Goal: Task Accomplishment & Management: Use online tool/utility

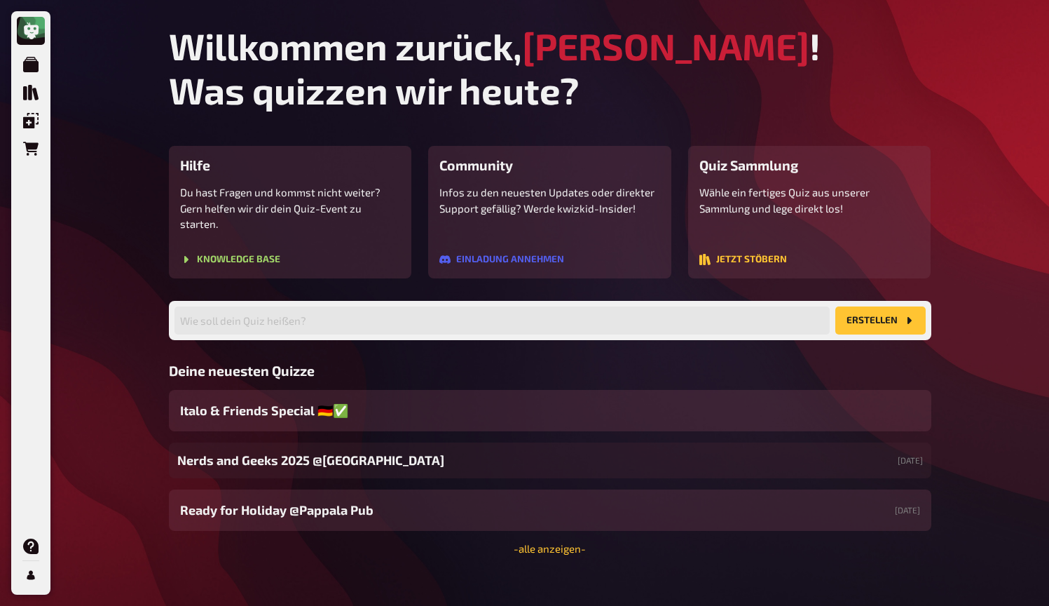
scroll to position [23, 0]
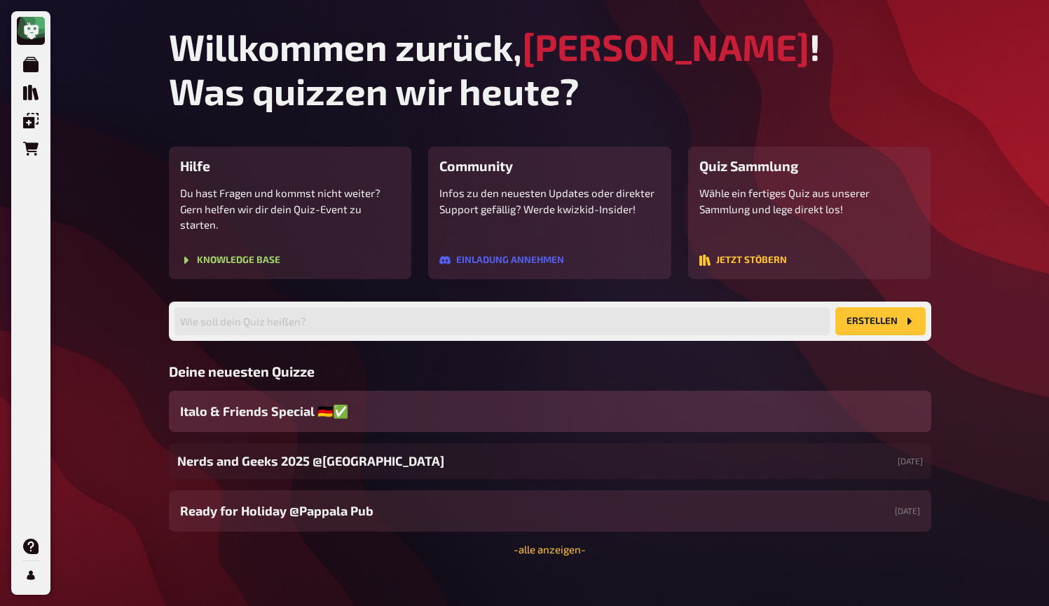
click at [310, 402] on span "Italo & Friends Special 🇩🇪✅" at bounding box center [264, 411] width 168 height 19
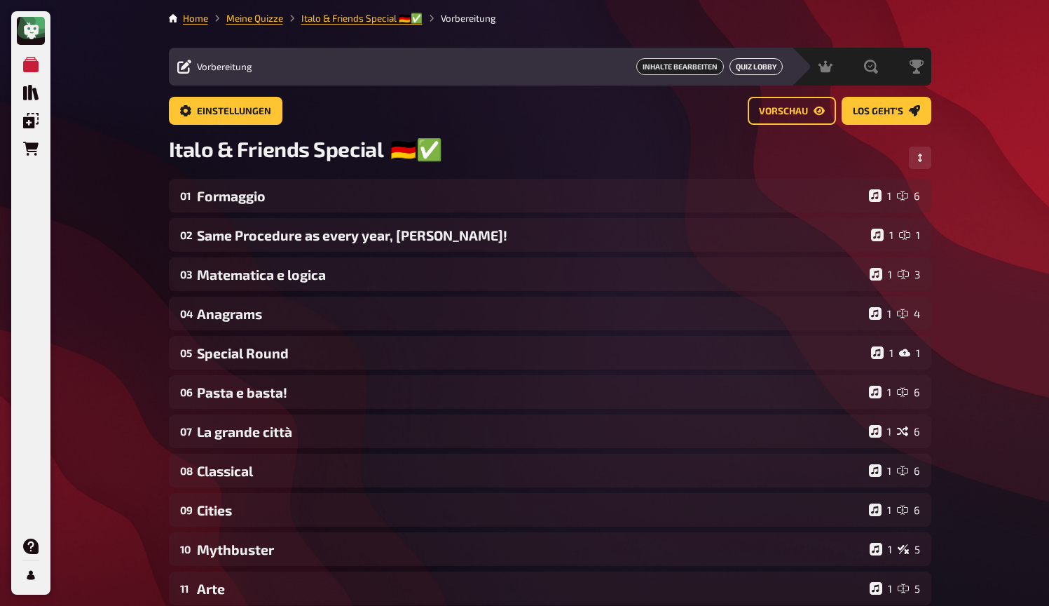
click at [747, 70] on button "Quiz Lobby" at bounding box center [756, 66] width 53 height 17
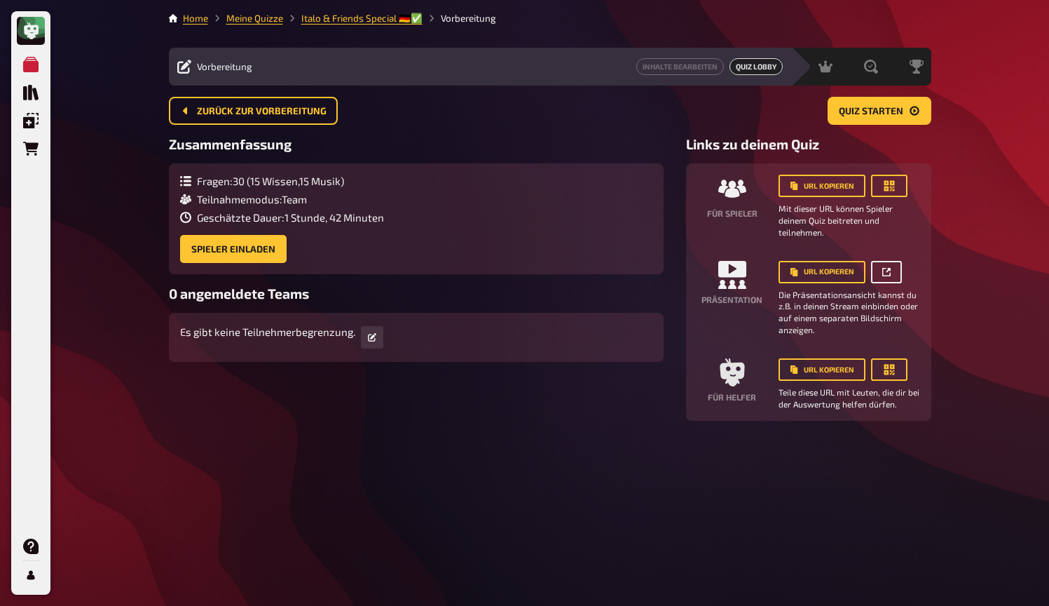
click at [895, 268] on button "button" at bounding box center [886, 272] width 31 height 22
click at [769, 72] on span "Moderation" at bounding box center [793, 66] width 50 height 11
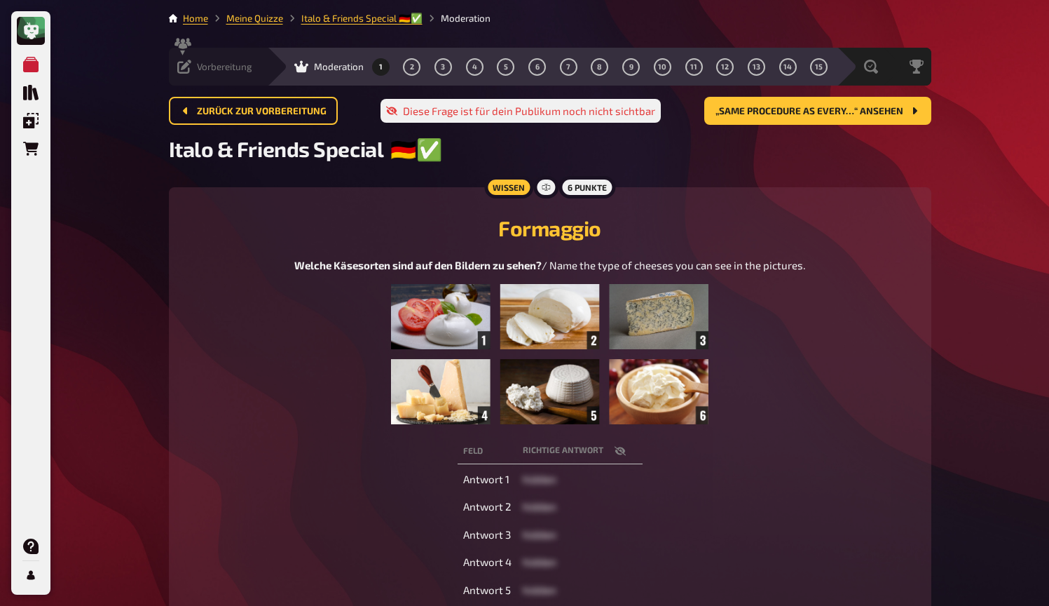
click at [191, 72] on icon at bounding box center [184, 67] width 14 height 14
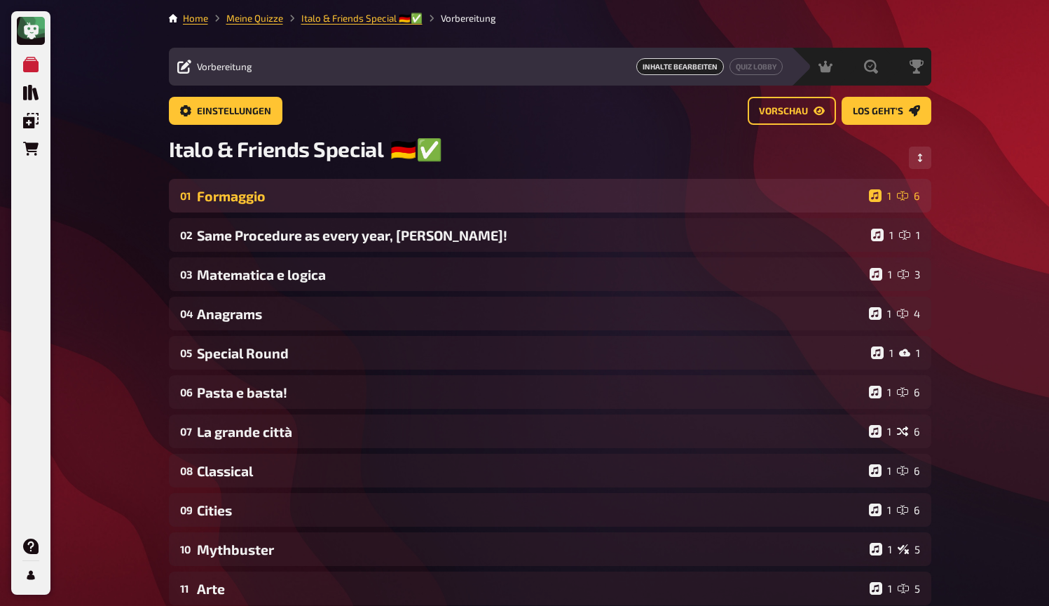
click at [346, 204] on div "Formaggio" at bounding box center [530, 196] width 667 height 16
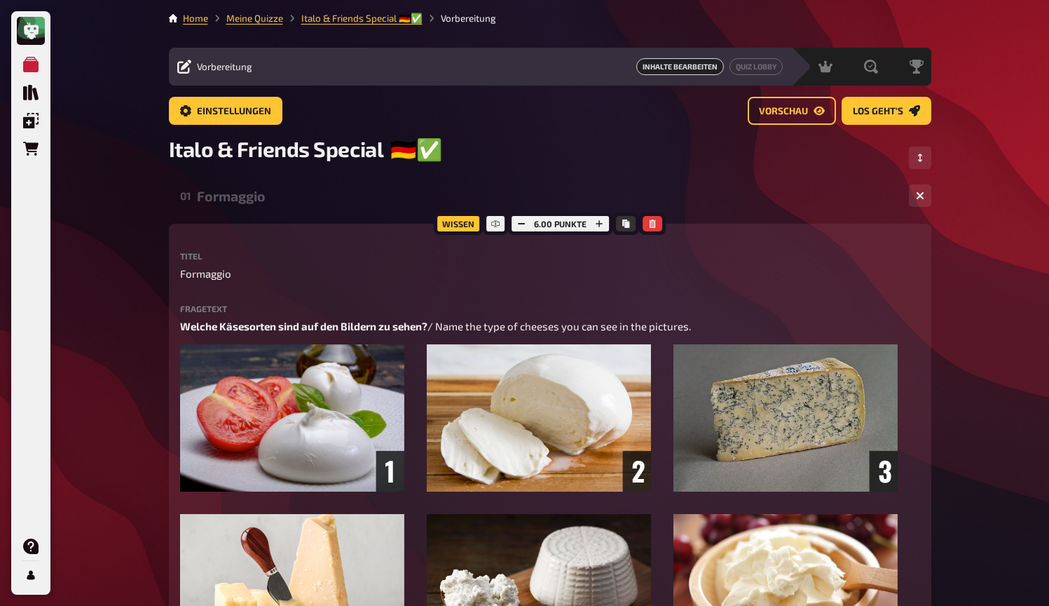
click at [747, 76] on div "Vorbereitung Inhalte Bearbeiten Quiz Lobby" at bounding box center [480, 67] width 623 height 38
click at [750, 65] on button "Quiz Lobby" at bounding box center [756, 66] width 53 height 17
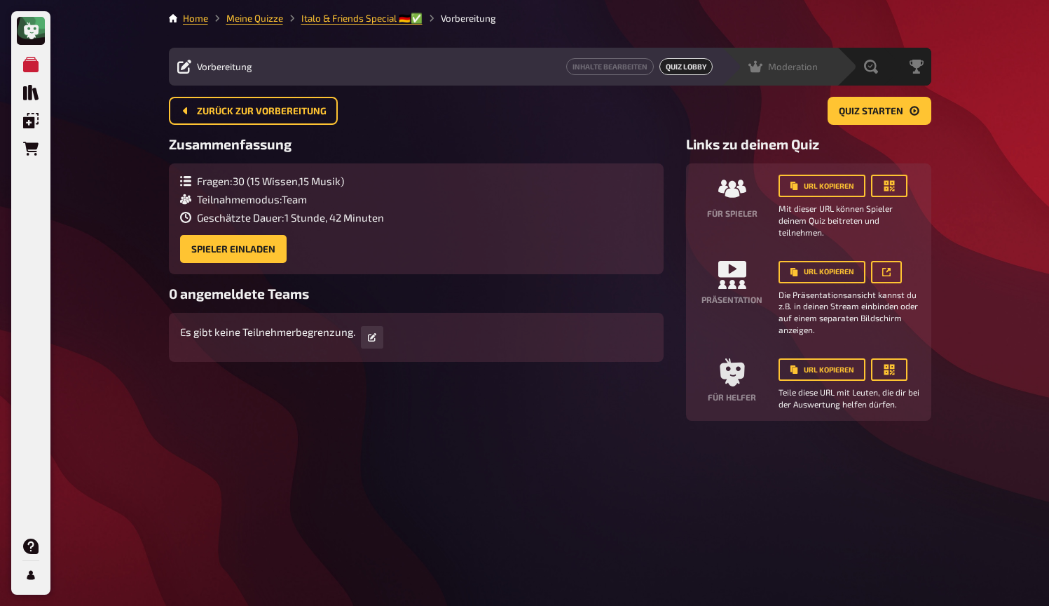
click at [760, 65] on icon at bounding box center [756, 67] width 14 height 12
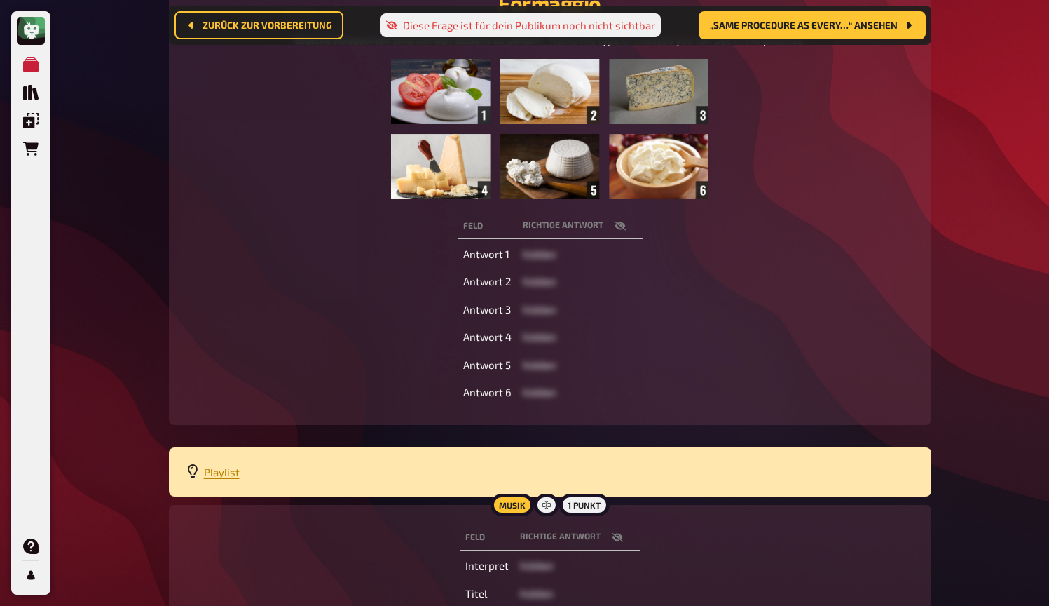
scroll to position [238, 0]
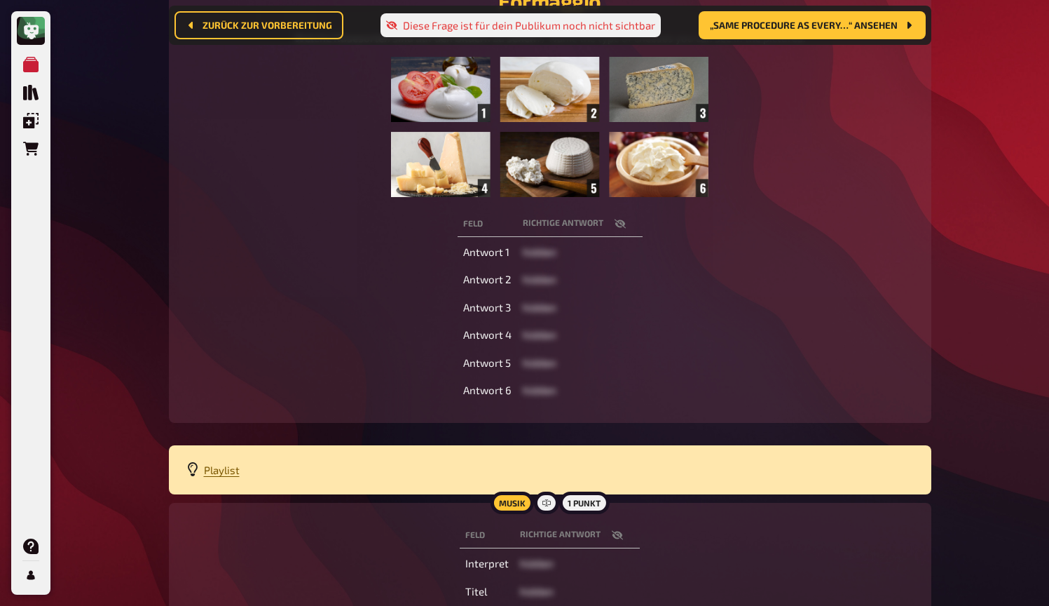
click at [222, 469] on span "Playlist" at bounding box center [222, 469] width 36 height 13
click at [226, 469] on span "Playlist" at bounding box center [222, 469] width 36 height 13
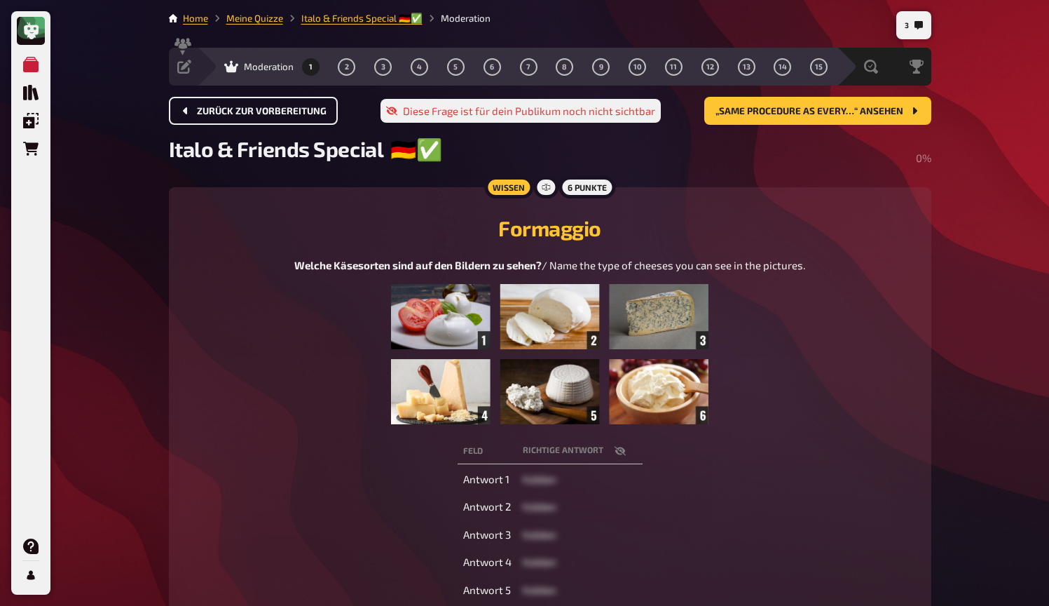
scroll to position [0, 0]
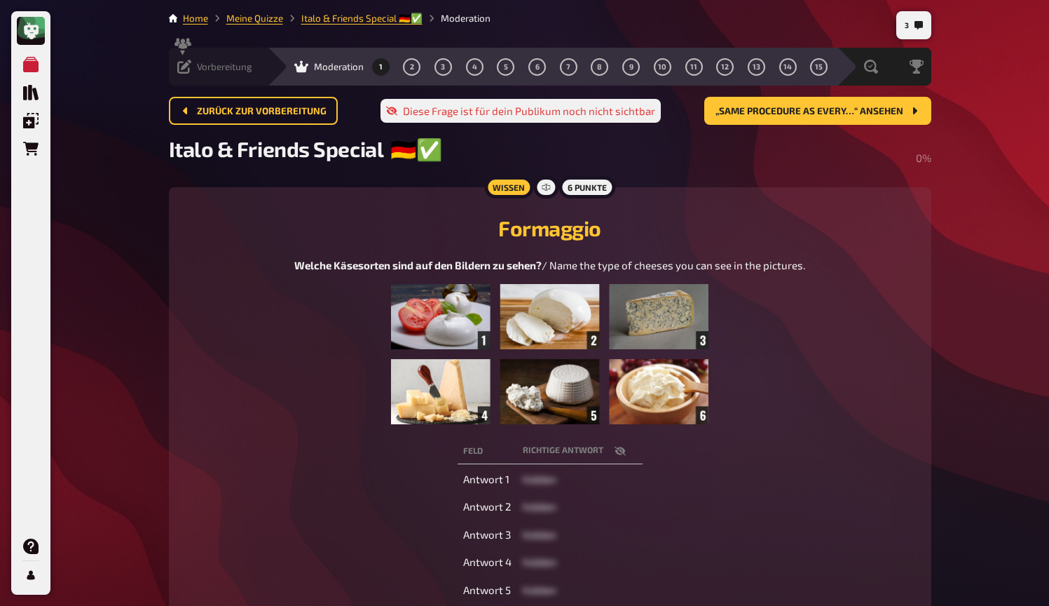
click at [189, 61] on icon at bounding box center [184, 67] width 14 height 14
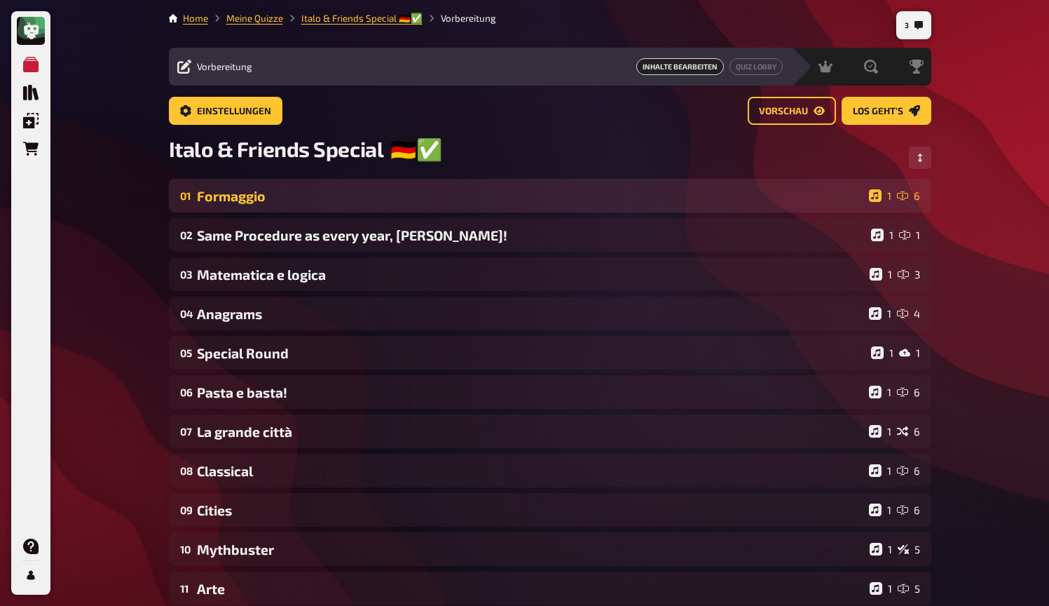
click at [259, 201] on div "Formaggio" at bounding box center [530, 196] width 667 height 16
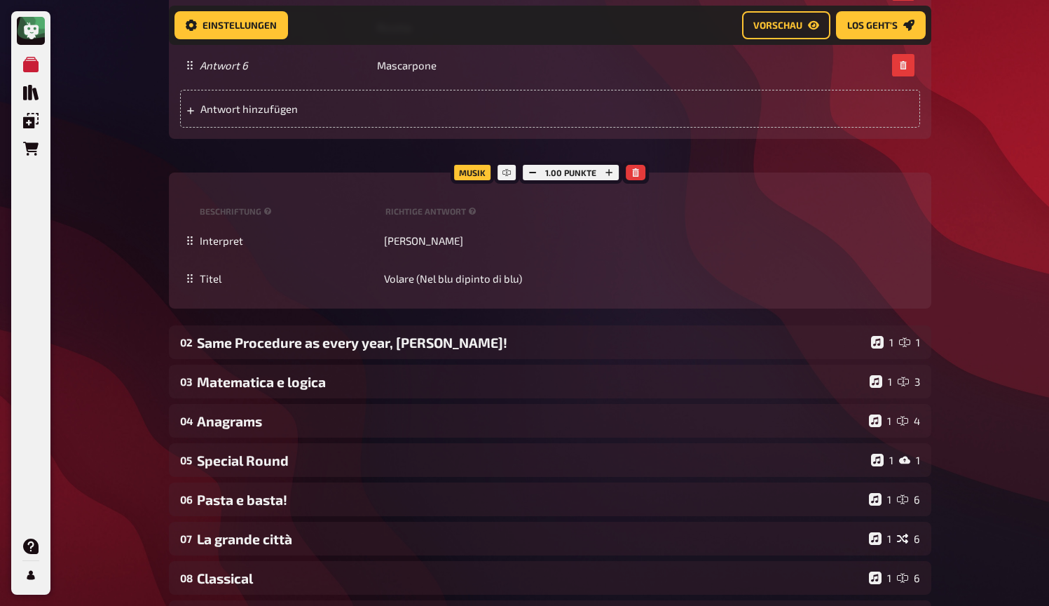
scroll to position [960, 0]
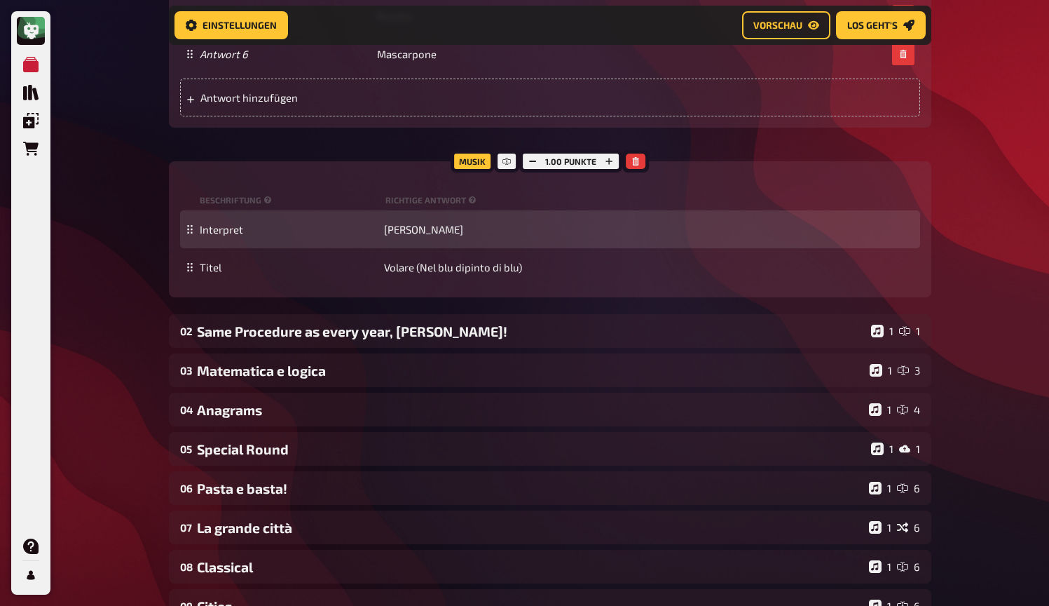
click at [406, 236] on div "Interpret [PERSON_NAME]" at bounding box center [550, 229] width 740 height 38
click at [406, 231] on span "[PERSON_NAME]" at bounding box center [423, 229] width 79 height 13
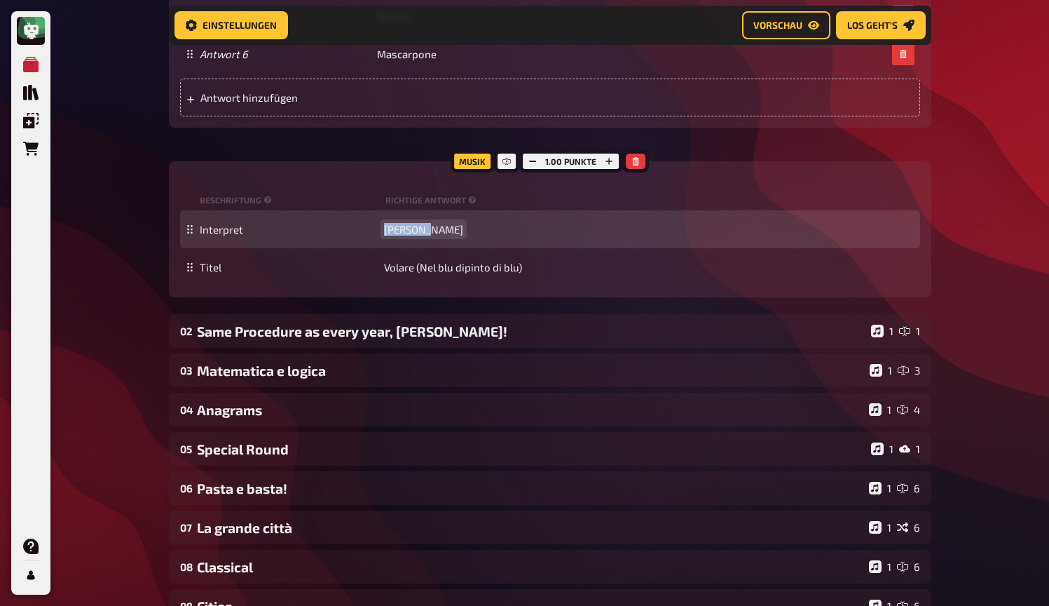
click at [406, 231] on span "[PERSON_NAME]" at bounding box center [423, 229] width 79 height 13
click at [404, 227] on span "Gipsy Kings" at bounding box center [411, 229] width 55 height 13
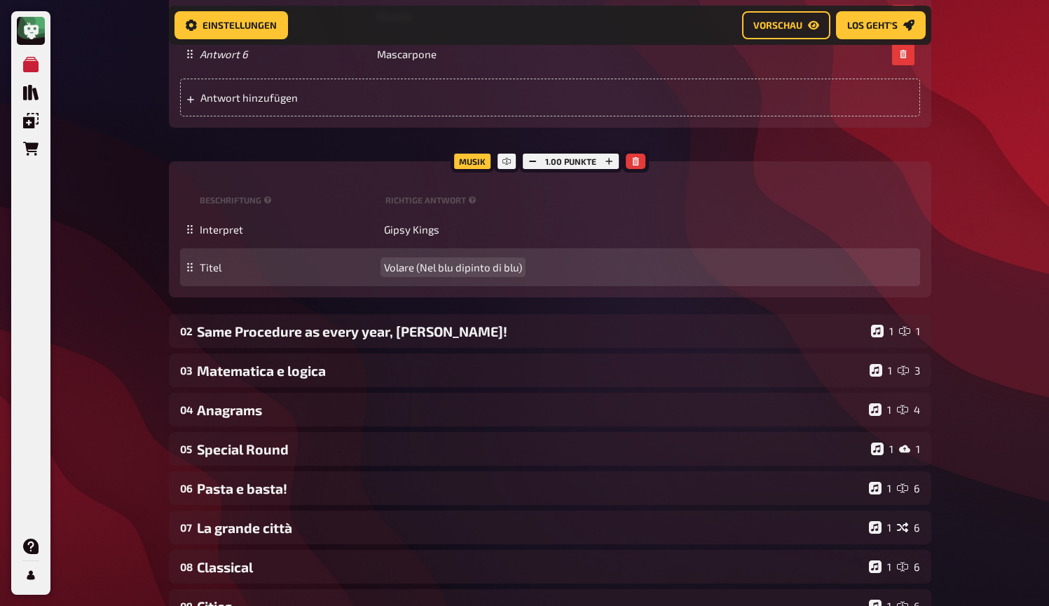
click at [421, 264] on span "Volare (Nel blu [PERSON_NAME] di blu)" at bounding box center [475, 267] width 182 height 13
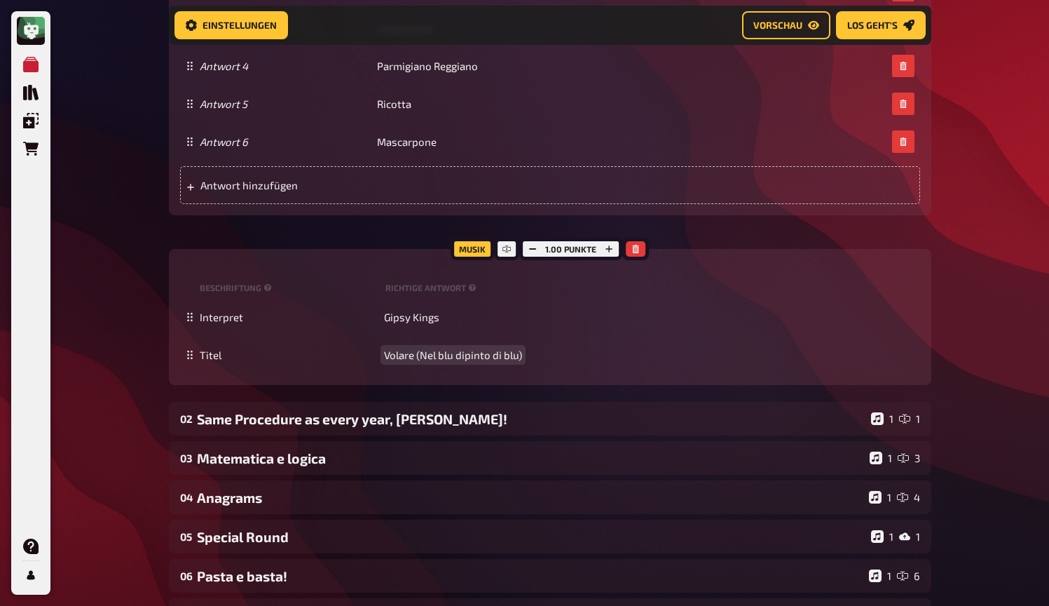
scroll to position [893, 0]
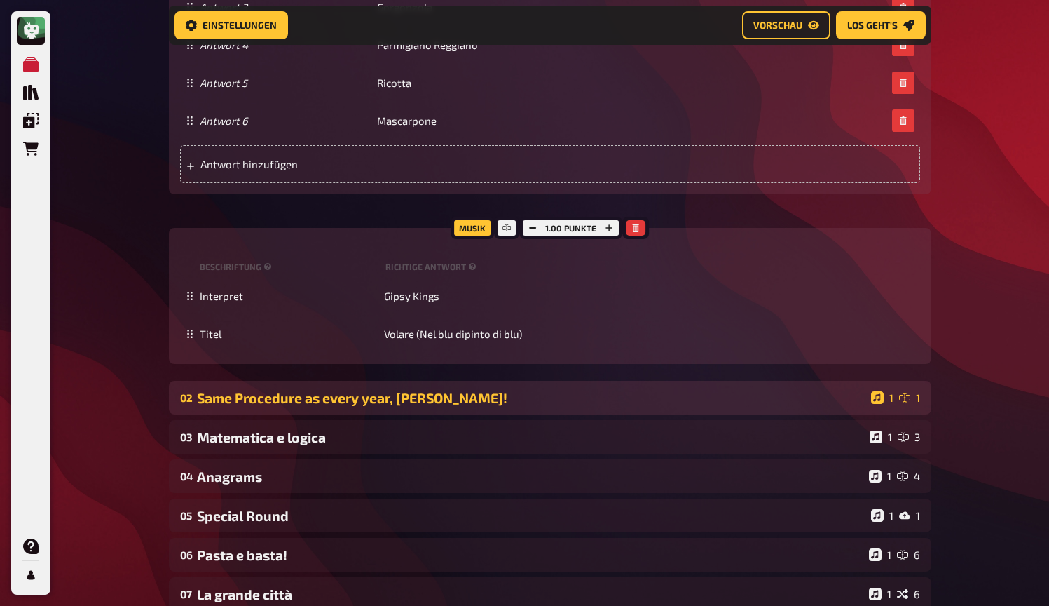
click at [378, 393] on div "Same Procedure as every year, [PERSON_NAME]!" at bounding box center [531, 398] width 669 height 16
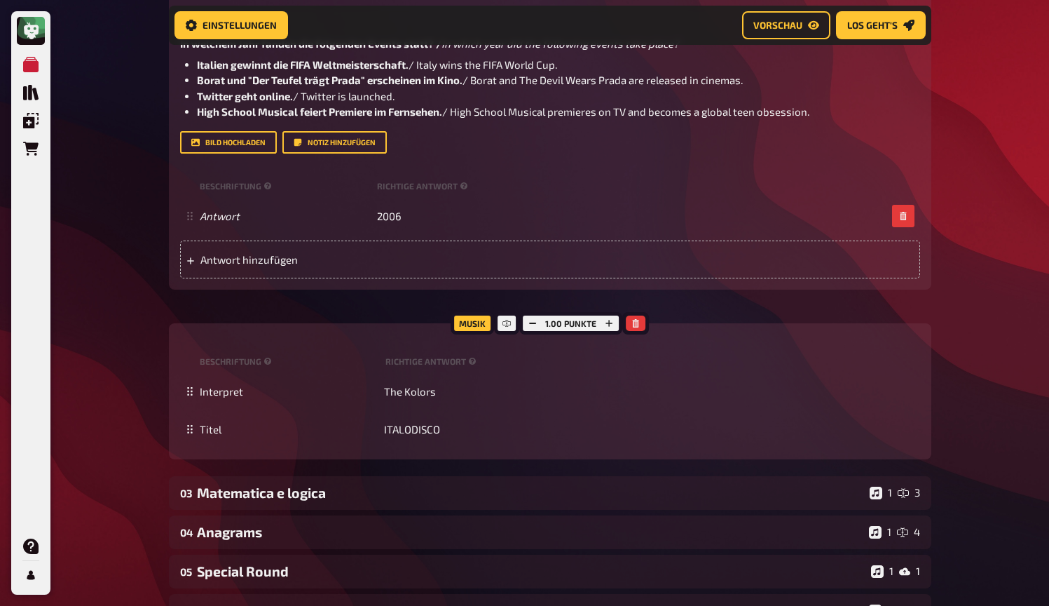
scroll to position [1391, 0]
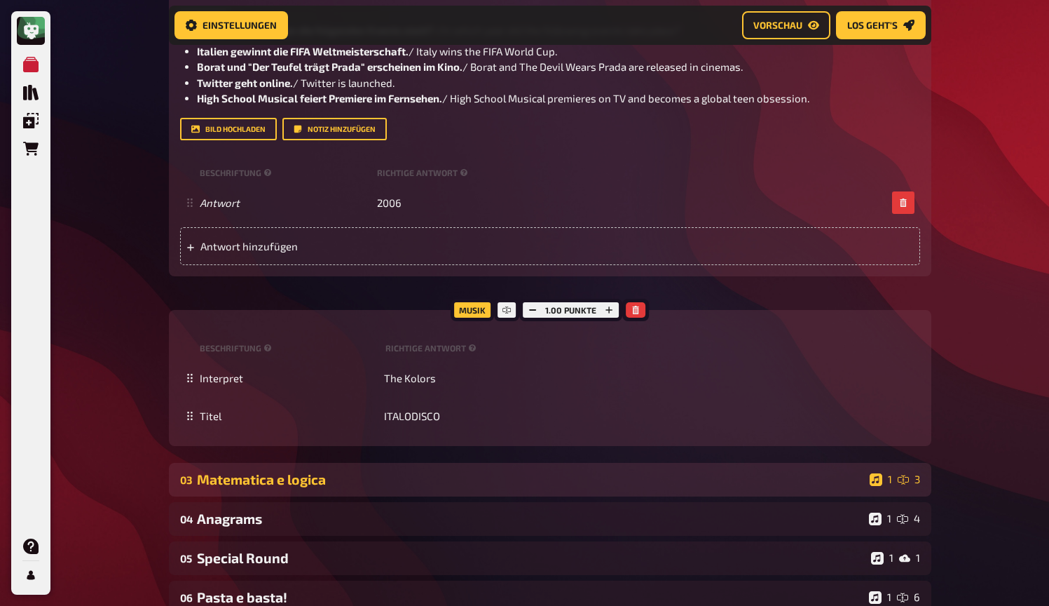
click at [479, 474] on div "Matematica e logica" at bounding box center [530, 479] width 667 height 16
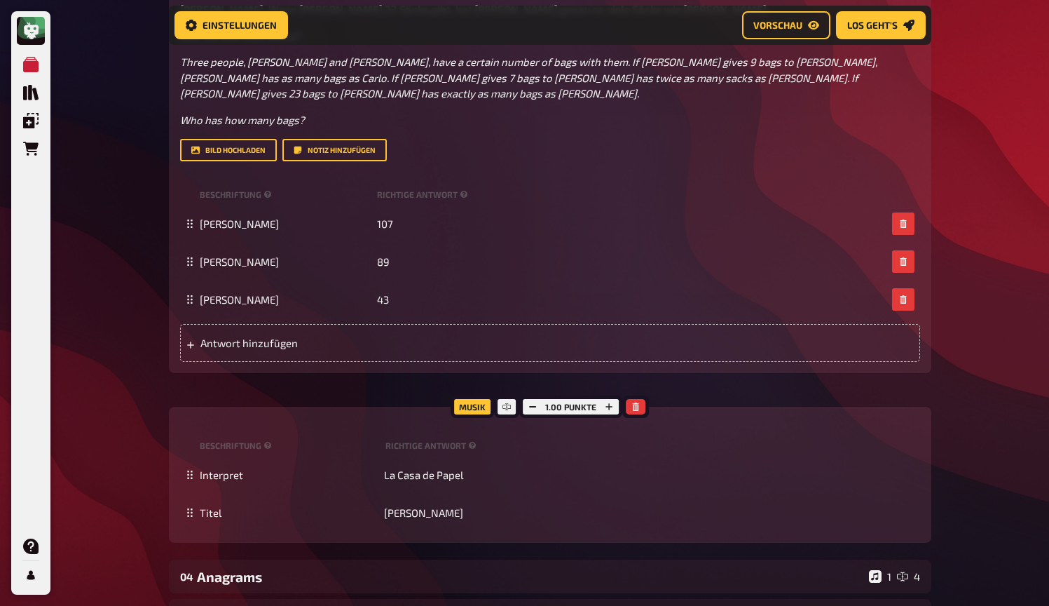
scroll to position [2023, 0]
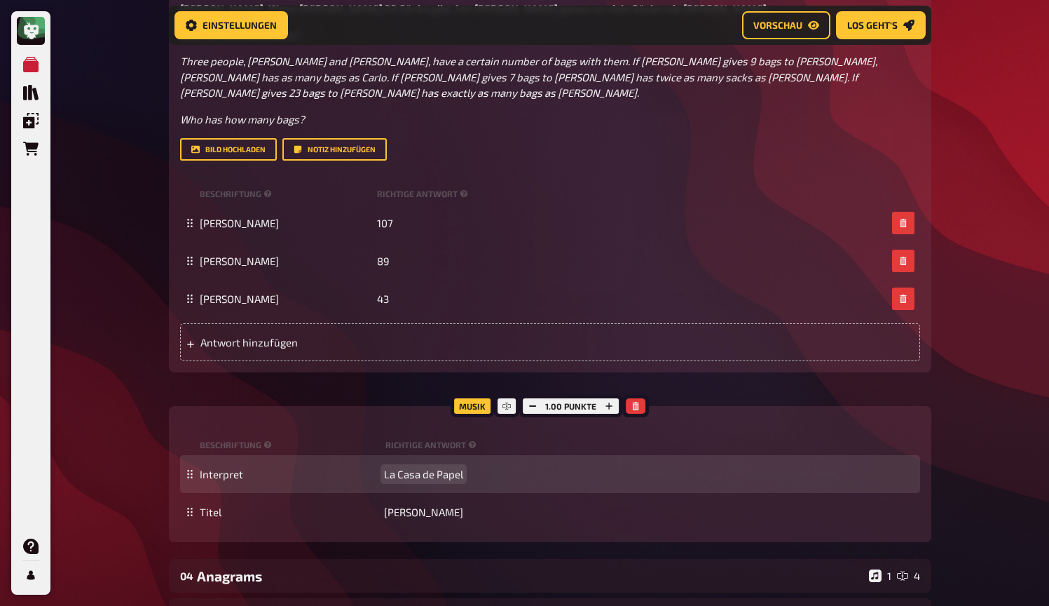
click at [433, 468] on span "La Casa de Papel" at bounding box center [423, 474] width 79 height 13
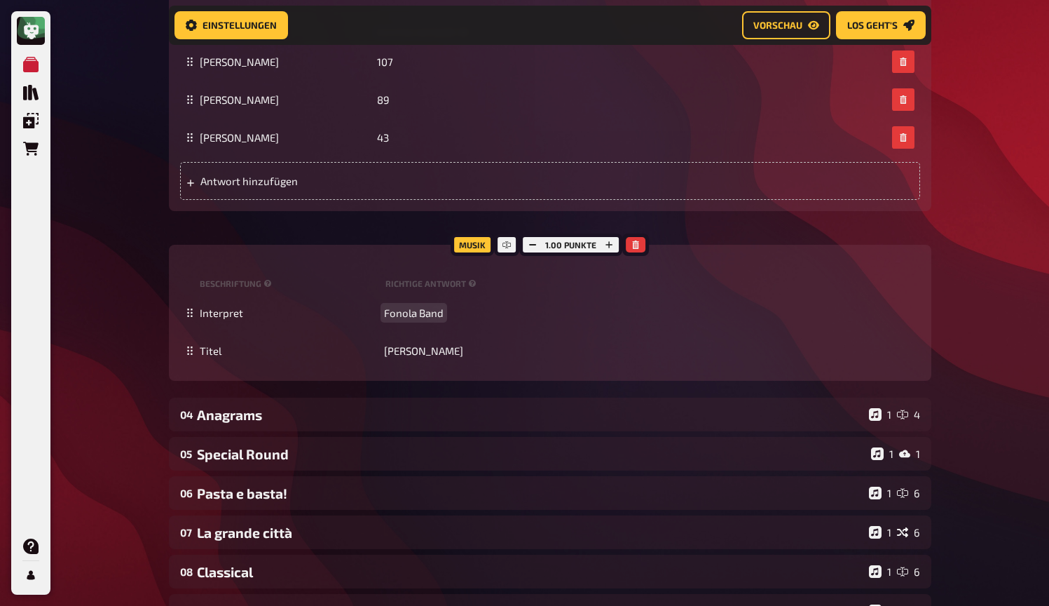
scroll to position [2252, 0]
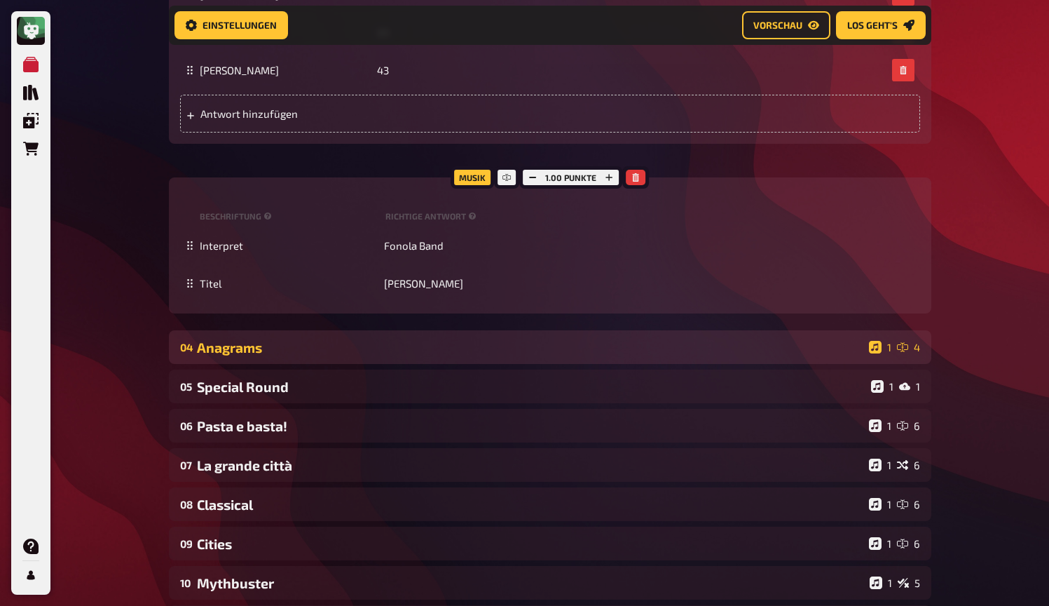
click at [454, 339] on div "Anagrams" at bounding box center [530, 347] width 667 height 16
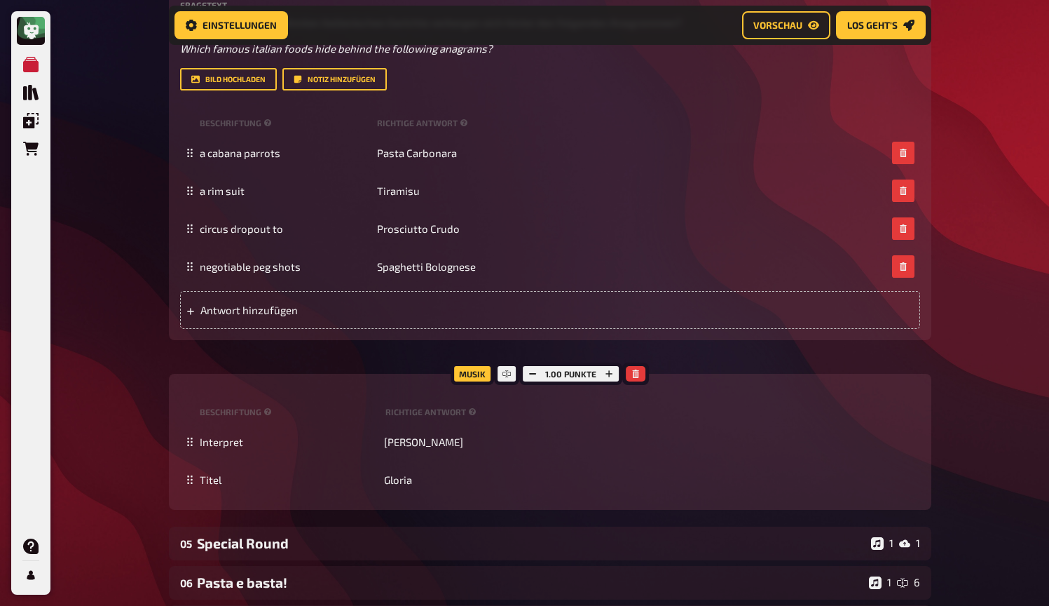
scroll to position [2720, 0]
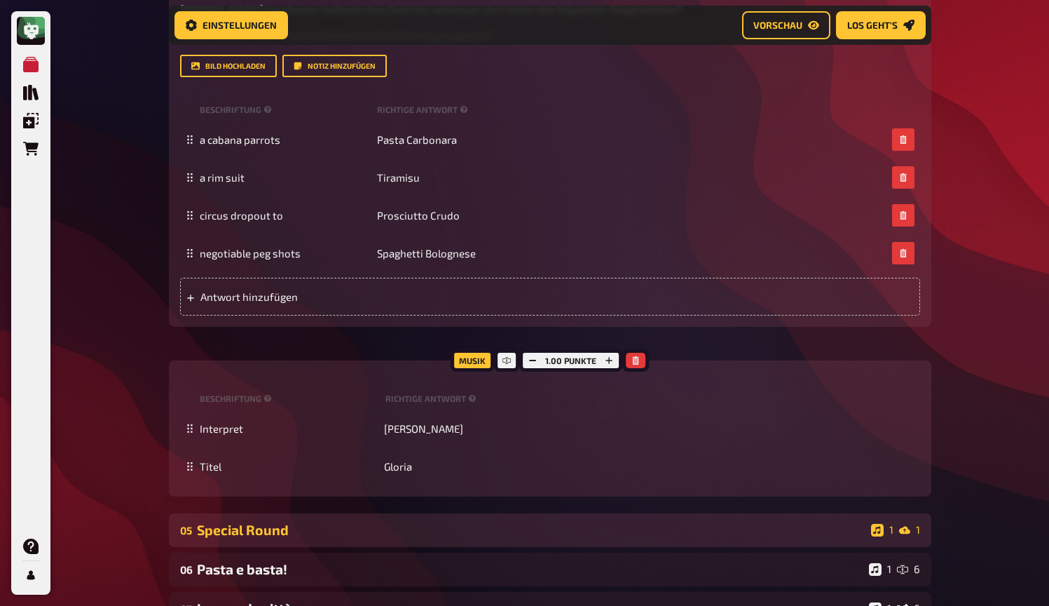
click at [370, 513] on div "05 Special Round 1 1" at bounding box center [550, 530] width 763 height 34
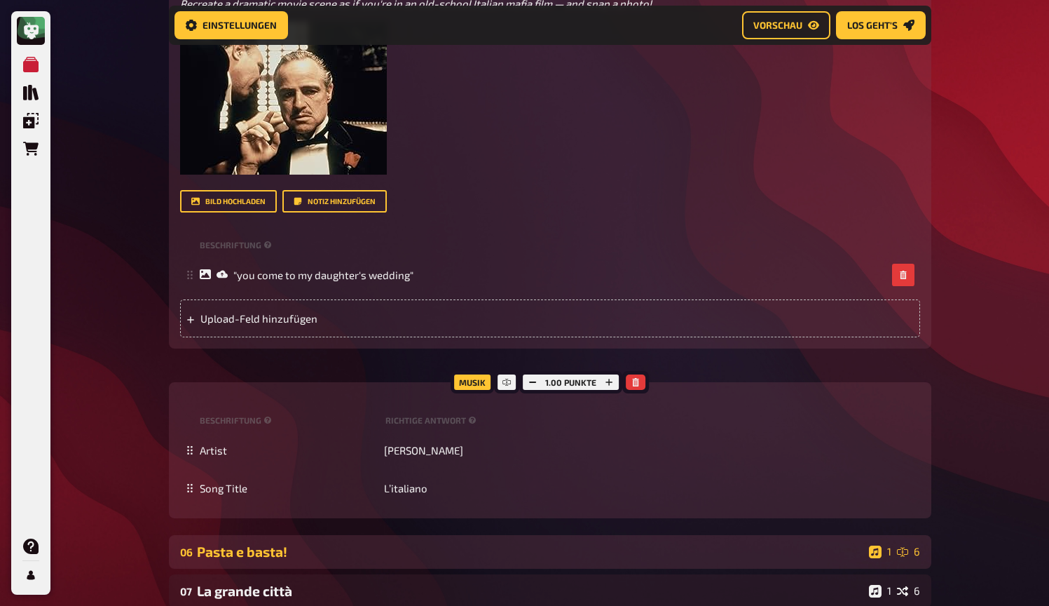
click at [404, 543] on div "Pasta e basta!" at bounding box center [530, 551] width 667 height 16
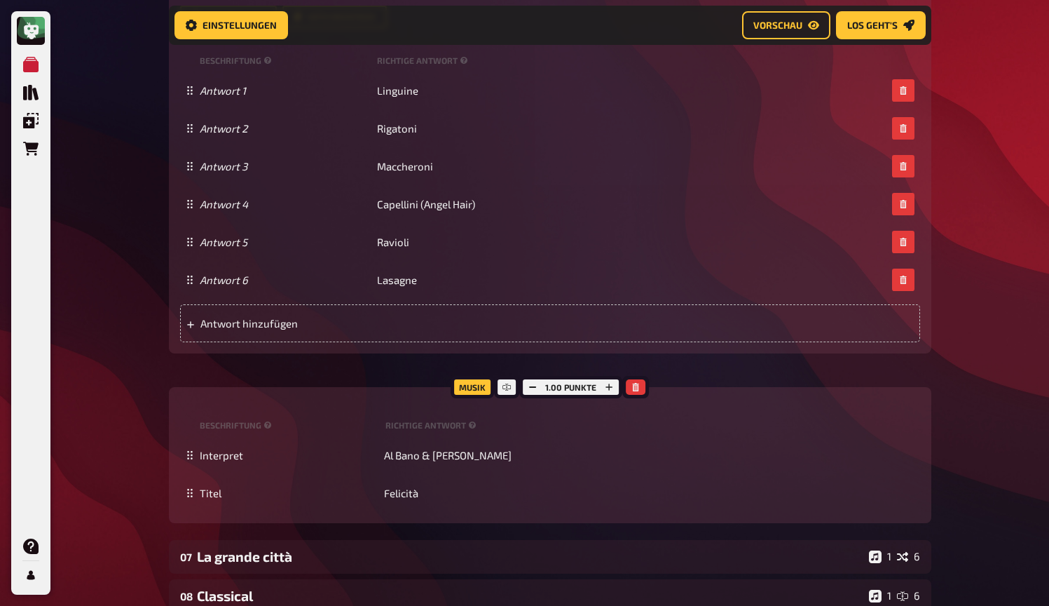
scroll to position [4454, 0]
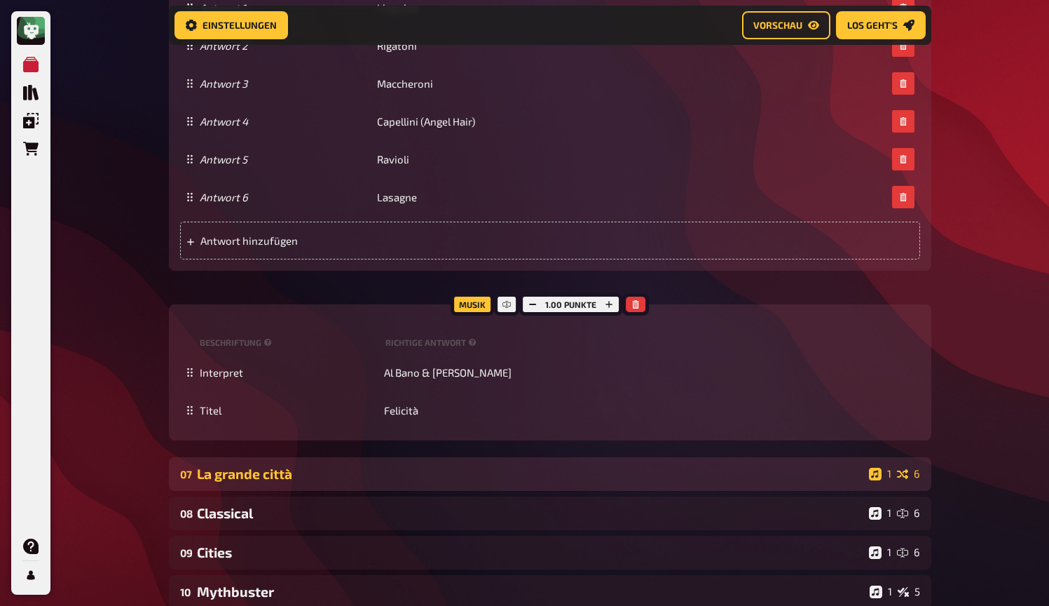
click at [515, 465] on div "La grande città" at bounding box center [530, 473] width 667 height 16
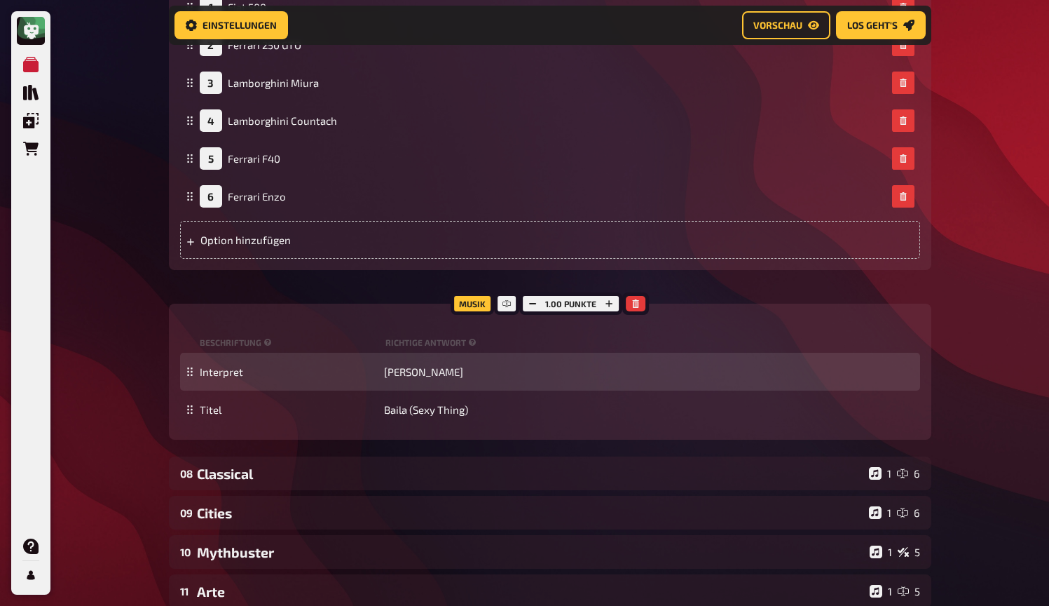
scroll to position [5816, 0]
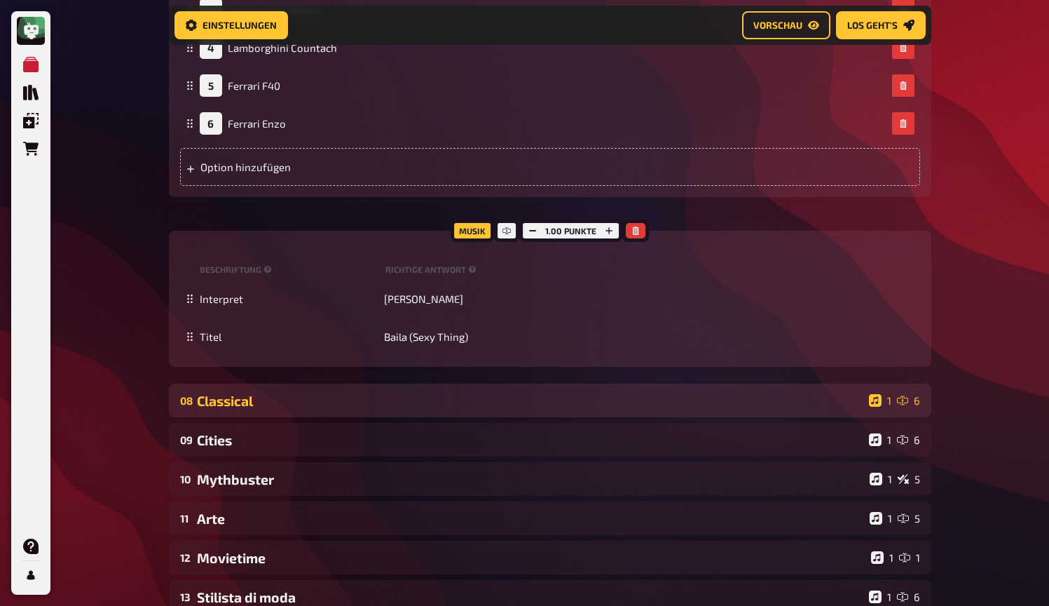
click at [544, 393] on div "Classical" at bounding box center [530, 401] width 667 height 16
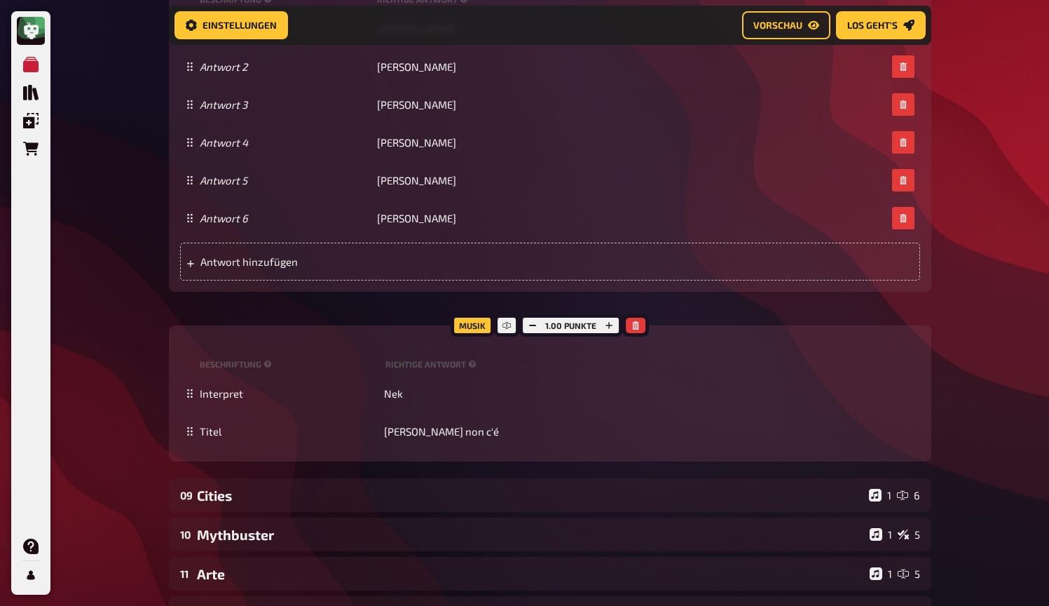
scroll to position [6510, 0]
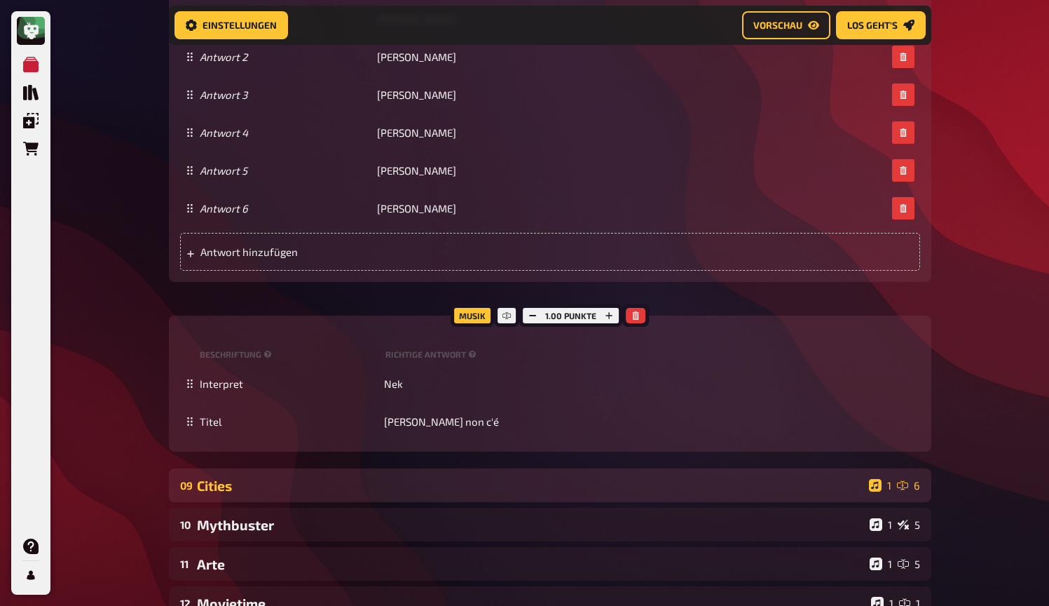
click at [395, 477] on div "Cities" at bounding box center [530, 485] width 667 height 16
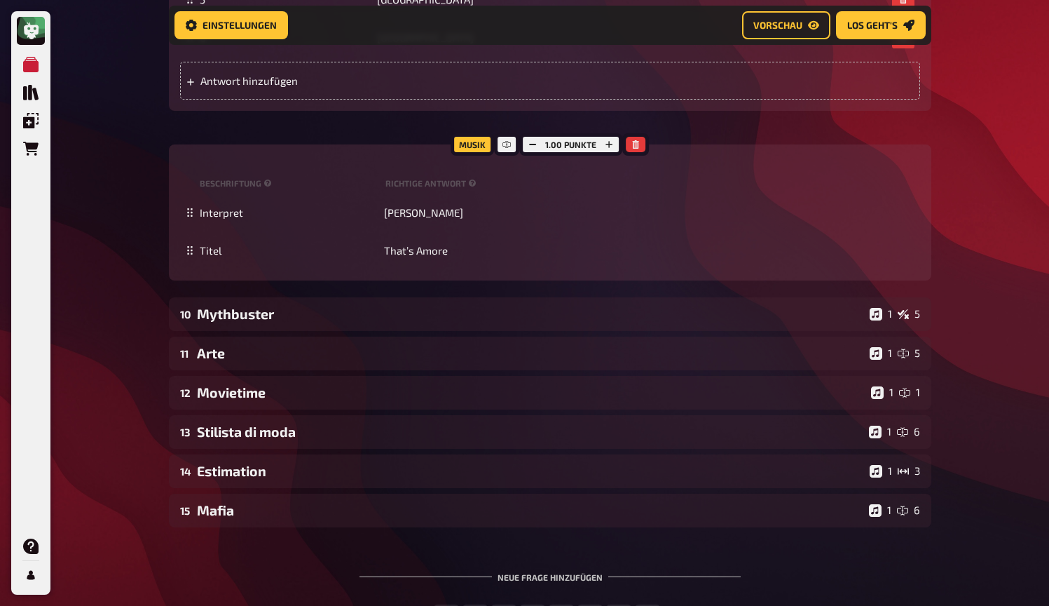
scroll to position [7880, 0]
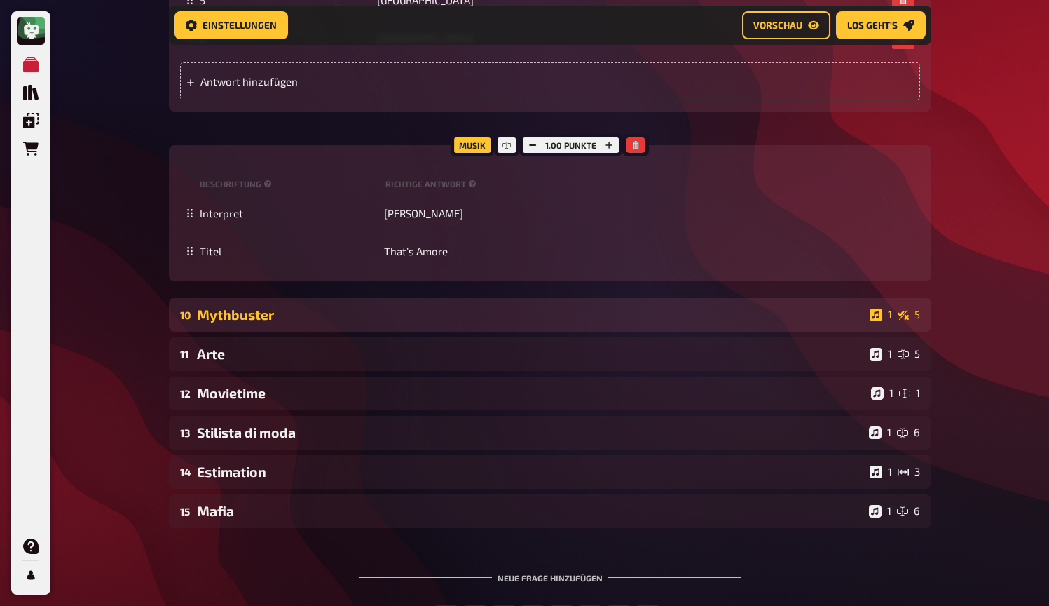
click at [402, 306] on div "Mythbuster" at bounding box center [530, 314] width 667 height 16
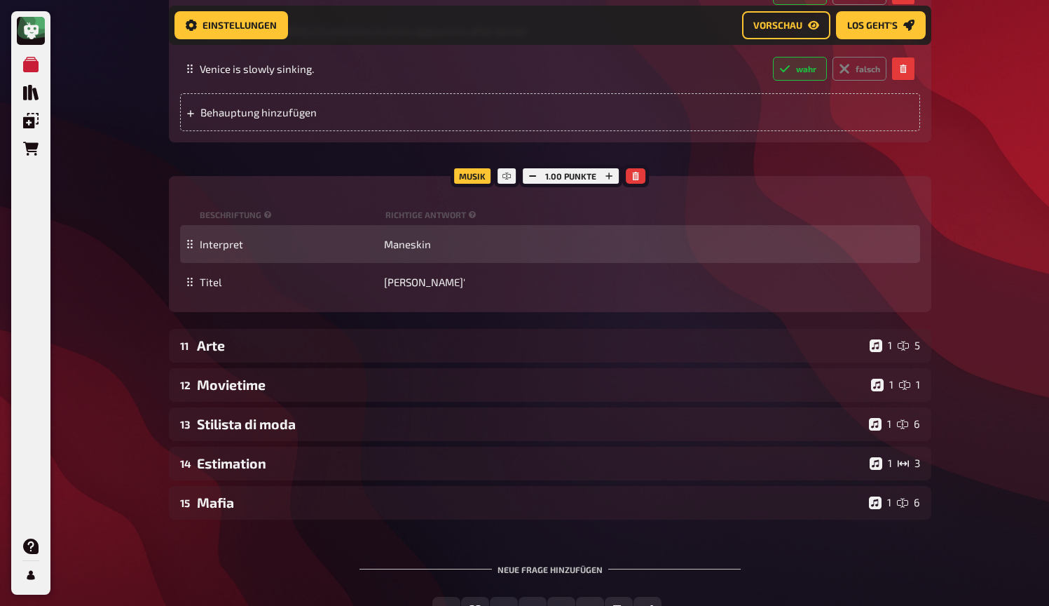
scroll to position [8713, 0]
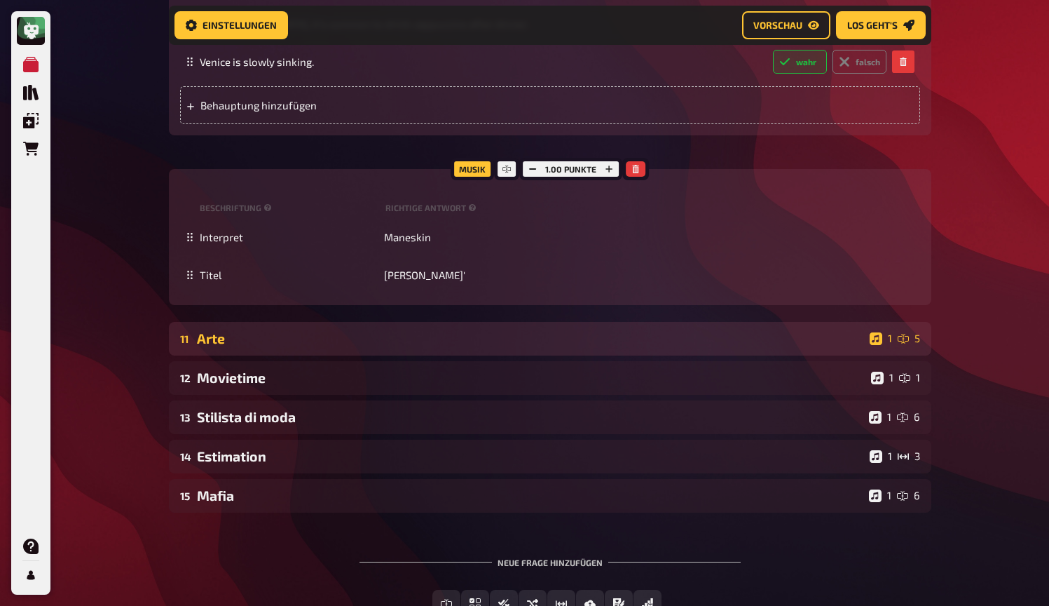
click at [460, 346] on div "Arte" at bounding box center [530, 338] width 667 height 16
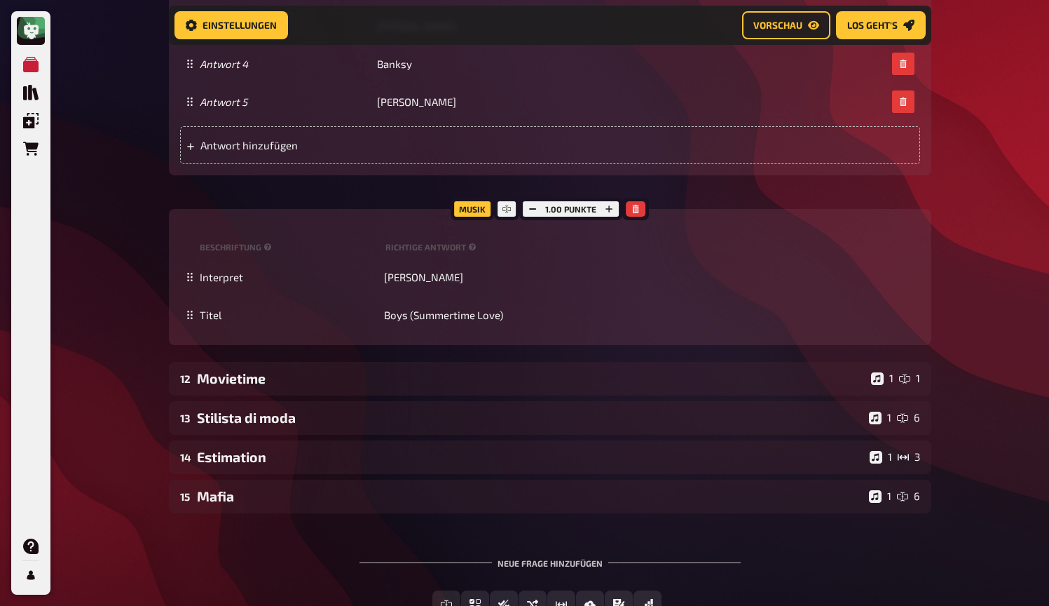
scroll to position [9852, 0]
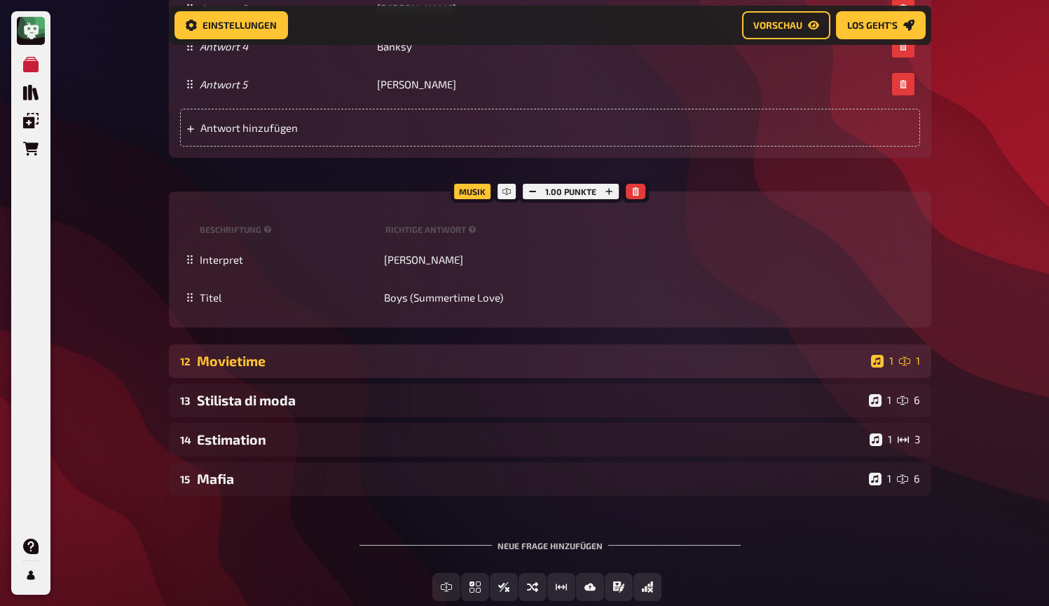
click at [374, 369] on div "Movietime" at bounding box center [531, 361] width 669 height 16
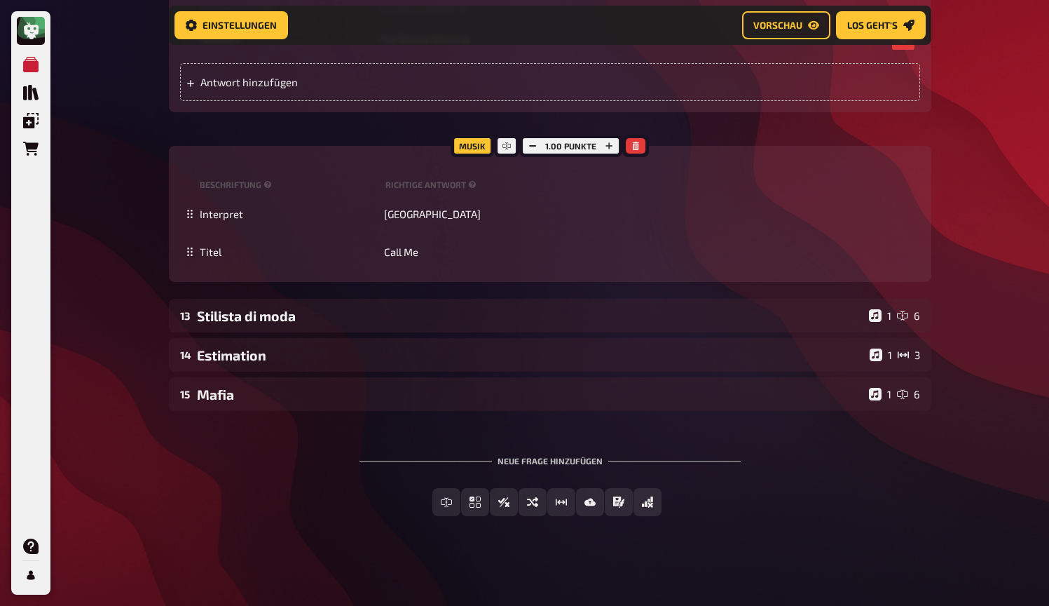
scroll to position [10473, 0]
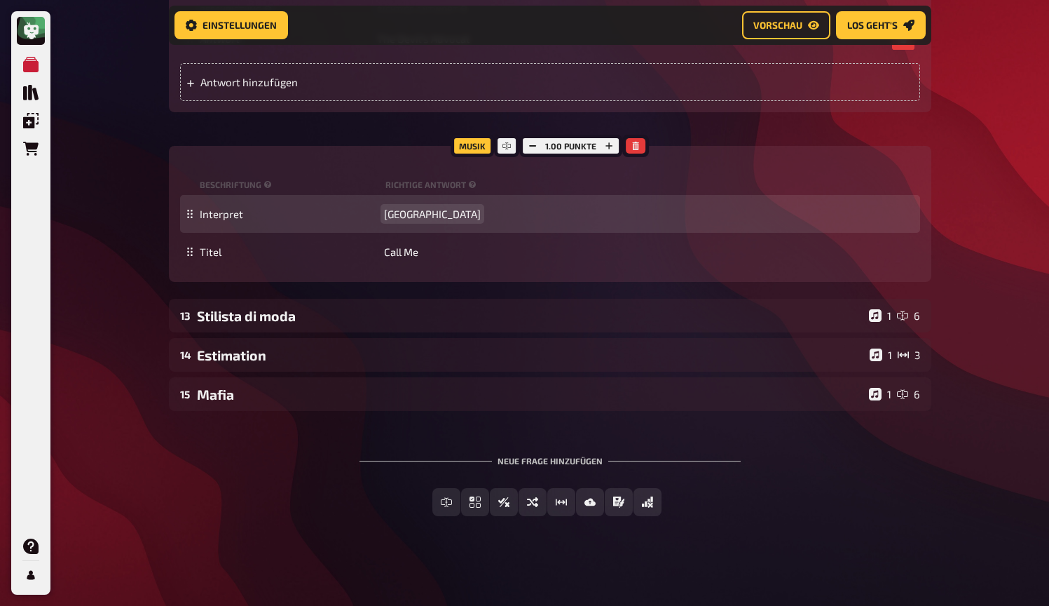
click at [396, 215] on span "[GEOGRAPHIC_DATA]" at bounding box center [432, 214] width 97 height 13
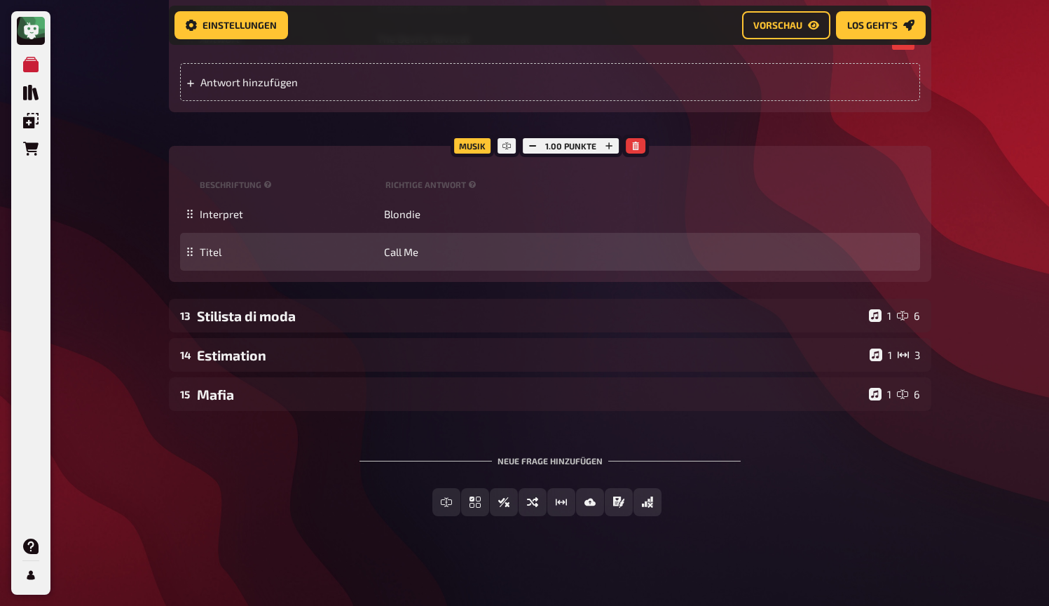
click at [407, 243] on div "Titel Call Me" at bounding box center [550, 252] width 740 height 38
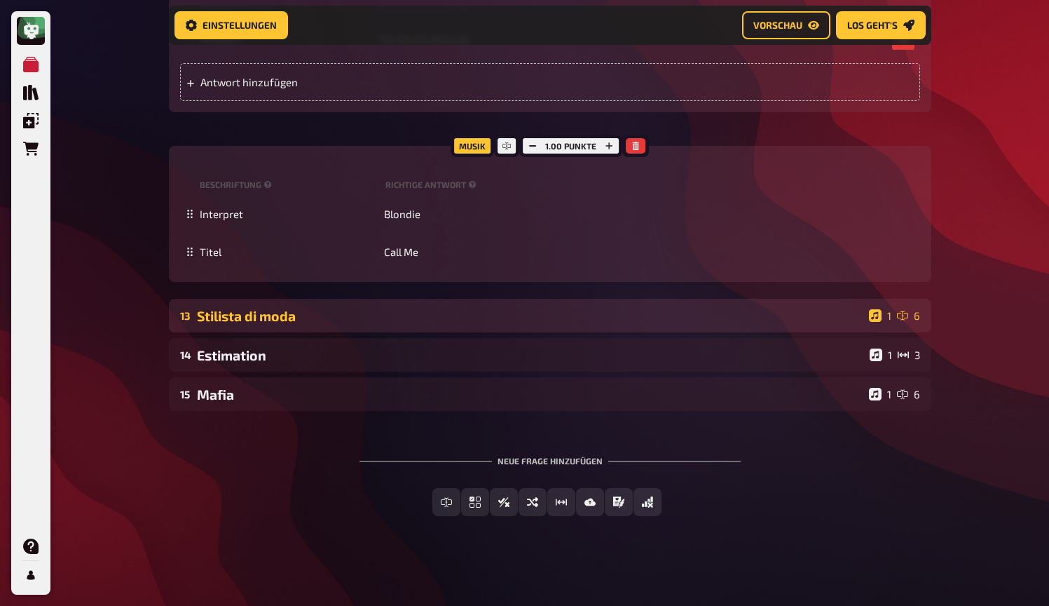
click at [341, 308] on div "Stilista di moda" at bounding box center [530, 316] width 667 height 16
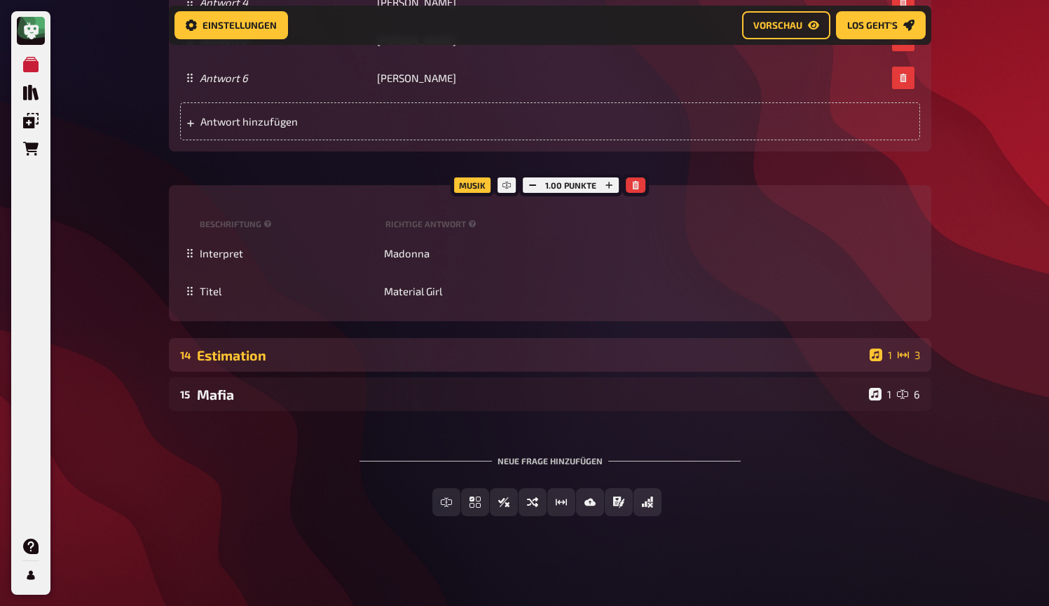
click at [432, 352] on div "Estimation" at bounding box center [530, 355] width 667 height 16
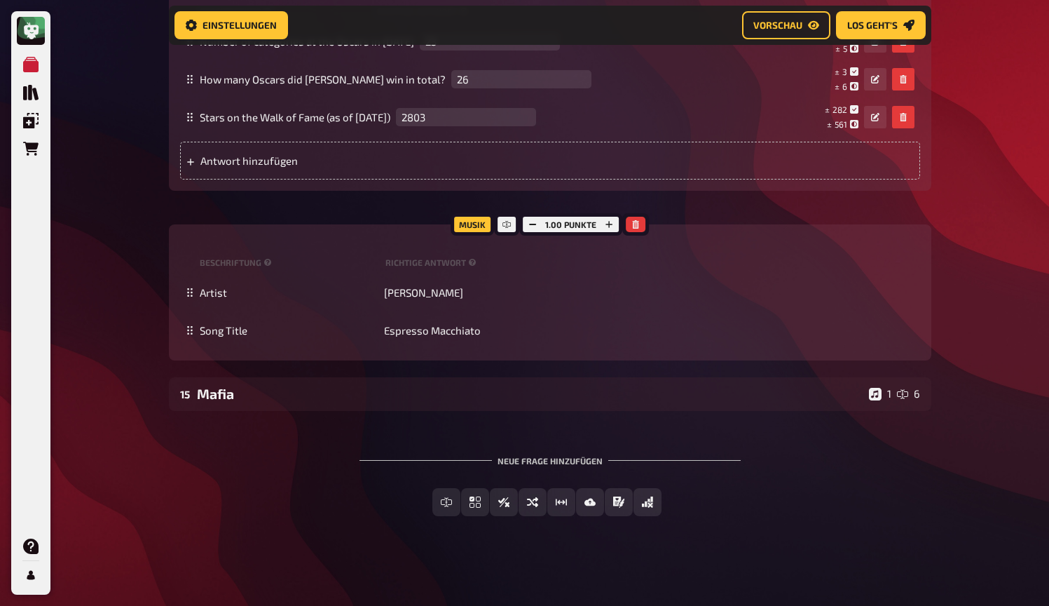
scroll to position [12257, 0]
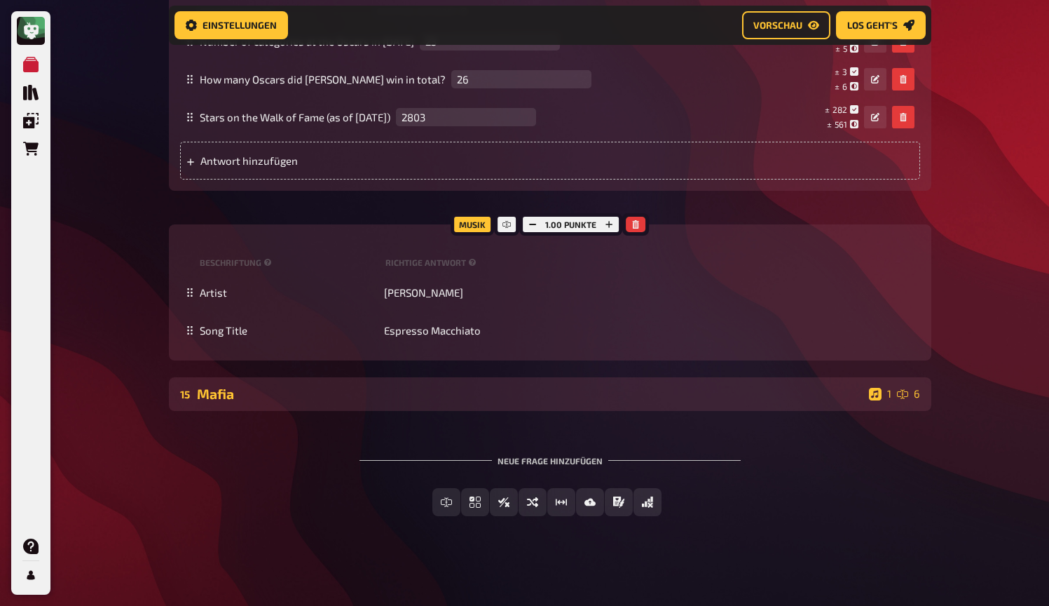
click at [386, 395] on div "Mafia" at bounding box center [530, 394] width 667 height 16
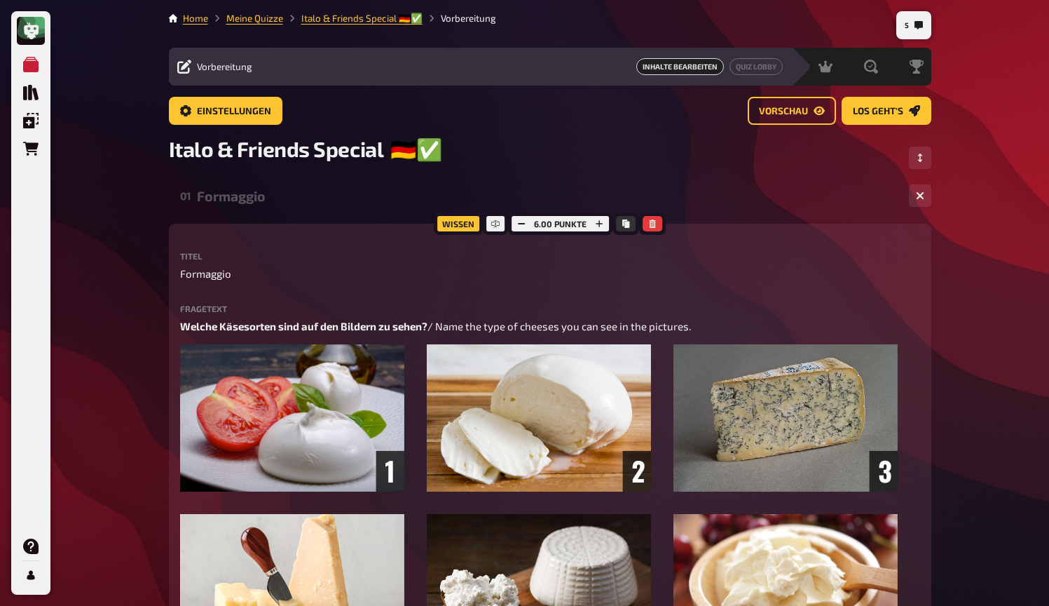
scroll to position [0, 0]
click at [811, 64] on span "Moderation" at bounding box center [793, 66] width 50 height 11
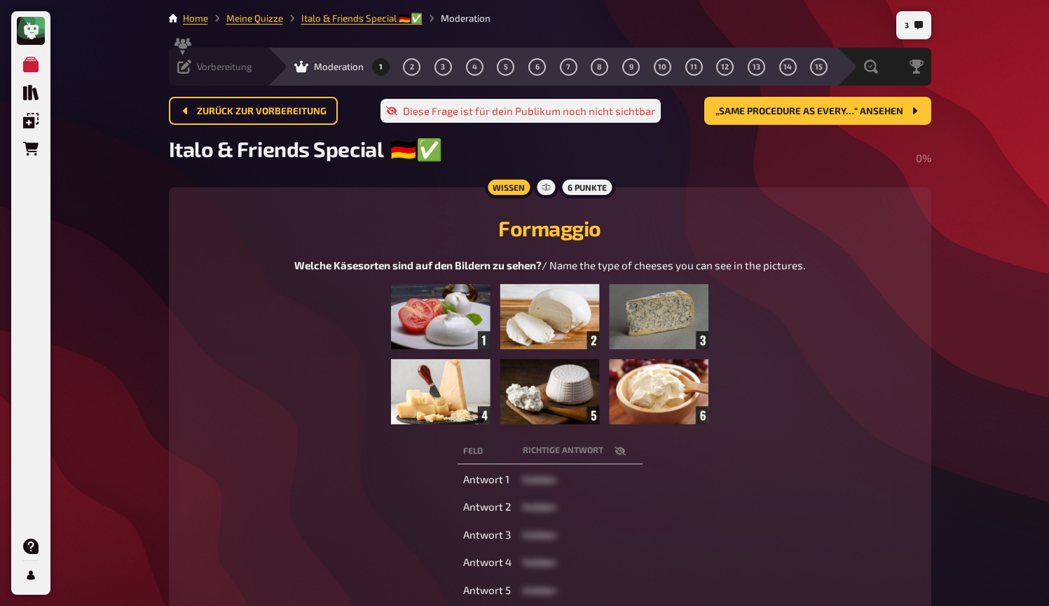
click at [196, 67] on div "Vorbereitung" at bounding box center [214, 67] width 75 height 14
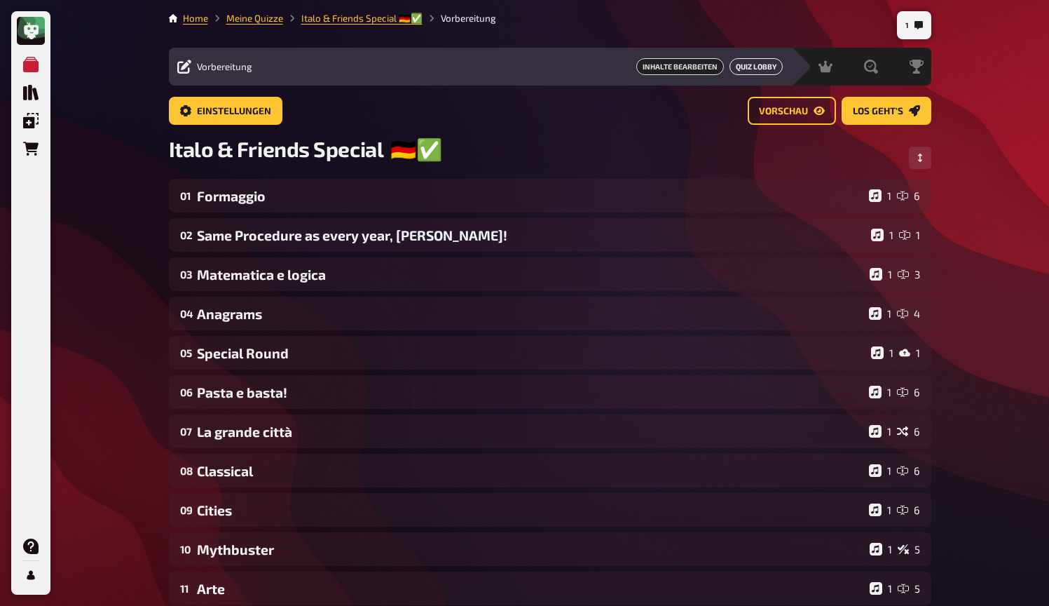
click at [739, 71] on button "Quiz Lobby" at bounding box center [756, 66] width 53 height 17
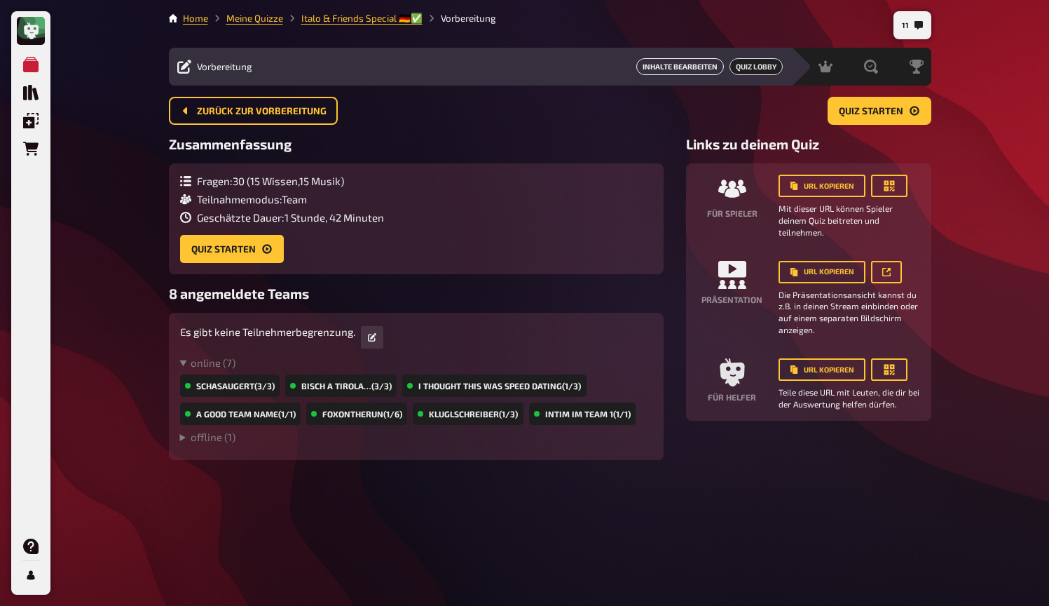
click at [684, 70] on button "Inhalte Bearbeiten" at bounding box center [681, 66] width 88 height 17
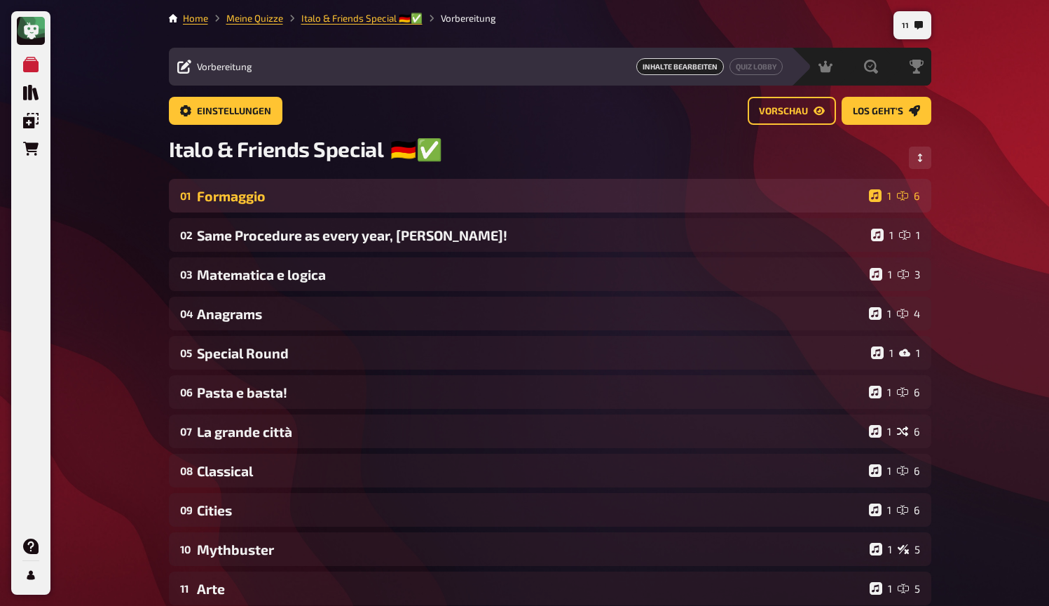
click at [292, 202] on div "Formaggio" at bounding box center [530, 196] width 667 height 16
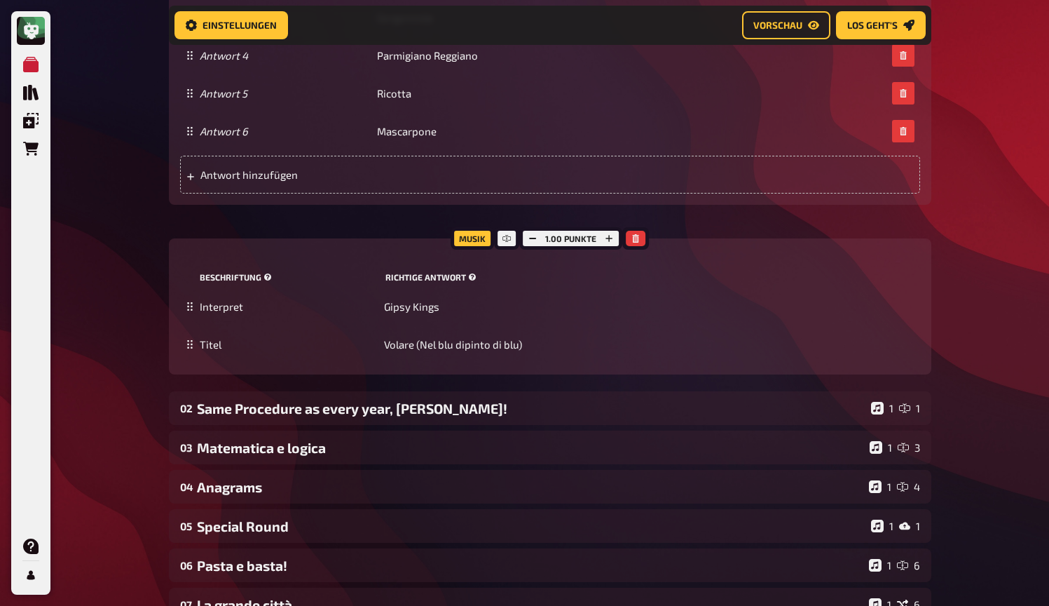
scroll to position [904, 0]
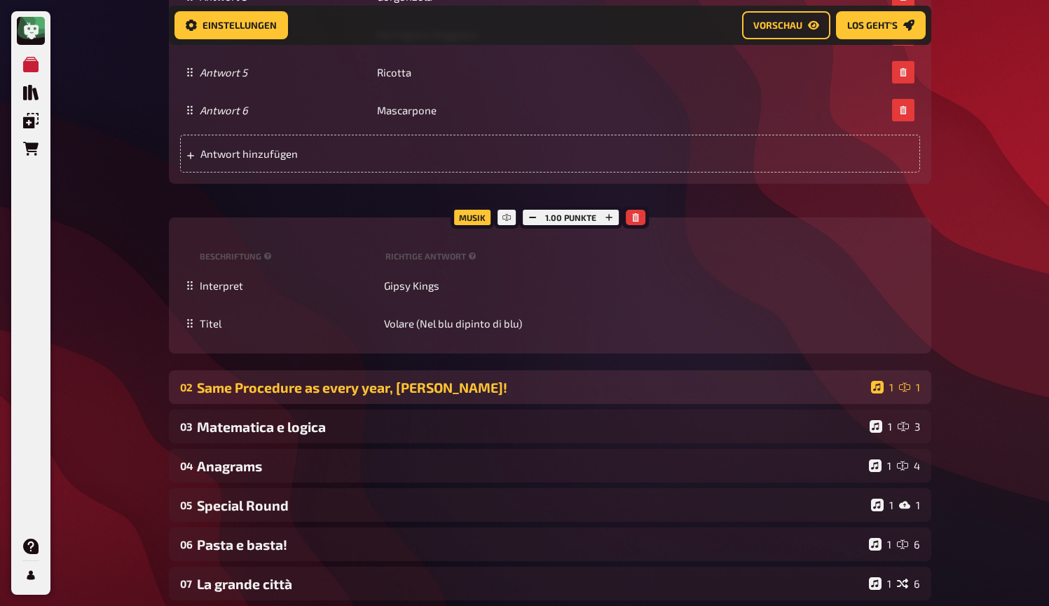
click at [316, 387] on div "Same Procedure as every year, [PERSON_NAME]!" at bounding box center [531, 387] width 669 height 16
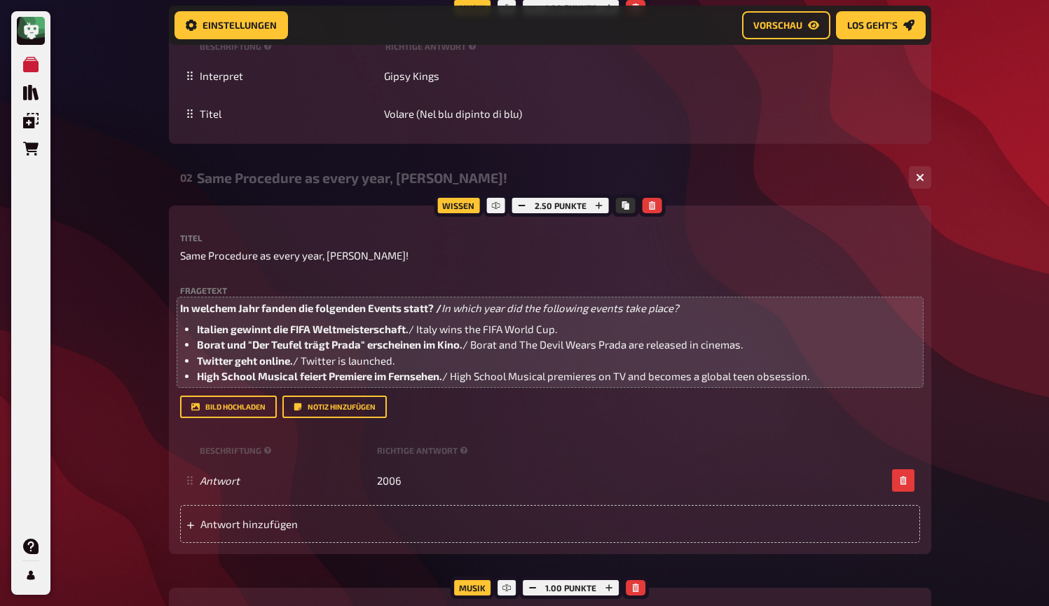
scroll to position [1120, 0]
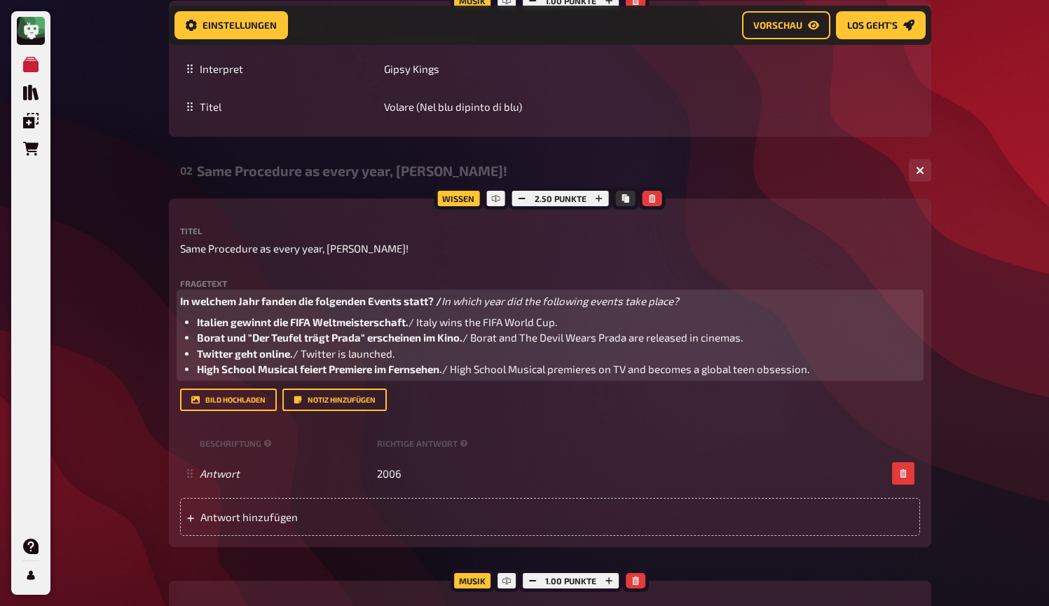
click at [196, 339] on ul "Italien gewinnt die FIFA Weltmeisterschaft. / Italy wins the FIFA World Cup. Bo…" at bounding box center [550, 345] width 740 height 63
click at [227, 340] on span ""Borat und "Der Teufel trägt Prada" erscheinen im Kino." at bounding box center [332, 337] width 270 height 13
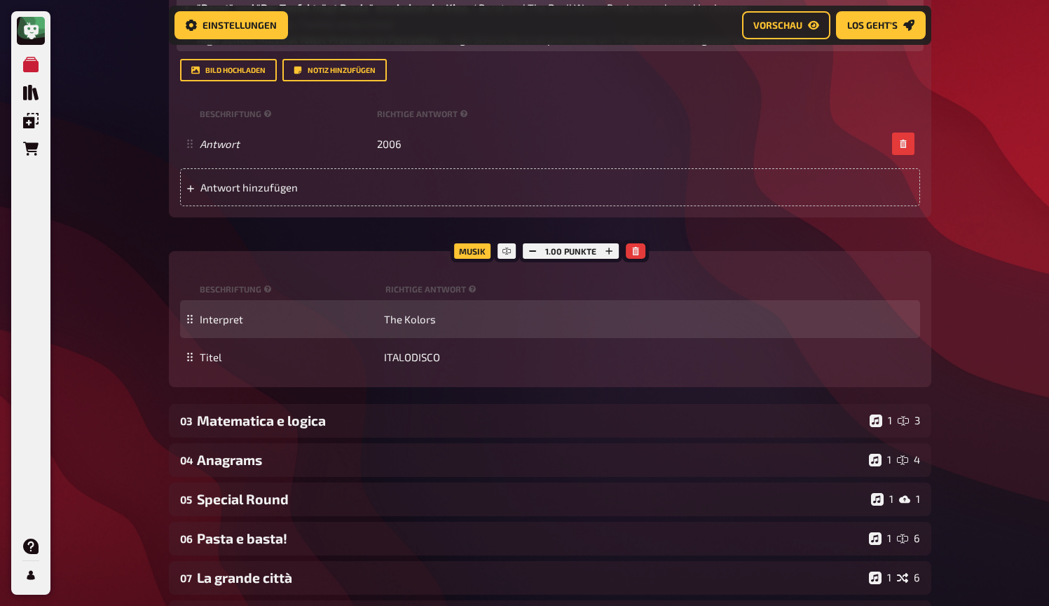
scroll to position [1507, 0]
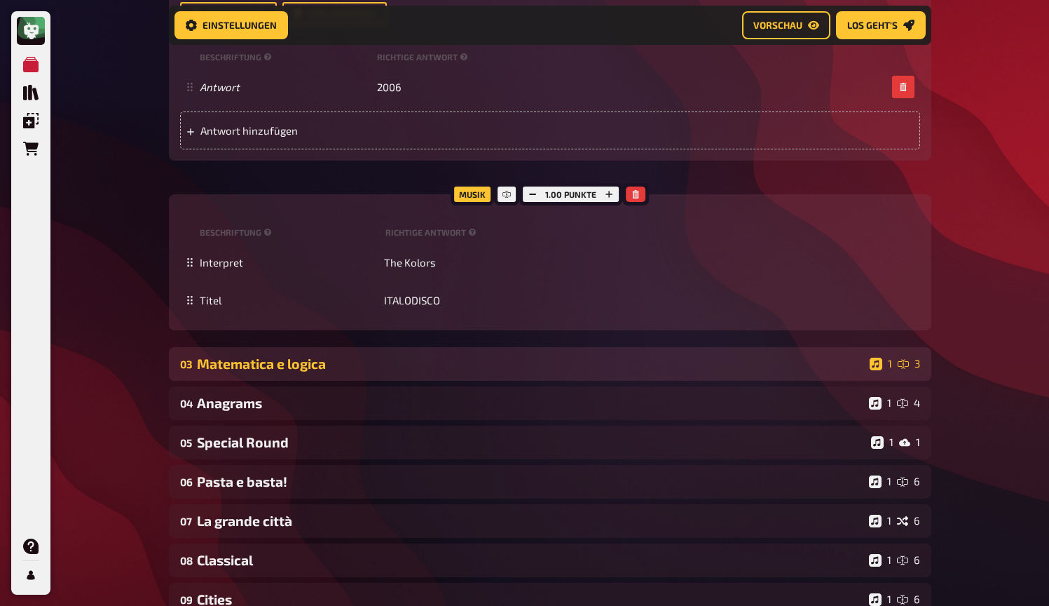
click at [299, 373] on div "03 Matematica e logica 1 3" at bounding box center [550, 364] width 763 height 34
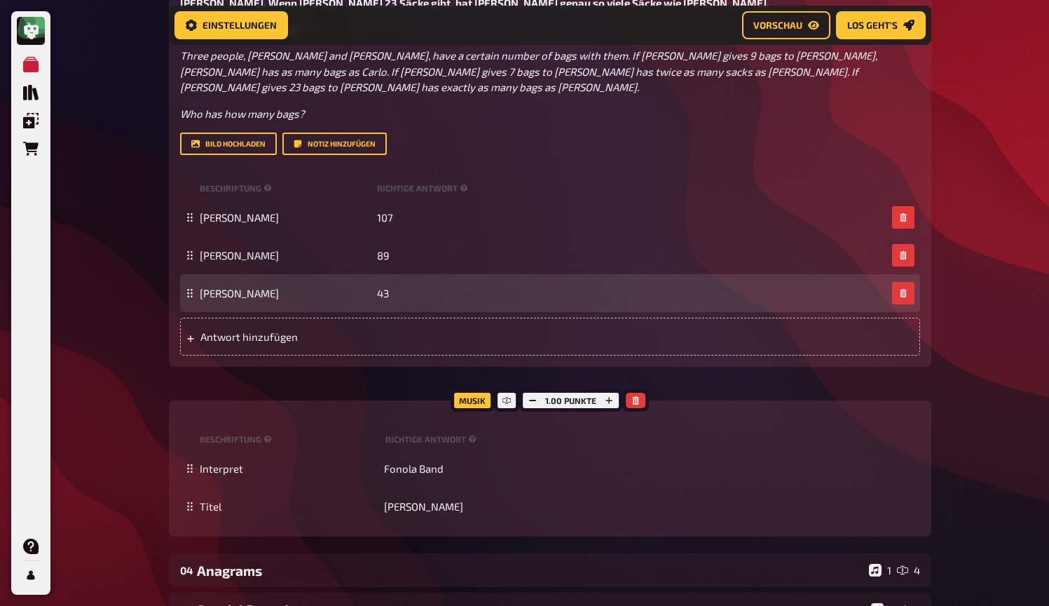
scroll to position [2036, 0]
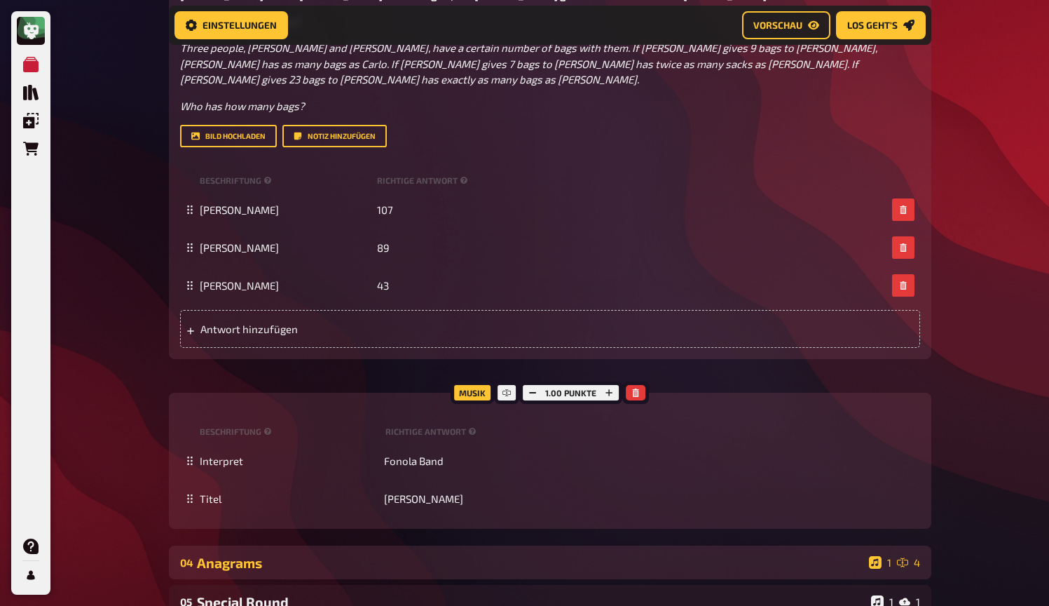
click at [349, 553] on div "04 Anagrams 1 4" at bounding box center [550, 562] width 763 height 34
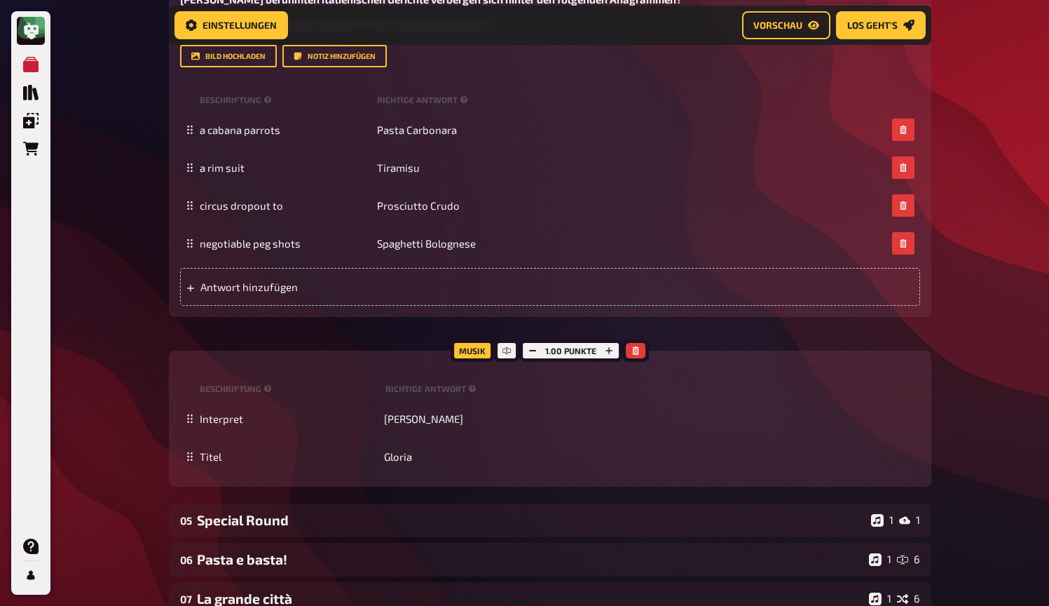
scroll to position [2765, 0]
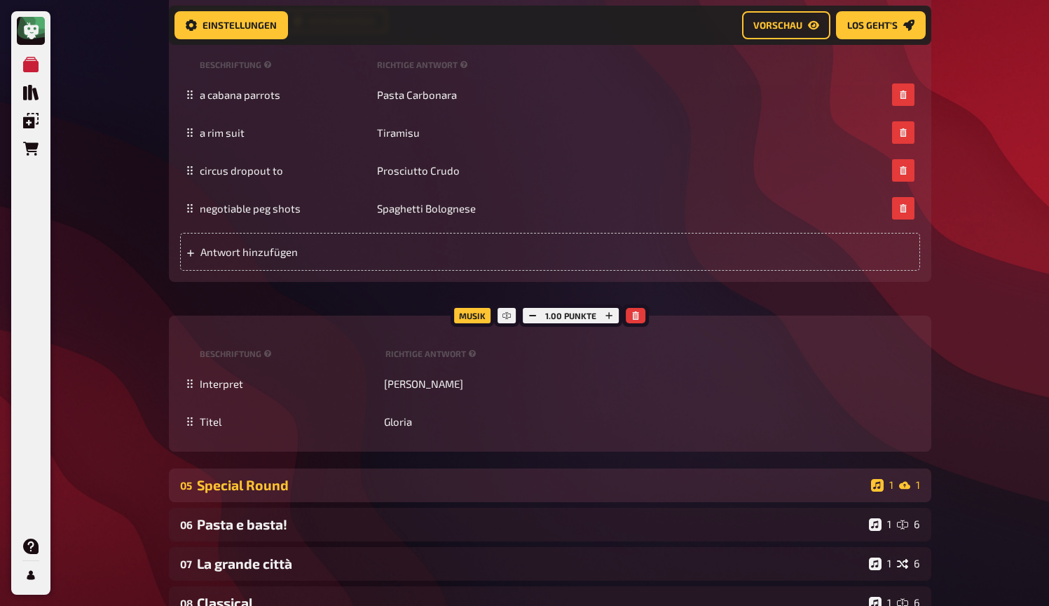
click at [378, 477] on div "Special Round" at bounding box center [531, 485] width 669 height 16
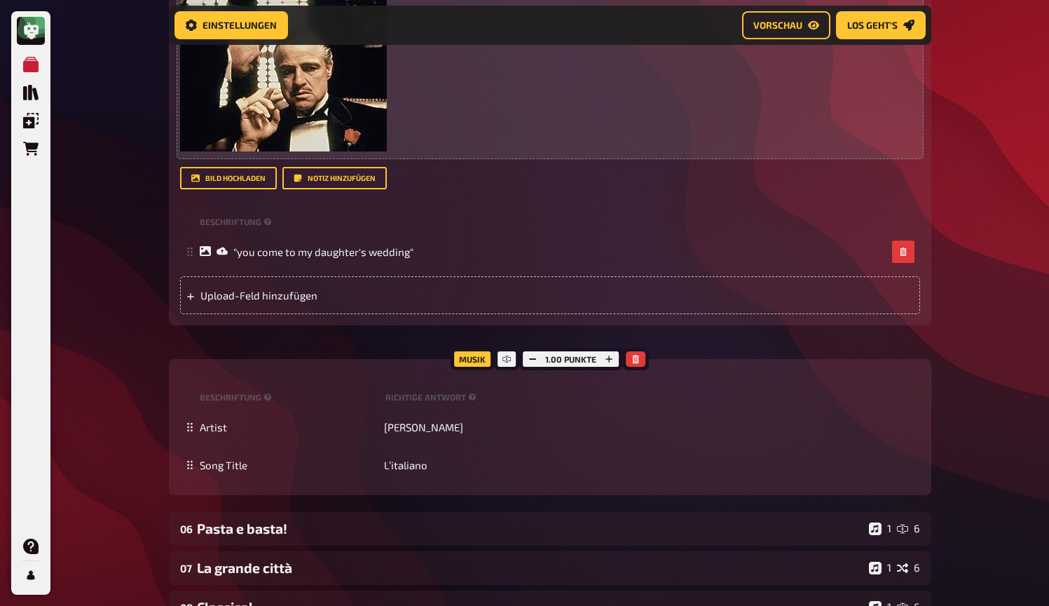
scroll to position [3431, 0]
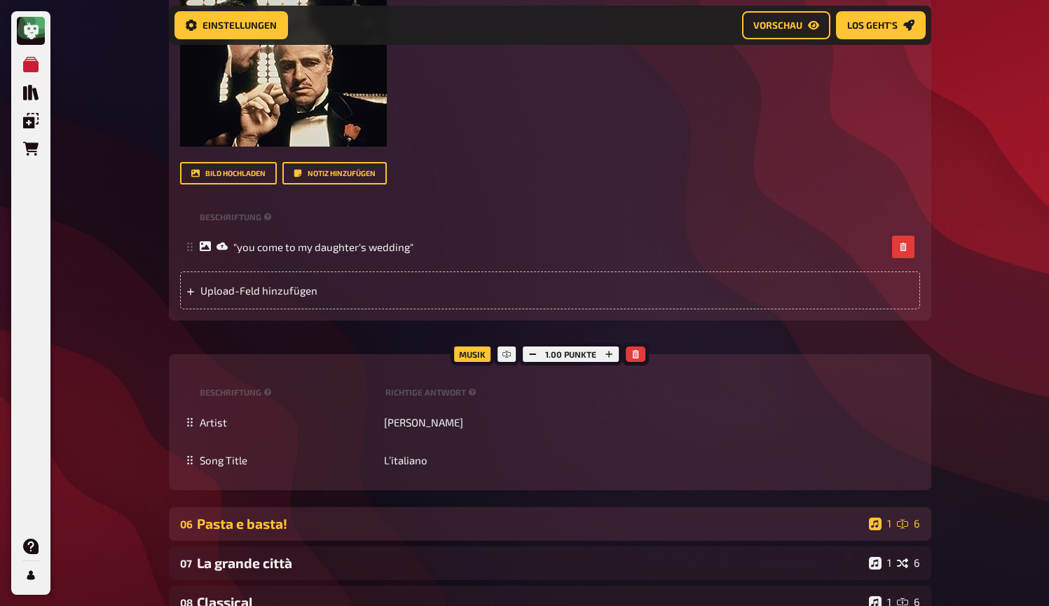
click at [334, 515] on div "Pasta e basta!" at bounding box center [530, 523] width 667 height 16
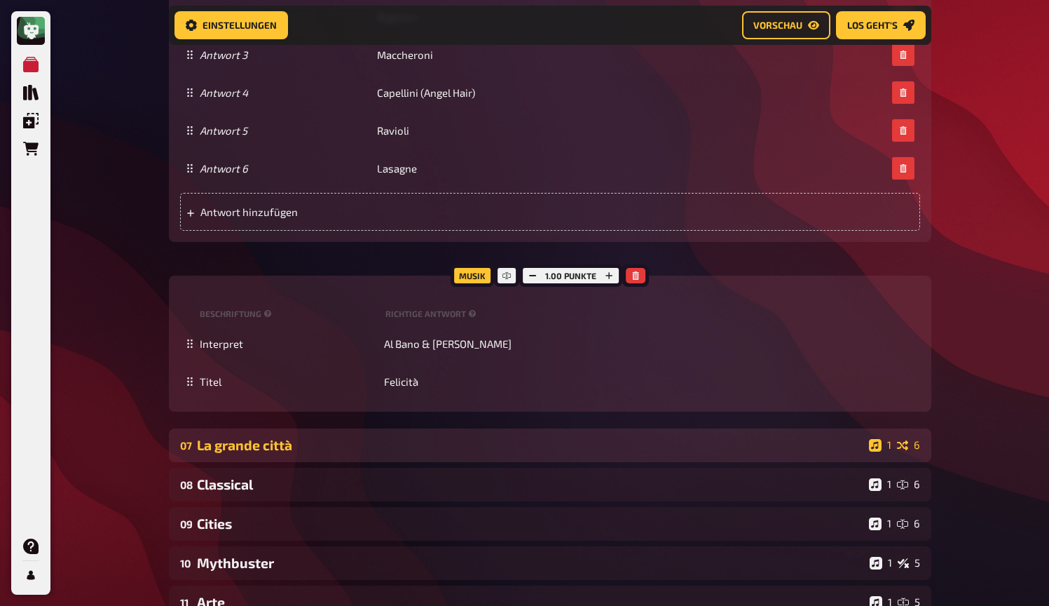
click at [405, 432] on div "07 La grande città 1 6" at bounding box center [550, 445] width 763 height 34
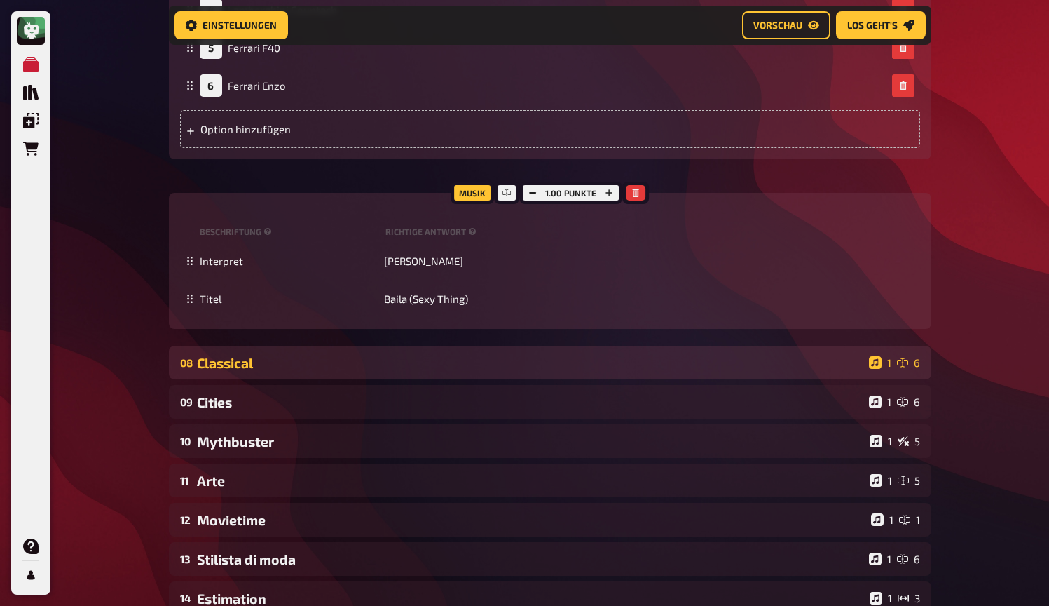
click at [360, 346] on div "08 Classical 1 6" at bounding box center [550, 363] width 763 height 34
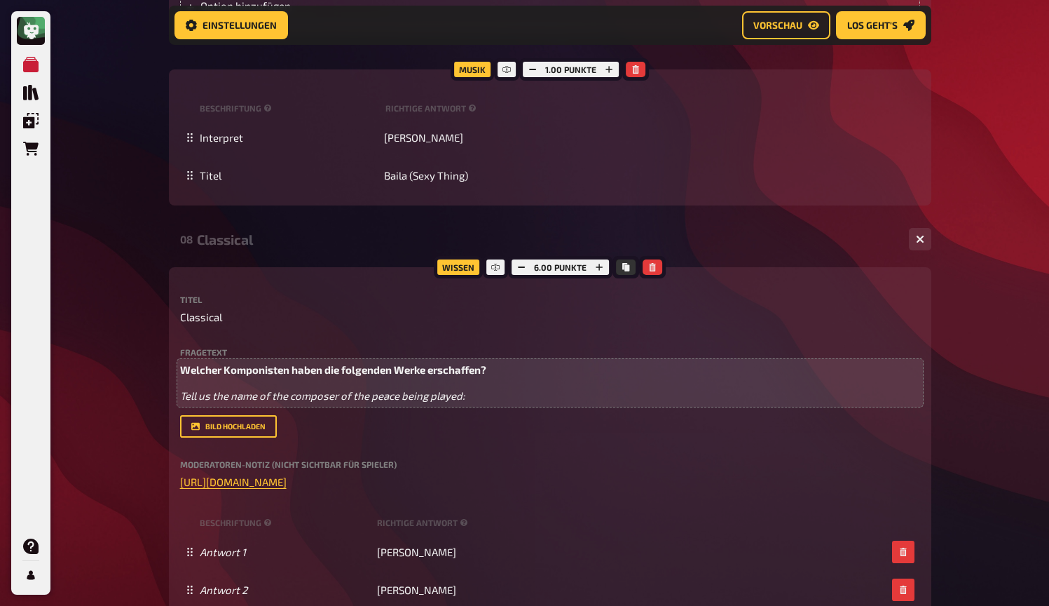
scroll to position [5986, 0]
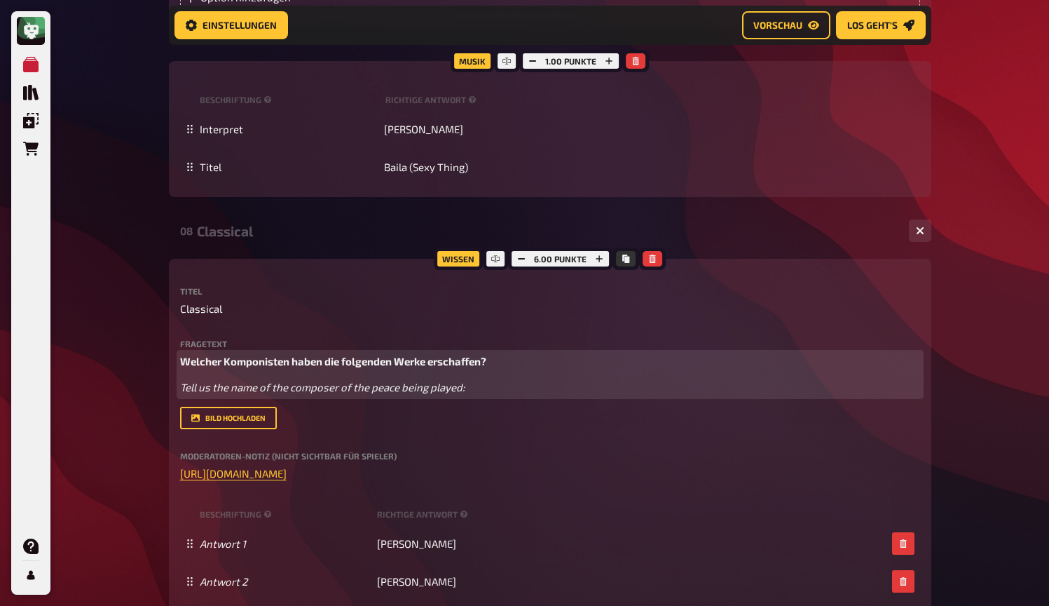
click at [220, 355] on span "[PERSON_NAME] Komponisten haben die folgenden Werke erschaffen?" at bounding box center [354, 361] width 348 height 13
click at [286, 355] on span "[PERSON_NAME] Komponisten haben die folgenden Werke erschaffen?" at bounding box center [354, 361] width 348 height 13
click at [306, 355] on span "[PERSON_NAME] Komponist haben die folgenden Werke erschaffen?" at bounding box center [348, 361] width 336 height 13
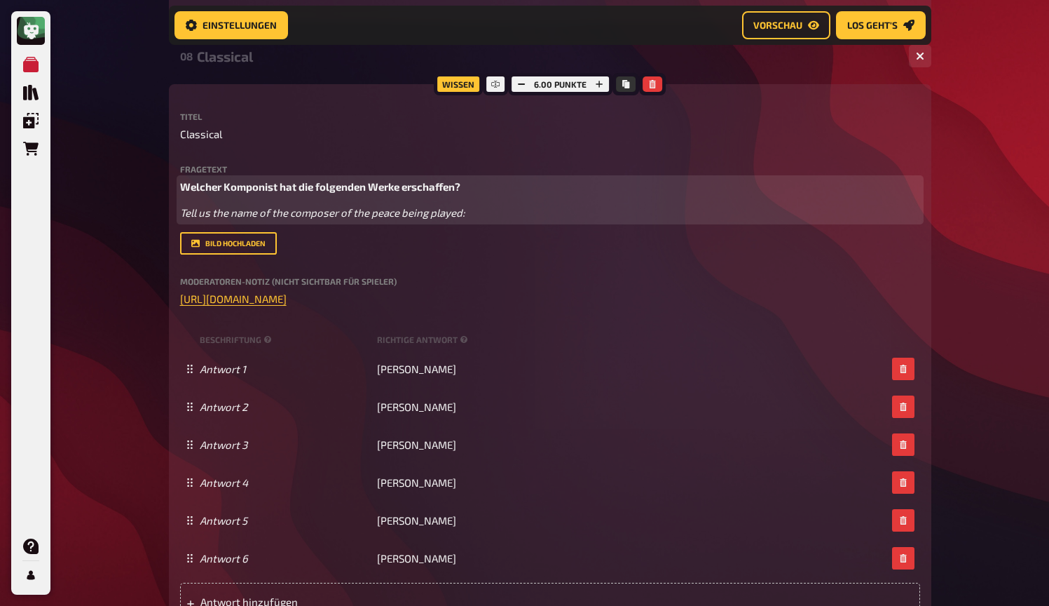
scroll to position [6172, 0]
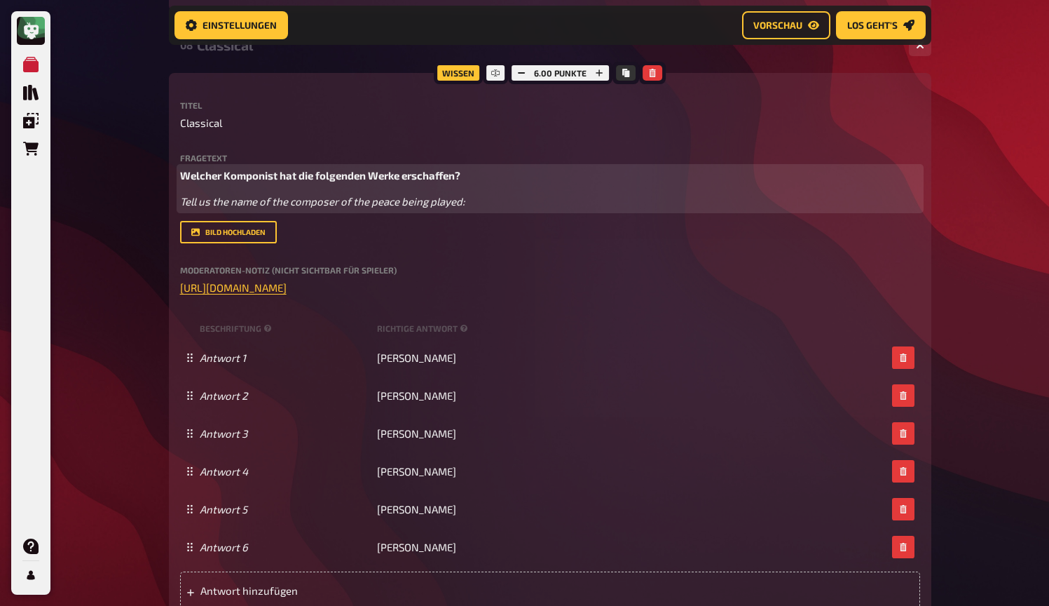
click at [388, 195] on span "Tell us the name of the composer of the peace being played:" at bounding box center [322, 201] width 285 height 13
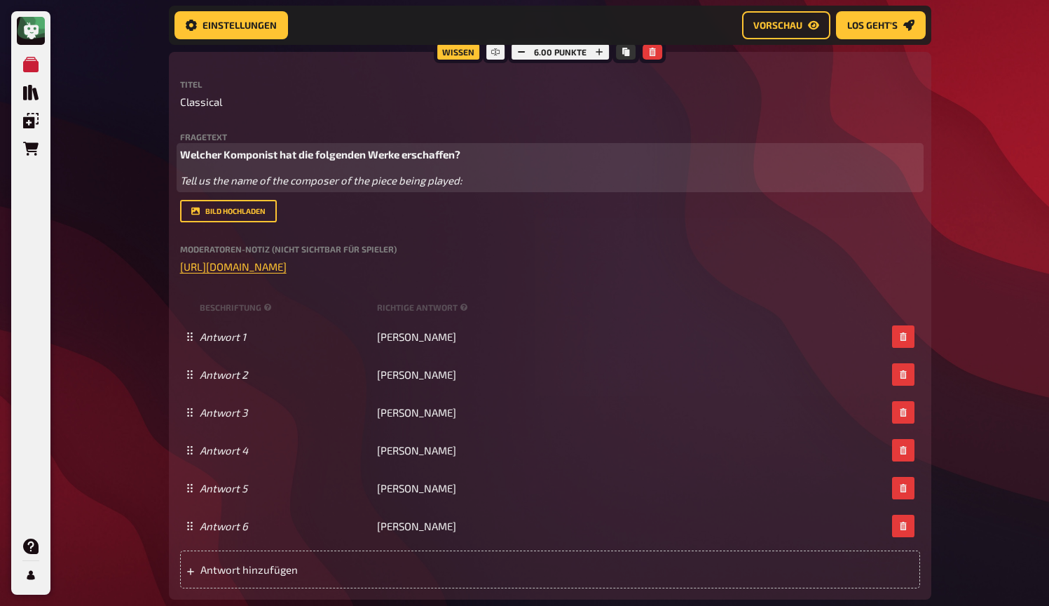
scroll to position [6205, 0]
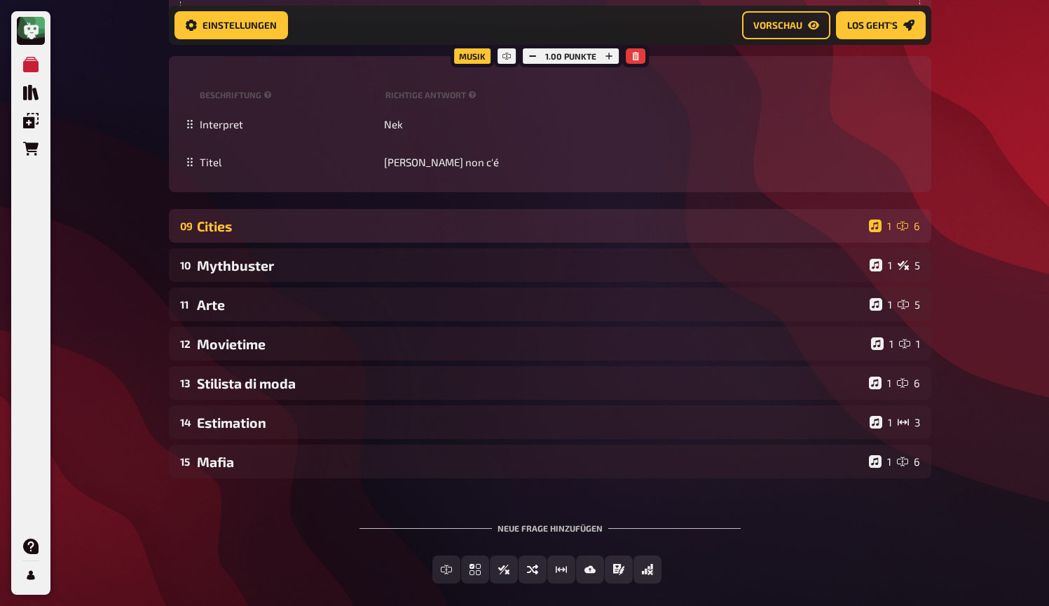
click at [412, 218] on div "Cities" at bounding box center [530, 226] width 667 height 16
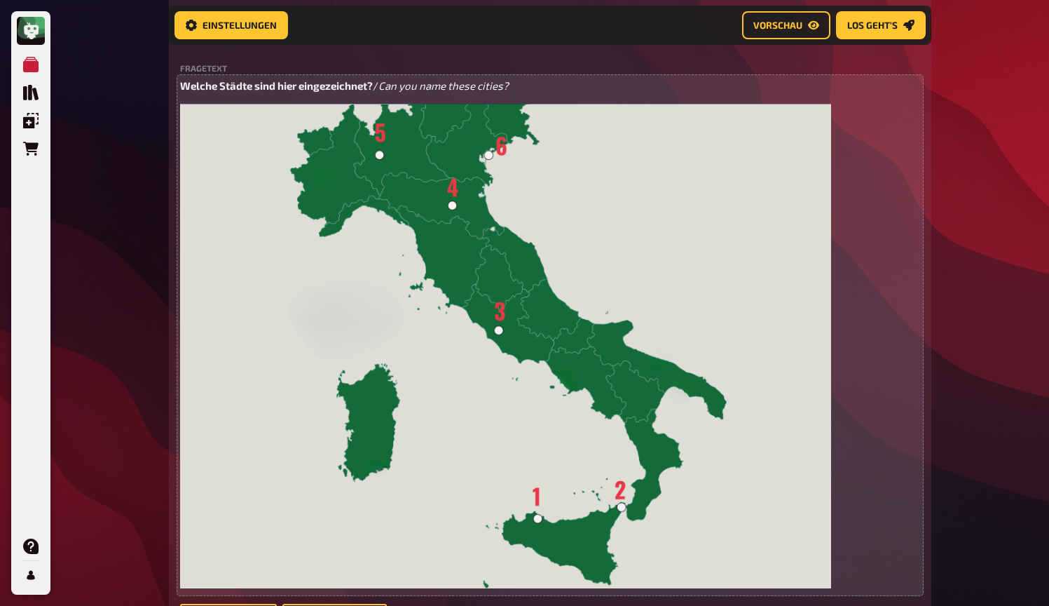
scroll to position [7051, 0]
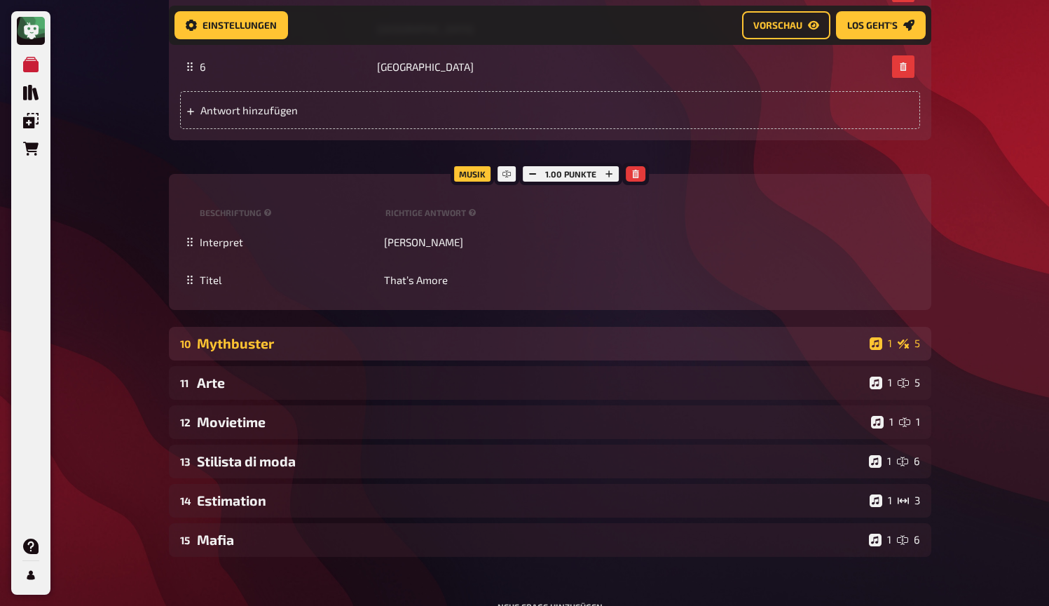
click at [379, 335] on div "Mythbuster" at bounding box center [530, 343] width 667 height 16
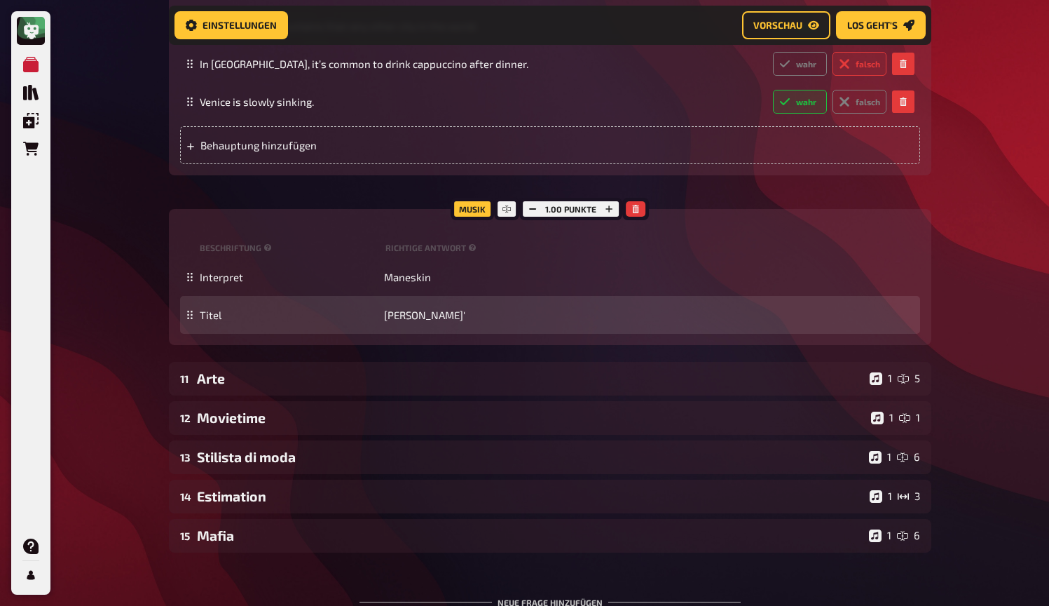
scroll to position [8676, 0]
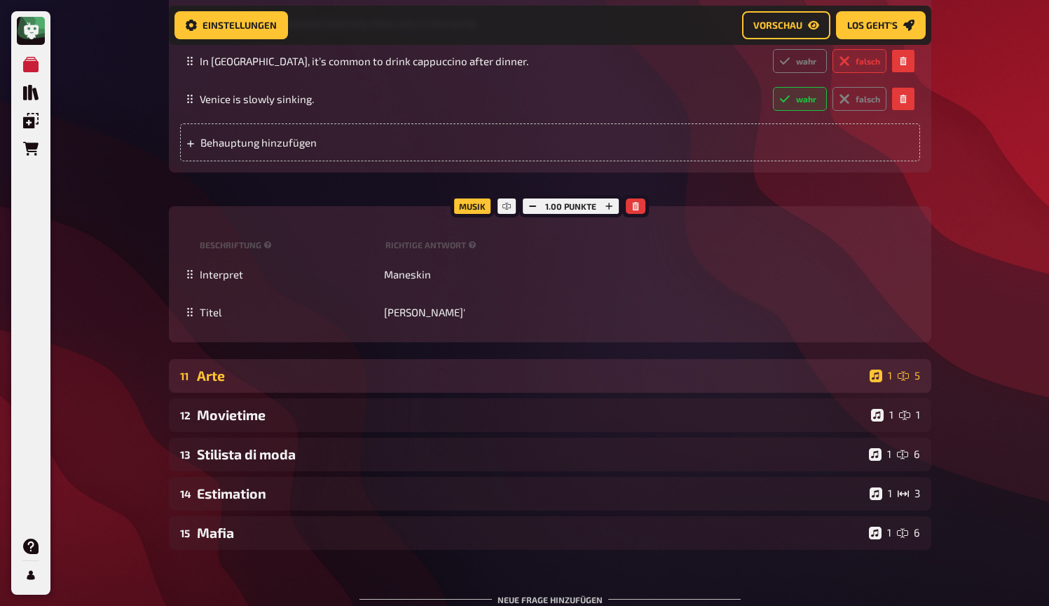
click at [348, 383] on div "Arte" at bounding box center [530, 375] width 667 height 16
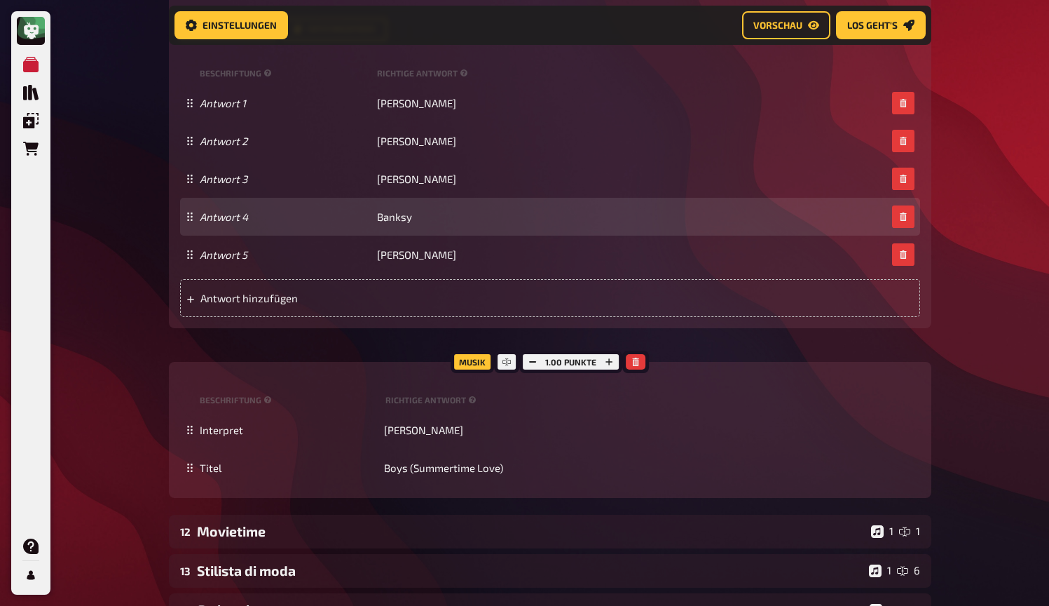
scroll to position [9697, 0]
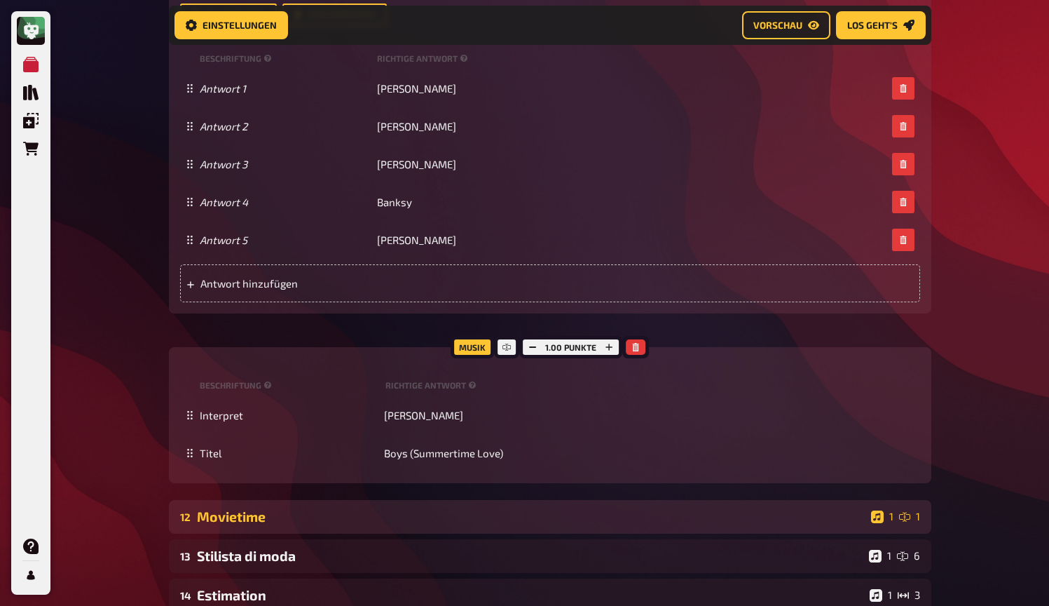
click at [278, 524] on div "Movietime" at bounding box center [531, 516] width 669 height 16
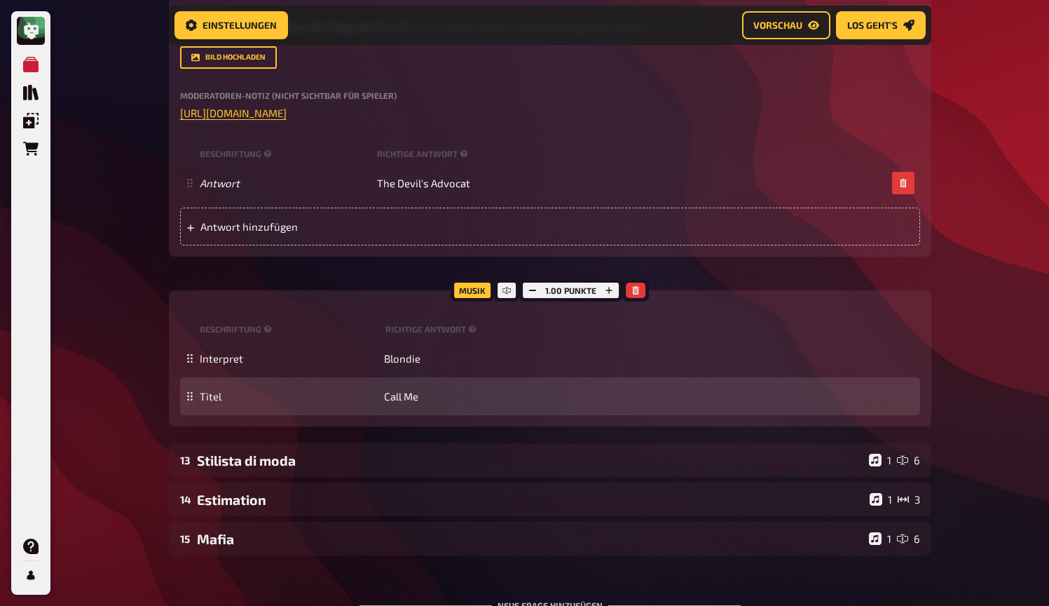
scroll to position [10337, 0]
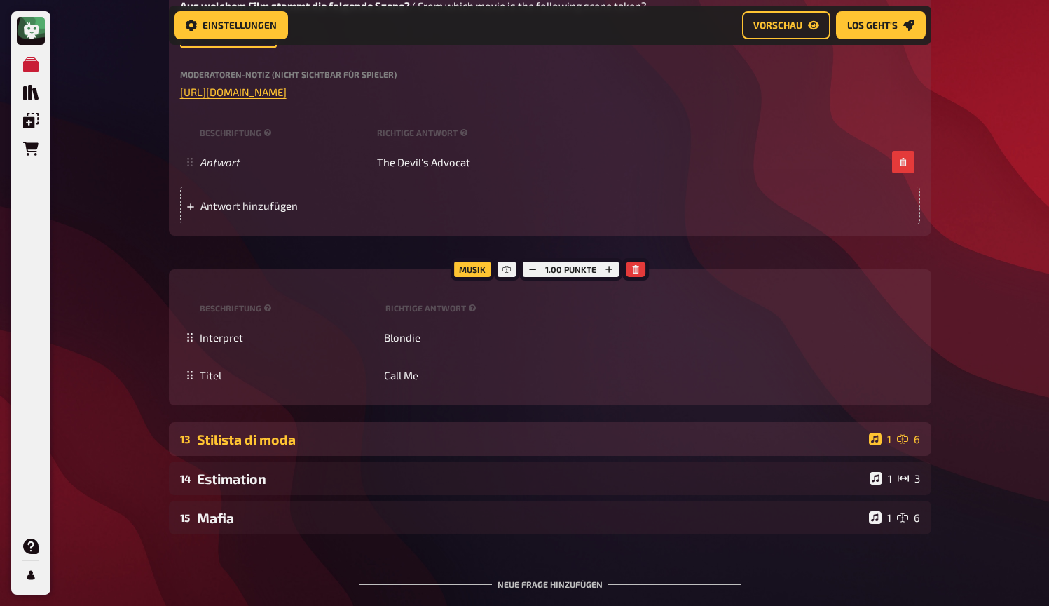
click at [301, 447] on div "Stilista di moda" at bounding box center [530, 439] width 667 height 16
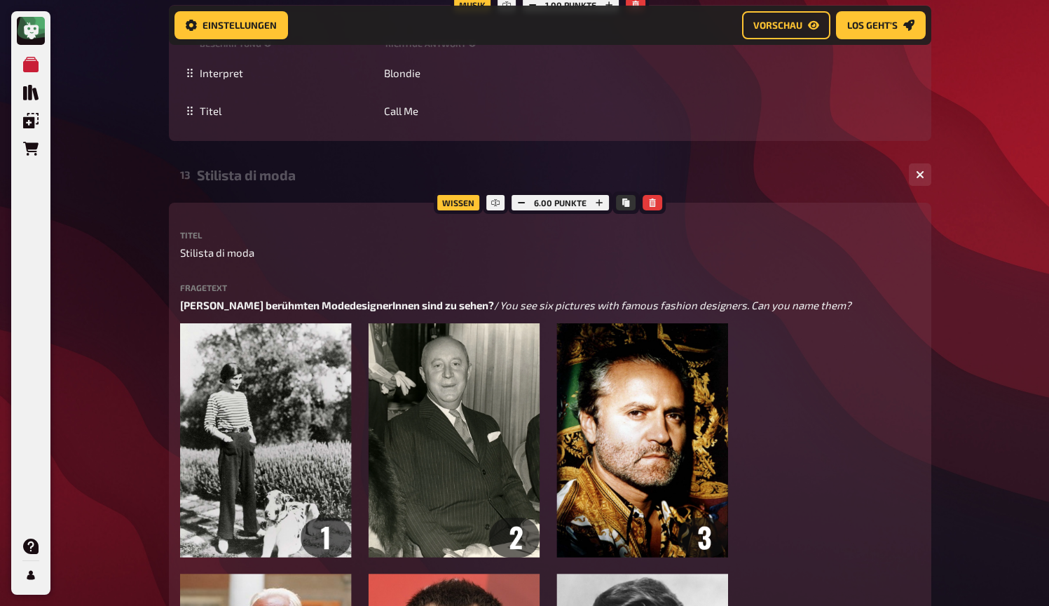
scroll to position [10643, 0]
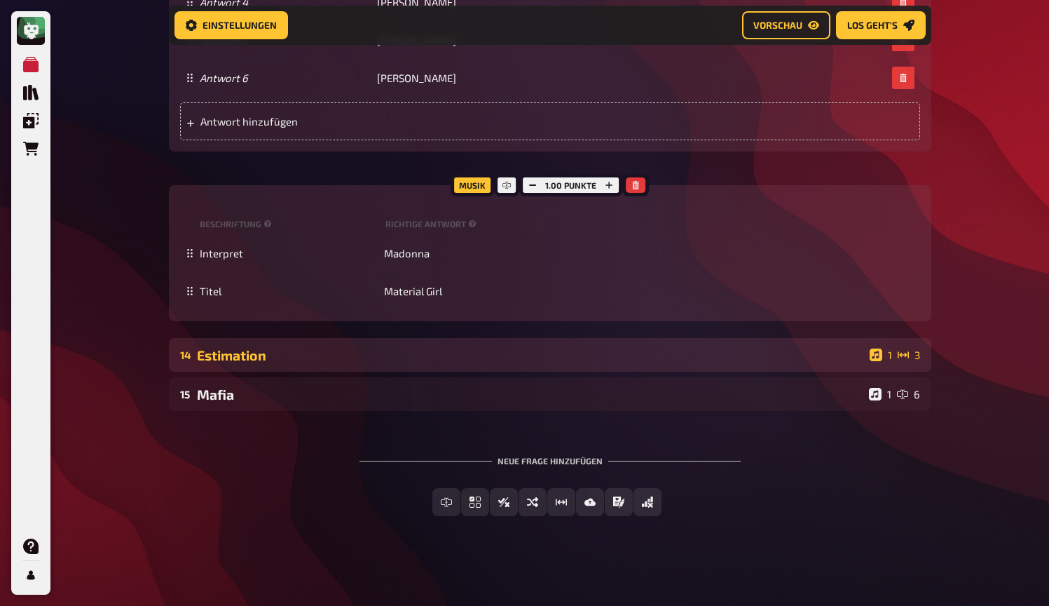
click at [353, 367] on div "14 Estimation 1 3" at bounding box center [550, 355] width 763 height 34
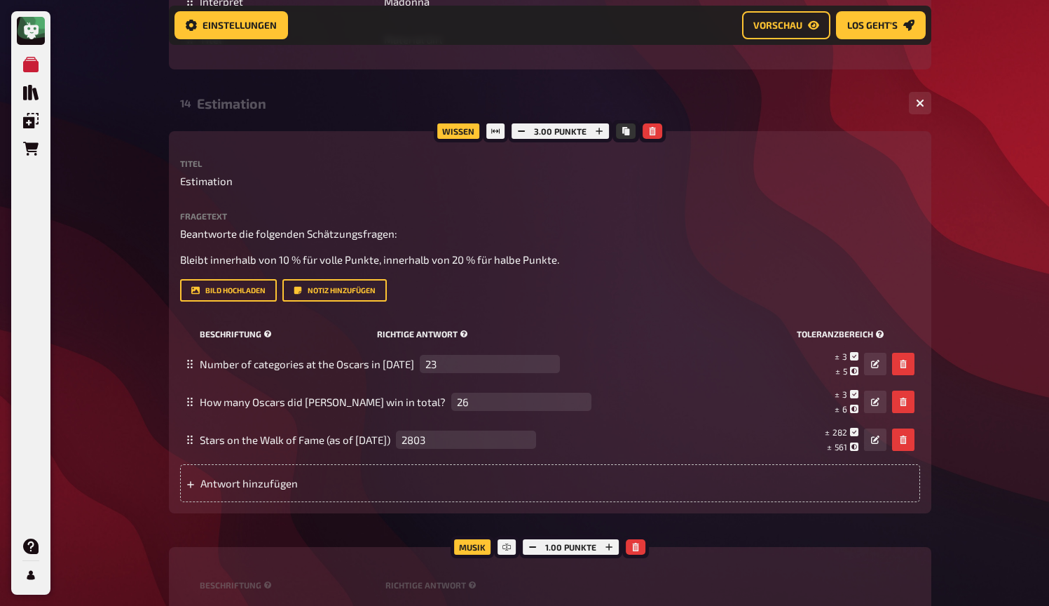
scroll to position [11929, 0]
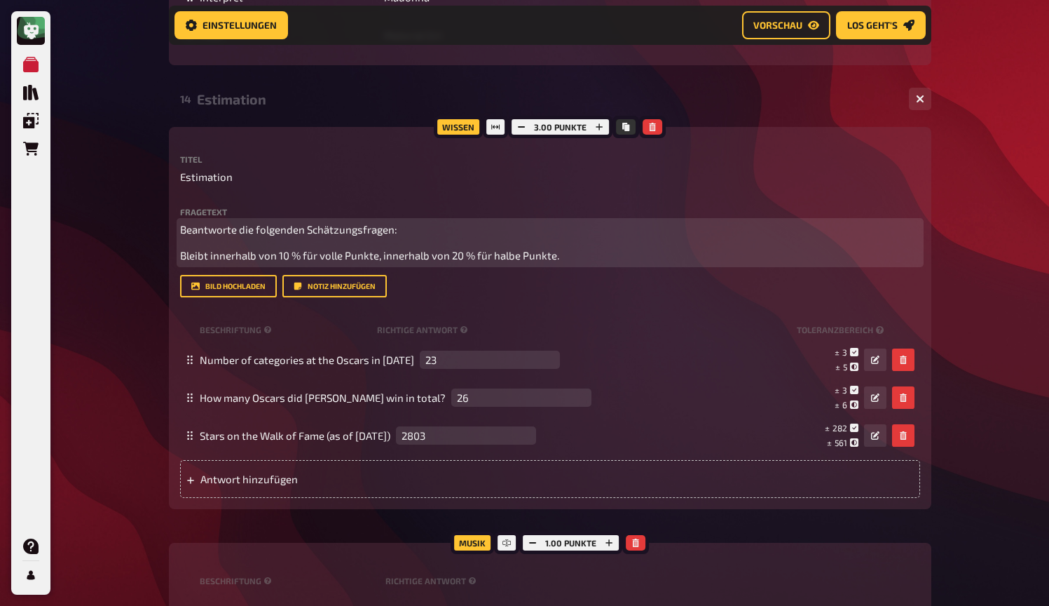
click at [360, 236] on span "Beantworte die folgenden Schätzungsfragen:" at bounding box center [288, 229] width 217 height 13
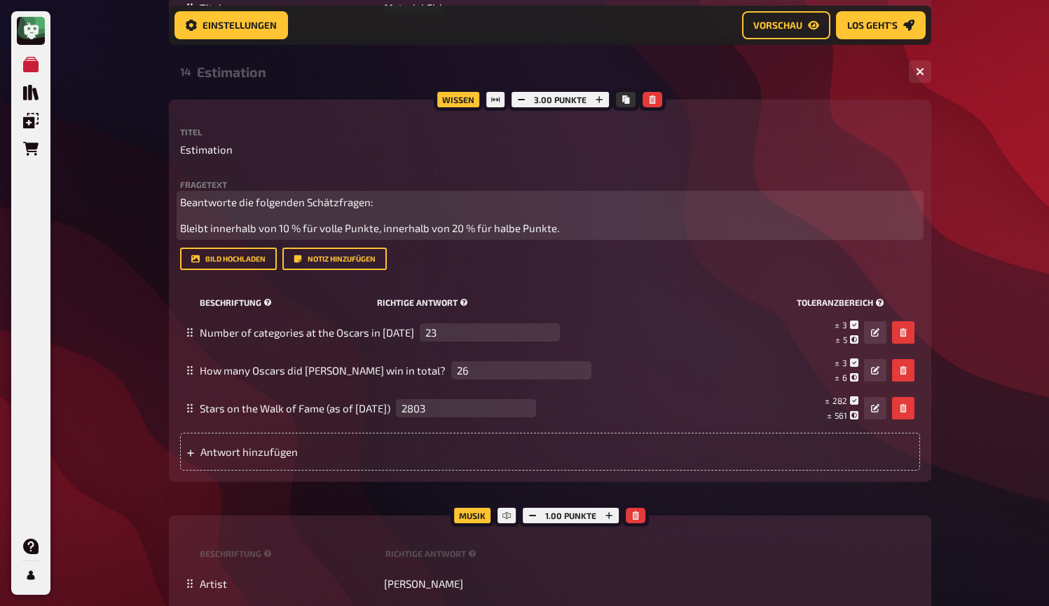
scroll to position [11970, 0]
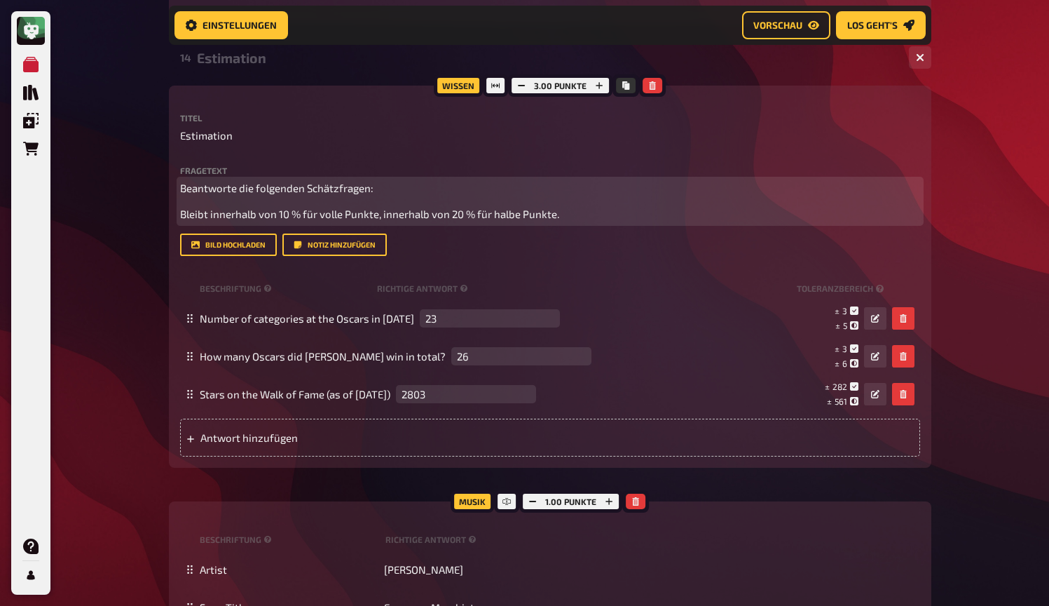
click at [516, 220] on span "Bleibt innerhalb von 10 % für volle Punkte, innerhalb von 20 % für halbe Punkte." at bounding box center [369, 214] width 379 height 13
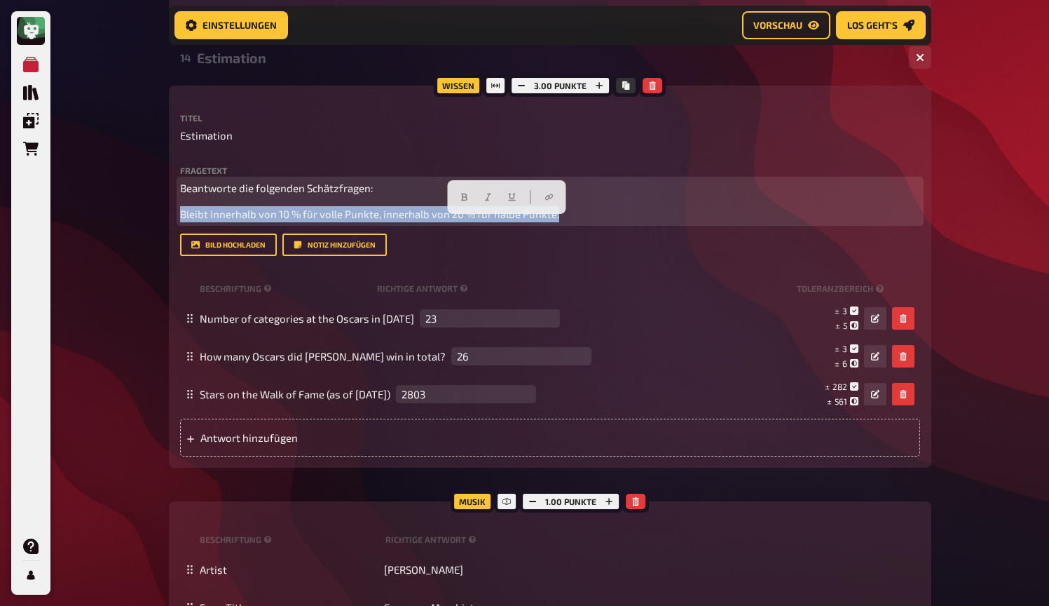
click at [516, 220] on span "Bleibt innerhalb von 10 % für volle Punkte, innerhalb von 20 % für halbe Punkte." at bounding box center [369, 214] width 379 height 13
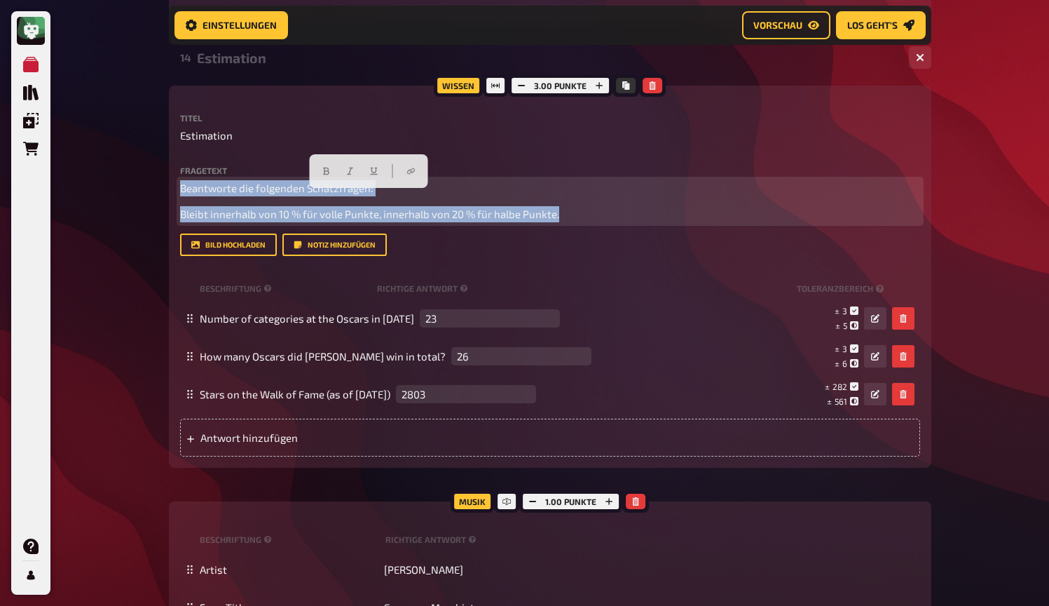
copy div "Beantworte die folgenden Schätzfragen: Bleibt innerhalb von 10 % für volle Punk…"
click at [635, 216] on p "Bleibt innerhalb von 10 % für volle Punkte, innerhalb von 20 % für halbe Punkte." at bounding box center [550, 214] width 740 height 16
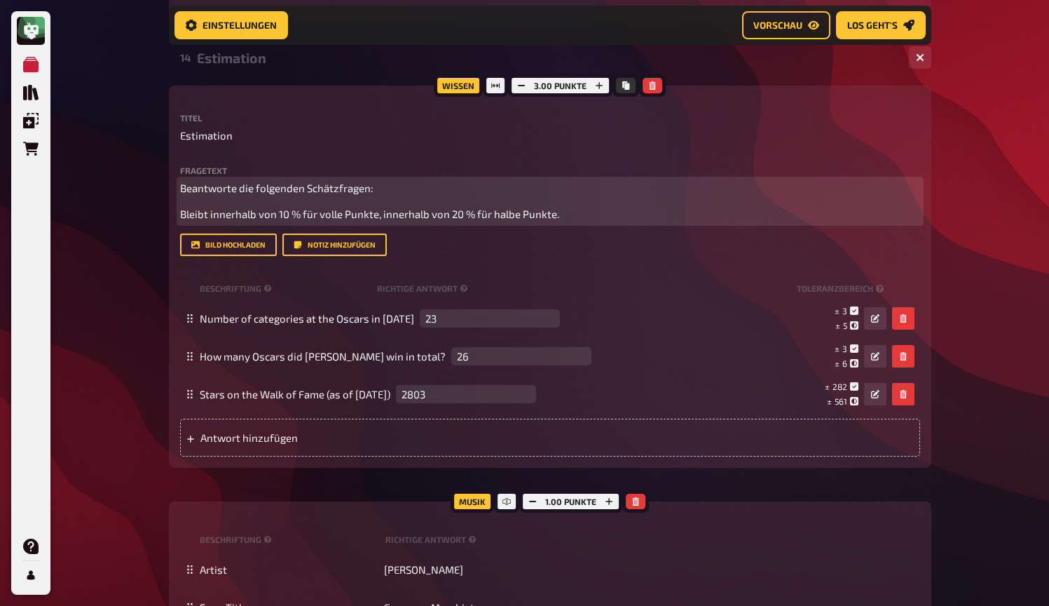
click at [602, 222] on p "Bleibt innerhalb von 10 % für volle Punkte, innerhalb von 20 % für halbe Punkte." at bounding box center [550, 214] width 740 height 16
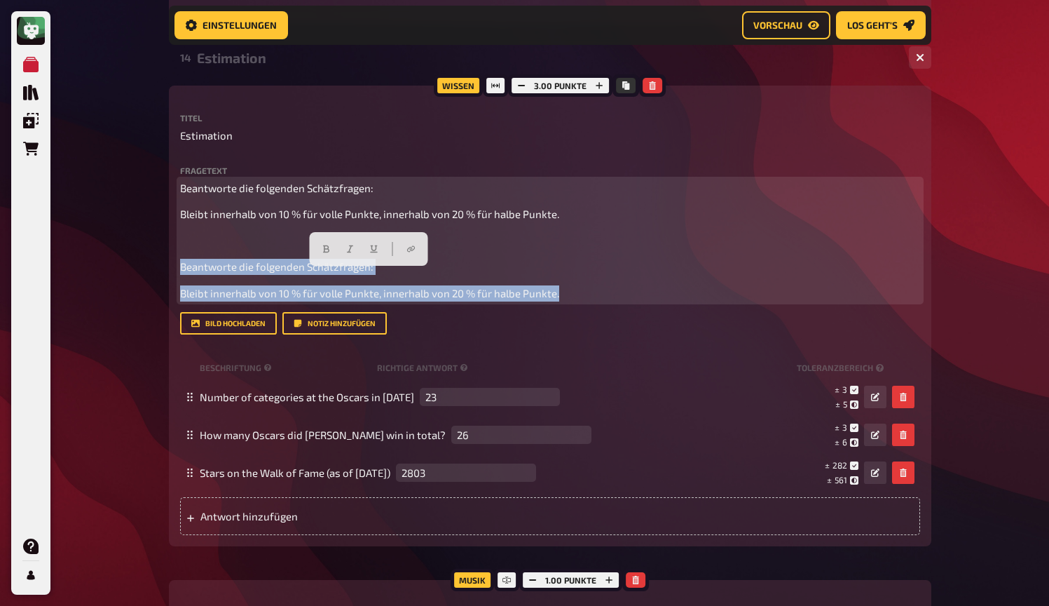
drag, startPoint x: 571, startPoint y: 302, endPoint x: 120, endPoint y: 261, distance: 453.4
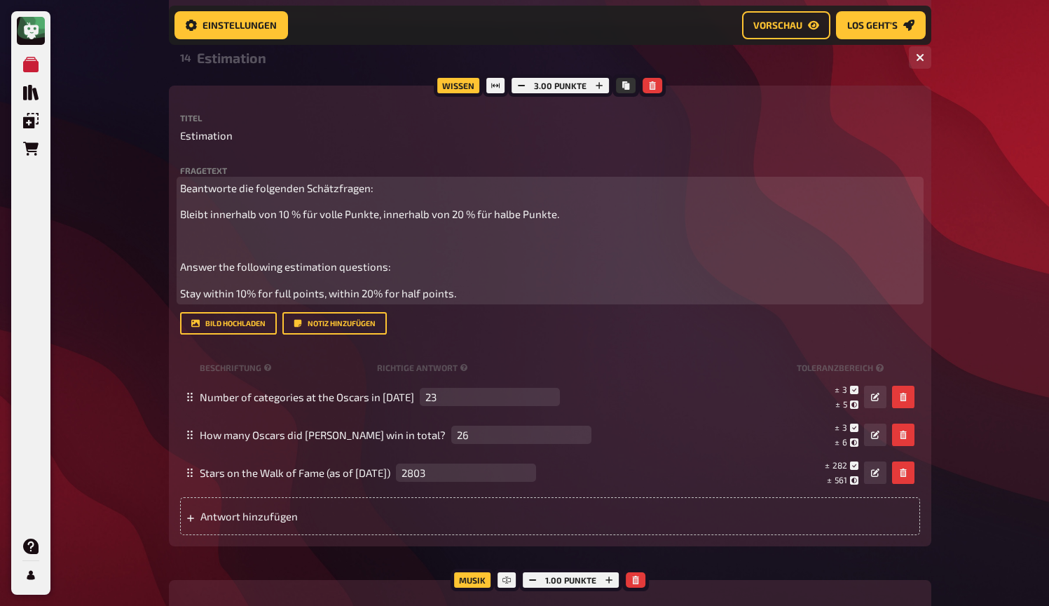
click at [401, 249] on p "﻿" at bounding box center [550, 241] width 740 height 16
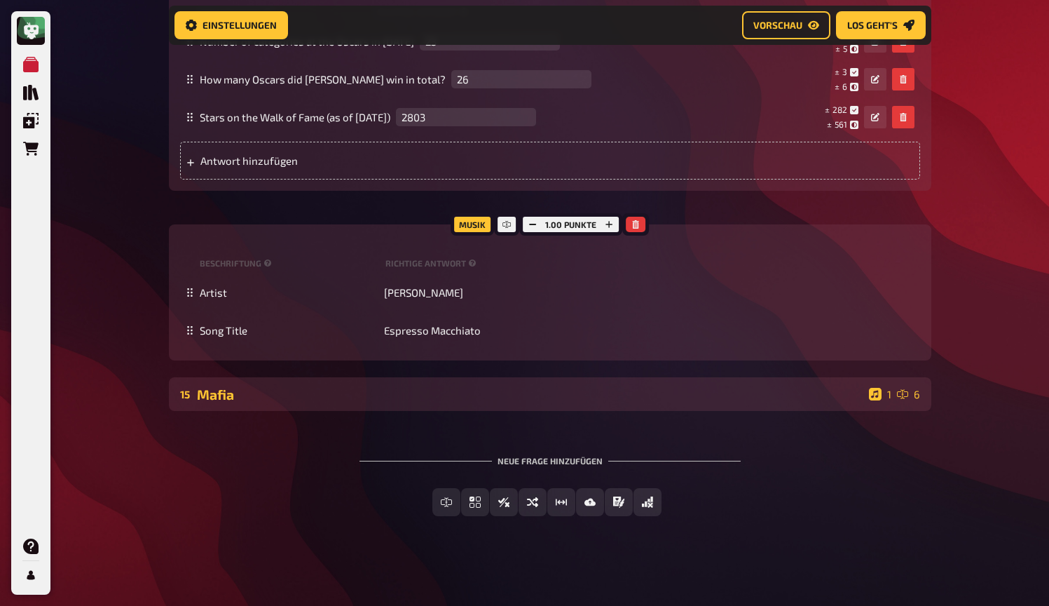
click at [382, 397] on div "Mafia" at bounding box center [530, 394] width 667 height 16
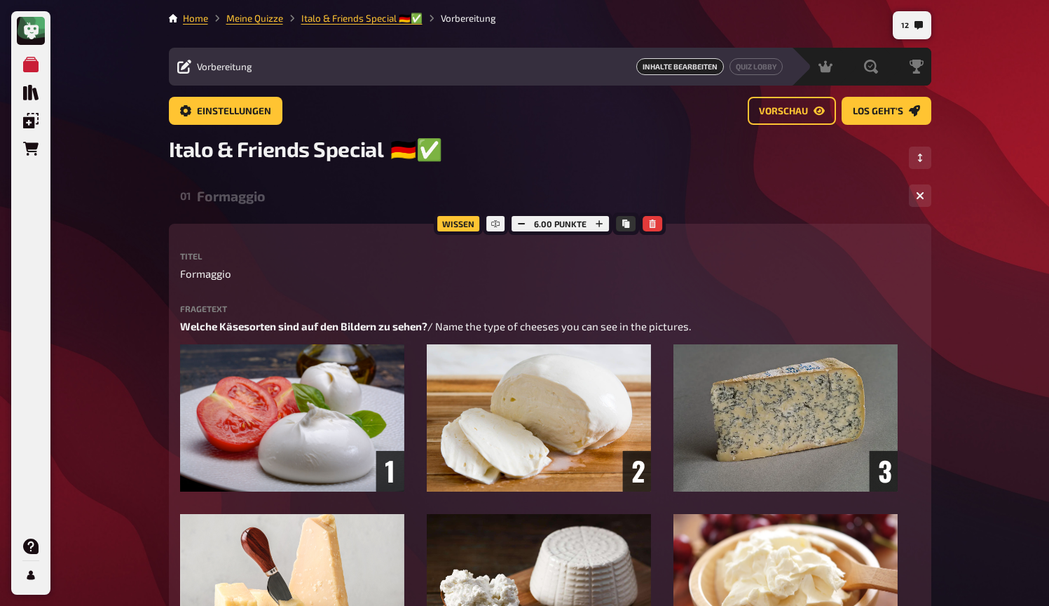
scroll to position [0, 0]
click at [738, 63] on button "Quiz Lobby" at bounding box center [756, 66] width 53 height 17
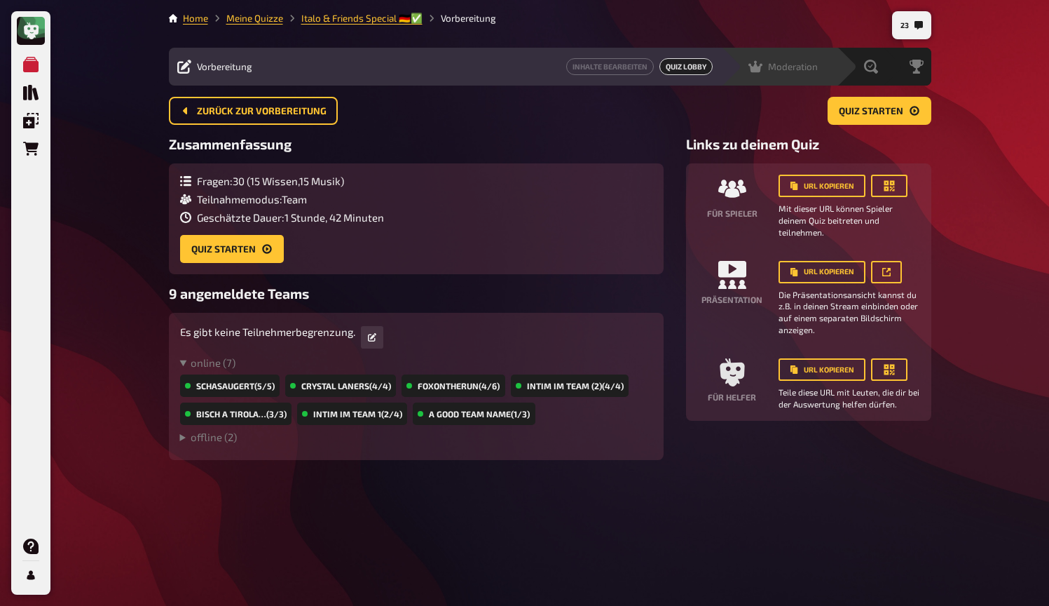
click at [794, 68] on span "Moderation" at bounding box center [793, 66] width 50 height 11
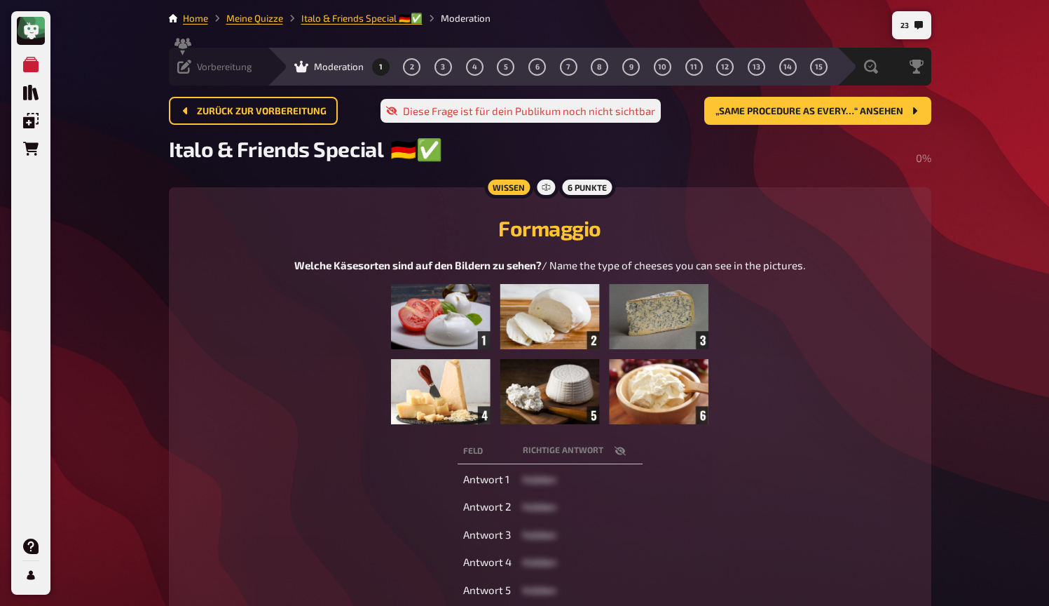
click at [185, 68] on icon at bounding box center [184, 67] width 14 height 14
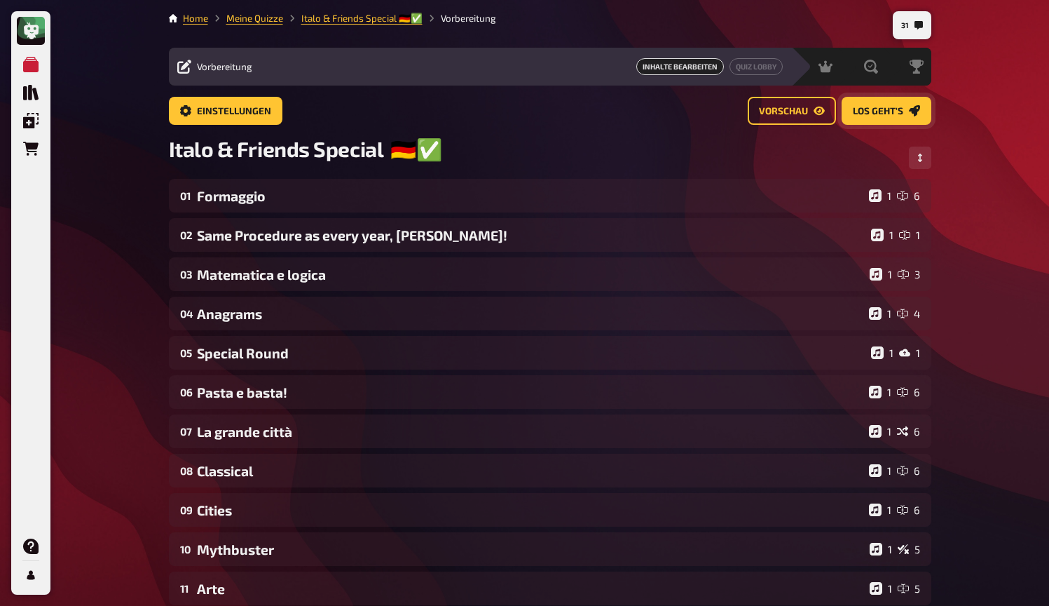
click at [871, 118] on button "Los geht's" at bounding box center [887, 111] width 90 height 28
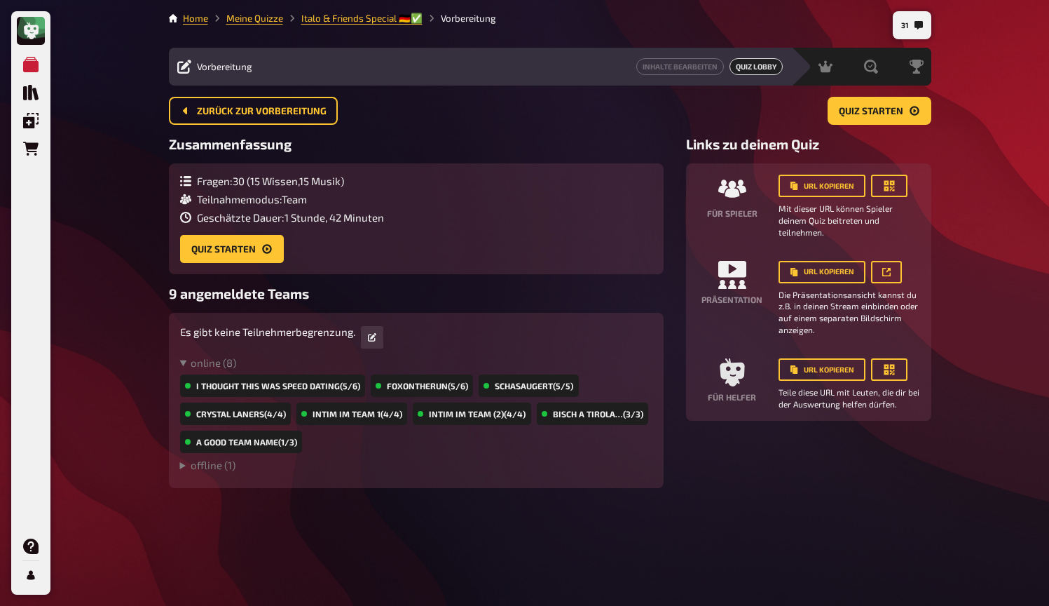
click at [871, 118] on button "Quiz starten" at bounding box center [880, 111] width 104 height 28
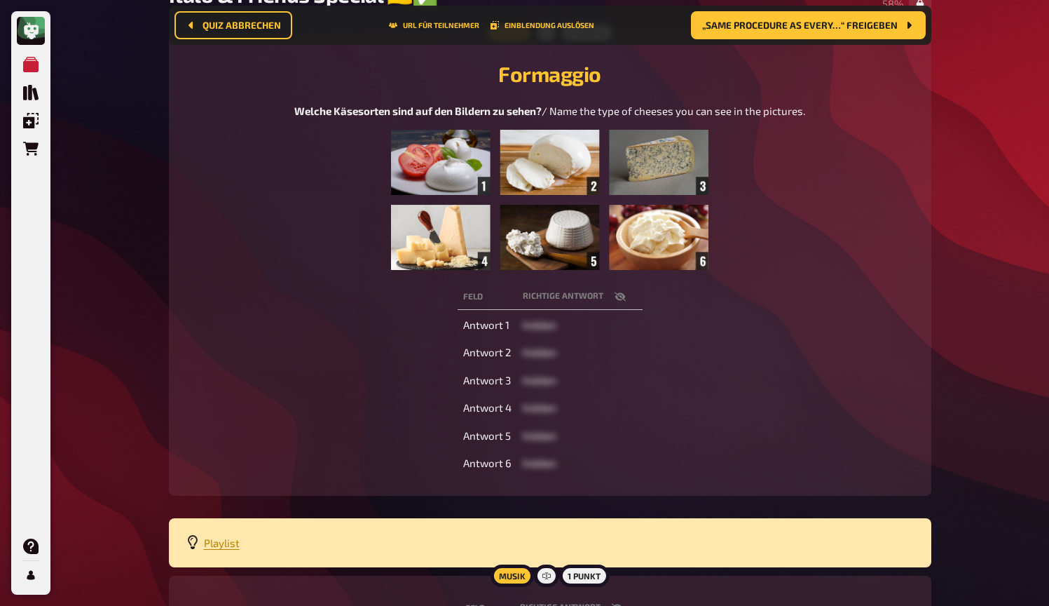
scroll to position [174, 0]
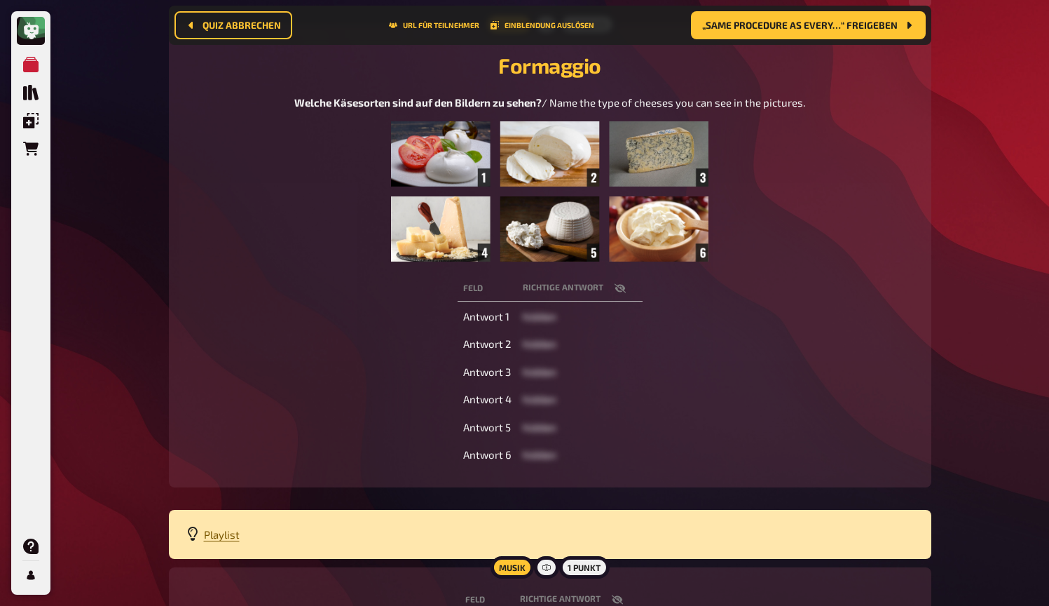
click at [215, 531] on span "Playlist" at bounding box center [222, 534] width 36 height 13
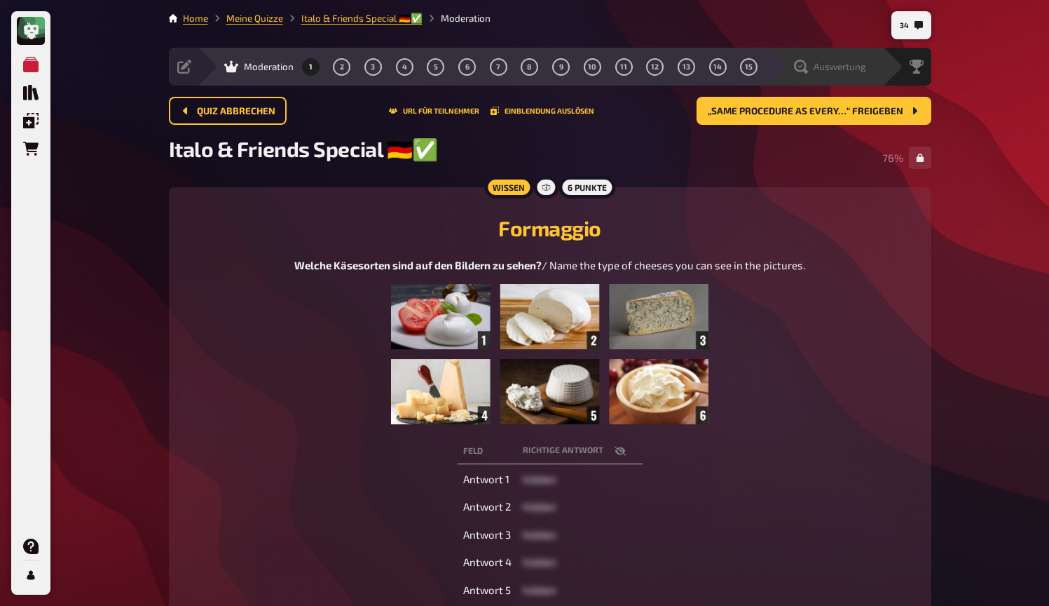
scroll to position [0, 0]
click at [843, 67] on span "Auswertung" at bounding box center [840, 66] width 53 height 11
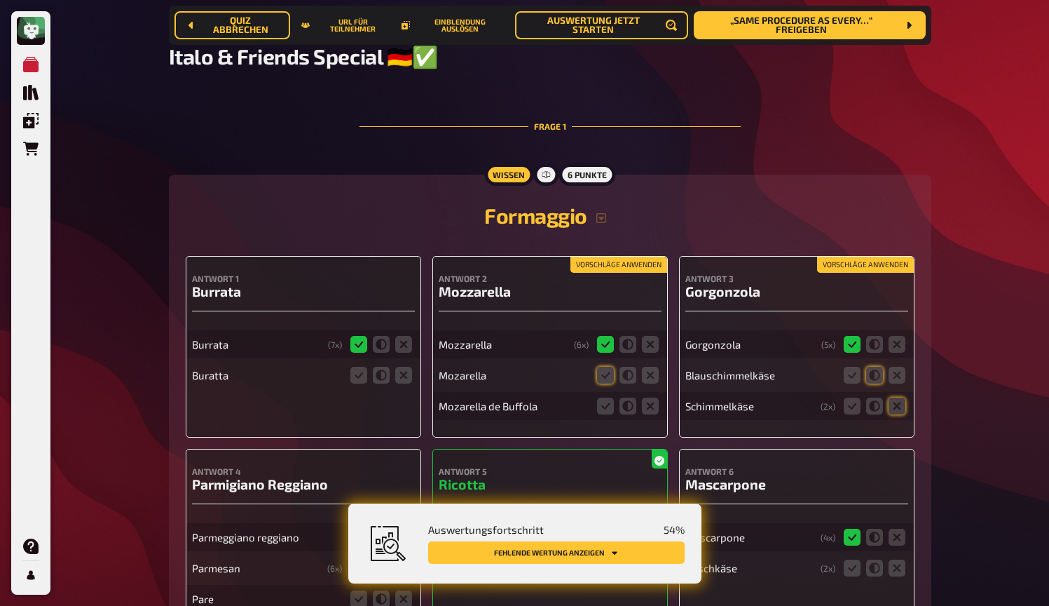
scroll to position [117, 0]
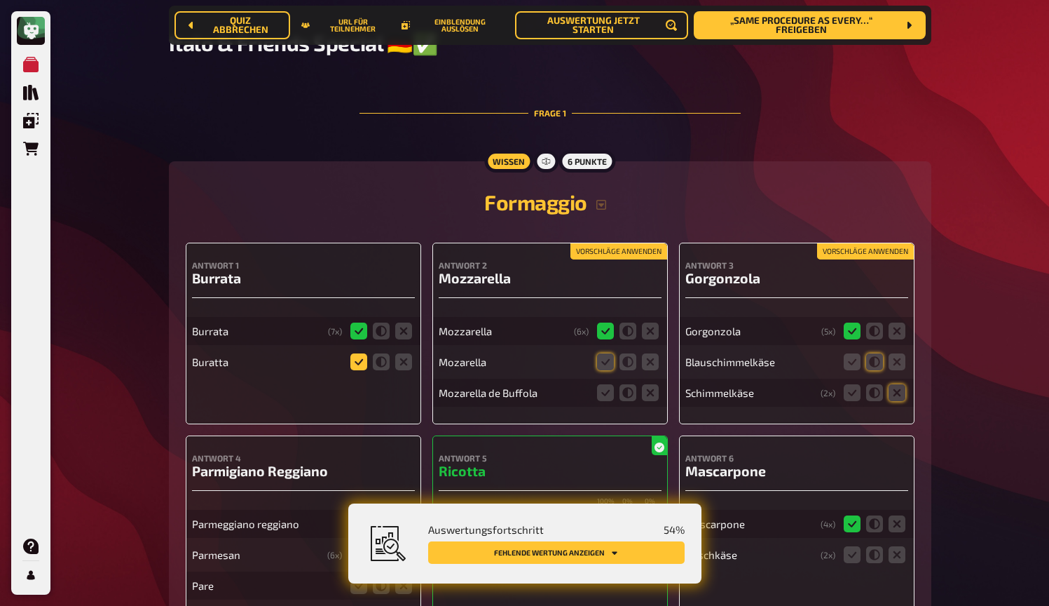
click at [360, 365] on icon at bounding box center [359, 361] width 17 height 17
click at [0, 0] on input "radio" at bounding box center [0, 0] width 0 height 0
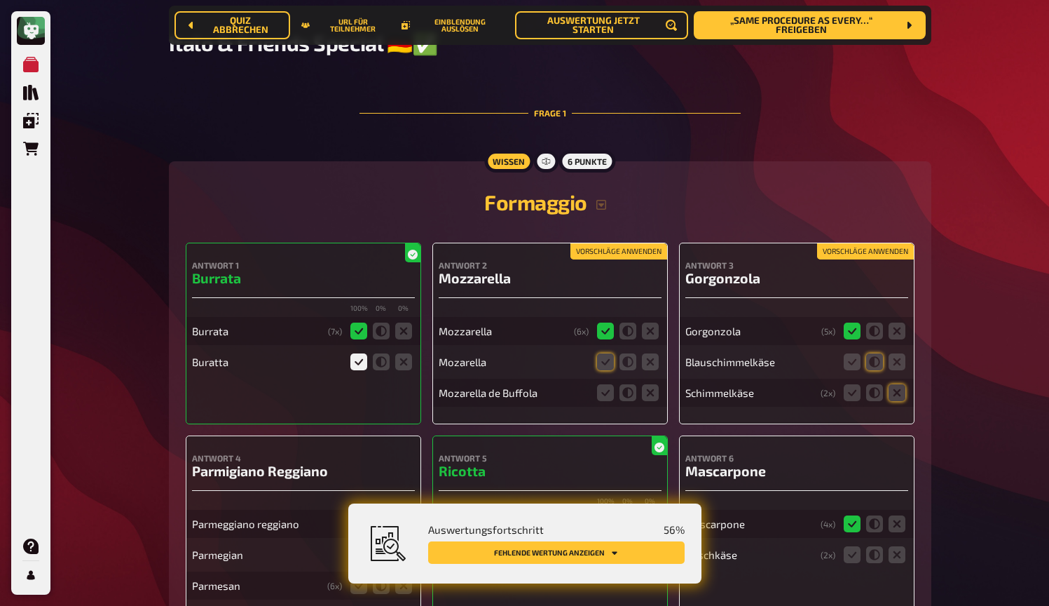
click at [625, 249] on button "Vorschläge anwenden" at bounding box center [619, 251] width 97 height 15
click at [602, 394] on icon at bounding box center [605, 392] width 17 height 17
click at [0, 0] on input "radio" at bounding box center [0, 0] width 0 height 0
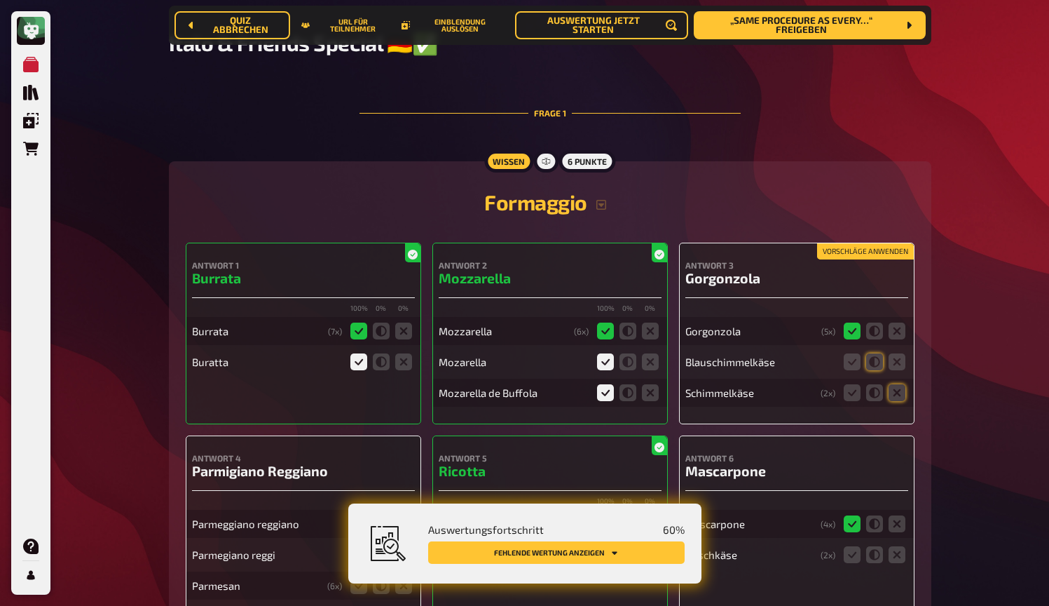
click at [861, 250] on button "Vorschläge anwenden" at bounding box center [865, 251] width 97 height 15
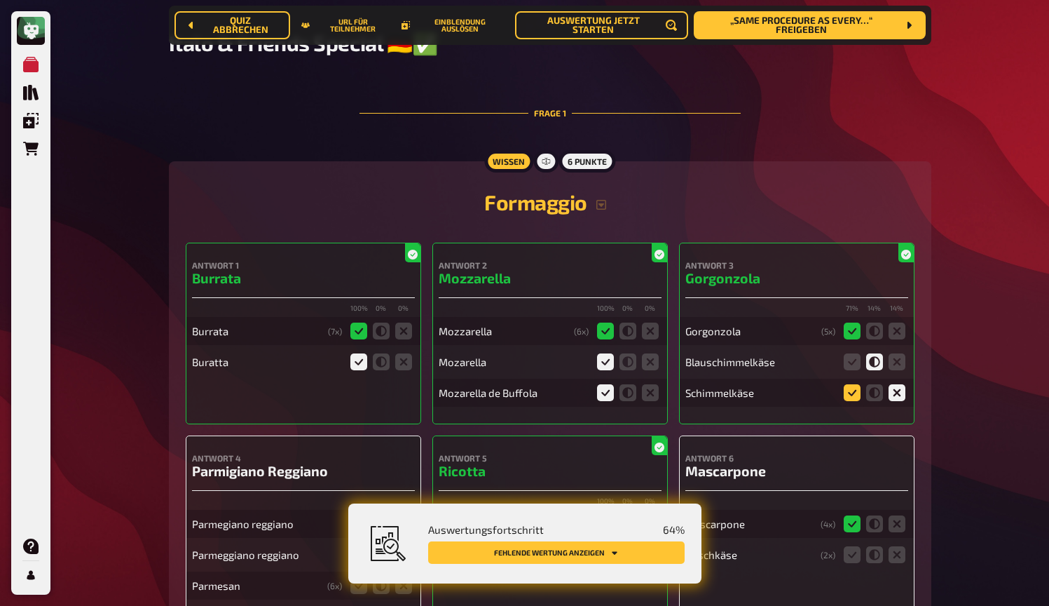
click at [853, 395] on icon at bounding box center [852, 392] width 17 height 17
click at [0, 0] on input "radio" at bounding box center [0, 0] width 0 height 0
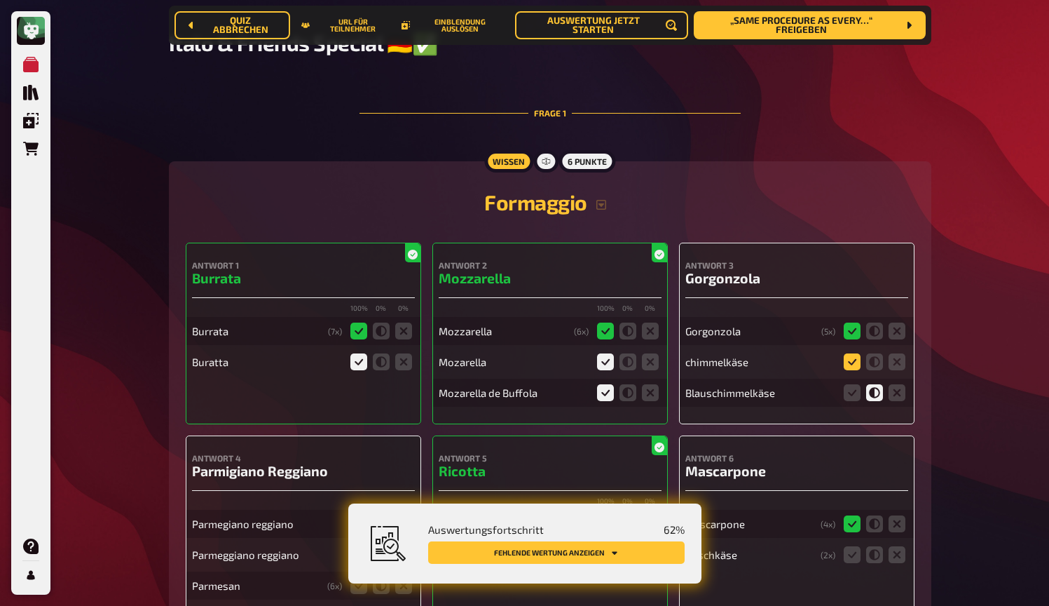
click at [853, 358] on icon at bounding box center [852, 361] width 17 height 17
click at [0, 0] on input "radio" at bounding box center [0, 0] width 0 height 0
click at [854, 402] on fieldset at bounding box center [874, 392] width 67 height 22
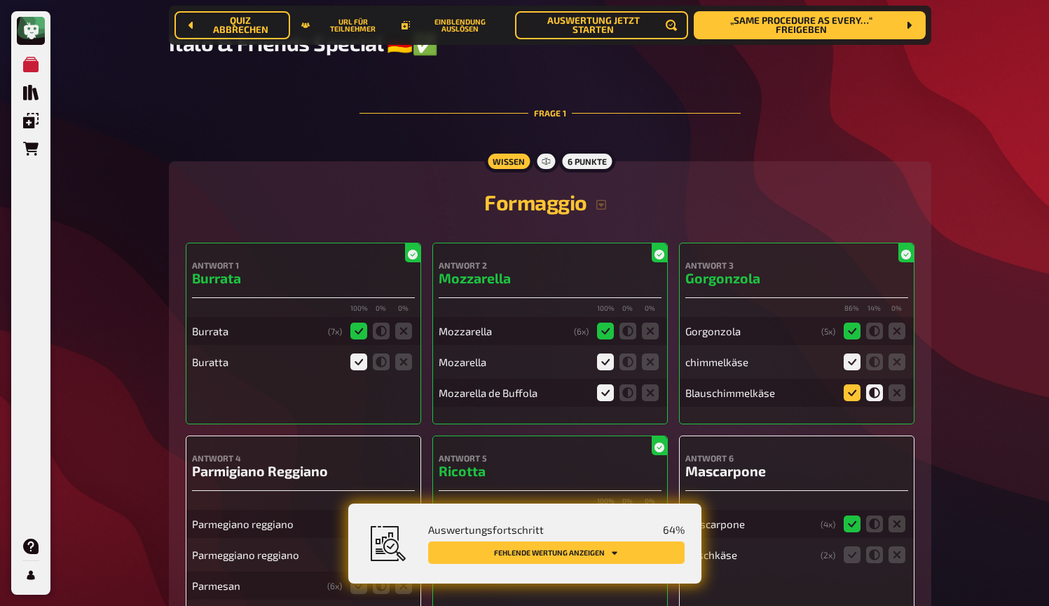
click at [852, 395] on icon at bounding box center [852, 392] width 17 height 17
click at [0, 0] on input "radio" at bounding box center [0, 0] width 0 height 0
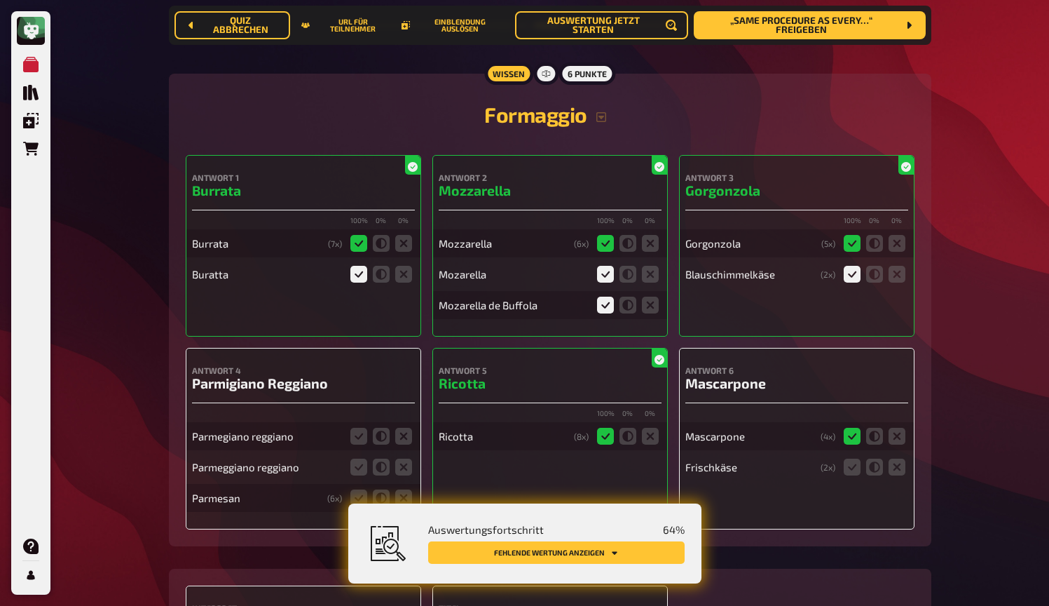
scroll to position [239, 0]
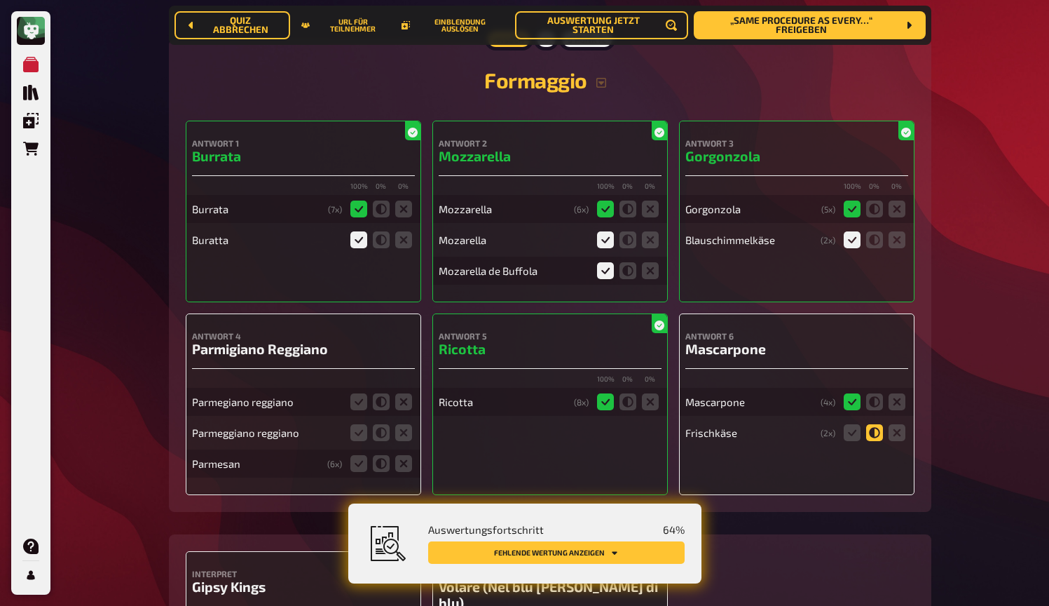
click at [869, 436] on icon at bounding box center [874, 432] width 17 height 17
click at [0, 0] on input "radio" at bounding box center [0, 0] width 0 height 0
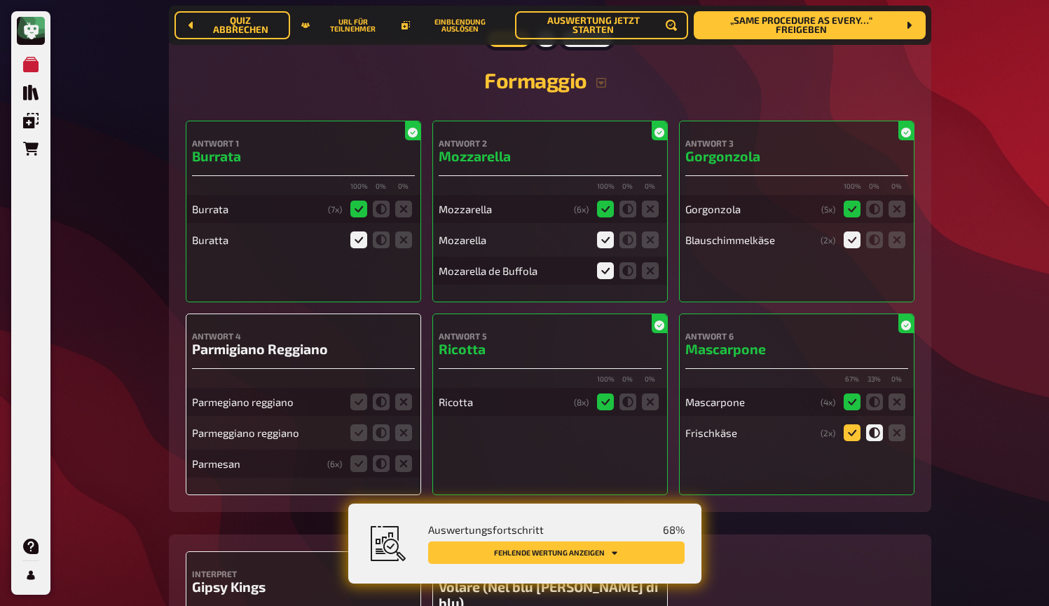
click at [851, 437] on icon at bounding box center [852, 432] width 17 height 17
click at [0, 0] on input "radio" at bounding box center [0, 0] width 0 height 0
click at [362, 402] on icon at bounding box center [359, 401] width 17 height 17
click at [0, 0] on input "radio" at bounding box center [0, 0] width 0 height 0
click at [362, 435] on icon at bounding box center [359, 432] width 17 height 17
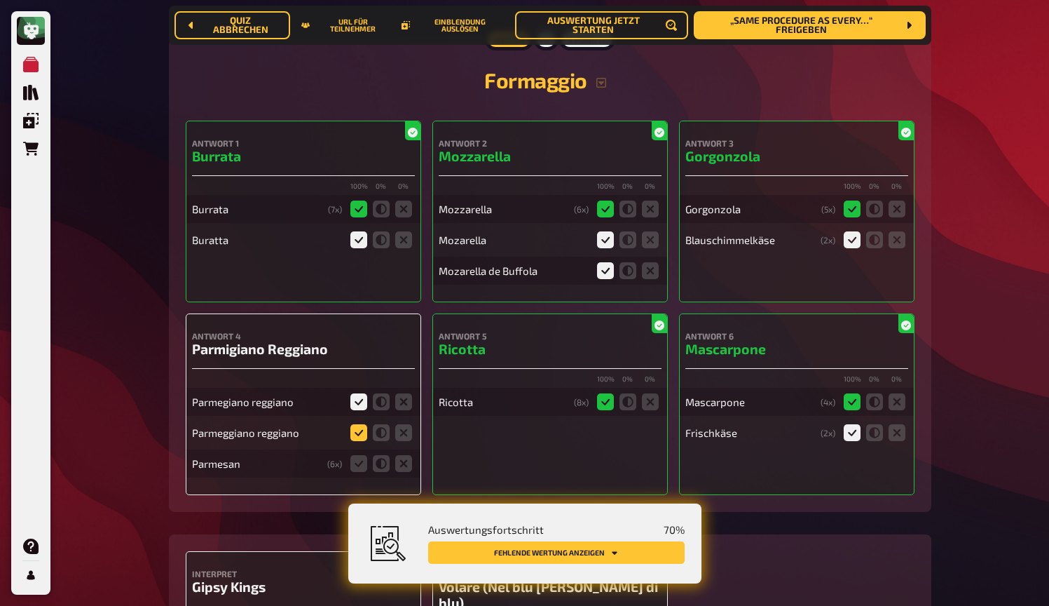
click at [0, 0] on input "radio" at bounding box center [0, 0] width 0 height 0
click at [362, 454] on fieldset at bounding box center [381, 463] width 67 height 22
click at [363, 468] on icon at bounding box center [359, 463] width 17 height 17
click at [0, 0] on input "radio" at bounding box center [0, 0] width 0 height 0
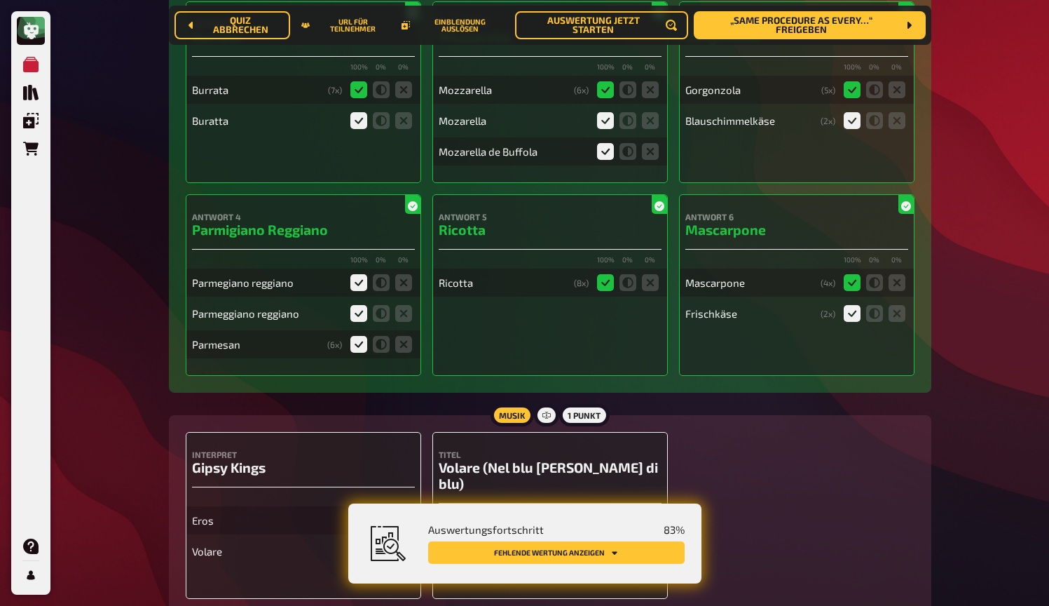
scroll to position [428, 0]
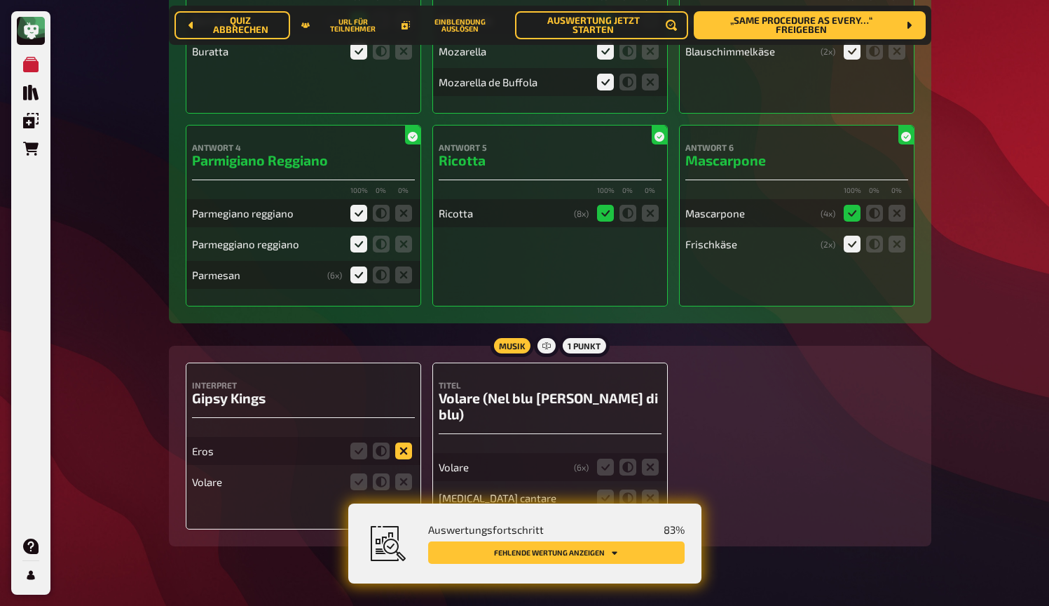
click at [406, 455] on icon at bounding box center [403, 450] width 17 height 17
click at [0, 0] on input "radio" at bounding box center [0, 0] width 0 height 0
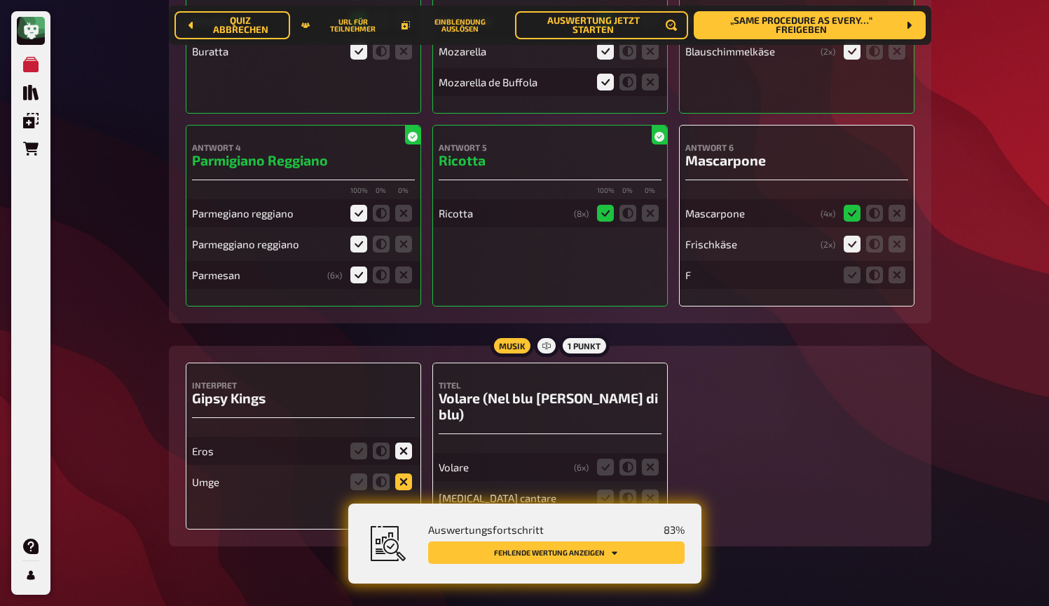
click at [404, 484] on icon at bounding box center [403, 481] width 17 height 17
click at [0, 0] on input "radio" at bounding box center [0, 0] width 0 height 0
click at [606, 458] on icon at bounding box center [605, 466] width 17 height 17
click at [0, 0] on input "radio" at bounding box center [0, 0] width 0 height 0
click at [648, 489] on icon at bounding box center [650, 497] width 17 height 17
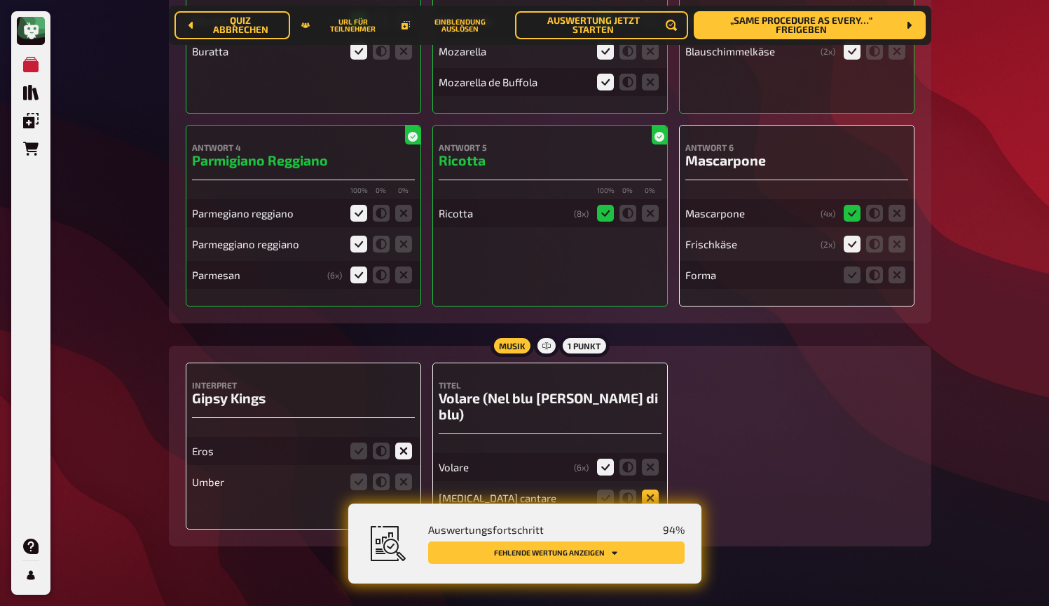
click at [0, 0] on input "radio" at bounding box center [0, 0] width 0 height 0
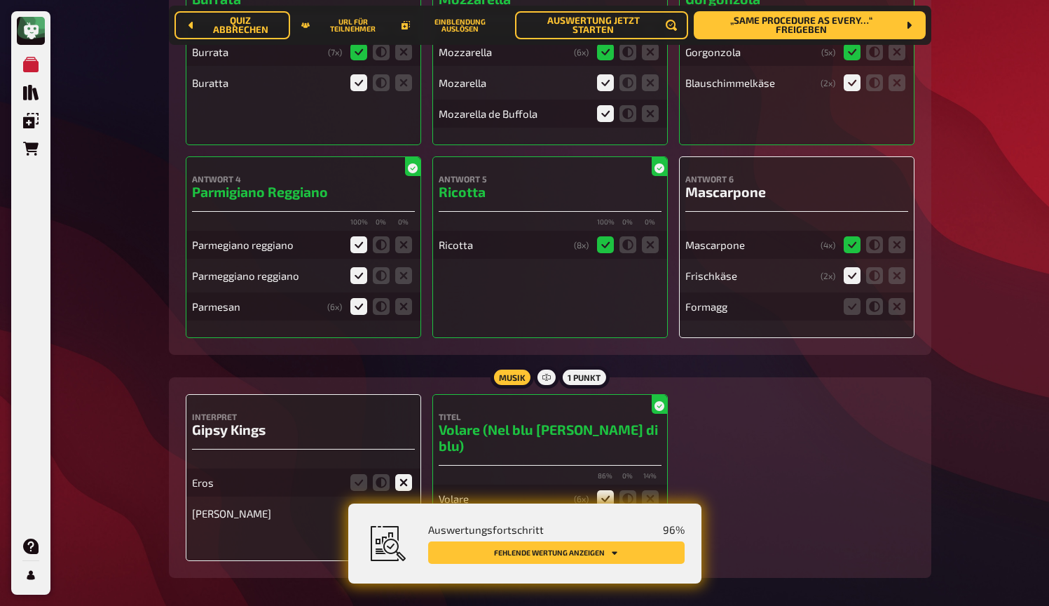
scroll to position [393, 0]
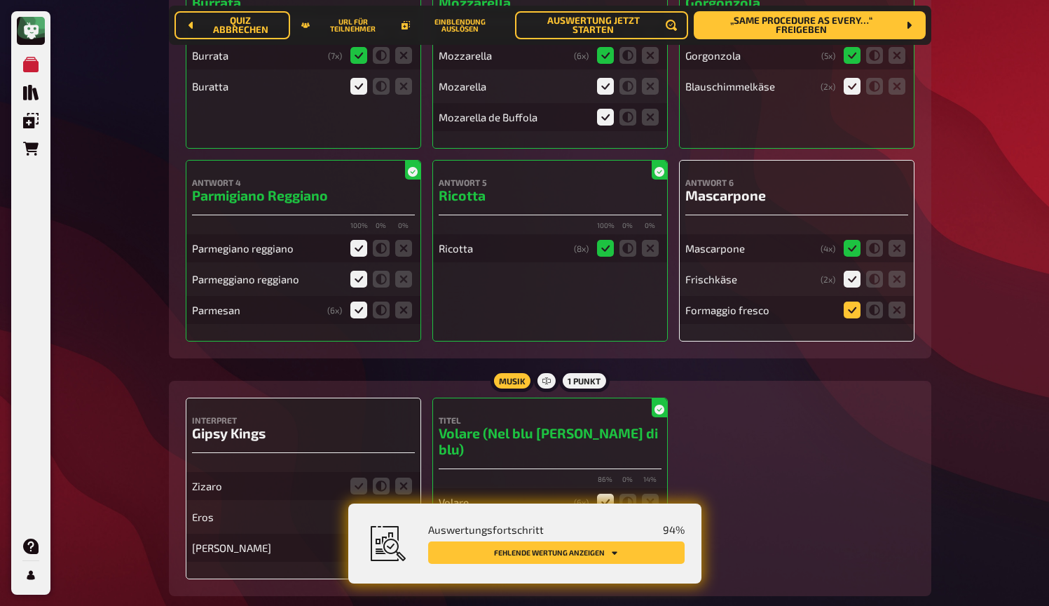
click at [850, 311] on icon at bounding box center [852, 309] width 17 height 17
click at [0, 0] on input "radio" at bounding box center [0, 0] width 0 height 0
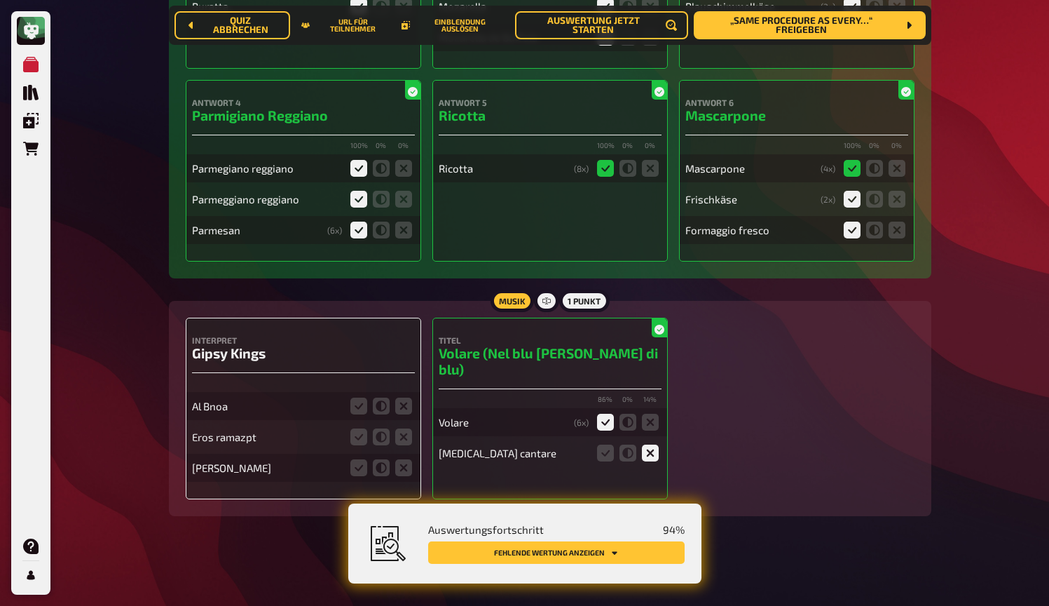
scroll to position [474, 0]
click at [402, 470] on icon at bounding box center [403, 467] width 17 height 17
click at [0, 0] on input "radio" at bounding box center [0, 0] width 0 height 0
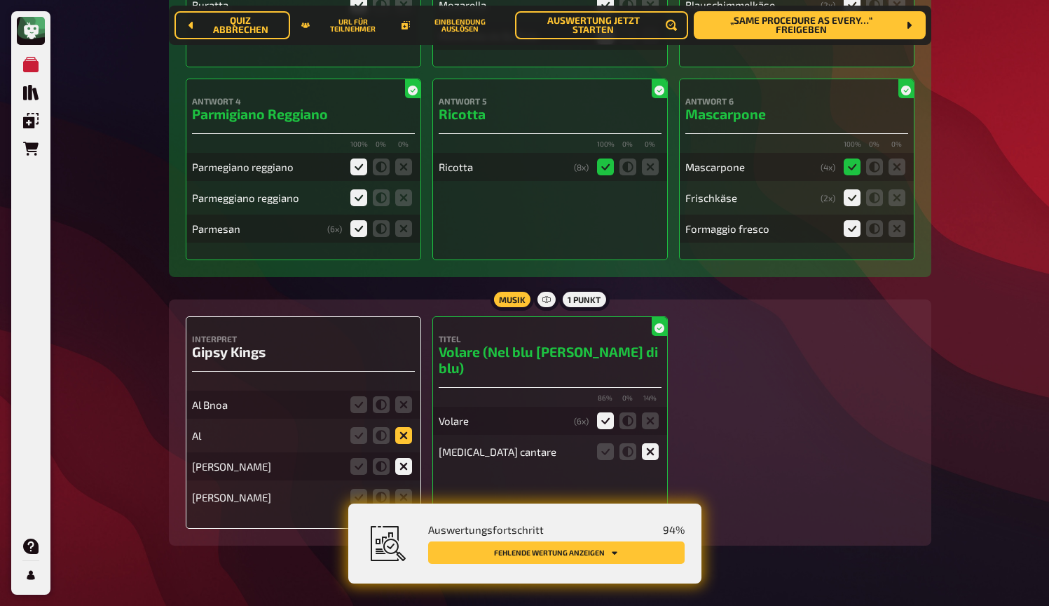
click at [404, 442] on icon at bounding box center [403, 435] width 17 height 17
click at [0, 0] on input "radio" at bounding box center [0, 0] width 0 height 0
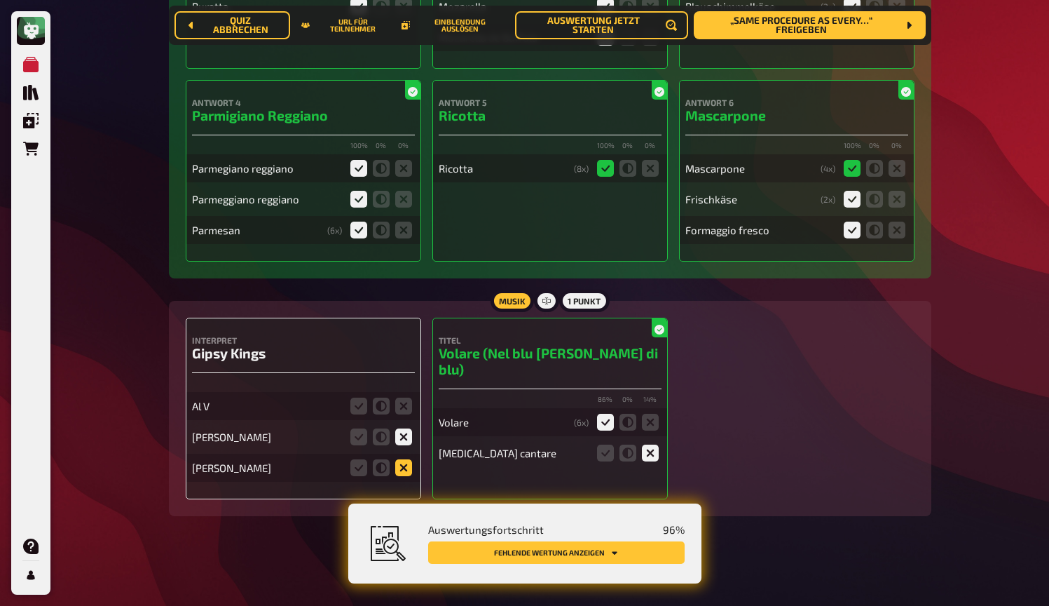
click at [403, 469] on icon at bounding box center [403, 467] width 17 height 17
click at [0, 0] on input "radio" at bounding box center [0, 0] width 0 height 0
click at [403, 407] on icon at bounding box center [403, 405] width 17 height 17
click at [0, 0] on input "radio" at bounding box center [0, 0] width 0 height 0
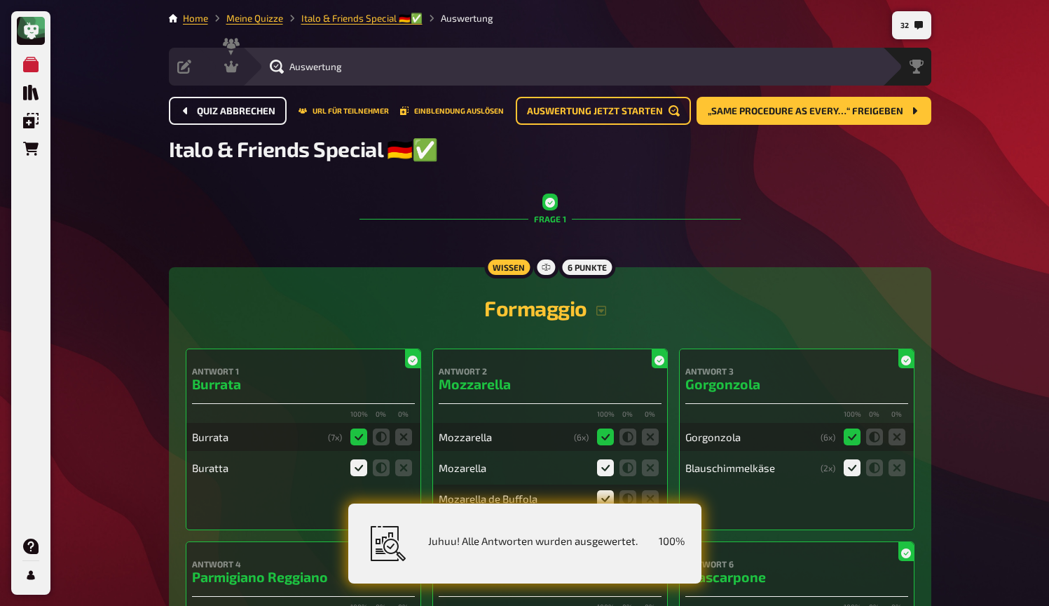
scroll to position [0, 0]
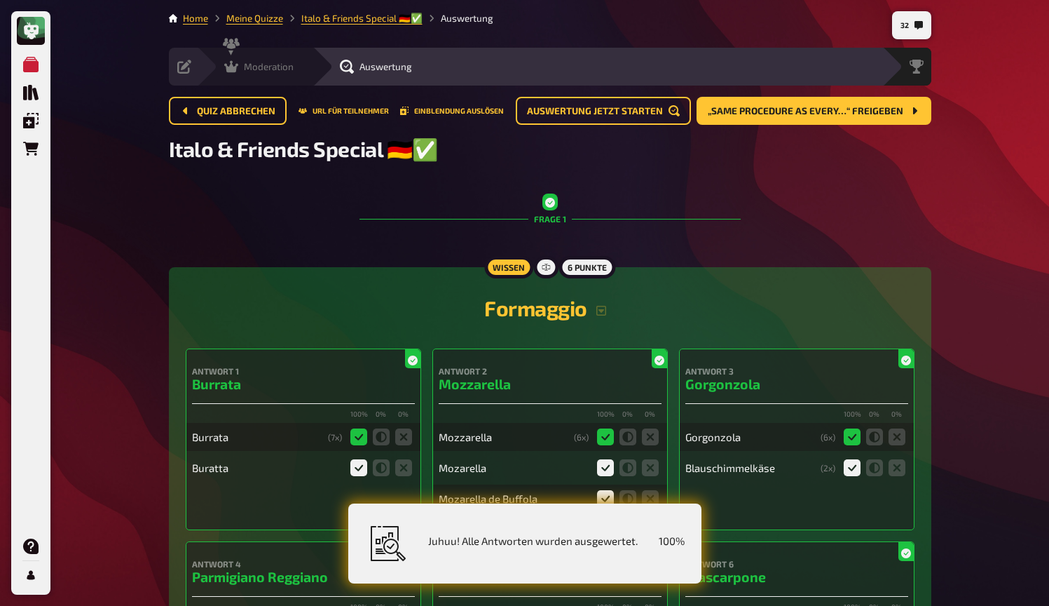
click at [230, 64] on icon at bounding box center [231, 67] width 14 height 14
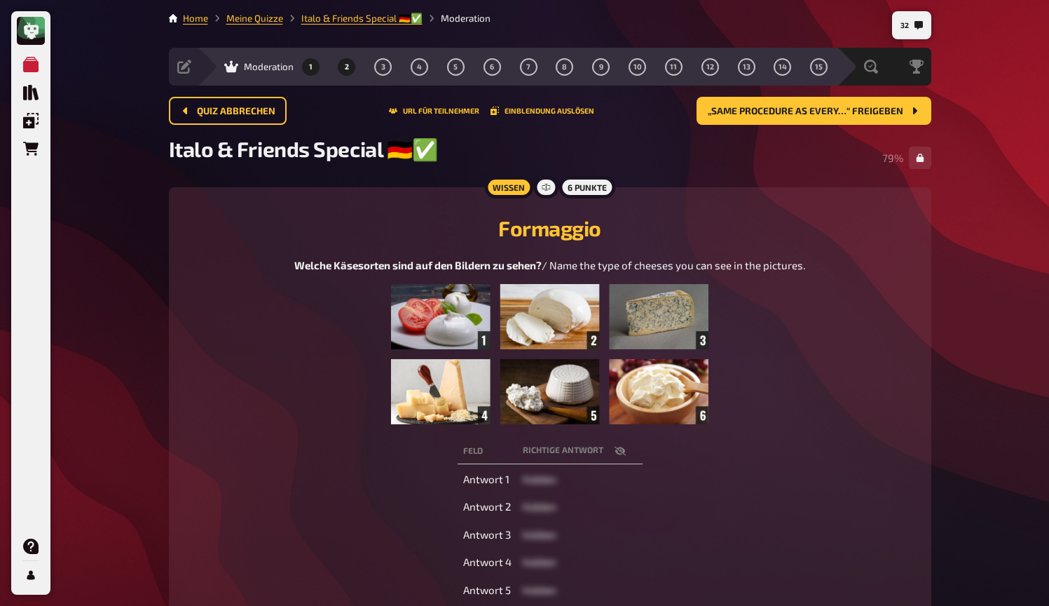
click at [348, 68] on span "2" at bounding box center [347, 67] width 4 height 8
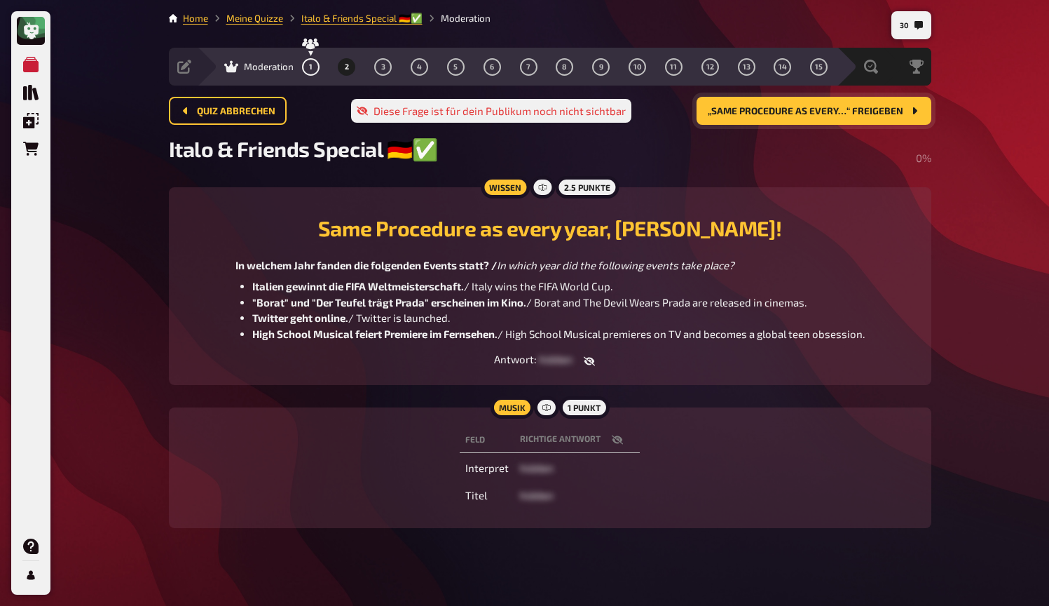
click at [758, 111] on span "„Same Procedure as every…“ freigeben" at bounding box center [806, 112] width 196 height 10
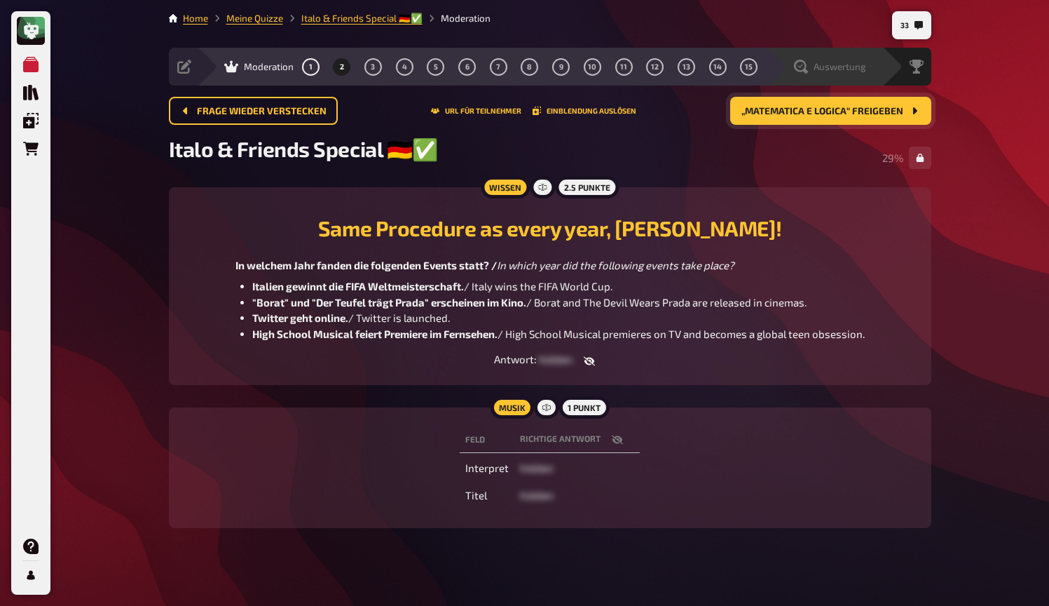
click at [850, 64] on span "Auswertung" at bounding box center [840, 66] width 53 height 11
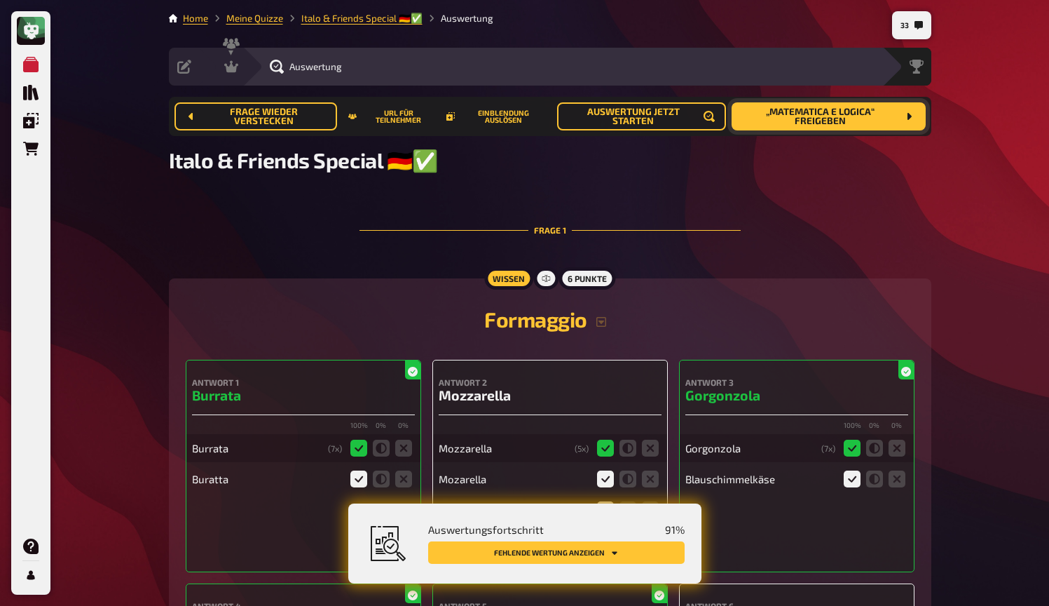
scroll to position [164, 0]
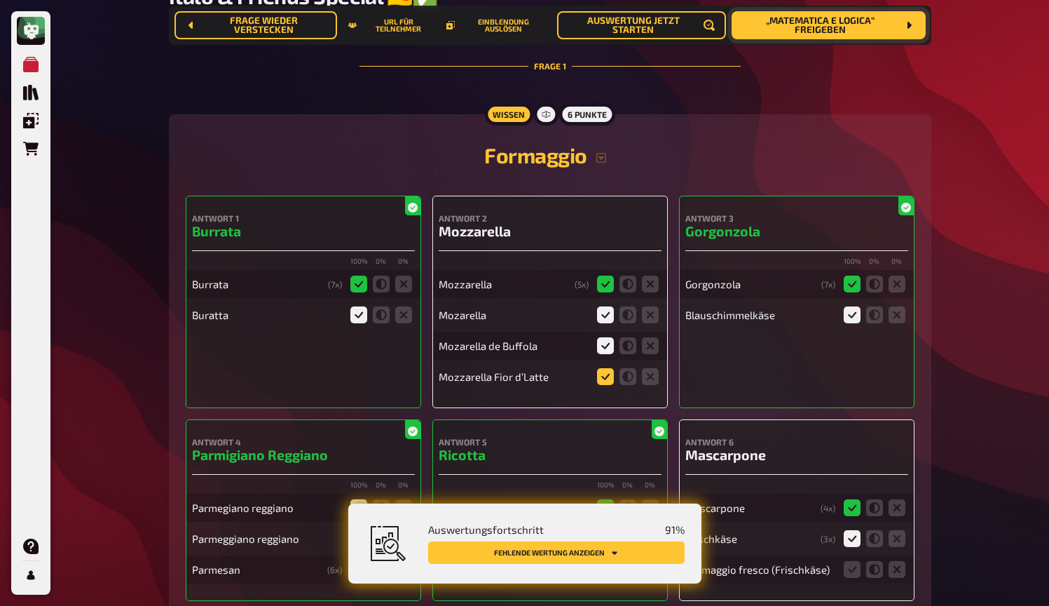
click at [608, 382] on icon at bounding box center [605, 376] width 17 height 17
click at [0, 0] on input "radio" at bounding box center [0, 0] width 0 height 0
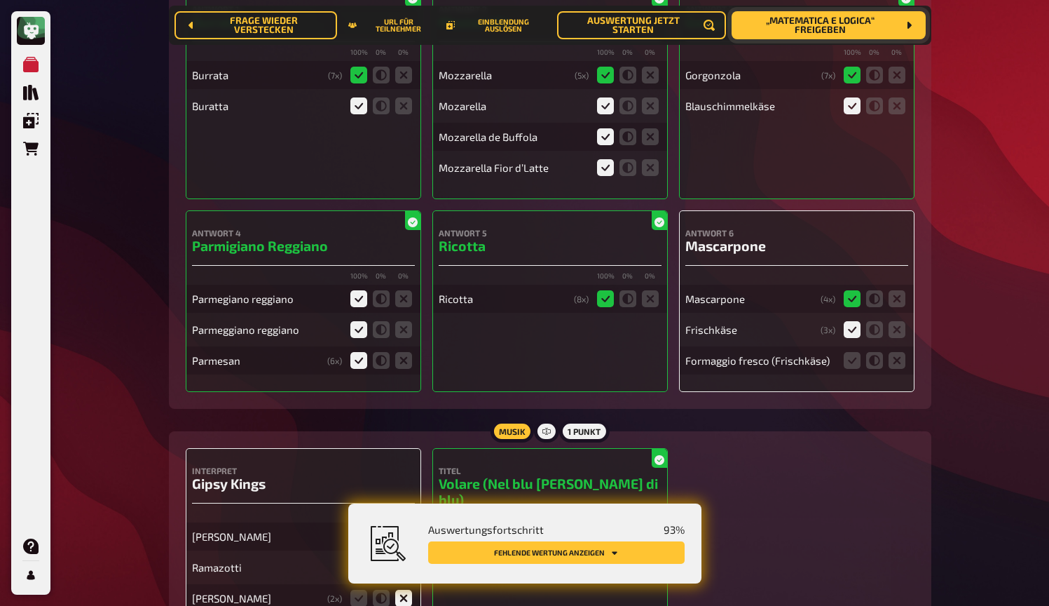
scroll to position [372, 0]
click at [852, 362] on icon at bounding box center [852, 361] width 17 height 17
click at [0, 0] on input "radio" at bounding box center [0, 0] width 0 height 0
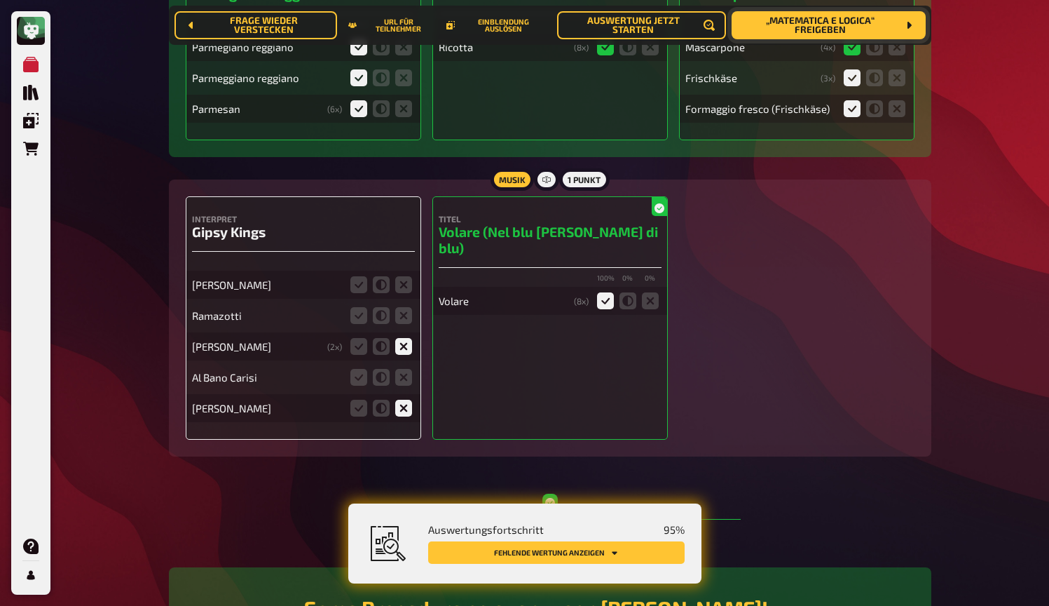
scroll to position [634, 0]
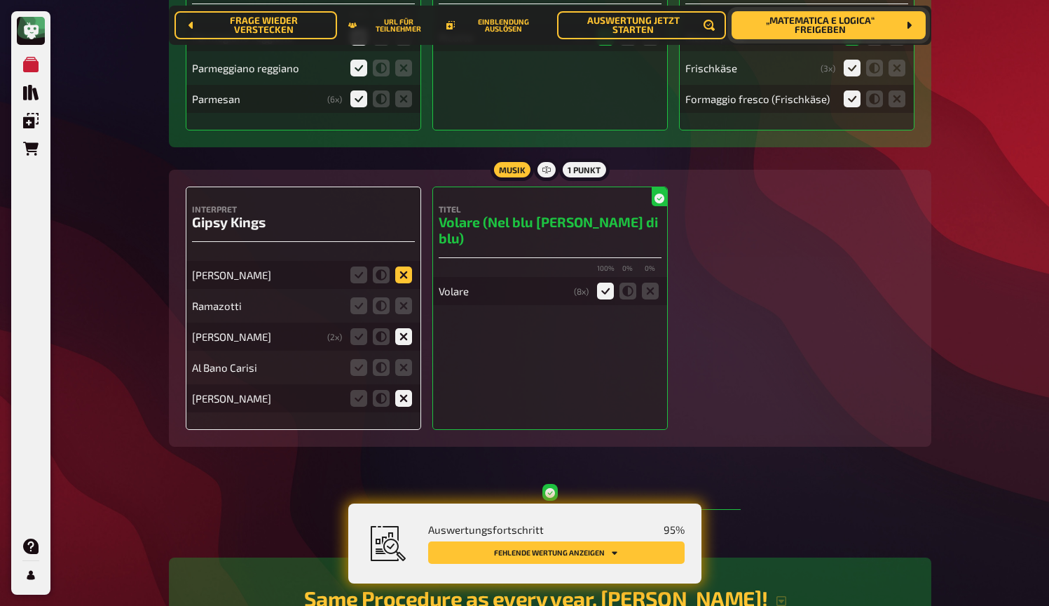
click at [400, 281] on icon at bounding box center [403, 274] width 17 height 17
click at [0, 0] on input "radio" at bounding box center [0, 0] width 0 height 0
click at [402, 314] on icon at bounding box center [403, 305] width 17 height 17
click at [0, 0] on input "radio" at bounding box center [0, 0] width 0 height 0
click at [403, 367] on icon at bounding box center [403, 367] width 17 height 17
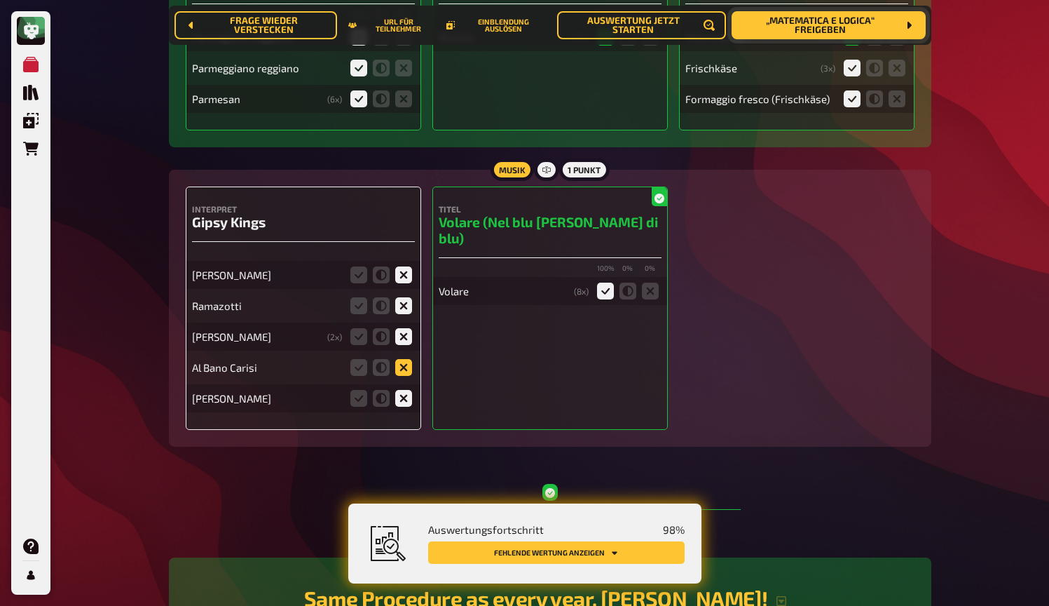
click at [0, 0] on input "radio" at bounding box center [0, 0] width 0 height 0
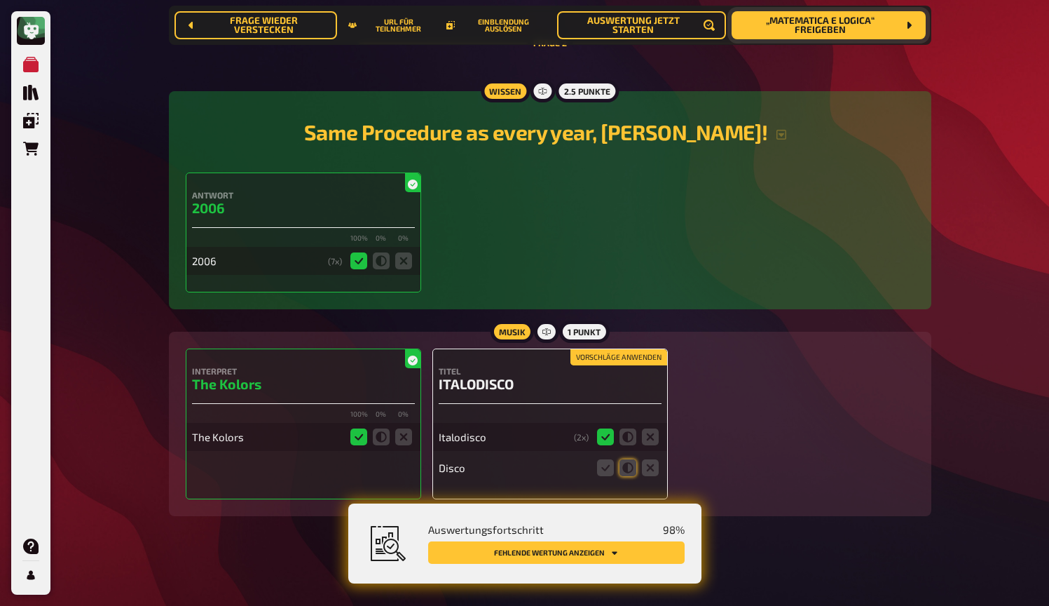
scroll to position [1102, 0]
click at [632, 463] on icon at bounding box center [628, 467] width 17 height 17
click at [0, 0] on input "radio" at bounding box center [0, 0] width 0 height 0
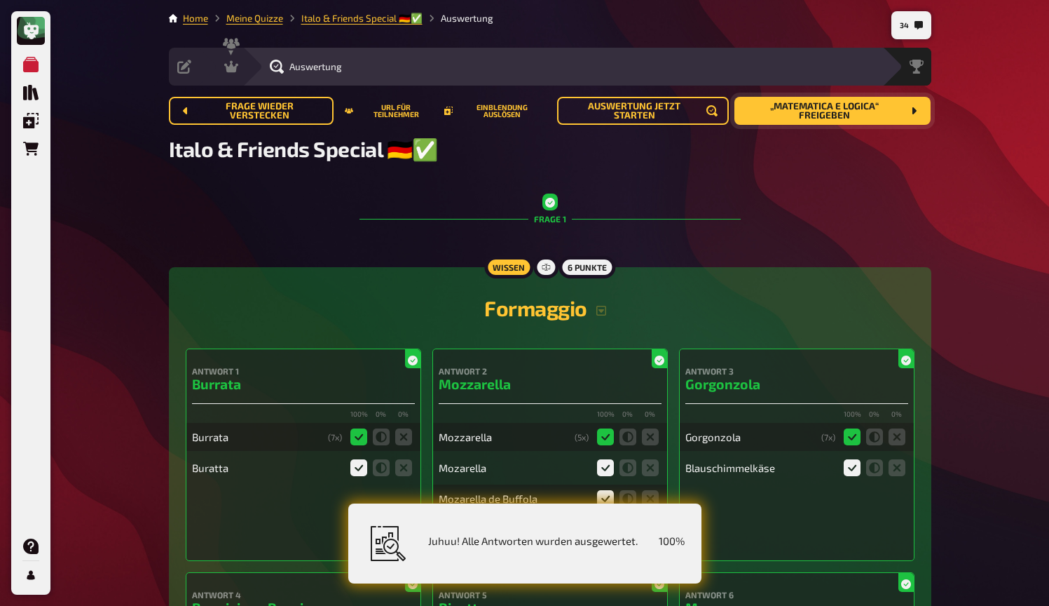
scroll to position [0, 0]
click at [238, 67] on icon at bounding box center [231, 67] width 14 height 14
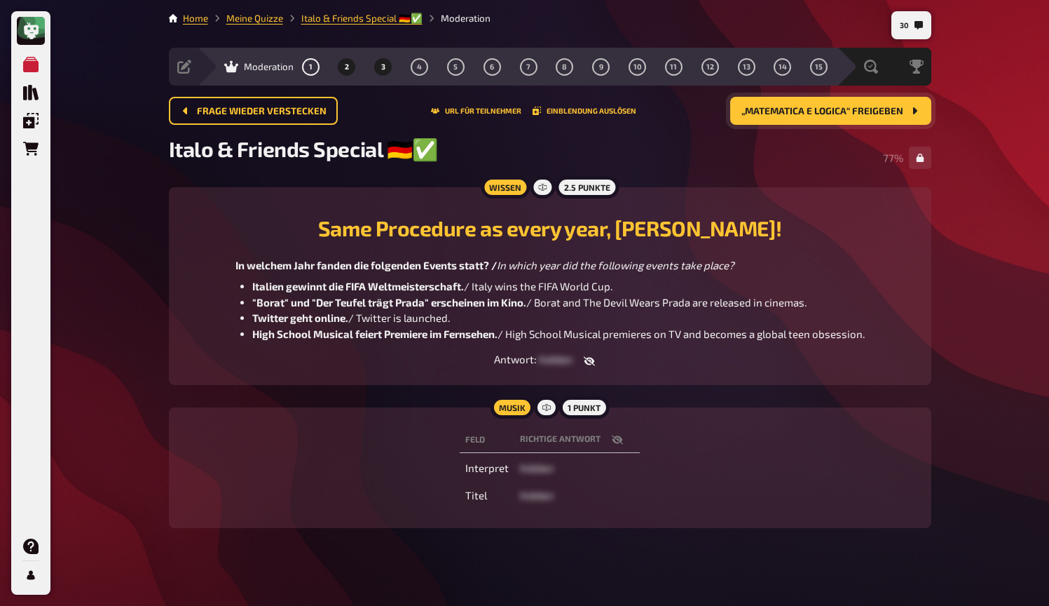
click at [383, 66] on span "3" at bounding box center [383, 67] width 4 height 8
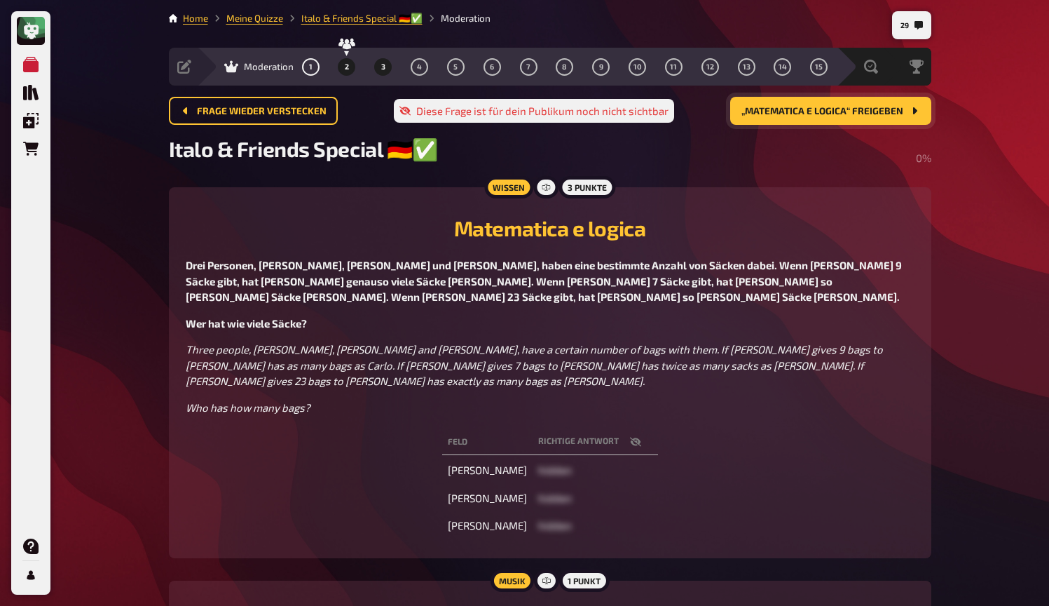
click at [346, 68] on span "2" at bounding box center [347, 67] width 4 height 8
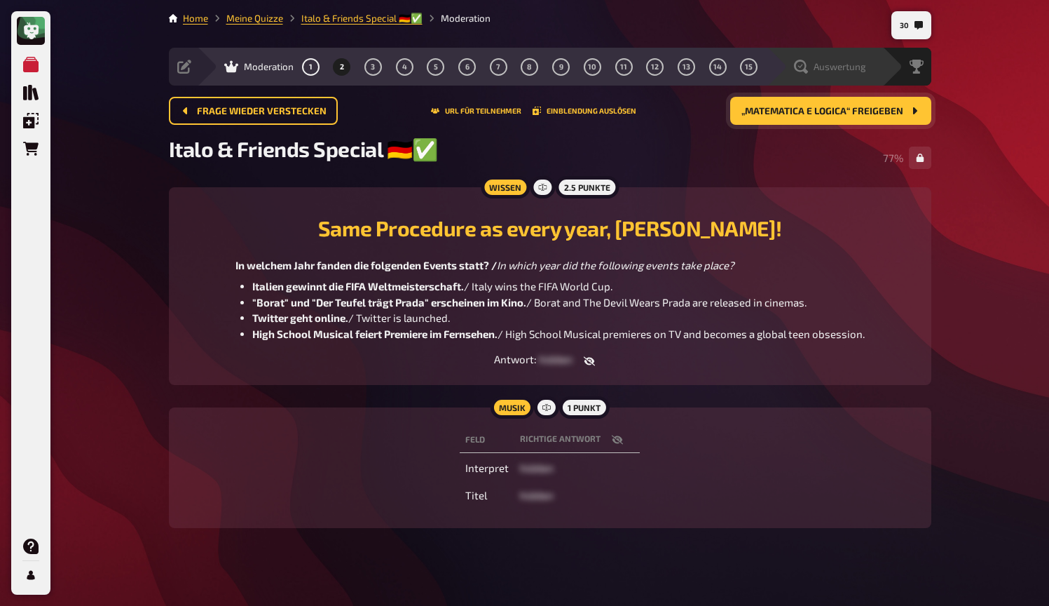
click at [852, 68] on span "Auswertung" at bounding box center [840, 66] width 53 height 11
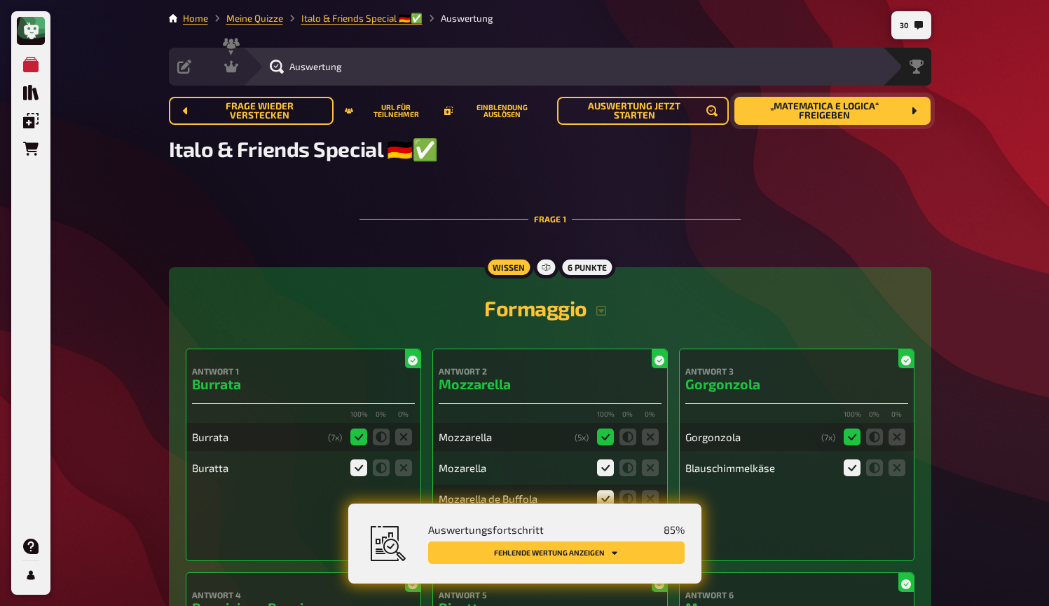
click at [545, 552] on button "Fehlende Wertung anzeigen" at bounding box center [556, 552] width 257 height 22
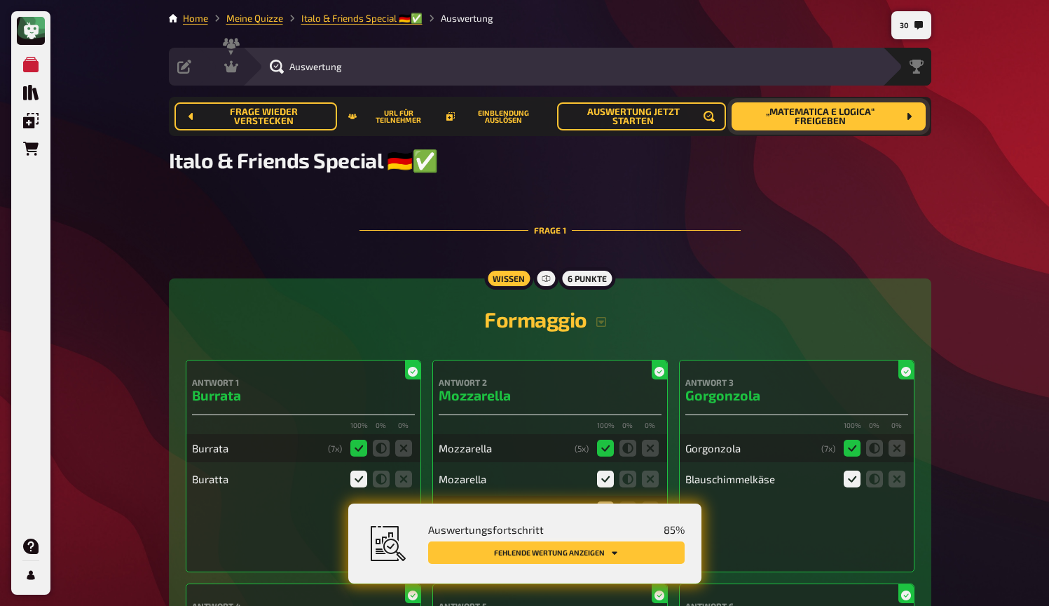
scroll to position [731, 0]
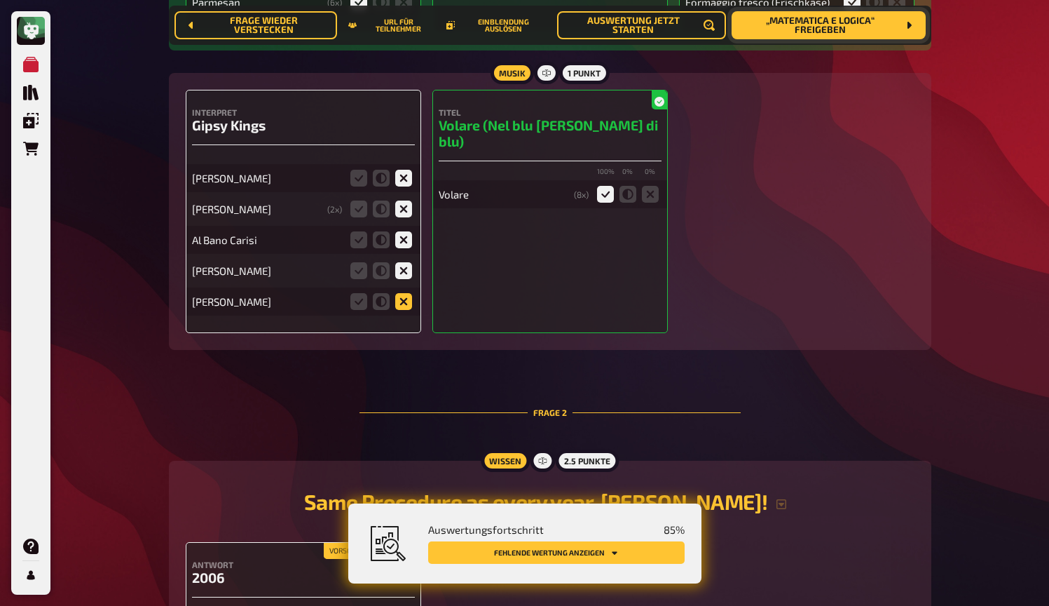
click at [403, 304] on icon at bounding box center [403, 301] width 17 height 17
click at [0, 0] on input "radio" at bounding box center [0, 0] width 0 height 0
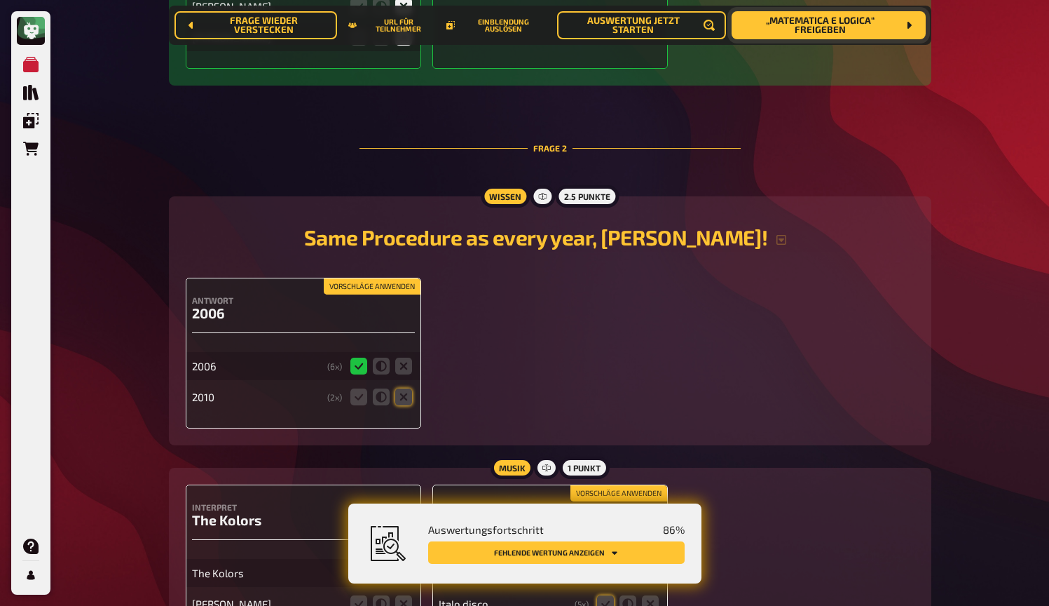
scroll to position [1019, 0]
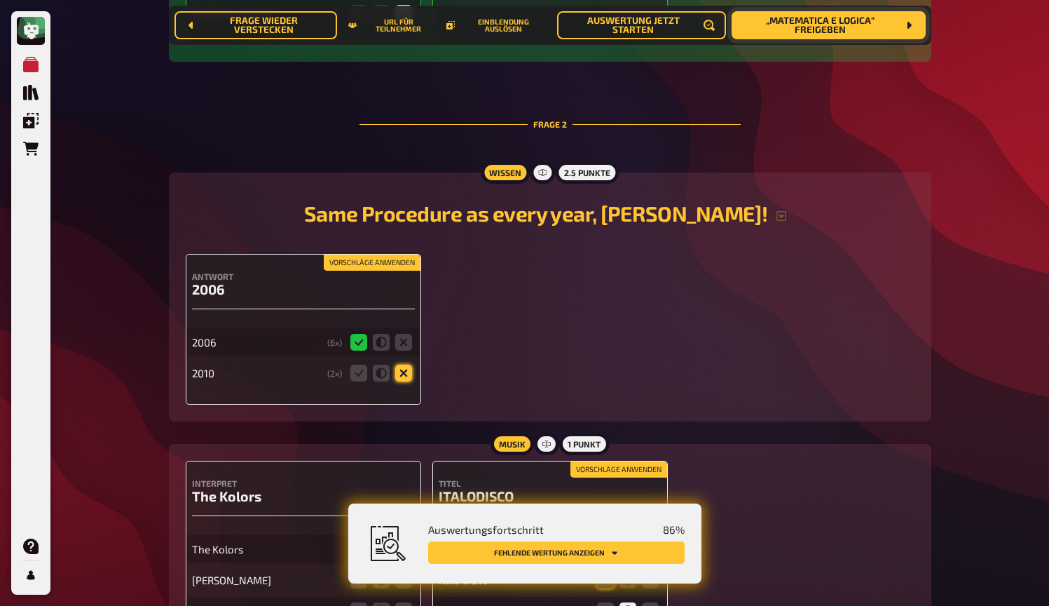
click at [405, 373] on icon at bounding box center [403, 373] width 17 height 17
click at [0, 0] on input "radio" at bounding box center [0, 0] width 0 height 0
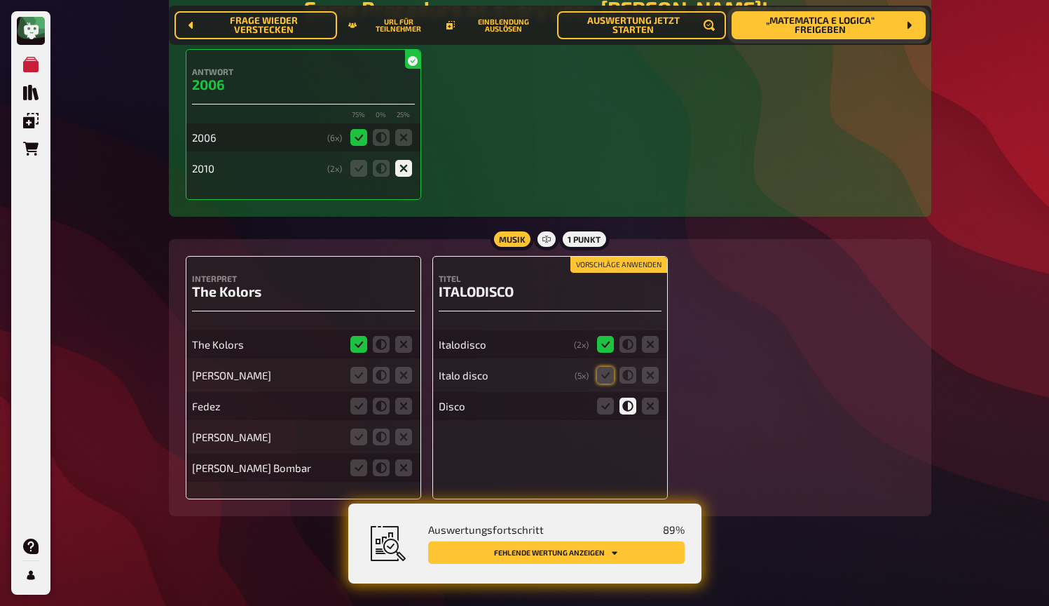
scroll to position [1225, 0]
click at [613, 262] on button "Vorschläge anwenden" at bounding box center [619, 264] width 97 height 15
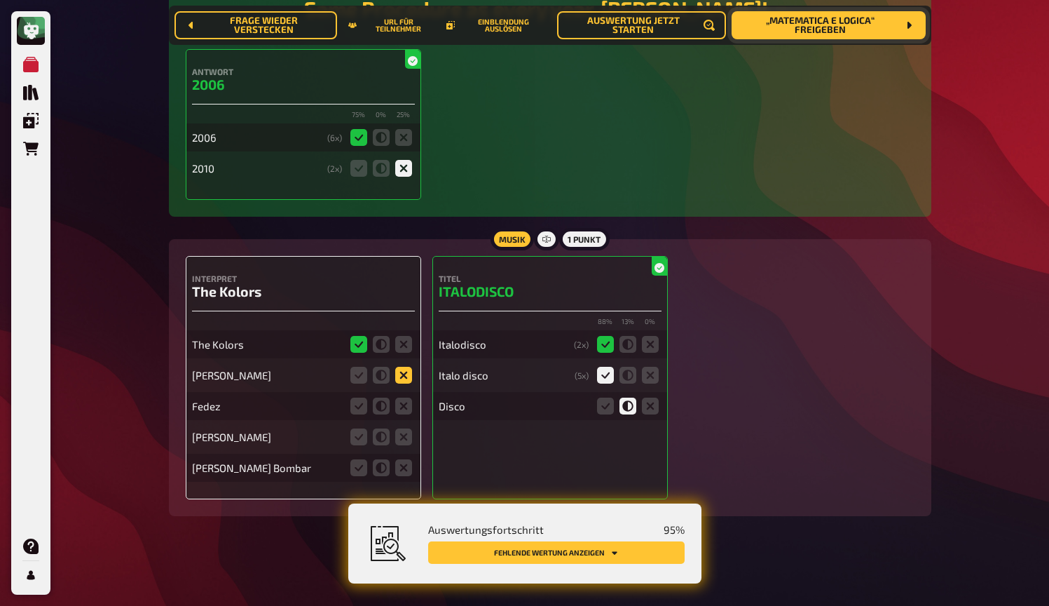
click at [402, 372] on icon at bounding box center [403, 375] width 17 height 17
click at [0, 0] on input "radio" at bounding box center [0, 0] width 0 height 0
click at [406, 414] on icon at bounding box center [403, 405] width 17 height 17
click at [0, 0] on input "radio" at bounding box center [0, 0] width 0 height 0
click at [406, 442] on icon at bounding box center [403, 436] width 17 height 17
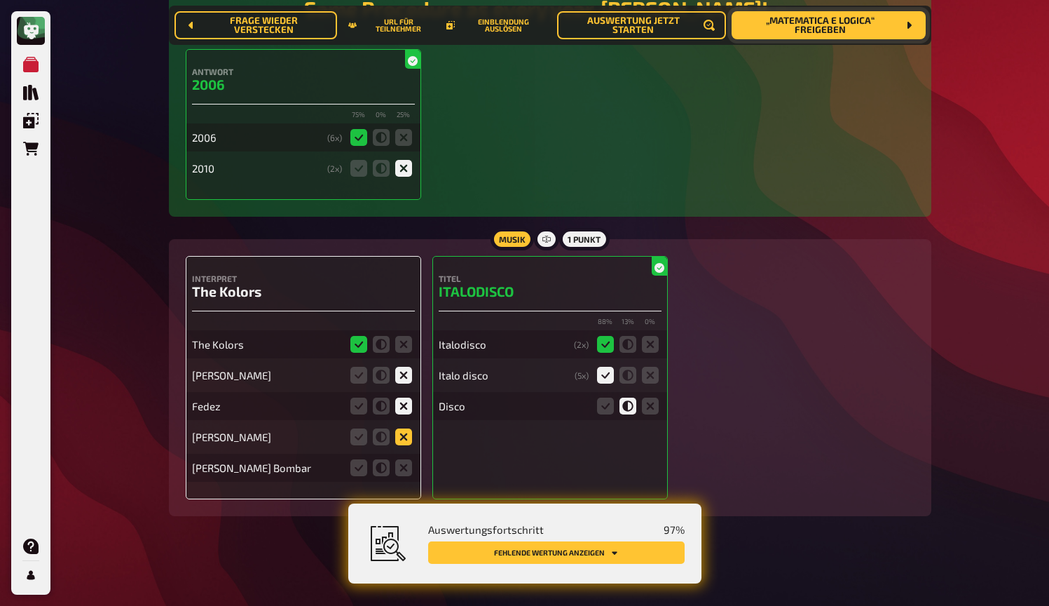
click at [0, 0] on input "radio" at bounding box center [0, 0] width 0 height 0
click at [407, 475] on icon at bounding box center [403, 467] width 17 height 17
click at [0, 0] on input "radio" at bounding box center [0, 0] width 0 height 0
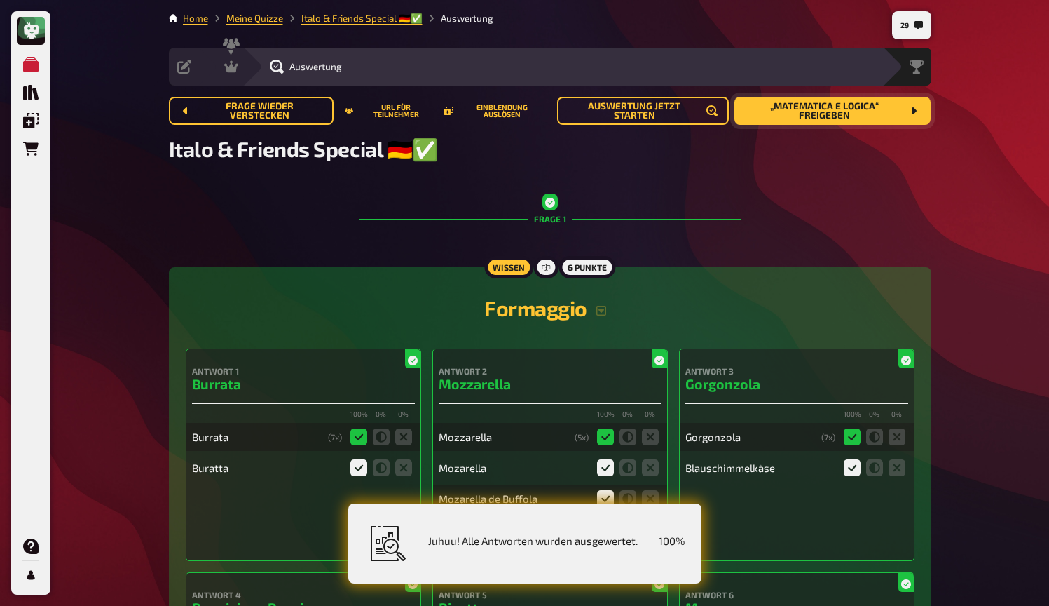
scroll to position [0, 0]
click at [237, 68] on icon at bounding box center [231, 67] width 14 height 14
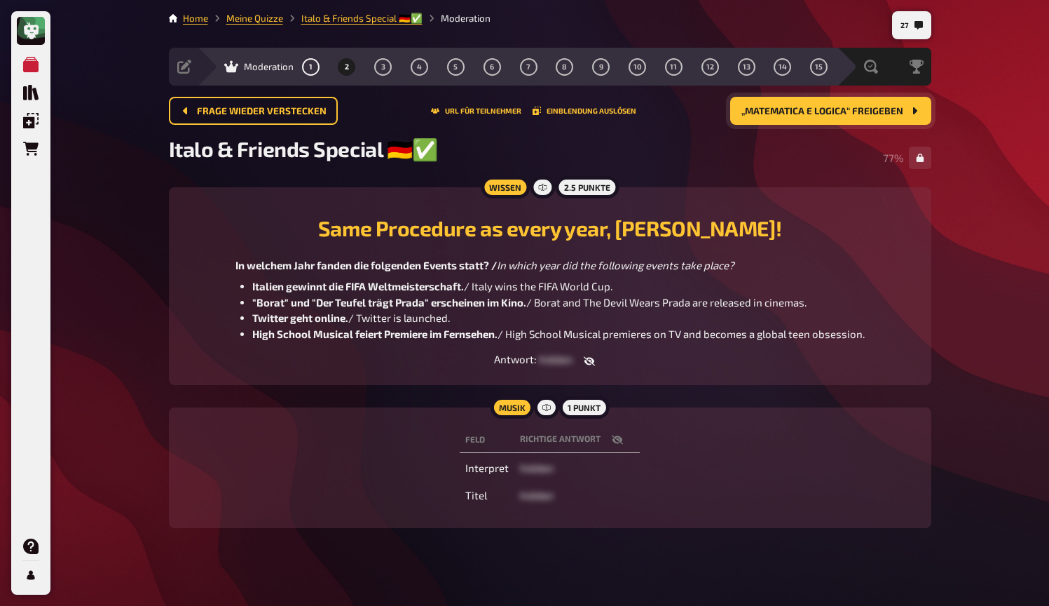
click at [823, 109] on span "„Matematica e logica“ freigeben" at bounding box center [823, 112] width 162 height 10
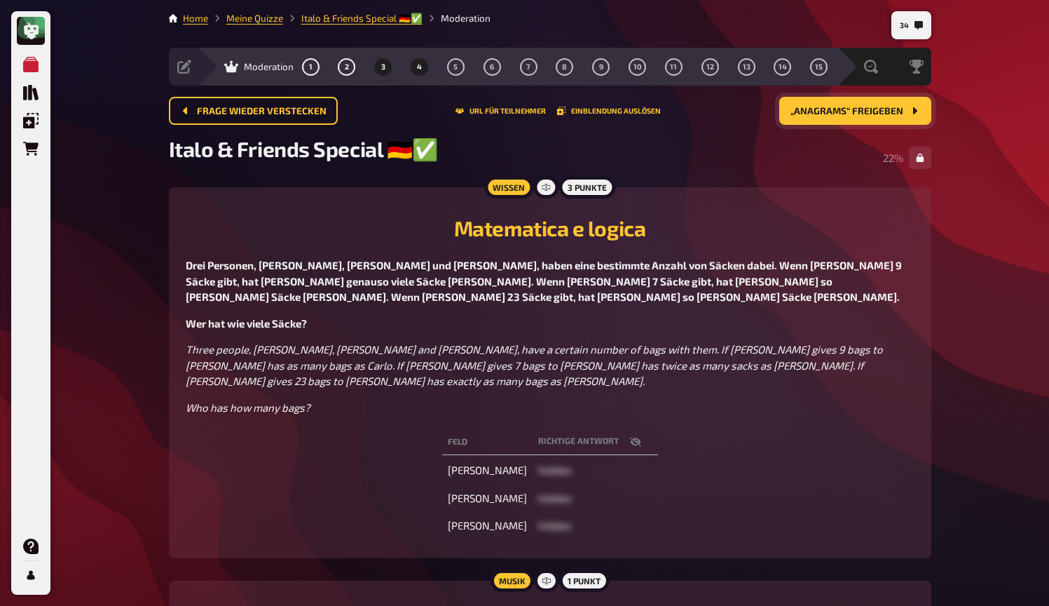
click at [422, 68] on span "4" at bounding box center [419, 67] width 5 height 8
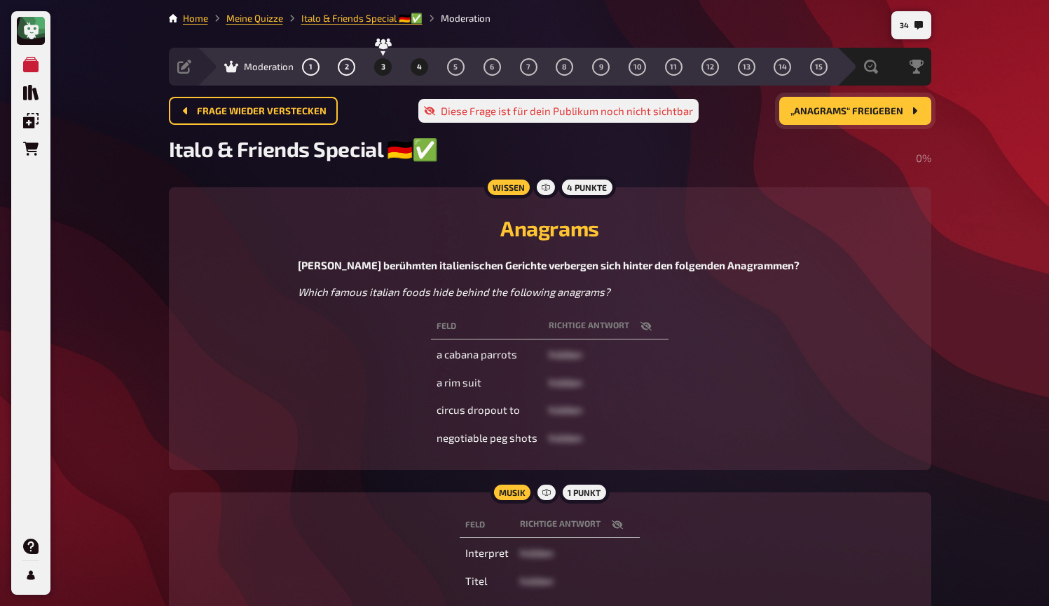
click at [385, 69] on span "3" at bounding box center [383, 67] width 4 height 8
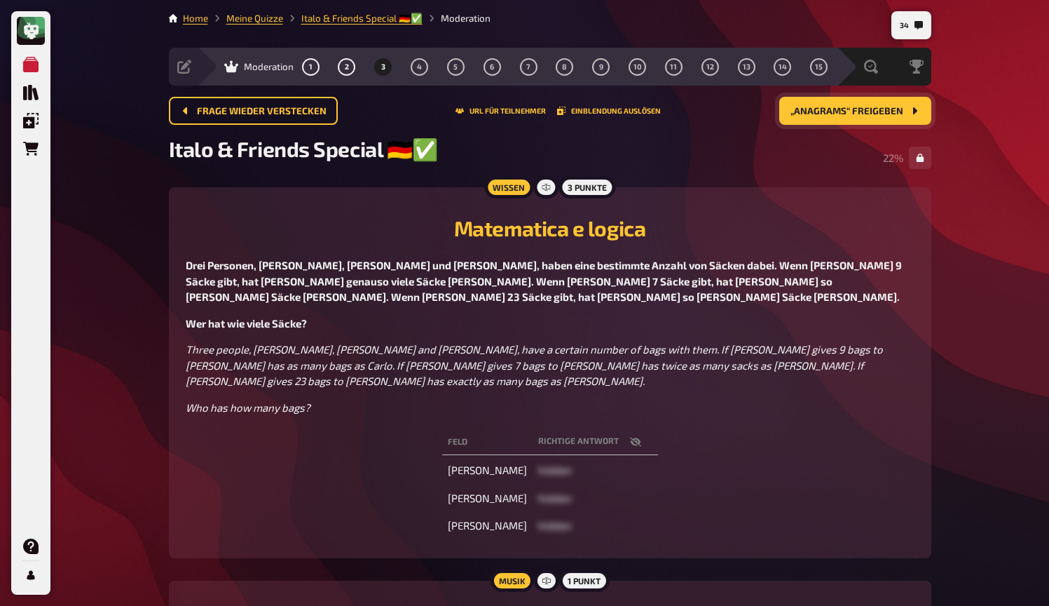
click at [836, 110] on span "„Anagrams“ freigeben" at bounding box center [847, 112] width 113 height 10
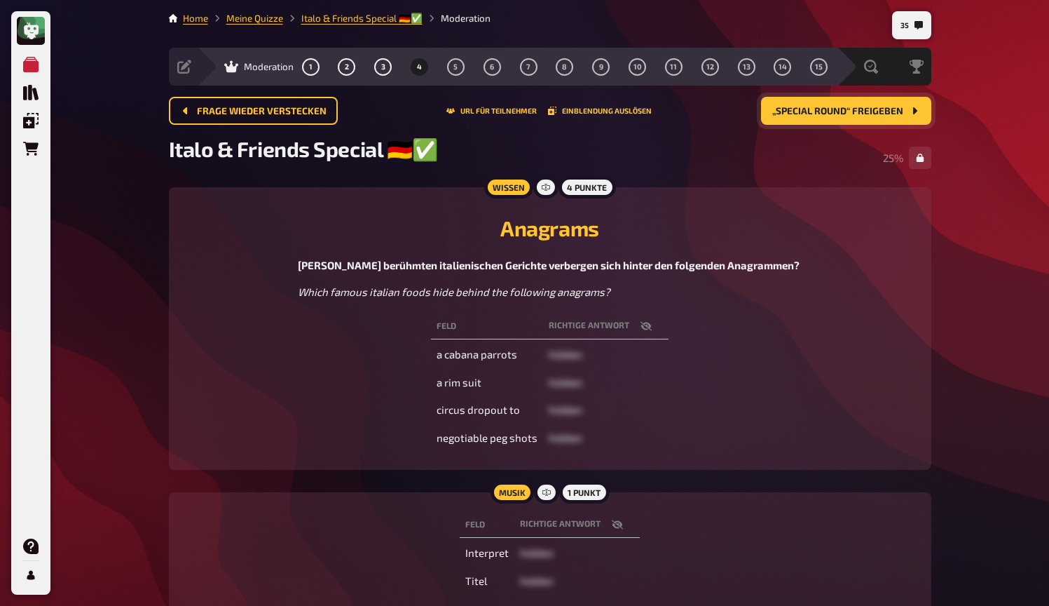
click at [957, 257] on div "Meine Quizze Quiz Sammlung Einblendungen Bestellungen Hilfe Profil 35 Home Mein…" at bounding box center [524, 351] width 1049 height 702
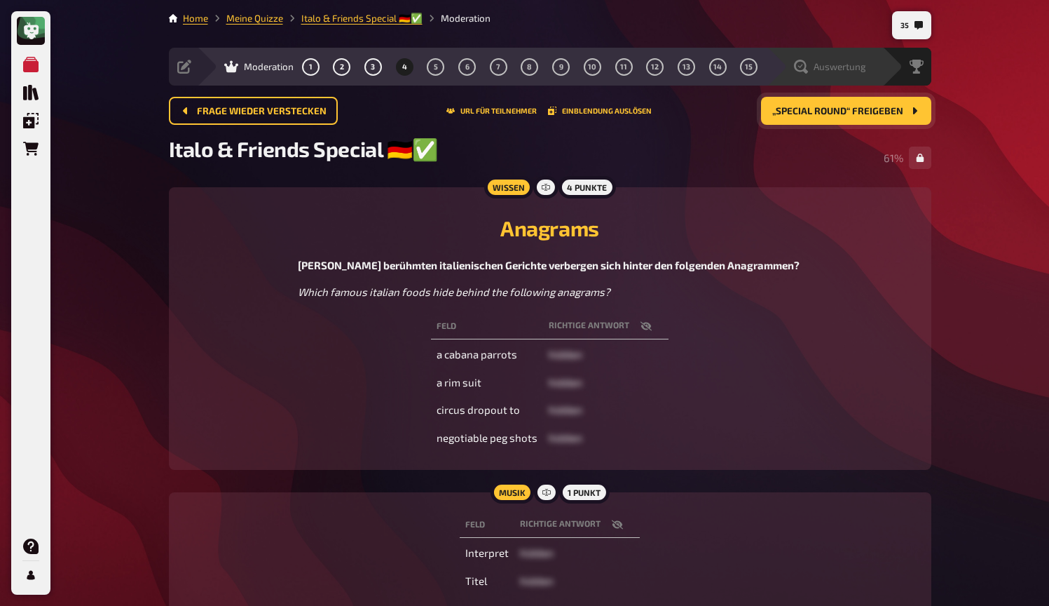
click at [829, 69] on span "Auswertung" at bounding box center [840, 66] width 53 height 11
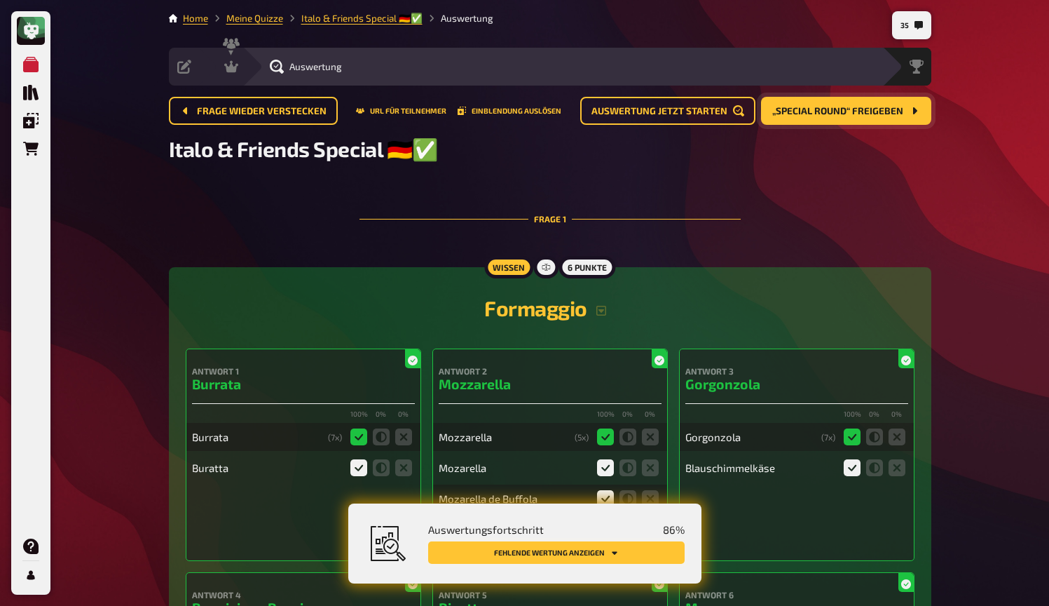
click at [594, 551] on button "Fehlende Wertung anzeigen" at bounding box center [556, 552] width 257 height 22
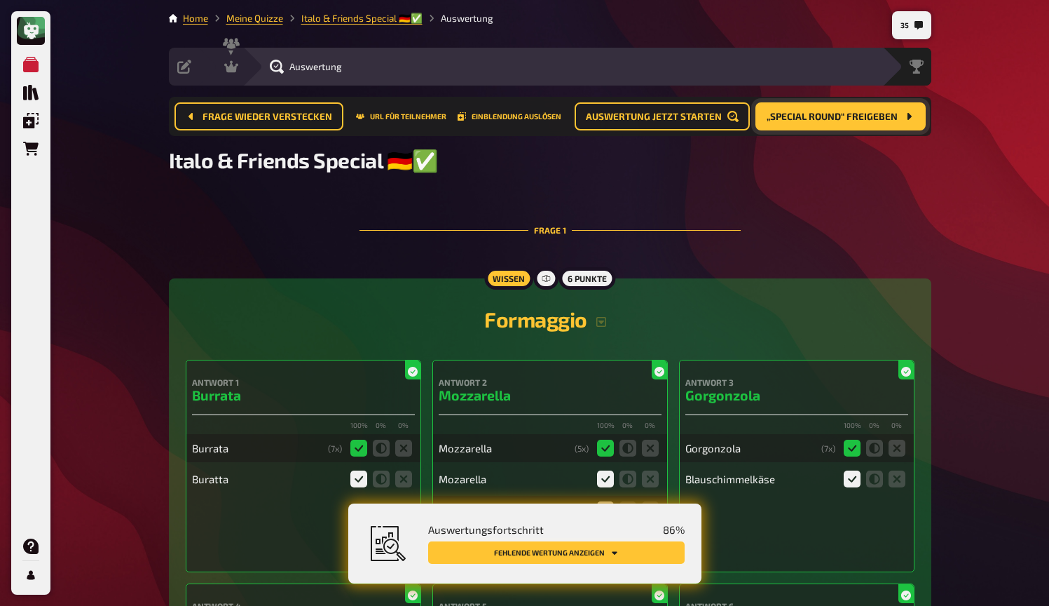
scroll to position [731, 0]
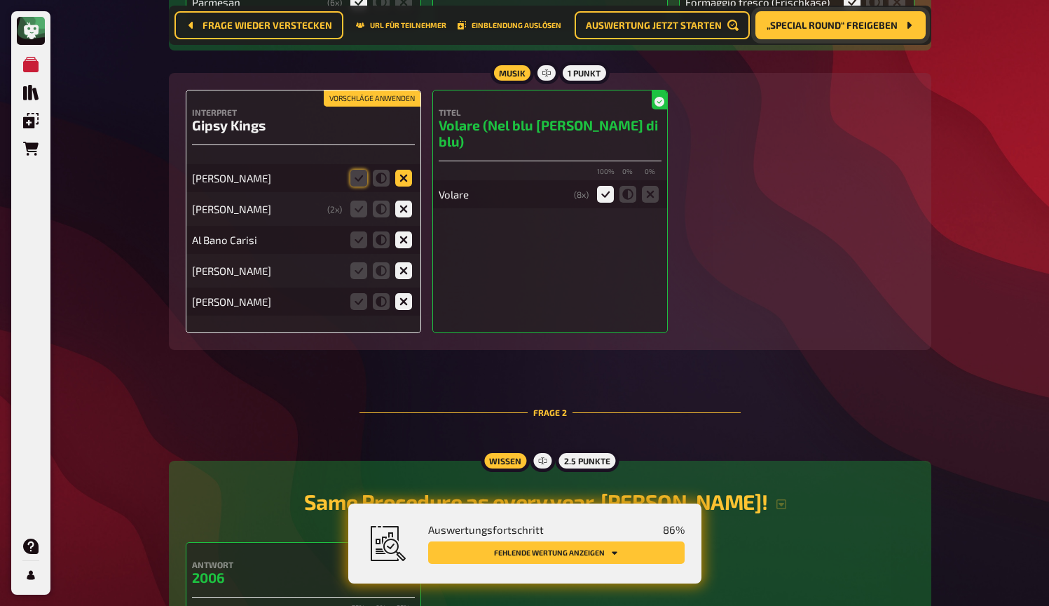
click at [404, 179] on icon at bounding box center [403, 178] width 17 height 17
click at [0, 0] on input "radio" at bounding box center [0, 0] width 0 height 0
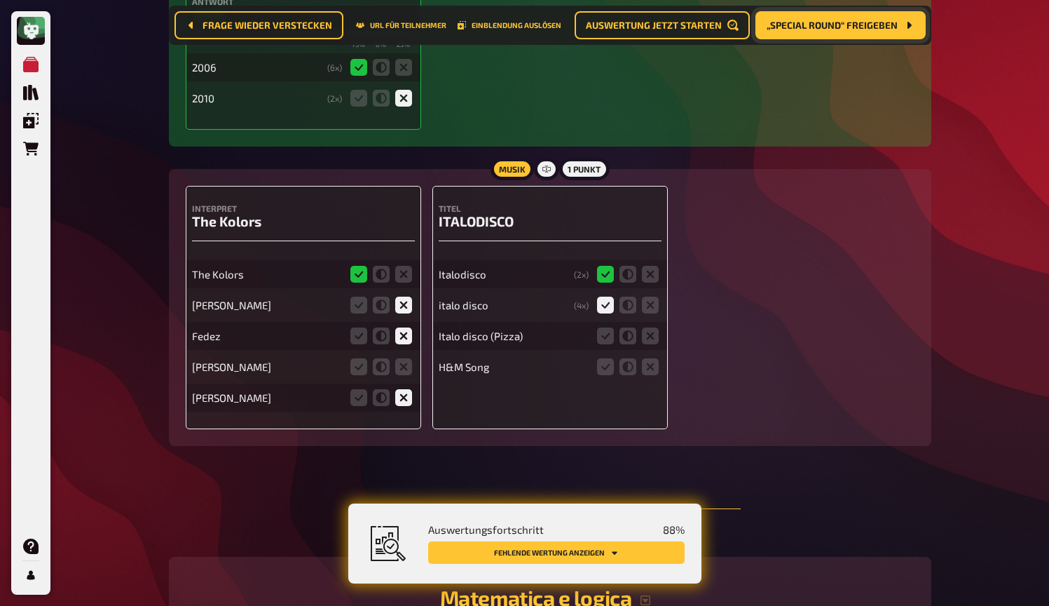
scroll to position [1260, 0]
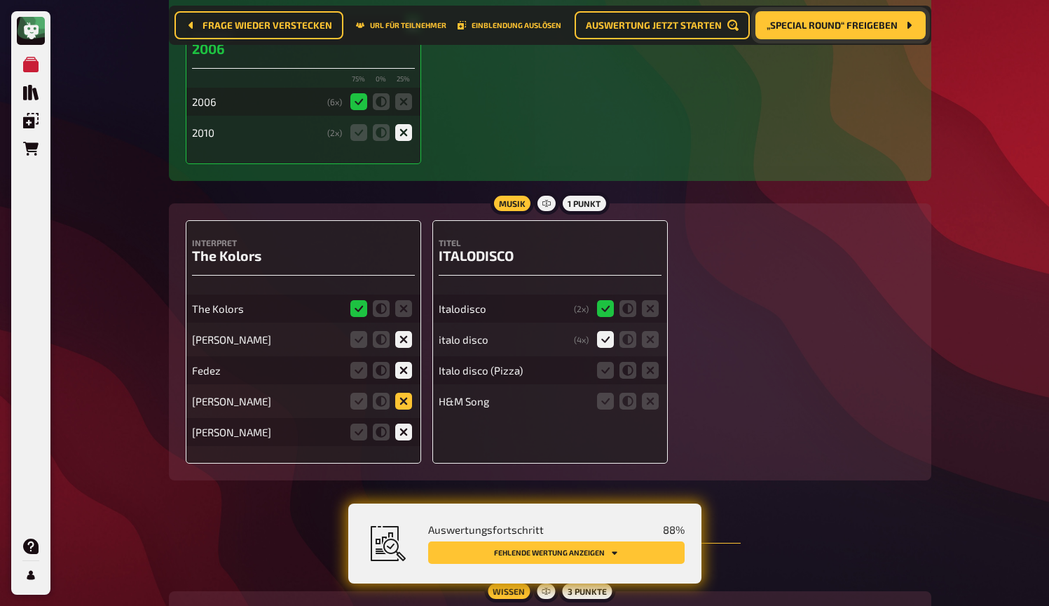
click at [404, 398] on icon at bounding box center [403, 401] width 17 height 17
click at [0, 0] on input "radio" at bounding box center [0, 0] width 0 height 0
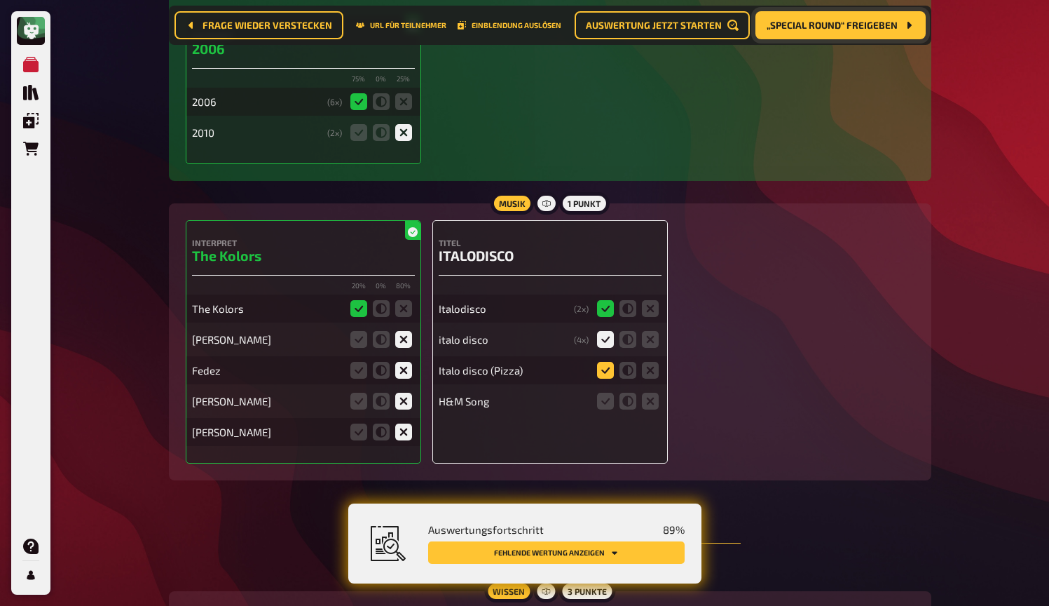
click at [611, 372] on icon at bounding box center [605, 370] width 17 height 17
click at [0, 0] on input "radio" at bounding box center [0, 0] width 0 height 0
click at [655, 404] on icon at bounding box center [650, 401] width 17 height 17
click at [0, 0] on input "radio" at bounding box center [0, 0] width 0 height 0
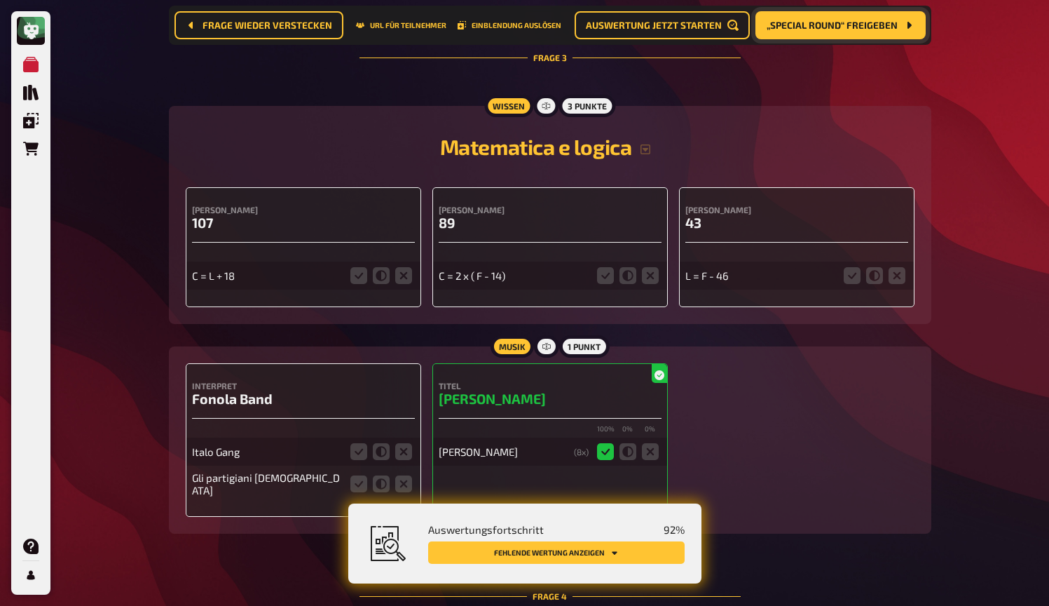
scroll to position [1745, 0]
click at [651, 155] on icon "button" at bounding box center [645, 149] width 11 height 11
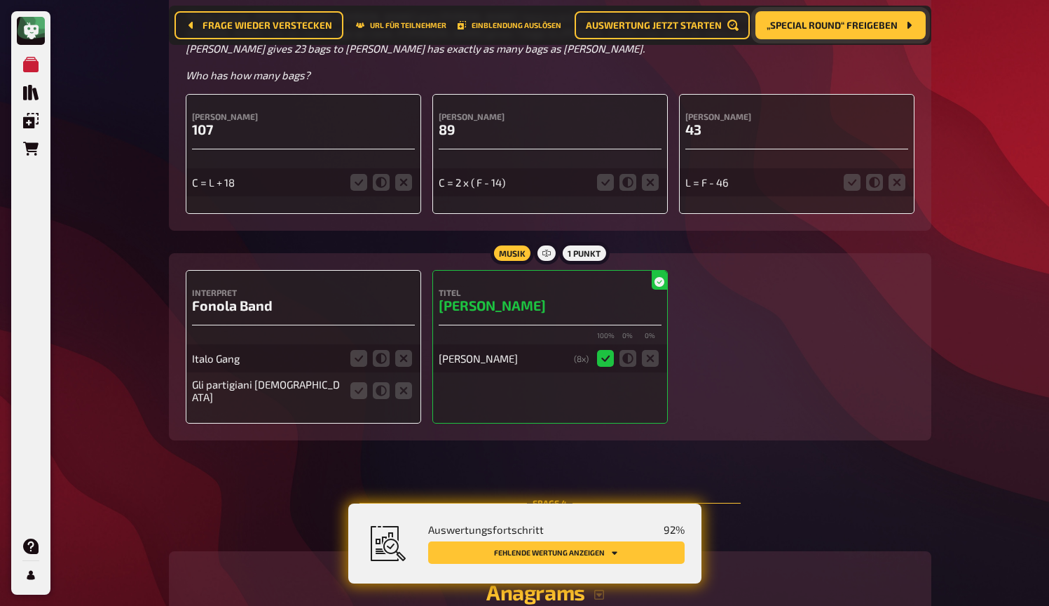
scroll to position [2006, 0]
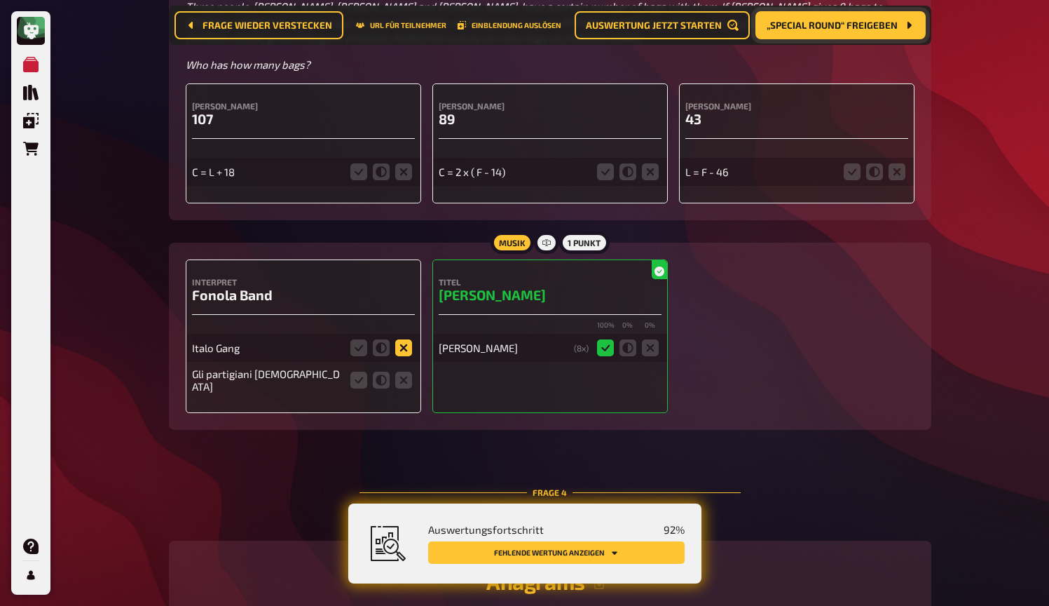
click at [403, 339] on icon at bounding box center [403, 347] width 17 height 17
click at [0, 0] on input "radio" at bounding box center [0, 0] width 0 height 0
click at [406, 372] on icon at bounding box center [403, 380] width 17 height 17
click at [0, 0] on input "radio" at bounding box center [0, 0] width 0 height 0
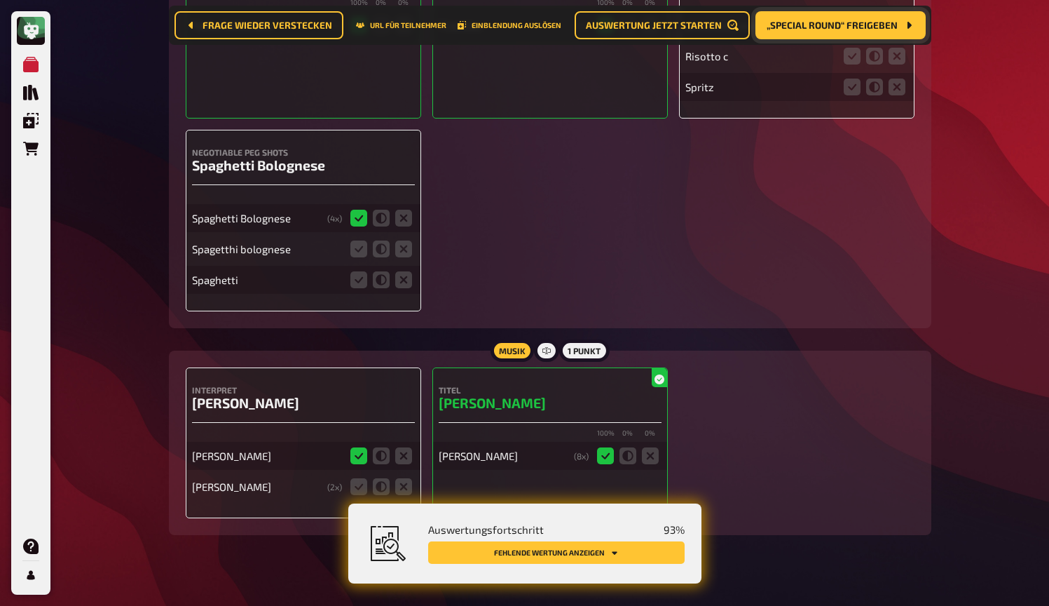
scroll to position [2691, 0]
click at [359, 241] on icon at bounding box center [359, 249] width 17 height 17
click at [0, 0] on input "radio" at bounding box center [0, 0] width 0 height 0
click at [359, 272] on icon at bounding box center [359, 280] width 17 height 17
click at [0, 0] on input "radio" at bounding box center [0, 0] width 0 height 0
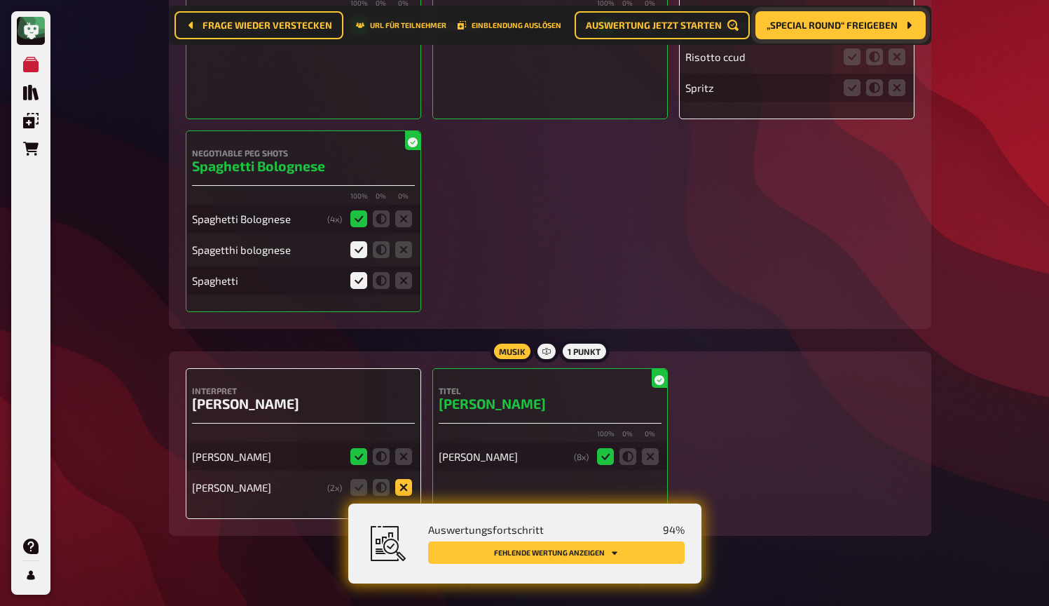
click at [411, 479] on icon at bounding box center [403, 487] width 17 height 17
click at [0, 0] on input "radio" at bounding box center [0, 0] width 0 height 0
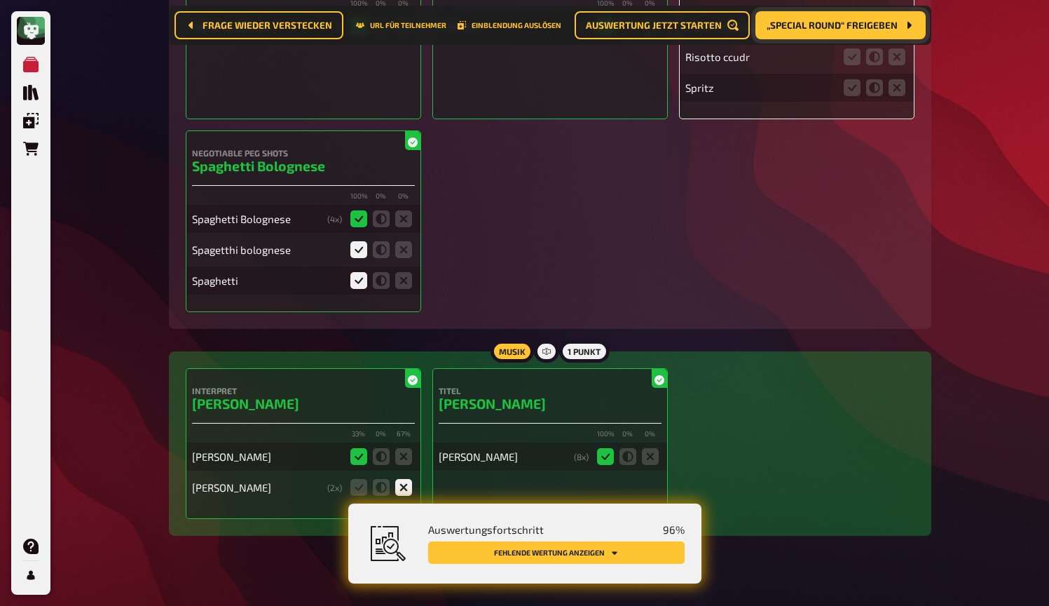
click at [629, 541] on button "Fehlende Wertung anzeigen" at bounding box center [556, 552] width 257 height 22
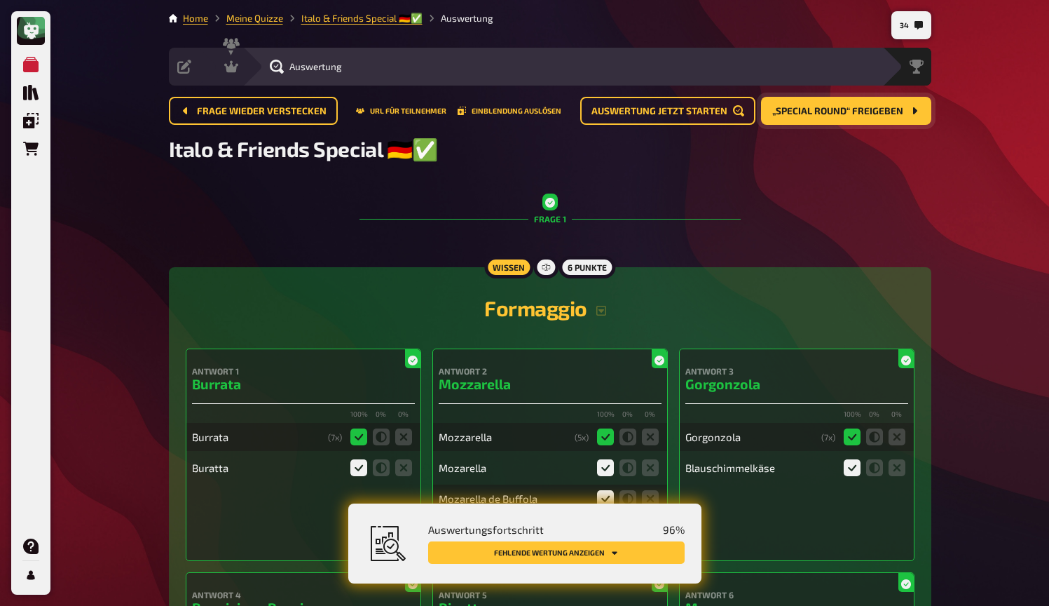
scroll to position [0, 0]
click at [236, 65] on icon at bounding box center [231, 67] width 14 height 12
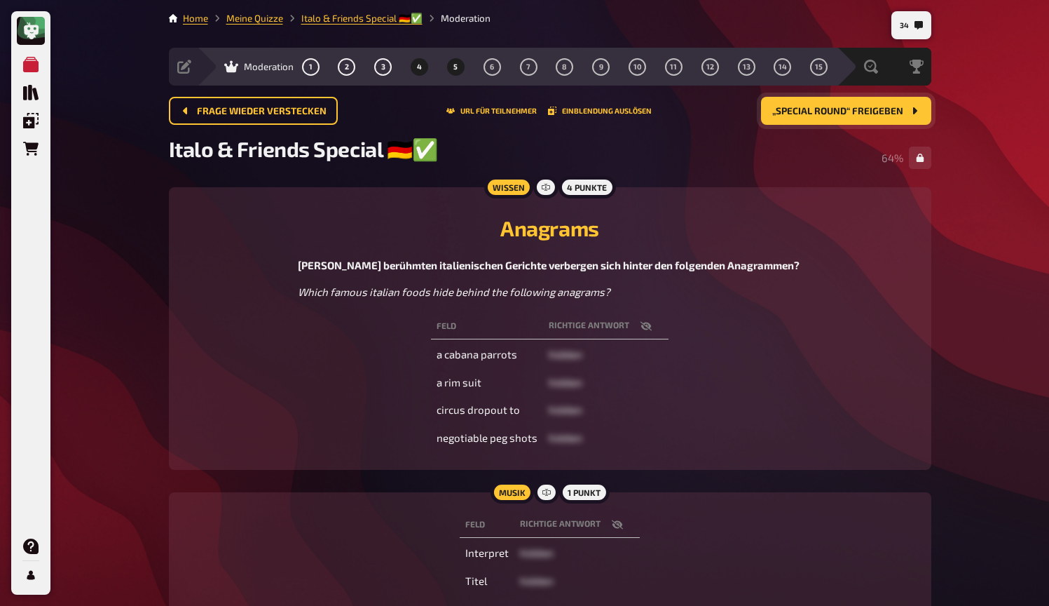
click at [458, 64] on button "5" at bounding box center [455, 66] width 22 height 22
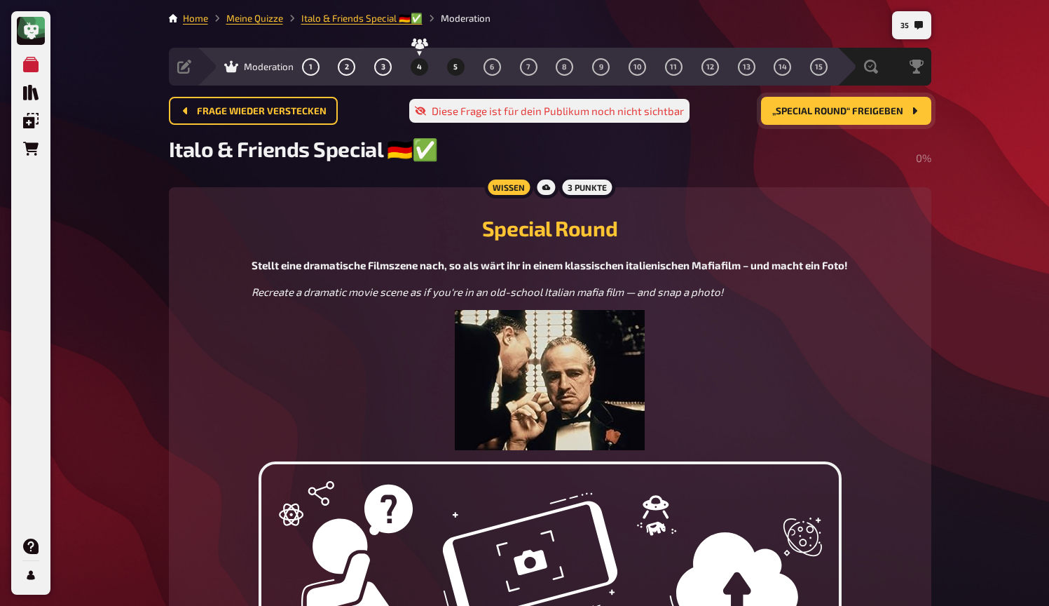
click at [414, 72] on button "4" at bounding box center [420, 66] width 22 height 22
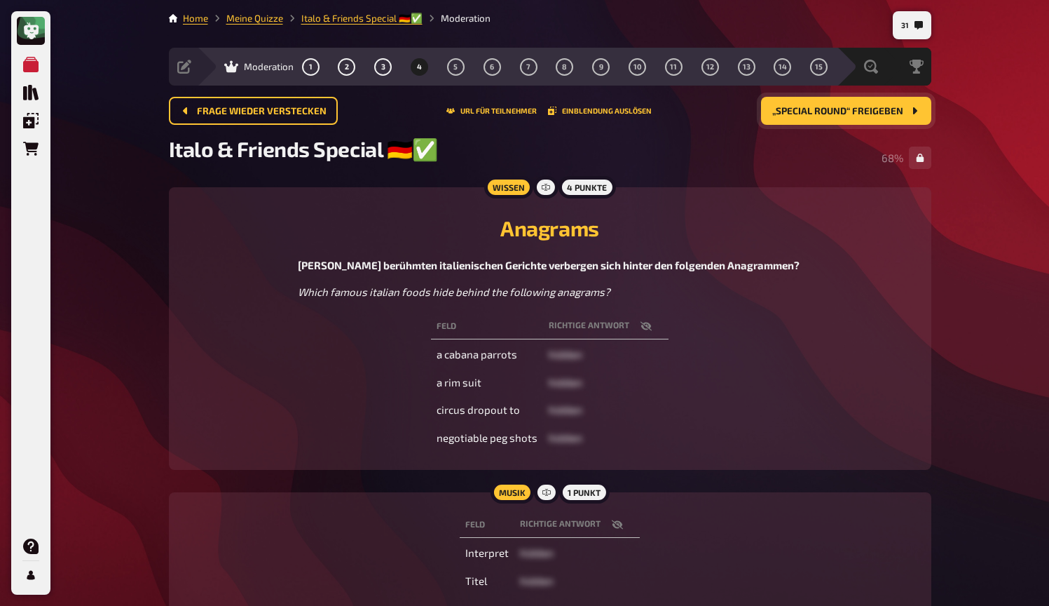
click at [644, 322] on icon "button" at bounding box center [646, 325] width 11 height 11
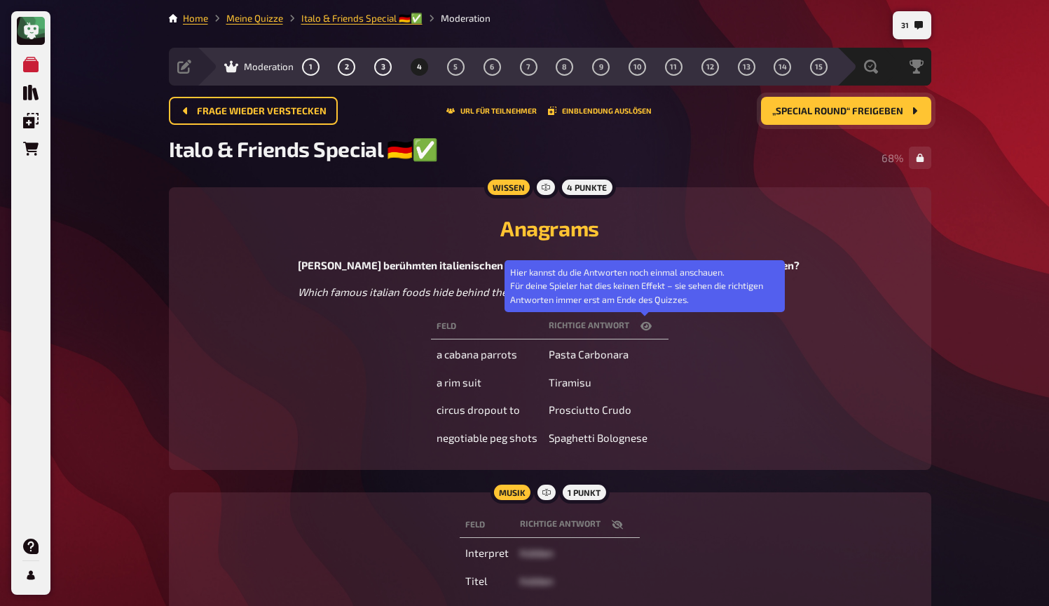
click at [644, 322] on icon "button" at bounding box center [646, 325] width 11 height 11
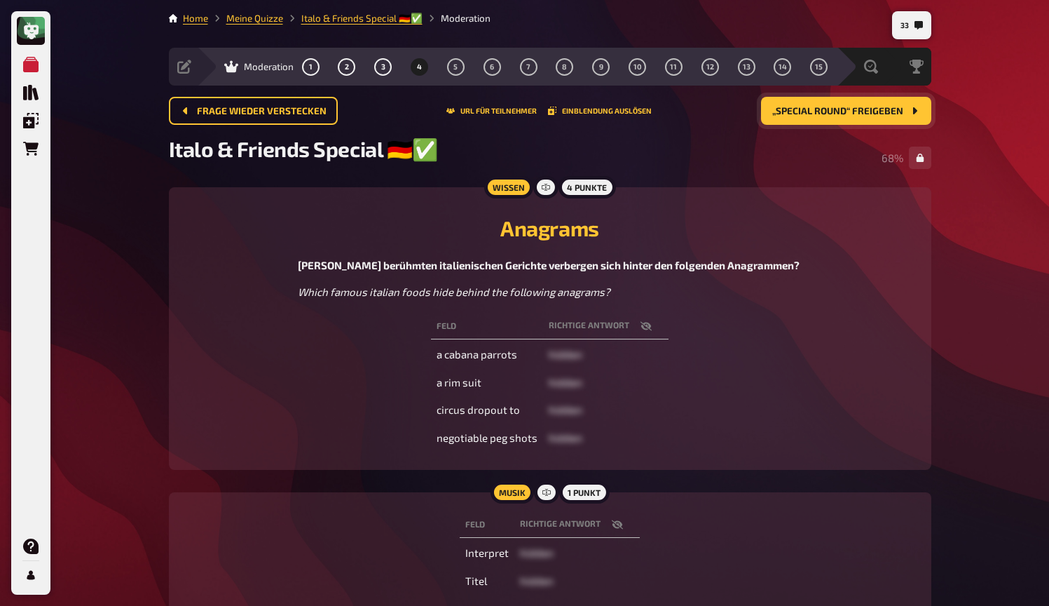
click at [424, 70] on button "4" at bounding box center [420, 66] width 22 height 22
click at [747, 346] on div "[PERSON_NAME] Richtige Antwort a cabana parrots hidden a rim suit hidden circus…" at bounding box center [550, 382] width 729 height 142
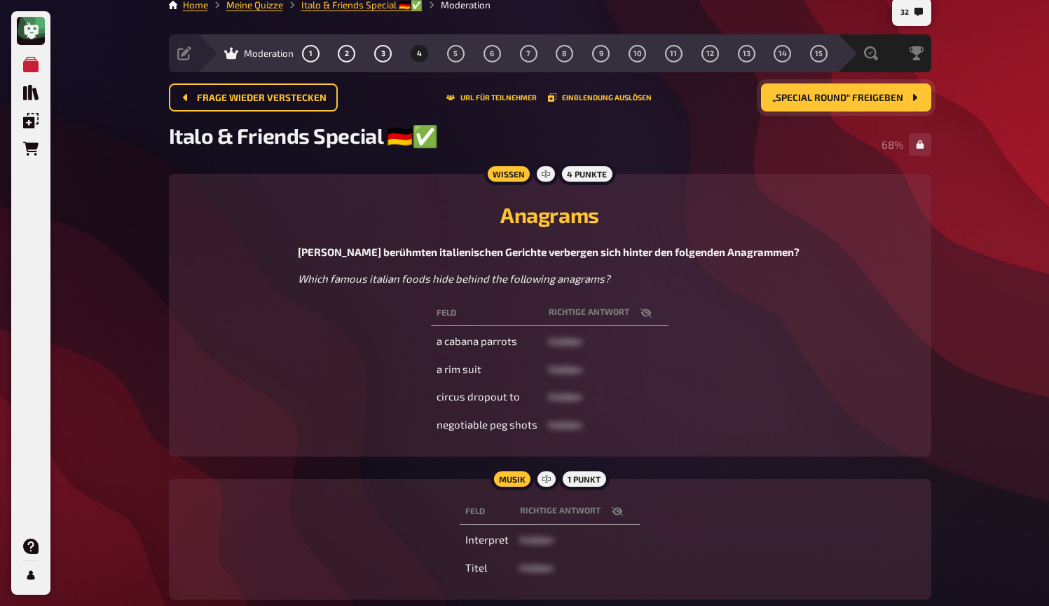
click at [824, 107] on button "„Special Round“ freigeben" at bounding box center [846, 97] width 170 height 28
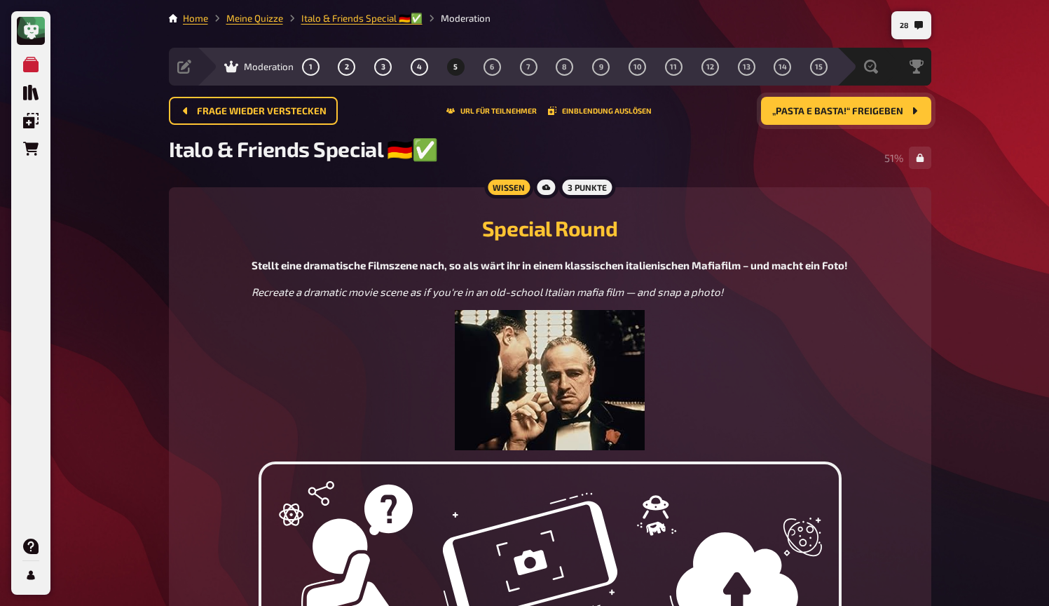
click at [819, 118] on button "„Pasta e basta!“ freigeben" at bounding box center [846, 111] width 170 height 28
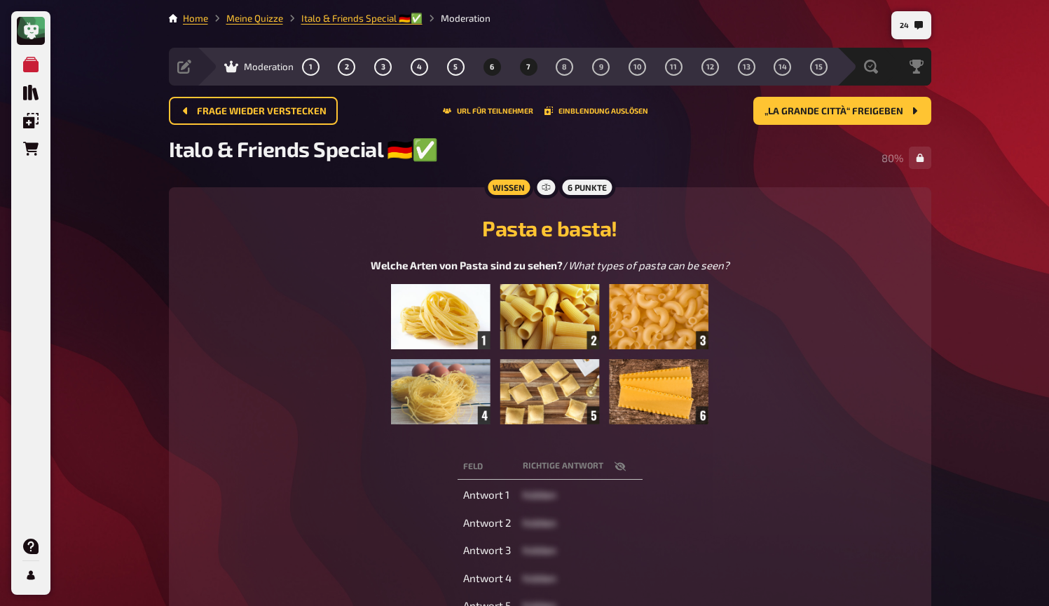
click at [527, 68] on span "7" at bounding box center [528, 67] width 4 height 8
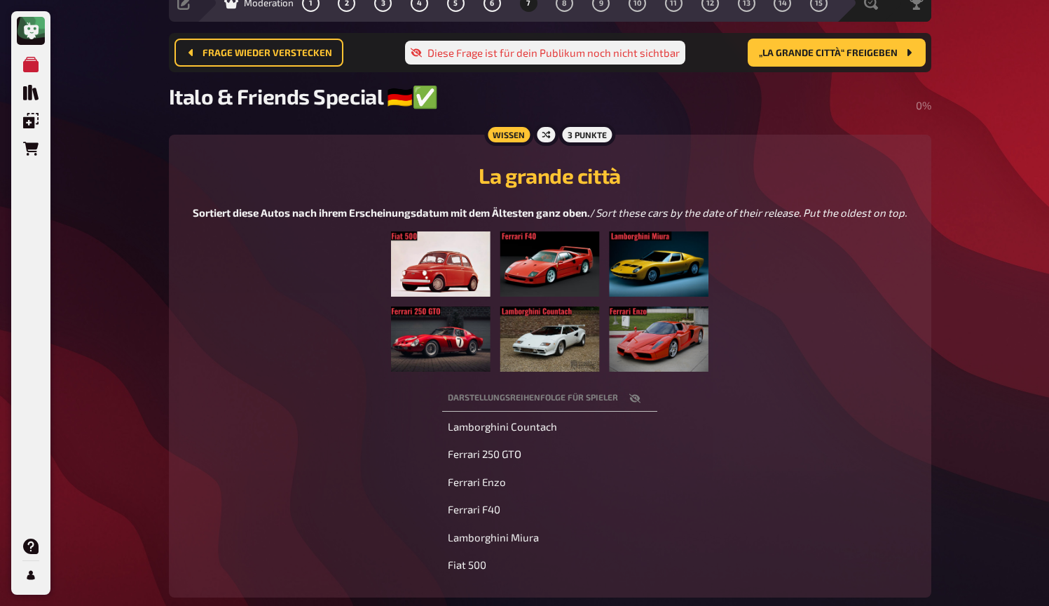
scroll to position [37, 0]
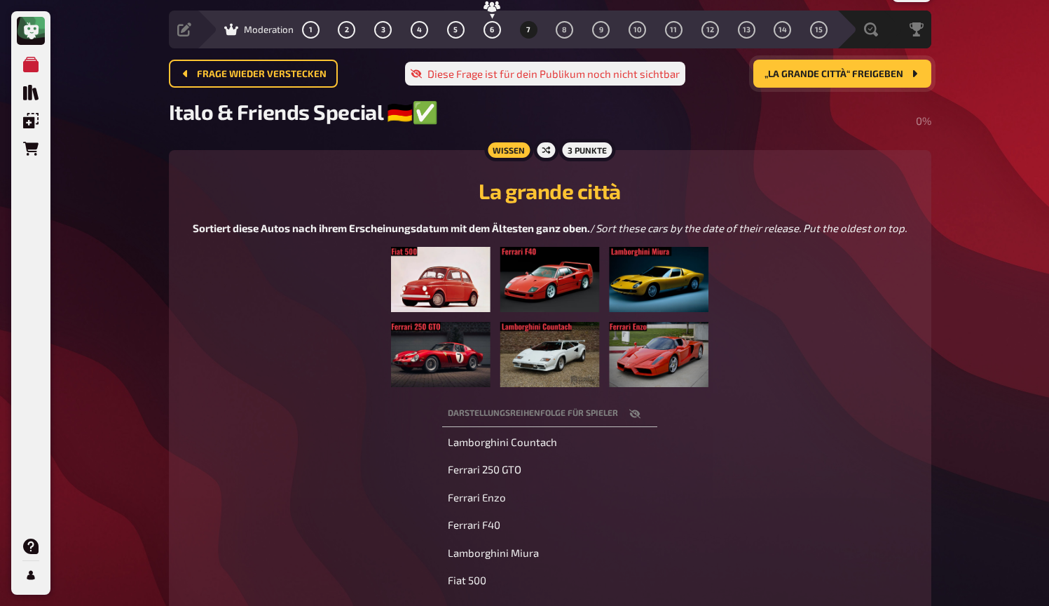
click at [839, 80] on button "„La grande città“ freigeben" at bounding box center [843, 74] width 178 height 28
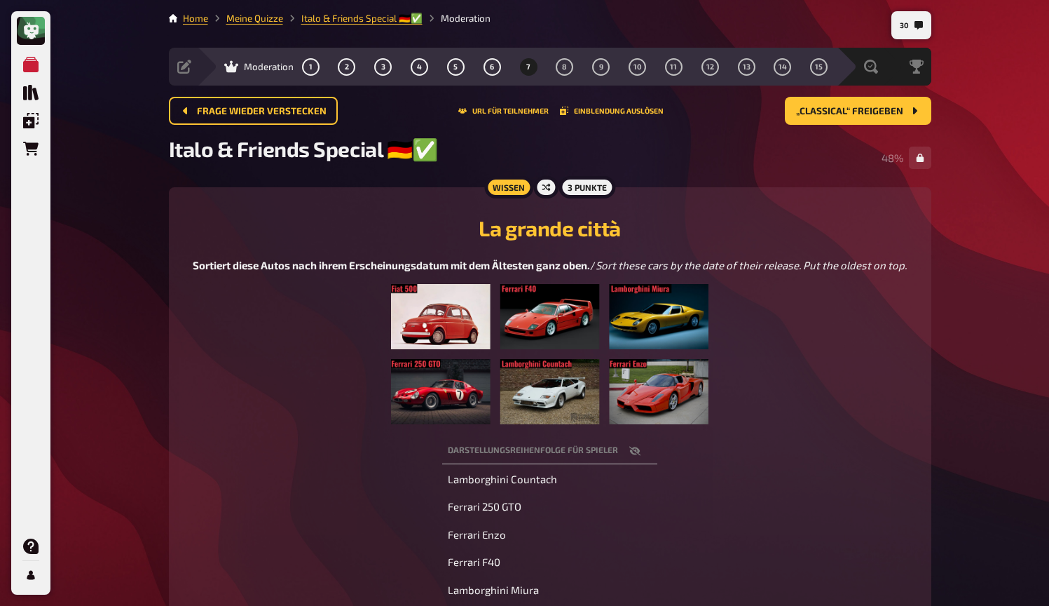
scroll to position [0, 0]
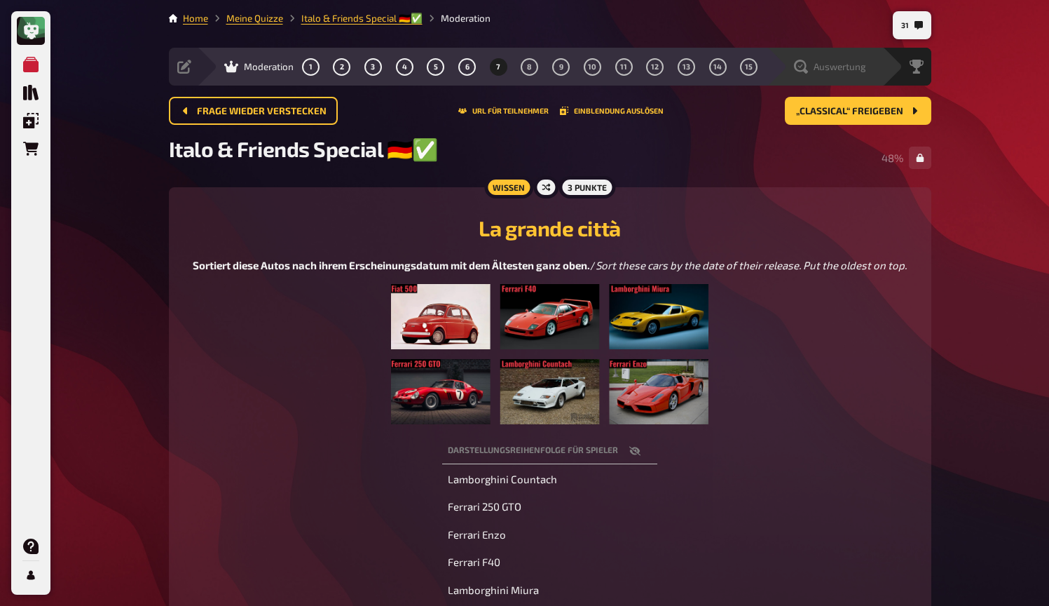
click at [854, 62] on span "Auswertung" at bounding box center [840, 66] width 53 height 11
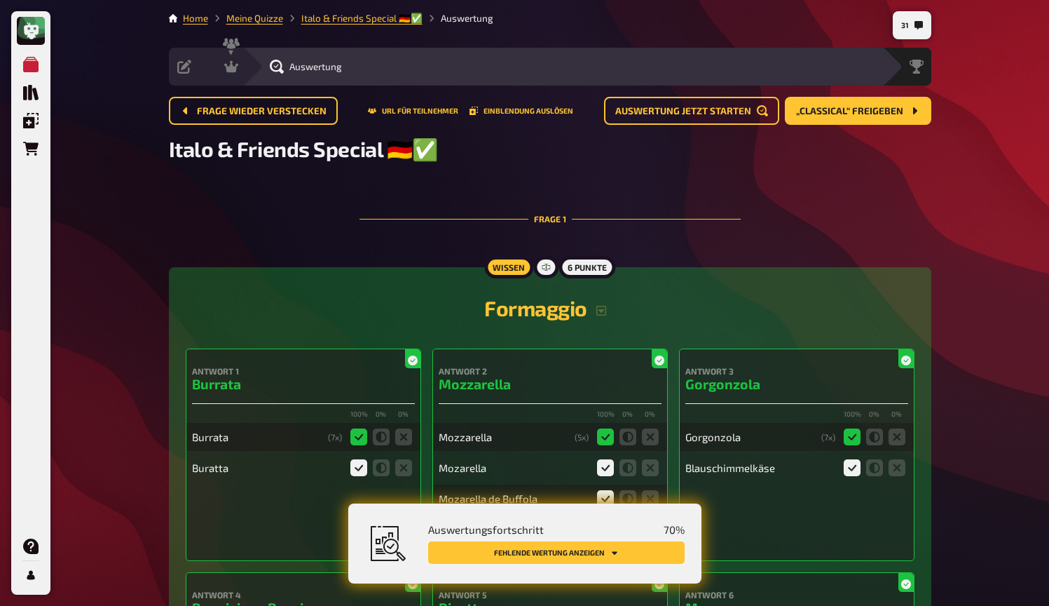
click at [597, 552] on button "Fehlende Wertung anzeigen" at bounding box center [556, 552] width 257 height 22
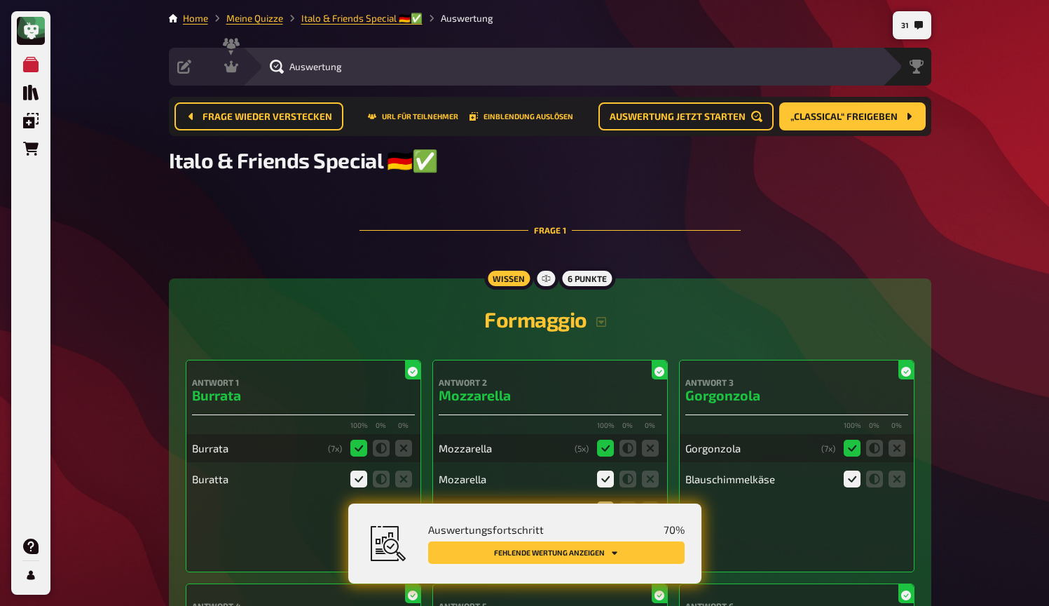
scroll to position [731, 0]
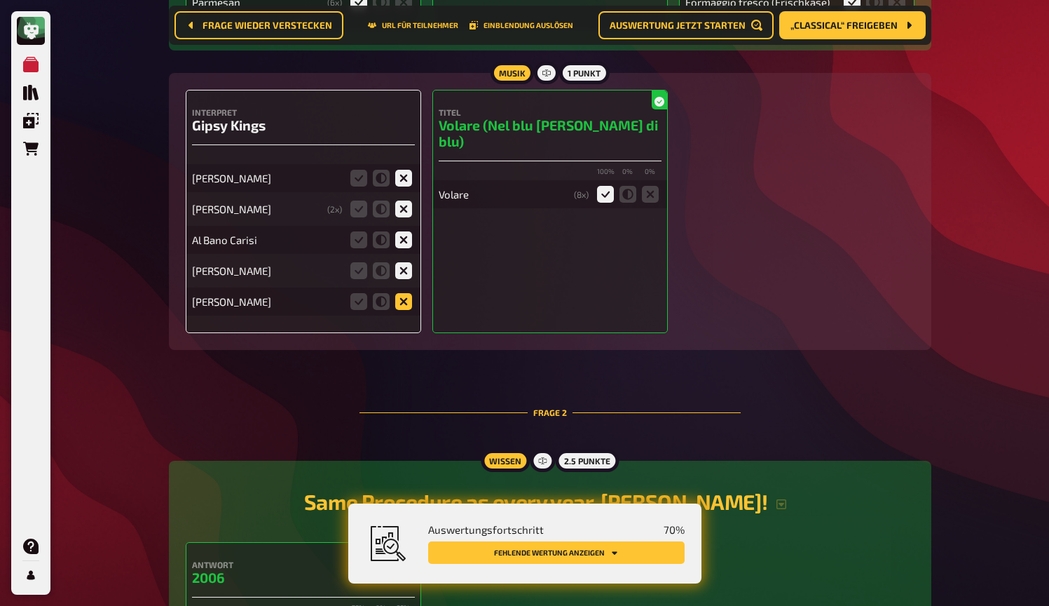
click at [404, 304] on icon at bounding box center [403, 301] width 17 height 17
click at [0, 0] on input "radio" at bounding box center [0, 0] width 0 height 0
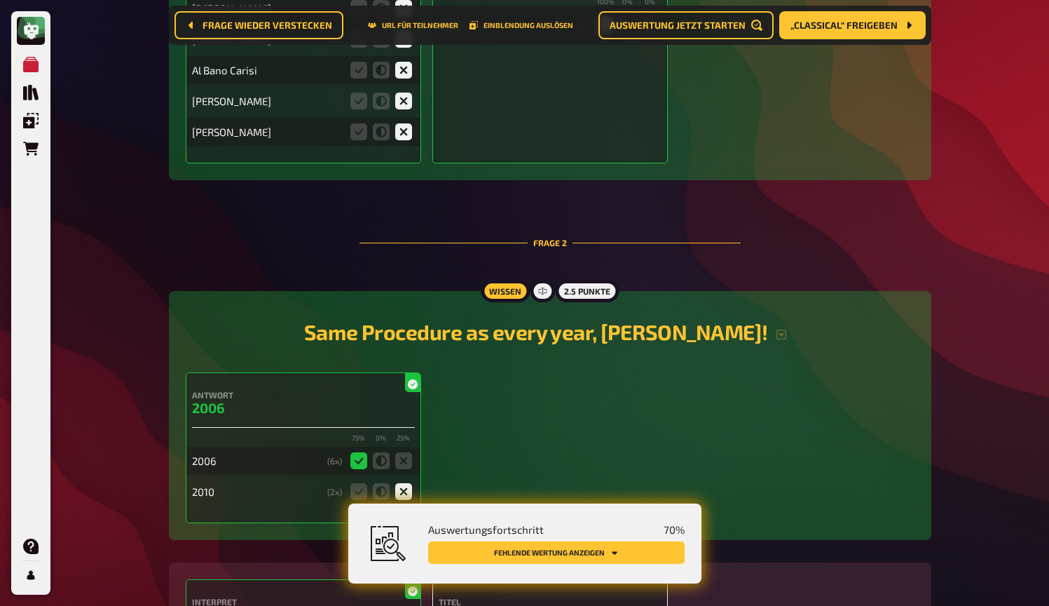
click at [562, 550] on button "Fehlende Wertung anzeigen" at bounding box center [556, 552] width 257 height 22
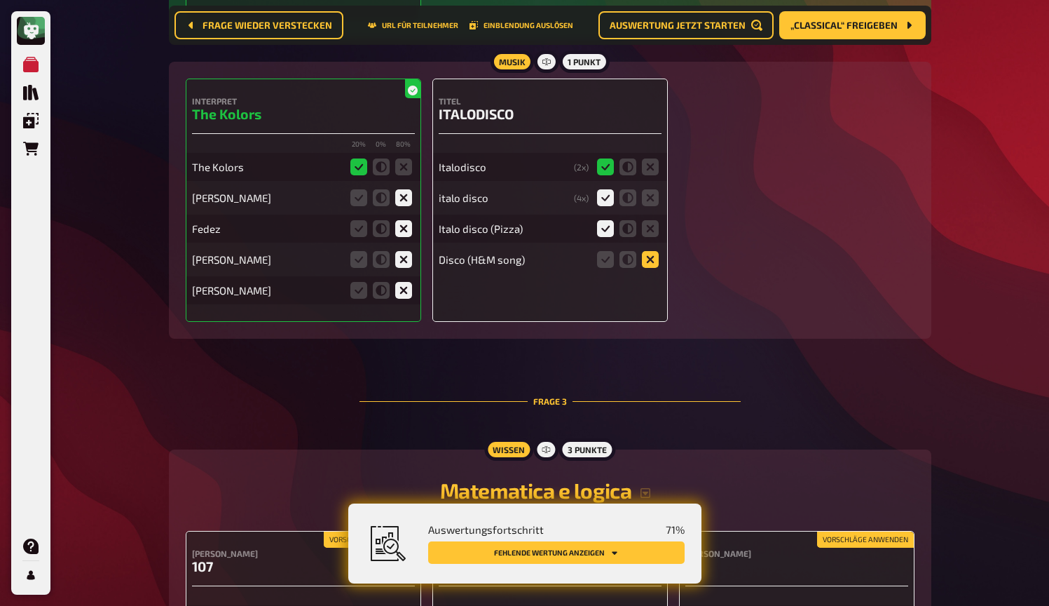
click at [648, 260] on icon at bounding box center [650, 259] width 17 height 17
click at [0, 0] on input "radio" at bounding box center [0, 0] width 0 height 0
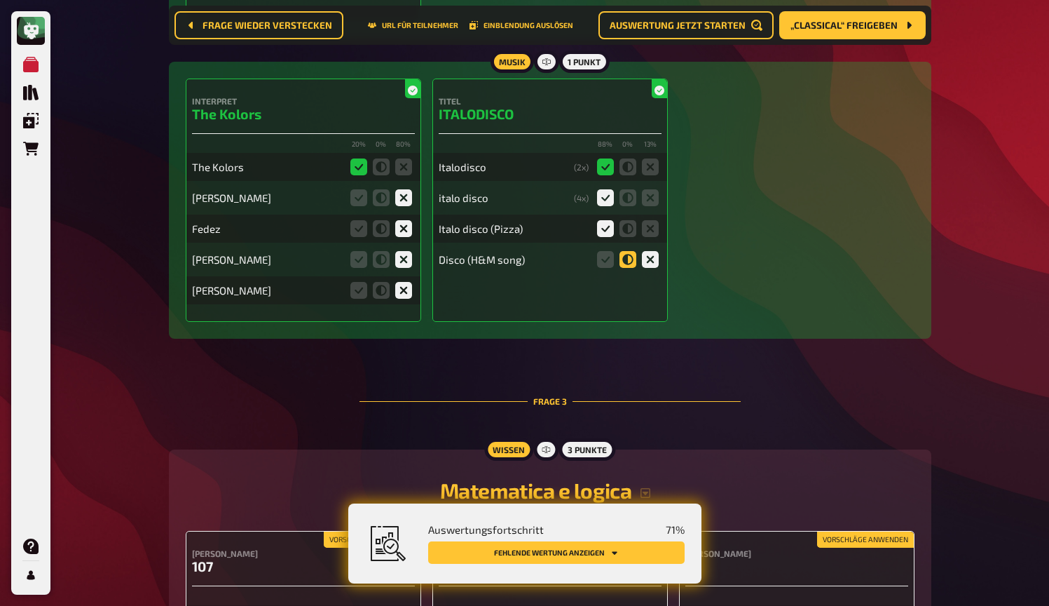
click at [632, 261] on icon at bounding box center [628, 259] width 17 height 17
click at [0, 0] on input "radio" at bounding box center [0, 0] width 0 height 0
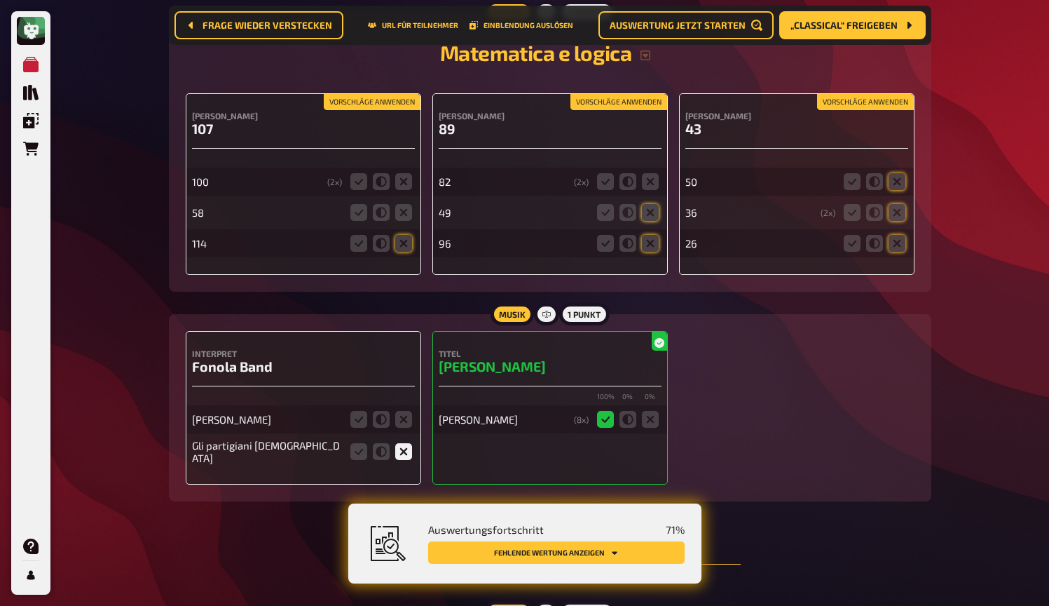
scroll to position [1865, 0]
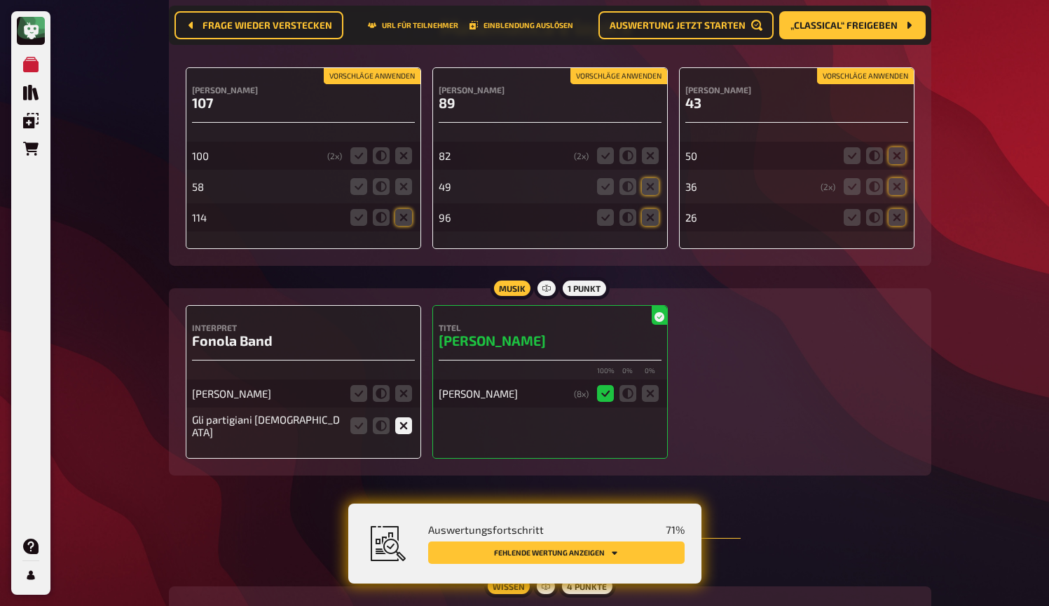
click at [386, 82] on button "Vorschläge anwenden" at bounding box center [372, 76] width 97 height 15
click at [402, 157] on icon at bounding box center [403, 155] width 17 height 17
click at [0, 0] on input "radio" at bounding box center [0, 0] width 0 height 0
click at [403, 193] on icon at bounding box center [403, 186] width 17 height 17
click at [0, 0] on input "radio" at bounding box center [0, 0] width 0 height 0
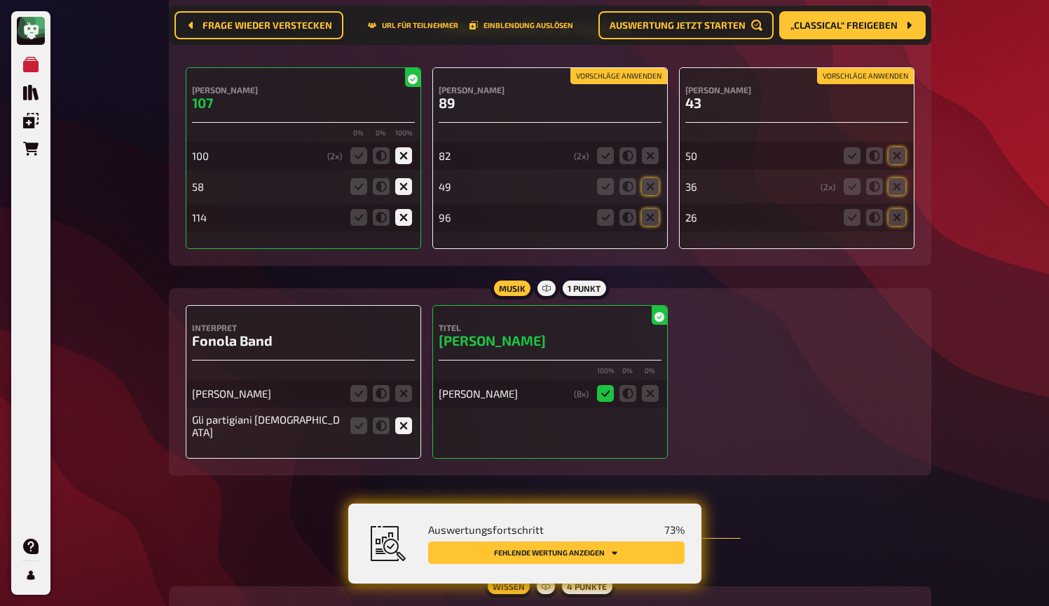
click at [638, 79] on button "Vorschläge anwenden" at bounding box center [619, 76] width 97 height 15
click at [648, 158] on icon at bounding box center [650, 155] width 17 height 17
click at [0, 0] on input "radio" at bounding box center [0, 0] width 0 height 0
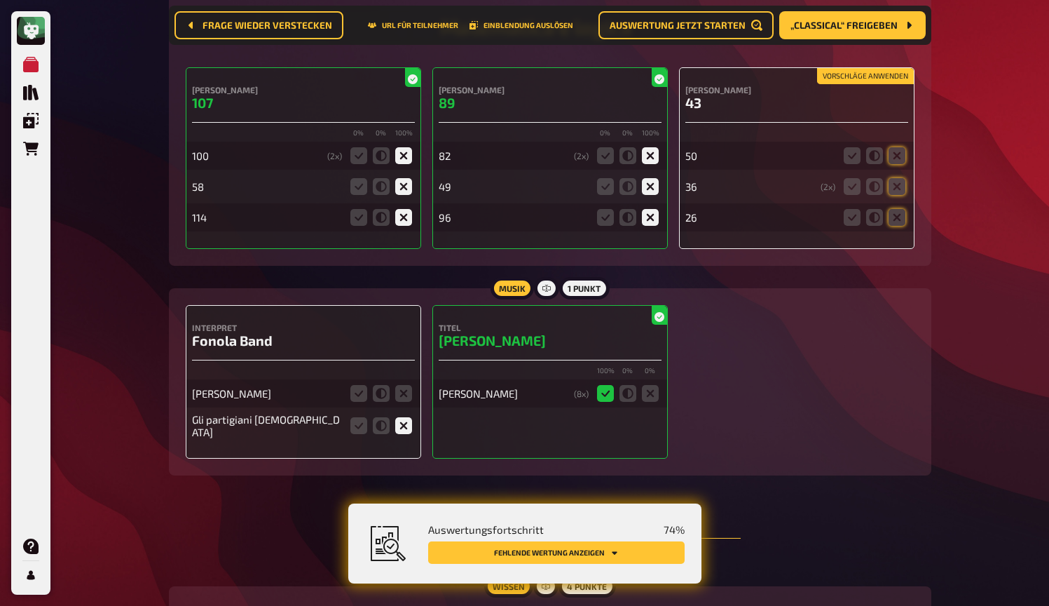
click at [875, 81] on button "Vorschläge anwenden" at bounding box center [865, 76] width 97 height 15
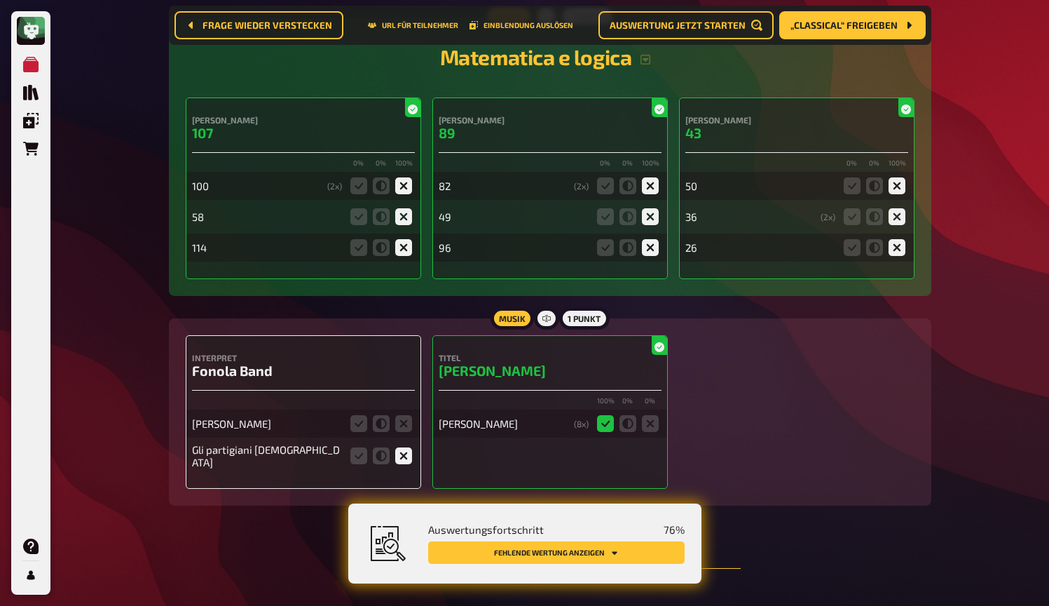
scroll to position [1845, 0]
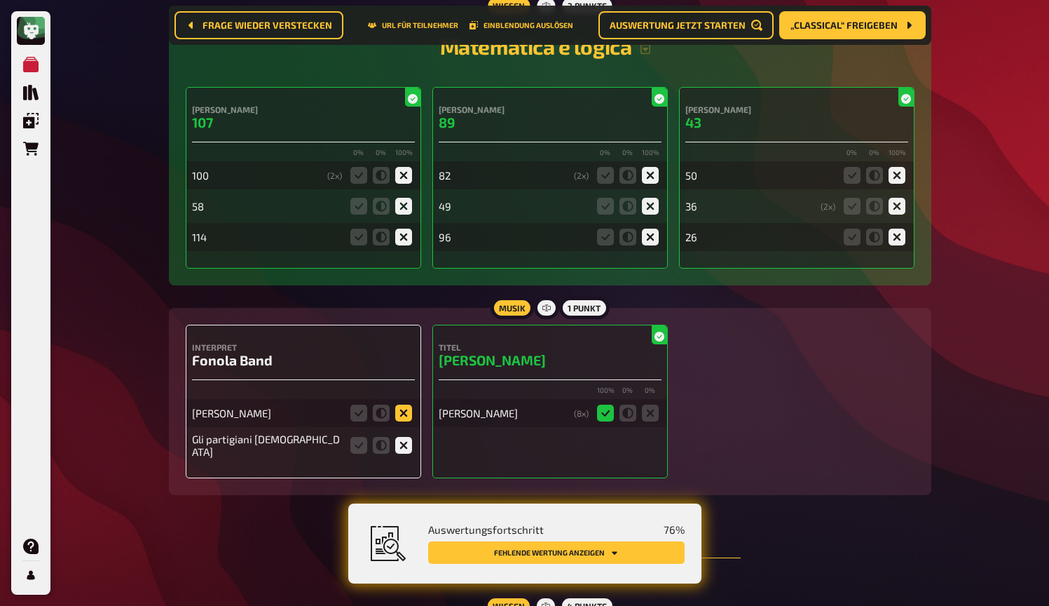
click at [404, 417] on icon at bounding box center [403, 412] width 17 height 17
click at [0, 0] on input "radio" at bounding box center [0, 0] width 0 height 0
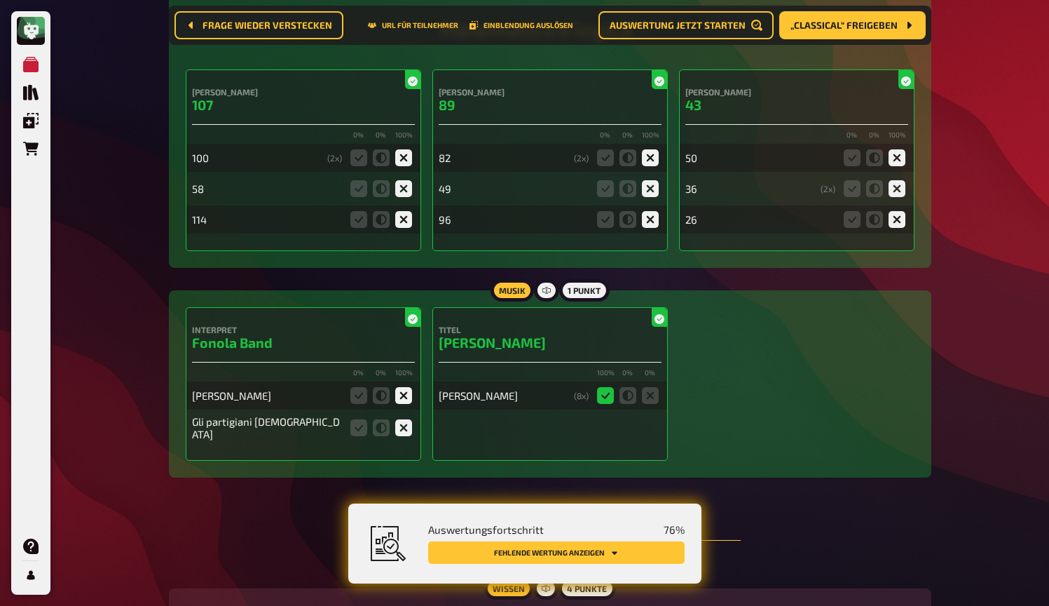
scroll to position [1864, 0]
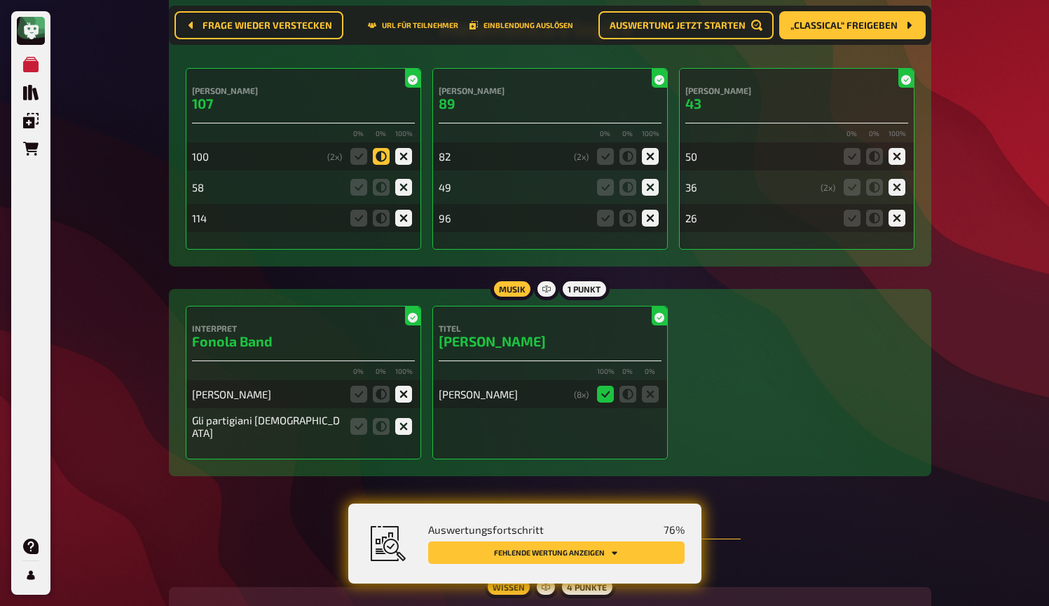
click at [381, 156] on icon at bounding box center [381, 156] width 17 height 17
click at [0, 0] on input "radio" at bounding box center [0, 0] width 0 height 0
click at [627, 158] on icon at bounding box center [628, 156] width 17 height 17
click at [0, 0] on input "radio" at bounding box center [0, 0] width 0 height 0
click at [627, 224] on icon at bounding box center [628, 218] width 17 height 17
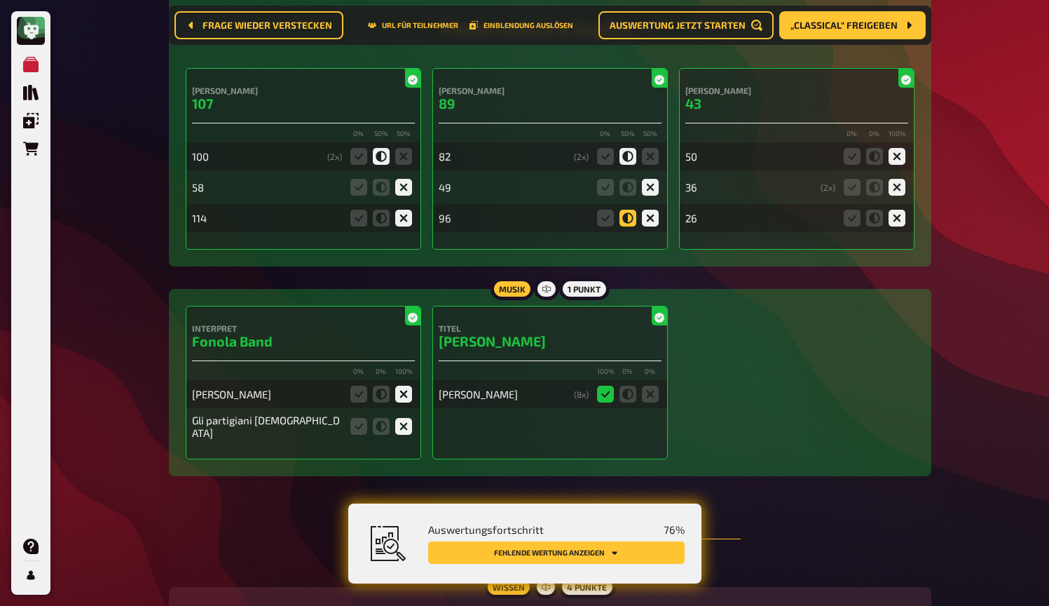
click at [0, 0] on input "radio" at bounding box center [0, 0] width 0 height 0
click at [873, 156] on icon at bounding box center [874, 156] width 17 height 17
click at [0, 0] on input "radio" at bounding box center [0, 0] width 0 height 0
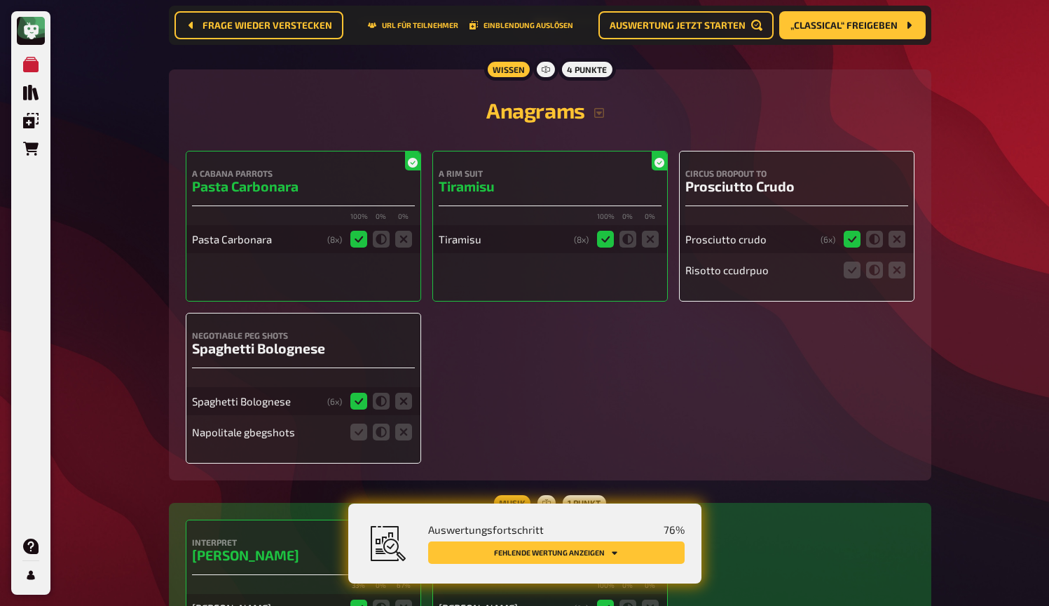
scroll to position [2388, 0]
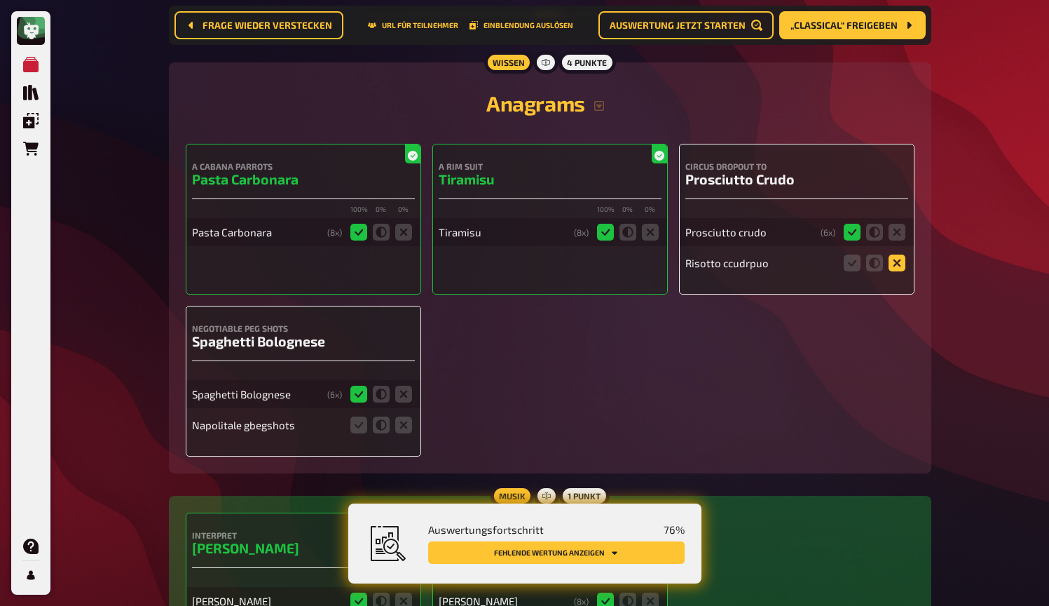
click at [899, 262] on icon at bounding box center [897, 262] width 17 height 17
click at [0, 0] on input "radio" at bounding box center [0, 0] width 0 height 0
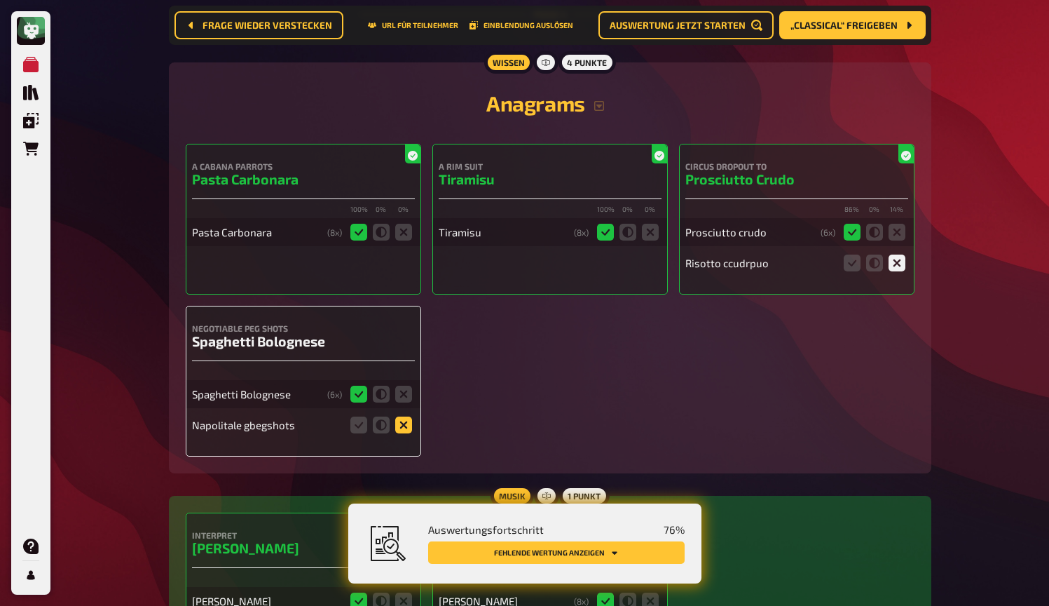
click at [405, 423] on icon at bounding box center [403, 424] width 17 height 17
click at [0, 0] on input "radio" at bounding box center [0, 0] width 0 height 0
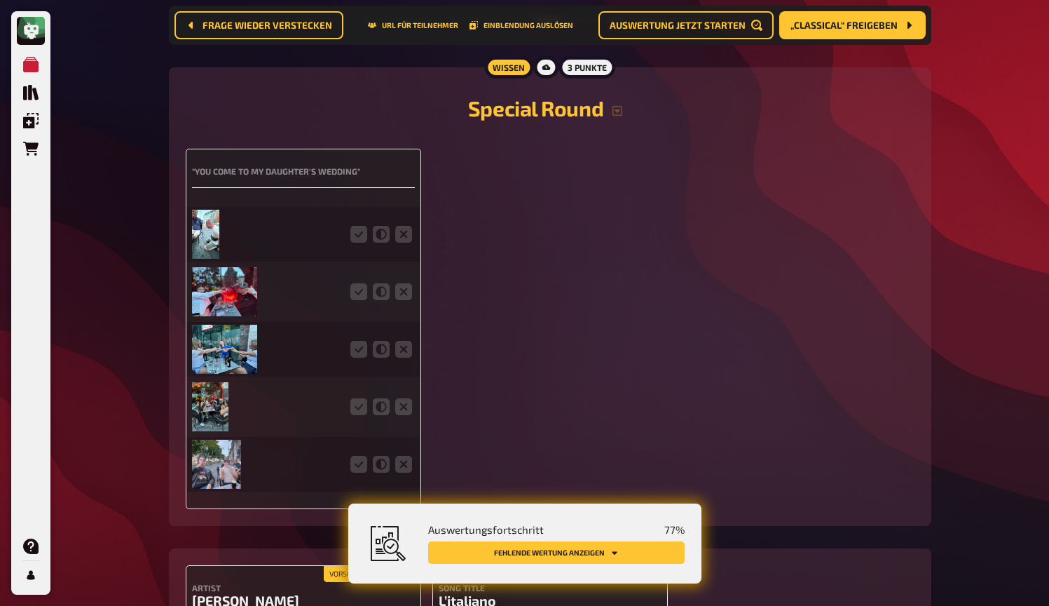
scroll to position [3113, 0]
click at [206, 233] on img at bounding box center [205, 232] width 27 height 49
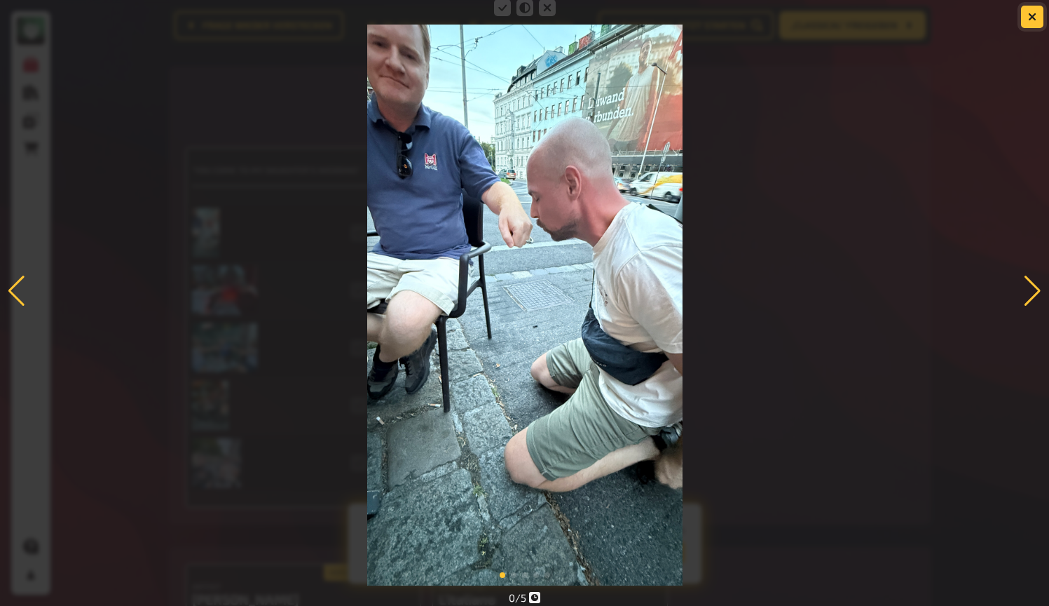
click at [1034, 17] on icon "button" at bounding box center [1032, 17] width 8 height 8
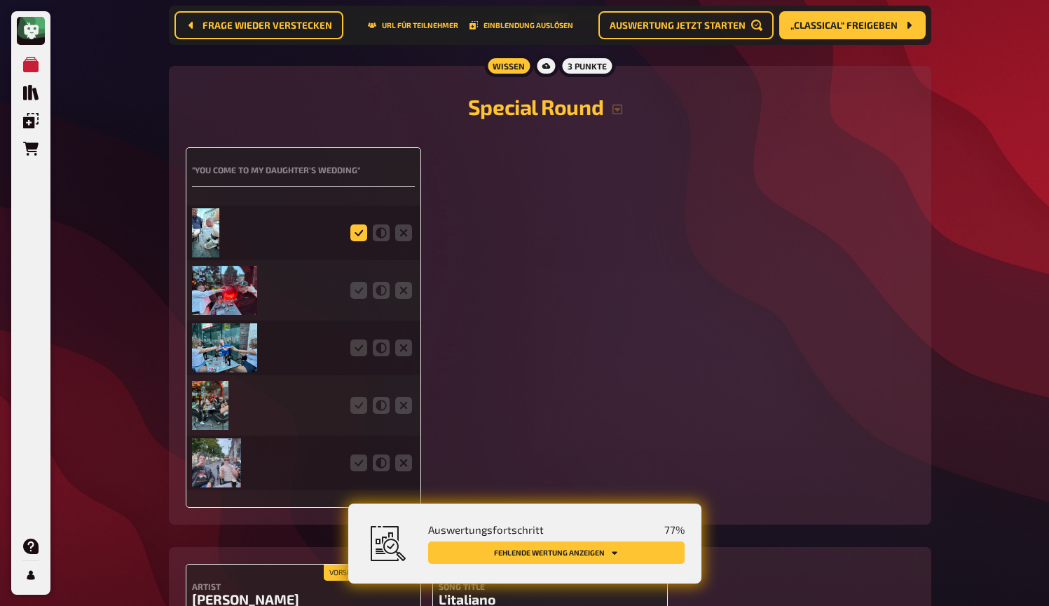
click at [360, 233] on icon at bounding box center [359, 232] width 17 height 17
click at [0, 0] on input "radio" at bounding box center [0, 0] width 0 height 0
click at [238, 299] on img at bounding box center [224, 290] width 65 height 49
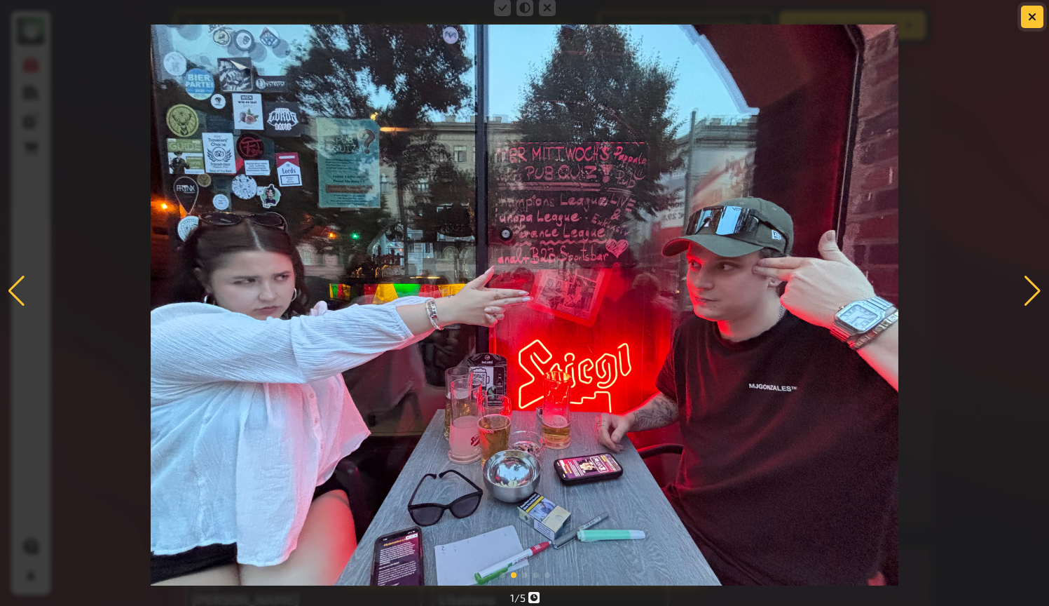
click at [1038, 21] on button "button" at bounding box center [1032, 17] width 22 height 22
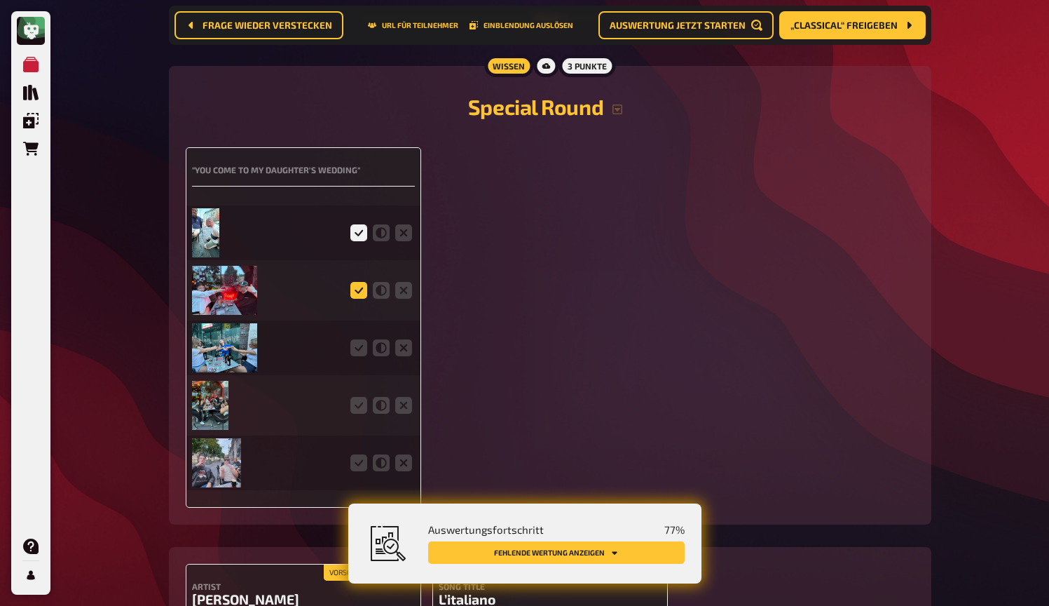
click at [353, 286] on icon at bounding box center [359, 290] width 17 height 17
click at [0, 0] on input "radio" at bounding box center [0, 0] width 0 height 0
click at [231, 340] on img at bounding box center [224, 347] width 65 height 49
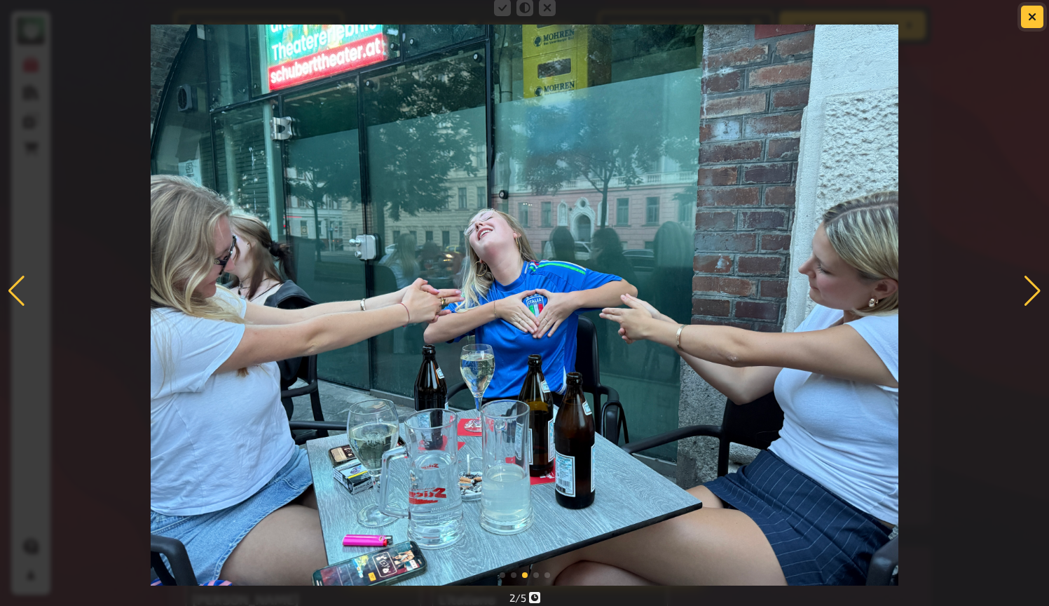
click at [1036, 18] on icon "button" at bounding box center [1032, 17] width 8 height 8
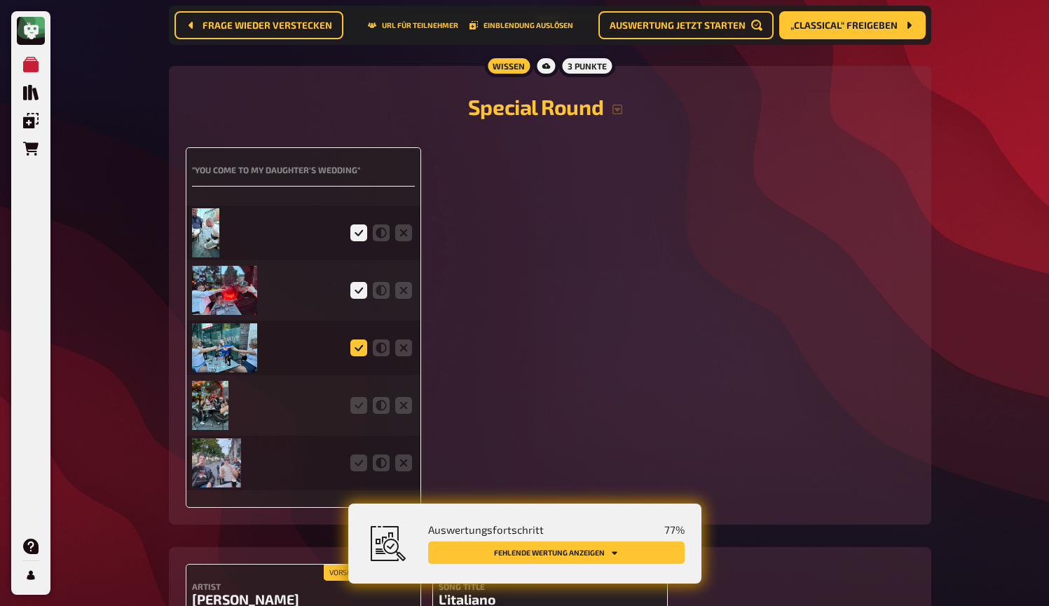
click at [353, 347] on icon at bounding box center [359, 347] width 17 height 17
click at [0, 0] on input "radio" at bounding box center [0, 0] width 0 height 0
click at [200, 396] on img at bounding box center [210, 405] width 37 height 49
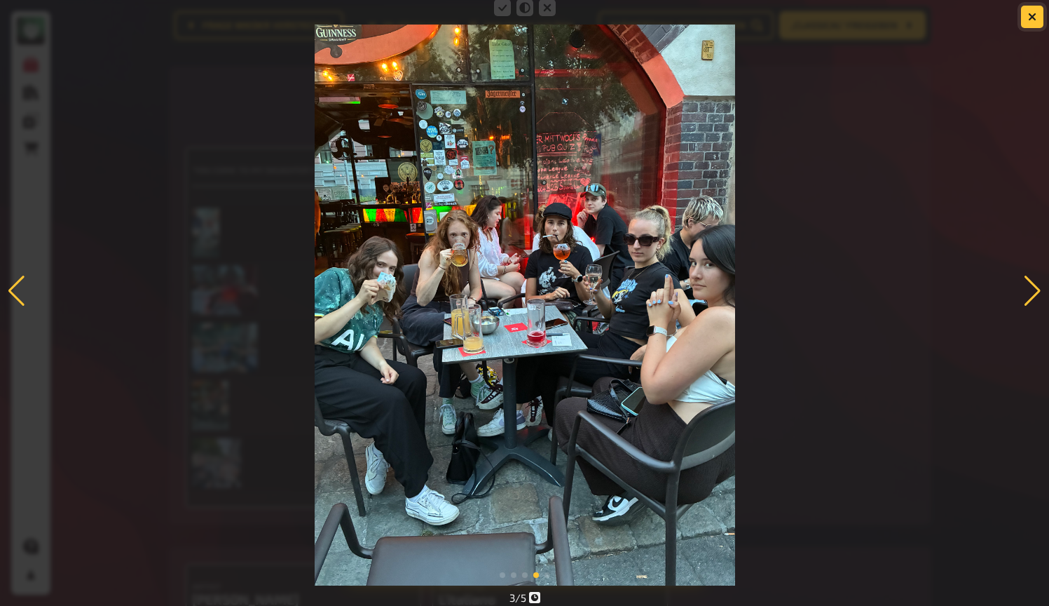
click at [1023, 23] on button "button" at bounding box center [1032, 17] width 22 height 22
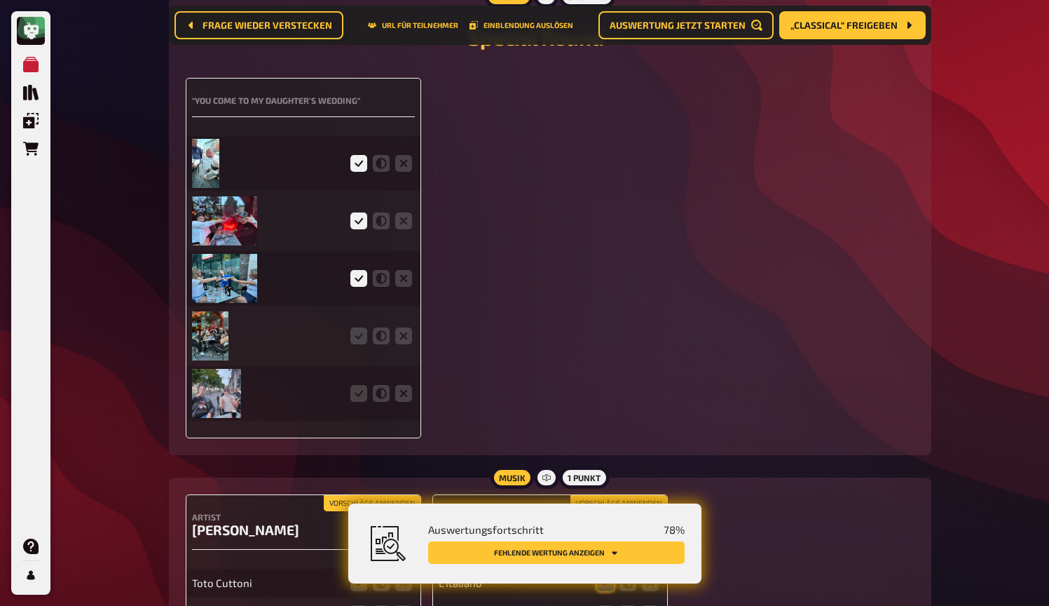
scroll to position [3270, 0]
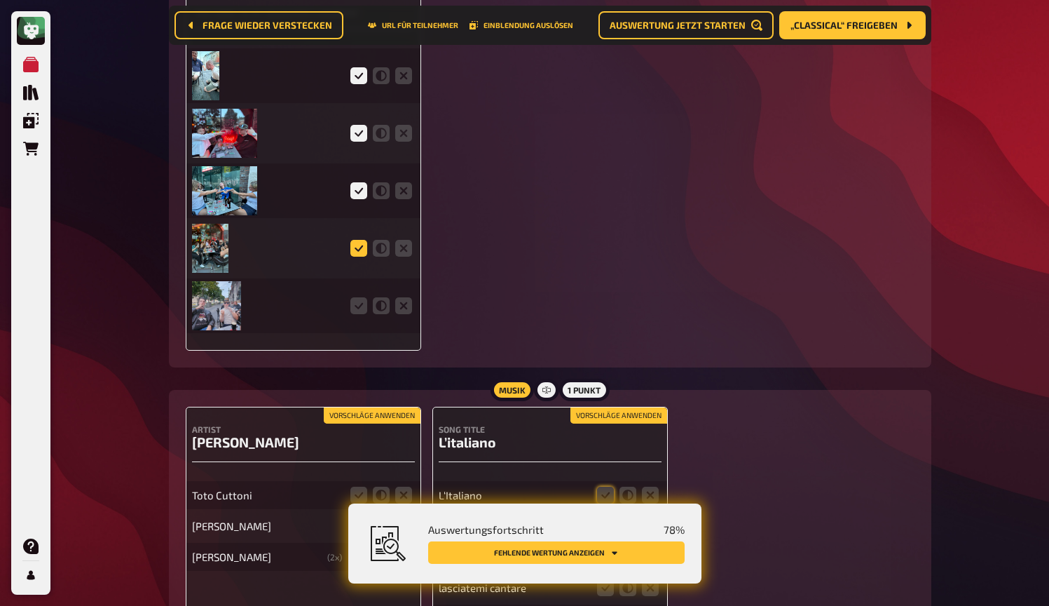
click at [366, 250] on icon at bounding box center [359, 248] width 17 height 17
click at [0, 0] on input "radio" at bounding box center [0, 0] width 0 height 0
click at [233, 299] on img at bounding box center [216, 305] width 49 height 49
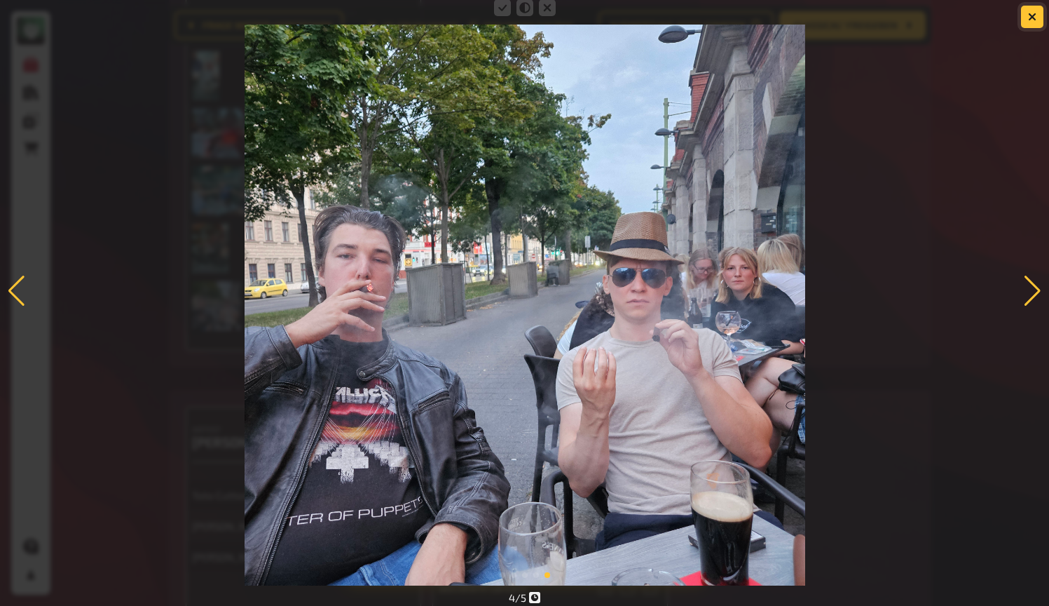
click at [1035, 10] on button "button" at bounding box center [1032, 17] width 22 height 22
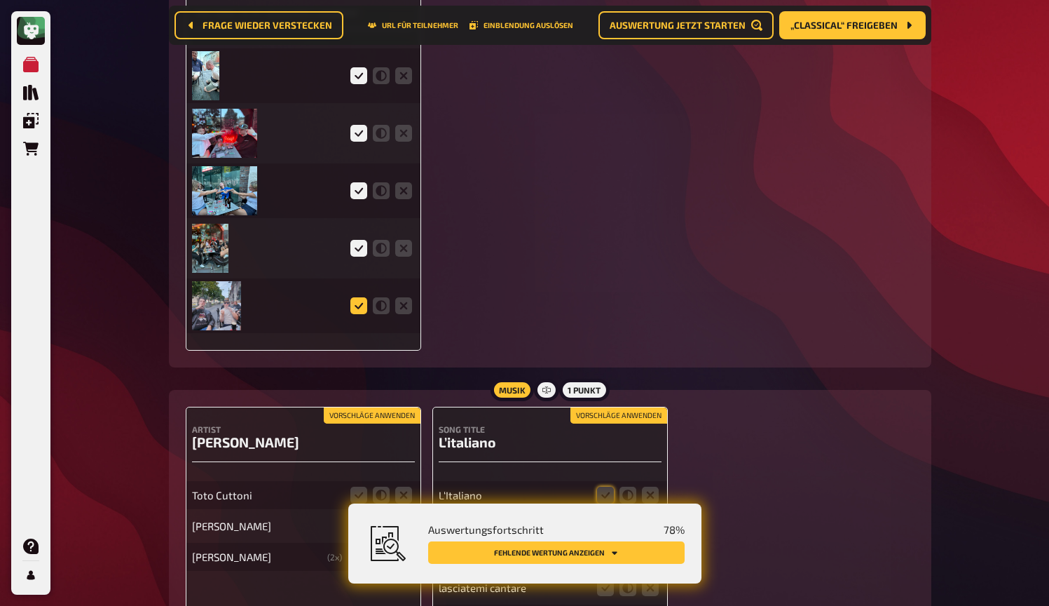
click at [358, 300] on icon at bounding box center [359, 305] width 17 height 17
click at [0, 0] on input "radio" at bounding box center [0, 0] width 0 height 0
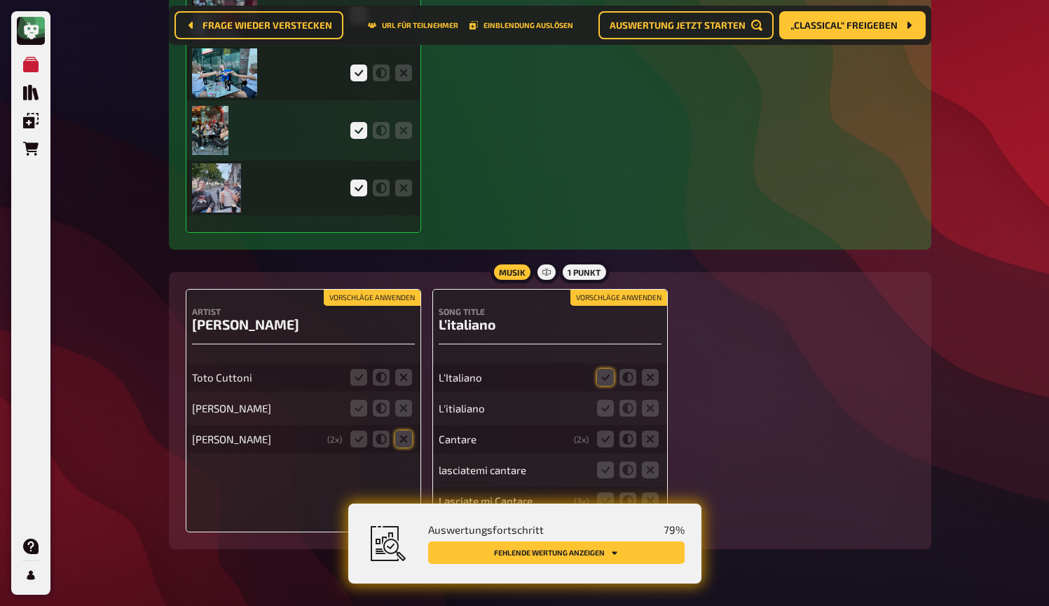
scroll to position [3394, 0]
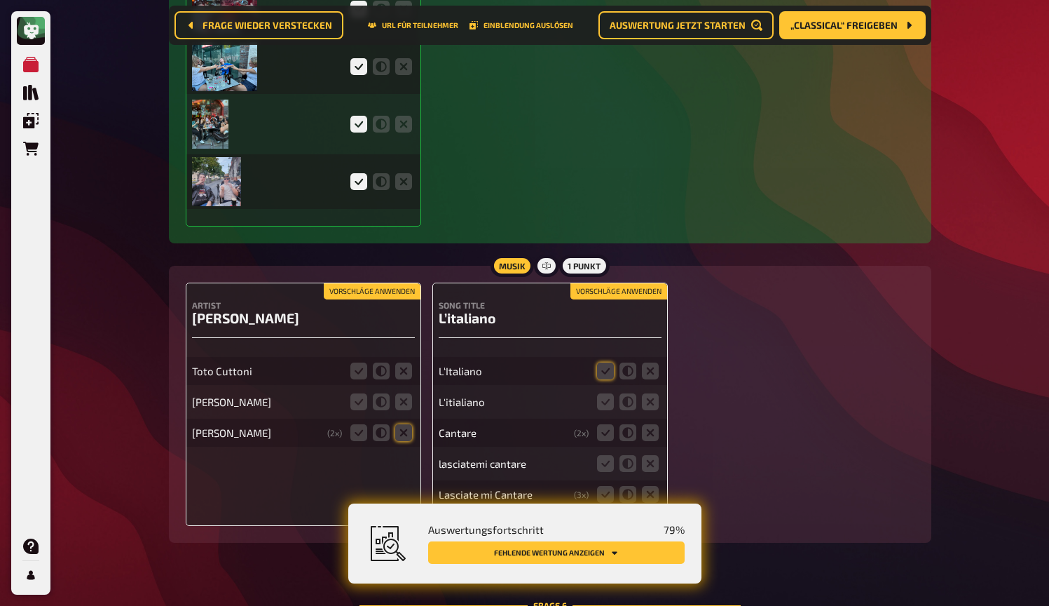
click at [374, 287] on button "Vorschläge anwenden" at bounding box center [372, 291] width 97 height 15
click at [362, 369] on icon at bounding box center [359, 370] width 17 height 17
click at [0, 0] on input "radio" at bounding box center [0, 0] width 0 height 0
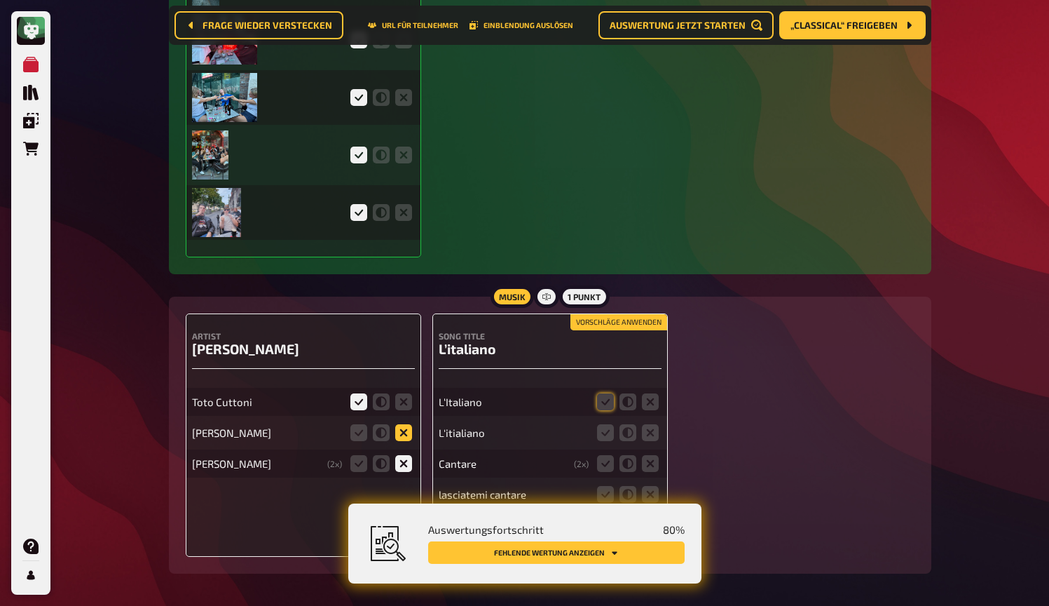
click at [407, 431] on icon at bounding box center [403, 432] width 17 height 17
click at [0, 0] on input "radio" at bounding box center [0, 0] width 0 height 0
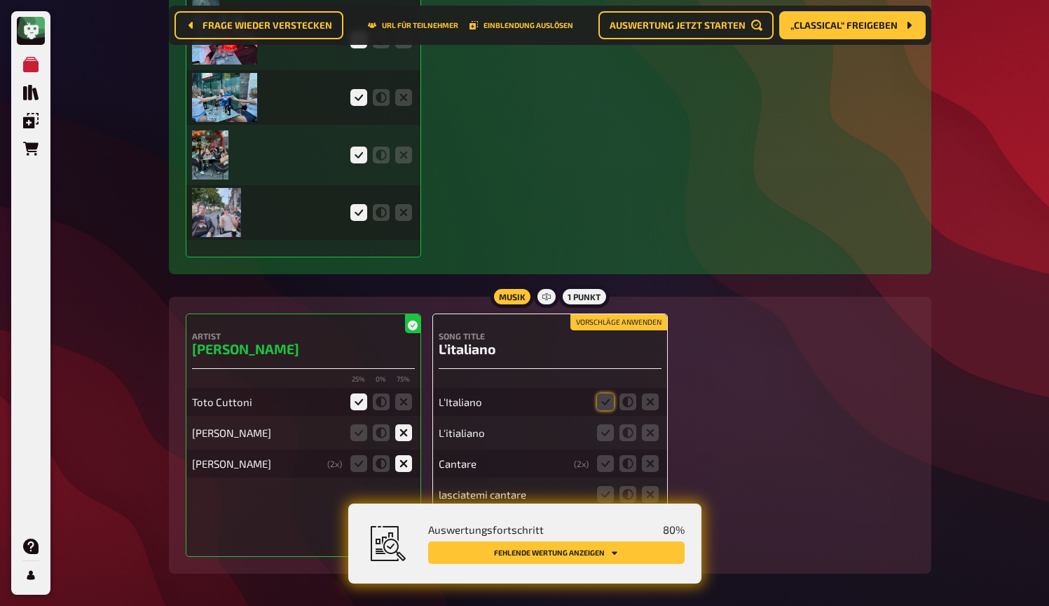
click at [634, 325] on button "Vorschläge anwenden" at bounding box center [619, 322] width 97 height 15
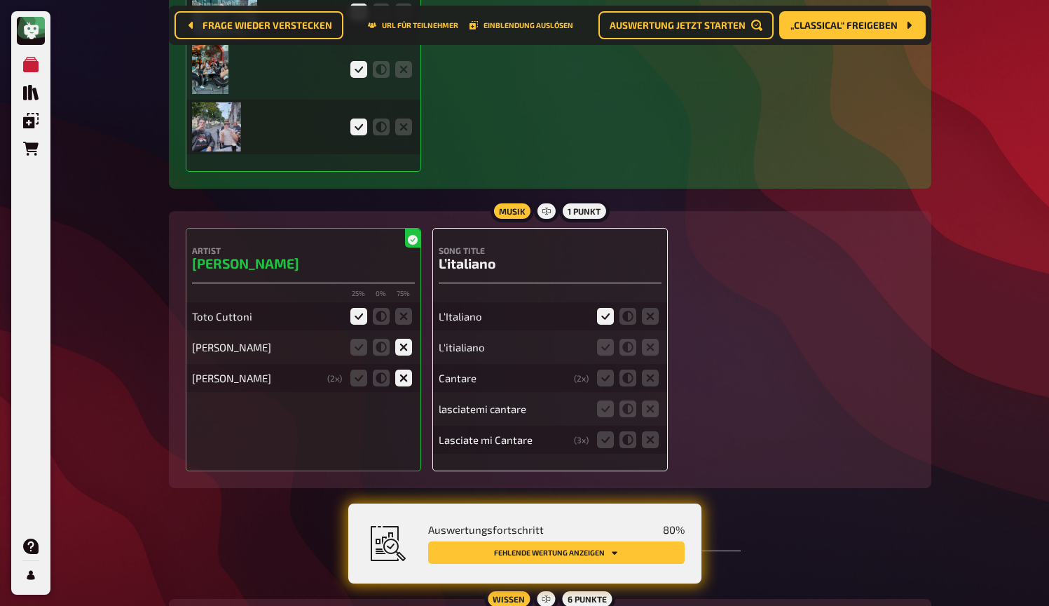
scroll to position [3496, 0]
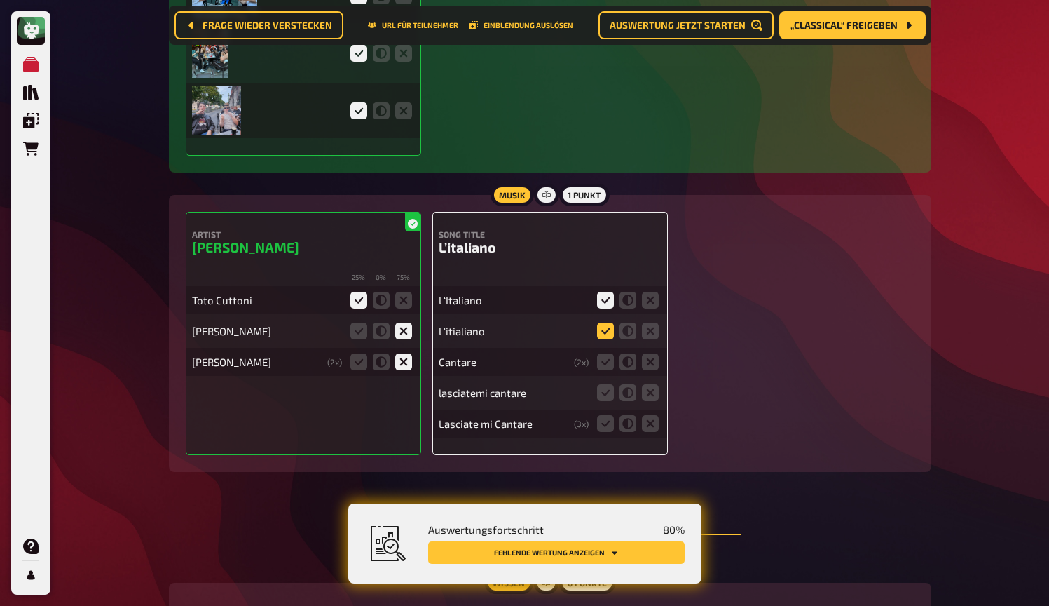
click at [608, 328] on icon at bounding box center [605, 330] width 17 height 17
click at [0, 0] on input "radio" at bounding box center [0, 0] width 0 height 0
click at [653, 365] on icon at bounding box center [650, 361] width 17 height 17
click at [0, 0] on input "radio" at bounding box center [0, 0] width 0 height 0
click at [653, 397] on icon at bounding box center [650, 392] width 17 height 17
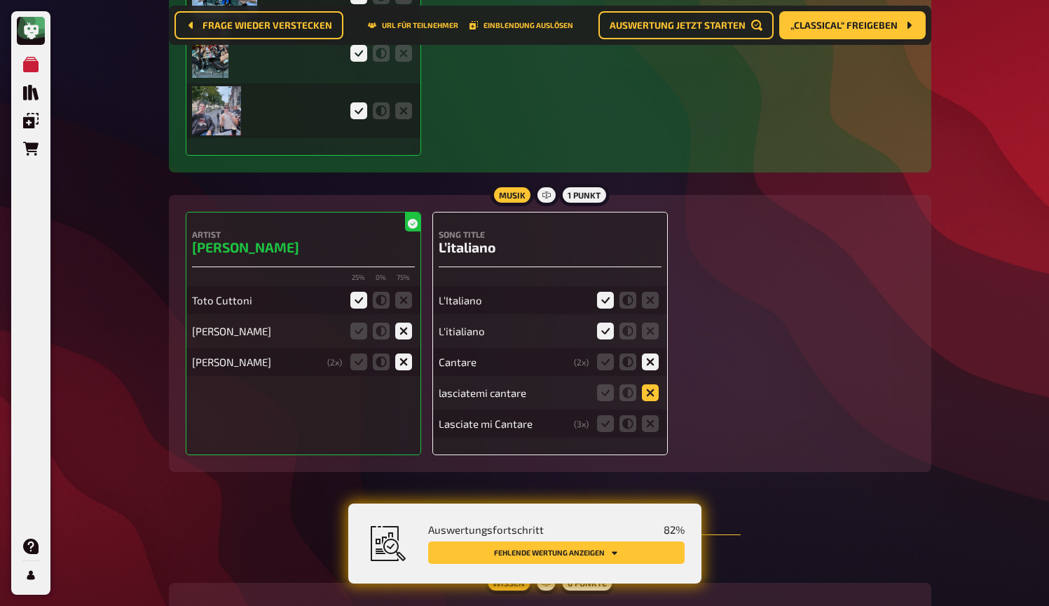
click at [0, 0] on input "radio" at bounding box center [0, 0] width 0 height 0
click at [654, 430] on fieldset at bounding box center [627, 423] width 67 height 22
click at [653, 428] on icon at bounding box center [650, 423] width 17 height 17
click at [0, 0] on input "radio" at bounding box center [0, 0] width 0 height 0
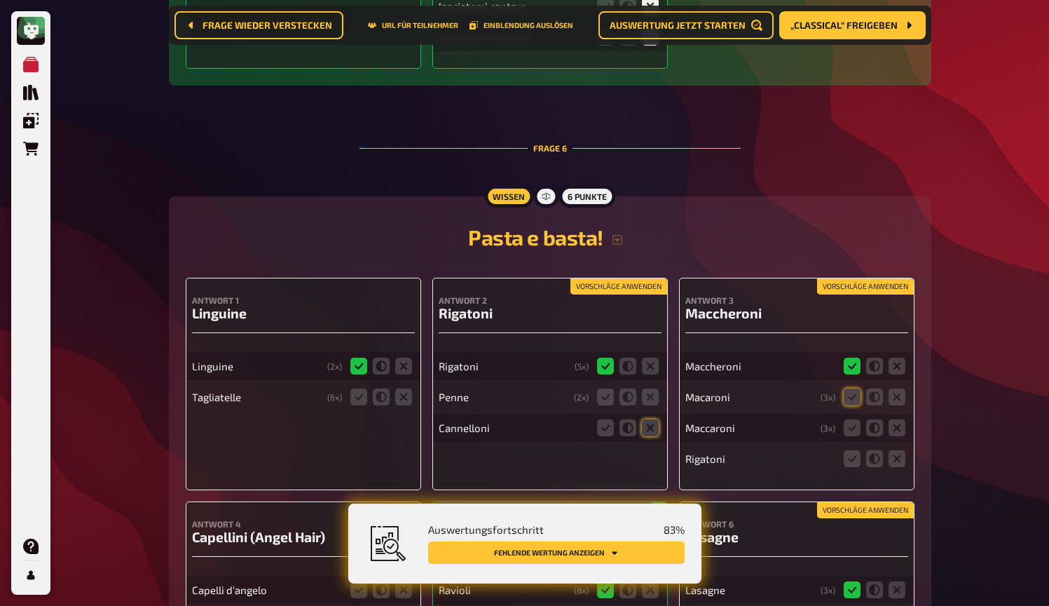
scroll to position [3905, 0]
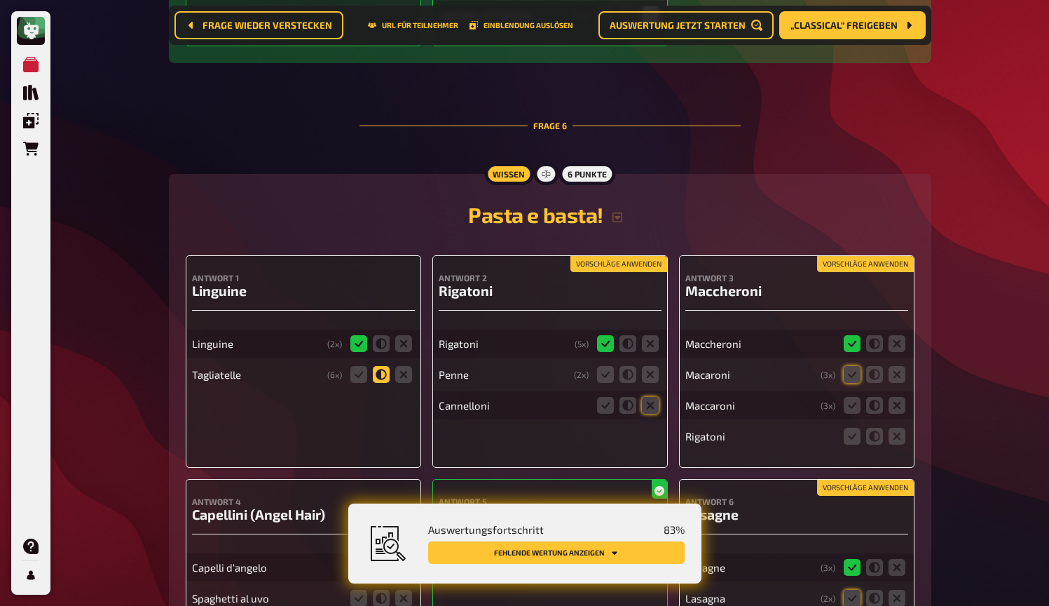
click at [382, 378] on icon at bounding box center [381, 374] width 17 height 17
click at [0, 0] on input "radio" at bounding box center [0, 0] width 0 height 0
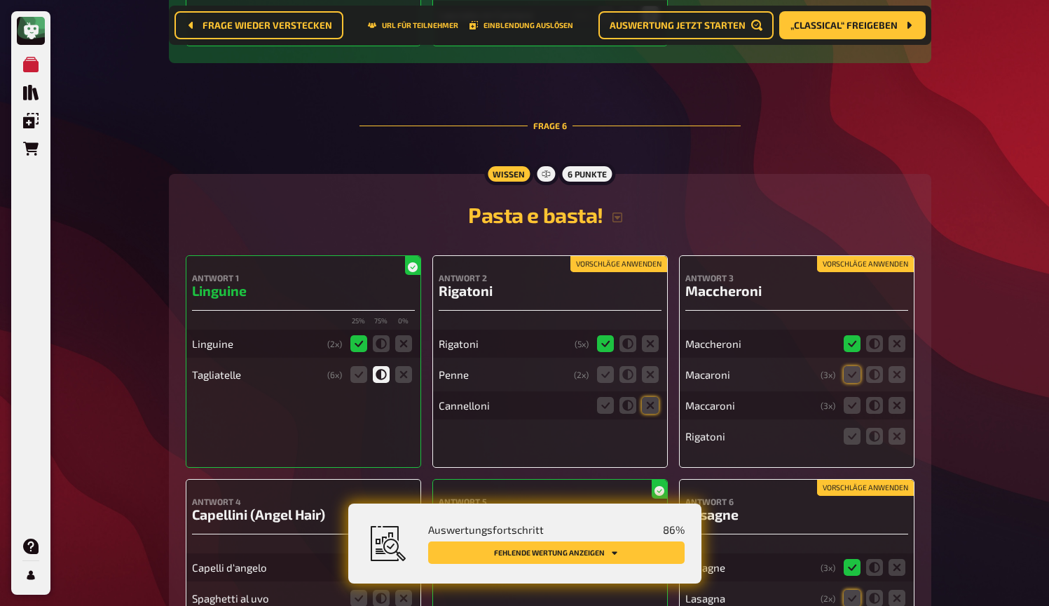
click at [606, 262] on button "Vorschläge anwenden" at bounding box center [619, 264] width 97 height 15
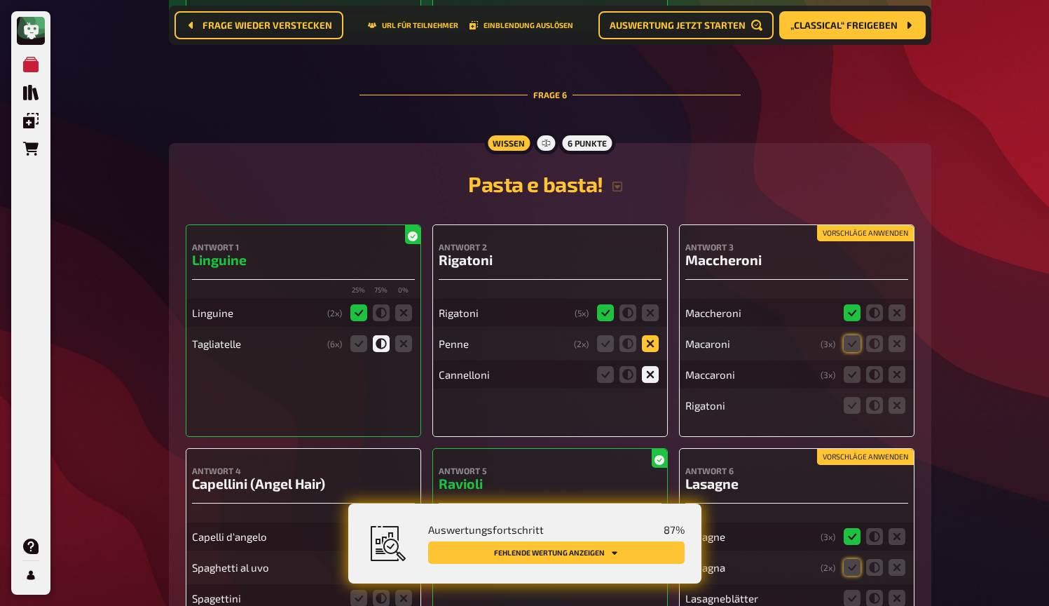
click at [651, 341] on icon at bounding box center [650, 343] width 17 height 17
click at [0, 0] on input "radio" at bounding box center [0, 0] width 0 height 0
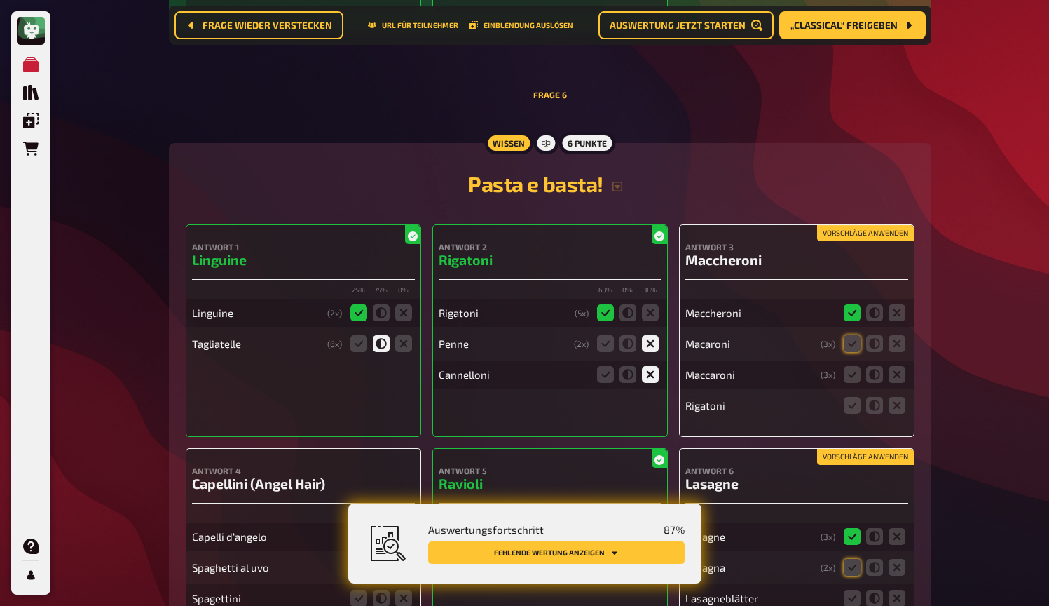
click at [851, 233] on button "Vorschläge anwenden" at bounding box center [865, 233] width 97 height 15
click at [857, 373] on icon at bounding box center [852, 374] width 17 height 17
click at [0, 0] on input "radio" at bounding box center [0, 0] width 0 height 0
click at [900, 406] on icon at bounding box center [897, 405] width 17 height 17
click at [0, 0] on input "radio" at bounding box center [0, 0] width 0 height 0
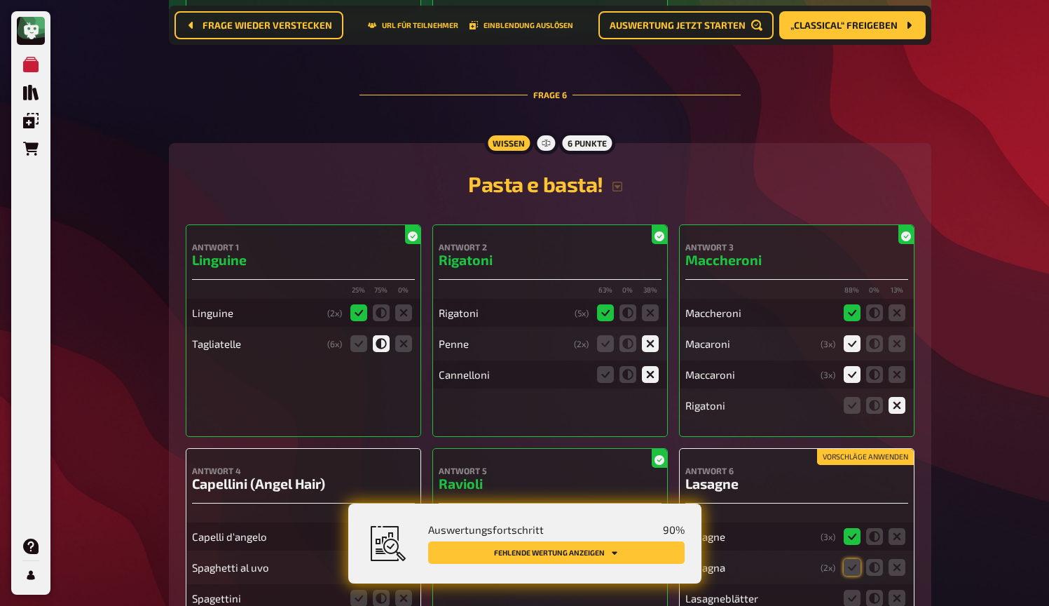
scroll to position [4038, 0]
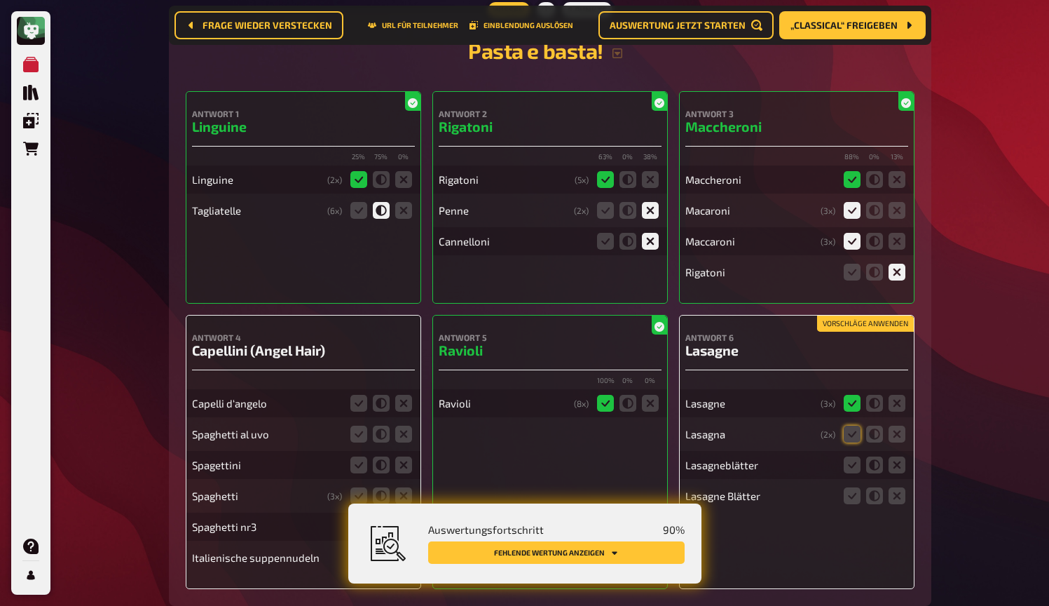
click at [860, 326] on button "Vorschläge anwenden" at bounding box center [865, 323] width 97 height 15
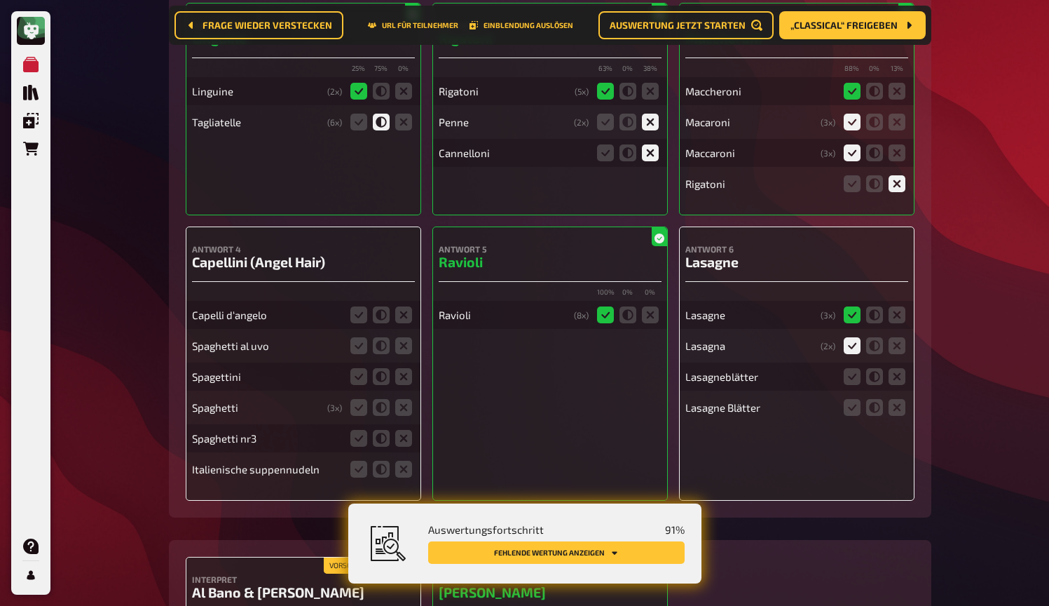
scroll to position [4136, 0]
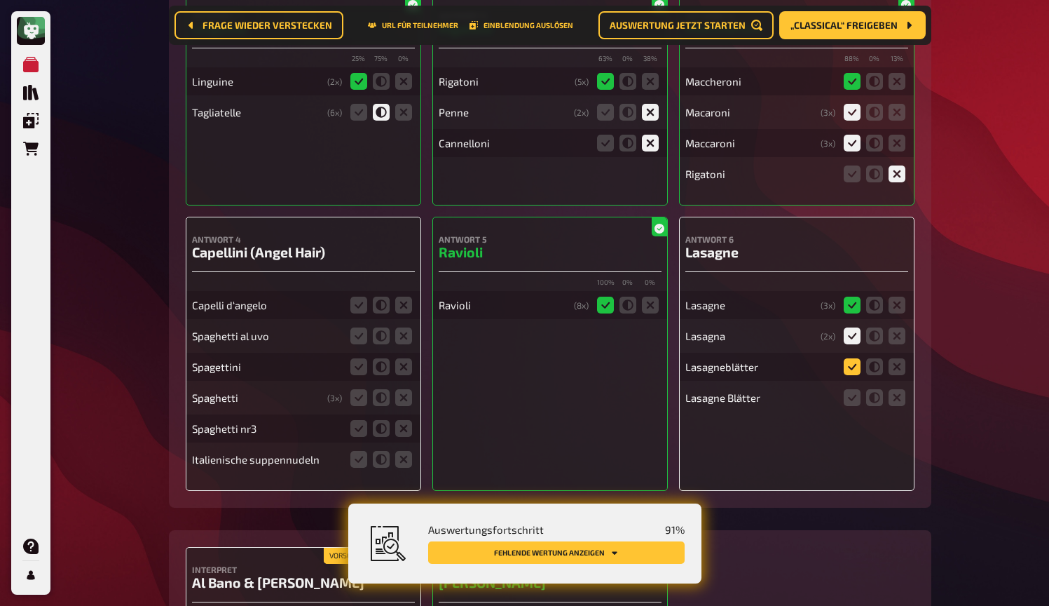
click at [849, 365] on icon at bounding box center [852, 366] width 17 height 17
click at [0, 0] on input "radio" at bounding box center [0, 0] width 0 height 0
click at [849, 400] on icon at bounding box center [852, 397] width 17 height 17
click at [0, 0] on input "radio" at bounding box center [0, 0] width 0 height 0
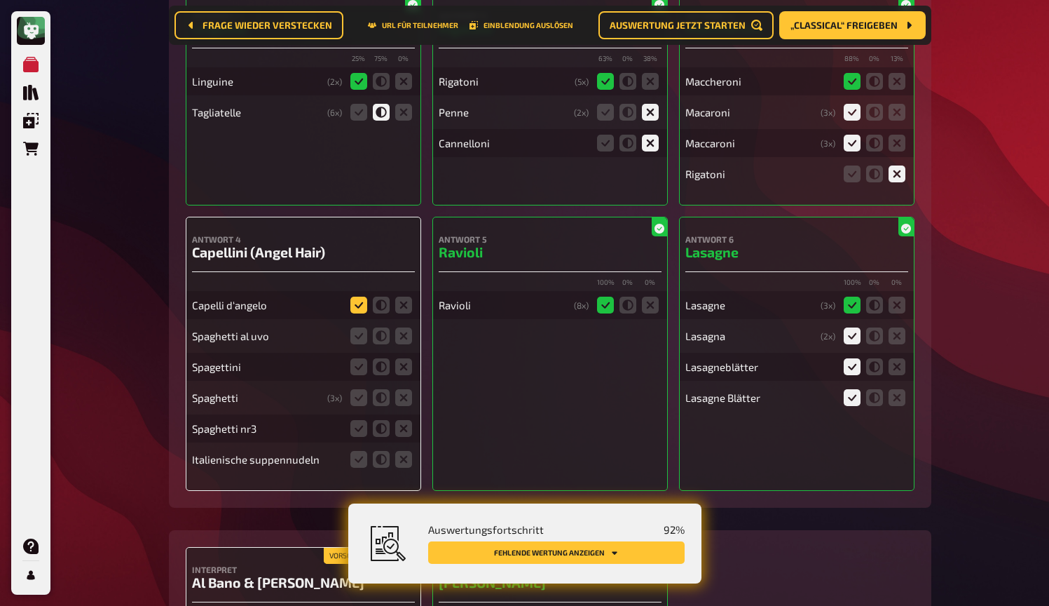
click at [360, 304] on icon at bounding box center [359, 305] width 17 height 17
click at [0, 0] on input "radio" at bounding box center [0, 0] width 0 height 0
click at [402, 338] on icon at bounding box center [403, 335] width 17 height 17
click at [0, 0] on input "radio" at bounding box center [0, 0] width 0 height 0
click at [401, 369] on icon at bounding box center [403, 366] width 17 height 17
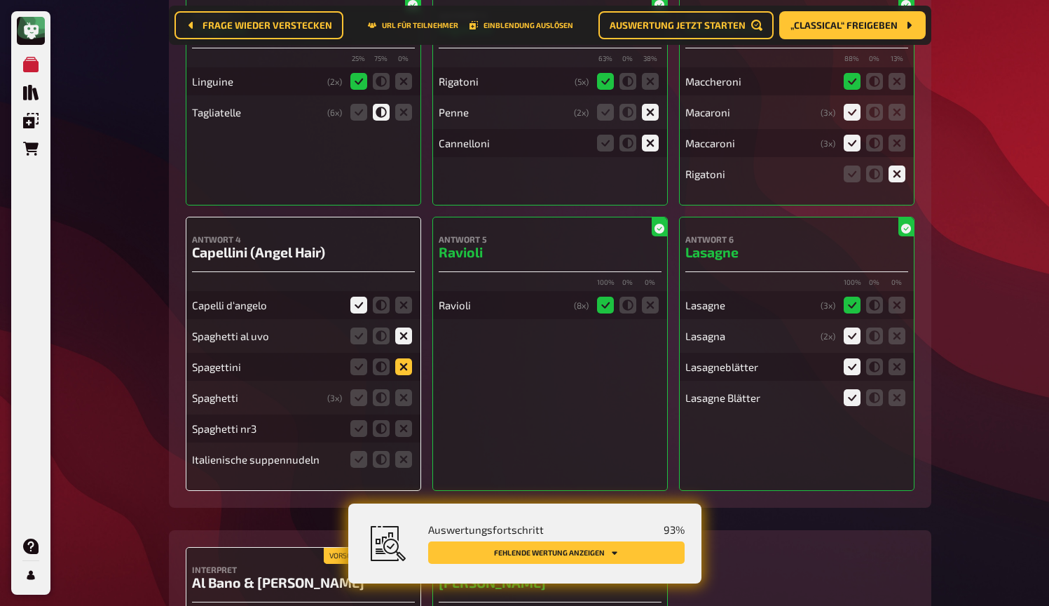
click at [0, 0] on input "radio" at bounding box center [0, 0] width 0 height 0
click at [403, 393] on icon at bounding box center [403, 397] width 17 height 17
click at [0, 0] on input "radio" at bounding box center [0, 0] width 0 height 0
click at [407, 433] on icon at bounding box center [403, 428] width 17 height 17
click at [0, 0] on input "radio" at bounding box center [0, 0] width 0 height 0
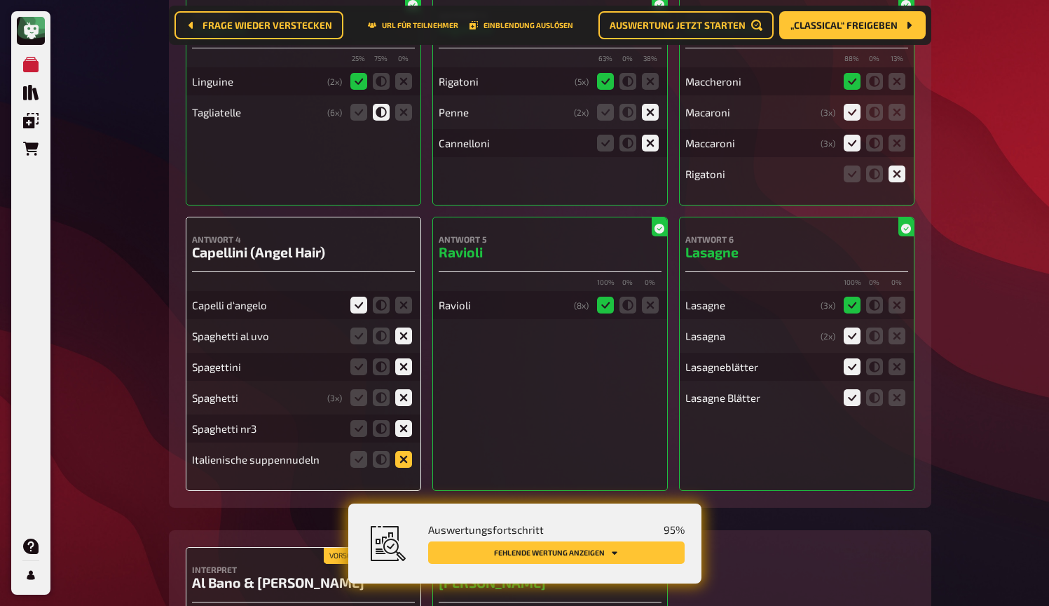
click at [407, 453] on icon at bounding box center [403, 459] width 17 height 17
click at [0, 0] on input "radio" at bounding box center [0, 0] width 0 height 0
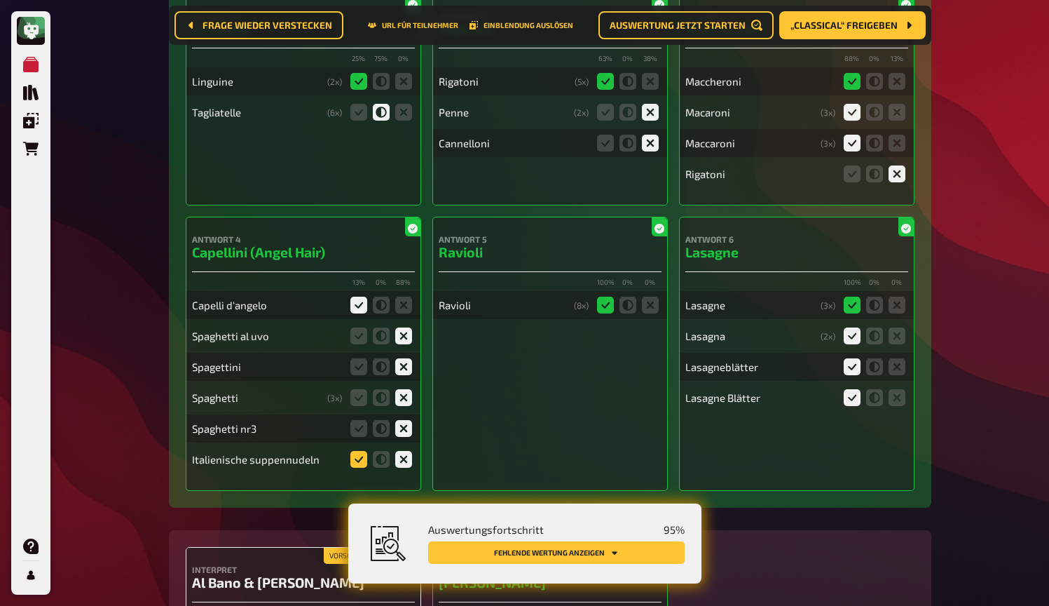
click at [360, 458] on icon at bounding box center [359, 459] width 17 height 17
click at [0, 0] on input "radio" at bounding box center [0, 0] width 0 height 0
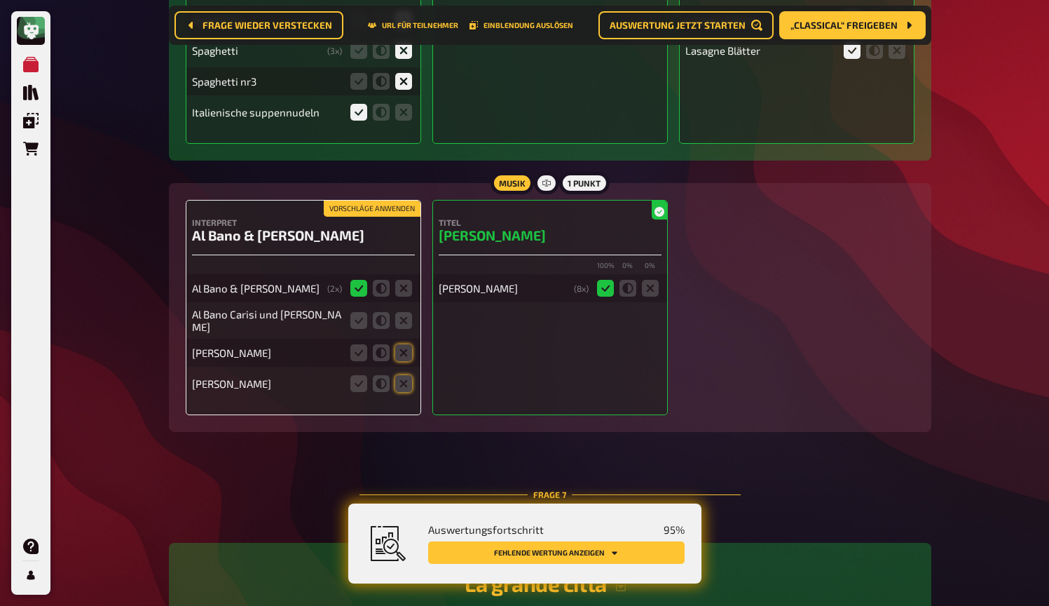
scroll to position [4489, 0]
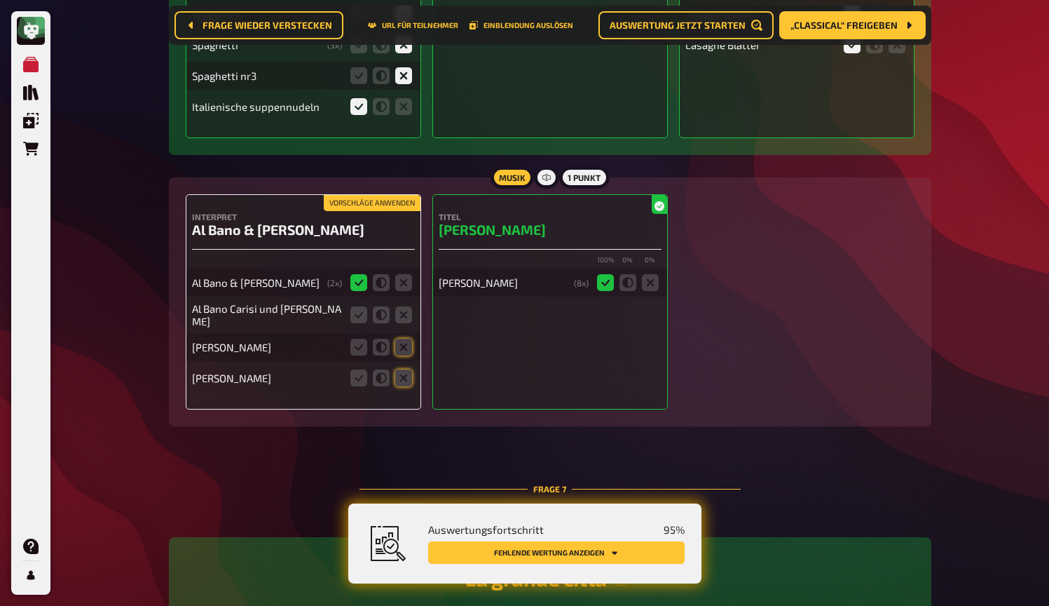
click at [367, 201] on button "Vorschläge anwenden" at bounding box center [372, 203] width 97 height 15
click at [365, 314] on icon at bounding box center [359, 314] width 17 height 17
click at [0, 0] on input "radio" at bounding box center [0, 0] width 0 height 0
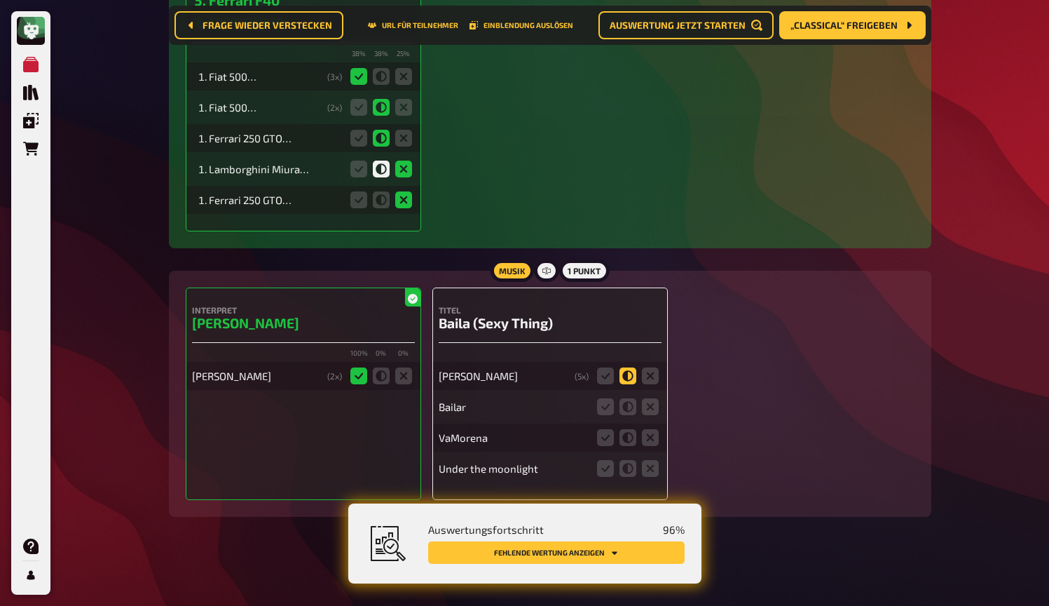
scroll to position [5225, 0]
click at [609, 373] on icon at bounding box center [605, 376] width 17 height 17
click at [0, 0] on input "radio" at bounding box center [0, 0] width 0 height 0
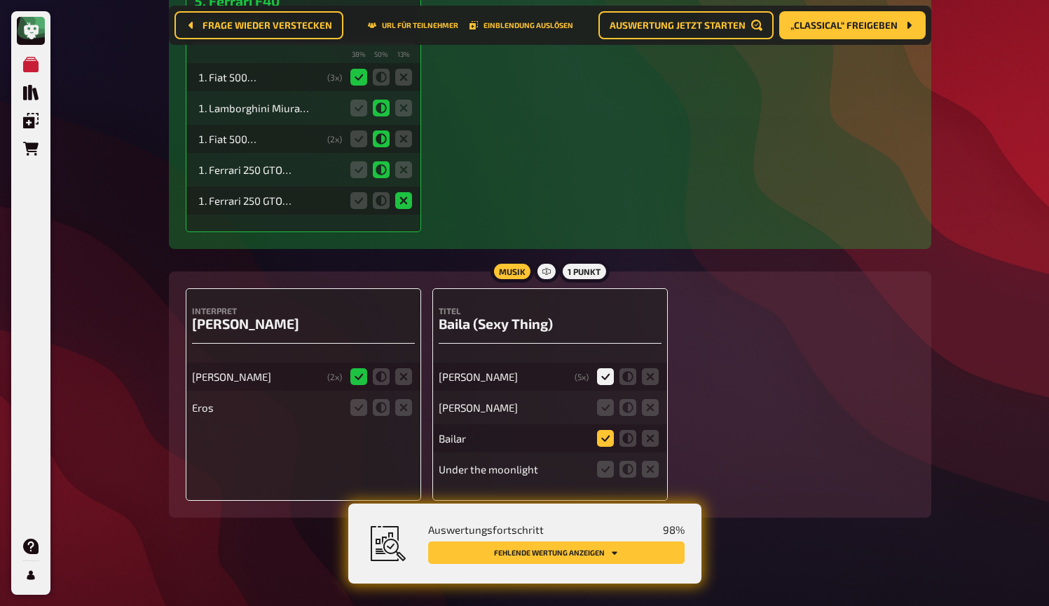
click at [608, 440] on icon at bounding box center [605, 438] width 17 height 17
click at [0, 0] on input "radio" at bounding box center [0, 0] width 0 height 0
click at [653, 463] on icon at bounding box center [650, 469] width 17 height 17
click at [0, 0] on input "radio" at bounding box center [0, 0] width 0 height 0
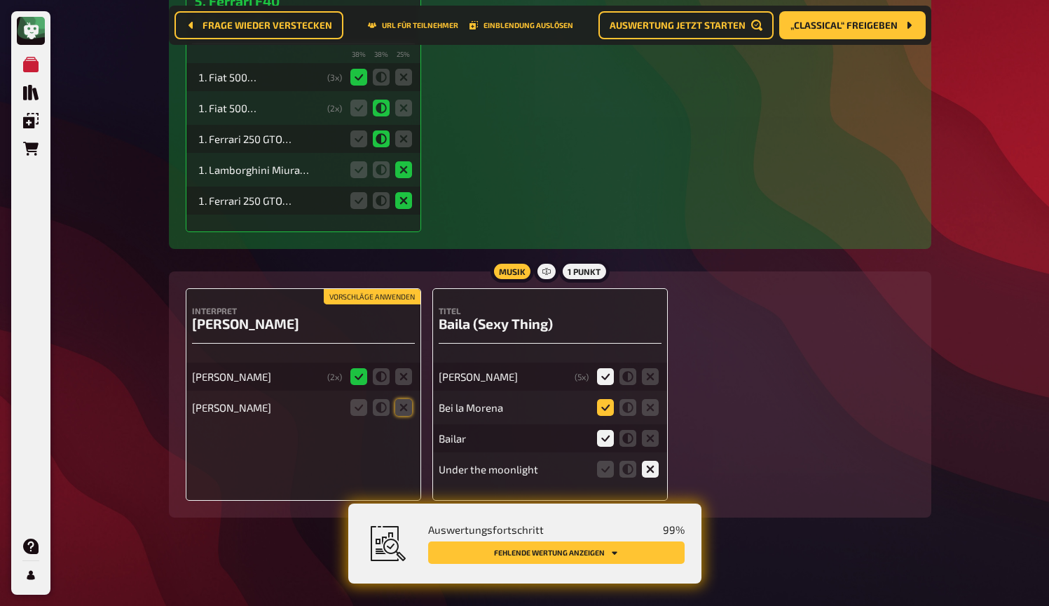
click at [608, 406] on icon at bounding box center [605, 407] width 17 height 17
click at [0, 0] on input "radio" at bounding box center [0, 0] width 0 height 0
click at [403, 404] on icon at bounding box center [403, 407] width 17 height 17
click at [0, 0] on input "radio" at bounding box center [0, 0] width 0 height 0
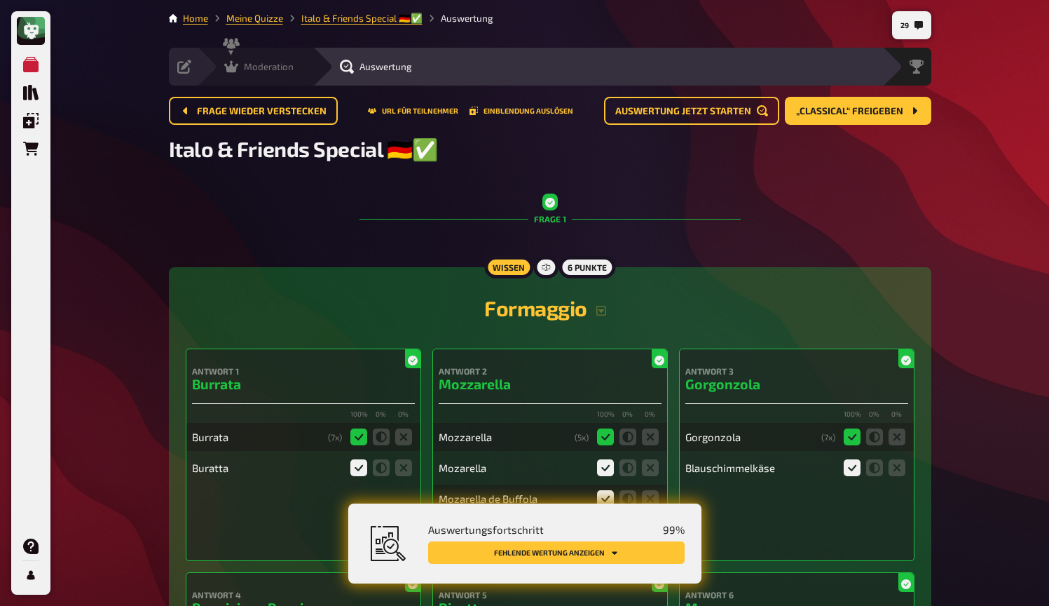
scroll to position [0, 0]
click at [233, 74] on div "Moderation undefined" at bounding box center [255, 67] width 116 height 38
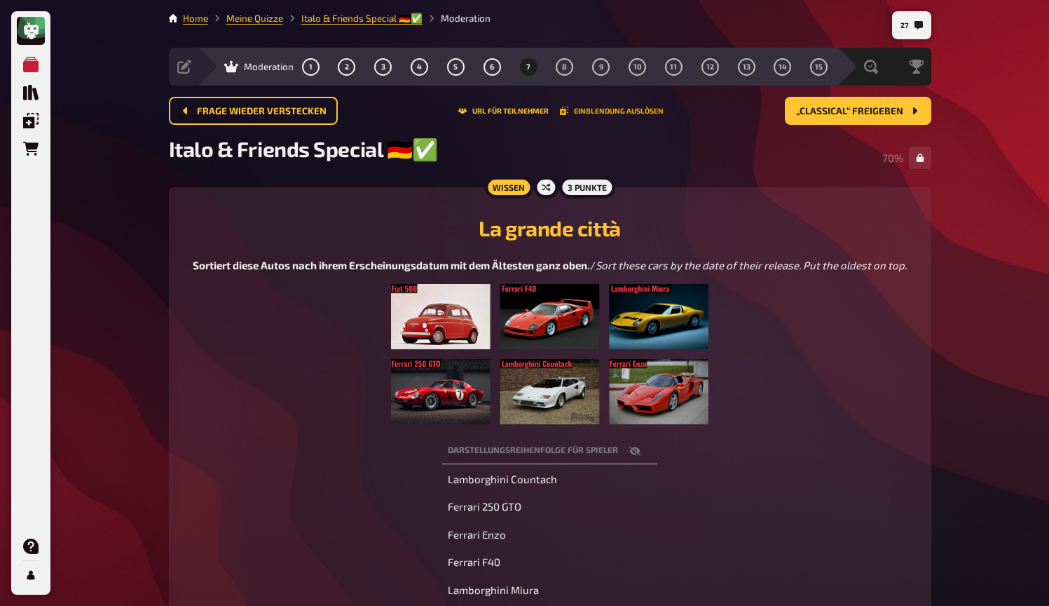
click at [615, 113] on button "Einblendung auslösen" at bounding box center [612, 111] width 104 height 8
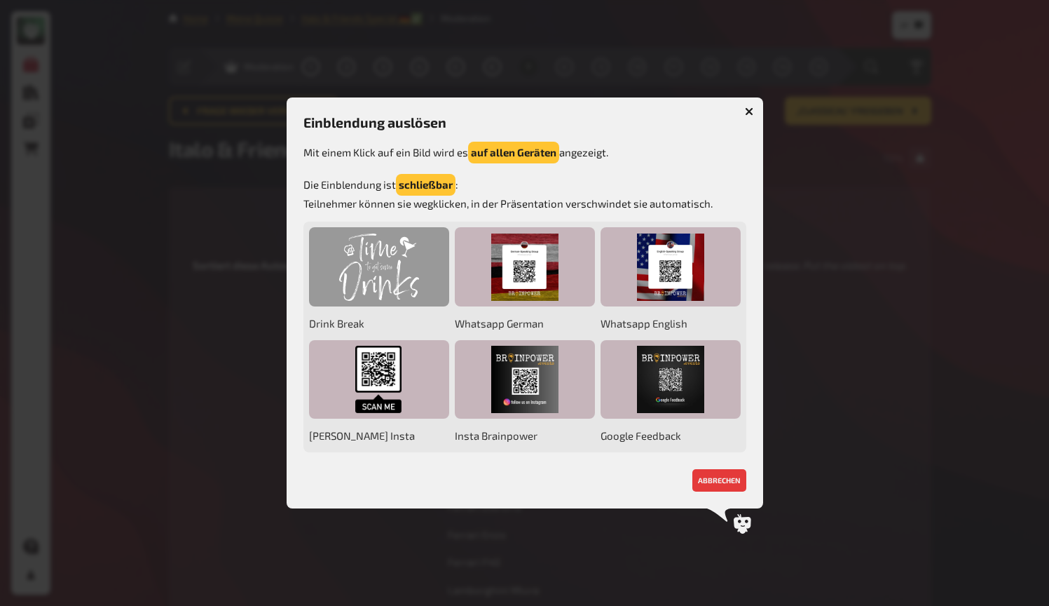
click at [363, 242] on div at bounding box center [379, 266] width 140 height 79
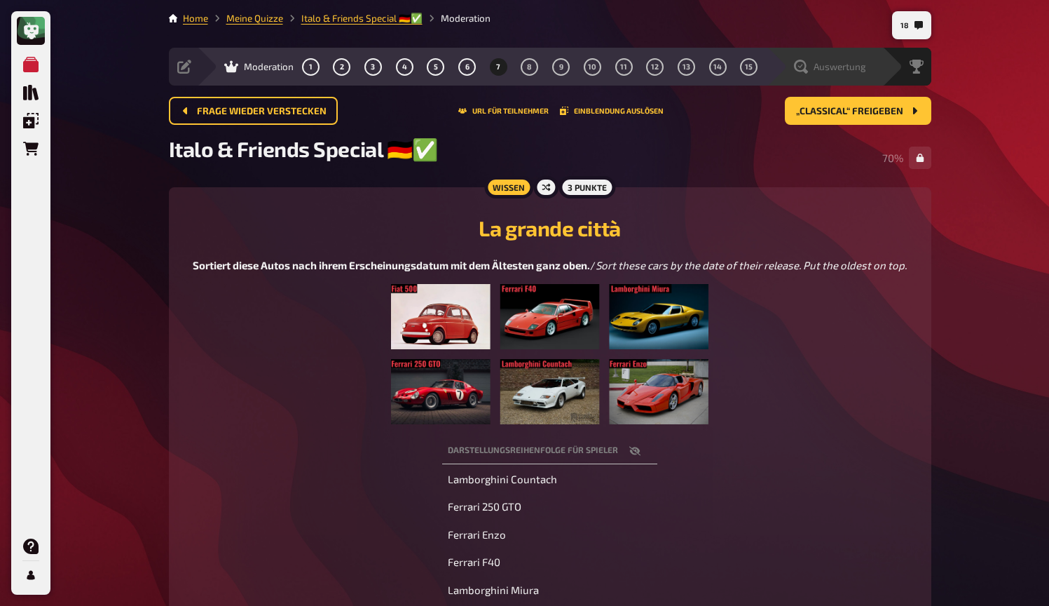
click at [822, 67] on span "Auswertung" at bounding box center [840, 66] width 53 height 11
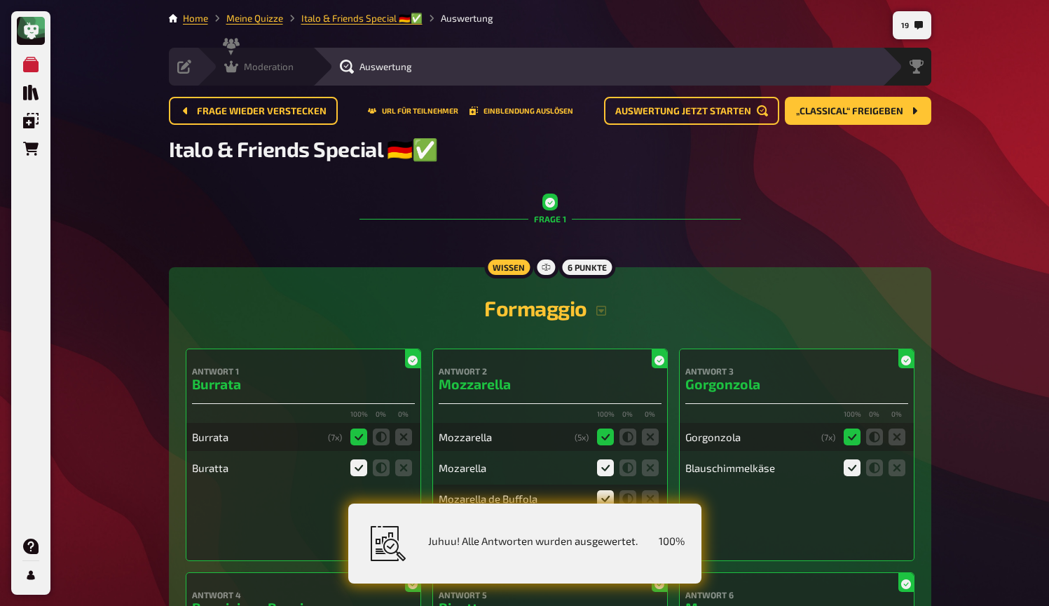
click at [235, 59] on div "Moderation undefined" at bounding box center [255, 67] width 116 height 38
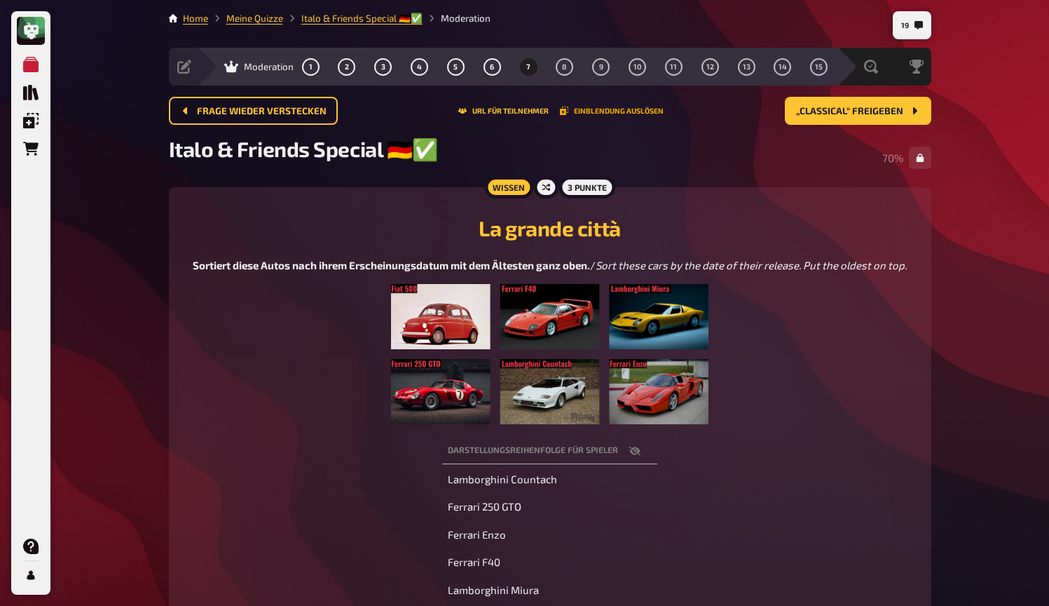
click at [594, 109] on button "Einblendung auslösen" at bounding box center [612, 111] width 104 height 8
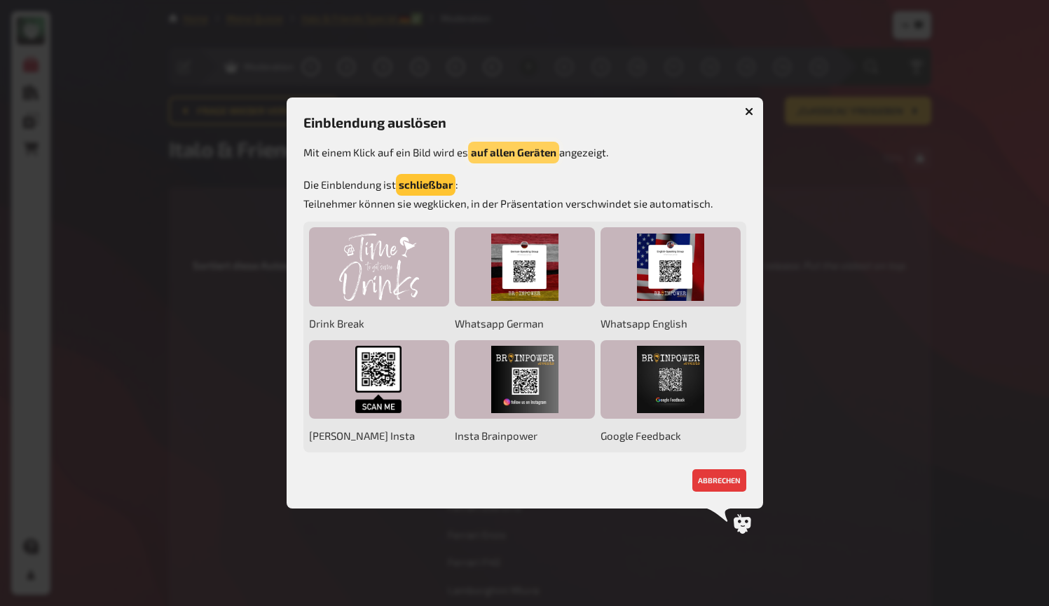
click at [493, 151] on button "auf allen Geräten" at bounding box center [513, 153] width 91 height 22
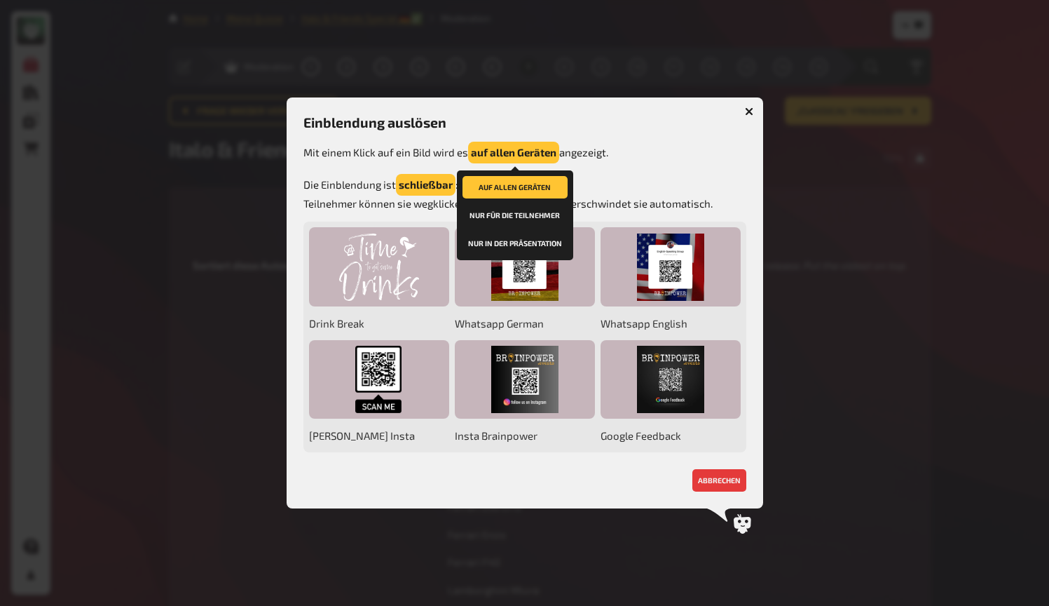
click at [498, 247] on button "nur in der Präsentation" at bounding box center [515, 243] width 105 height 22
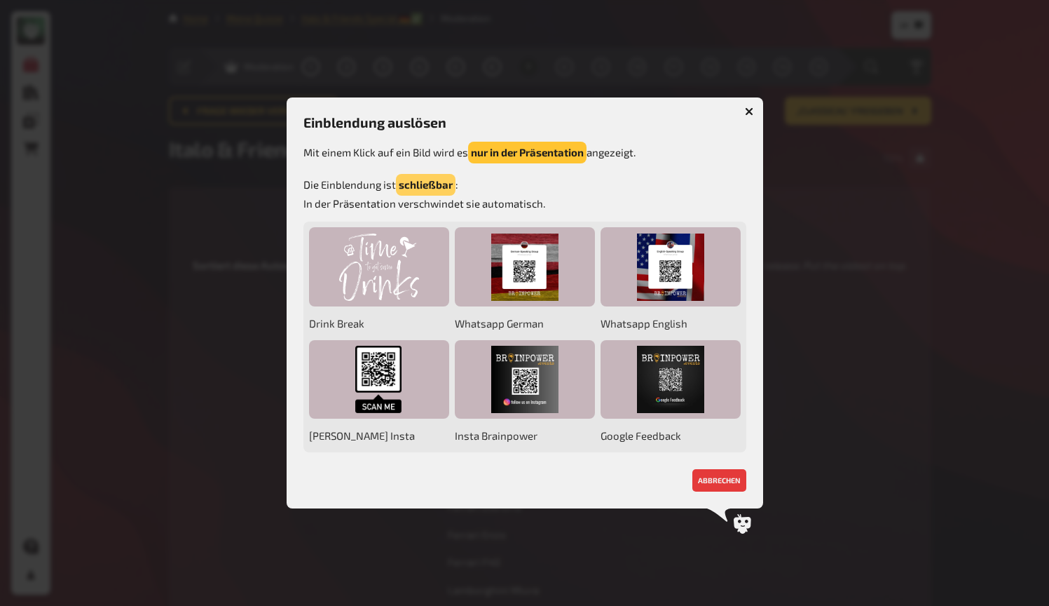
click at [434, 182] on button "schließbar" at bounding box center [426, 185] width 60 height 22
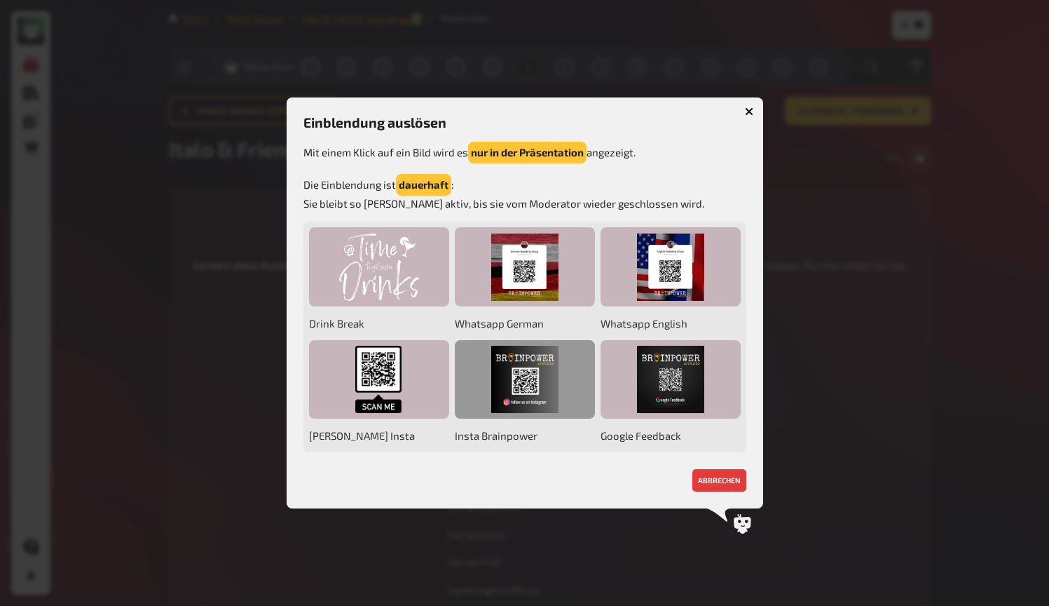
click at [533, 378] on div at bounding box center [525, 379] width 140 height 79
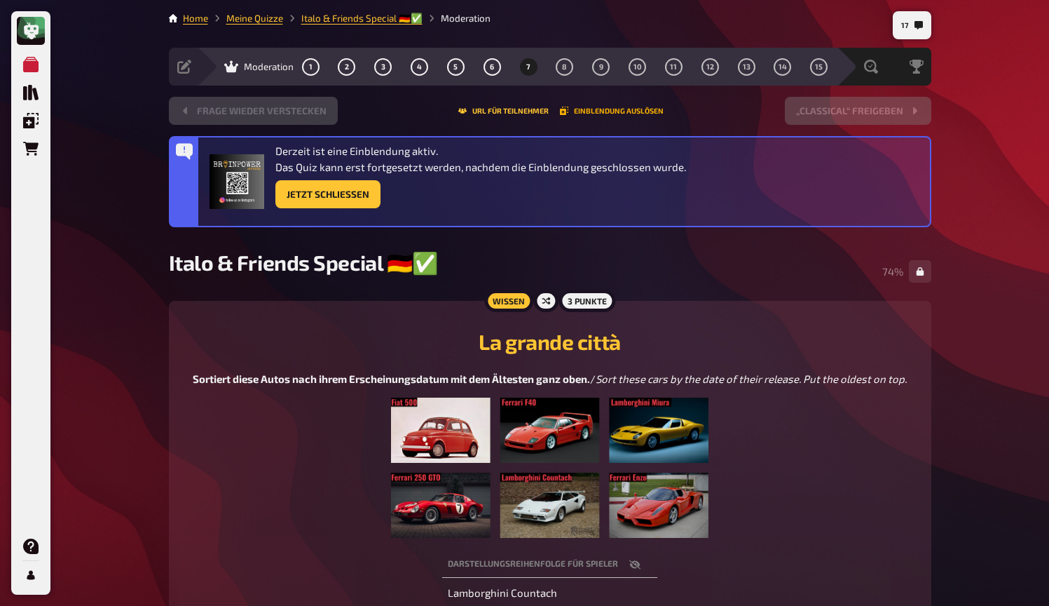
click at [586, 108] on button "Einblendung auslösen" at bounding box center [612, 111] width 104 height 8
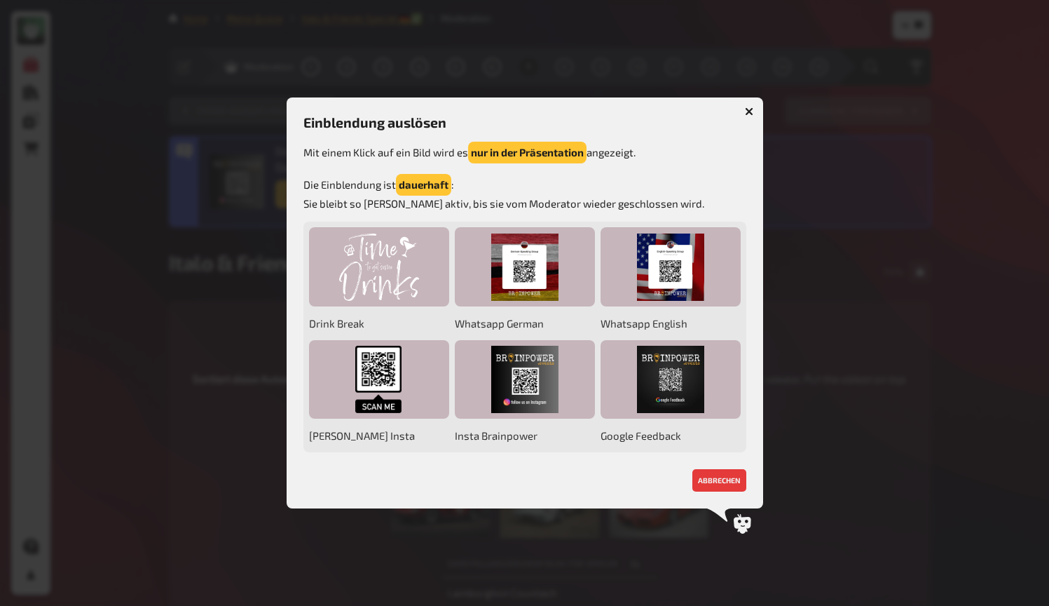
click at [746, 114] on icon "button" at bounding box center [749, 111] width 8 height 8
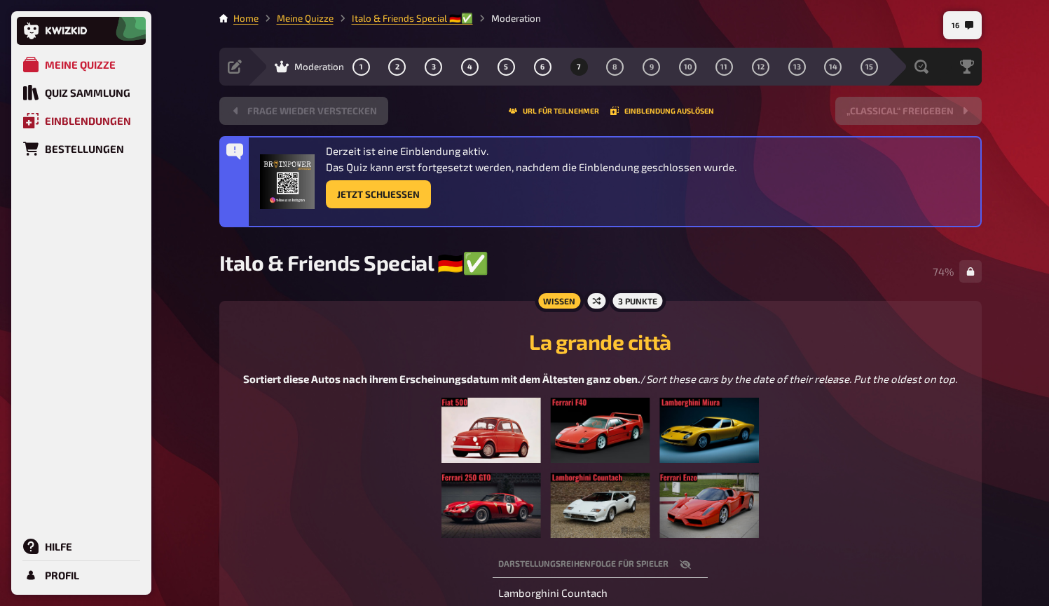
click at [52, 121] on div "Einblendungen" at bounding box center [88, 120] width 86 height 13
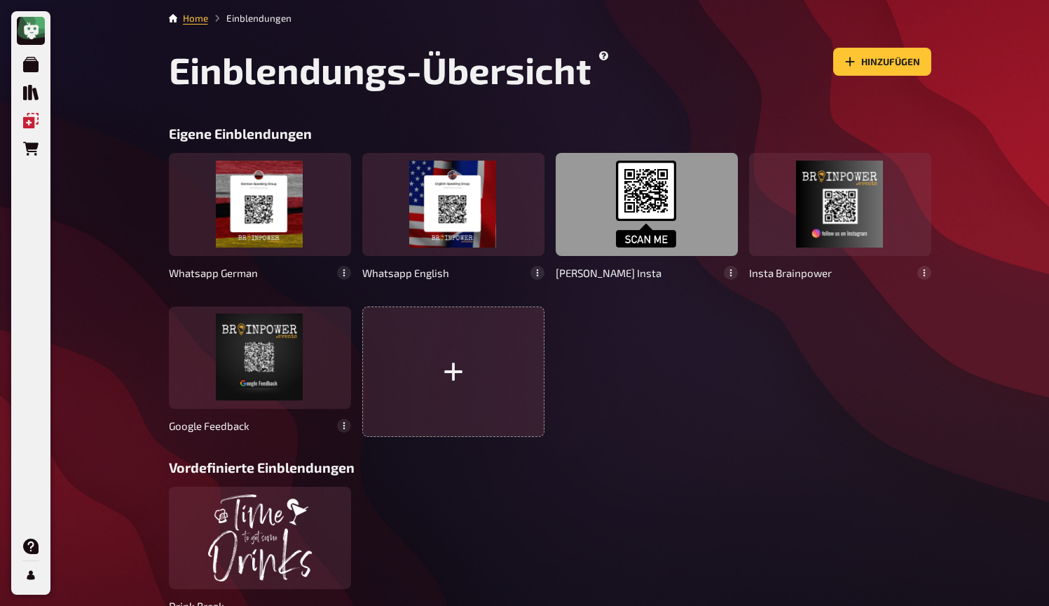
click at [714, 161] on div at bounding box center [647, 204] width 182 height 102
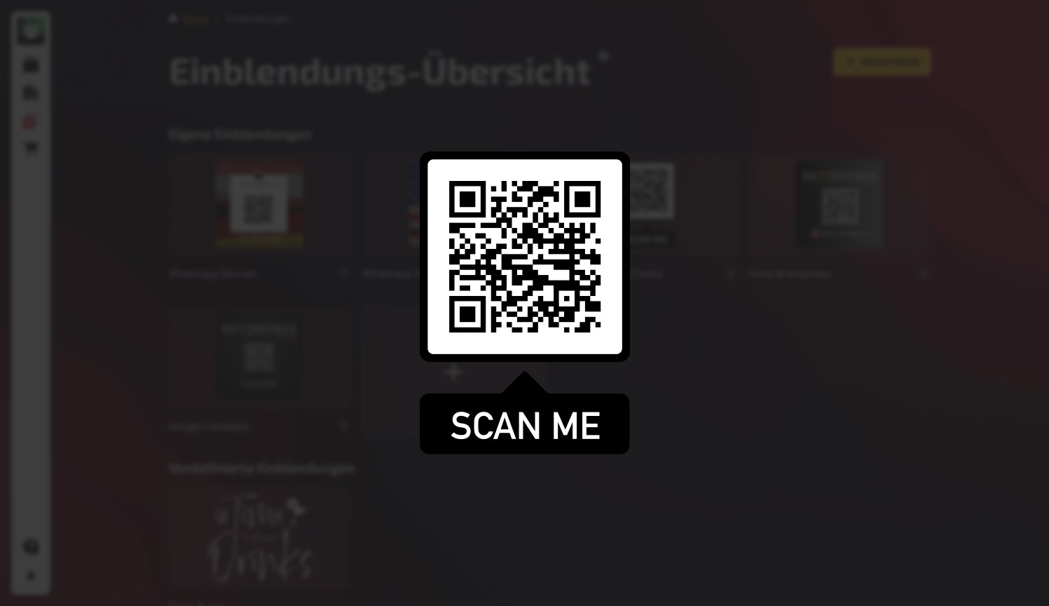
click at [679, 356] on div at bounding box center [524, 303] width 1049 height 606
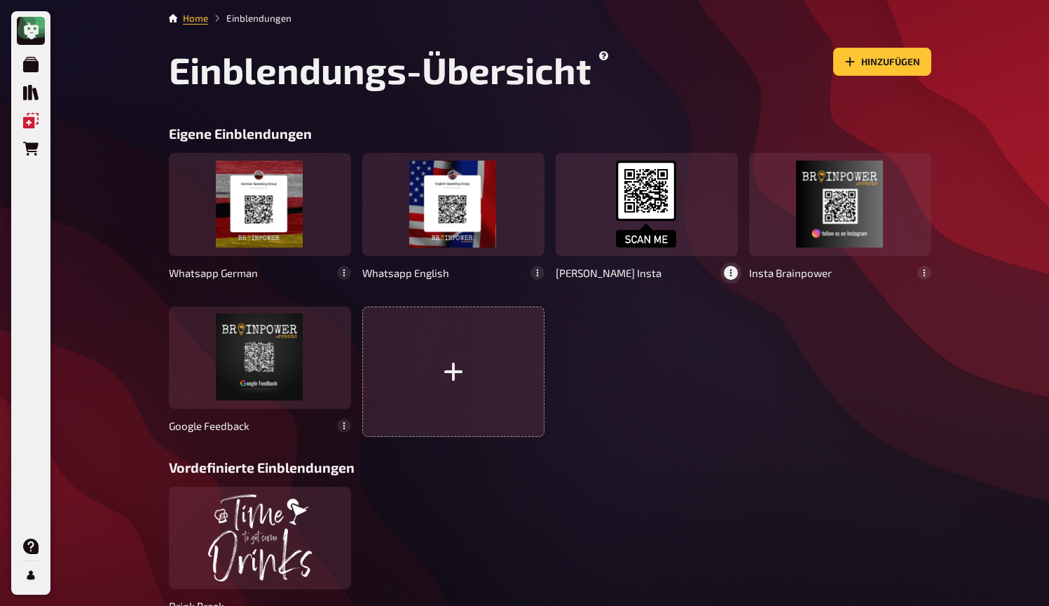
click at [728, 273] on icon "button" at bounding box center [731, 272] width 8 height 8
click at [708, 229] on div "bearbeiten" at bounding box center [708, 231] width 55 height 11
click at [716, 175] on button "button" at bounding box center [721, 169] width 22 height 22
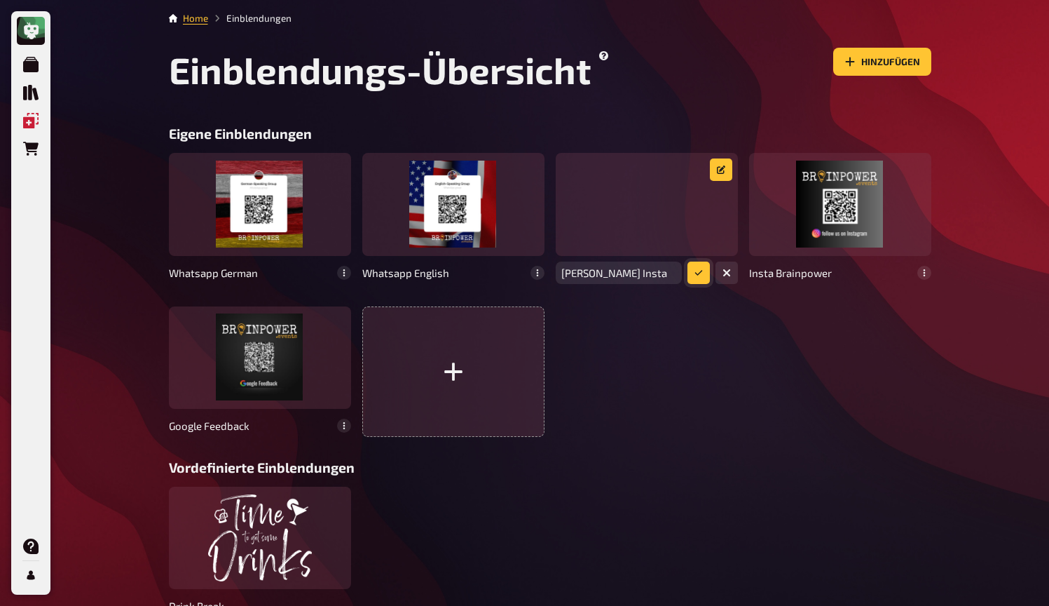
click at [695, 276] on icon "submit" at bounding box center [699, 272] width 8 height 8
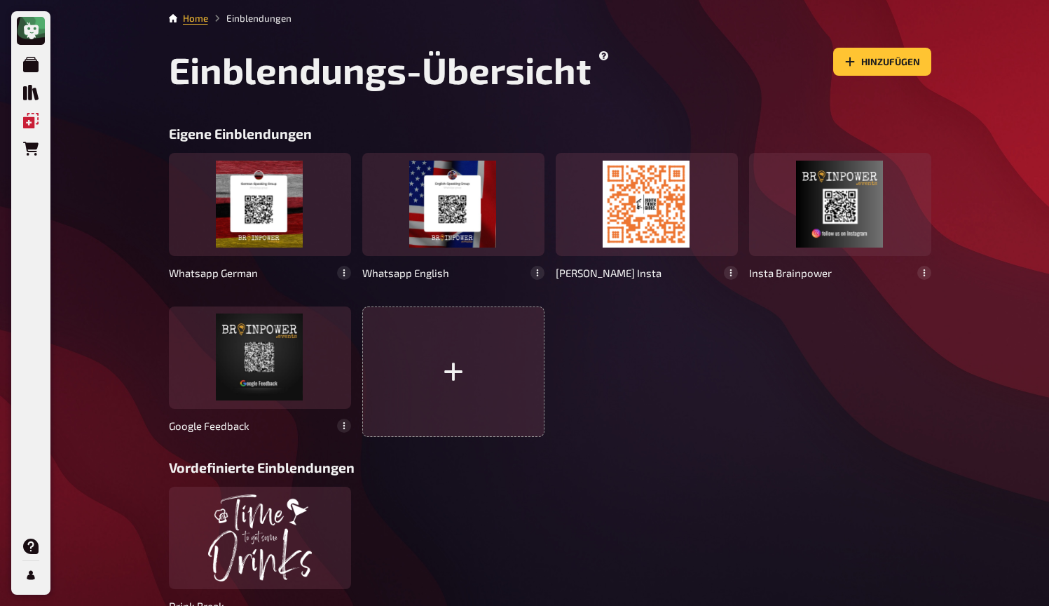
click at [748, 369] on div "Whatsapp German Whatsapp English [PERSON_NAME] Insta Insta Brainpower Google Fe…" at bounding box center [550, 295] width 763 height 284
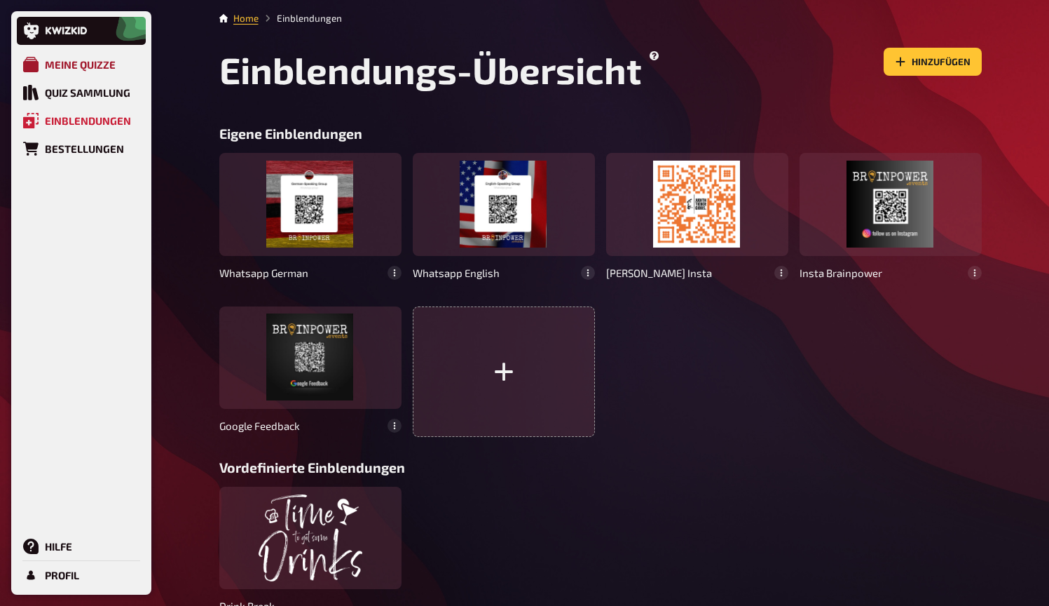
click at [91, 60] on div "Meine Quizze" at bounding box center [80, 64] width 71 height 13
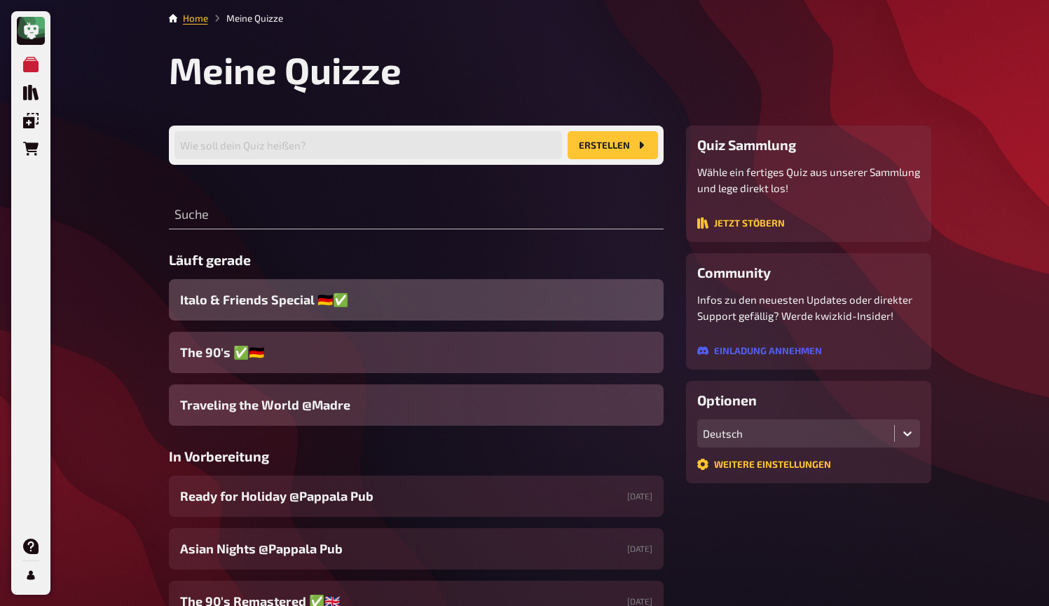
click at [321, 305] on span "Italo & Friends Special 🇩🇪✅" at bounding box center [264, 299] width 168 height 19
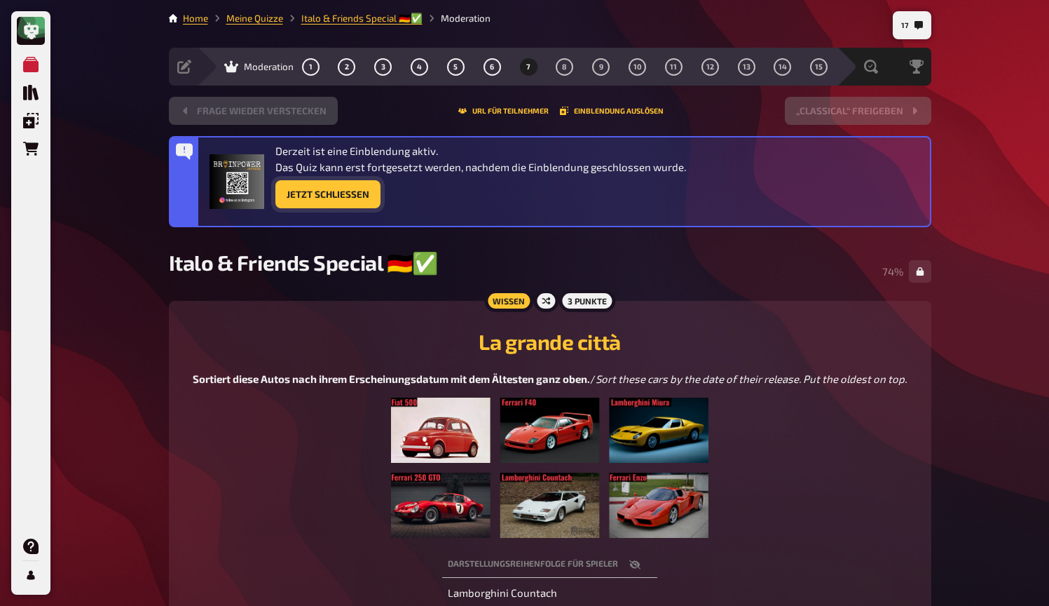
click at [353, 195] on button "Jetzt Schließen" at bounding box center [328, 194] width 105 height 28
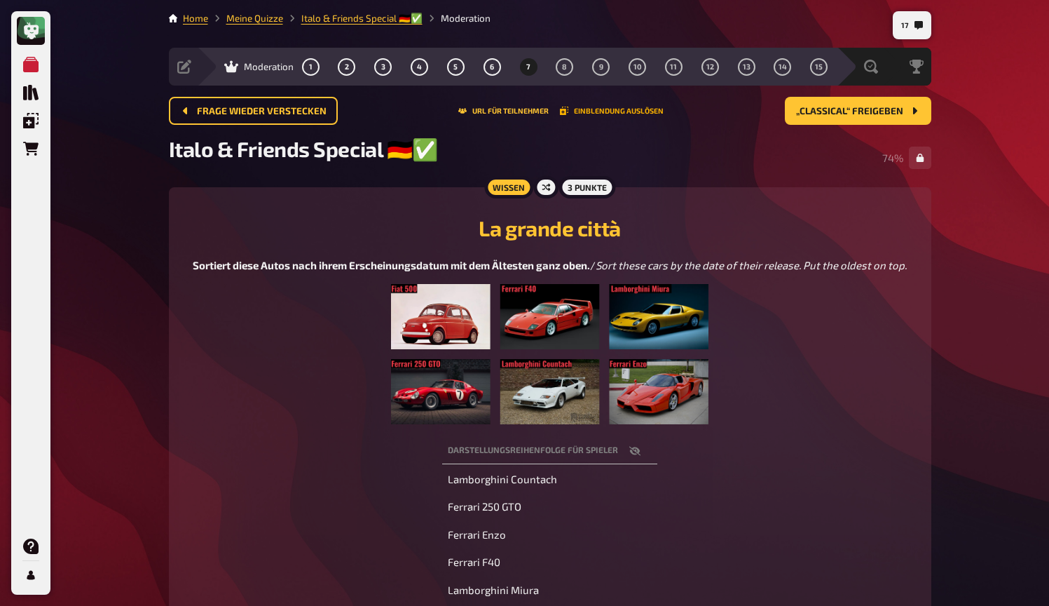
click at [613, 109] on button "Einblendung auslösen" at bounding box center [612, 111] width 104 height 8
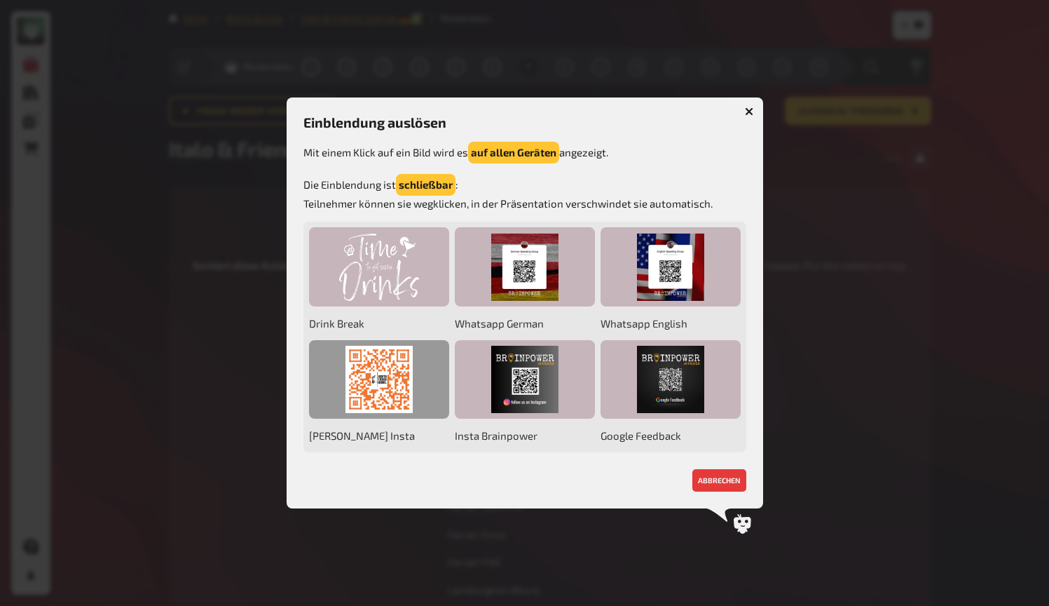
click at [384, 388] on div at bounding box center [379, 379] width 140 height 79
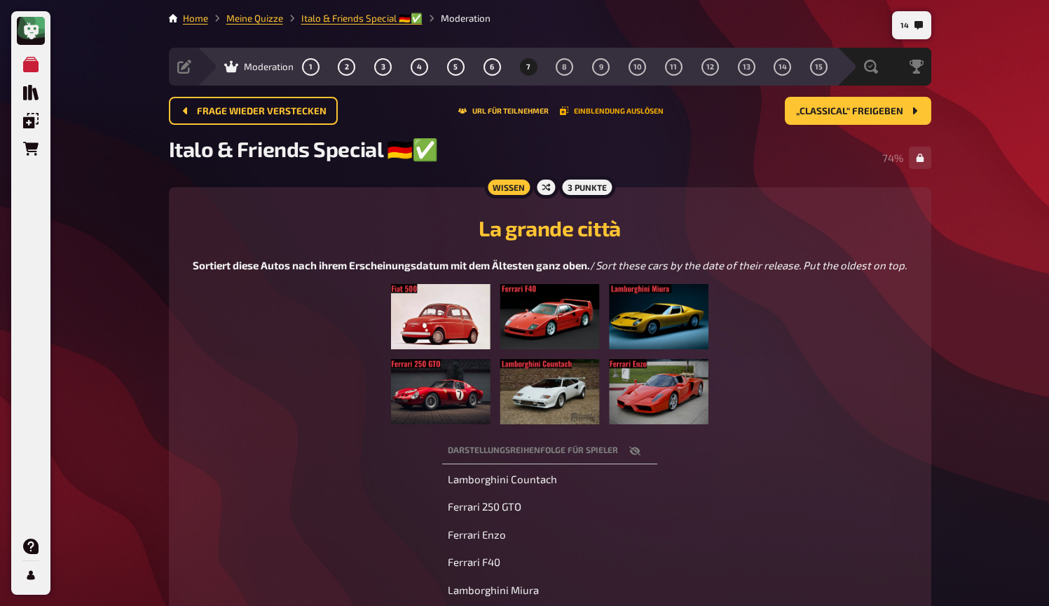
click at [608, 111] on button "Einblendung auslösen" at bounding box center [612, 111] width 104 height 8
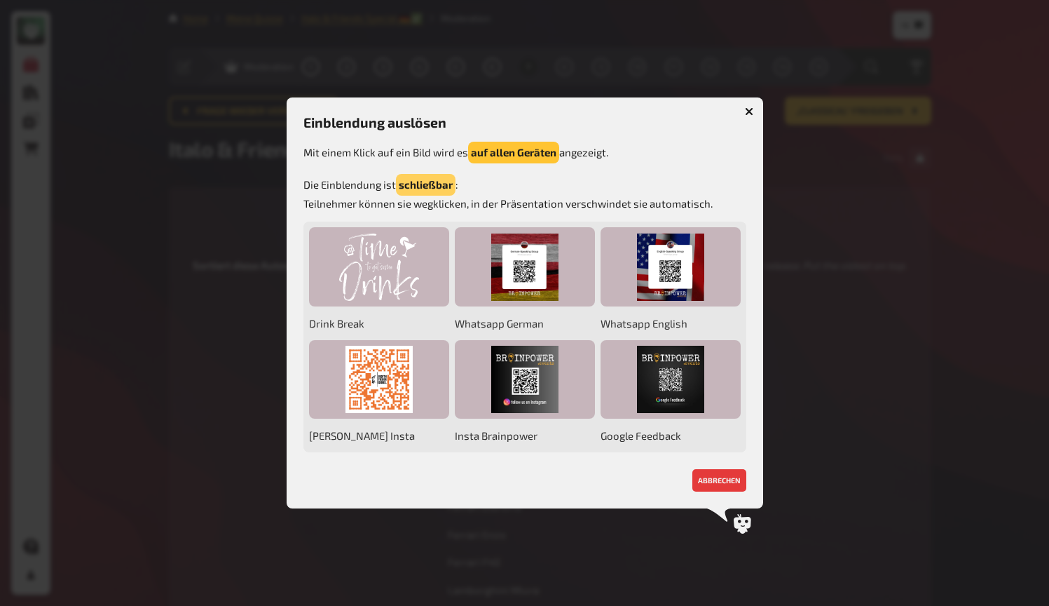
click at [423, 182] on button "schließbar" at bounding box center [426, 185] width 60 height 22
click at [529, 151] on button "auf allen Geräten" at bounding box center [513, 153] width 91 height 22
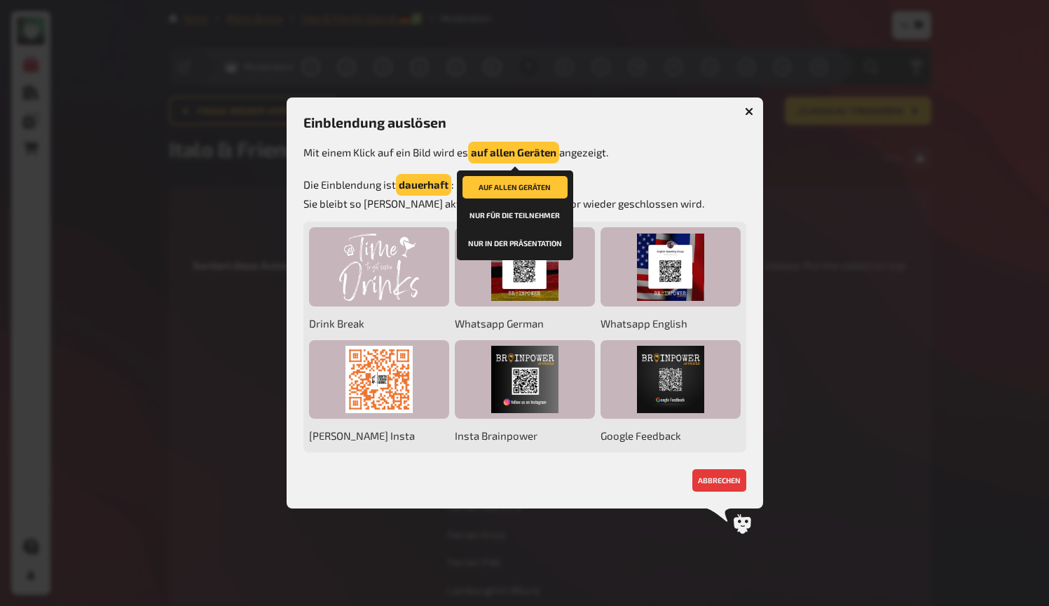
click at [517, 240] on button "nur in der Präsentation" at bounding box center [515, 243] width 105 height 22
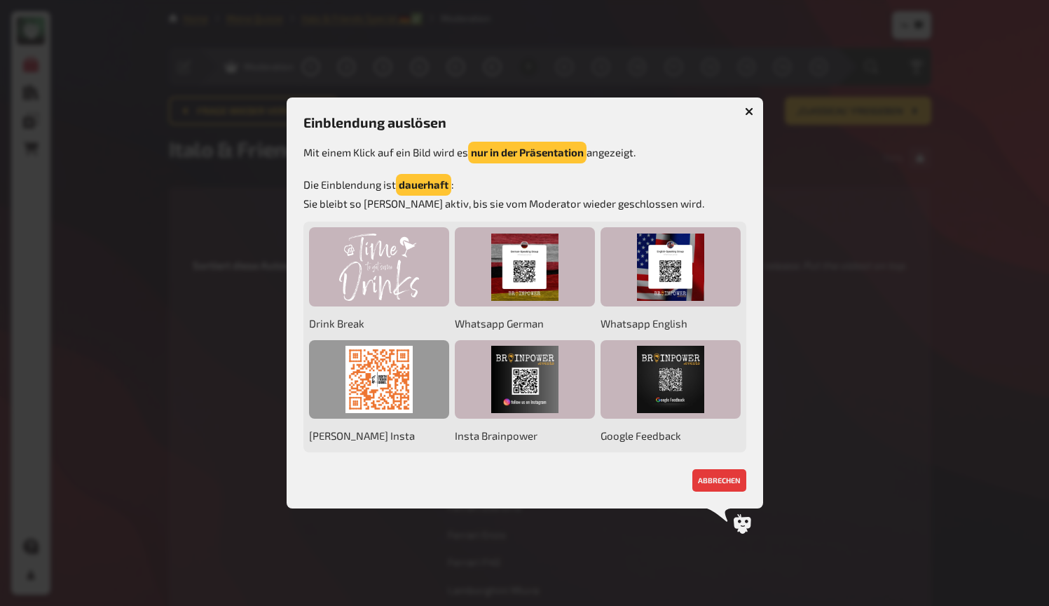
click at [400, 372] on div at bounding box center [379, 379] width 140 height 79
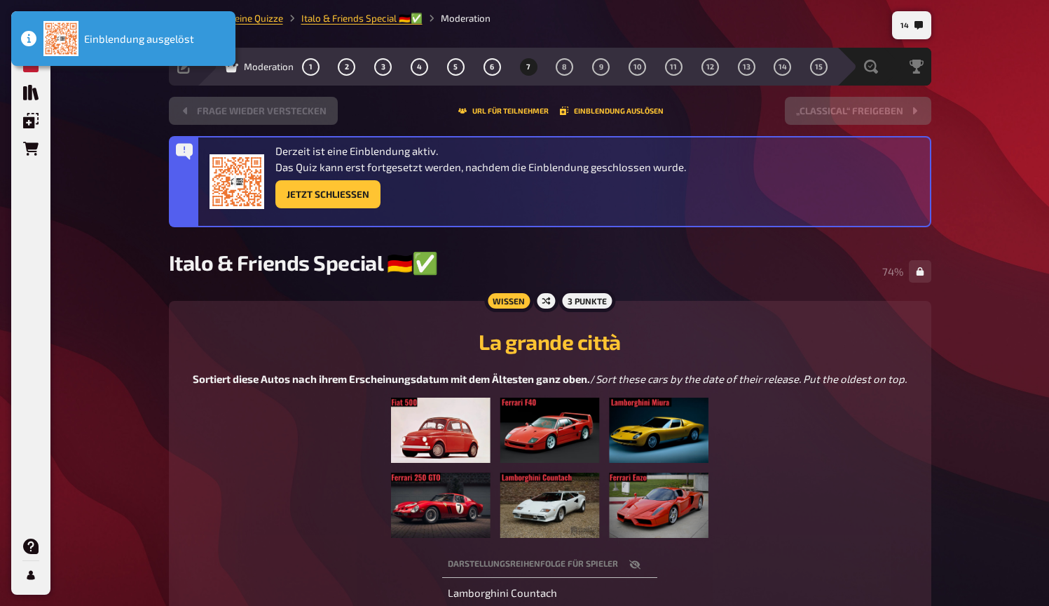
click at [753, 325] on div "La grande città Sortiert diese Autos nach ihrem Erscheinungsdatum mit dem Ältes…" at bounding box center [550, 428] width 729 height 220
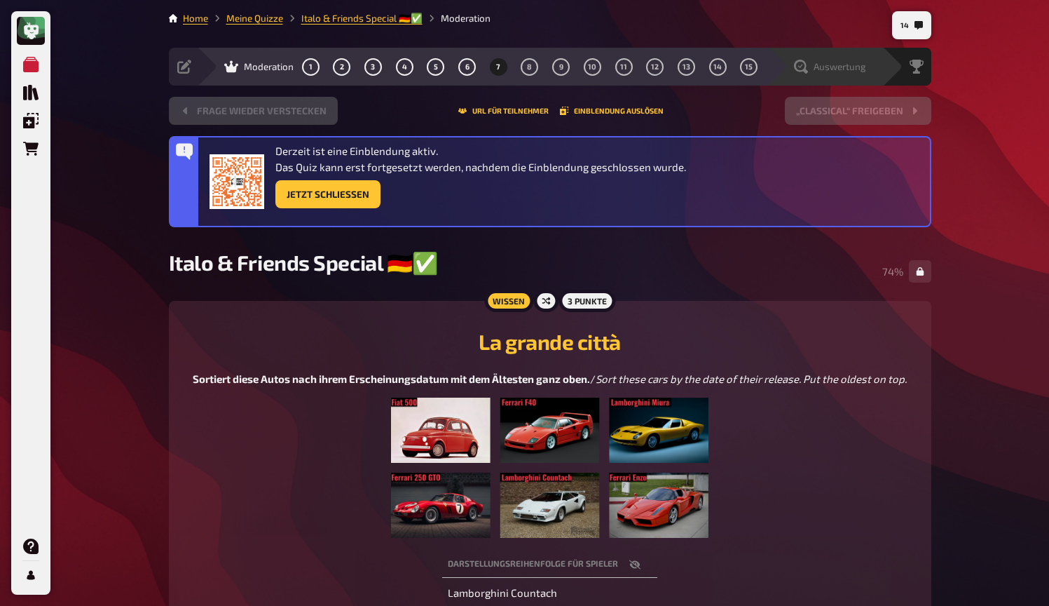
click at [824, 66] on span "Auswertung" at bounding box center [840, 66] width 53 height 11
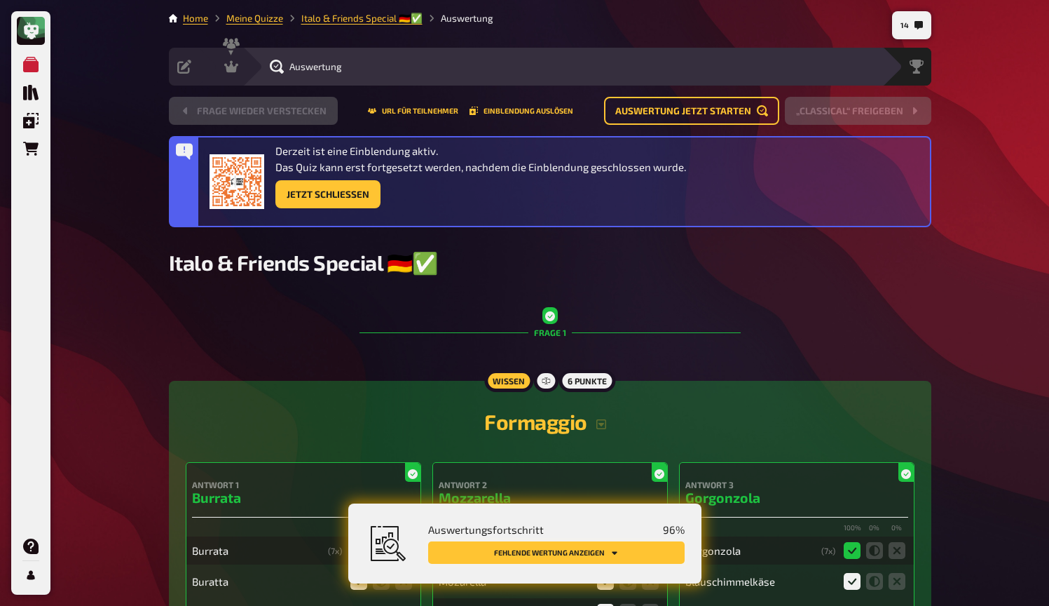
click at [630, 553] on button "Fehlende Wertung anzeigen" at bounding box center [556, 552] width 257 height 22
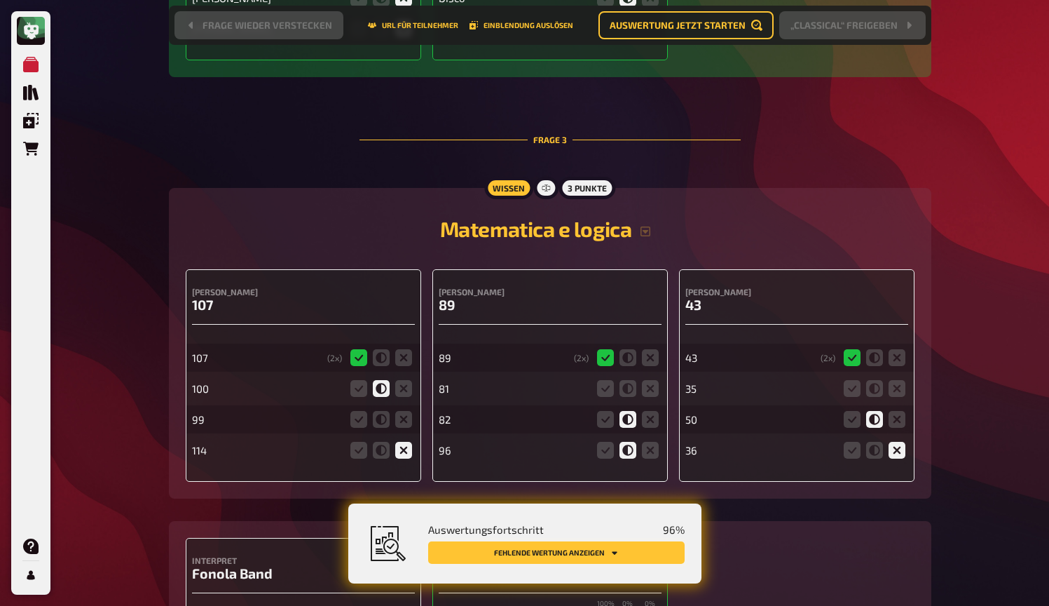
scroll to position [1861, 0]
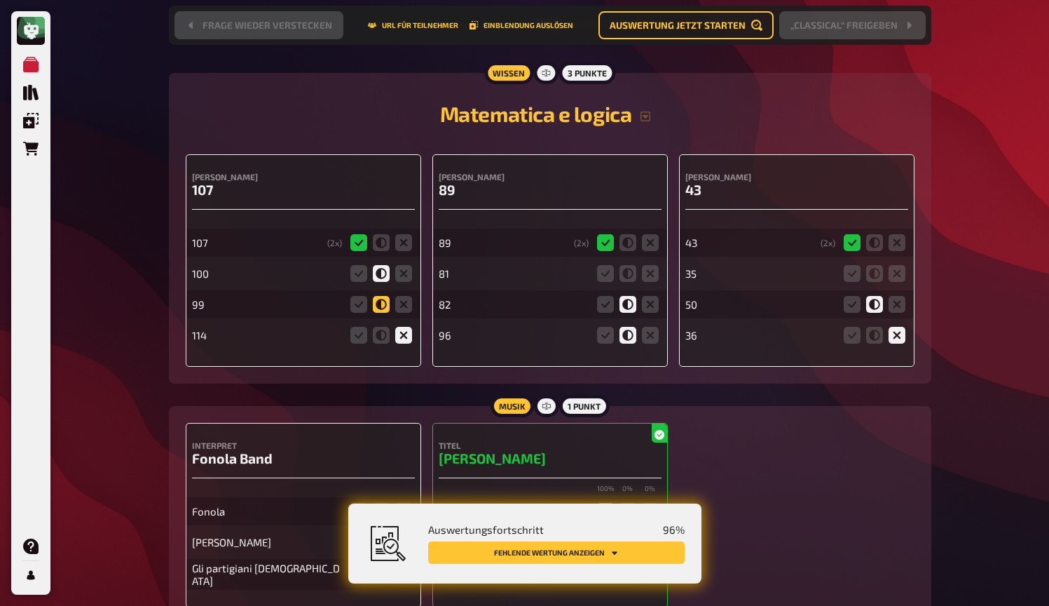
click at [380, 307] on icon at bounding box center [381, 304] width 17 height 17
click at [0, 0] on input "radio" at bounding box center [0, 0] width 0 height 0
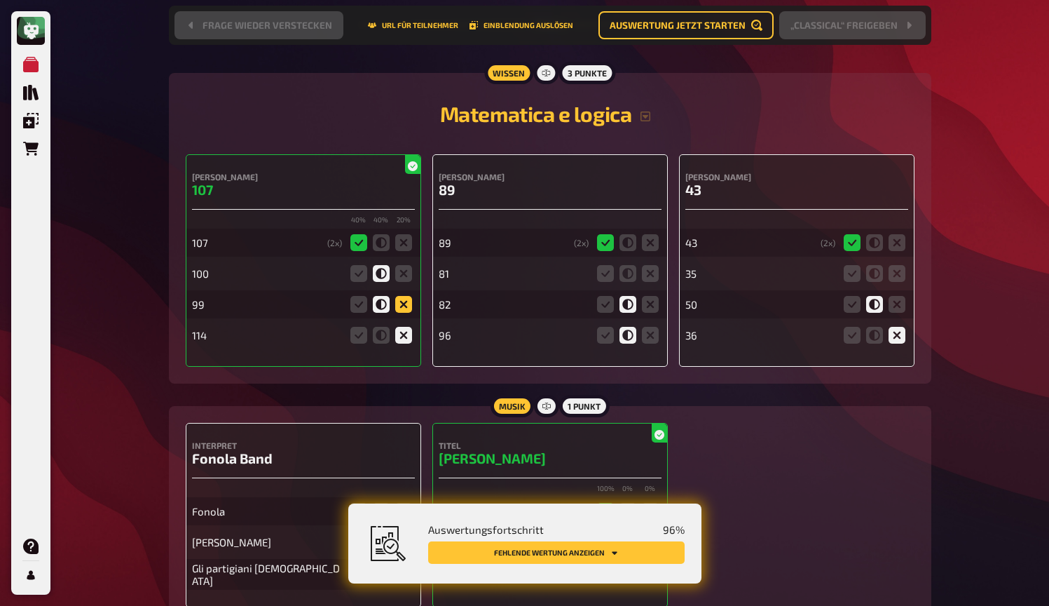
click at [409, 308] on icon at bounding box center [403, 304] width 17 height 17
click at [0, 0] on input "radio" at bounding box center [0, 0] width 0 height 0
click at [630, 276] on icon at bounding box center [628, 273] width 17 height 17
click at [0, 0] on input "radio" at bounding box center [0, 0] width 0 height 0
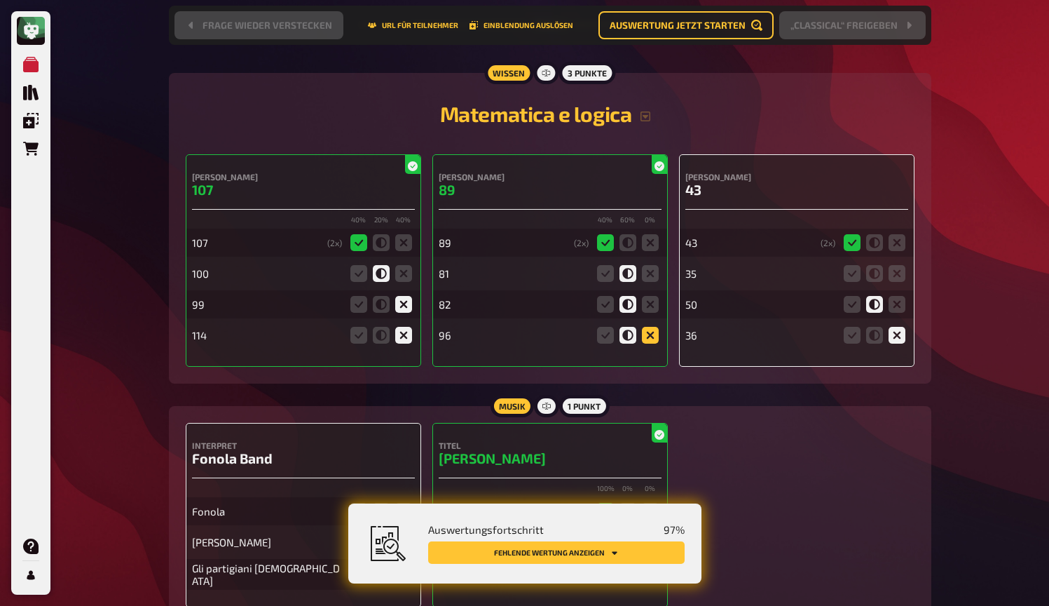
click at [653, 341] on icon at bounding box center [650, 335] width 17 height 17
click at [0, 0] on input "radio" at bounding box center [0, 0] width 0 height 0
click at [901, 276] on icon at bounding box center [897, 273] width 17 height 17
click at [0, 0] on input "radio" at bounding box center [0, 0] width 0 height 0
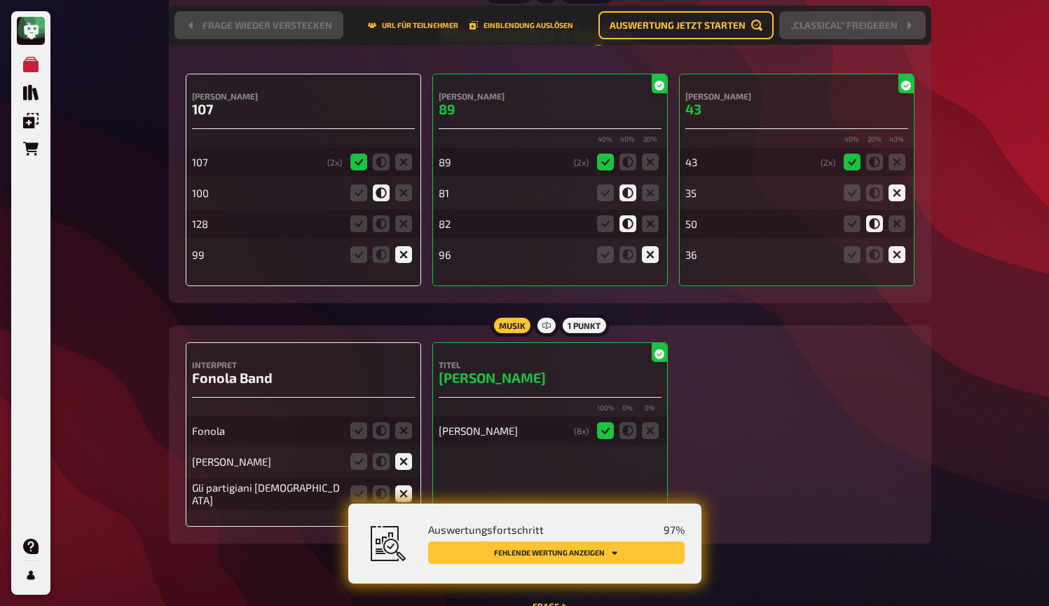
scroll to position [1931, 0]
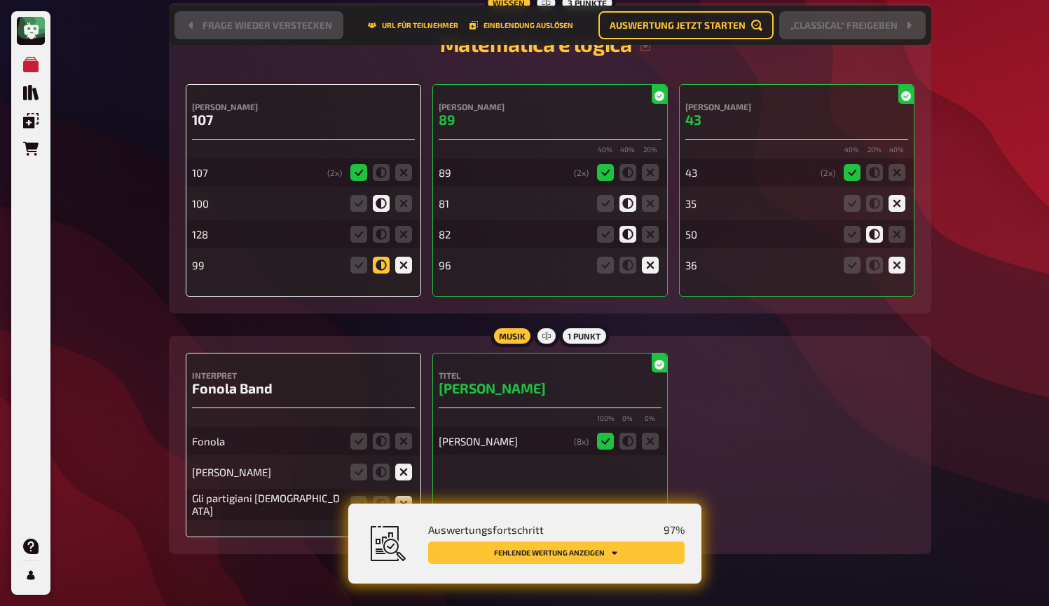
click at [386, 268] on icon at bounding box center [381, 265] width 17 height 17
click at [0, 0] on input "radio" at bounding box center [0, 0] width 0 height 0
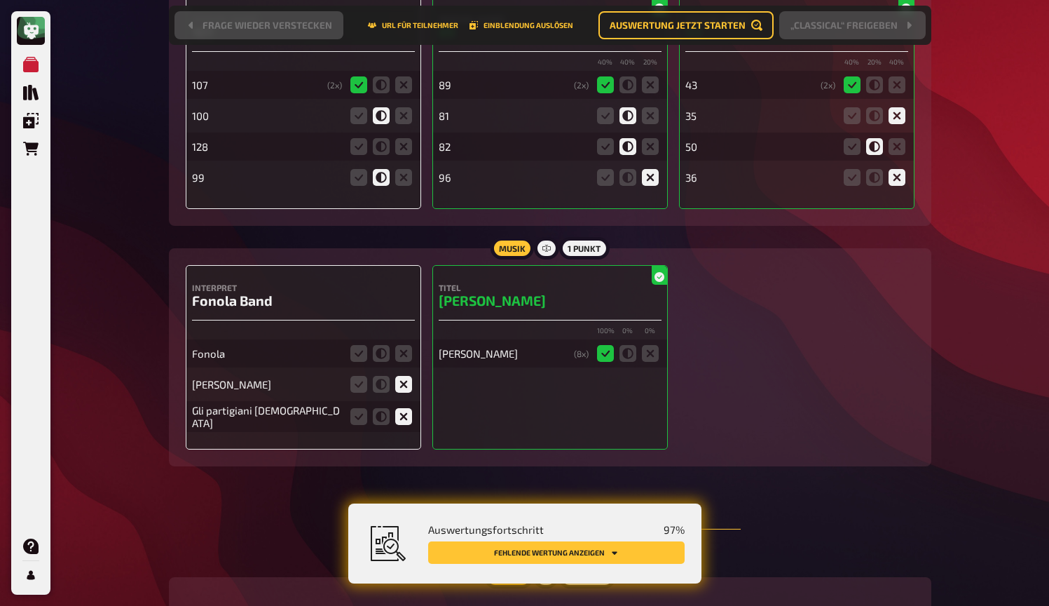
scroll to position [2050, 0]
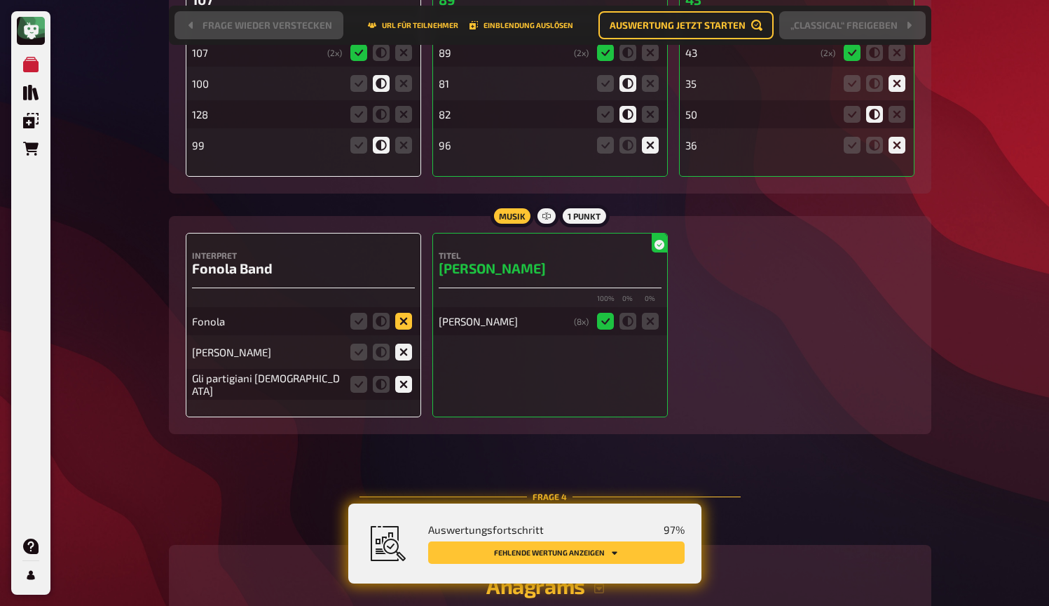
click at [406, 319] on icon at bounding box center [403, 321] width 17 height 17
click at [0, 0] on input "radio" at bounding box center [0, 0] width 0 height 0
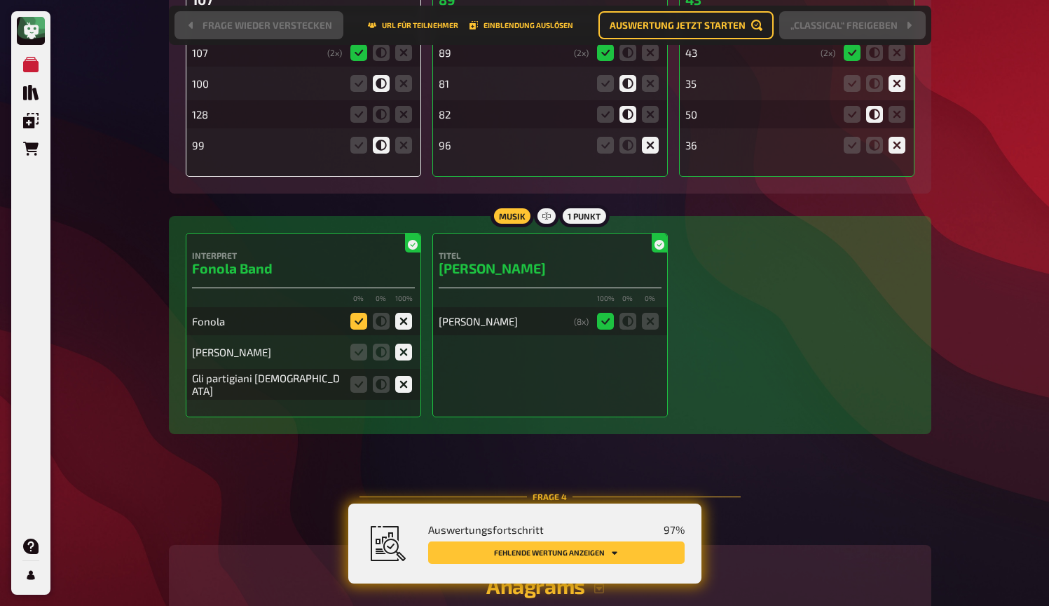
click at [363, 318] on icon at bounding box center [359, 321] width 17 height 17
click at [0, 0] on input "radio" at bounding box center [0, 0] width 0 height 0
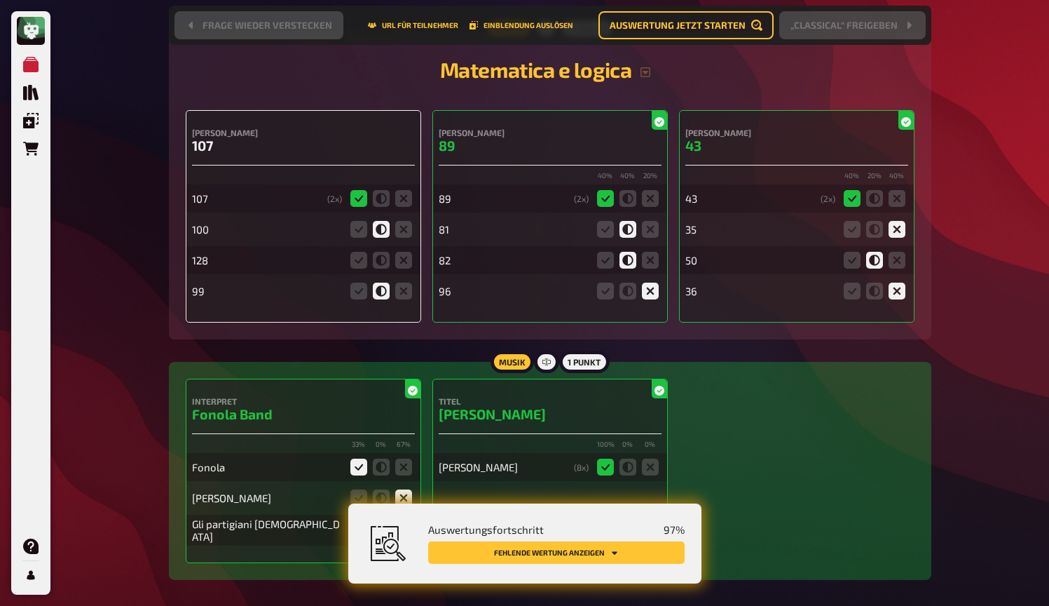
scroll to position [1902, 0]
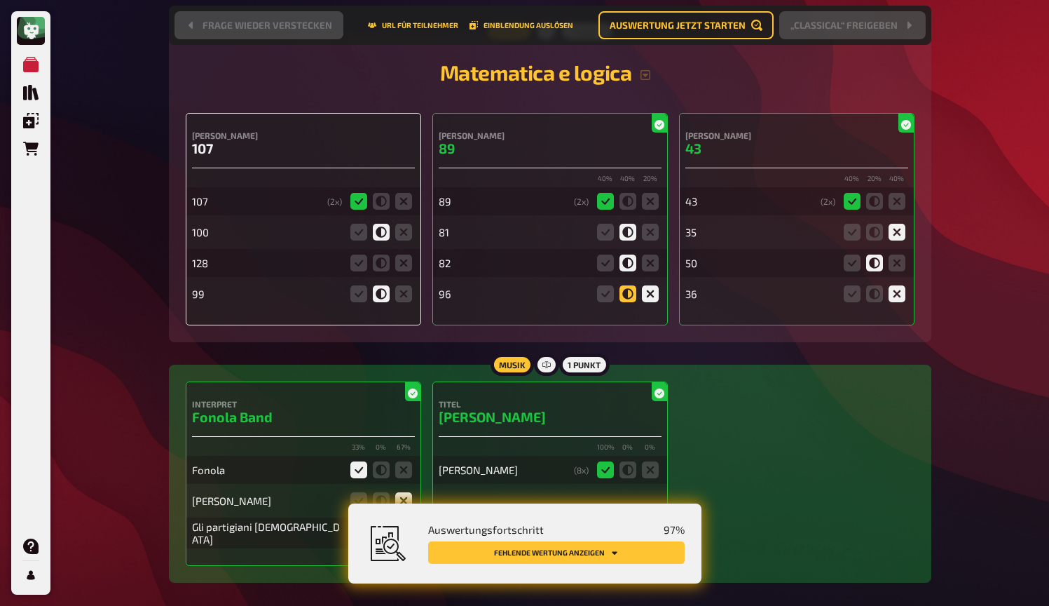
click at [626, 292] on icon at bounding box center [628, 293] width 17 height 17
click at [0, 0] on input "radio" at bounding box center [0, 0] width 0 height 0
click at [876, 234] on icon at bounding box center [874, 232] width 17 height 17
click at [0, 0] on input "radio" at bounding box center [0, 0] width 0 height 0
click at [902, 230] on icon at bounding box center [897, 232] width 17 height 17
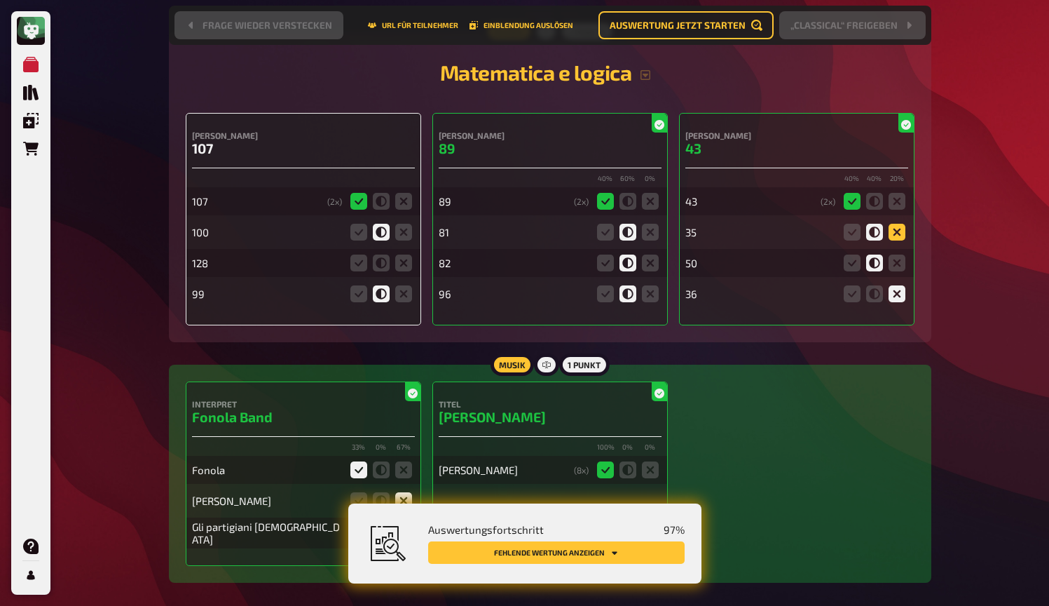
click at [0, 0] on input "radio" at bounding box center [0, 0] width 0 height 0
click at [403, 294] on icon at bounding box center [403, 293] width 17 height 17
click at [0, 0] on input "radio" at bounding box center [0, 0] width 0 height 0
click at [404, 266] on icon at bounding box center [403, 262] width 17 height 17
click at [0, 0] on input "radio" at bounding box center [0, 0] width 0 height 0
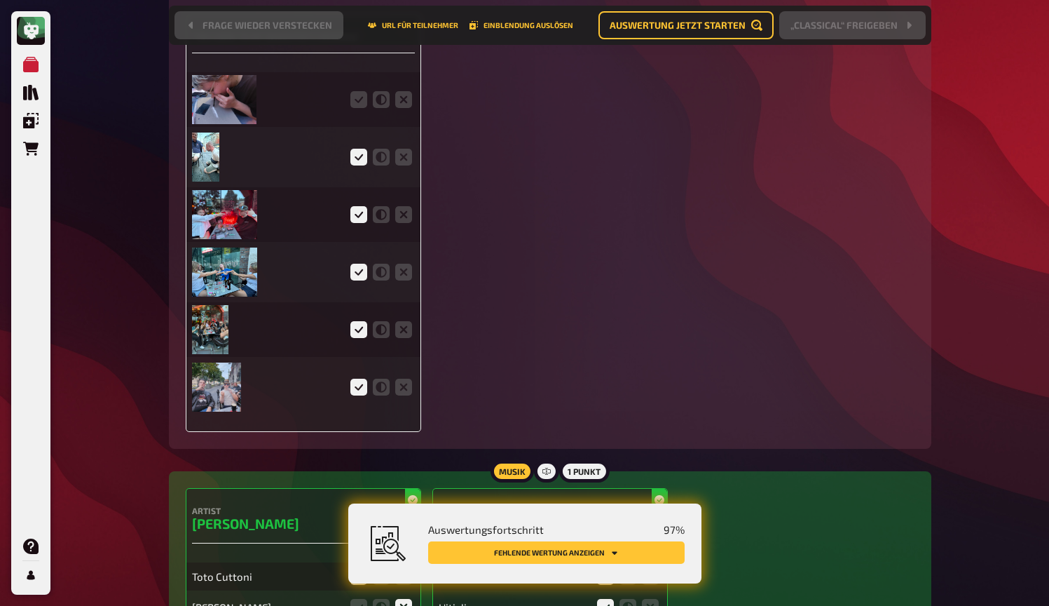
scroll to position [3305, 0]
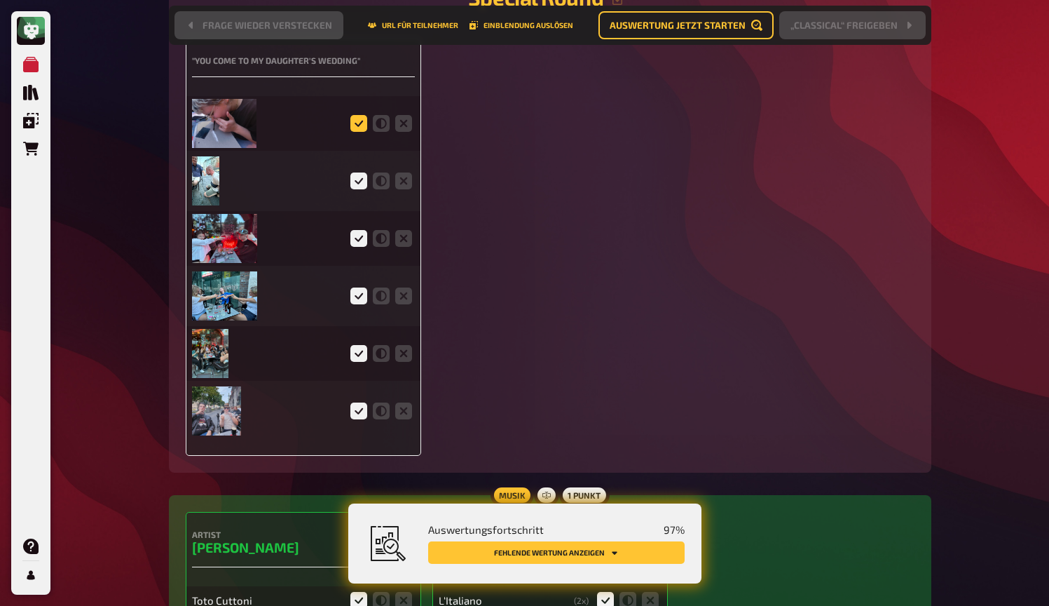
click at [356, 126] on icon at bounding box center [359, 123] width 17 height 17
click at [0, 0] on input "radio" at bounding box center [0, 0] width 0 height 0
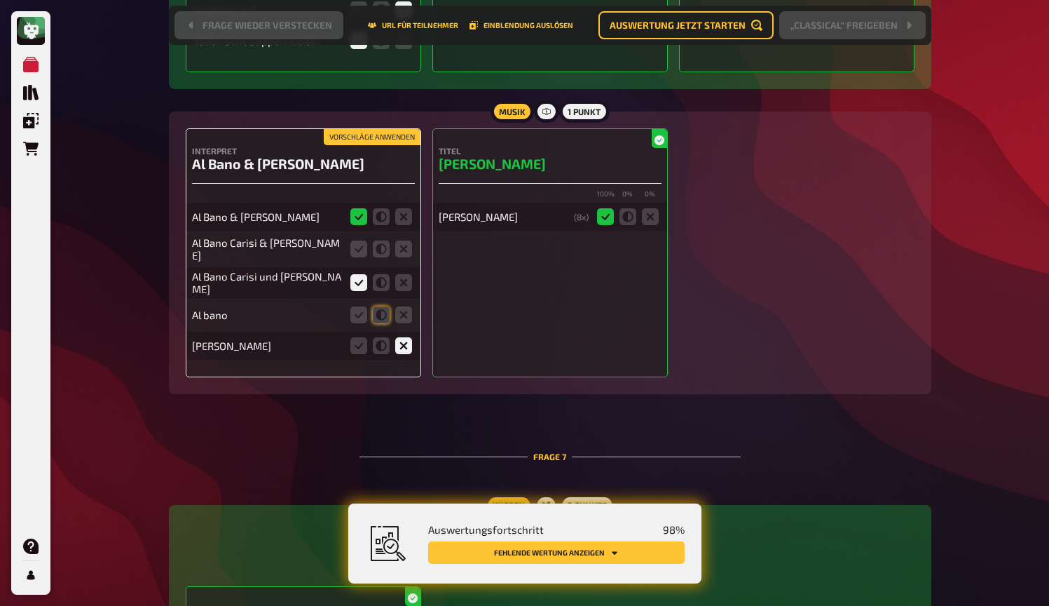
scroll to position [4686, 0]
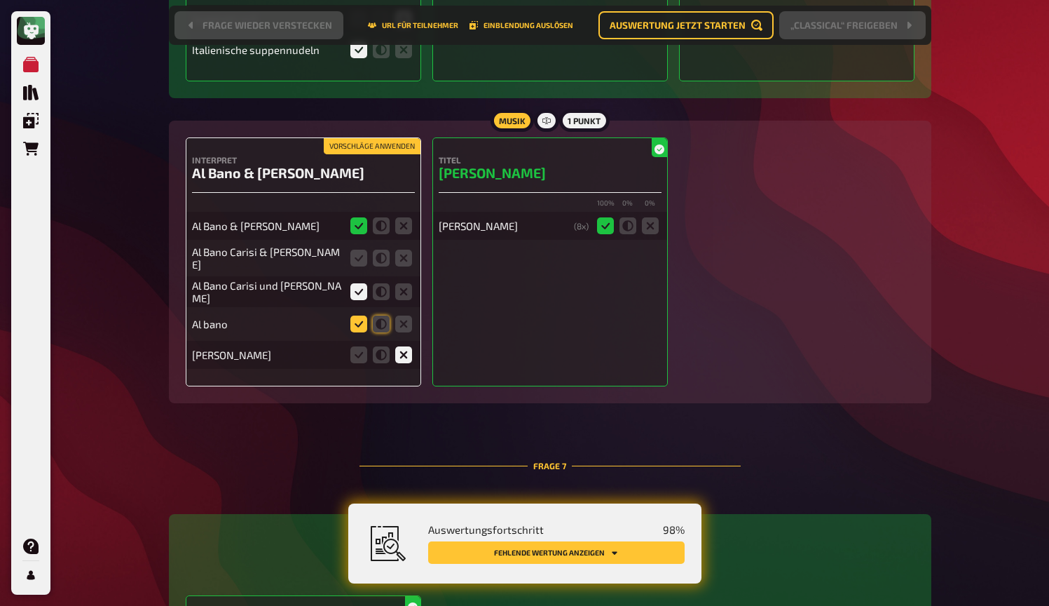
click at [355, 320] on icon at bounding box center [359, 323] width 17 height 17
click at [0, 0] on input "radio" at bounding box center [0, 0] width 0 height 0
click at [381, 322] on icon at bounding box center [381, 323] width 17 height 17
click at [0, 0] on input "radio" at bounding box center [0, 0] width 0 height 0
click at [363, 256] on icon at bounding box center [359, 258] width 17 height 17
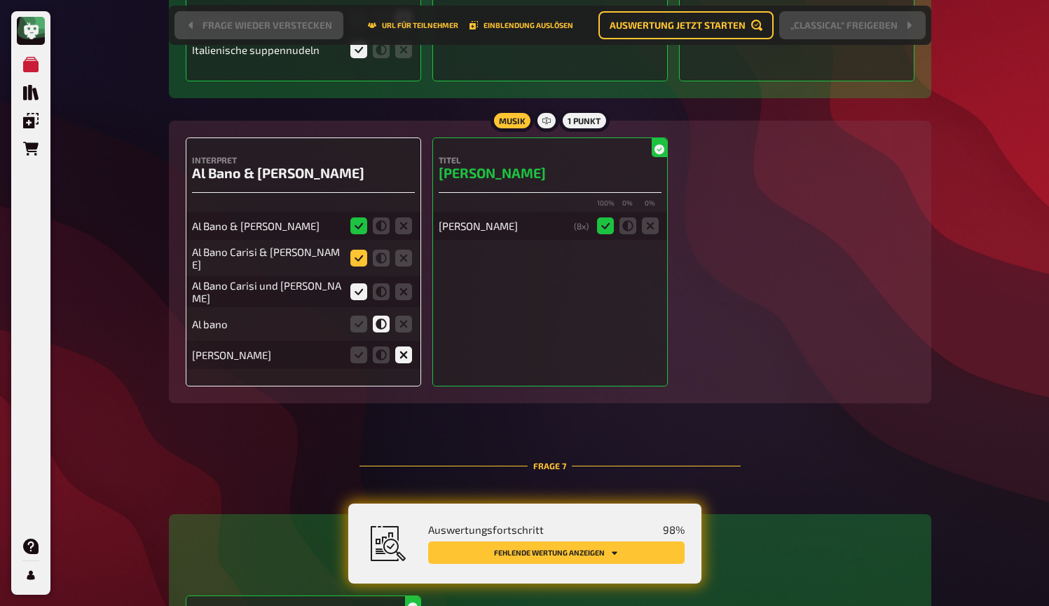
click at [0, 0] on input "radio" at bounding box center [0, 0] width 0 height 0
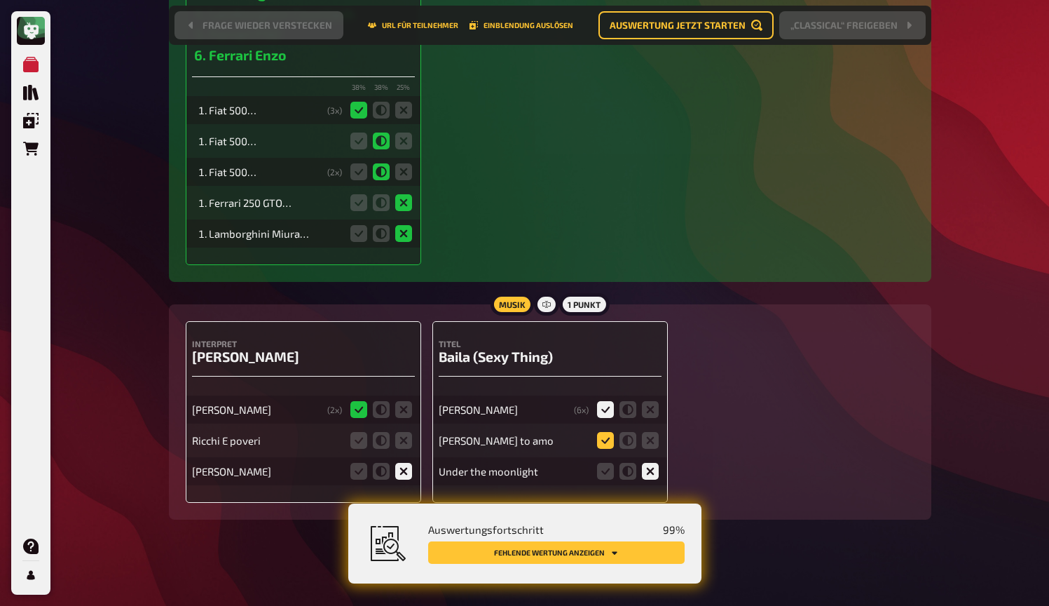
scroll to position [5366, 0]
click at [653, 433] on icon at bounding box center [650, 441] width 17 height 17
click at [0, 0] on input "radio" at bounding box center [0, 0] width 0 height 0
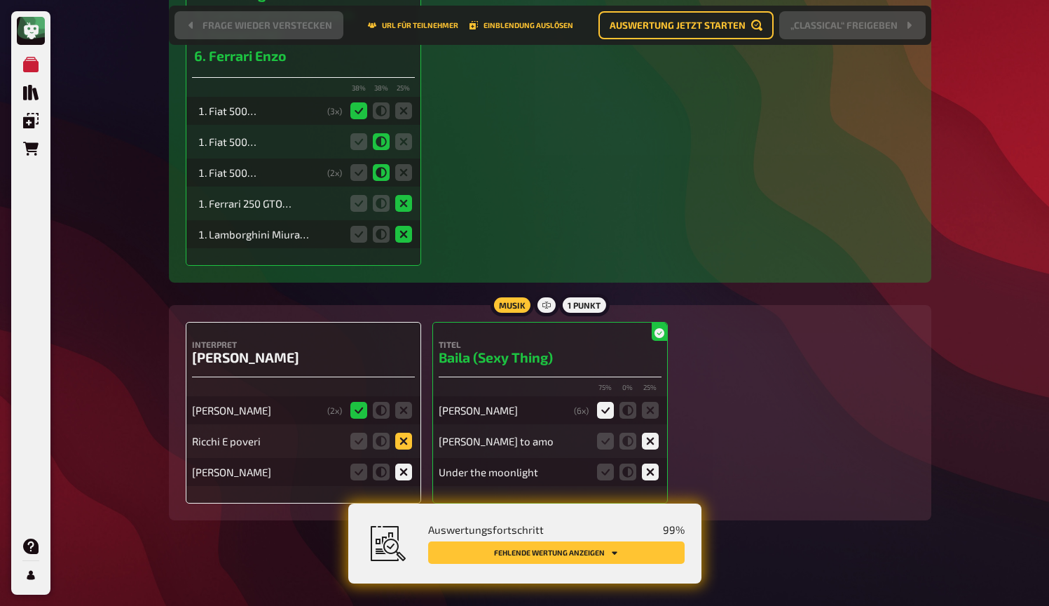
click at [398, 436] on icon at bounding box center [403, 441] width 17 height 17
click at [0, 0] on input "radio" at bounding box center [0, 0] width 0 height 0
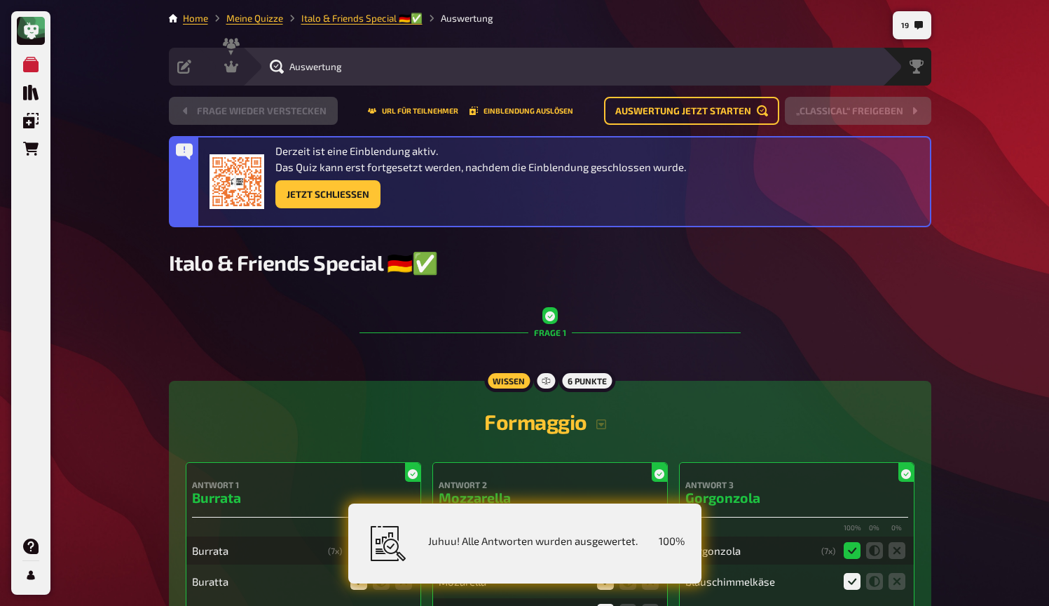
scroll to position [0, 0]
click at [234, 66] on icon at bounding box center [231, 67] width 14 height 14
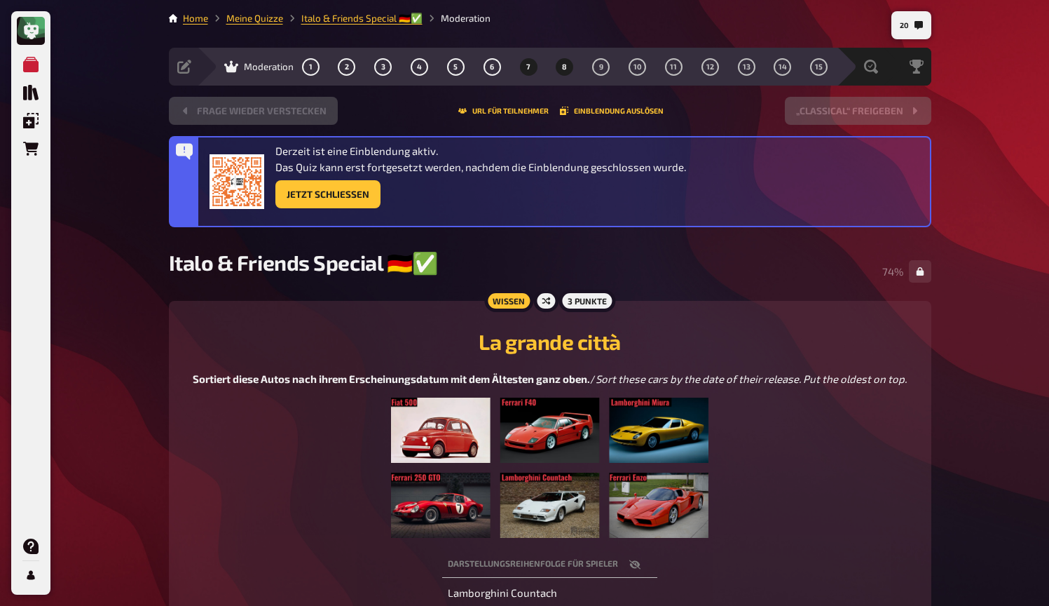
click at [565, 63] on span "8" at bounding box center [564, 67] width 5 height 8
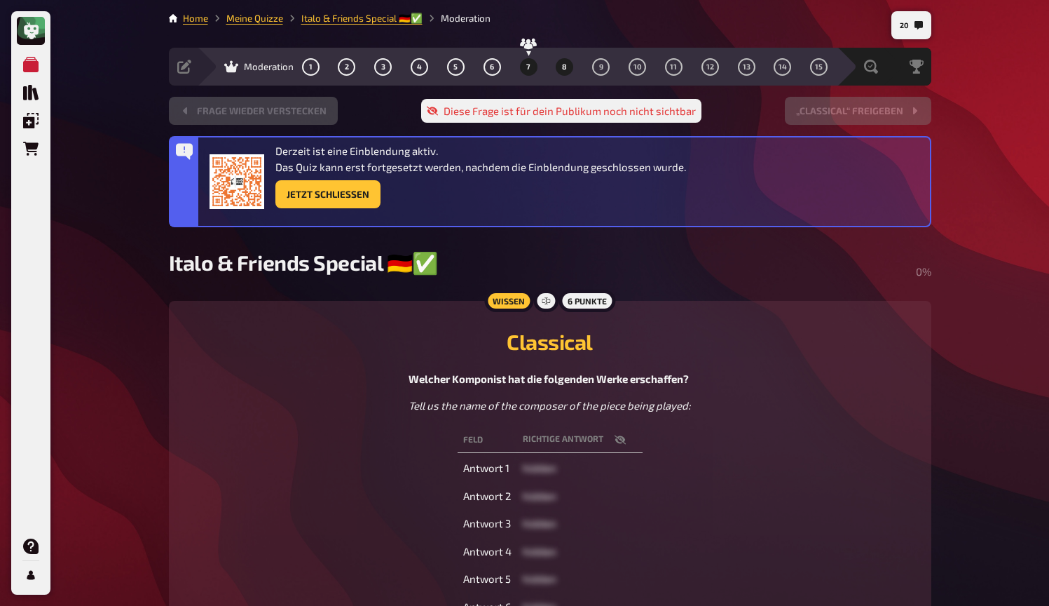
click at [527, 62] on button "7" at bounding box center [528, 66] width 22 height 22
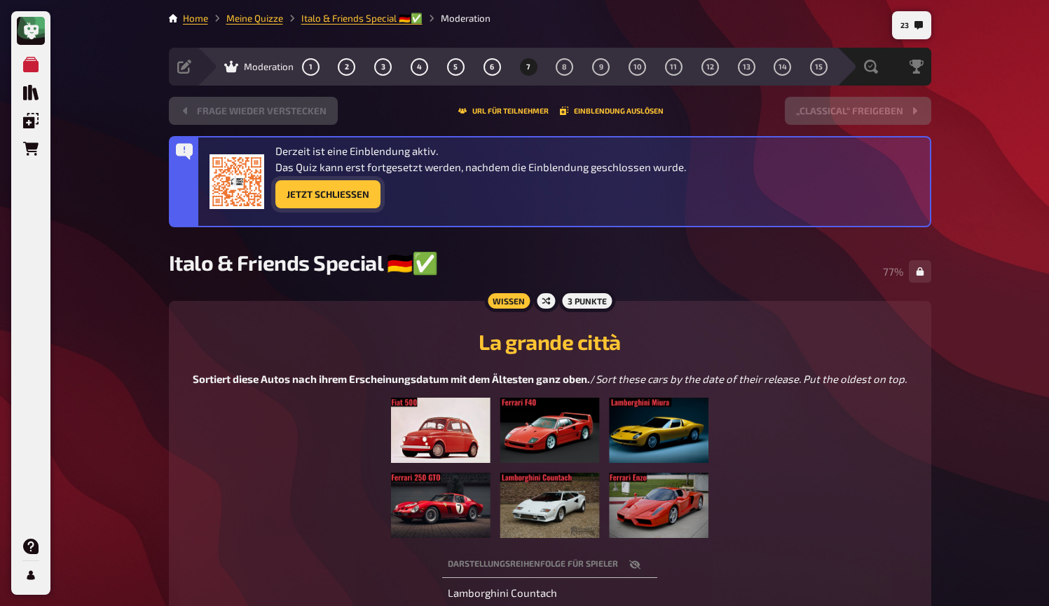
click at [297, 199] on button "Jetzt Schließen" at bounding box center [328, 194] width 105 height 28
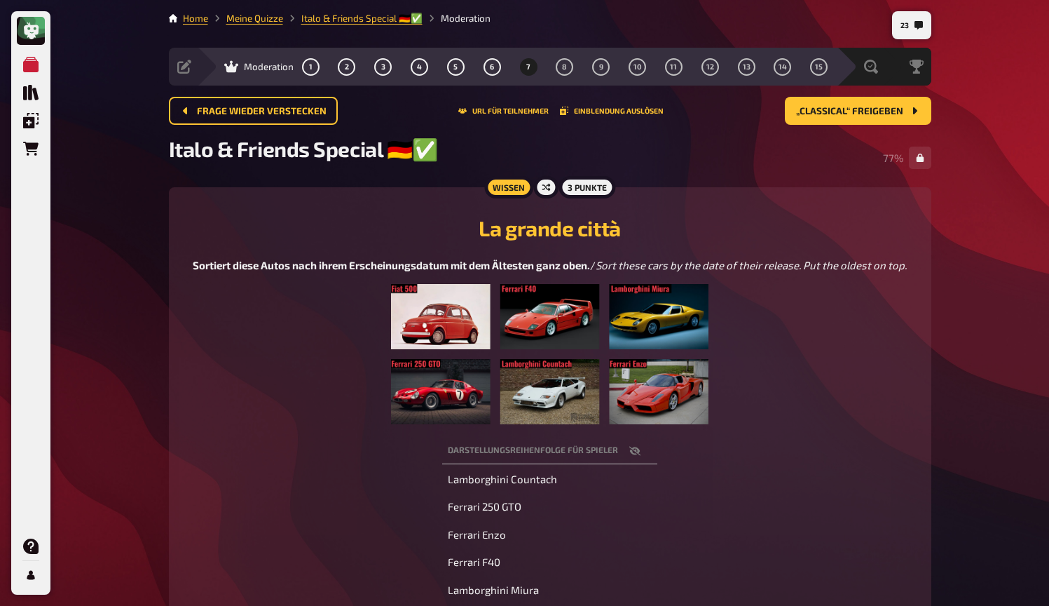
click at [800, 132] on div "Frage wieder verstecken URL für Teilnehmer Einblendung auslösen „Classical“ fre…" at bounding box center [550, 116] width 763 height 39
click at [811, 117] on button "„Classical“ freigeben" at bounding box center [858, 111] width 147 height 28
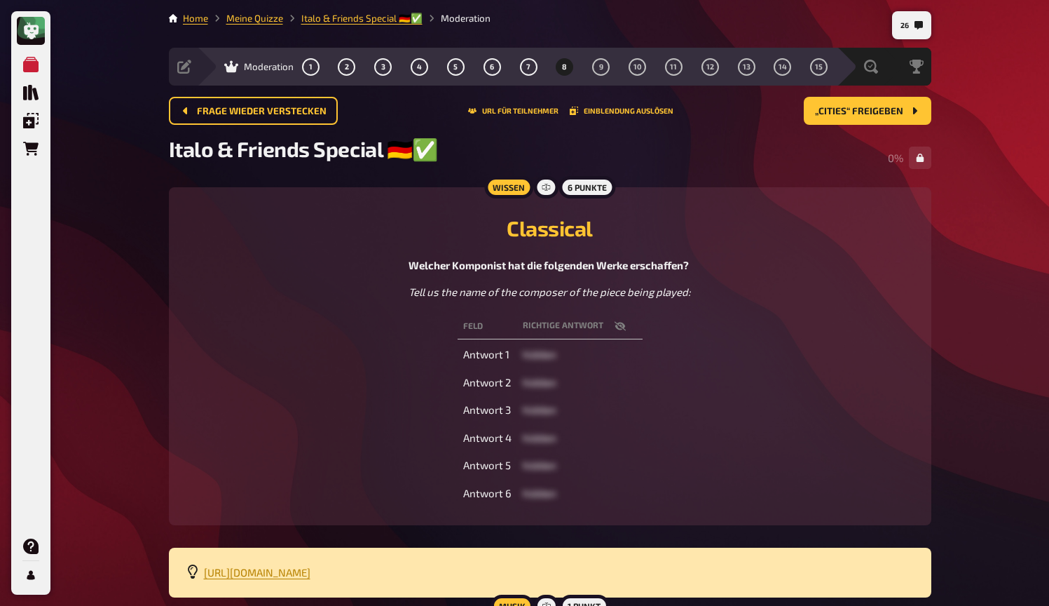
scroll to position [11, 0]
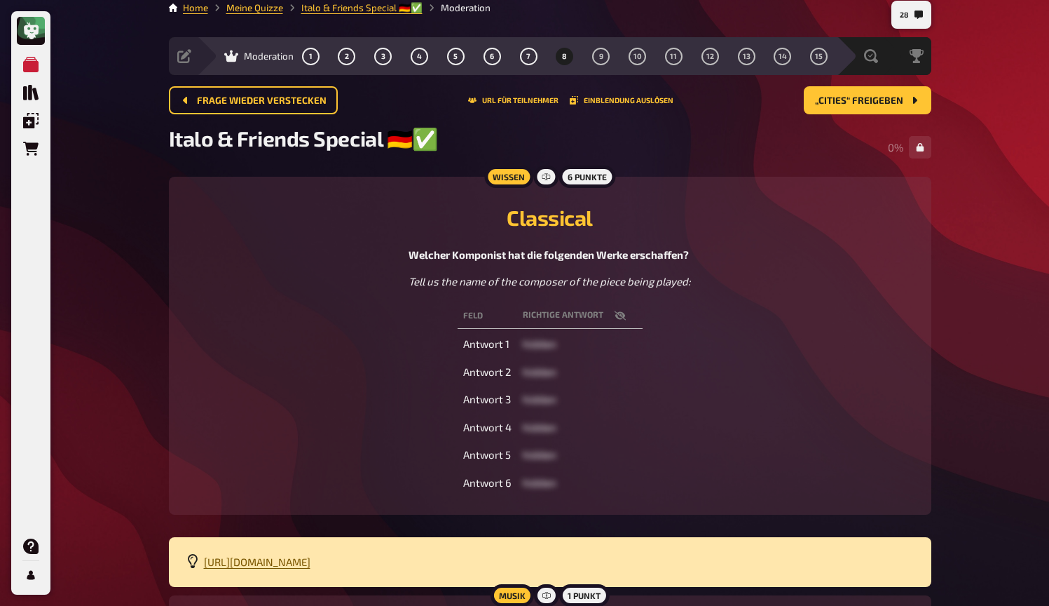
click at [311, 559] on span "[URL][DOMAIN_NAME]" at bounding box center [257, 561] width 107 height 13
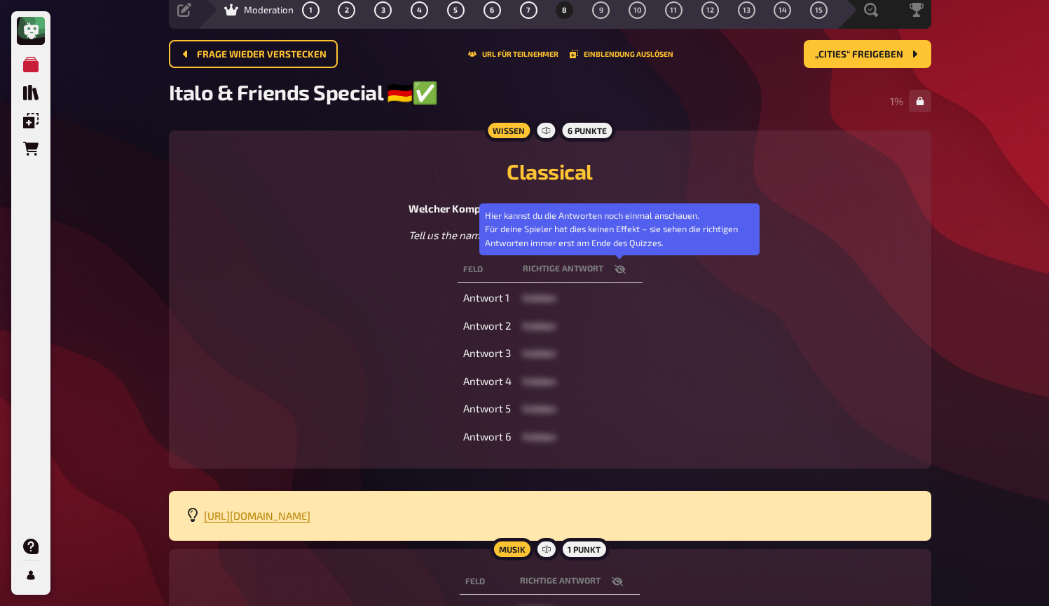
scroll to position [62, 0]
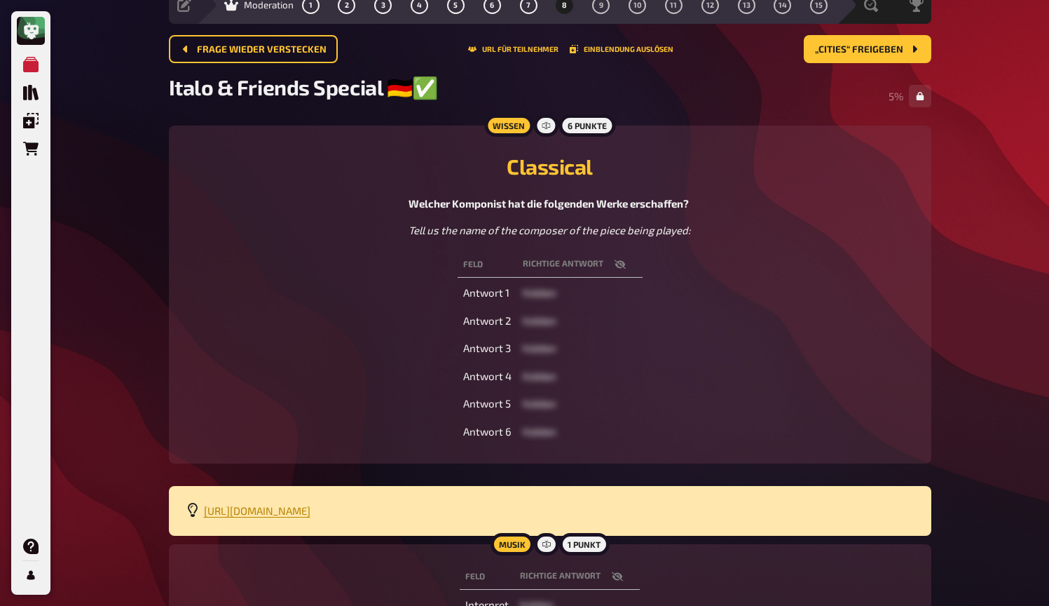
click at [622, 265] on icon "button" at bounding box center [620, 264] width 11 height 11
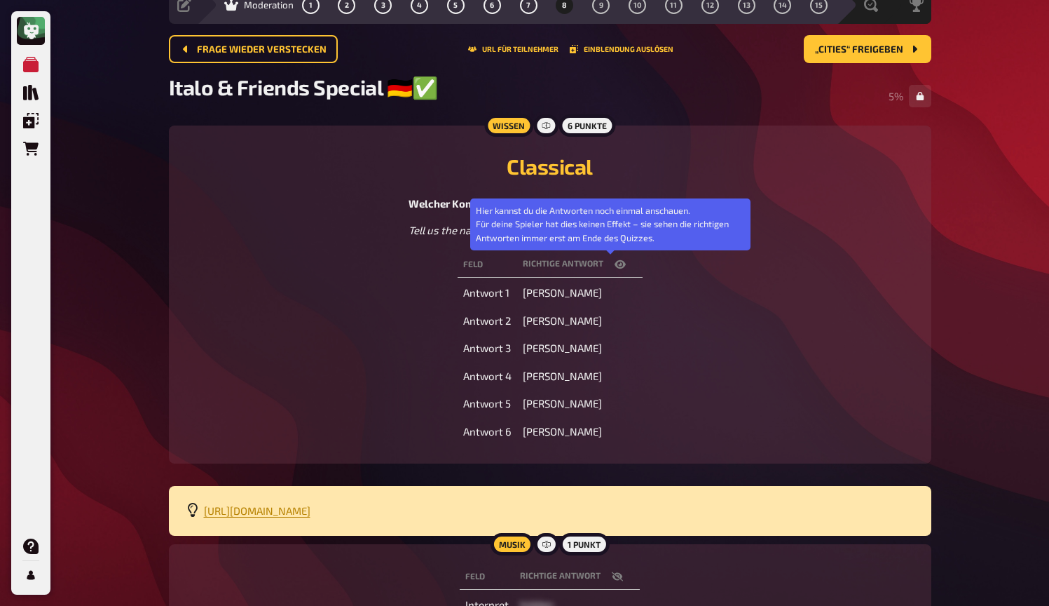
click at [622, 265] on button "button" at bounding box center [621, 264] width 34 height 14
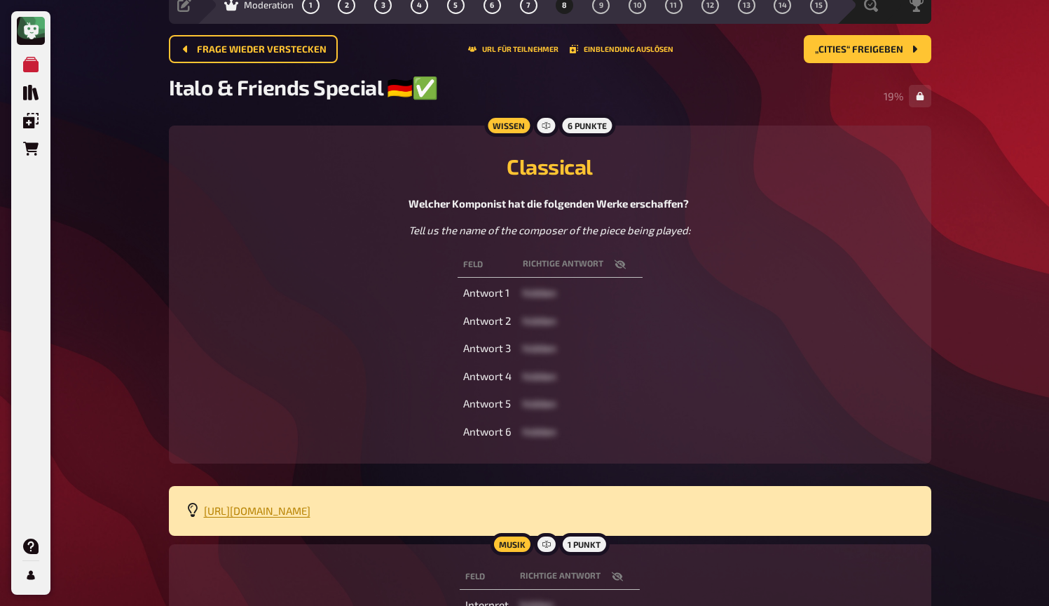
click at [621, 262] on icon "button" at bounding box center [619, 264] width 11 height 9
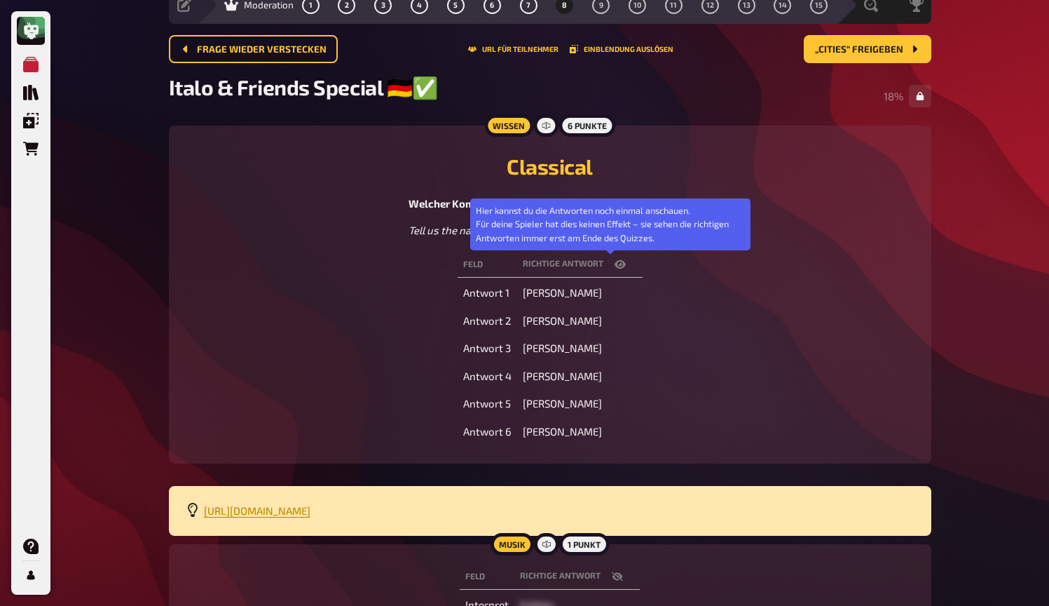
click at [615, 264] on icon "button" at bounding box center [620, 264] width 11 height 8
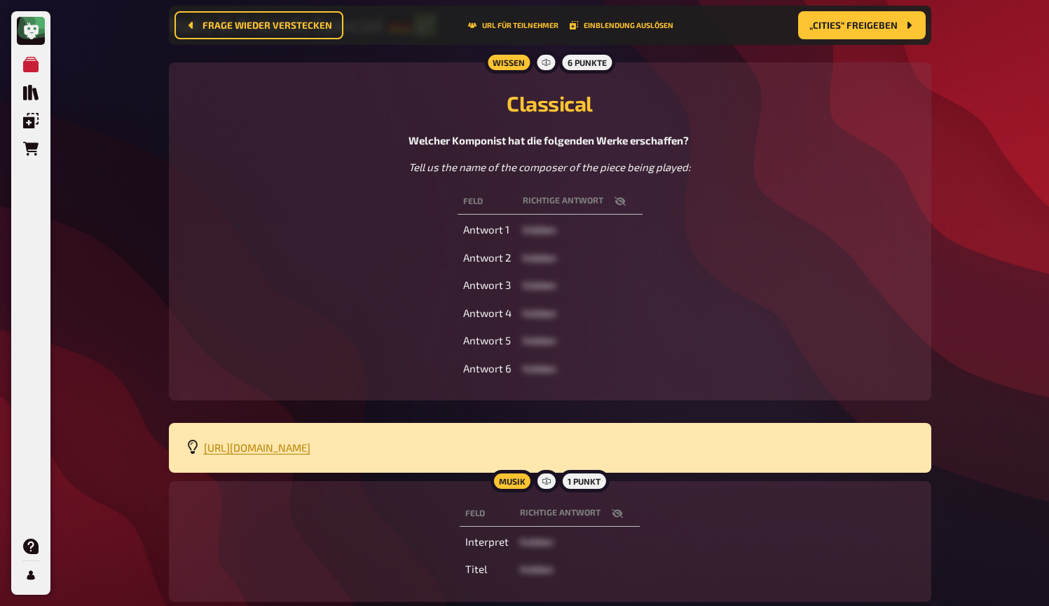
scroll to position [140, 0]
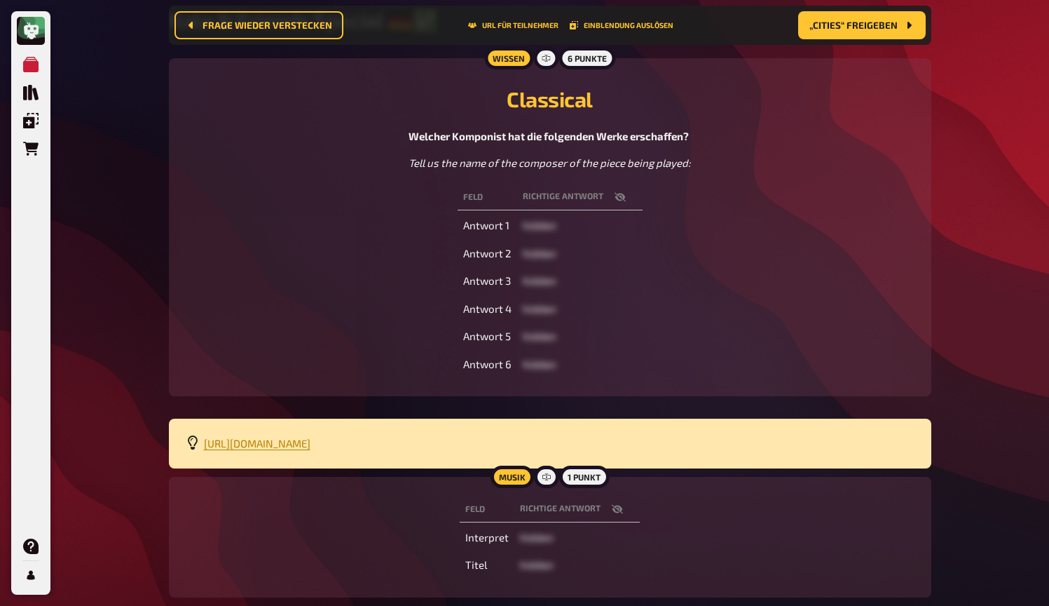
click at [616, 508] on icon "button" at bounding box center [617, 508] width 11 height 11
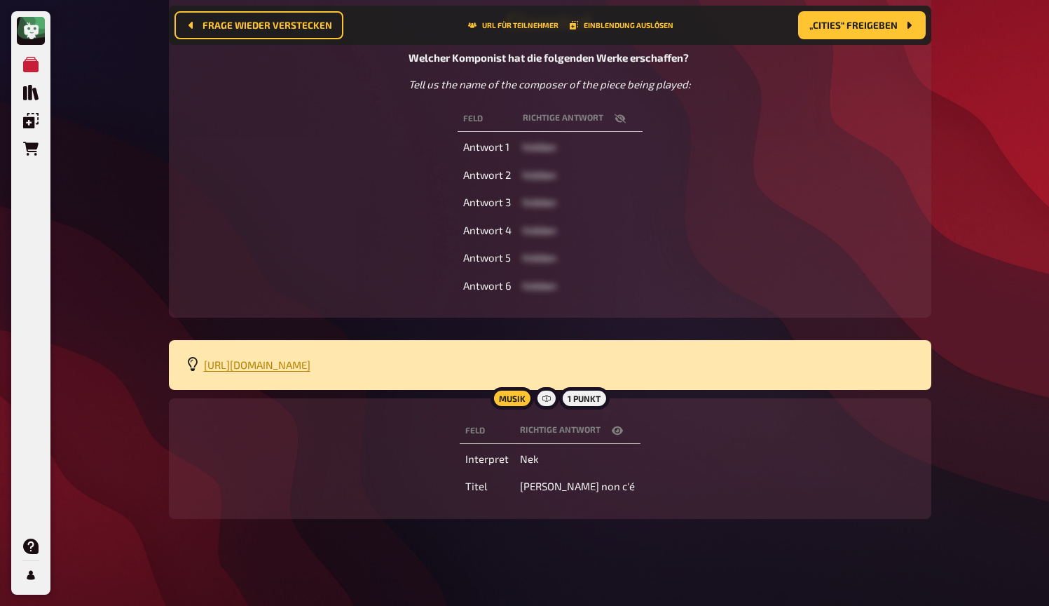
click at [618, 429] on icon "button" at bounding box center [617, 430] width 11 height 11
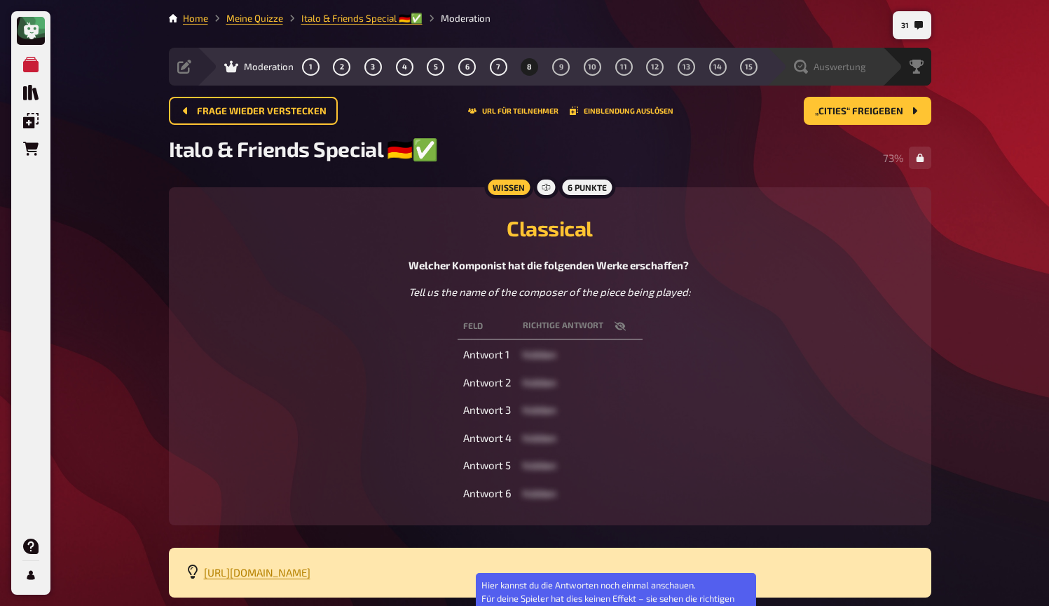
scroll to position [0, 0]
click at [866, 69] on div "Auswertung" at bounding box center [834, 67] width 97 height 14
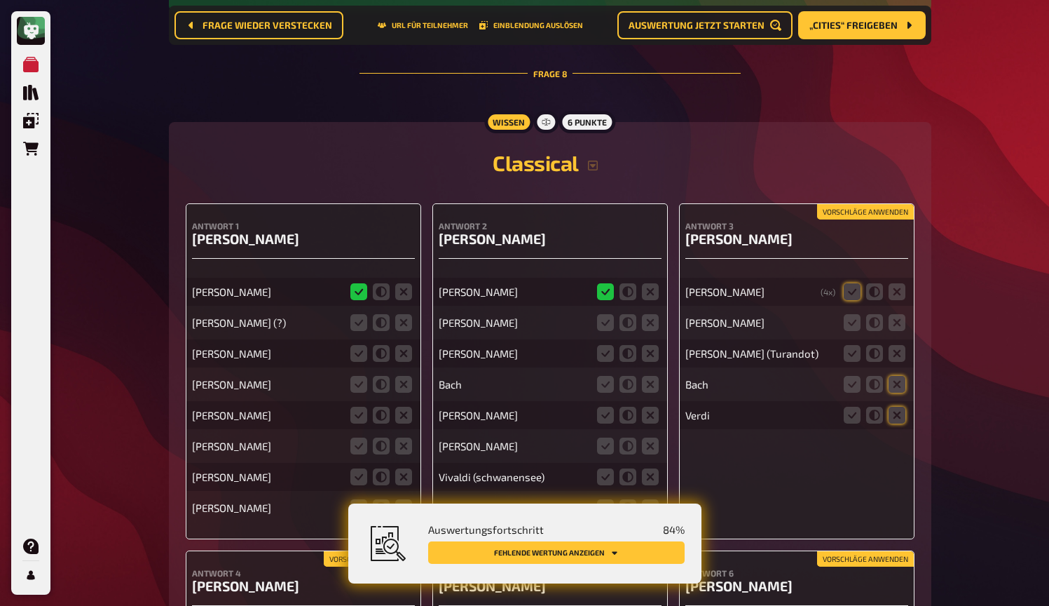
scroll to position [5856, 0]
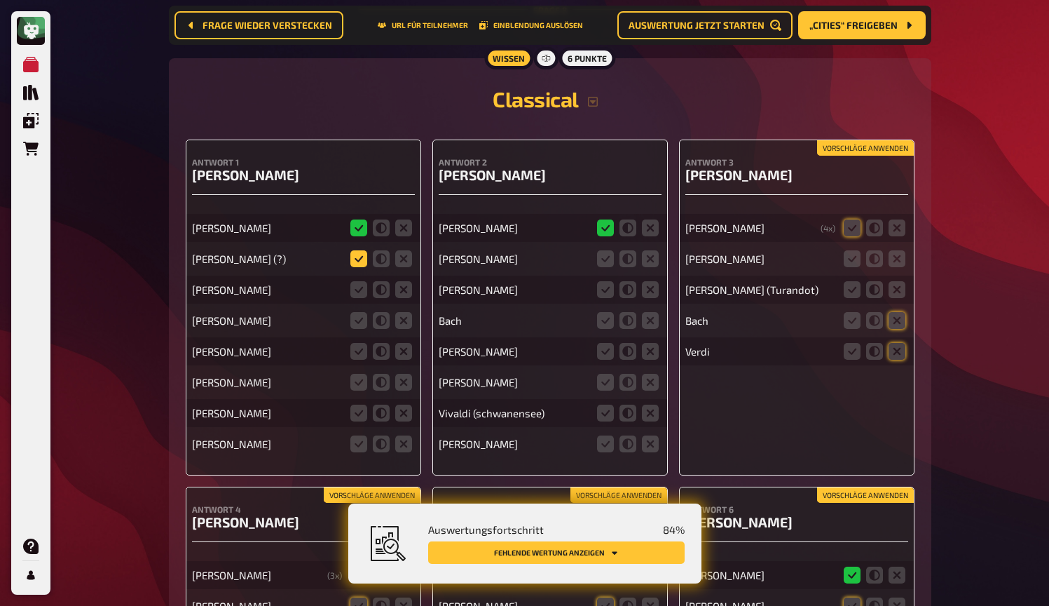
click at [356, 257] on icon at bounding box center [359, 258] width 17 height 17
click at [0, 0] on input "radio" at bounding box center [0, 0] width 0 height 0
click at [866, 143] on button "Vorschläge anwenden" at bounding box center [865, 147] width 97 height 15
click at [897, 253] on icon at bounding box center [897, 258] width 17 height 17
click at [0, 0] on input "radio" at bounding box center [0, 0] width 0 height 0
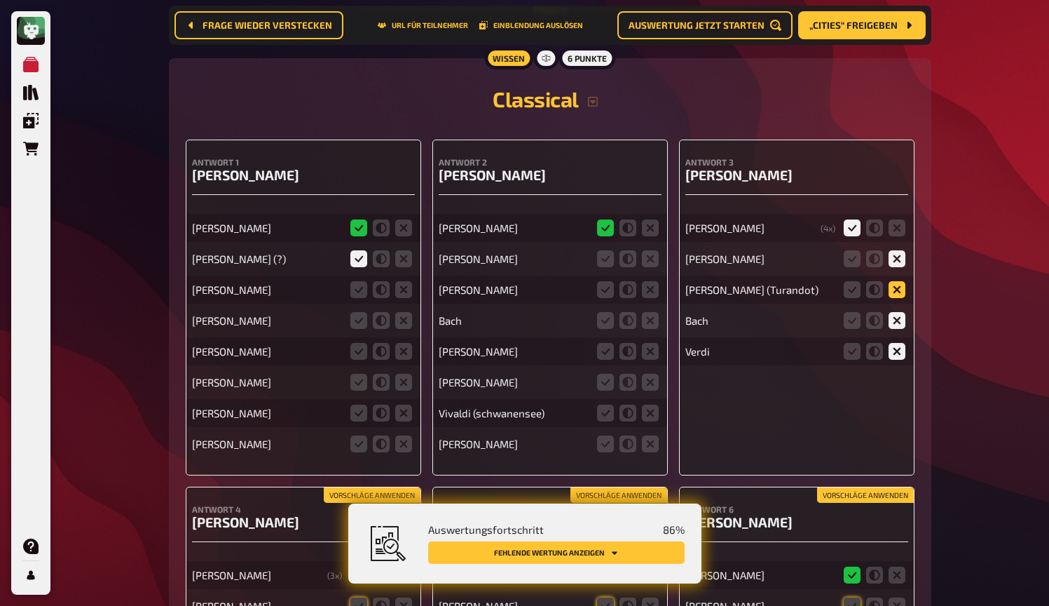
click at [898, 281] on icon at bounding box center [897, 289] width 17 height 17
click at [0, 0] on input "radio" at bounding box center [0, 0] width 0 height 0
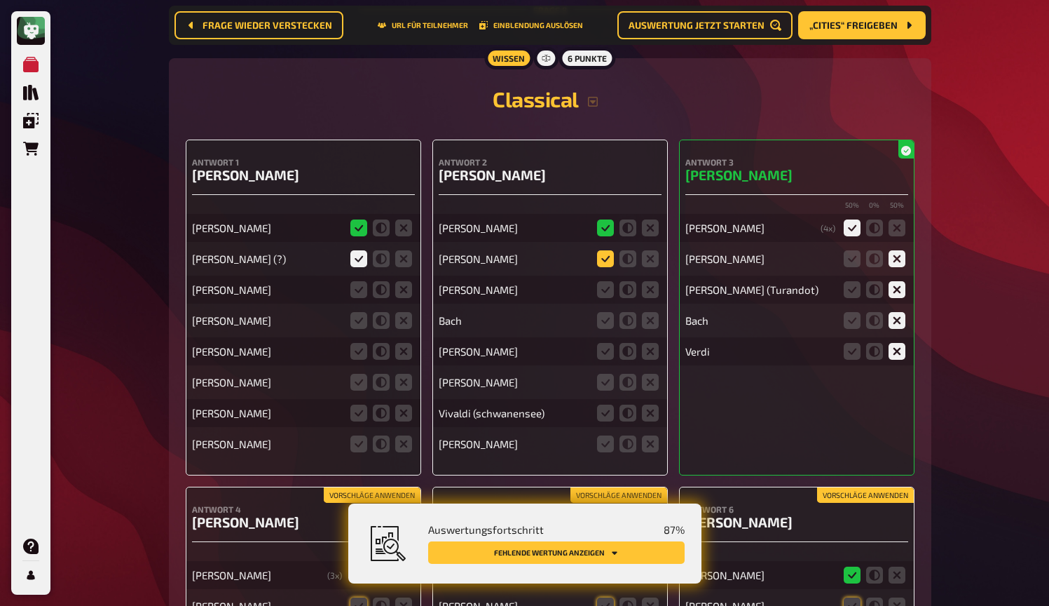
click at [611, 254] on icon at bounding box center [605, 258] width 17 height 17
click at [0, 0] on input "radio" at bounding box center [0, 0] width 0 height 0
click at [651, 288] on icon at bounding box center [650, 289] width 17 height 17
click at [0, 0] on input "radio" at bounding box center [0, 0] width 0 height 0
click at [651, 312] on icon at bounding box center [650, 320] width 17 height 17
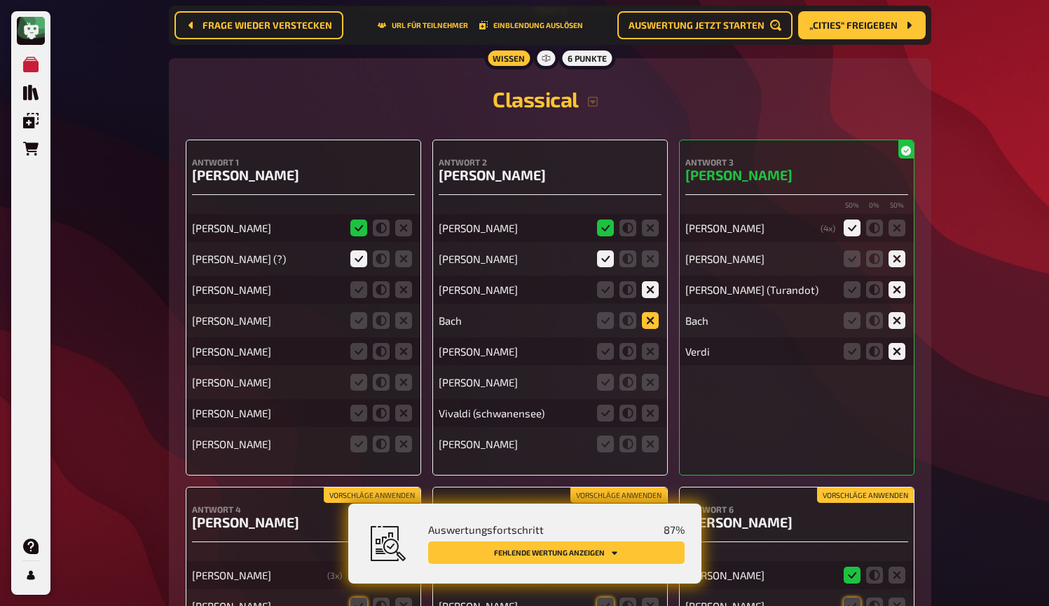
click at [0, 0] on input "radio" at bounding box center [0, 0] width 0 height 0
click at [653, 340] on fieldset at bounding box center [627, 351] width 67 height 22
click at [653, 348] on icon at bounding box center [650, 351] width 17 height 17
click at [0, 0] on input "radio" at bounding box center [0, 0] width 0 height 0
click at [652, 375] on icon at bounding box center [650, 382] width 17 height 17
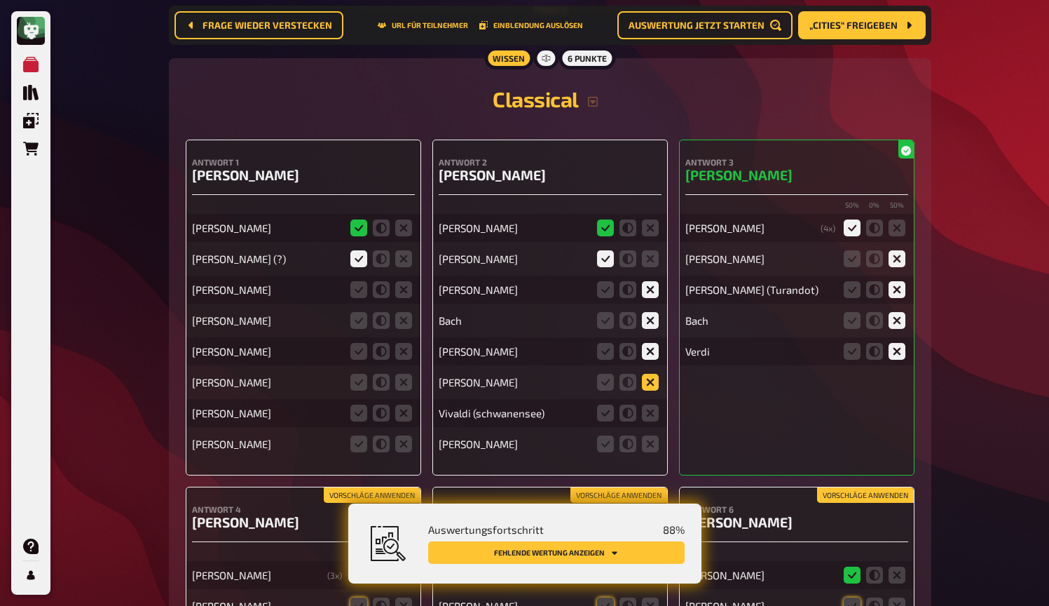
click at [0, 0] on input "radio" at bounding box center [0, 0] width 0 height 0
click at [648, 410] on icon at bounding box center [650, 412] width 17 height 17
click at [0, 0] on input "radio" at bounding box center [0, 0] width 0 height 0
click at [651, 439] on icon at bounding box center [650, 443] width 17 height 17
click at [0, 0] on input "radio" at bounding box center [0, 0] width 0 height 0
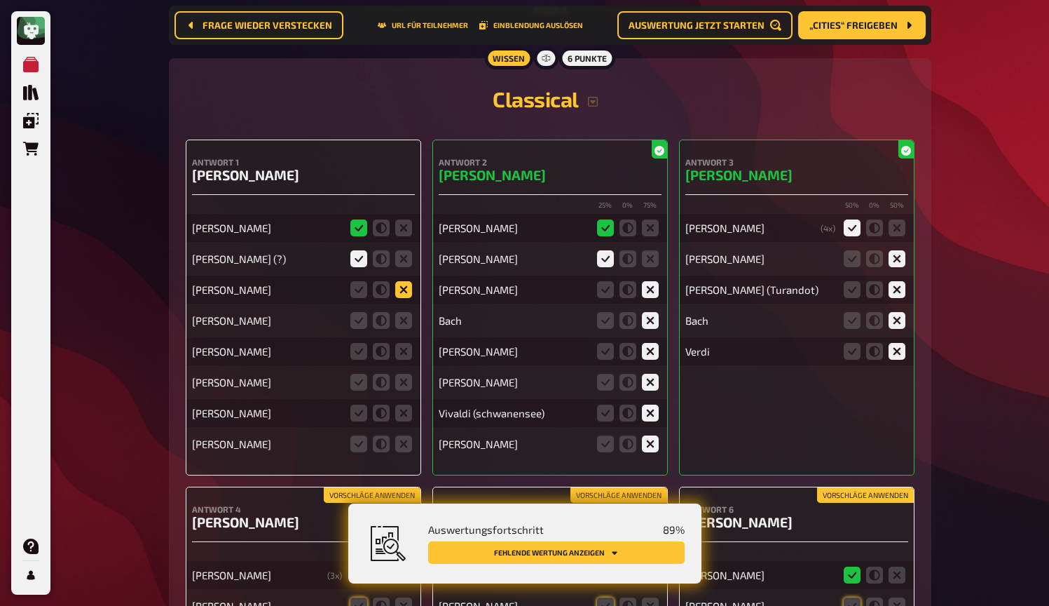
click at [404, 285] on icon at bounding box center [403, 289] width 17 height 17
click at [0, 0] on input "radio" at bounding box center [0, 0] width 0 height 0
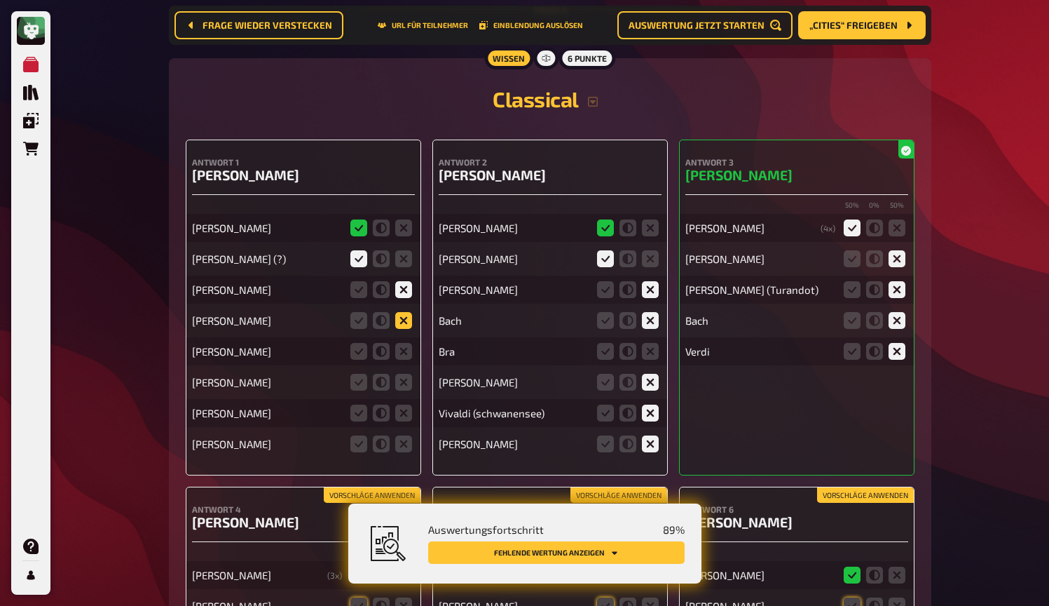
click at [405, 312] on icon at bounding box center [403, 320] width 17 height 17
click at [0, 0] on input "radio" at bounding box center [0, 0] width 0 height 0
click at [407, 343] on icon at bounding box center [403, 351] width 17 height 17
click at [0, 0] on input "radio" at bounding box center [0, 0] width 0 height 0
click at [403, 382] on icon at bounding box center [403, 382] width 17 height 17
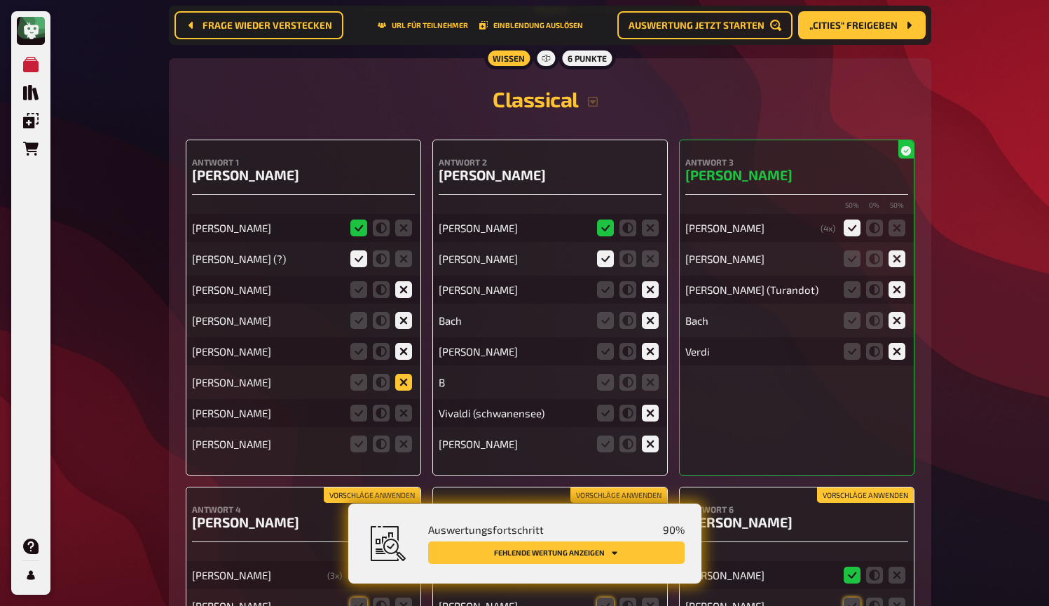
click at [0, 0] on input "radio" at bounding box center [0, 0] width 0 height 0
click at [403, 409] on icon at bounding box center [403, 412] width 17 height 17
click at [0, 0] on input "radio" at bounding box center [0, 0] width 0 height 0
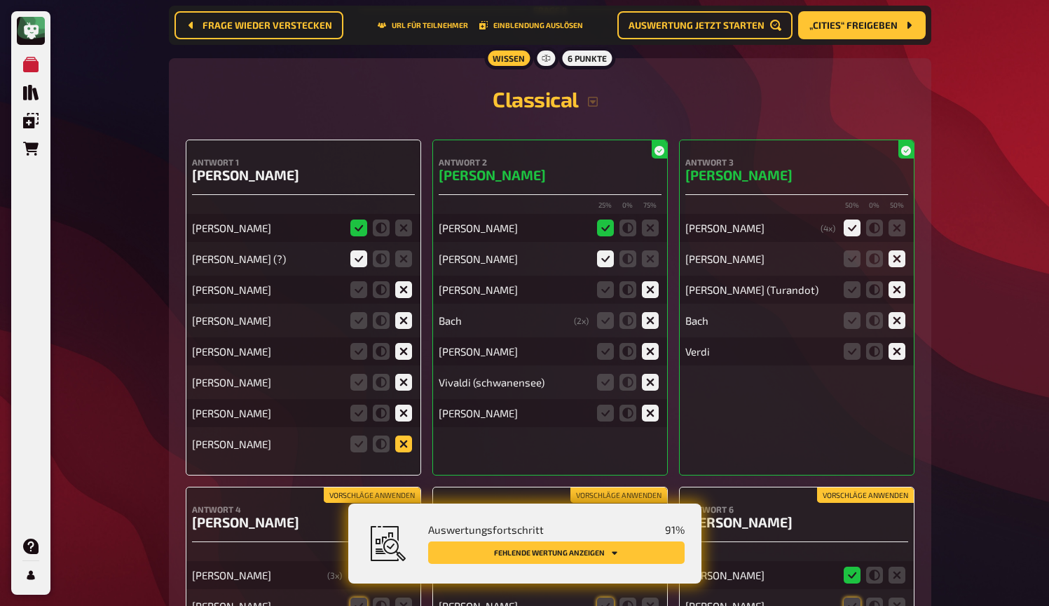
click at [403, 437] on icon at bounding box center [403, 443] width 17 height 17
click at [0, 0] on input "radio" at bounding box center [0, 0] width 0 height 0
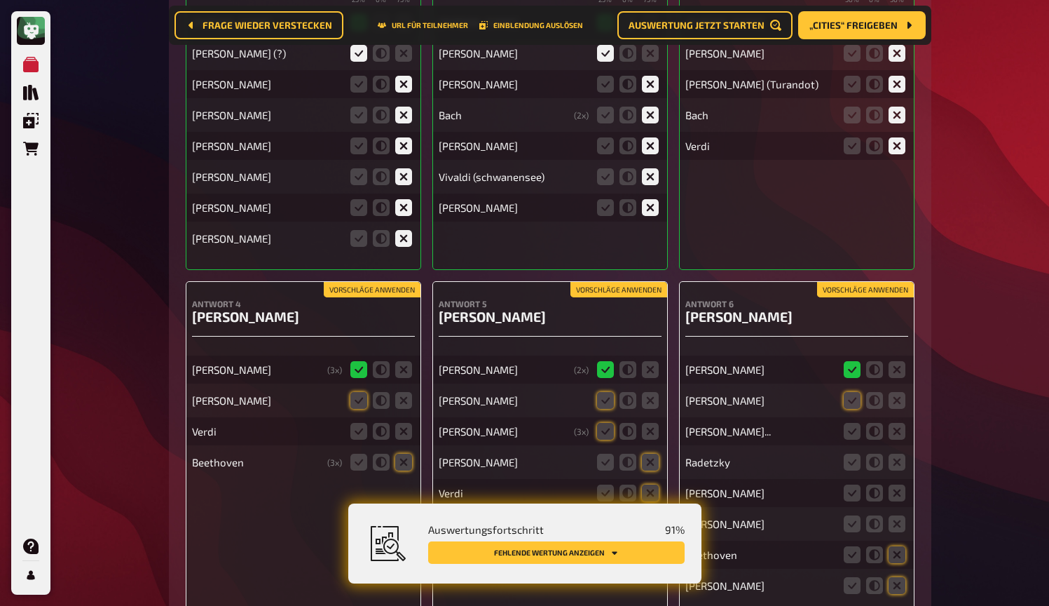
scroll to position [6067, 0]
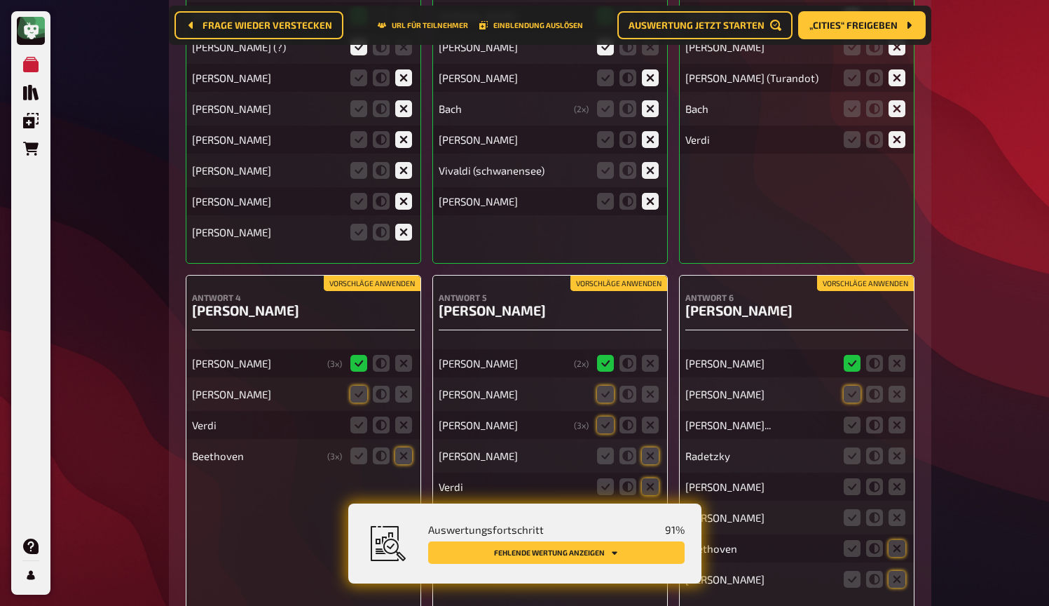
click at [383, 275] on div "Vorschläge anwenden Antwort 4 [PERSON_NAME] [PERSON_NAME] ( 3 x) [PERSON_NAME] …" at bounding box center [304, 443] width 236 height 336
click at [383, 278] on button "Vorschläge anwenden" at bounding box center [372, 283] width 97 height 15
click at [404, 423] on icon at bounding box center [403, 424] width 17 height 17
click at [0, 0] on input "radio" at bounding box center [0, 0] width 0 height 0
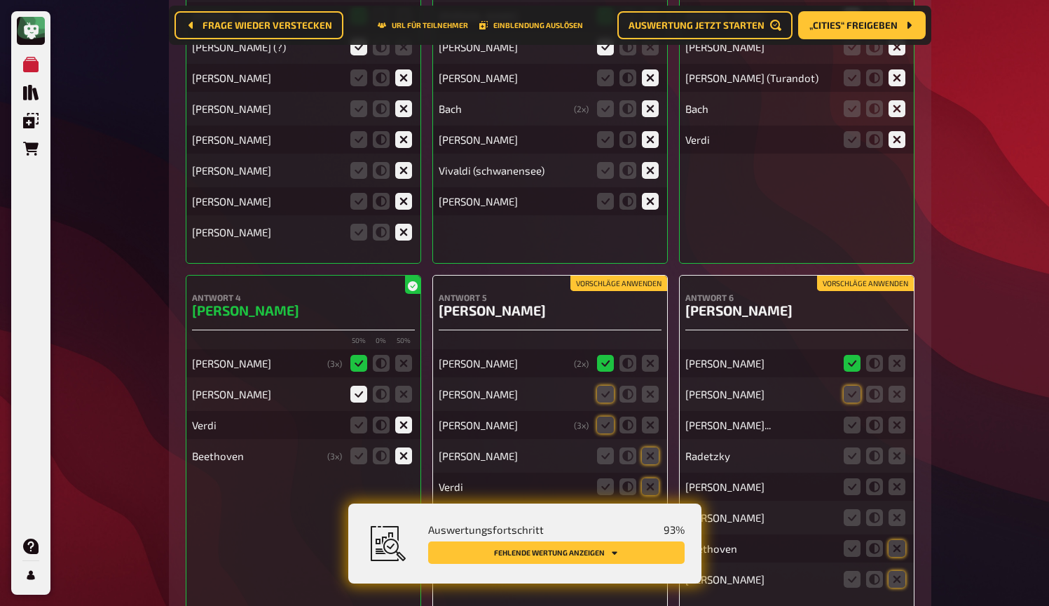
click at [640, 278] on button "Vorschläge anwenden" at bounding box center [619, 283] width 97 height 15
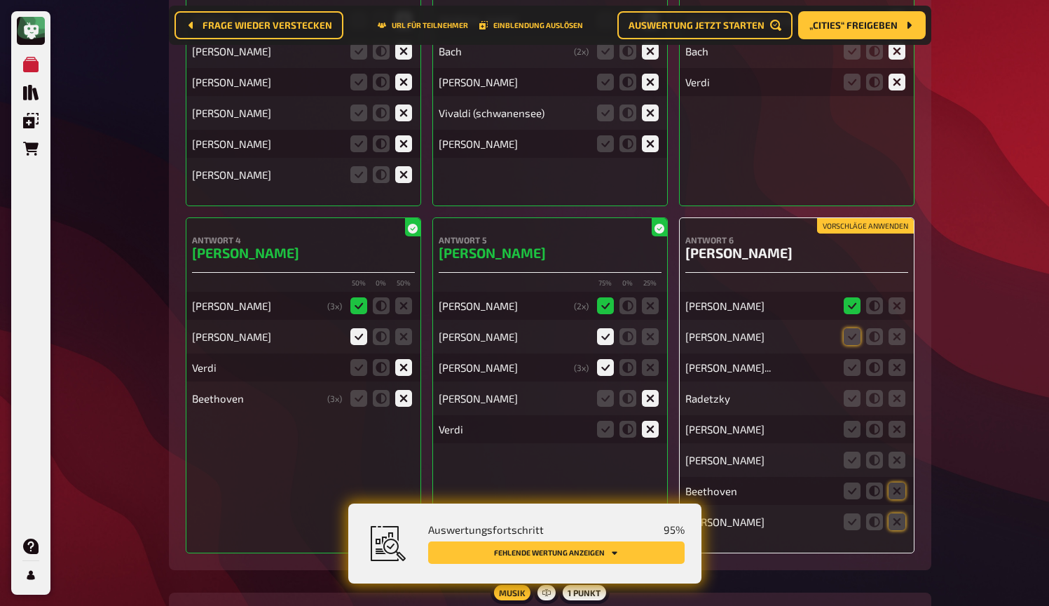
scroll to position [6141, 0]
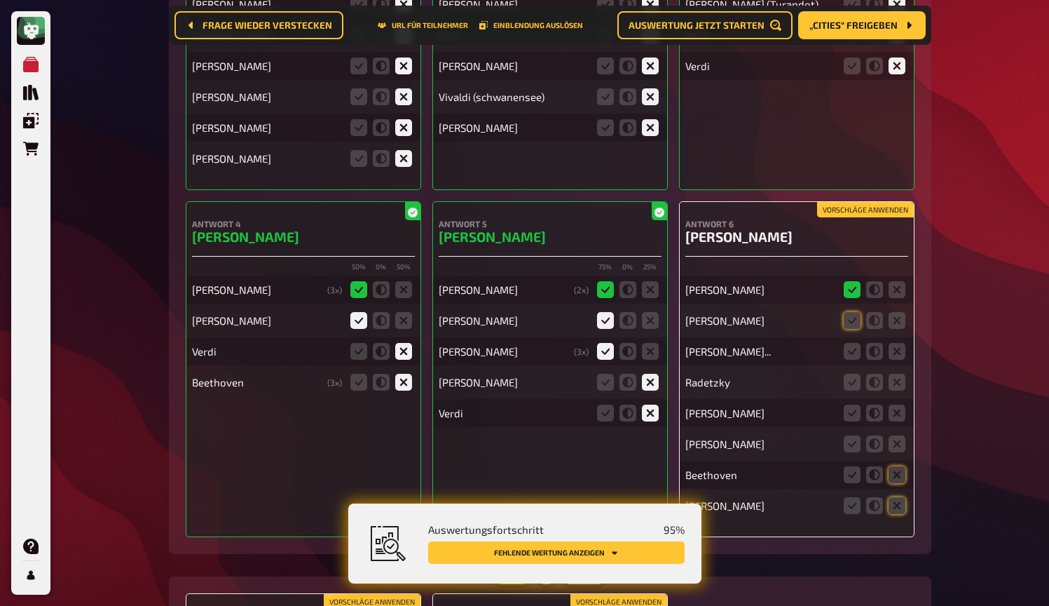
click at [853, 206] on button "Vorschläge anwenden" at bounding box center [865, 209] width 97 height 15
click at [898, 347] on icon at bounding box center [897, 351] width 17 height 17
click at [0, 0] on input "radio" at bounding box center [0, 0] width 0 height 0
click at [898, 374] on icon at bounding box center [897, 382] width 17 height 17
click at [0, 0] on input "radio" at bounding box center [0, 0] width 0 height 0
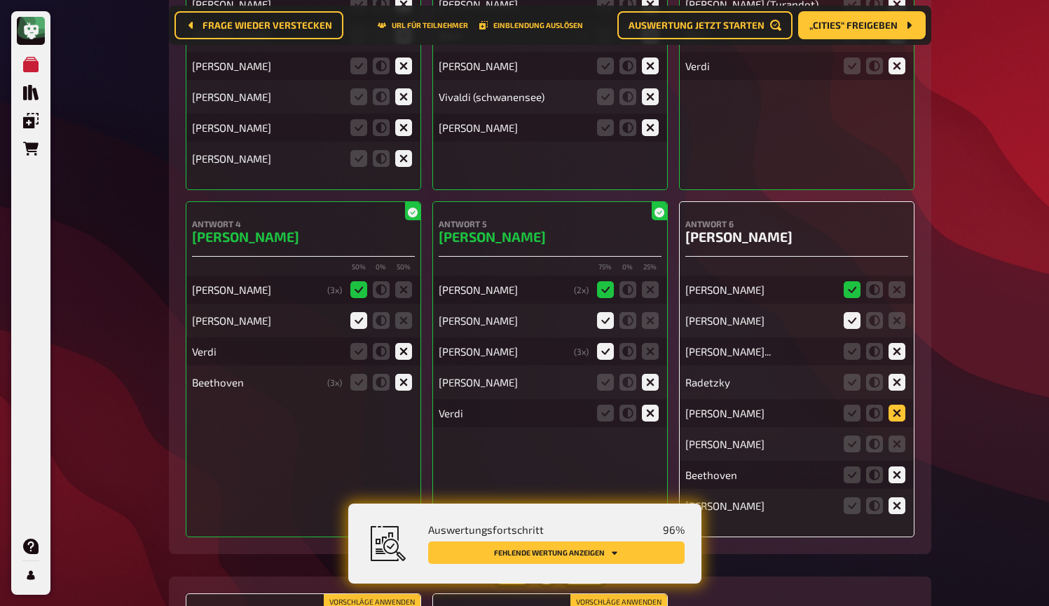
click at [898, 404] on icon at bounding box center [897, 412] width 17 height 17
click at [0, 0] on input "radio" at bounding box center [0, 0] width 0 height 0
click at [897, 442] on icon at bounding box center [897, 443] width 17 height 17
click at [0, 0] on input "radio" at bounding box center [0, 0] width 0 height 0
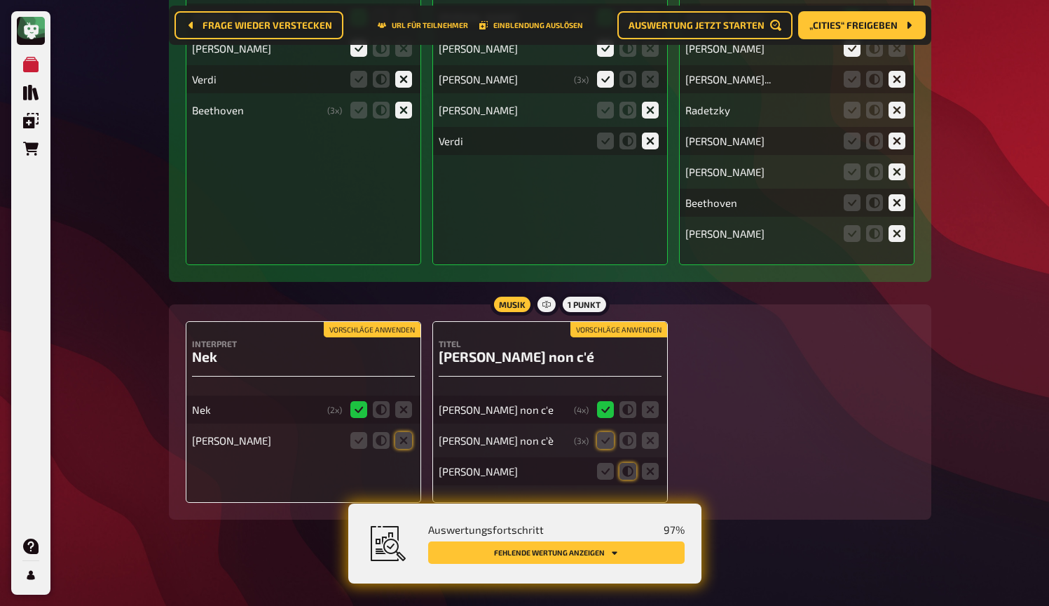
scroll to position [6412, 0]
click at [654, 326] on button "Vorschläge anwenden" at bounding box center [619, 329] width 97 height 15
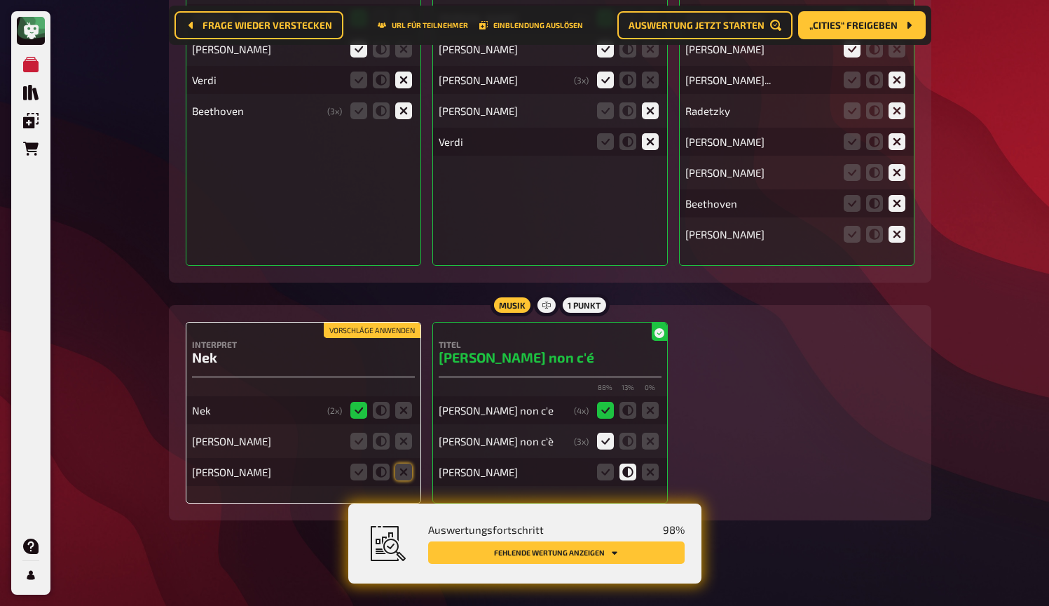
click at [395, 329] on button "Vorschläge anwenden" at bounding box center [372, 329] width 97 height 15
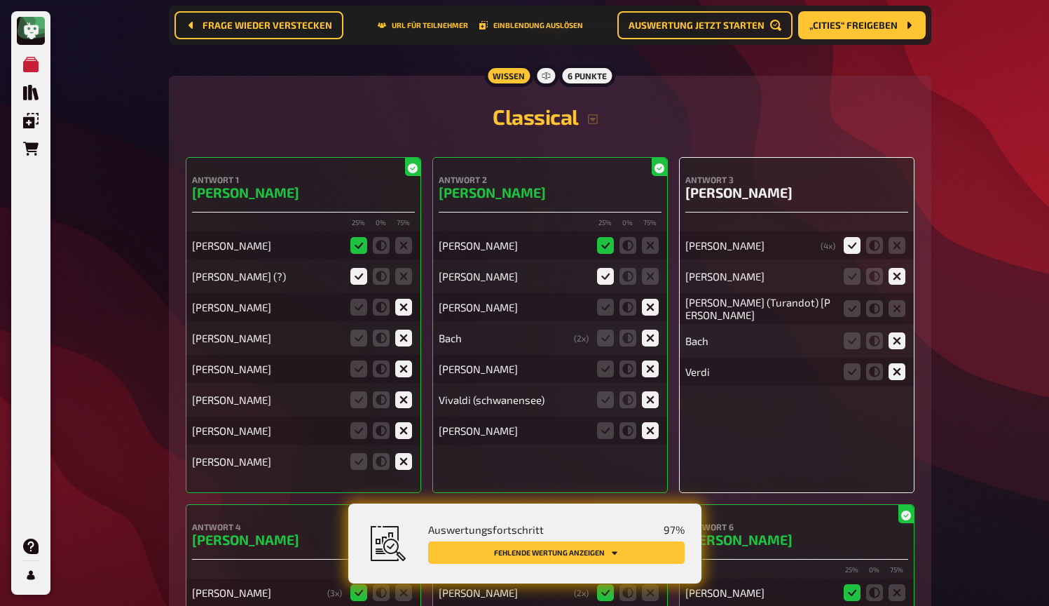
scroll to position [5887, 0]
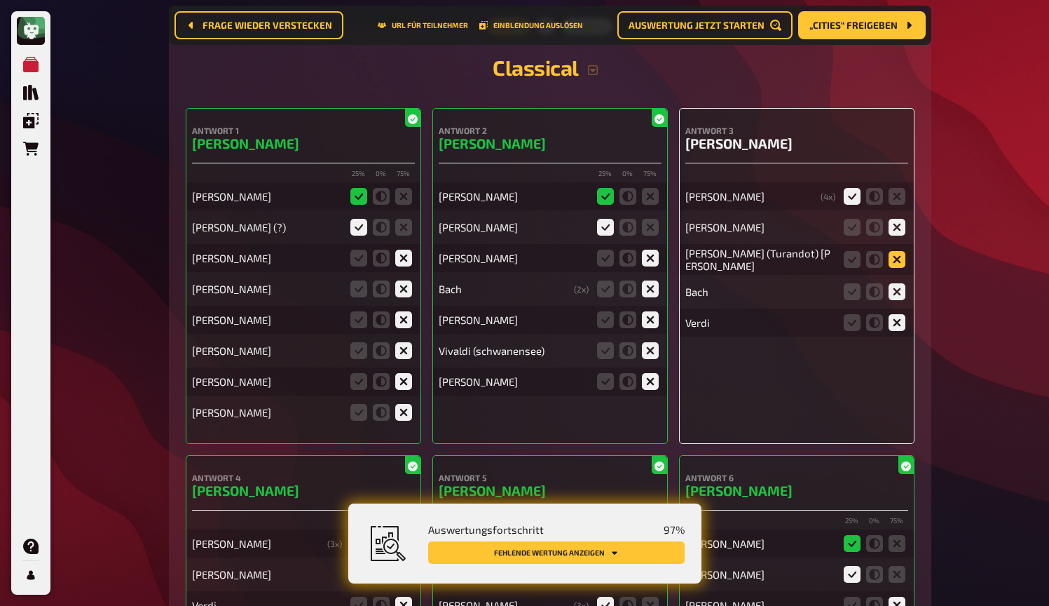
click at [898, 256] on icon at bounding box center [897, 259] width 17 height 17
click at [0, 0] on input "radio" at bounding box center [0, 0] width 0 height 0
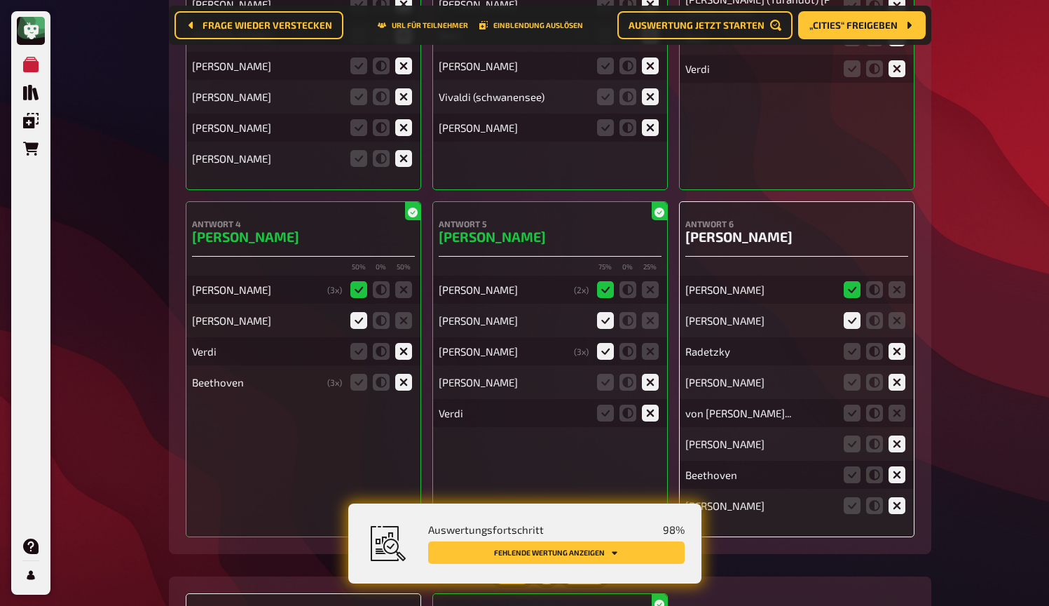
scroll to position [6161, 0]
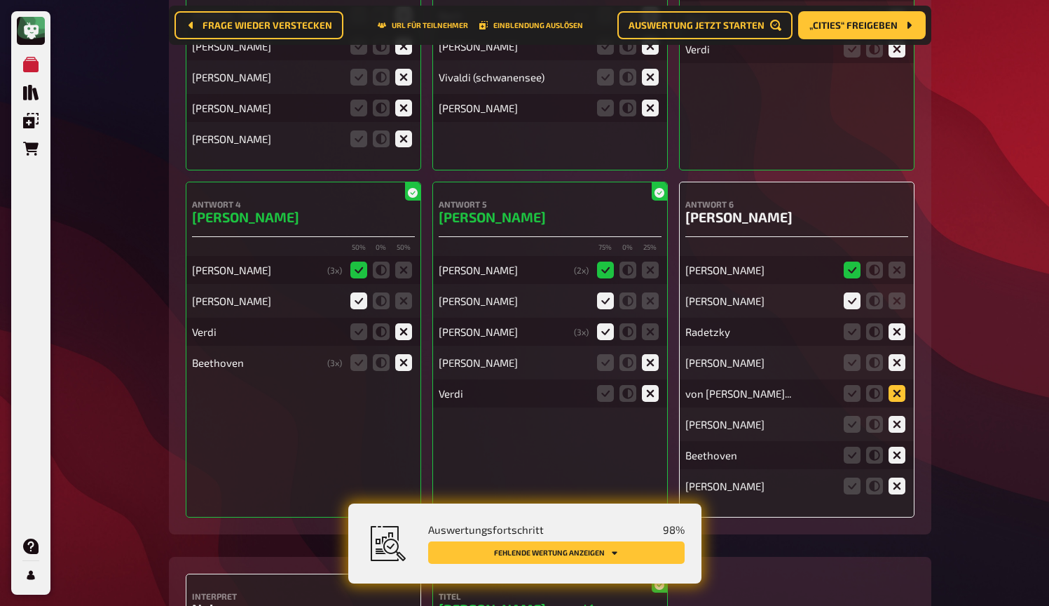
click at [899, 390] on icon at bounding box center [897, 393] width 17 height 17
click at [0, 0] on input "radio" at bounding box center [0, 0] width 0 height 0
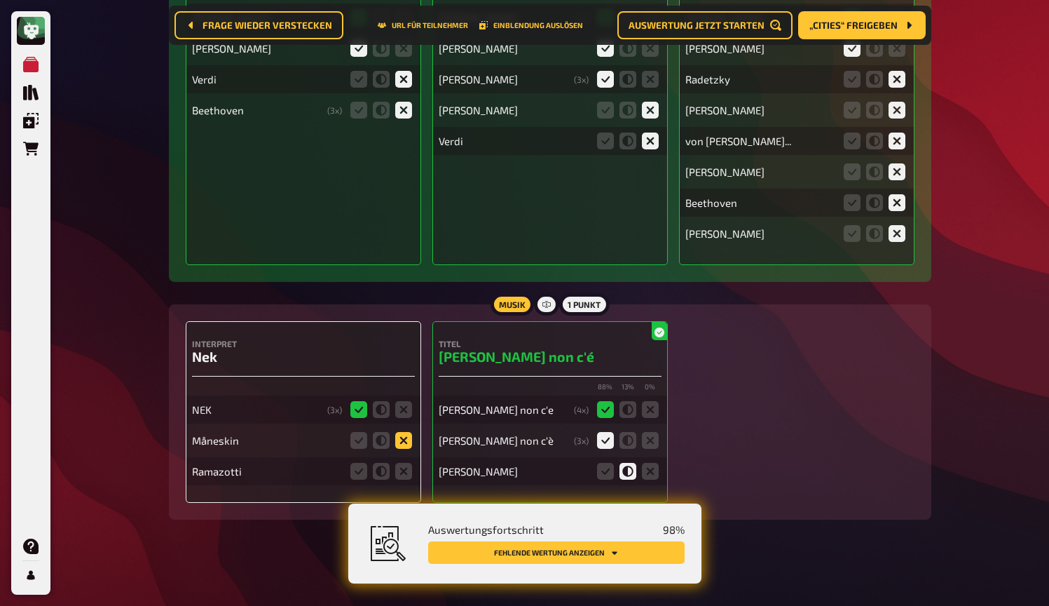
scroll to position [6412, 0]
click at [406, 438] on icon at bounding box center [403, 441] width 17 height 17
click at [0, 0] on input "radio" at bounding box center [0, 0] width 0 height 0
click at [405, 466] on icon at bounding box center [403, 471] width 17 height 17
click at [0, 0] on input "radio" at bounding box center [0, 0] width 0 height 0
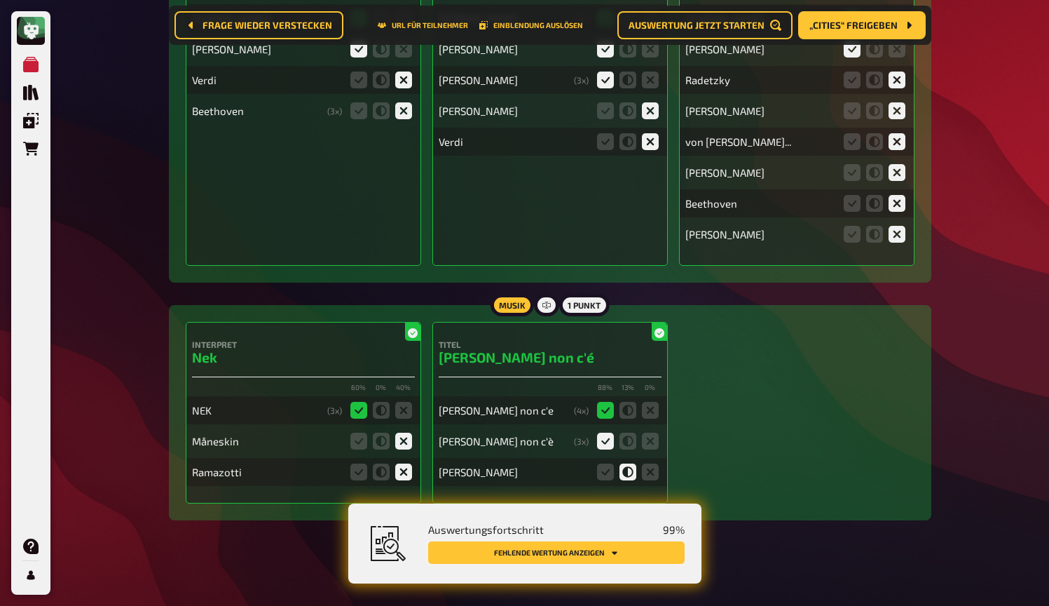
click at [653, 550] on button "Fehlende Wertung anzeigen" at bounding box center [556, 552] width 257 height 22
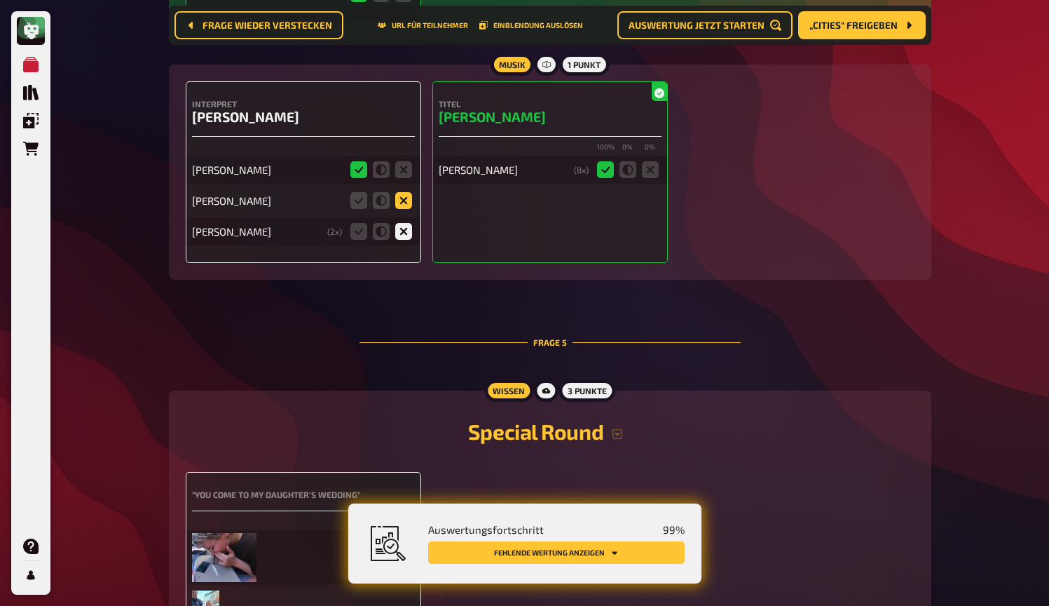
click at [400, 197] on icon at bounding box center [403, 200] width 17 height 17
click at [0, 0] on input "radio" at bounding box center [0, 0] width 0 height 0
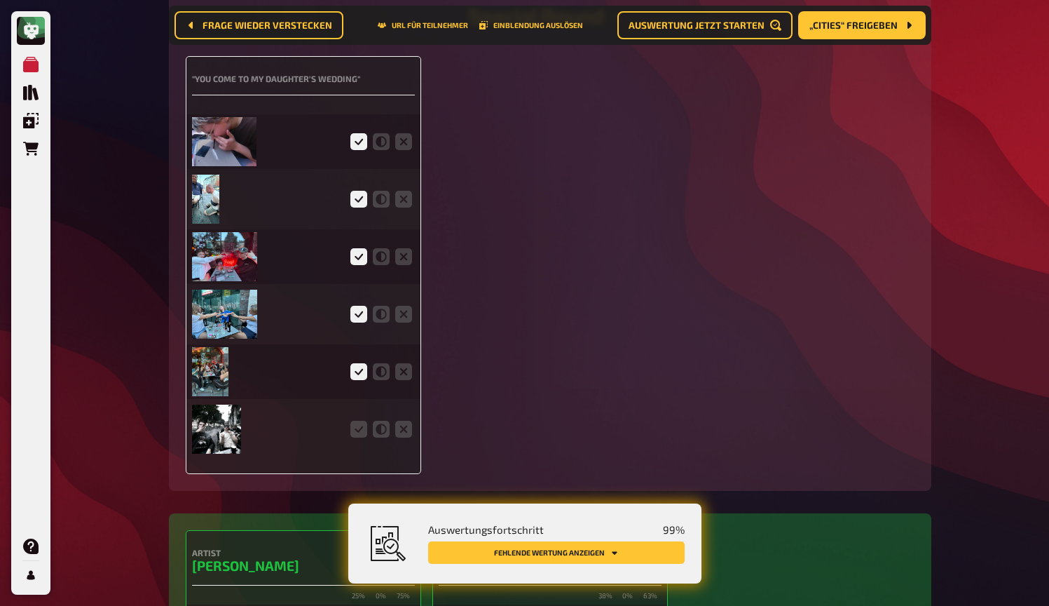
scroll to position [3182, 0]
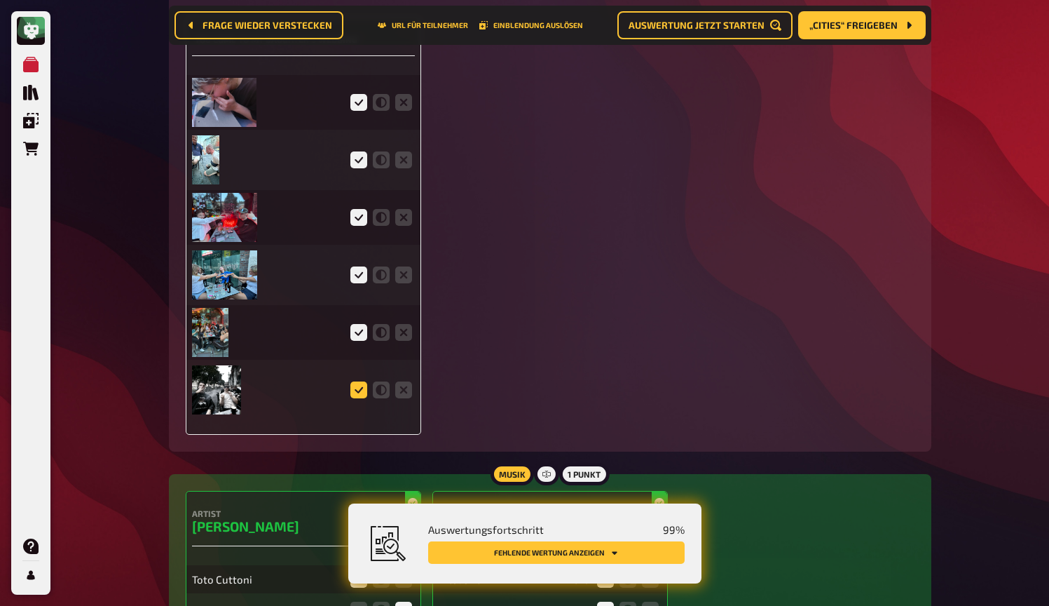
click at [361, 387] on icon at bounding box center [359, 389] width 17 height 17
click at [0, 0] on input "radio" at bounding box center [0, 0] width 0 height 0
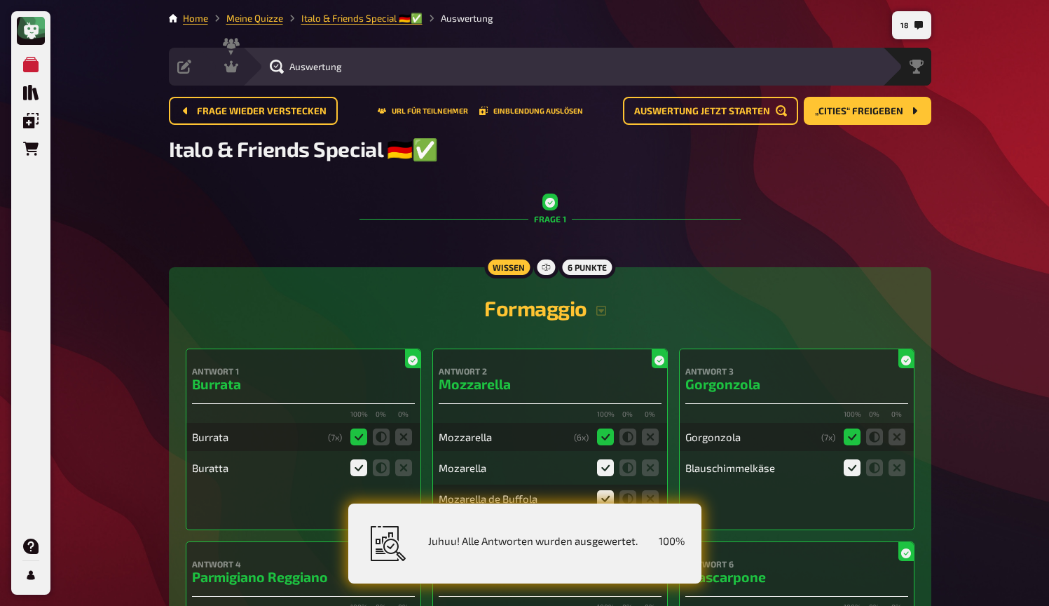
scroll to position [0, 0]
click at [236, 69] on icon at bounding box center [231, 67] width 14 height 14
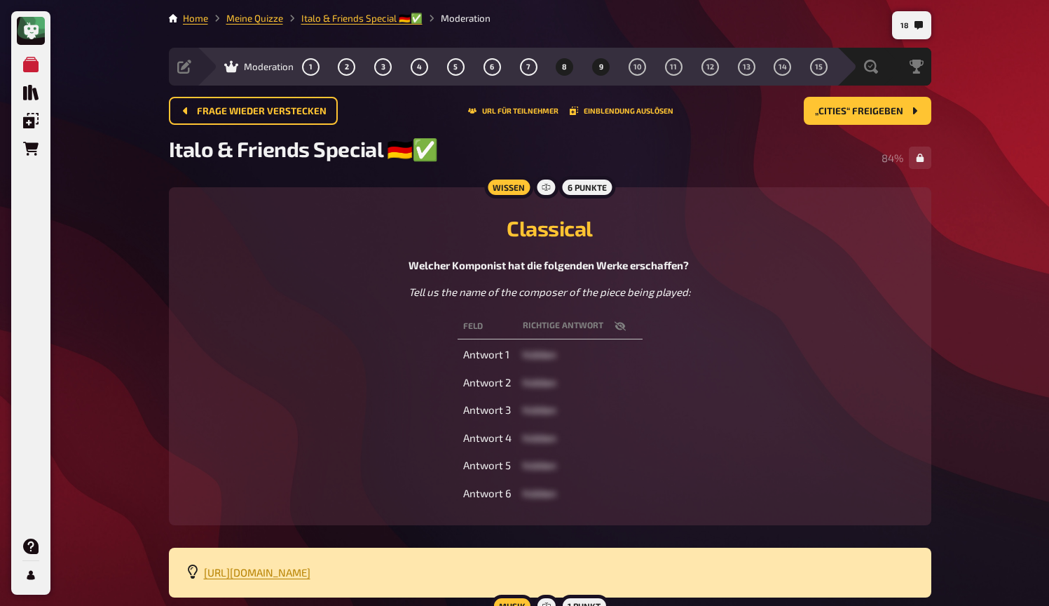
click at [599, 67] on span "9" at bounding box center [601, 67] width 4 height 8
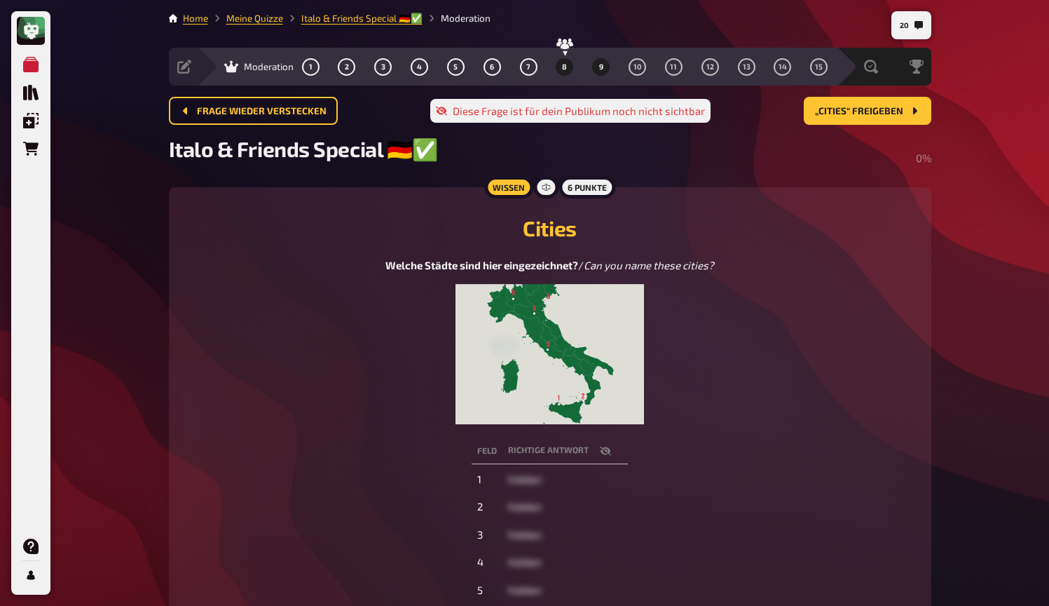
click at [566, 68] on span "8" at bounding box center [564, 67] width 5 height 8
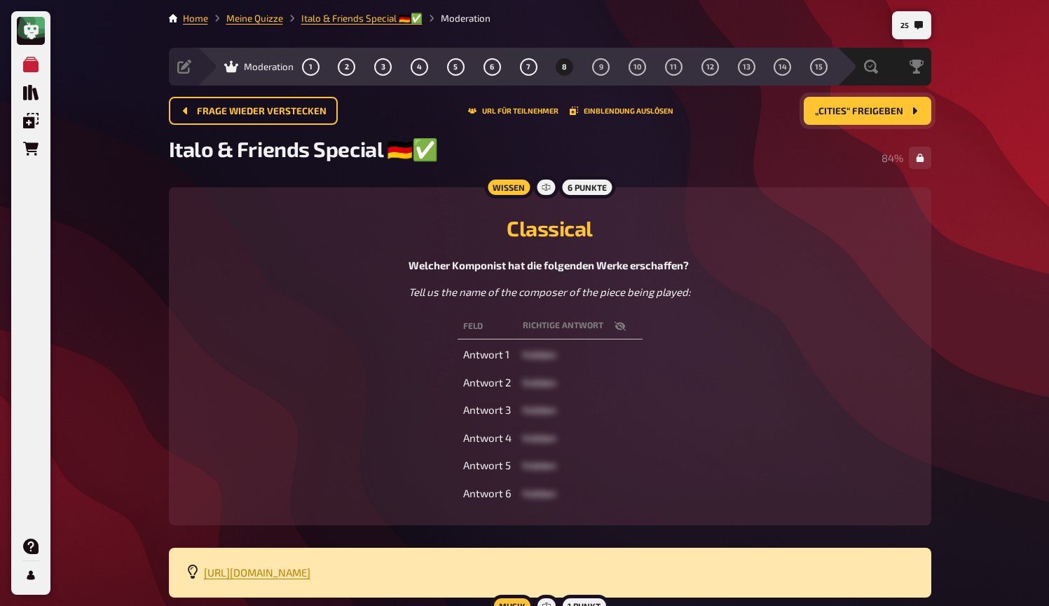
click at [857, 113] on span "„Cities“ freigeben" at bounding box center [859, 112] width 88 height 10
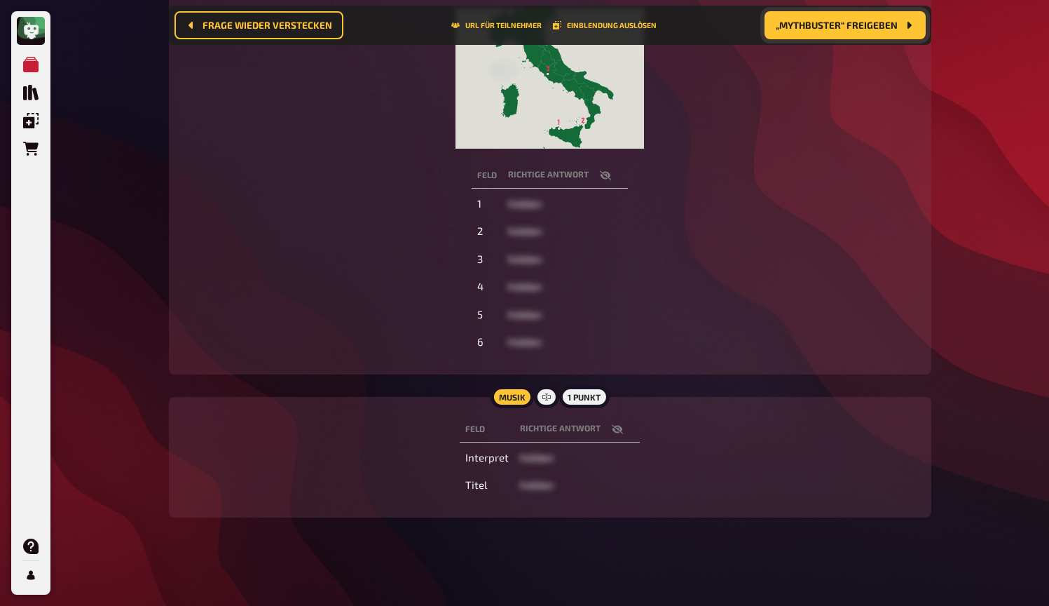
scroll to position [286, 0]
click at [617, 427] on icon "button" at bounding box center [617, 429] width 11 height 9
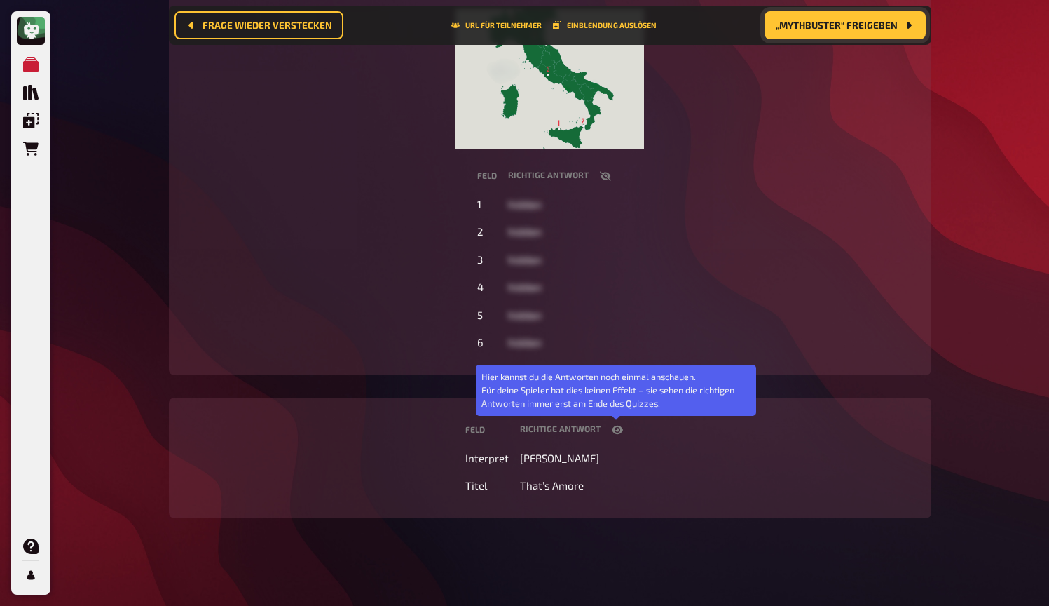
click at [617, 427] on icon "button" at bounding box center [617, 430] width 11 height 8
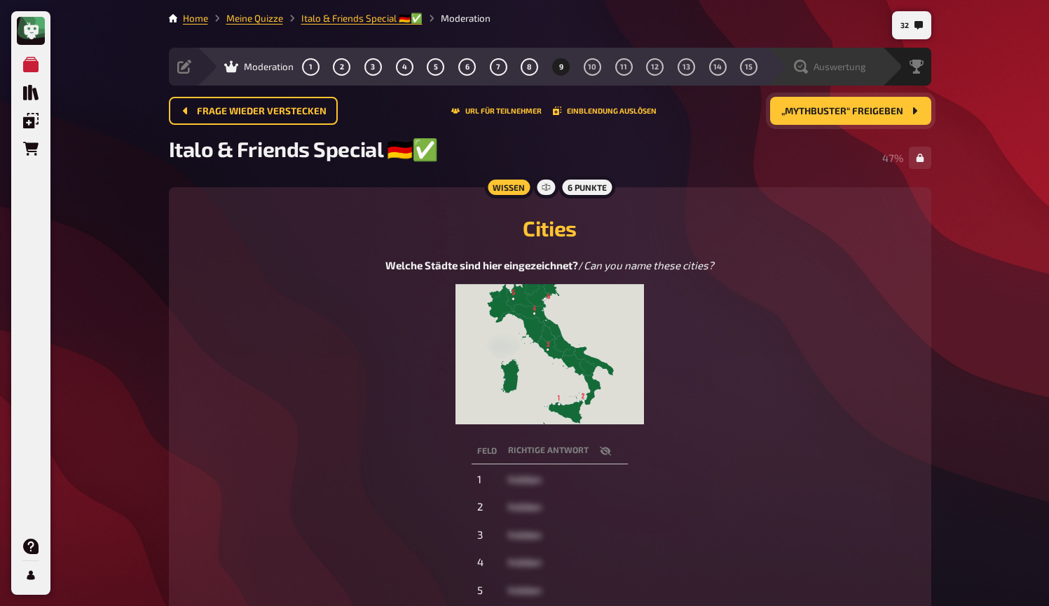
scroll to position [0, 0]
click at [850, 66] on span "Auswertung" at bounding box center [840, 66] width 53 height 11
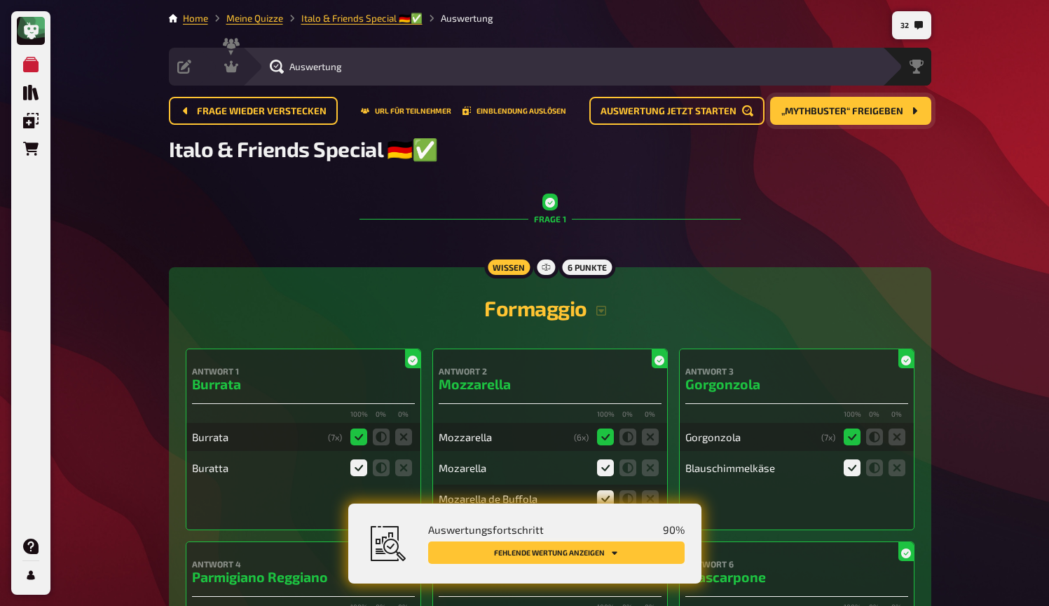
click at [653, 558] on button "Fehlende Wertung anzeigen" at bounding box center [556, 552] width 257 height 22
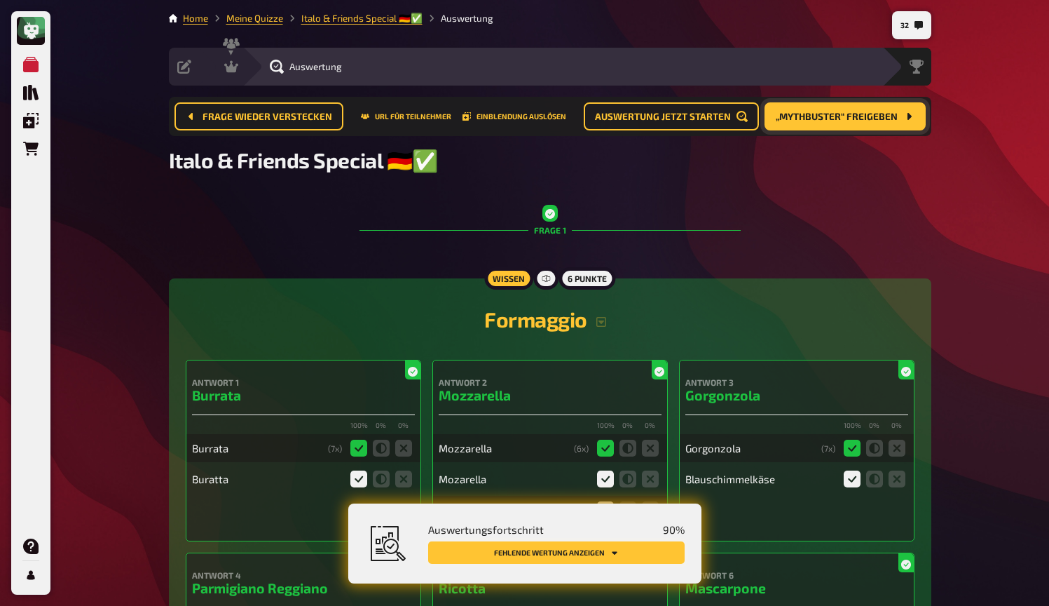
scroll to position [5804, 0]
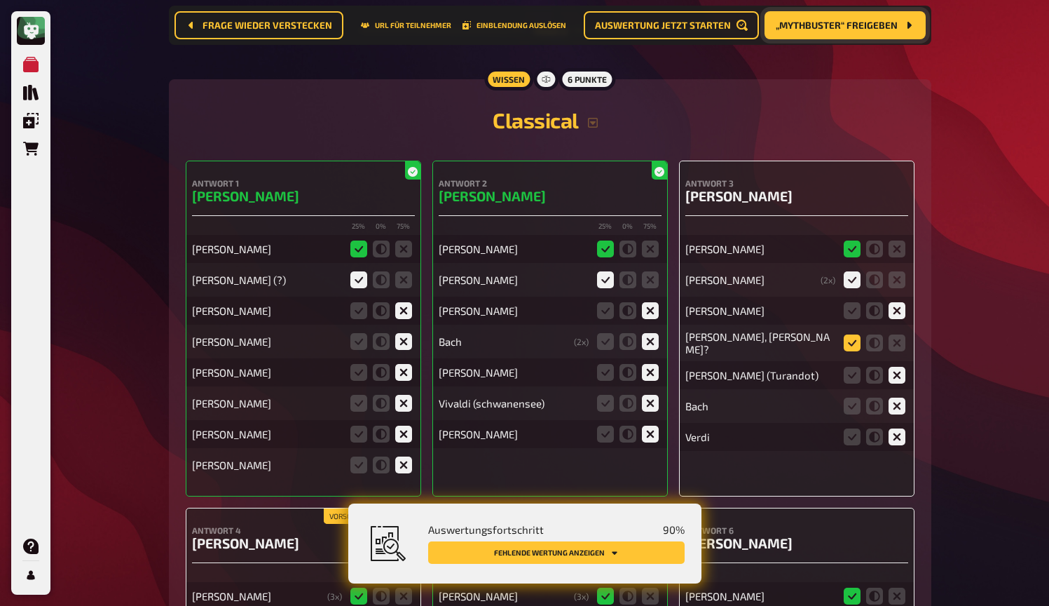
click at [852, 342] on icon at bounding box center [852, 342] width 17 height 17
click at [0, 0] on input "radio" at bounding box center [0, 0] width 0 height 0
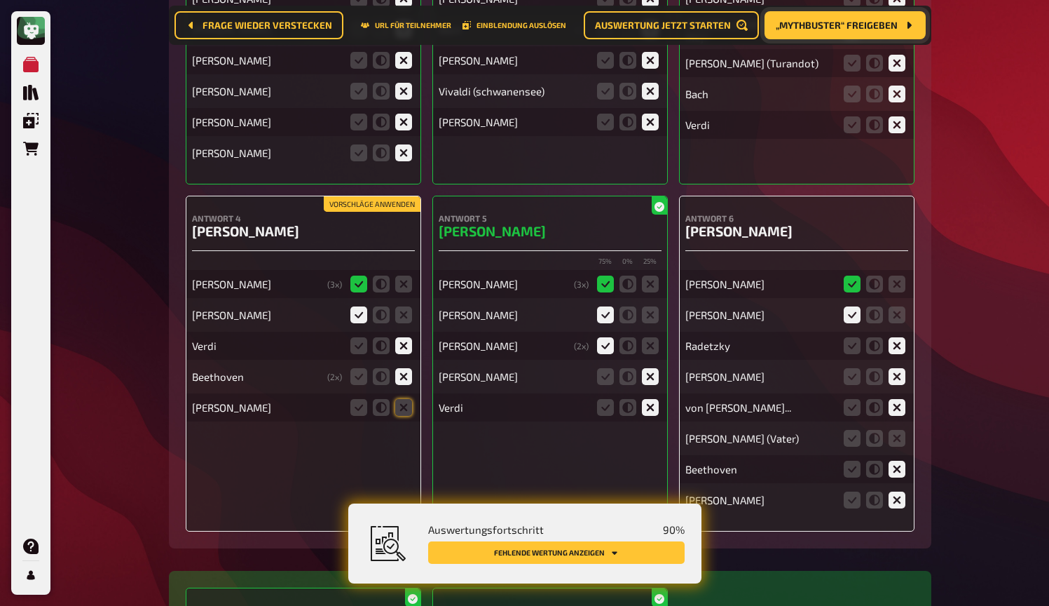
scroll to position [6125, 0]
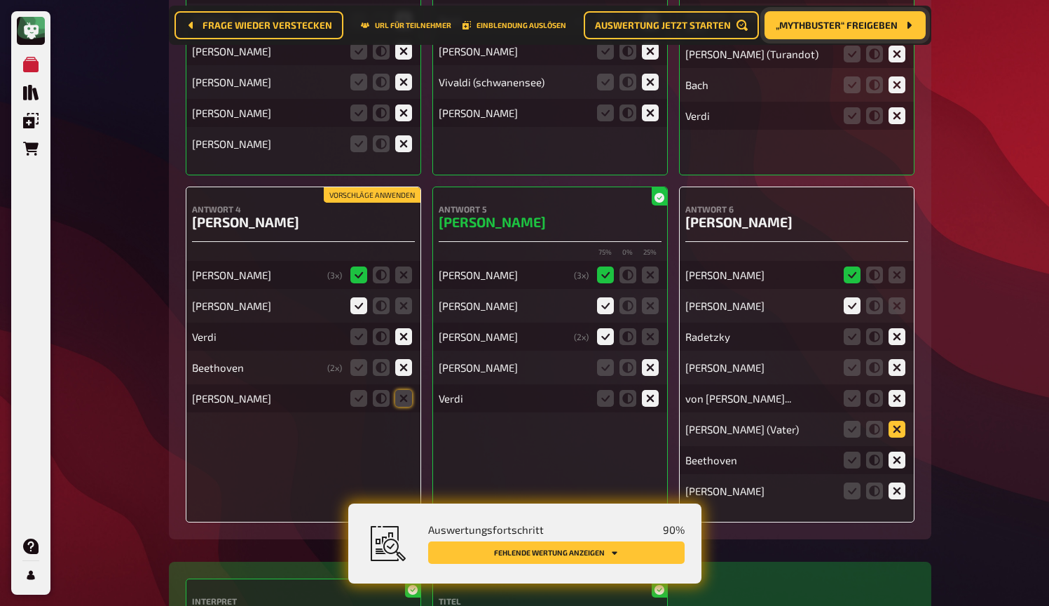
click at [899, 426] on icon at bounding box center [897, 429] width 17 height 17
click at [0, 0] on input "radio" at bounding box center [0, 0] width 0 height 0
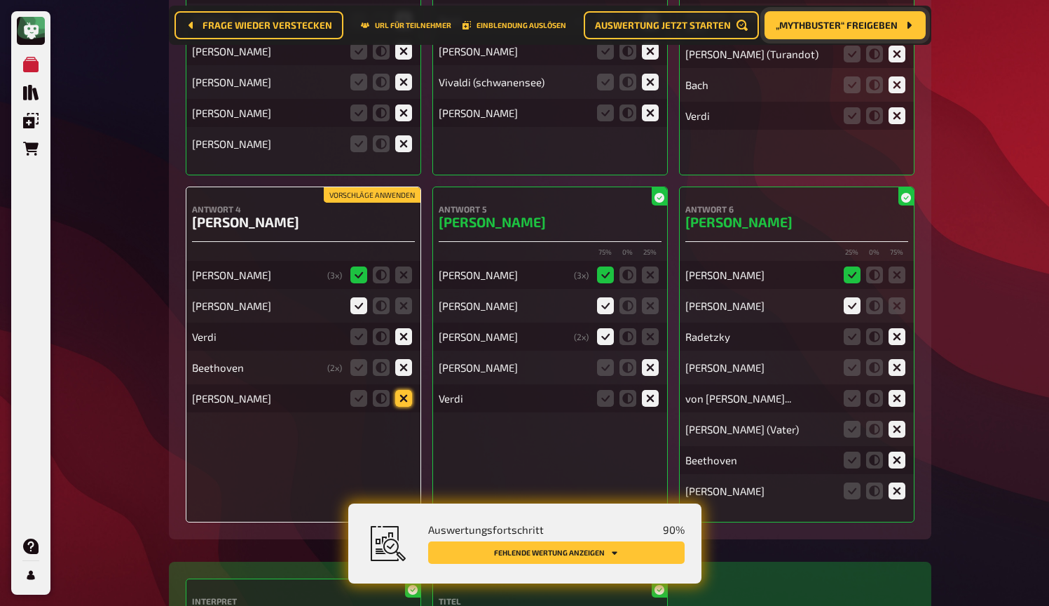
click at [404, 393] on icon at bounding box center [403, 398] width 17 height 17
click at [0, 0] on input "radio" at bounding box center [0, 0] width 0 height 0
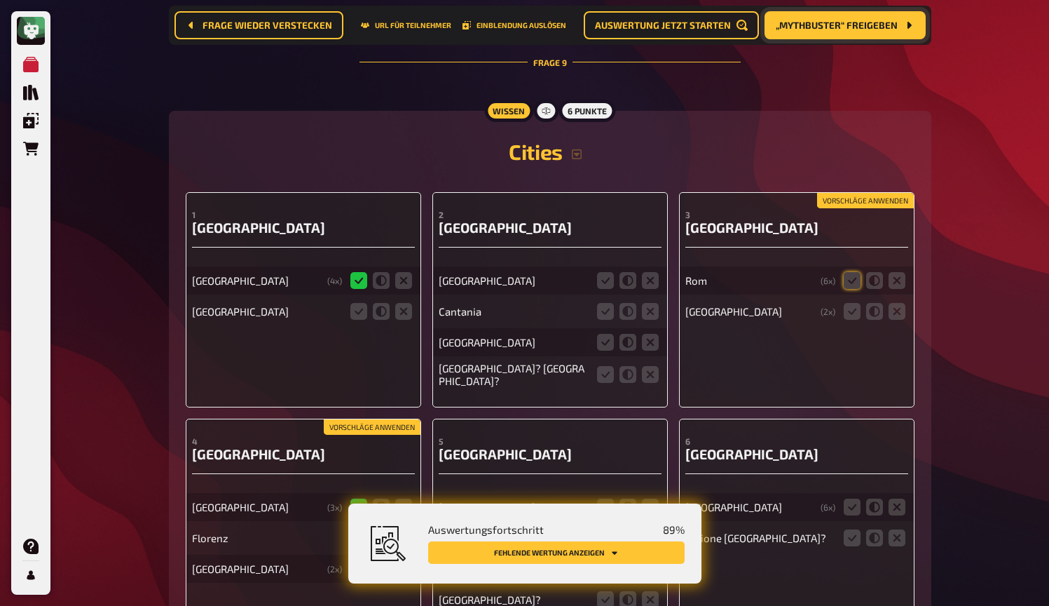
scroll to position [6936, 0]
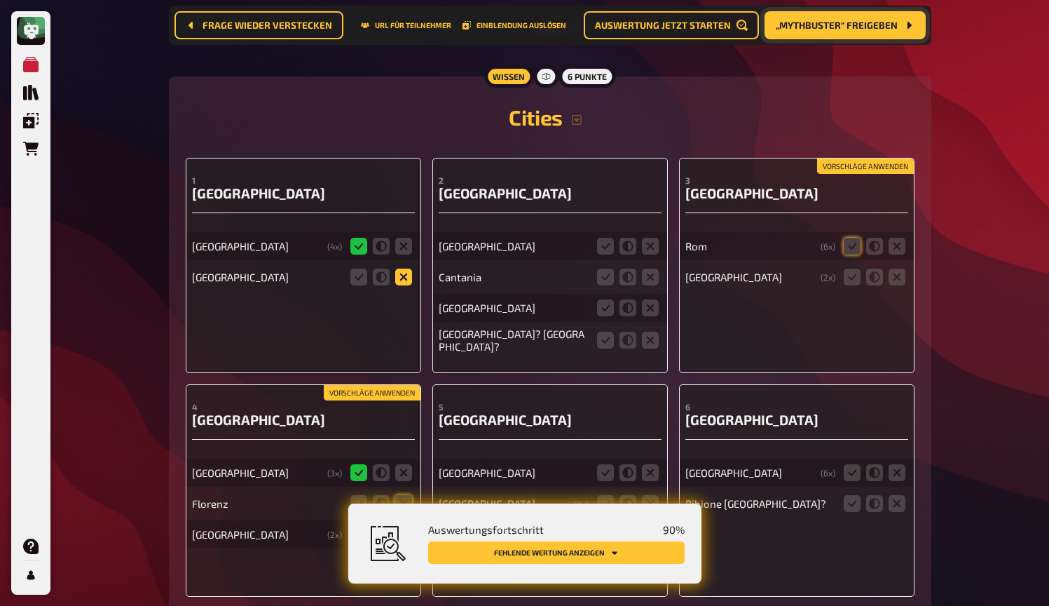
click at [404, 273] on icon at bounding box center [403, 276] width 17 height 17
click at [0, 0] on input "radio" at bounding box center [0, 0] width 0 height 0
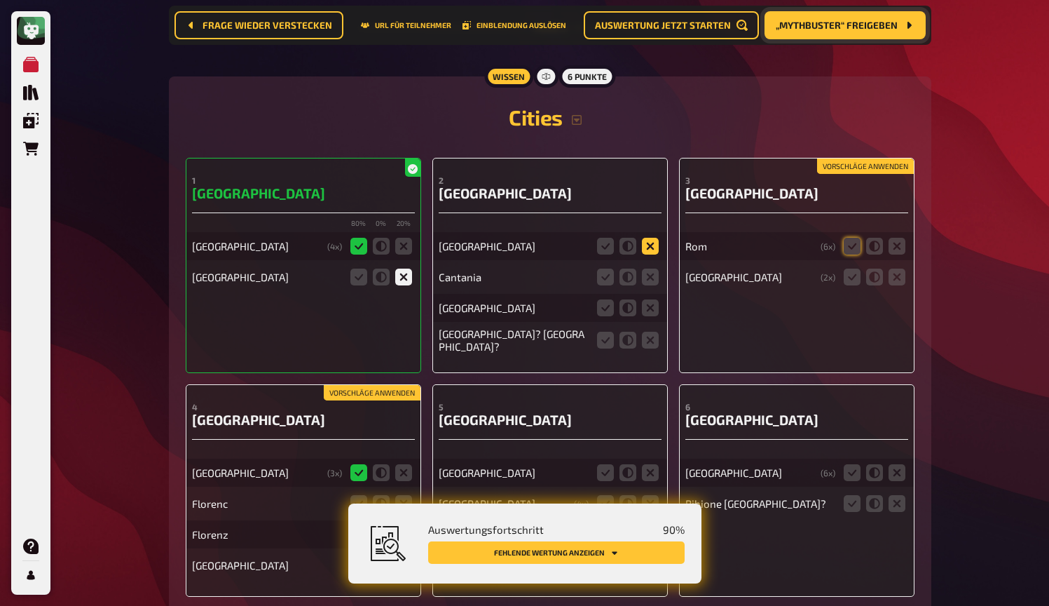
click at [648, 240] on icon at bounding box center [650, 246] width 17 height 17
click at [0, 0] on input "radio" at bounding box center [0, 0] width 0 height 0
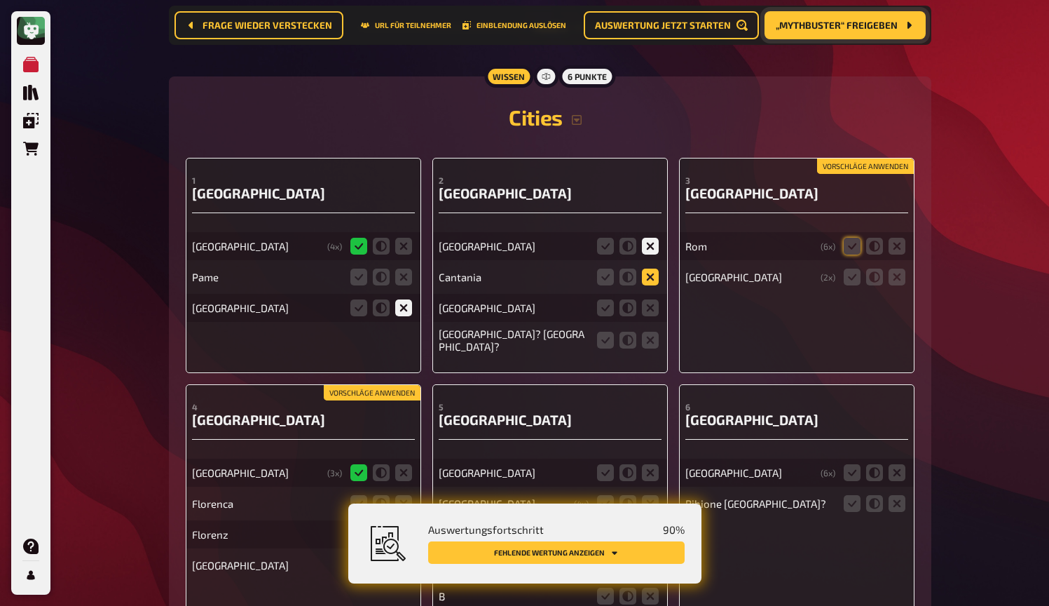
click at [647, 273] on icon at bounding box center [650, 276] width 17 height 17
click at [0, 0] on input "radio" at bounding box center [0, 0] width 0 height 0
click at [651, 310] on icon at bounding box center [650, 307] width 17 height 17
click at [0, 0] on input "radio" at bounding box center [0, 0] width 0 height 0
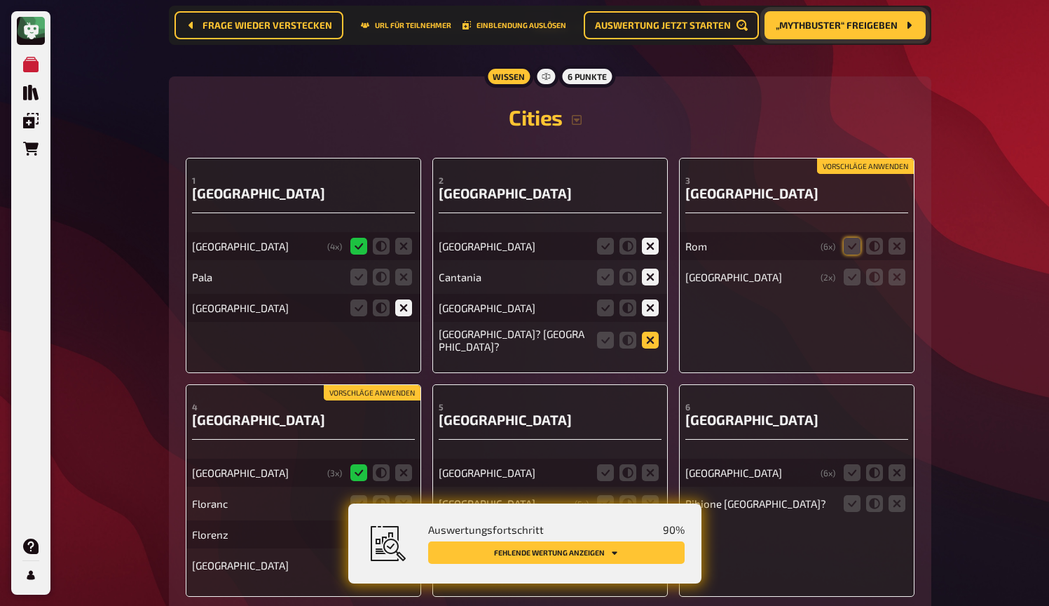
click at [654, 336] on icon at bounding box center [650, 340] width 17 height 17
click at [0, 0] on input "radio" at bounding box center [0, 0] width 0 height 0
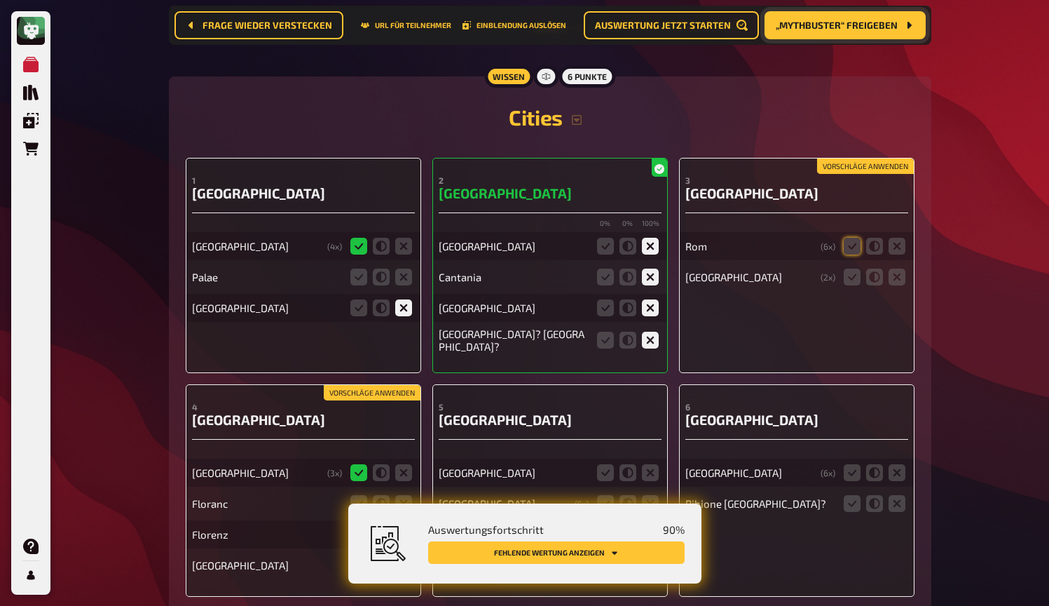
click at [885, 163] on button "Vorschläge anwenden" at bounding box center [865, 165] width 97 height 15
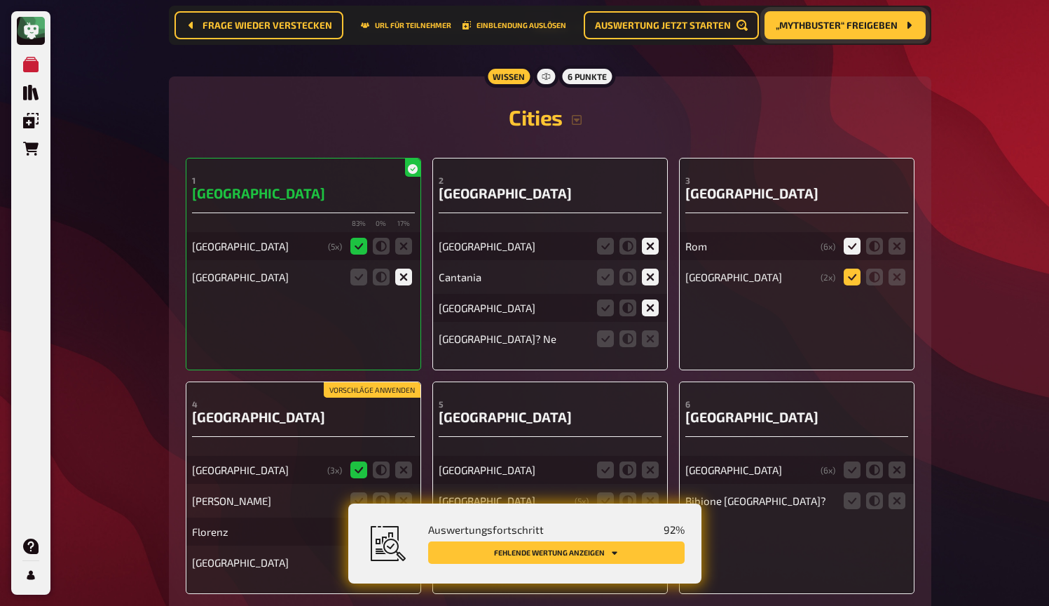
click at [848, 272] on icon at bounding box center [852, 276] width 17 height 17
click at [0, 0] on input "radio" at bounding box center [0, 0] width 0 height 0
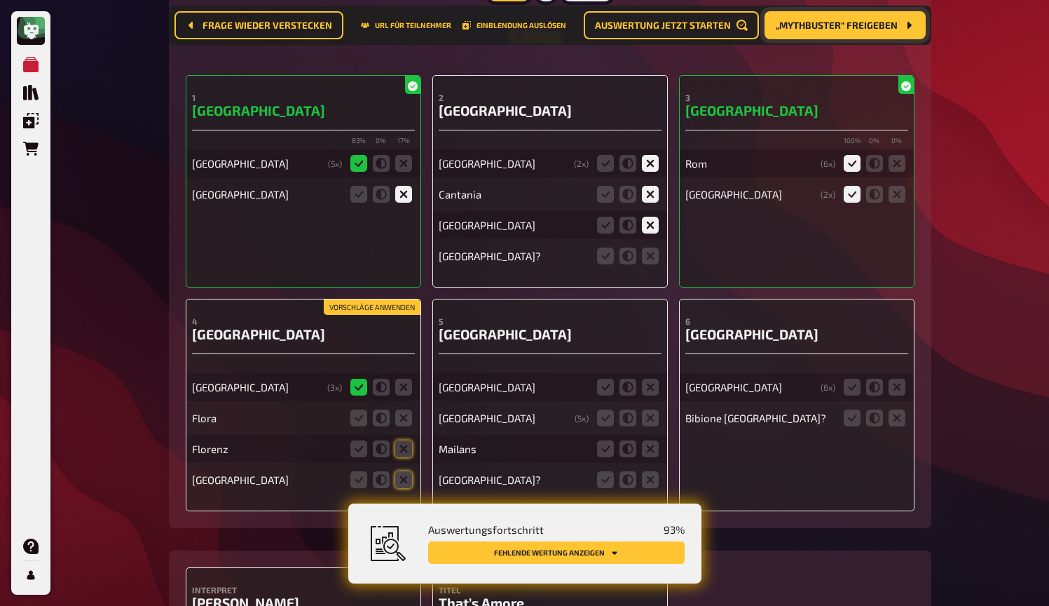
scroll to position [7032, 0]
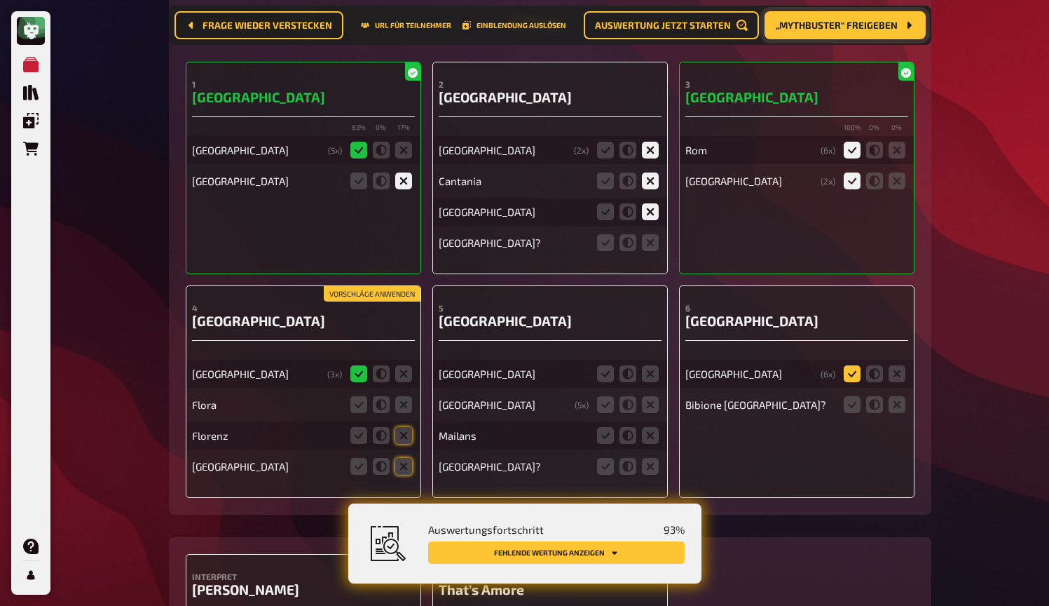
click at [848, 369] on icon at bounding box center [852, 373] width 17 height 17
click at [0, 0] on input "radio" at bounding box center [0, 0] width 0 height 0
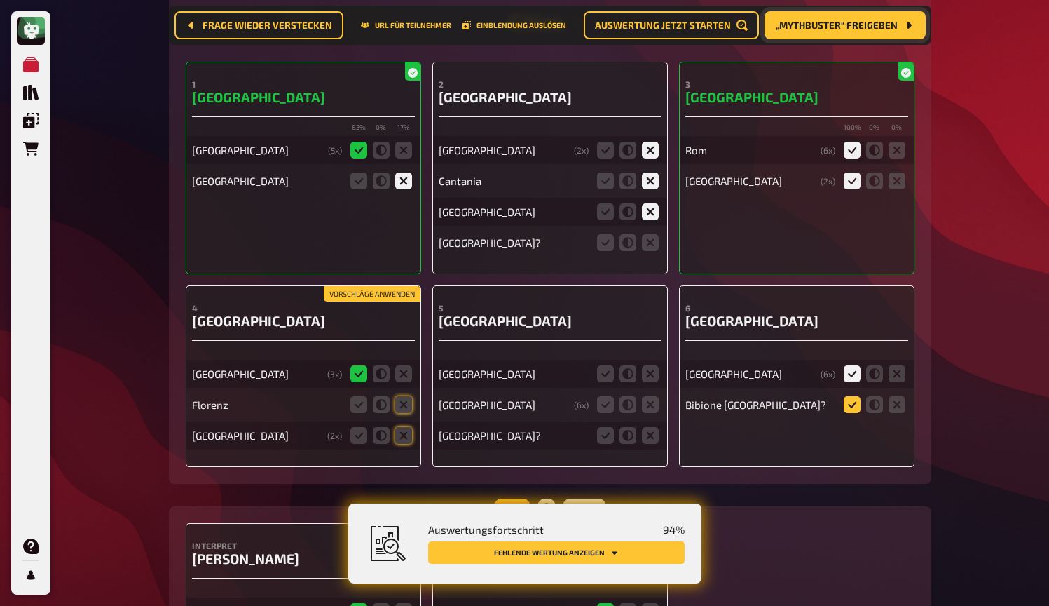
click at [856, 402] on icon at bounding box center [852, 404] width 17 height 17
click at [0, 0] on input "radio" at bounding box center [0, 0] width 0 height 0
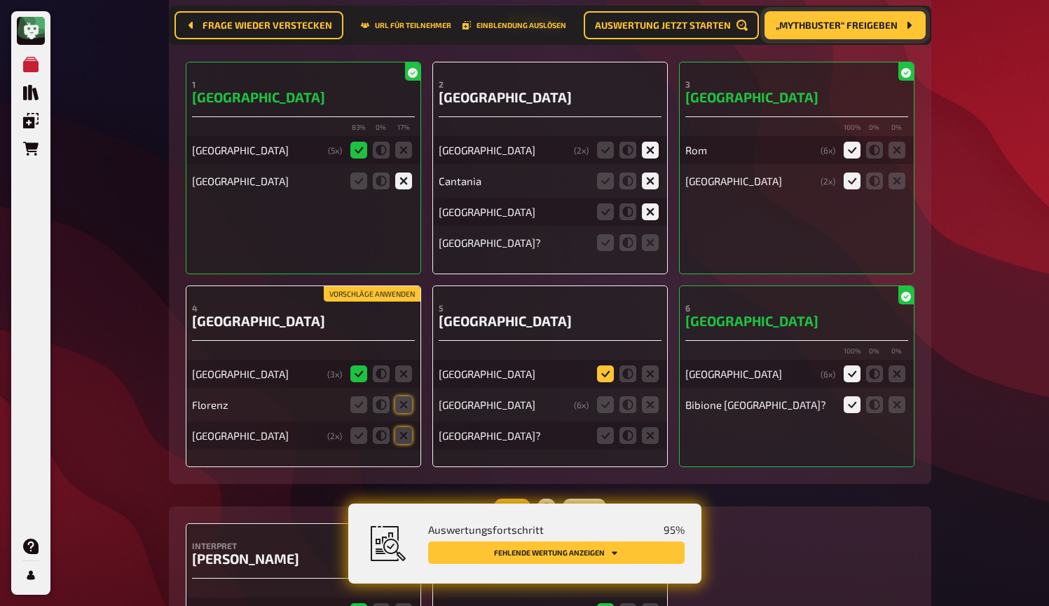
click at [606, 367] on icon at bounding box center [605, 373] width 17 height 17
click at [0, 0] on input "radio" at bounding box center [0, 0] width 0 height 0
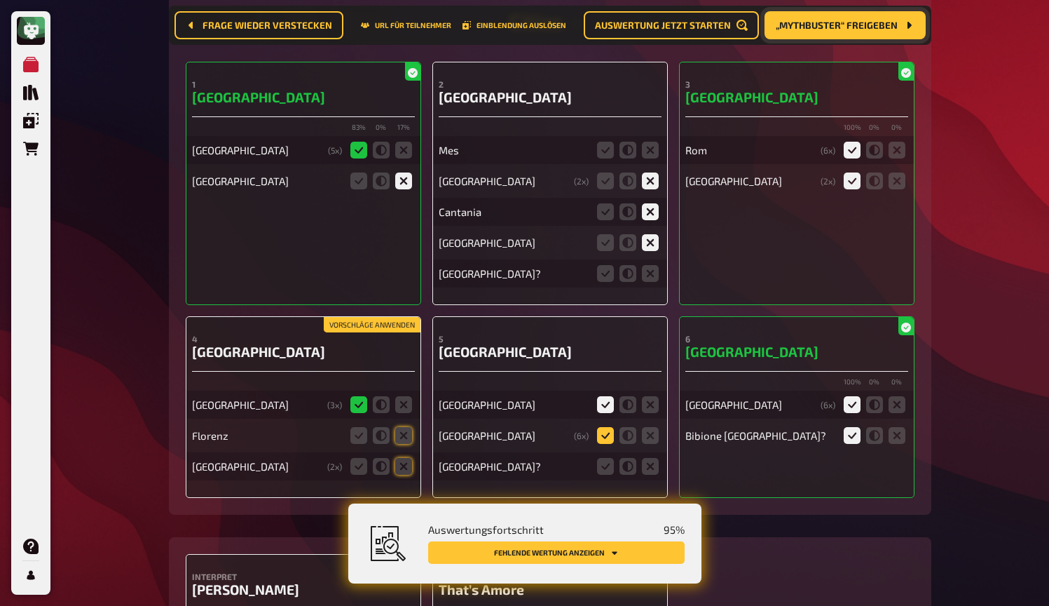
click at [606, 433] on icon at bounding box center [605, 435] width 17 height 17
click at [0, 0] on input "radio" at bounding box center [0, 0] width 0 height 0
click at [649, 465] on icon at bounding box center [650, 466] width 17 height 17
click at [0, 0] on input "radio" at bounding box center [0, 0] width 0 height 0
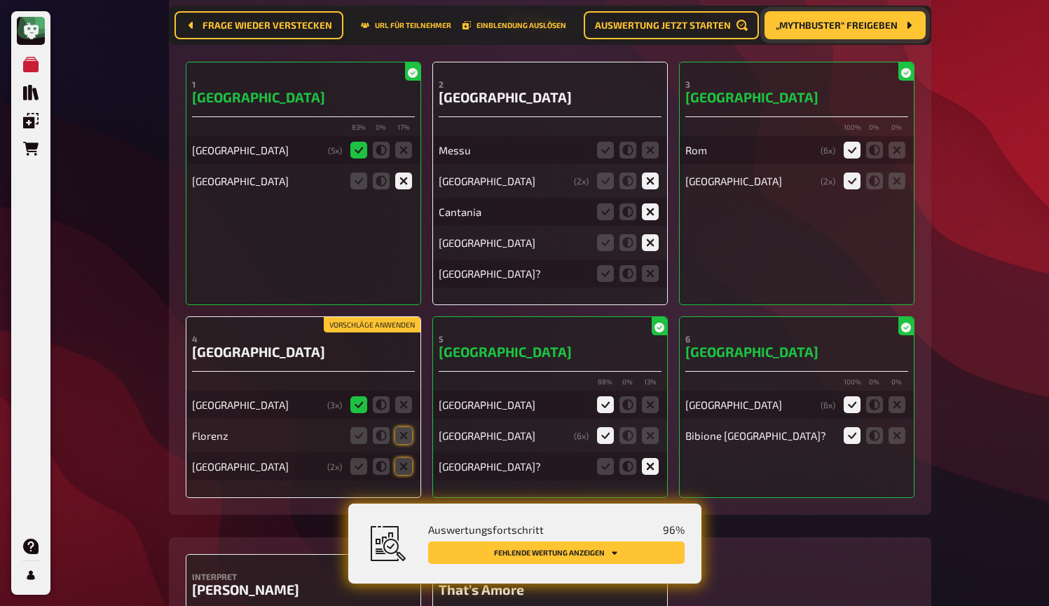
click at [348, 320] on button "Vorschläge anwenden" at bounding box center [372, 324] width 97 height 15
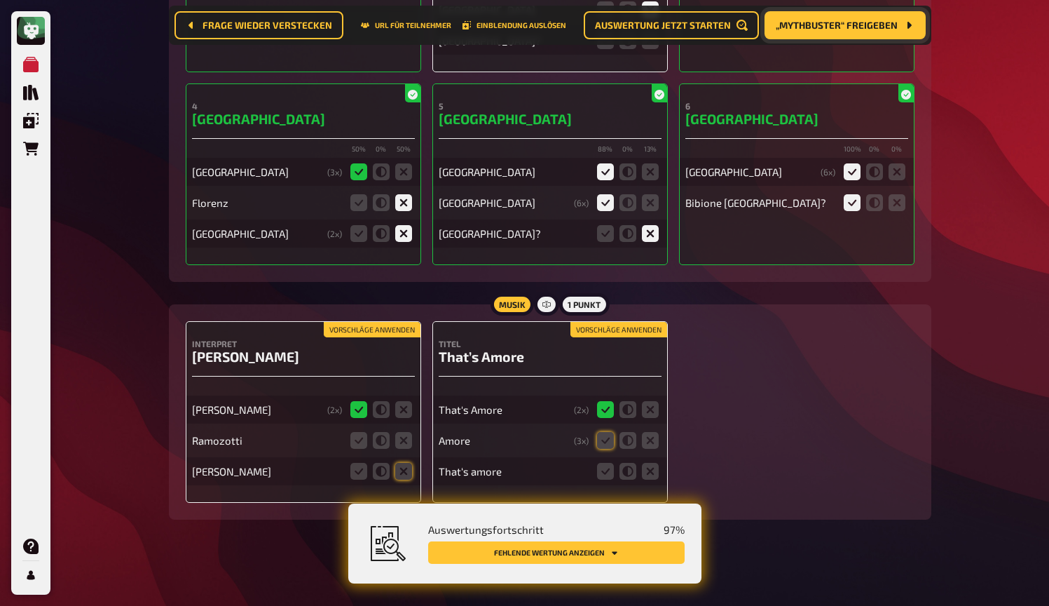
scroll to position [7264, 0]
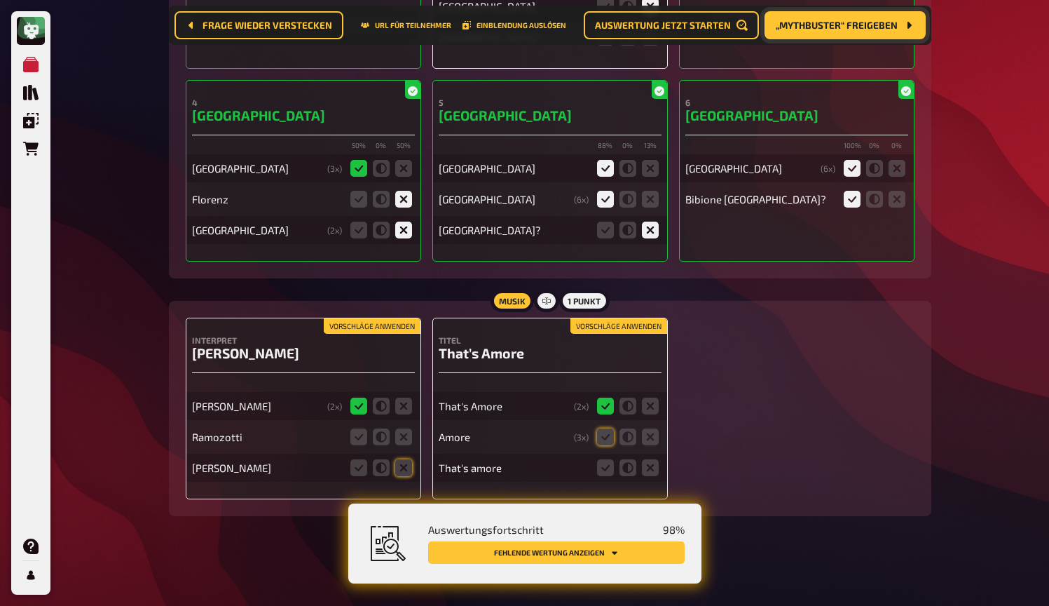
click at [362, 318] on button "Vorschläge anwenden" at bounding box center [372, 325] width 97 height 15
click at [402, 428] on icon at bounding box center [403, 436] width 17 height 17
click at [0, 0] on input "radio" at bounding box center [0, 0] width 0 height 0
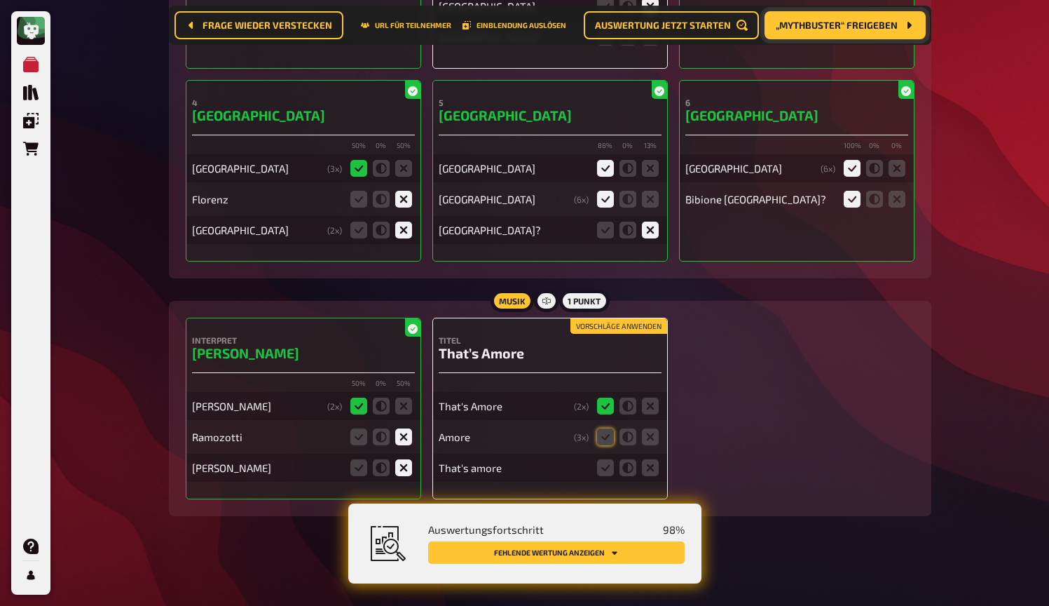
click at [634, 318] on button "Vorschläge anwenden" at bounding box center [619, 325] width 97 height 15
click at [603, 459] on icon at bounding box center [605, 467] width 17 height 17
click at [0, 0] on input "radio" at bounding box center [0, 0] width 0 height 0
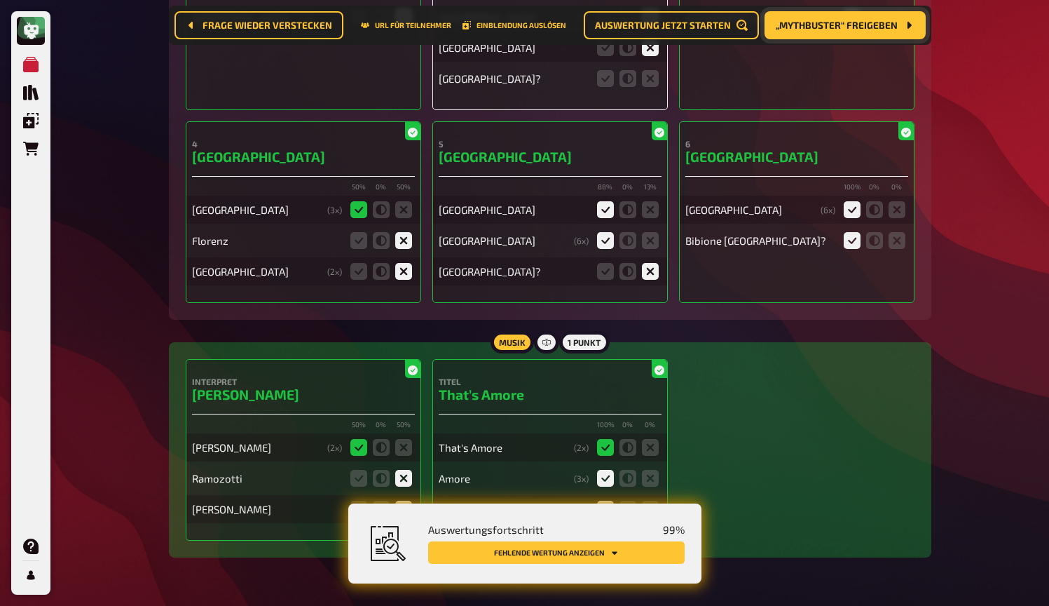
scroll to position [7212, 0]
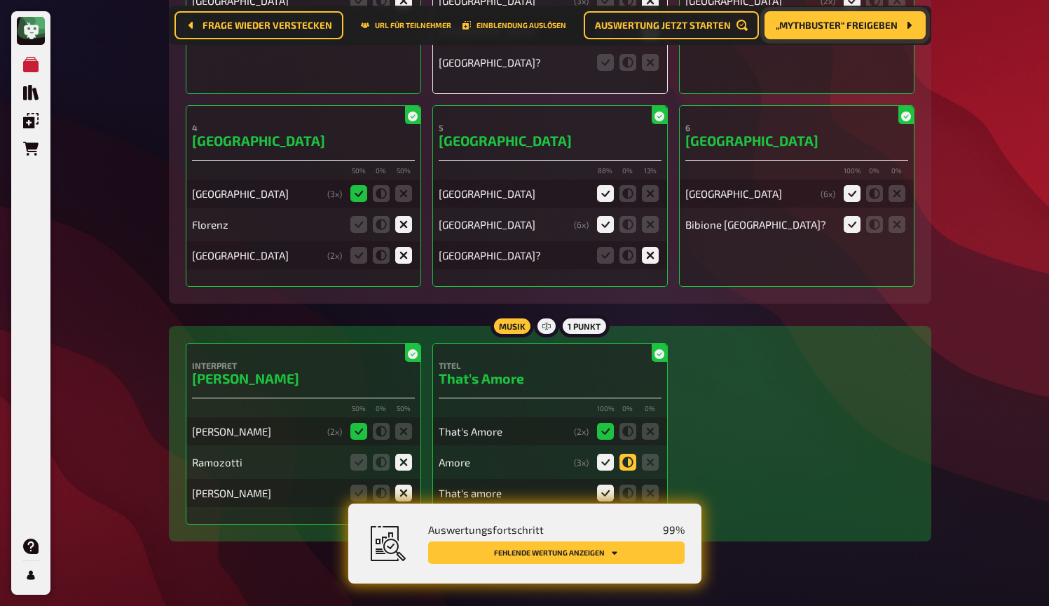
click at [624, 459] on icon at bounding box center [628, 462] width 17 height 17
click at [0, 0] on input "radio" at bounding box center [0, 0] width 0 height 0
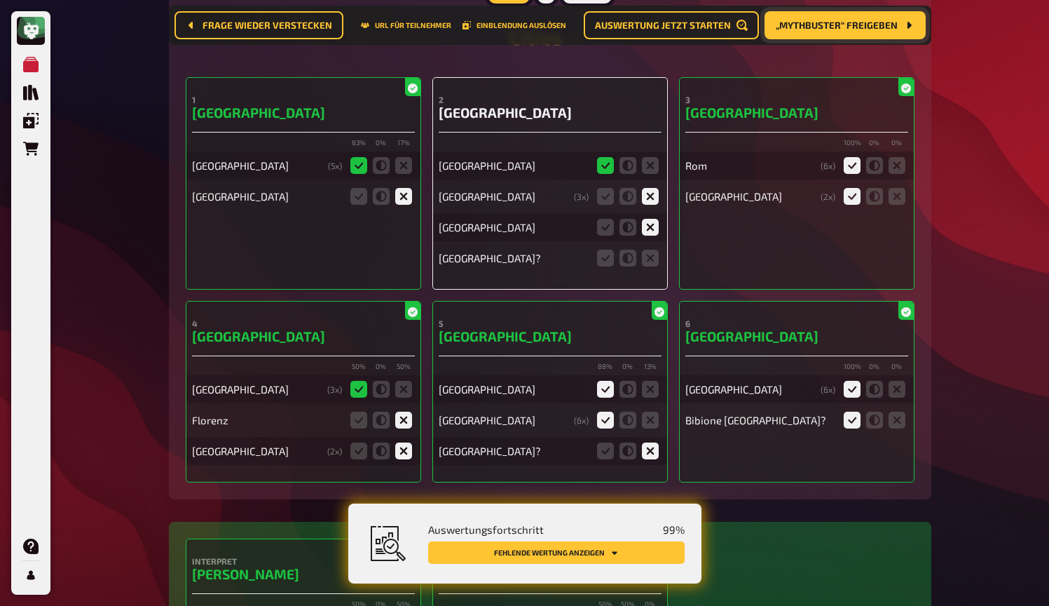
scroll to position [7011, 0]
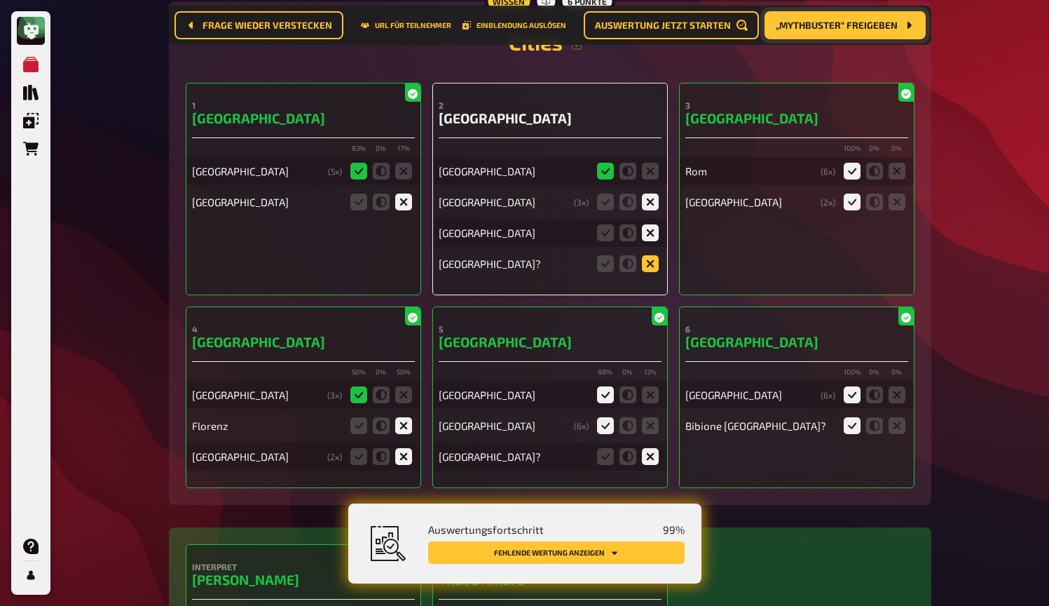
click at [648, 258] on icon at bounding box center [650, 263] width 17 height 17
click at [0, 0] on input "radio" at bounding box center [0, 0] width 0 height 0
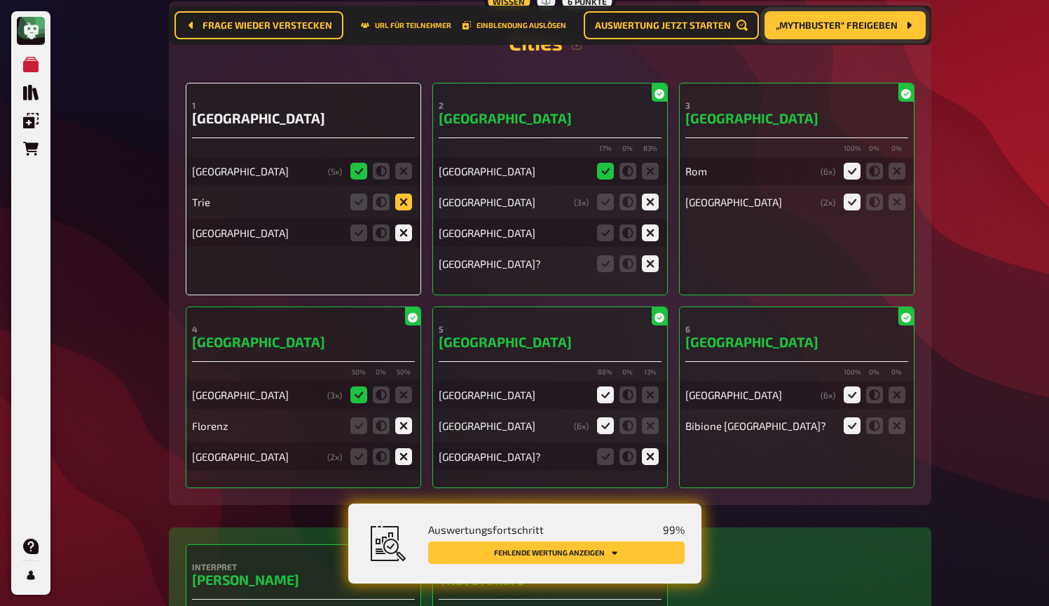
click at [407, 201] on icon at bounding box center [403, 201] width 17 height 17
click at [0, 0] on input "radio" at bounding box center [0, 0] width 0 height 0
click at [402, 196] on icon at bounding box center [403, 201] width 17 height 17
click at [0, 0] on input "radio" at bounding box center [0, 0] width 0 height 0
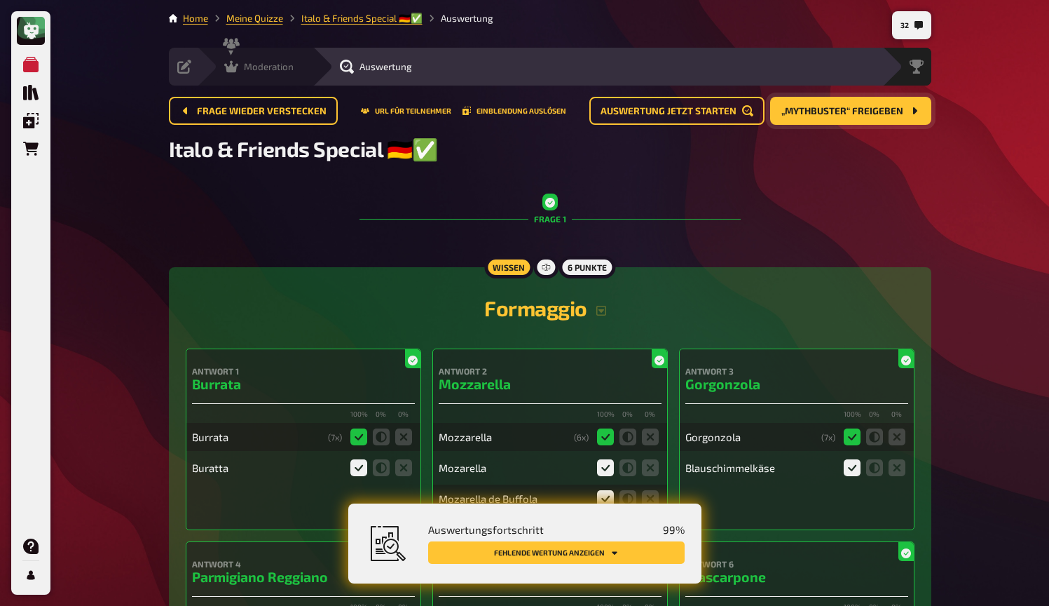
scroll to position [0, 0]
click at [238, 67] on div "Moderation" at bounding box center [258, 67] width 69 height 14
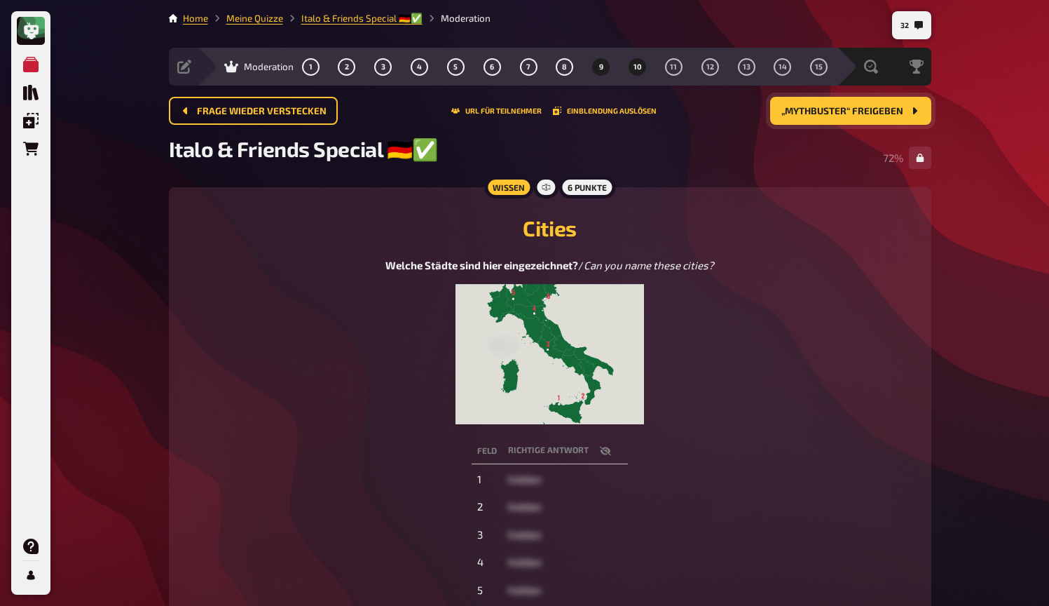
click at [647, 72] on button "10" at bounding box center [638, 66] width 22 height 22
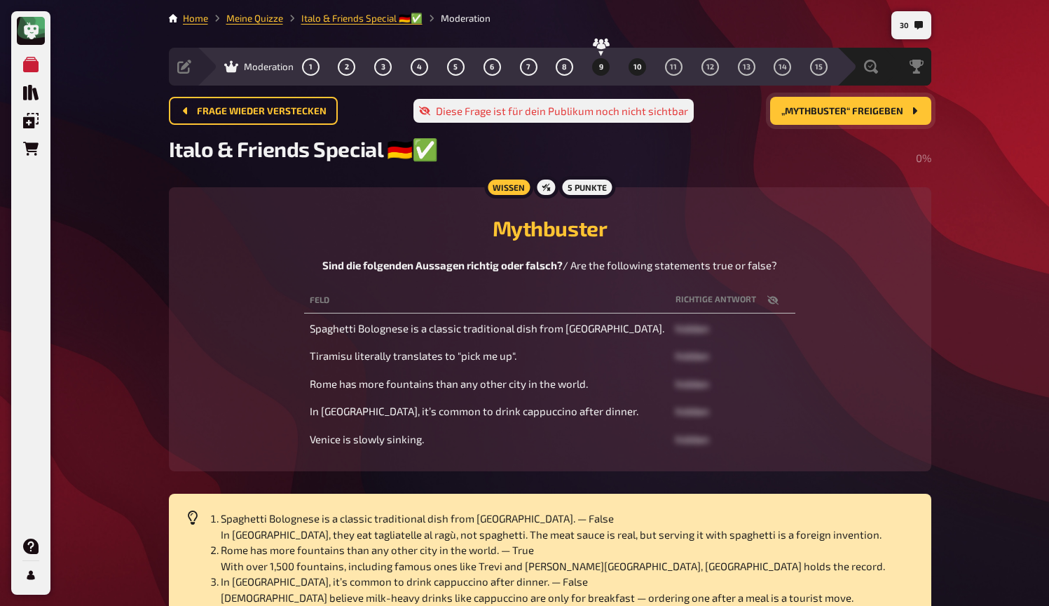
click at [600, 60] on button "9" at bounding box center [601, 66] width 22 height 22
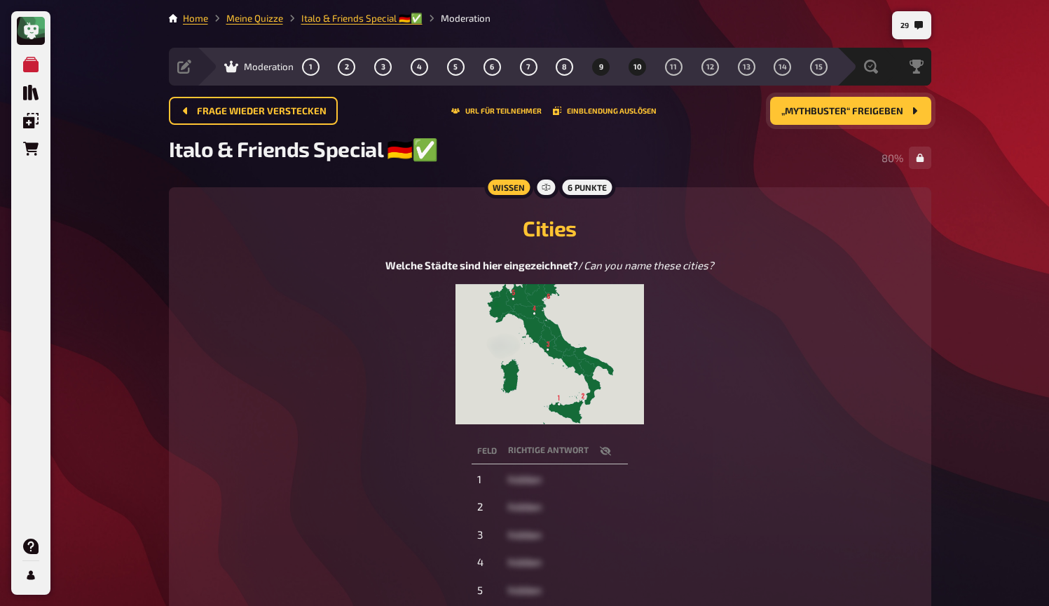
click at [640, 64] on span "10" at bounding box center [638, 67] width 8 height 8
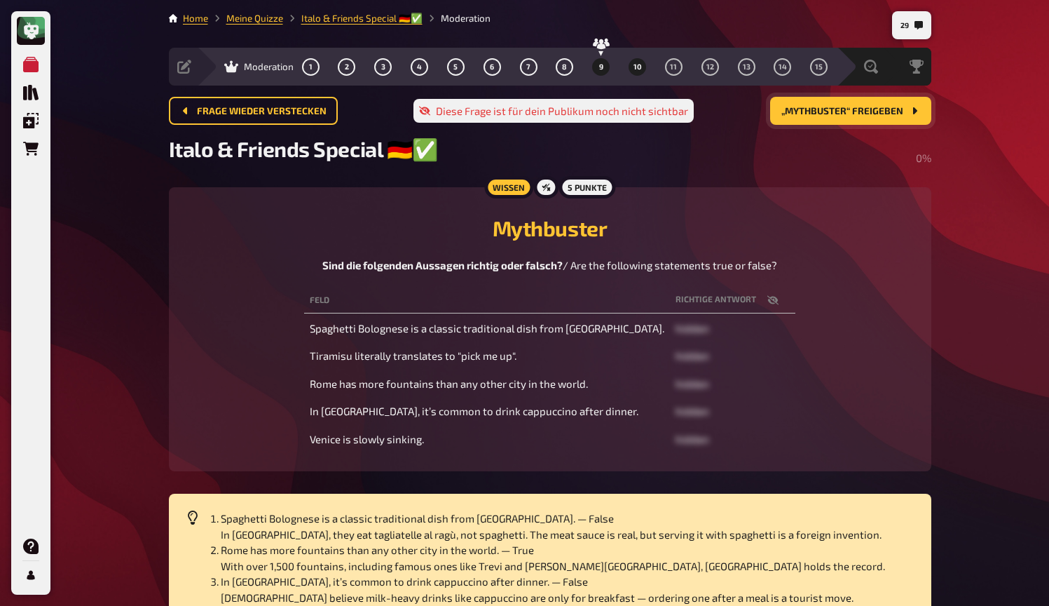
click at [601, 72] on button "9" at bounding box center [601, 66] width 22 height 22
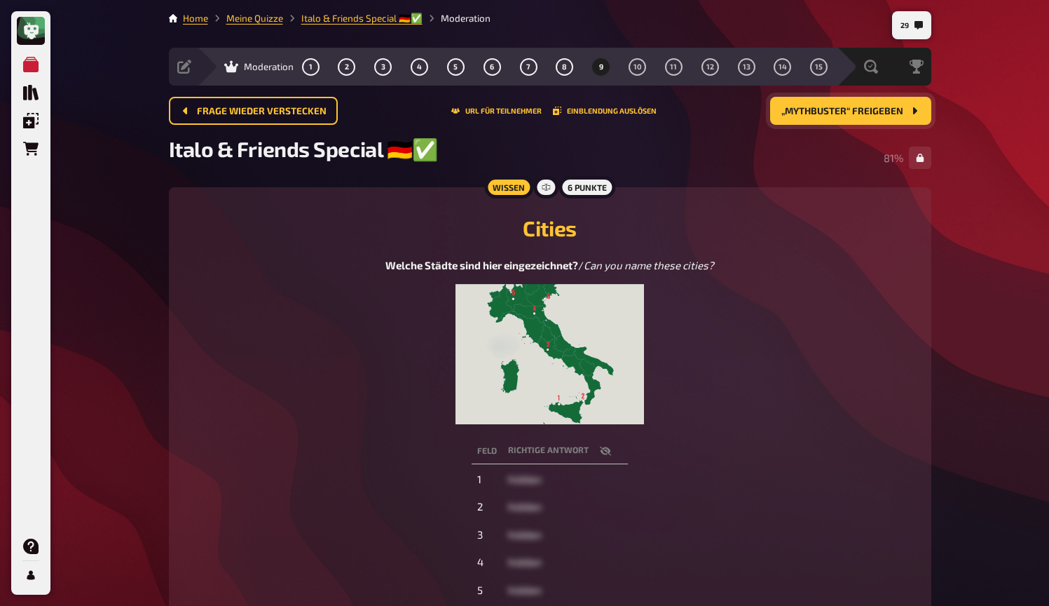
click at [740, 384] on div "Welche Städte sind hier eingezeichnet? / Can you name these cities?" at bounding box center [550, 340] width 729 height 167
click at [807, 109] on span "„Mythbuster“ freigeben" at bounding box center [843, 112] width 122 height 10
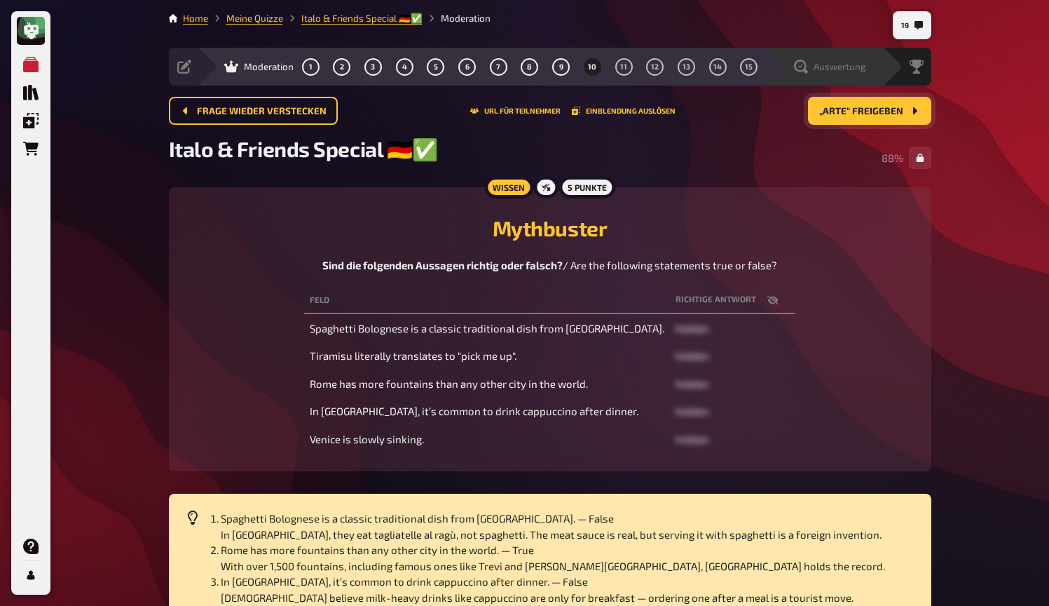
click at [838, 64] on span "Auswertung" at bounding box center [840, 66] width 53 height 11
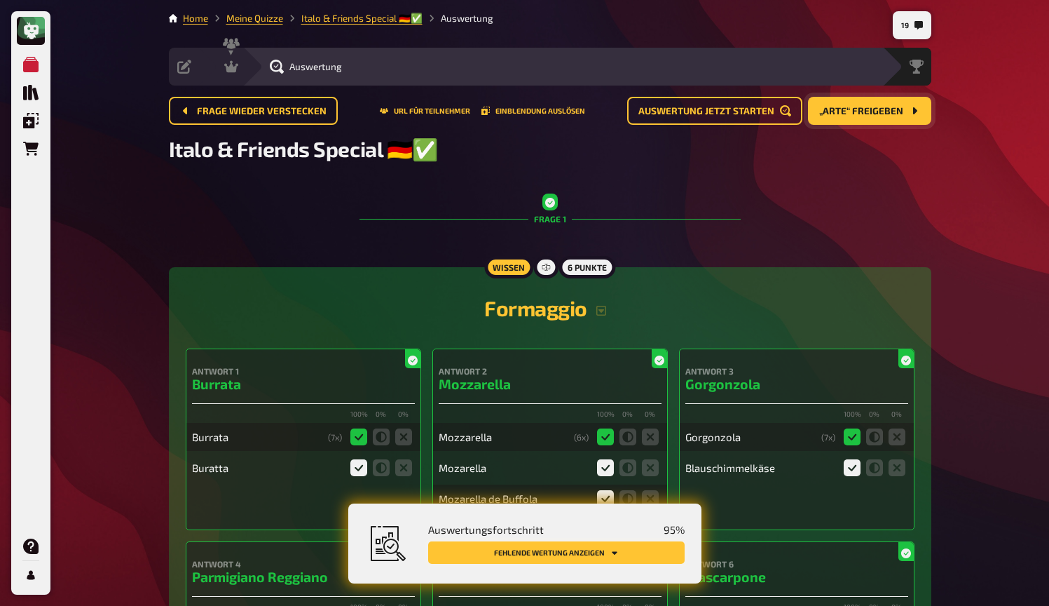
click at [620, 548] on button "Fehlende Wertung anzeigen" at bounding box center [556, 552] width 257 height 22
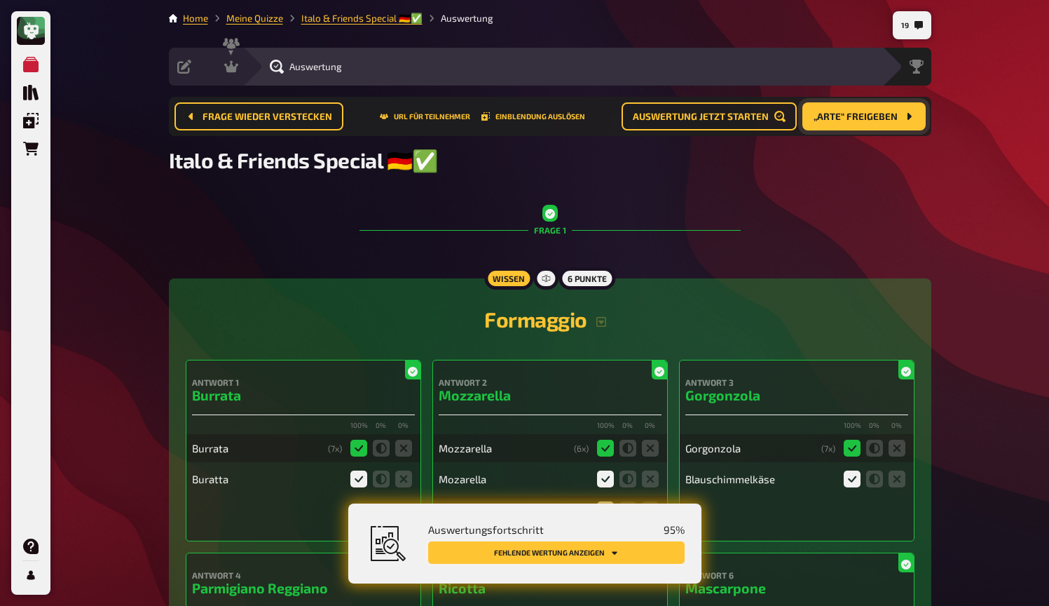
scroll to position [1716, 0]
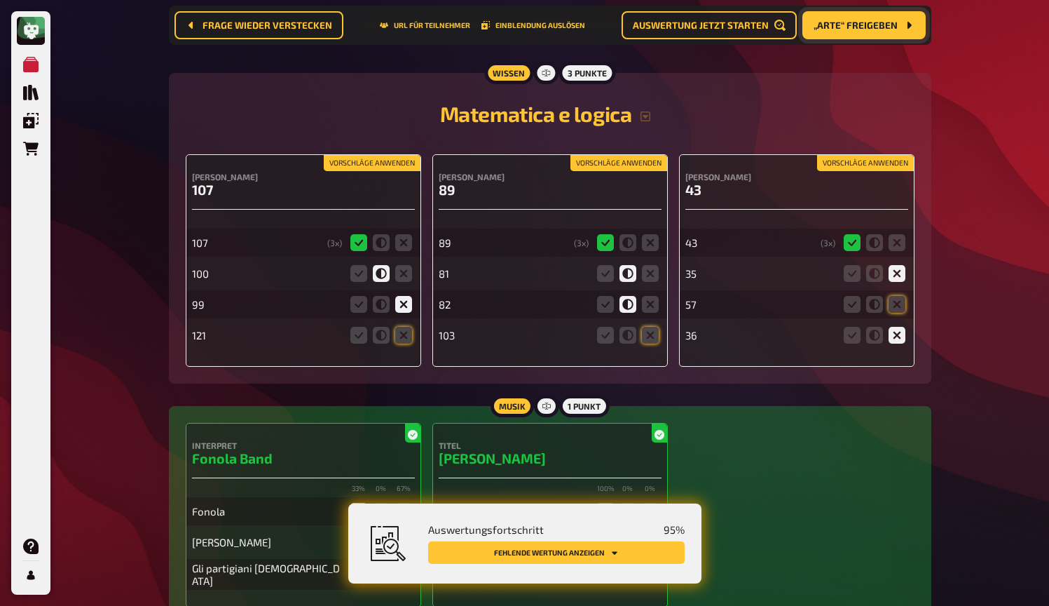
click at [374, 163] on button "Vorschläge anwenden" at bounding box center [372, 163] width 97 height 15
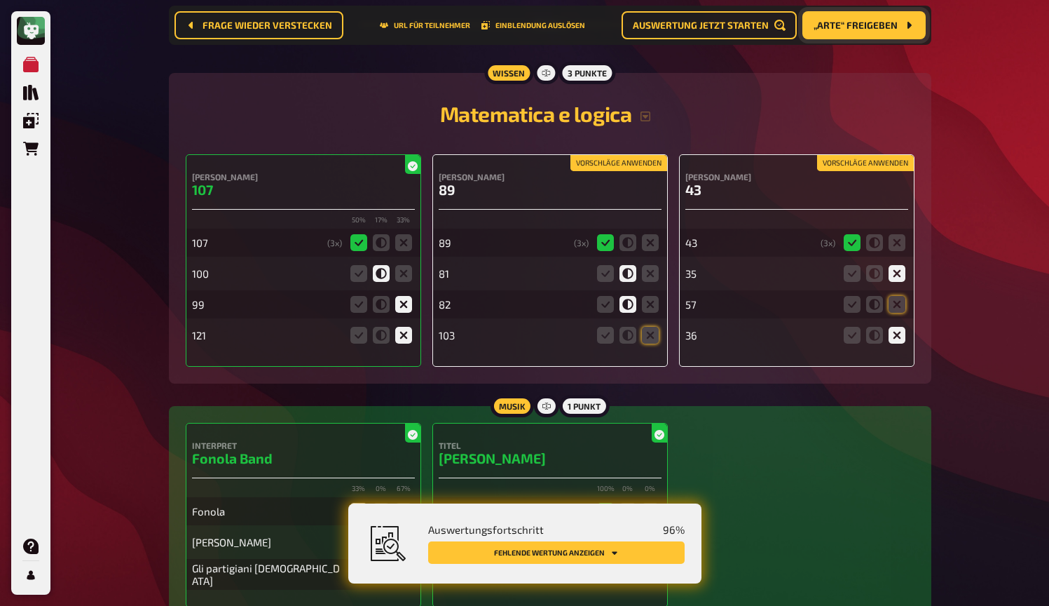
click at [610, 161] on button "Vorschläge anwenden" at bounding box center [619, 163] width 97 height 15
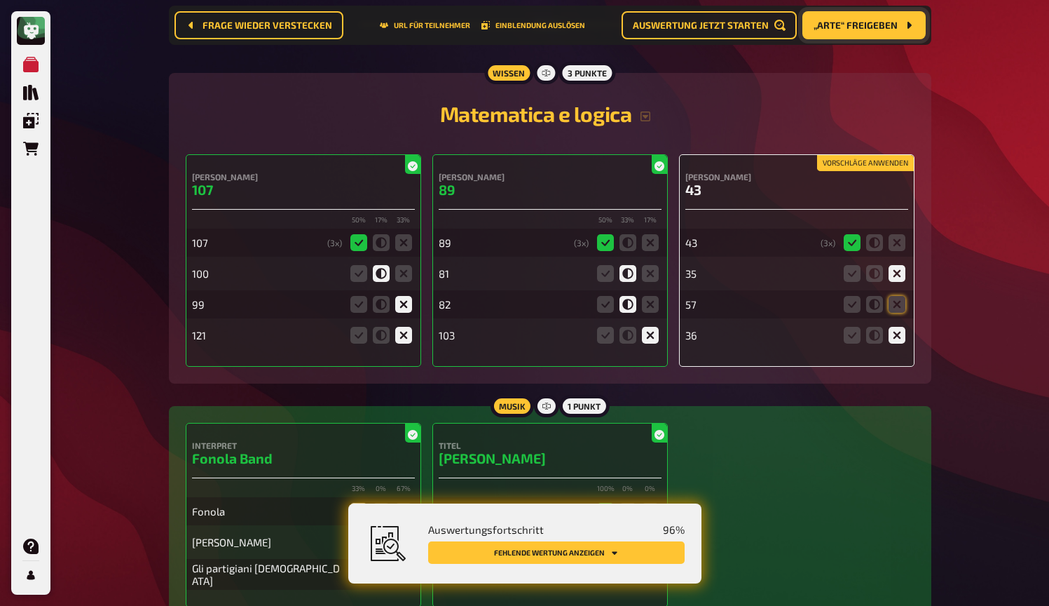
click at [872, 162] on button "Vorschläge anwenden" at bounding box center [865, 163] width 97 height 15
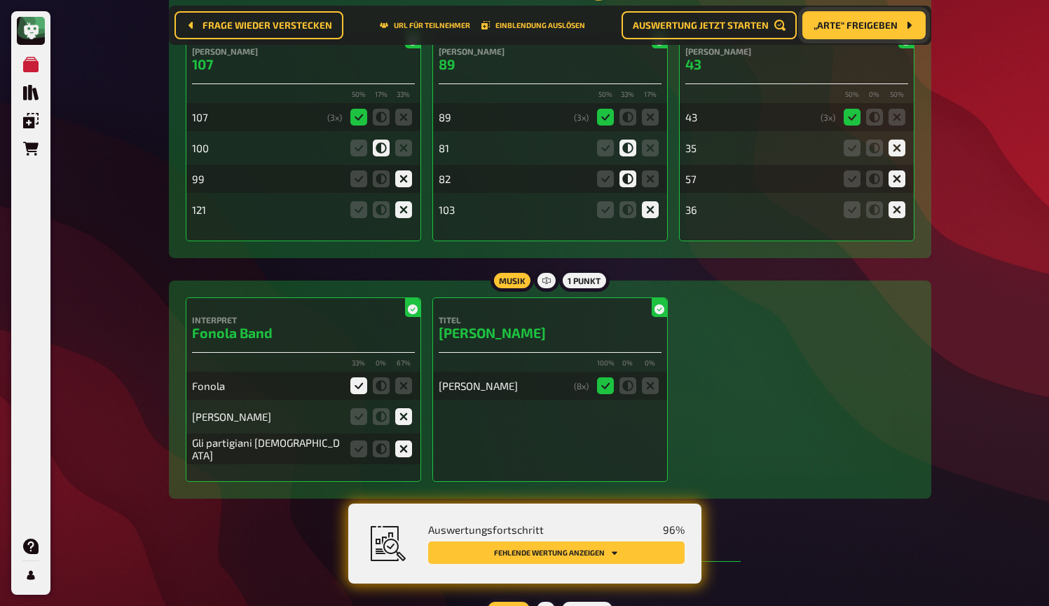
click at [659, 552] on button "Fehlende Wertung anzeigen" at bounding box center [556, 552] width 257 height 22
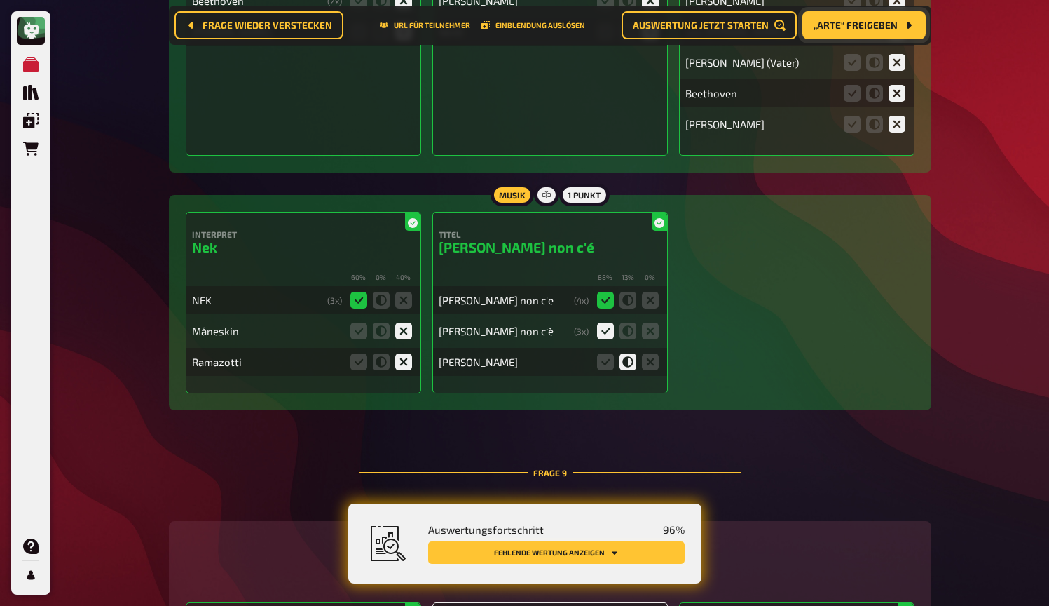
scroll to position [6944, 0]
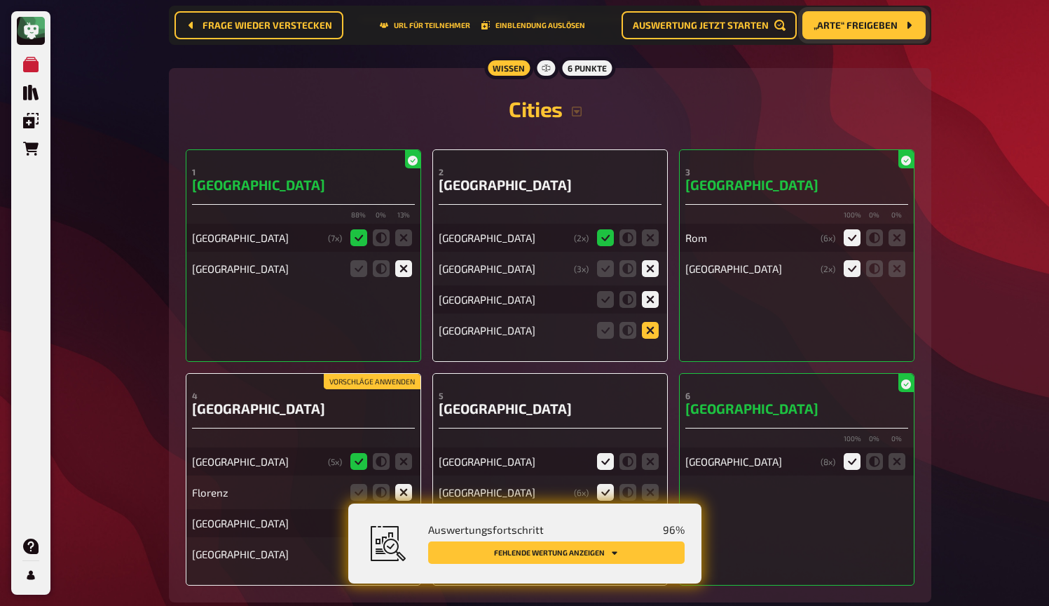
click at [652, 330] on icon at bounding box center [650, 330] width 17 height 17
click at [0, 0] on input "radio" at bounding box center [0, 0] width 0 height 0
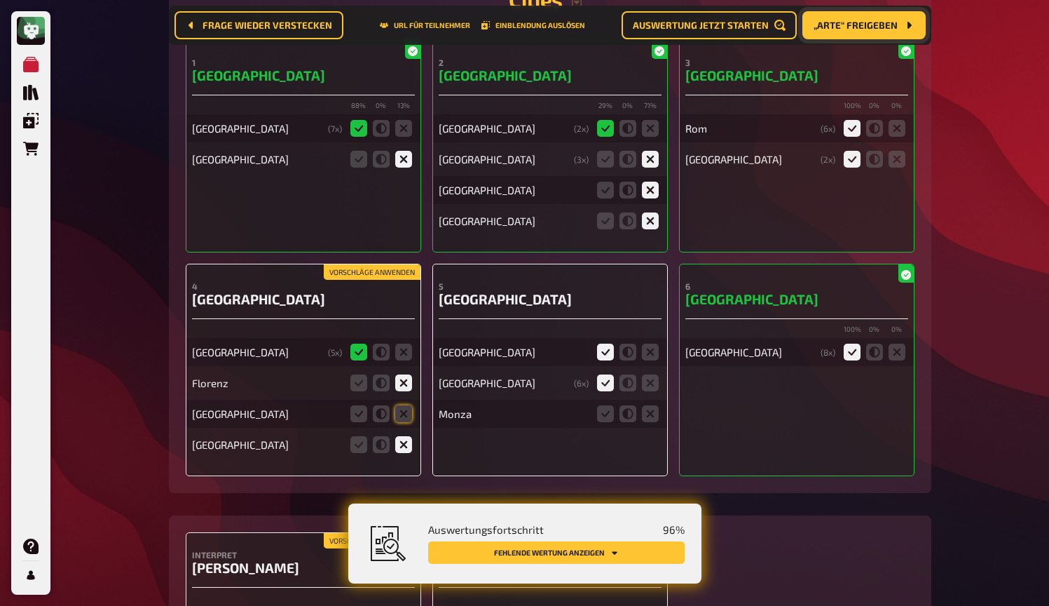
scroll to position [7054, 0]
click at [401, 407] on icon at bounding box center [403, 412] width 17 height 17
click at [0, 0] on input "radio" at bounding box center [0, 0] width 0 height 0
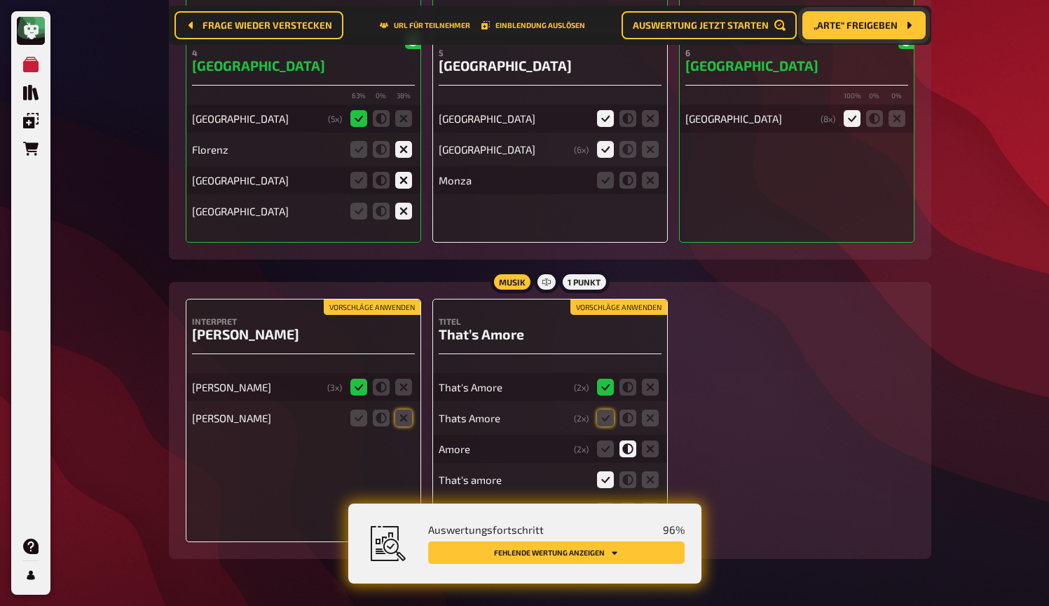
scroll to position [7291, 0]
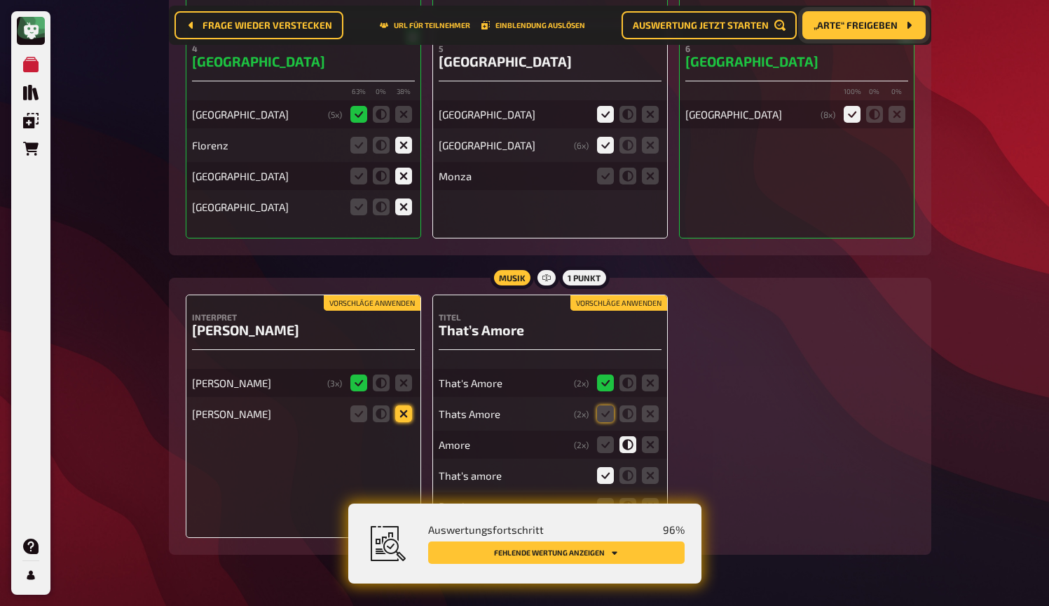
click at [406, 405] on icon at bounding box center [403, 413] width 17 height 17
click at [0, 0] on input "radio" at bounding box center [0, 0] width 0 height 0
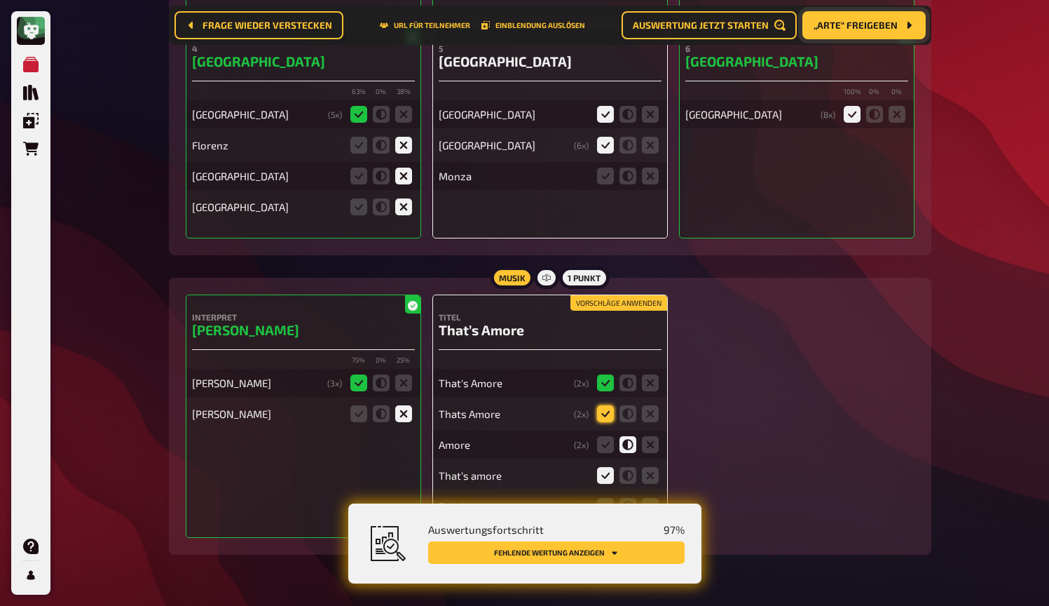
click at [604, 407] on icon at bounding box center [605, 413] width 17 height 17
click at [0, 0] on input "radio" at bounding box center [0, 0] width 0 height 0
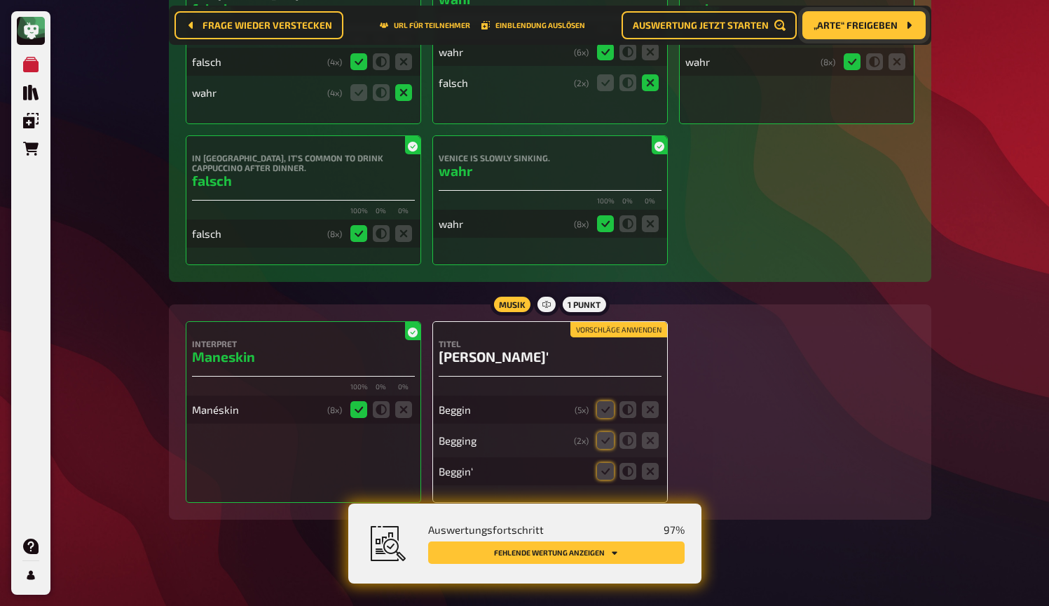
scroll to position [8043, 0]
click at [636, 327] on button "Vorschläge anwenden" at bounding box center [619, 329] width 97 height 15
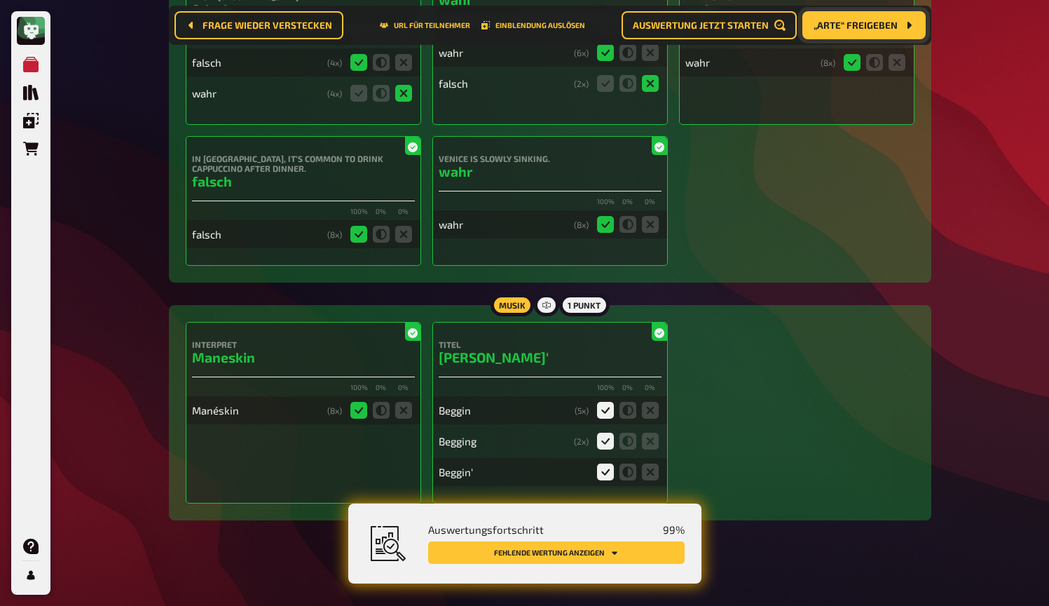
click at [657, 554] on button "Fehlende Wertung anzeigen" at bounding box center [556, 552] width 257 height 22
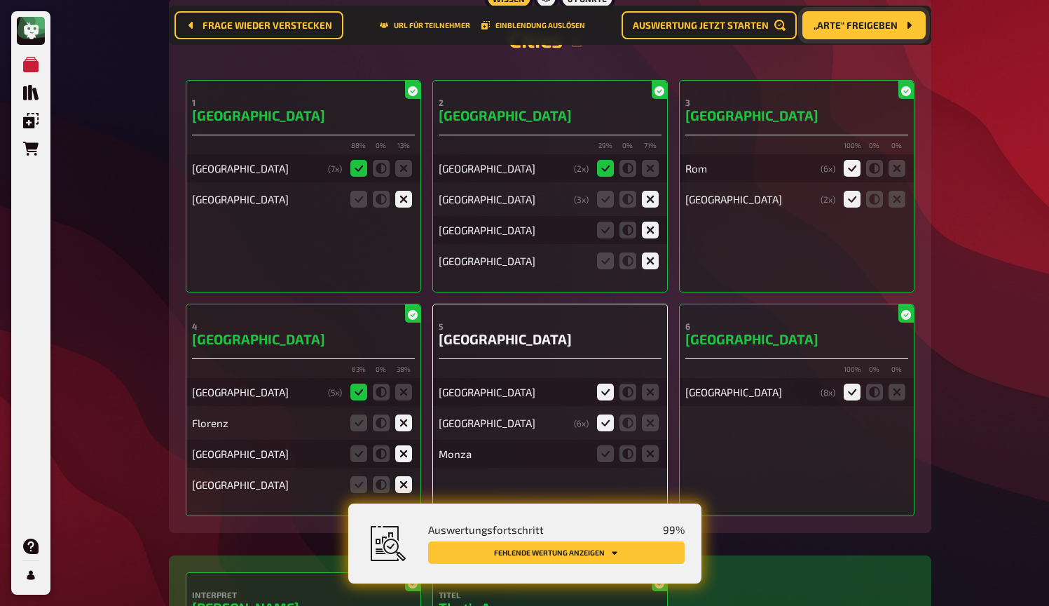
scroll to position [7041, 0]
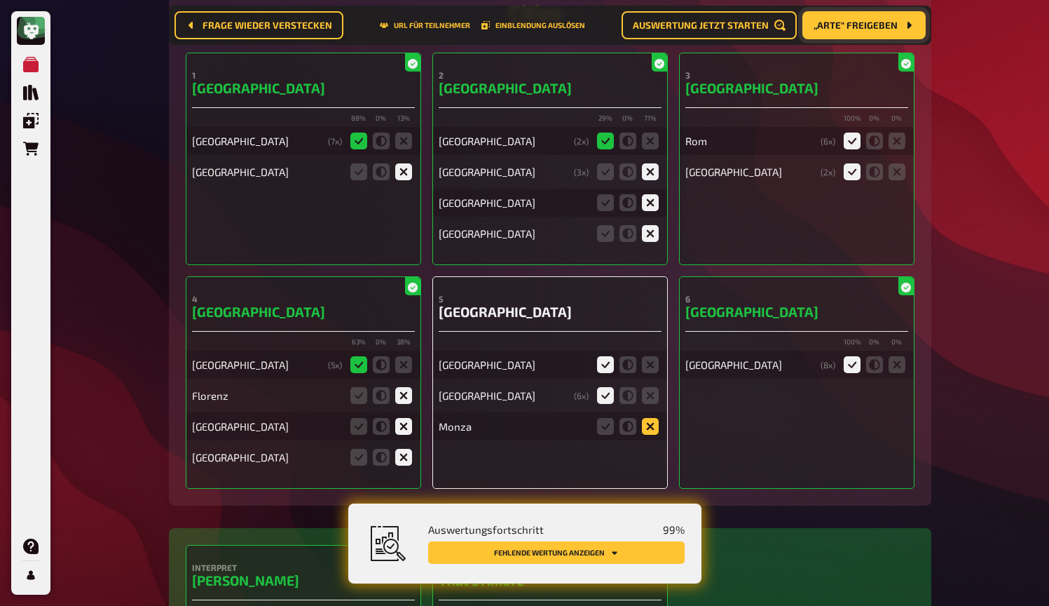
click at [649, 419] on icon at bounding box center [650, 426] width 17 height 17
click at [0, 0] on input "radio" at bounding box center [0, 0] width 0 height 0
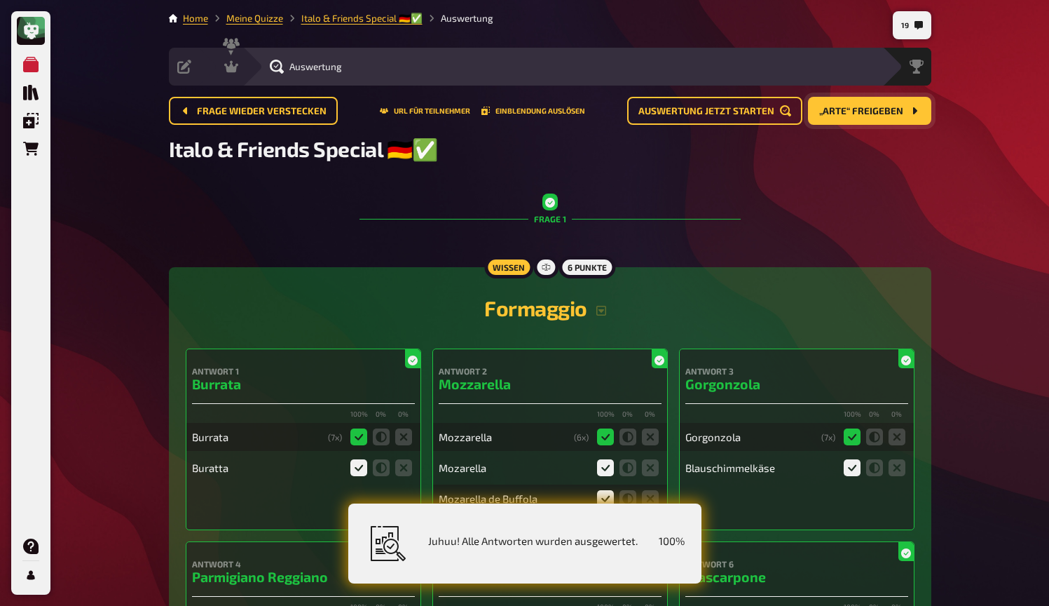
scroll to position [0, 0]
click at [236, 67] on icon at bounding box center [231, 67] width 14 height 12
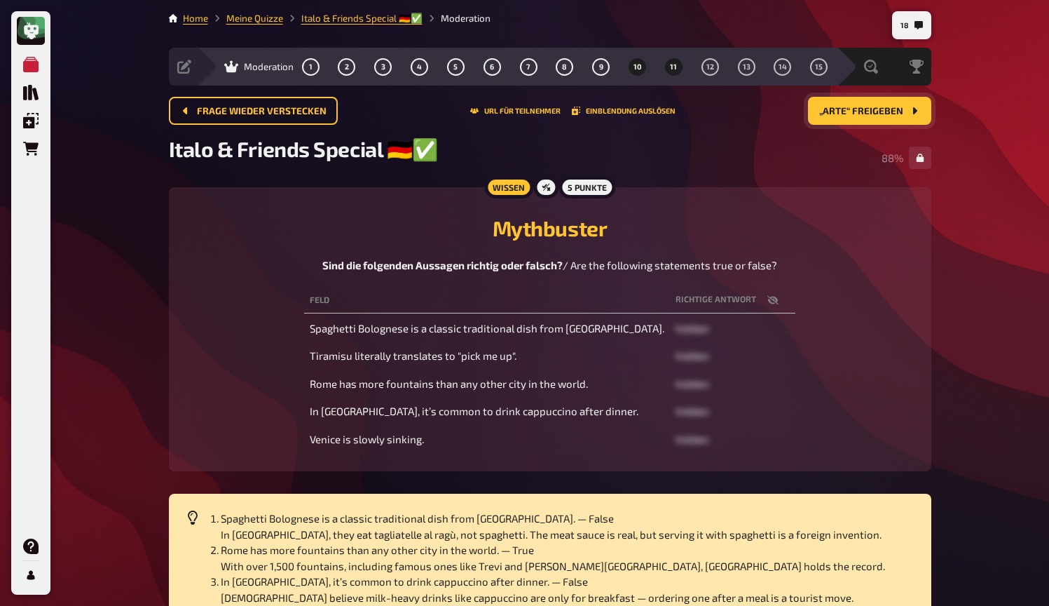
click at [669, 72] on button "11" at bounding box center [673, 66] width 22 height 22
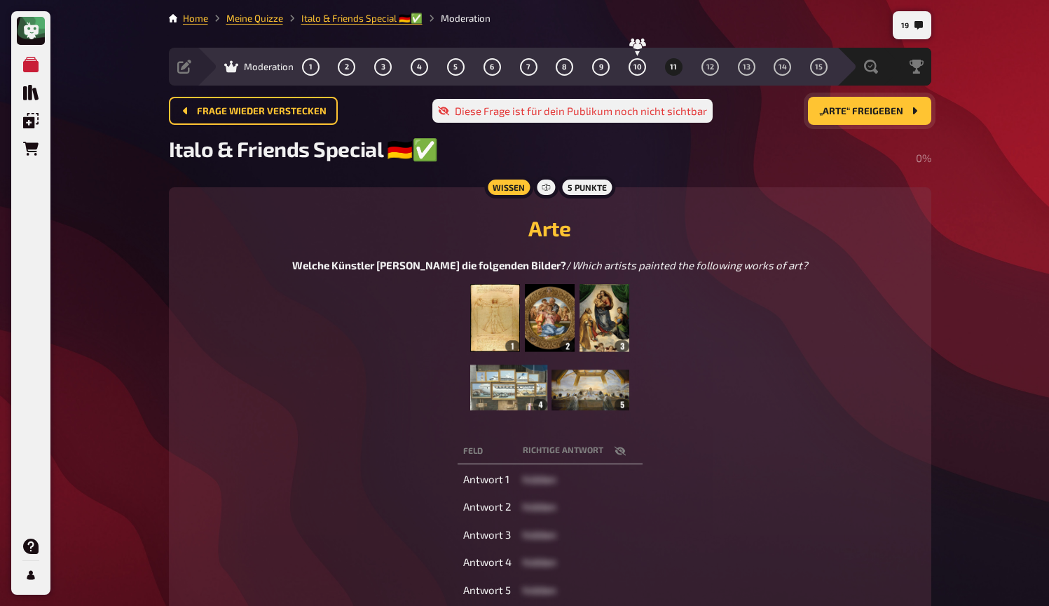
click at [863, 116] on span "„Arte“ freigeben" at bounding box center [861, 112] width 84 height 10
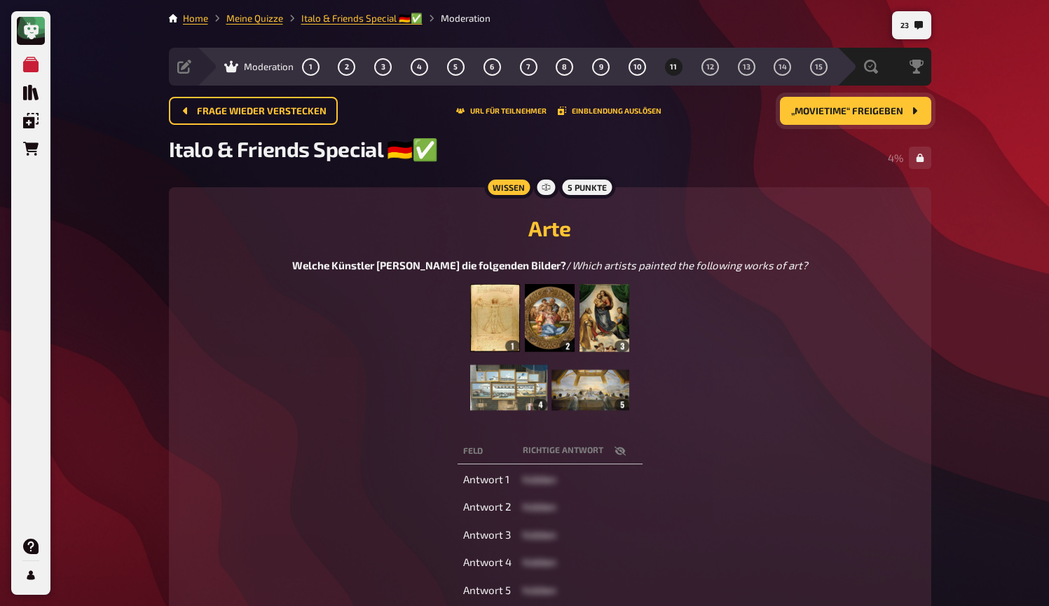
click at [622, 456] on icon "button" at bounding box center [620, 450] width 11 height 11
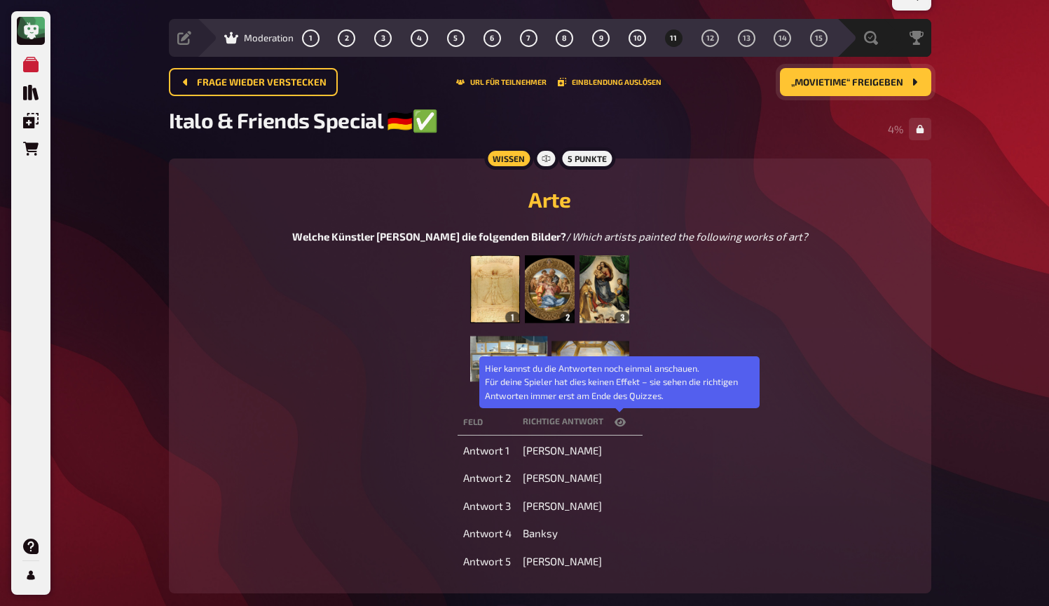
scroll to position [36, 0]
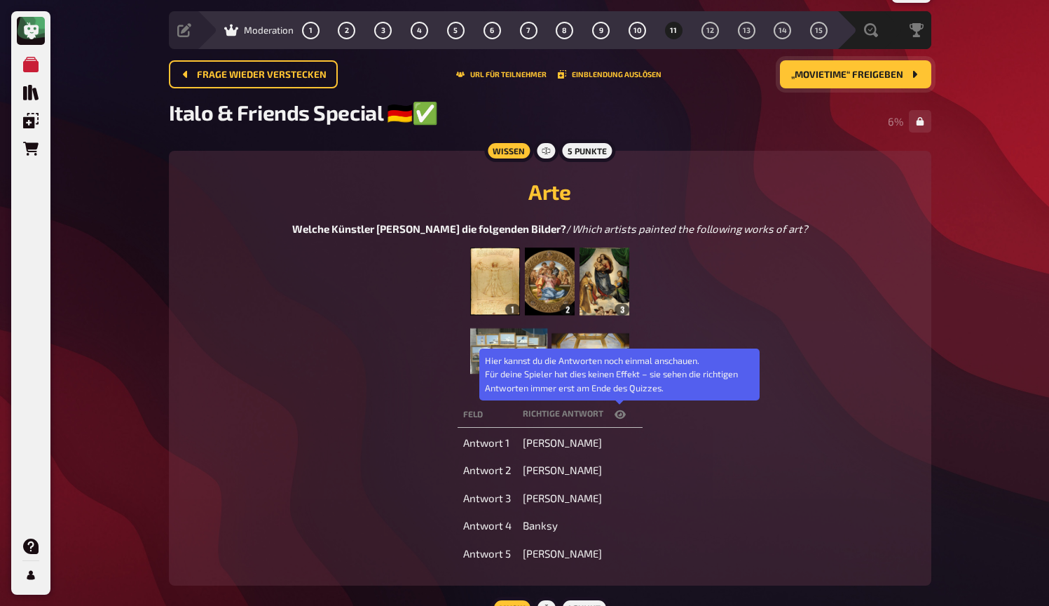
click at [620, 415] on icon "button" at bounding box center [620, 414] width 11 height 8
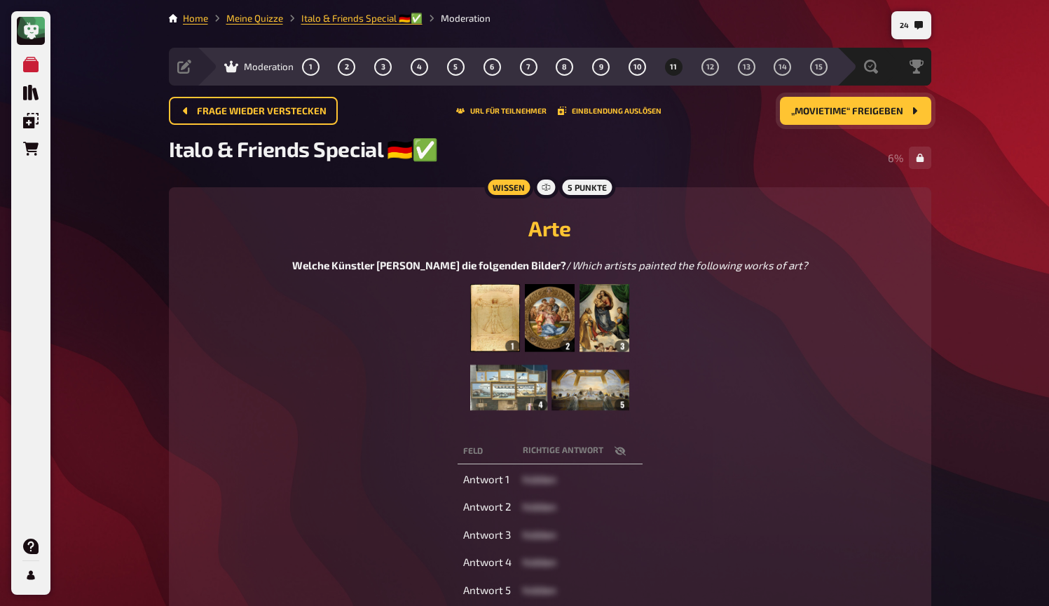
scroll to position [0, 0]
click at [618, 451] on icon "button" at bounding box center [620, 450] width 11 height 11
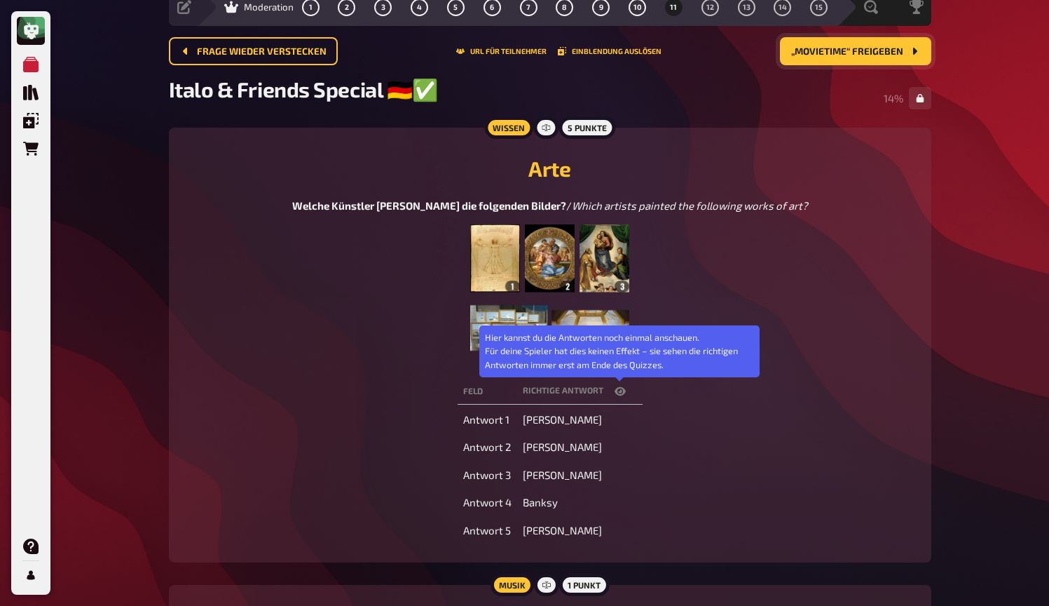
scroll to position [65, 0]
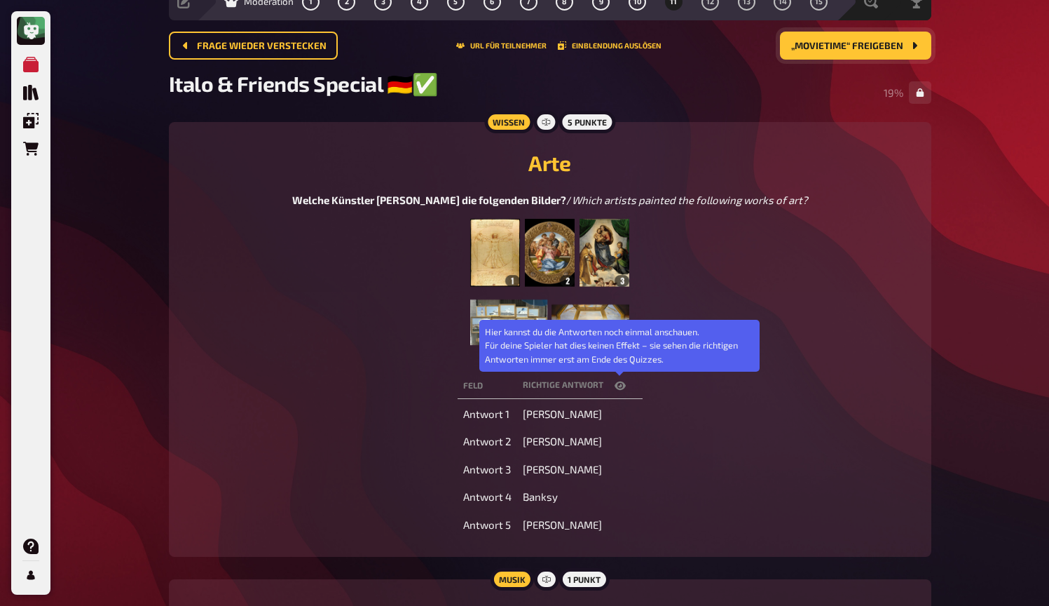
click at [618, 385] on icon "button" at bounding box center [620, 385] width 11 height 11
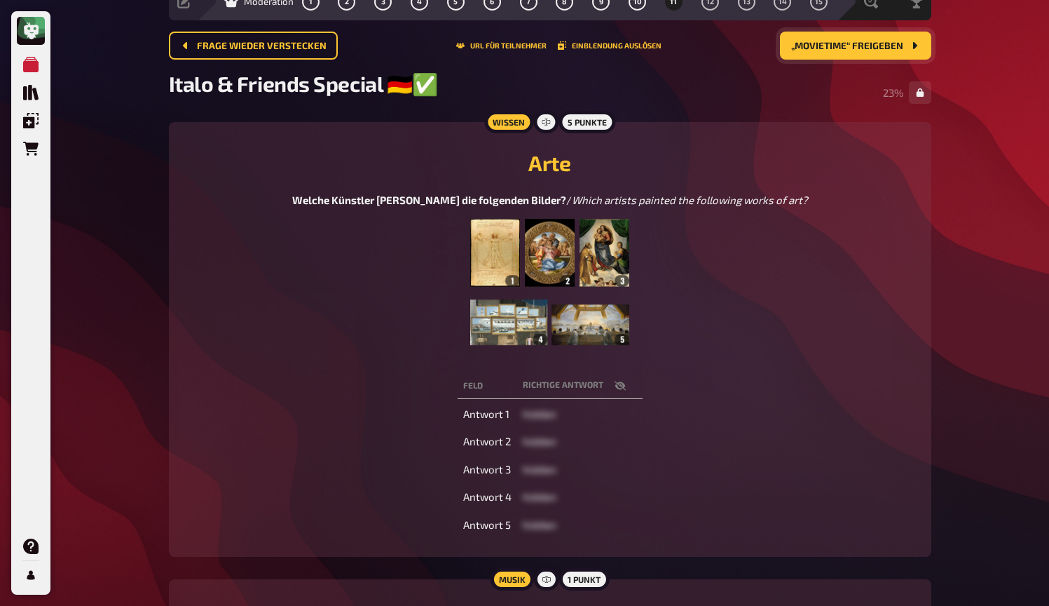
click at [619, 386] on icon "button" at bounding box center [619, 385] width 11 height 9
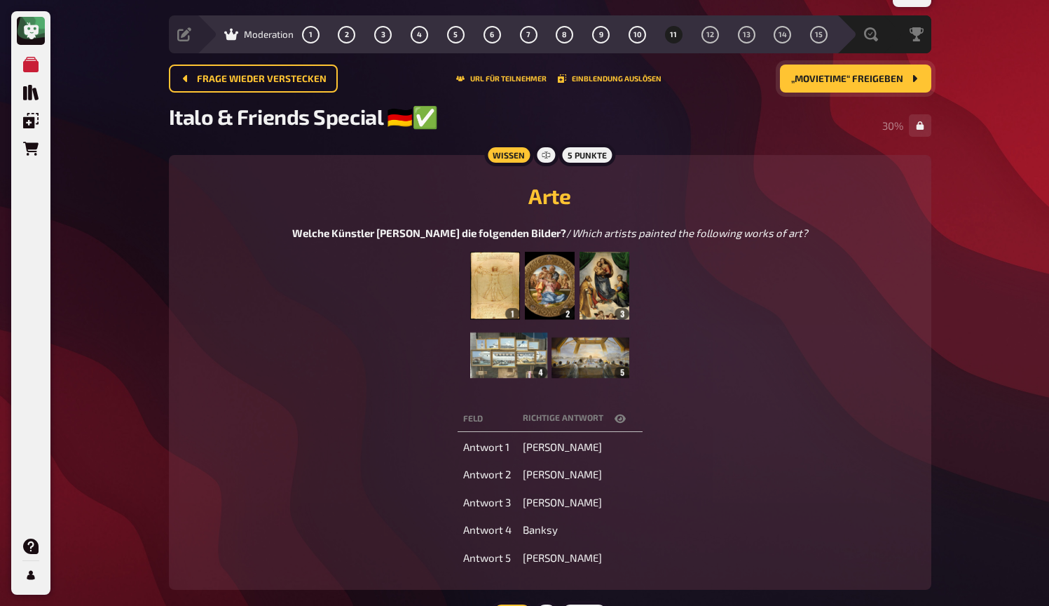
scroll to position [34, 0]
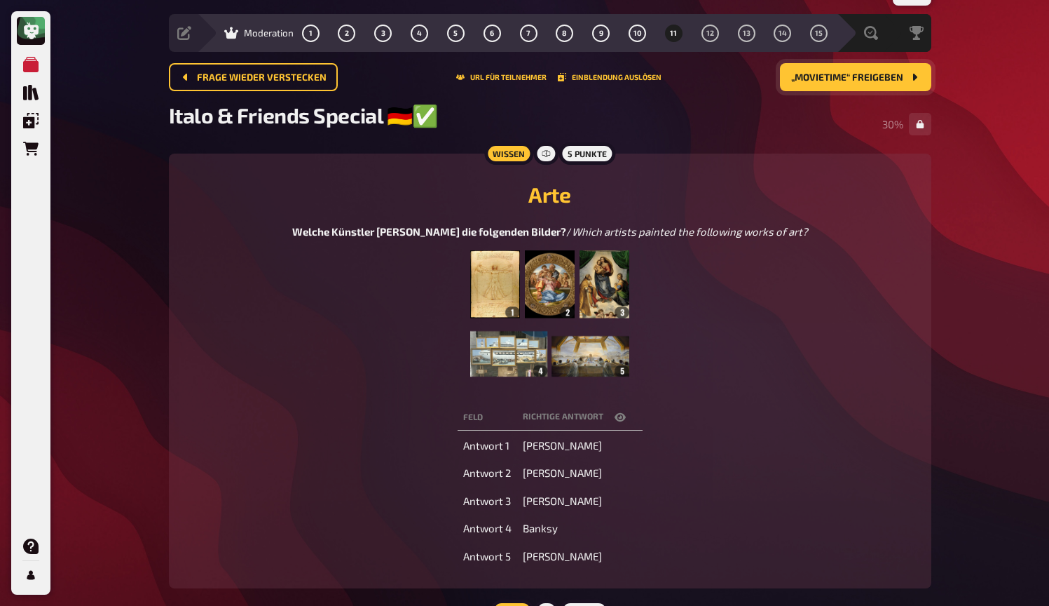
click at [587, 325] on img at bounding box center [549, 320] width 158 height 140
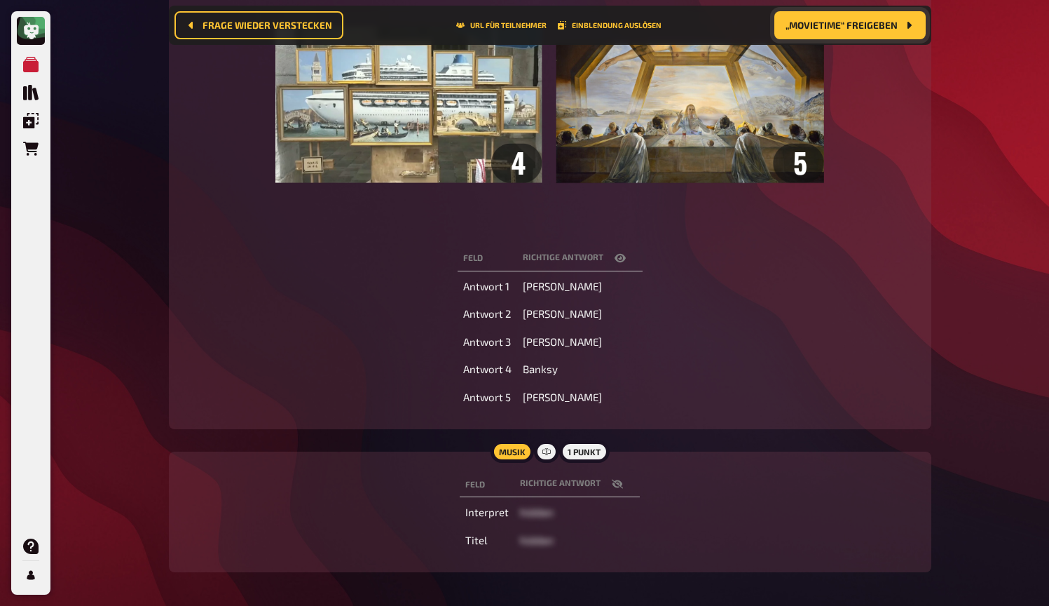
scroll to position [538, 0]
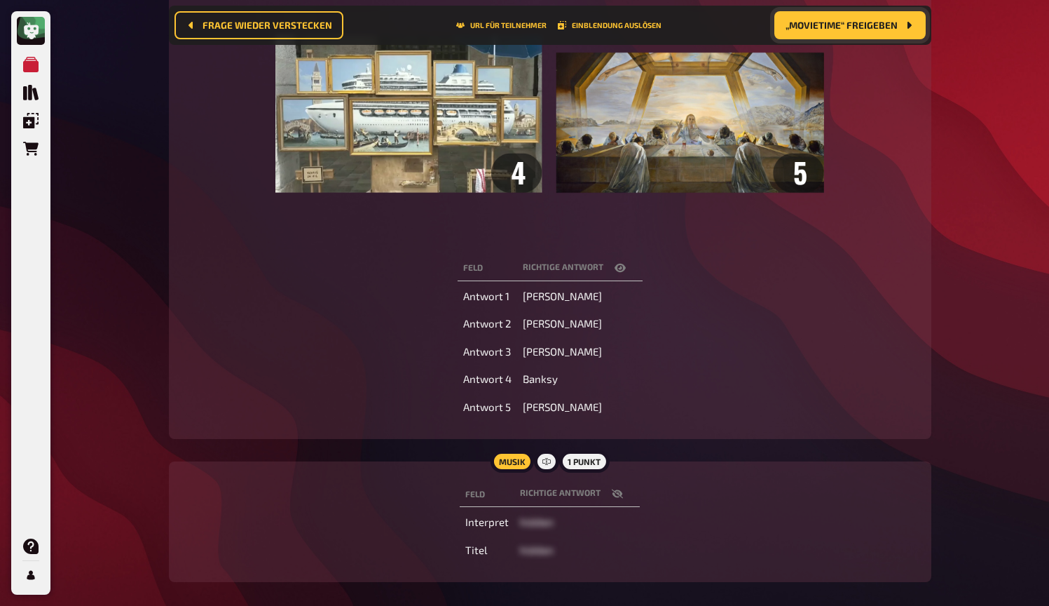
click at [538, 336] on td "[PERSON_NAME]" at bounding box center [579, 323] width 125 height 25
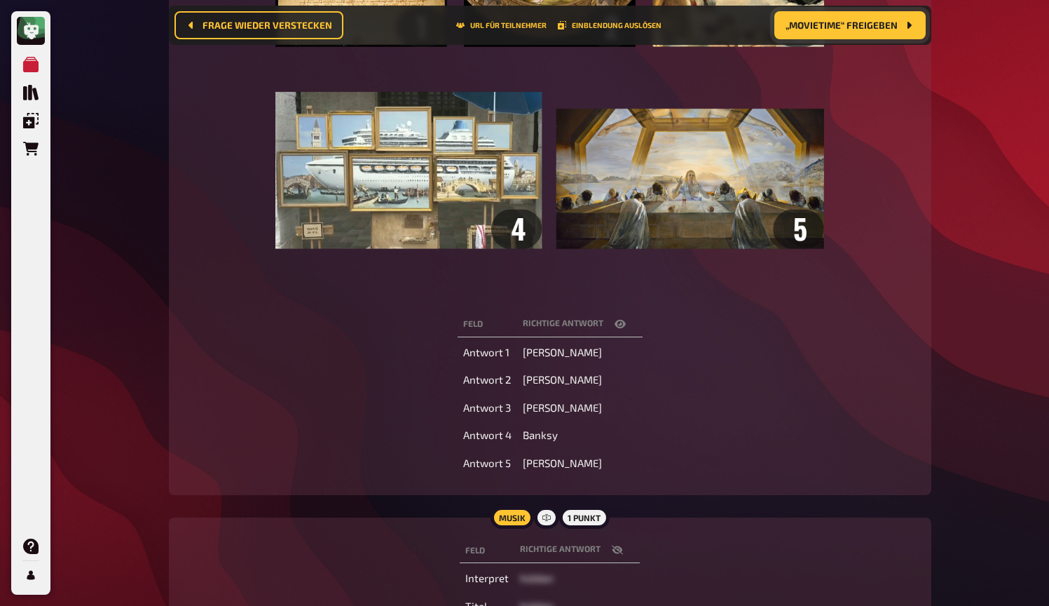
click at [623, 325] on icon "button" at bounding box center [620, 324] width 11 height 8
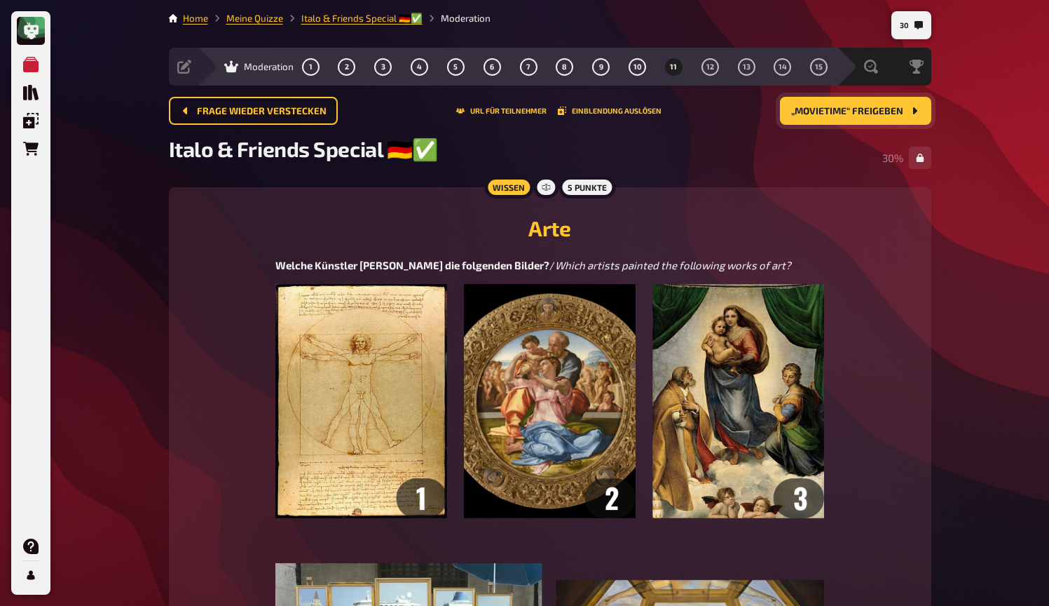
scroll to position [0, 0]
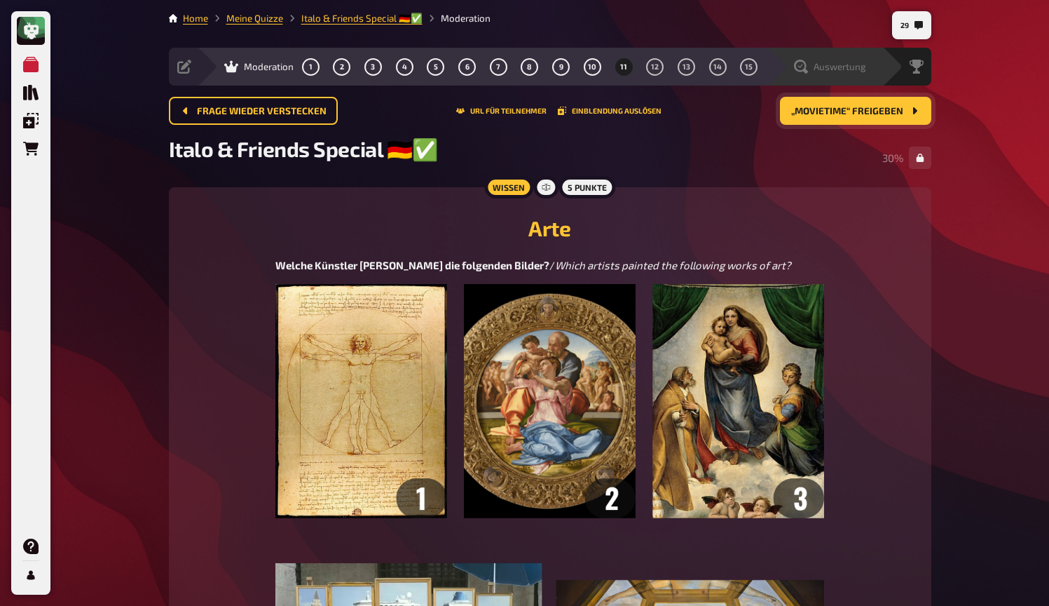
click at [855, 66] on span "Auswertung" at bounding box center [840, 66] width 53 height 11
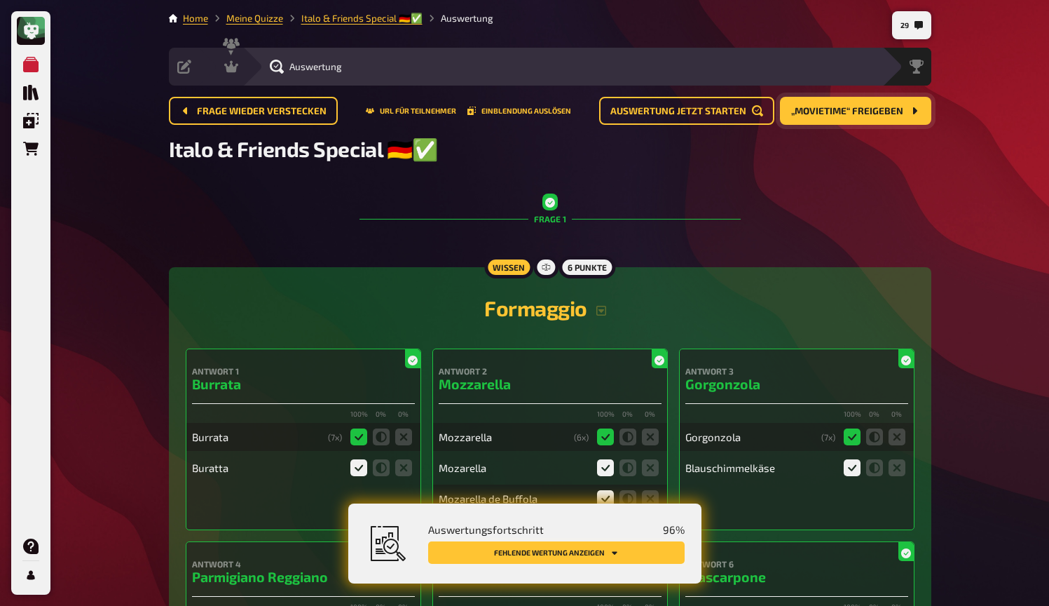
click at [639, 559] on button "Fehlende Wertung anzeigen" at bounding box center [556, 552] width 257 height 22
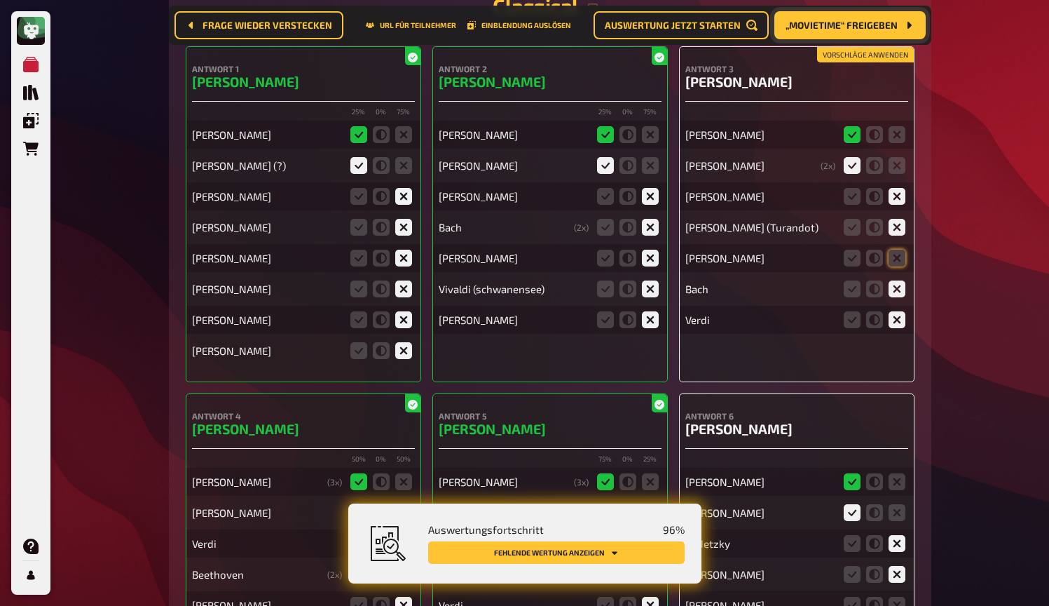
scroll to position [5908, 0]
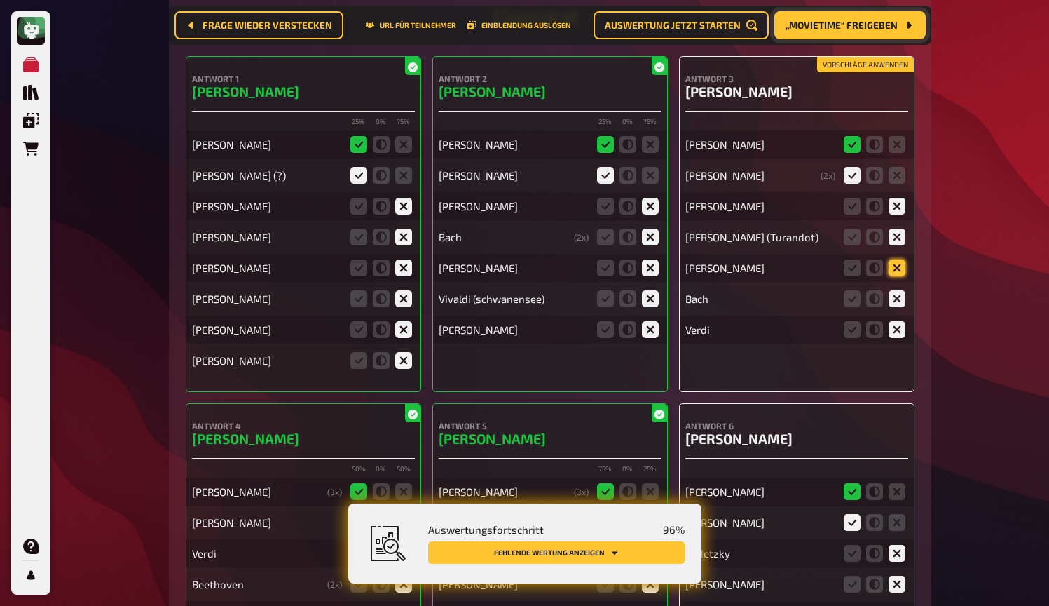
click at [897, 264] on icon at bounding box center [897, 267] width 17 height 17
click at [0, 0] on input "radio" at bounding box center [0, 0] width 0 height 0
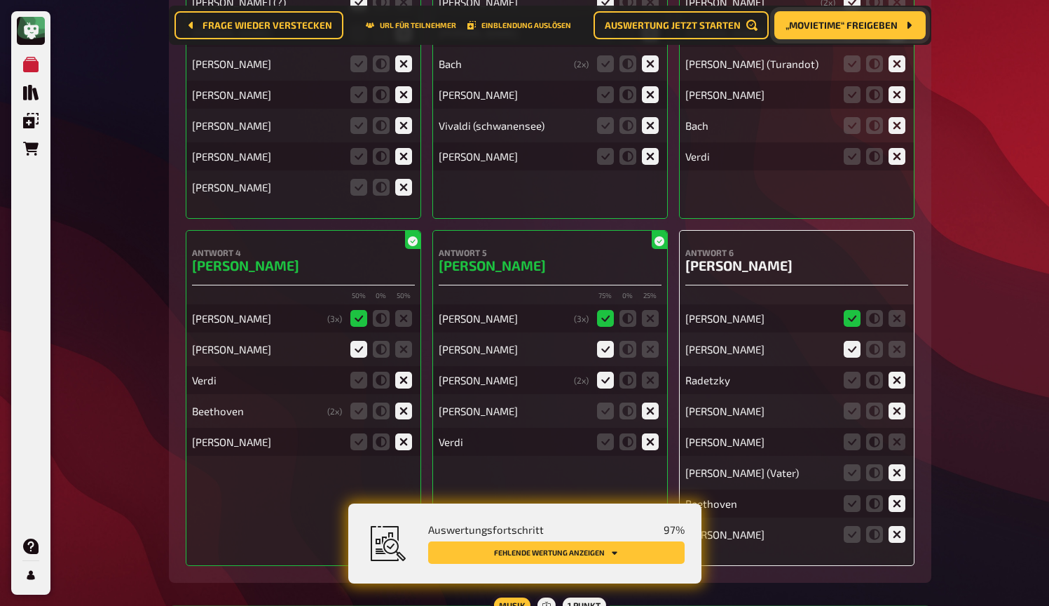
scroll to position [6250, 0]
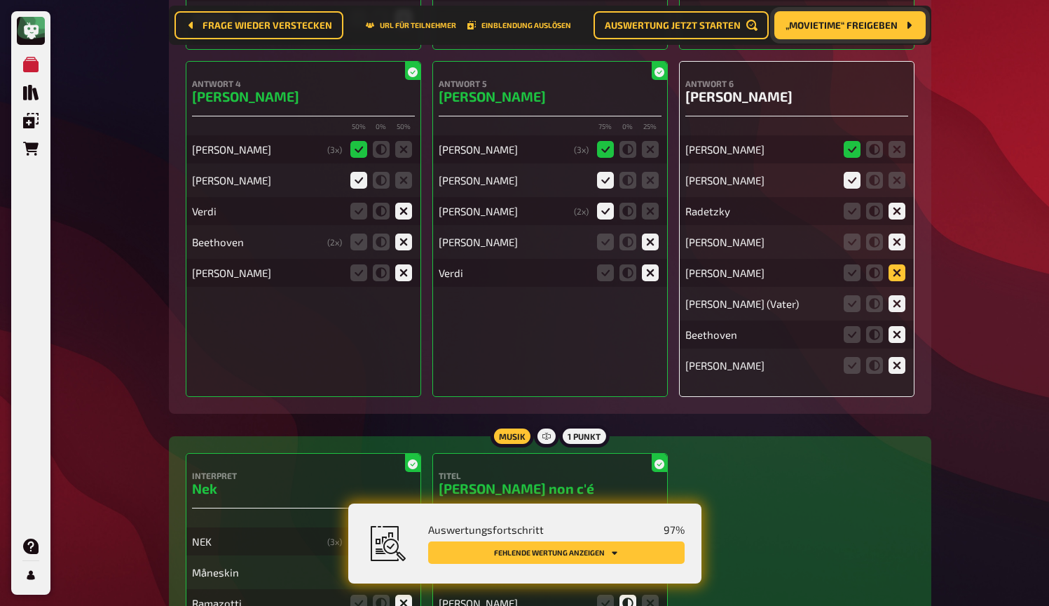
click at [897, 266] on icon at bounding box center [897, 272] width 17 height 17
click at [0, 0] on input "radio" at bounding box center [0, 0] width 0 height 0
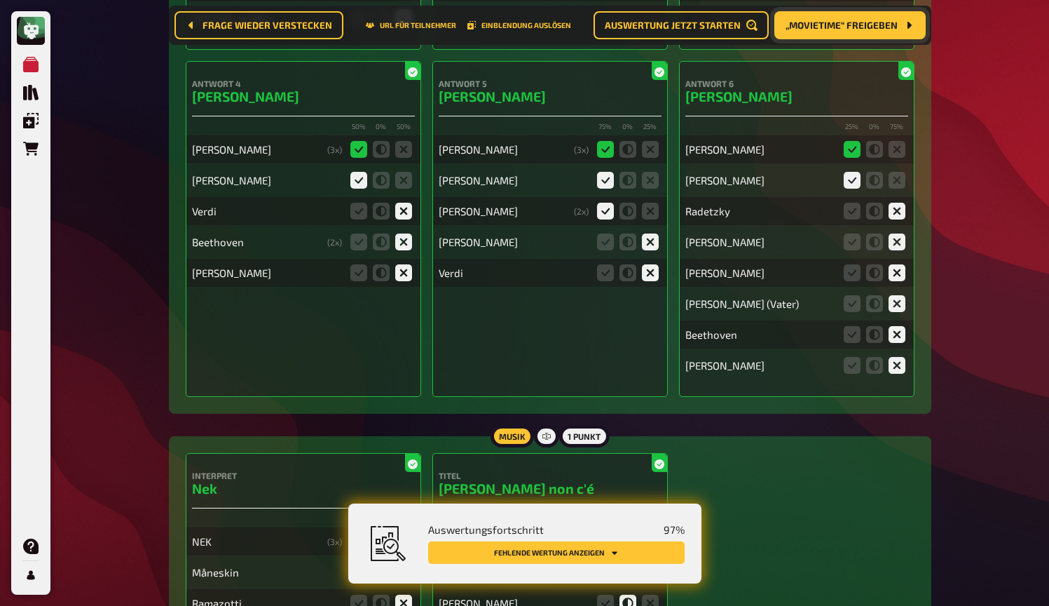
click at [653, 551] on button "Fehlende Wertung anzeigen" at bounding box center [556, 552] width 257 height 22
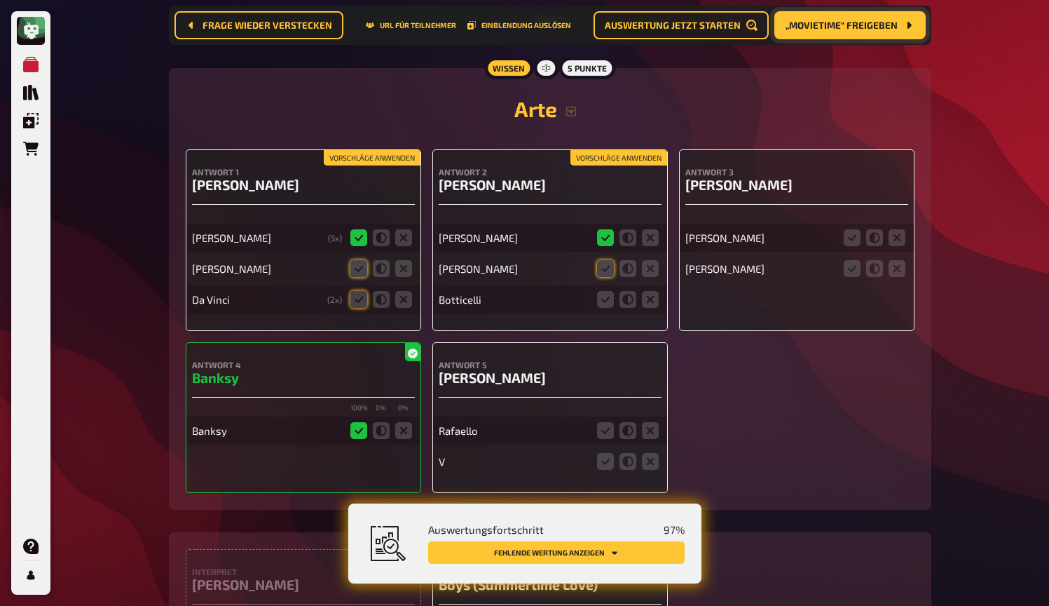
click at [618, 155] on button "Vorschläge anwenden" at bounding box center [619, 157] width 97 height 15
click at [381, 154] on button "Vorschläge anwenden" at bounding box center [372, 157] width 97 height 15
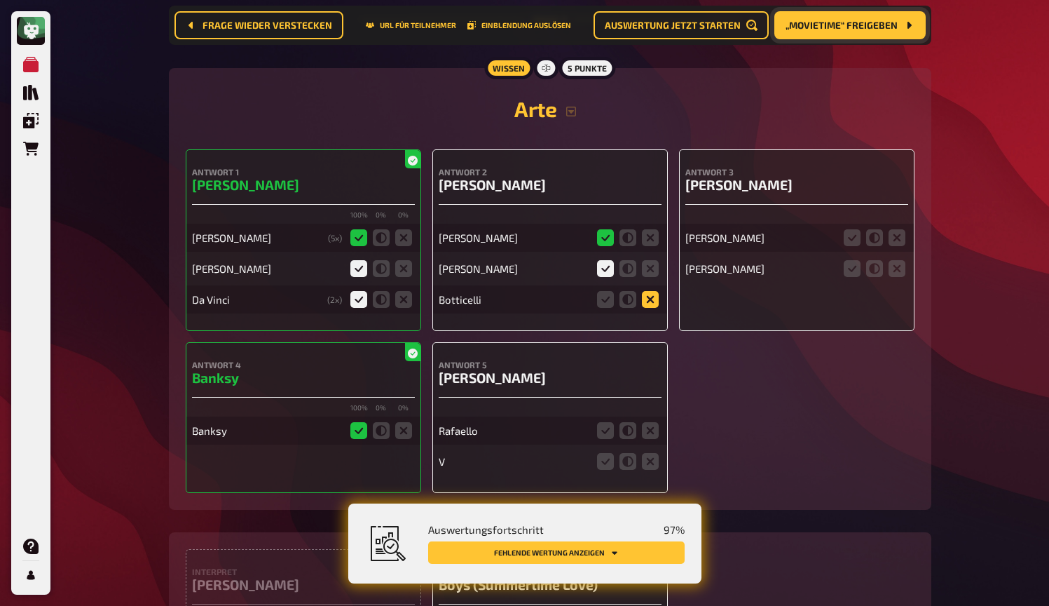
click at [653, 299] on icon at bounding box center [650, 299] width 17 height 17
click at [0, 0] on input "radio" at bounding box center [0, 0] width 0 height 0
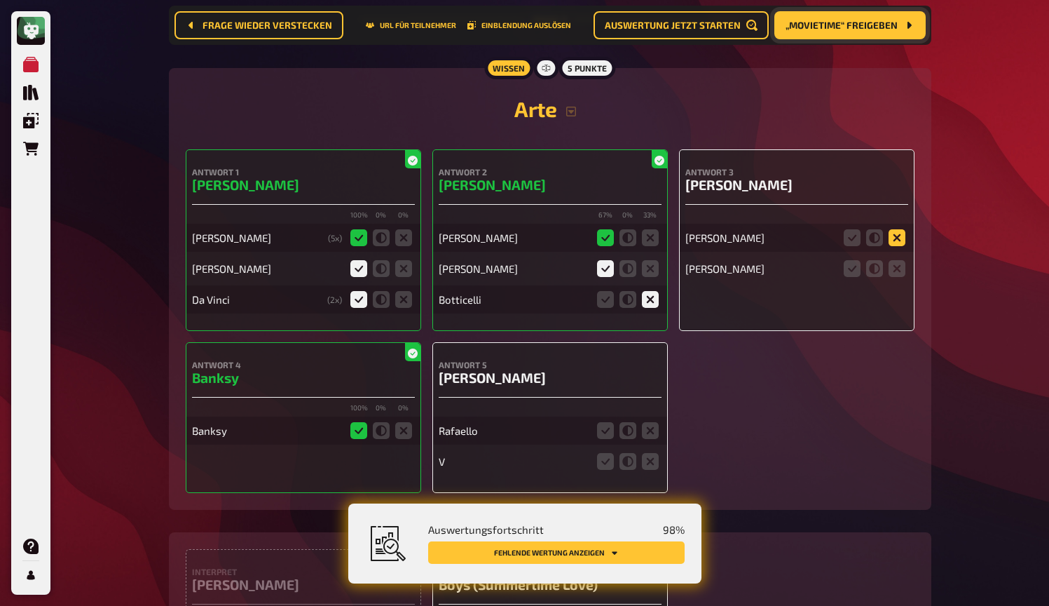
click at [896, 233] on icon at bounding box center [897, 237] width 17 height 17
click at [0, 0] on input "radio" at bounding box center [0, 0] width 0 height 0
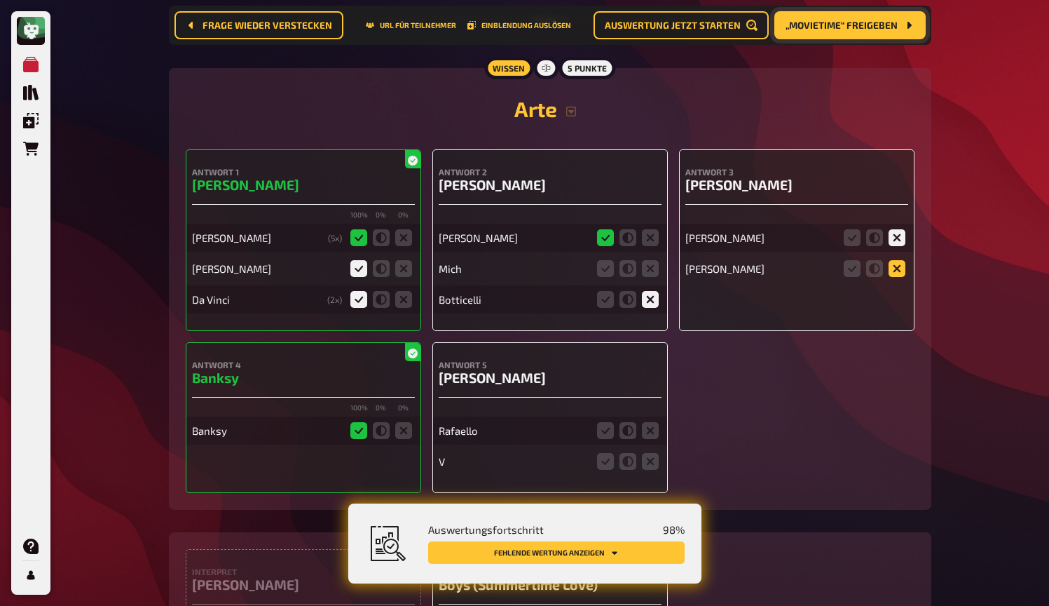
click at [894, 267] on icon at bounding box center [897, 268] width 17 height 17
click at [0, 0] on input "radio" at bounding box center [0, 0] width 0 height 0
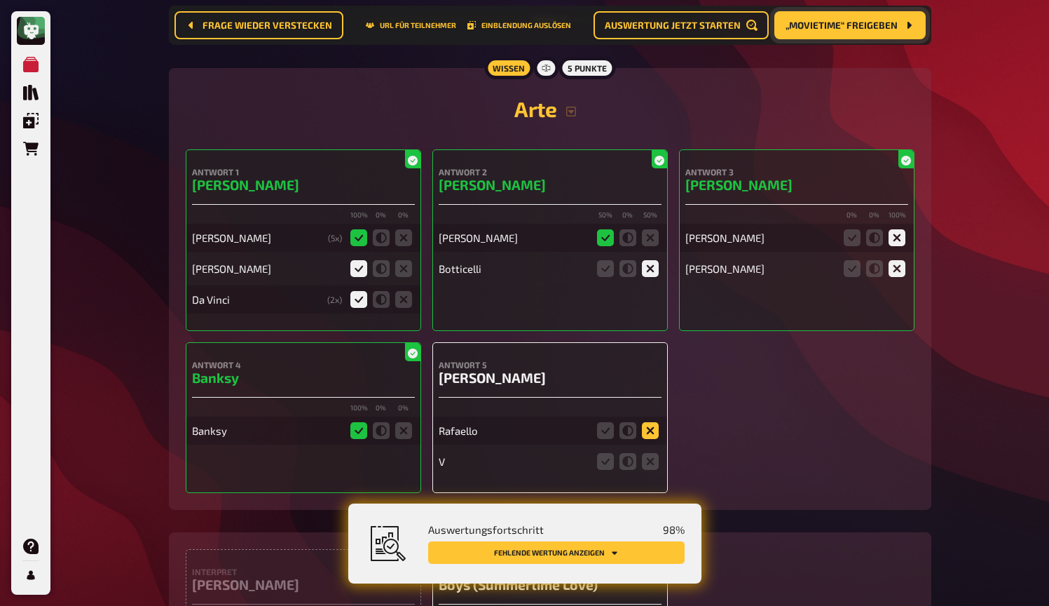
click at [658, 428] on icon at bounding box center [650, 430] width 17 height 17
click at [0, 0] on input "radio" at bounding box center [0, 0] width 0 height 0
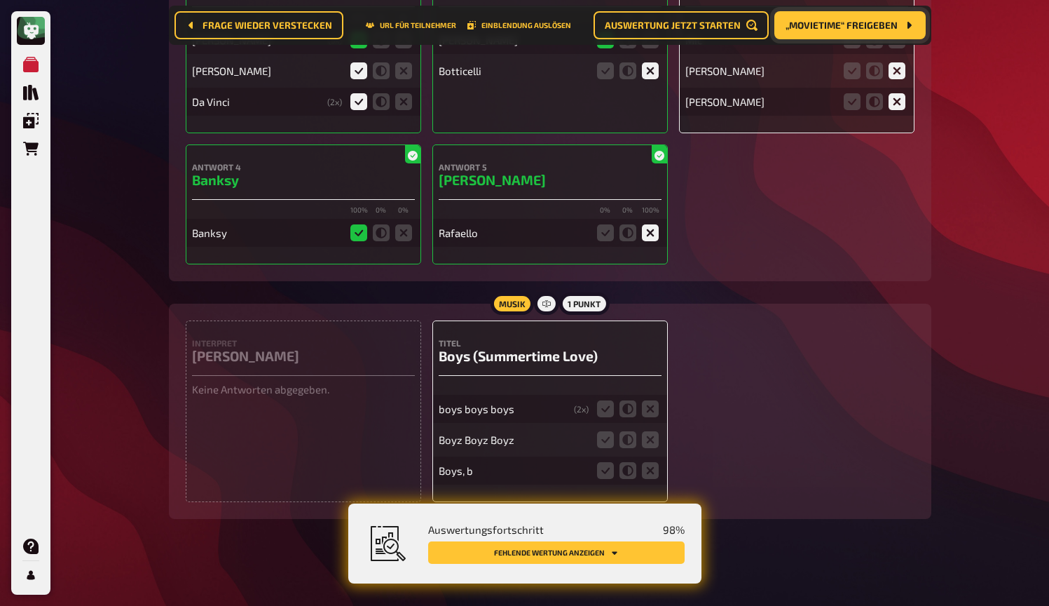
scroll to position [8771, 0]
click at [613, 406] on icon at bounding box center [605, 410] width 17 height 17
click at [0, 0] on input "radio" at bounding box center [0, 0] width 0 height 0
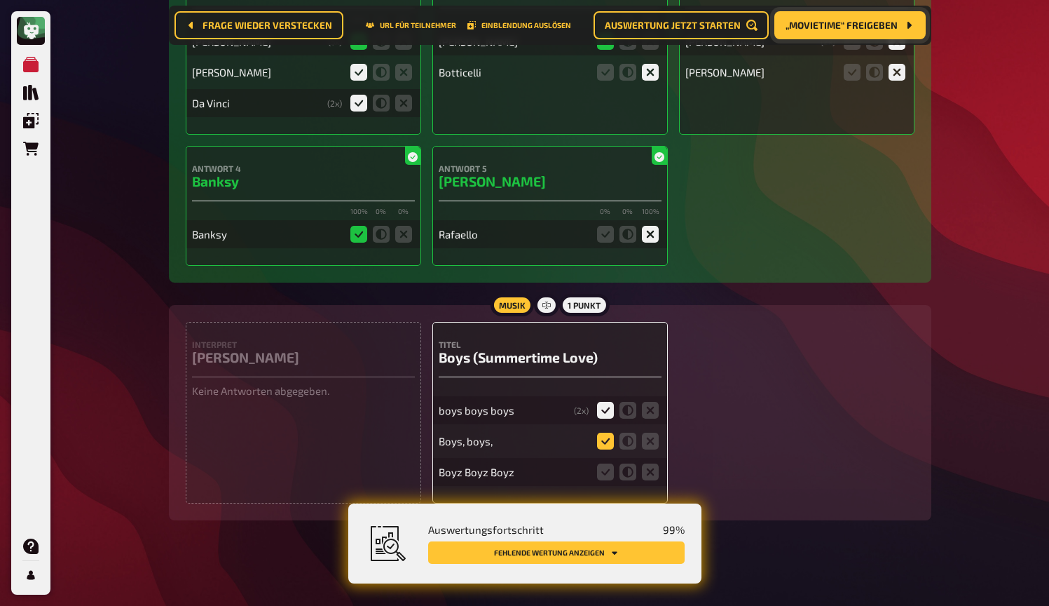
click at [604, 433] on icon at bounding box center [605, 441] width 17 height 17
click at [0, 0] on input "radio" at bounding box center [0, 0] width 0 height 0
click at [604, 468] on icon at bounding box center [605, 471] width 17 height 17
click at [0, 0] on input "radio" at bounding box center [0, 0] width 0 height 0
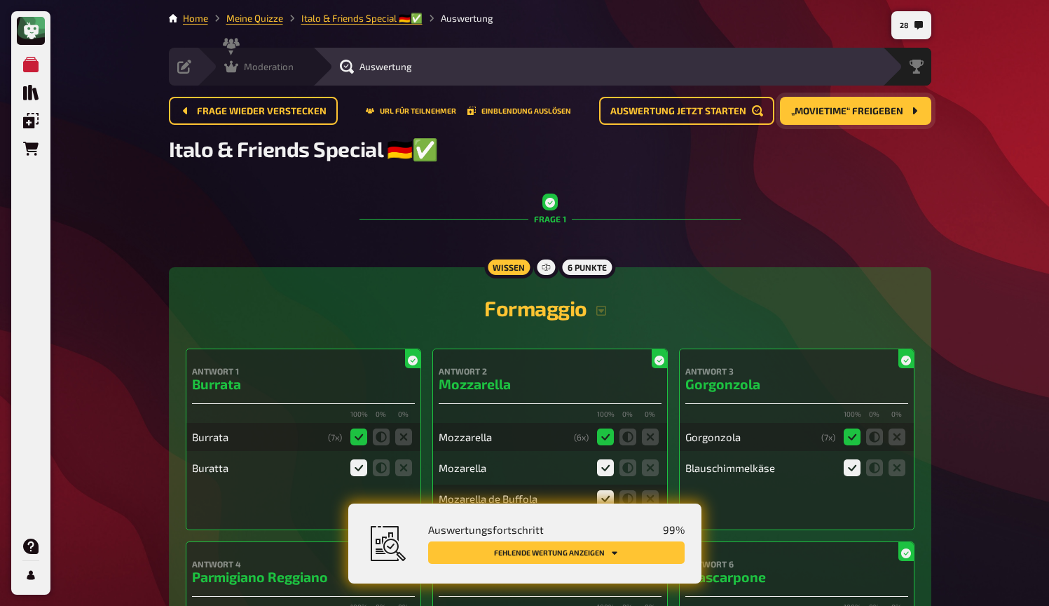
scroll to position [0, 0]
click at [237, 68] on icon at bounding box center [231, 67] width 14 height 14
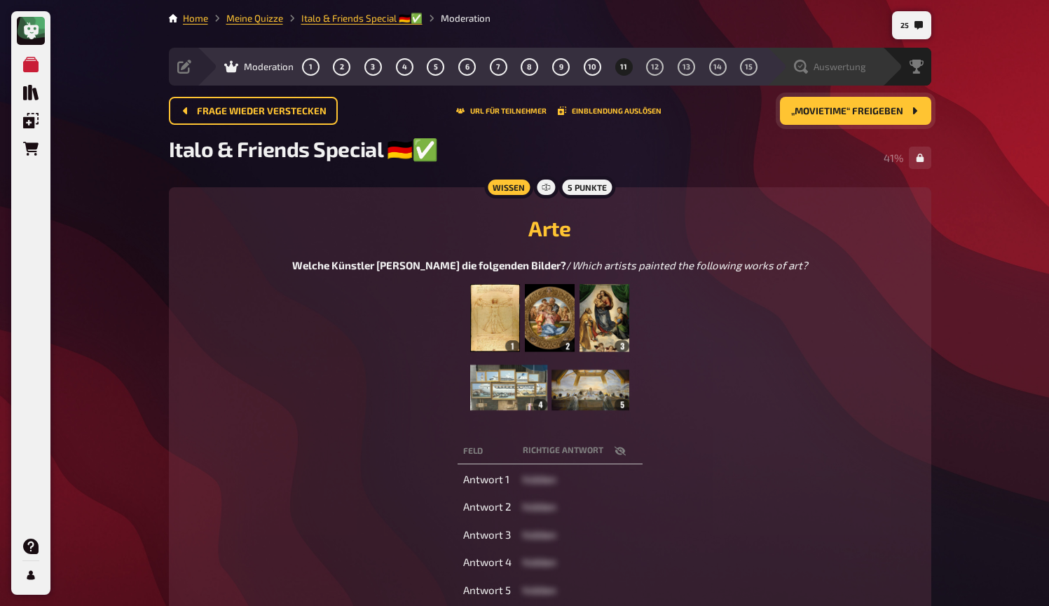
click at [857, 62] on span "Auswertung" at bounding box center [840, 66] width 53 height 11
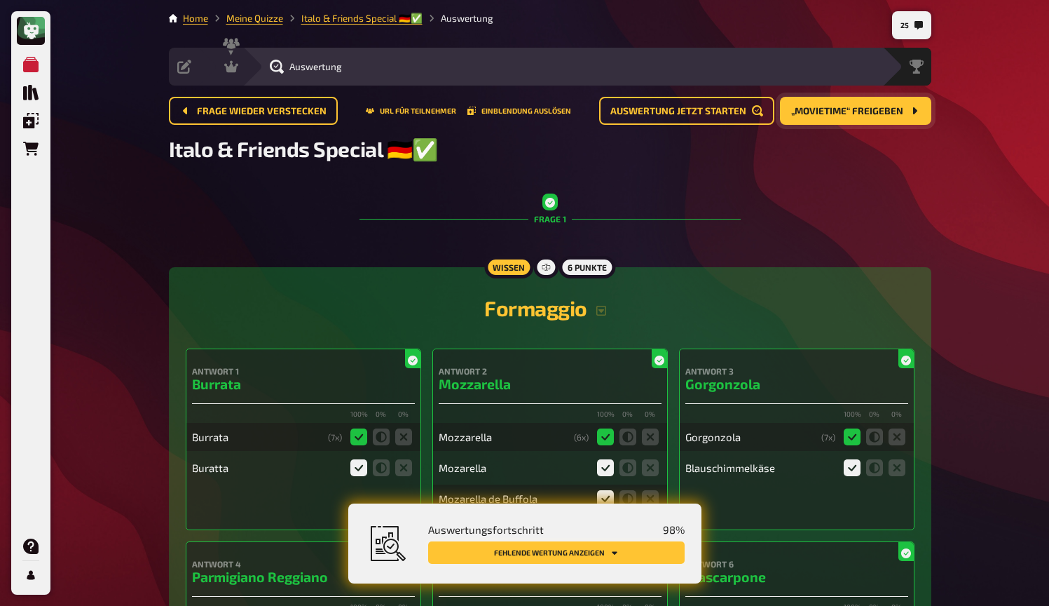
click at [653, 548] on button "Fehlende Wertung anzeigen" at bounding box center [556, 552] width 257 height 22
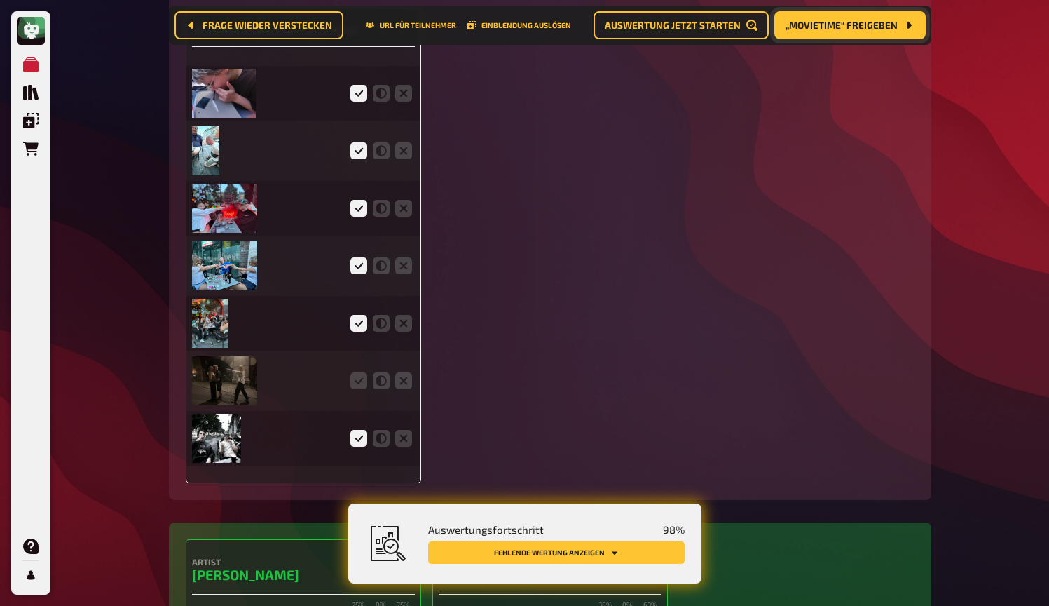
scroll to position [3237, 0]
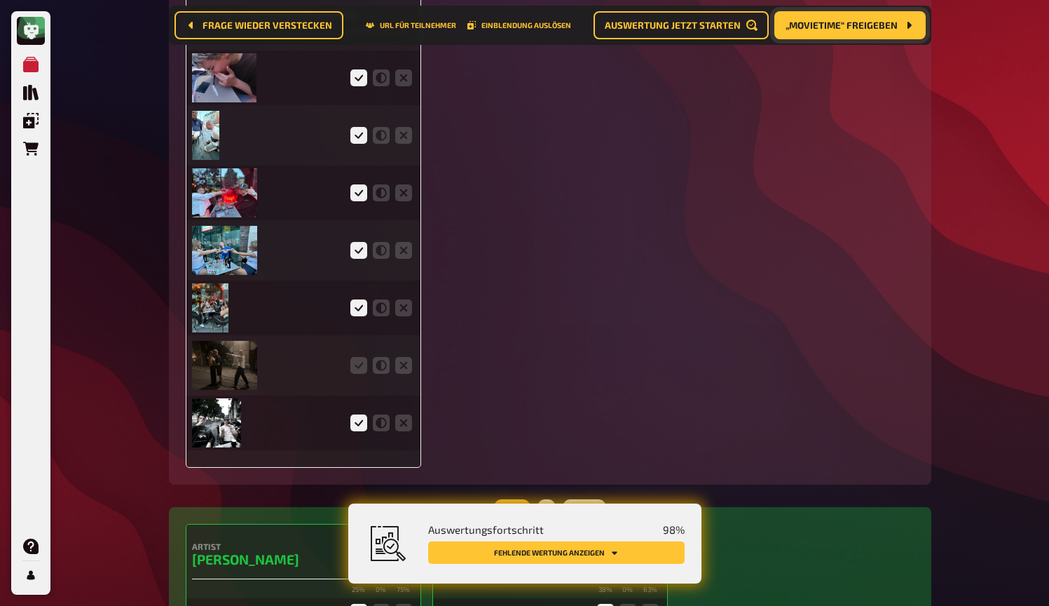
click at [240, 367] on img at bounding box center [224, 365] width 65 height 49
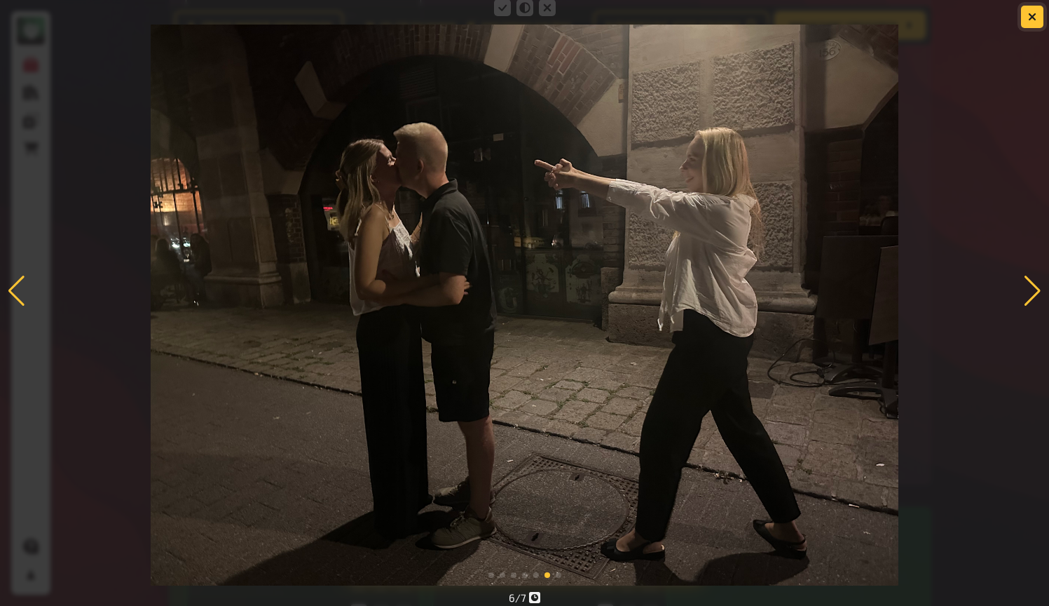
click at [1035, 22] on button "button" at bounding box center [1032, 17] width 22 height 22
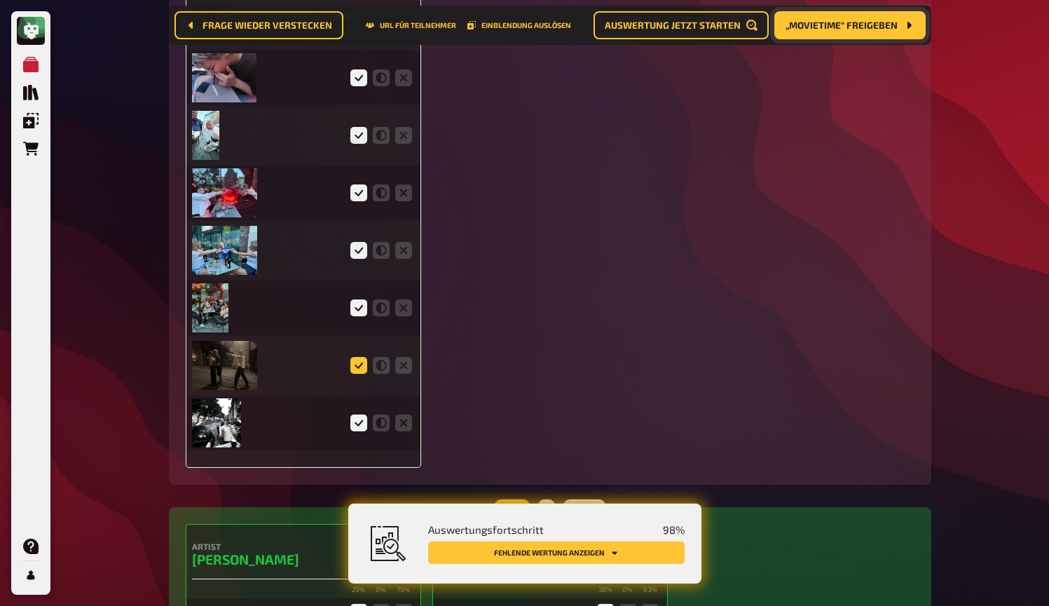
click at [363, 361] on icon at bounding box center [359, 365] width 17 height 17
click at [0, 0] on input "radio" at bounding box center [0, 0] width 0 height 0
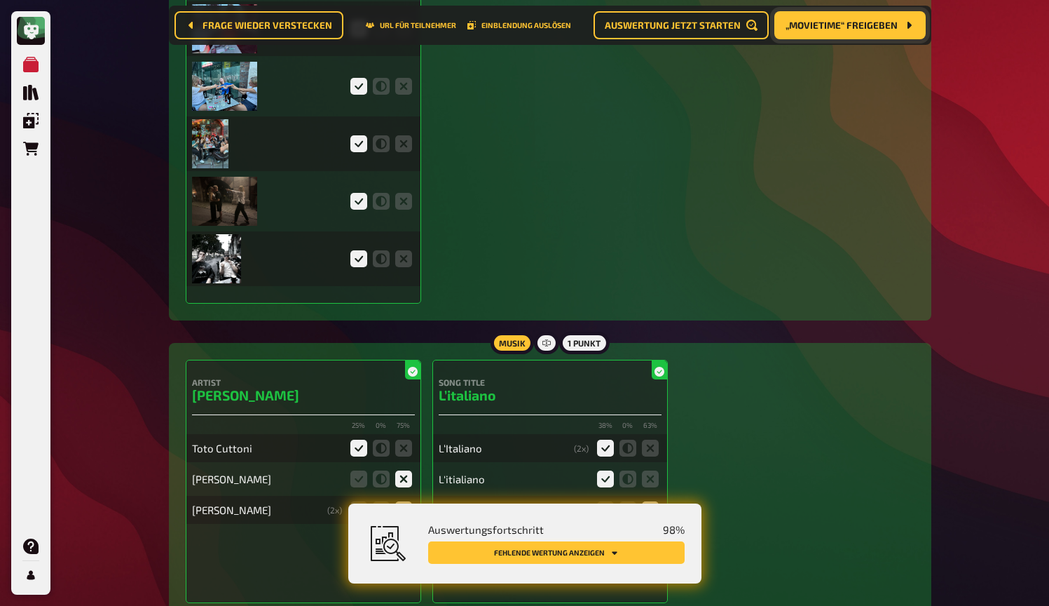
click at [665, 557] on button "Fehlende Wertung anzeigen" at bounding box center [556, 552] width 257 height 22
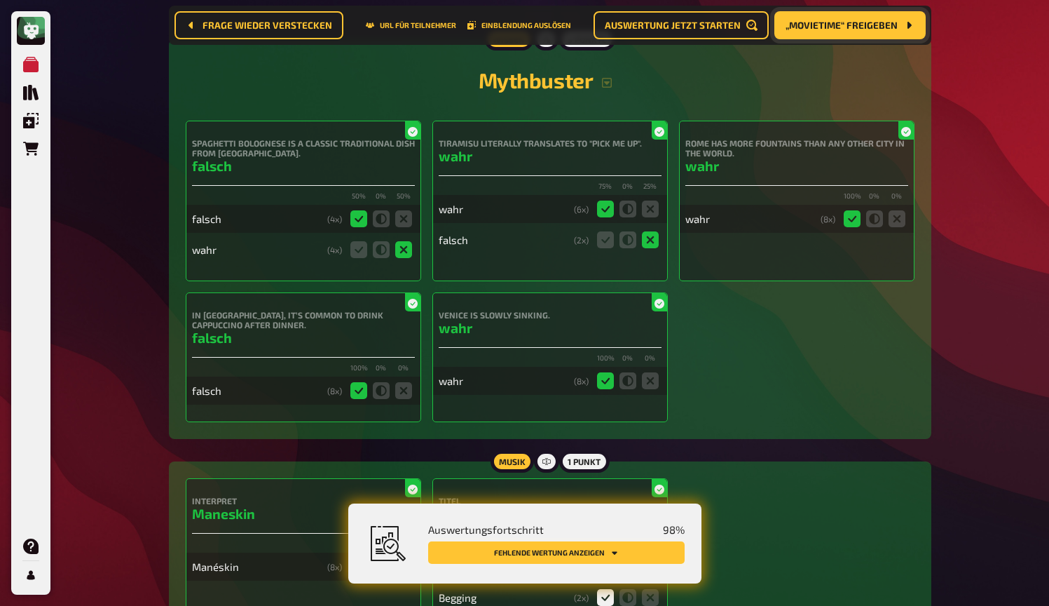
scroll to position [8632, 0]
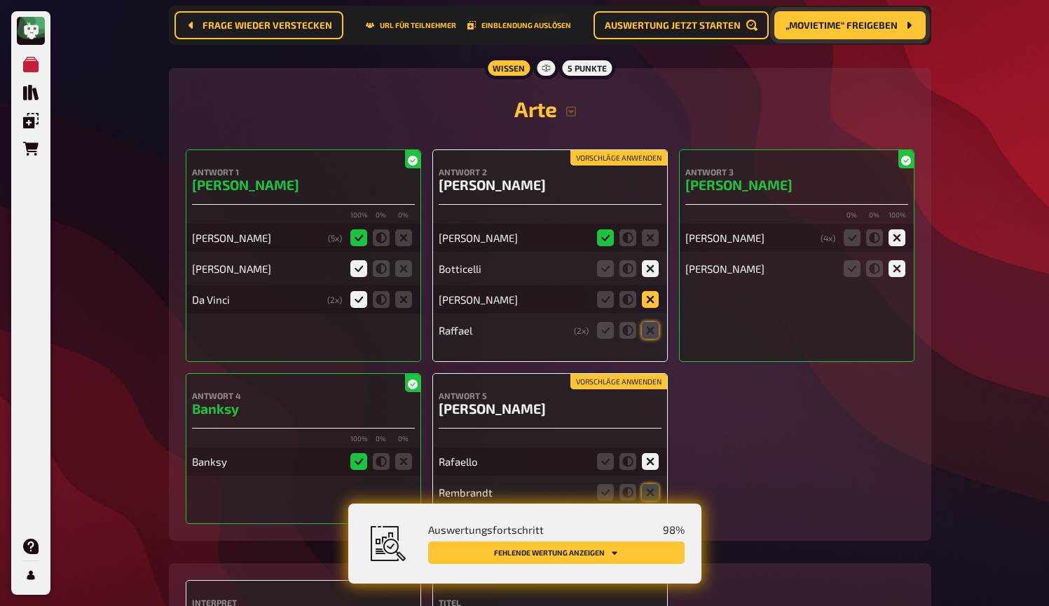
click at [652, 298] on icon at bounding box center [650, 299] width 17 height 17
click at [0, 0] on input "radio" at bounding box center [0, 0] width 0 height 0
click at [652, 324] on icon at bounding box center [650, 330] width 17 height 17
click at [0, 0] on input "radio" at bounding box center [0, 0] width 0 height 0
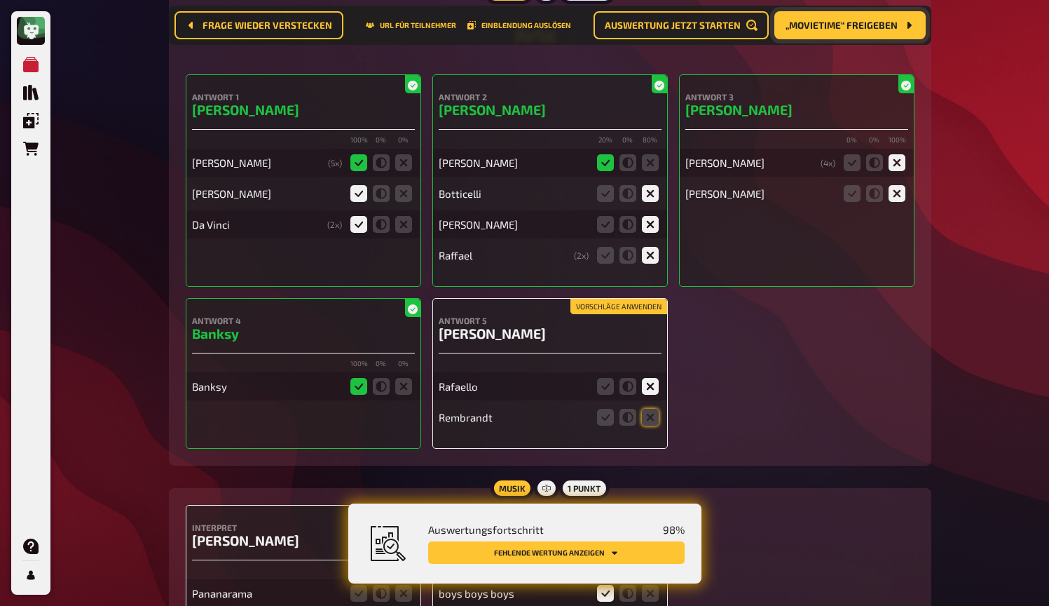
scroll to position [8723, 0]
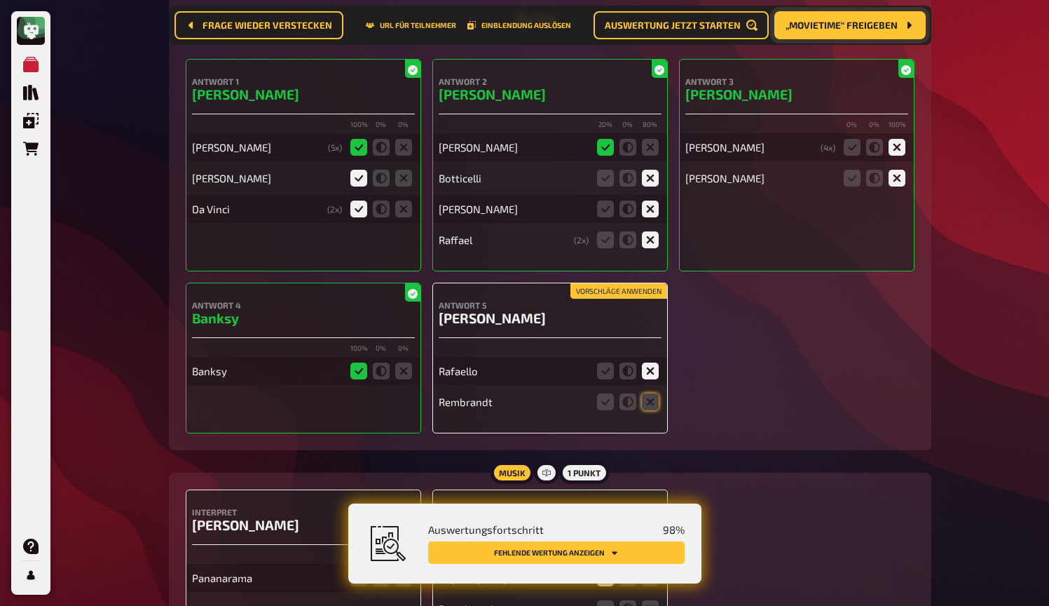
click at [633, 283] on button "Vorschläge anwenden" at bounding box center [619, 290] width 97 height 15
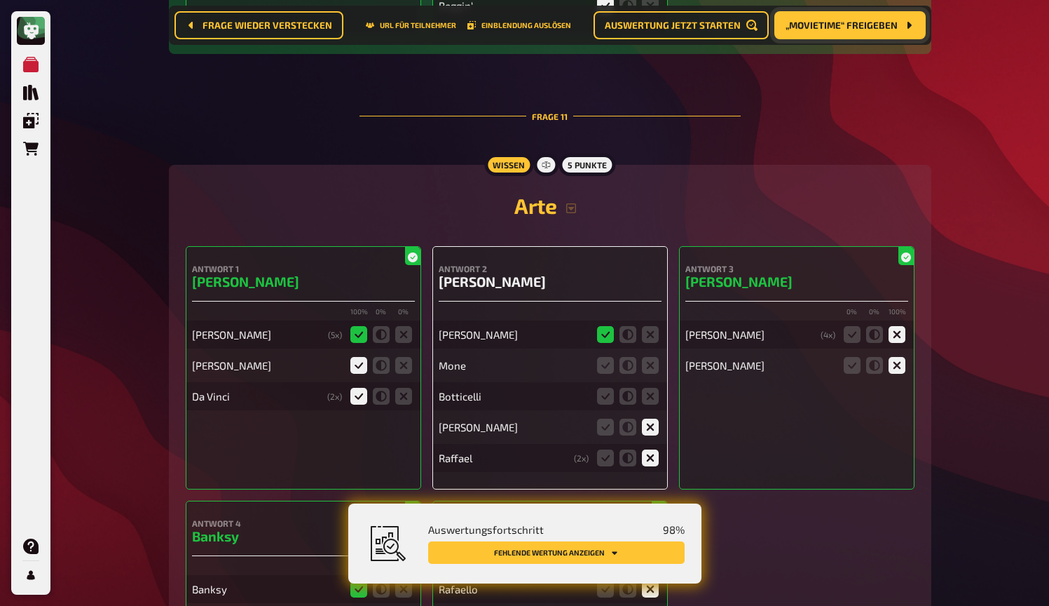
scroll to position [8355, 0]
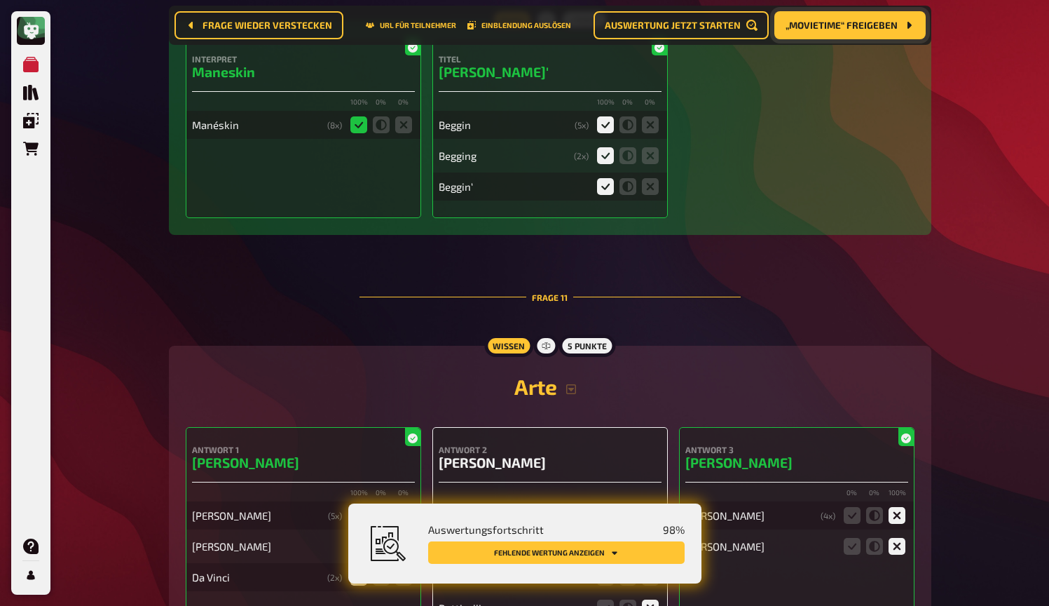
click at [571, 377] on h2 "Arte" at bounding box center [550, 386] width 729 height 25
click at [574, 383] on icon "button" at bounding box center [571, 388] width 11 height 11
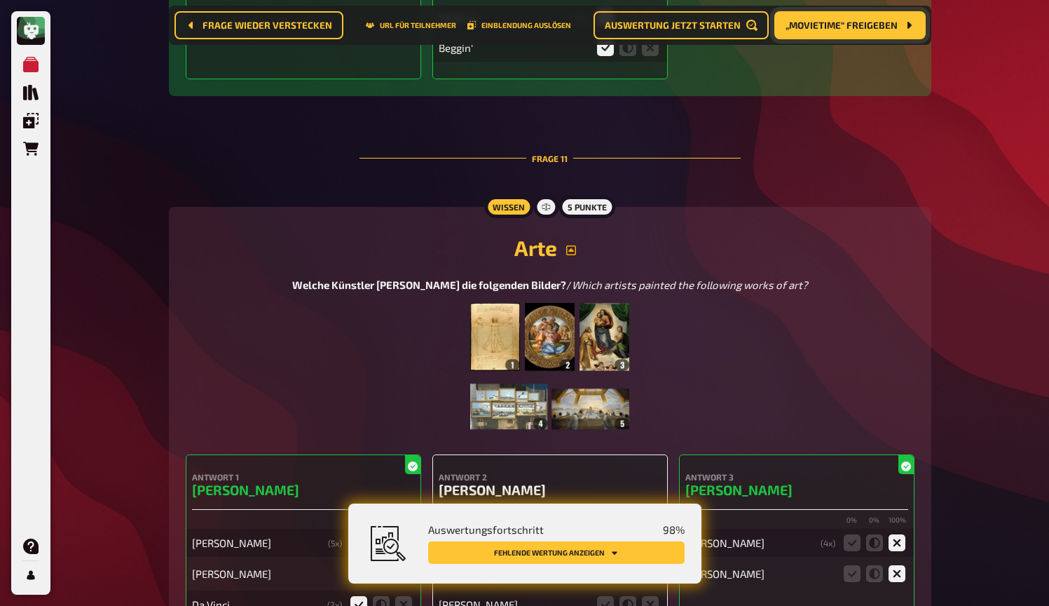
scroll to position [8520, 0]
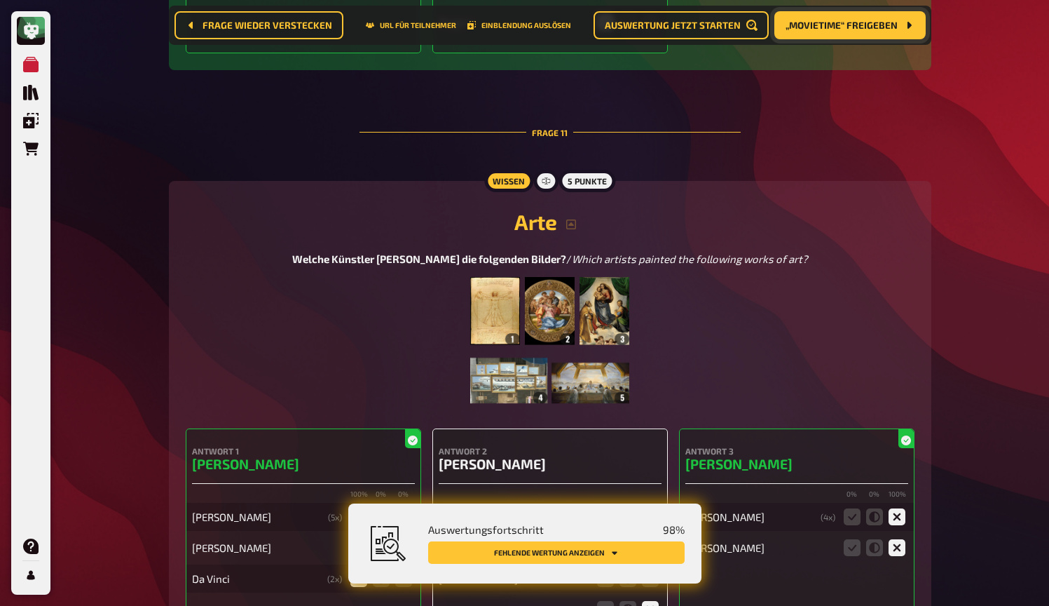
click at [574, 382] on img at bounding box center [549, 347] width 158 height 140
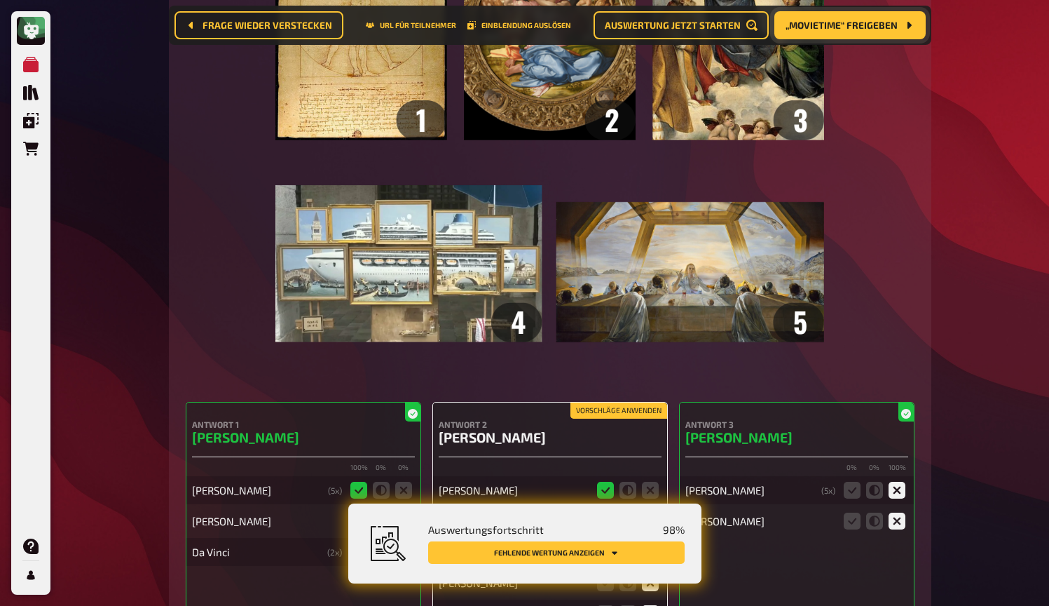
scroll to position [8890, 0]
click at [726, 261] on img at bounding box center [550, 148] width 548 height 484
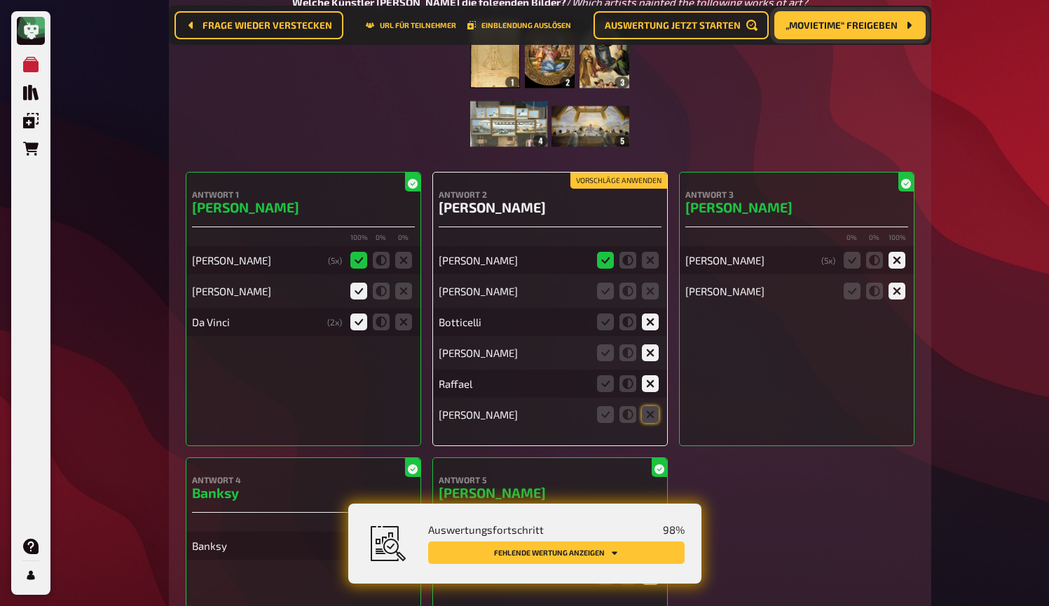
scroll to position [8771, 0]
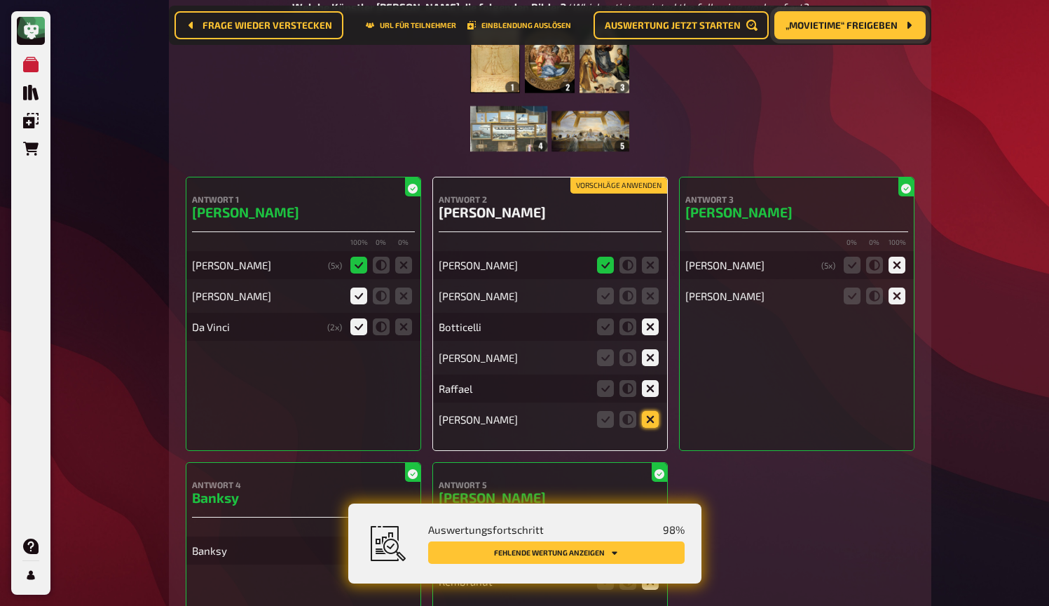
click at [653, 417] on icon at bounding box center [650, 419] width 17 height 17
click at [0, 0] on input "radio" at bounding box center [0, 0] width 0 height 0
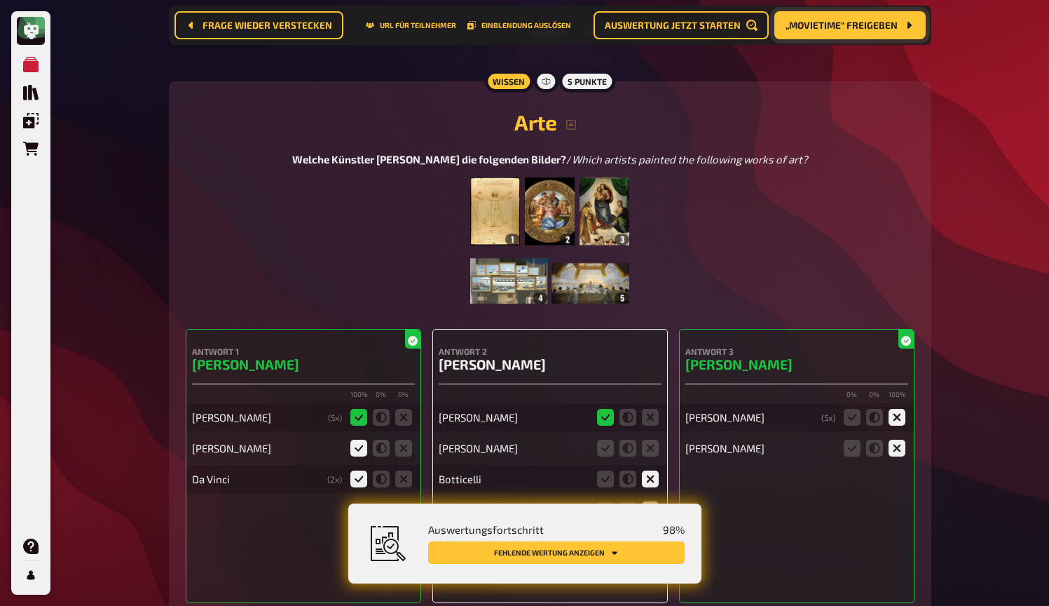
scroll to position [8613, 0]
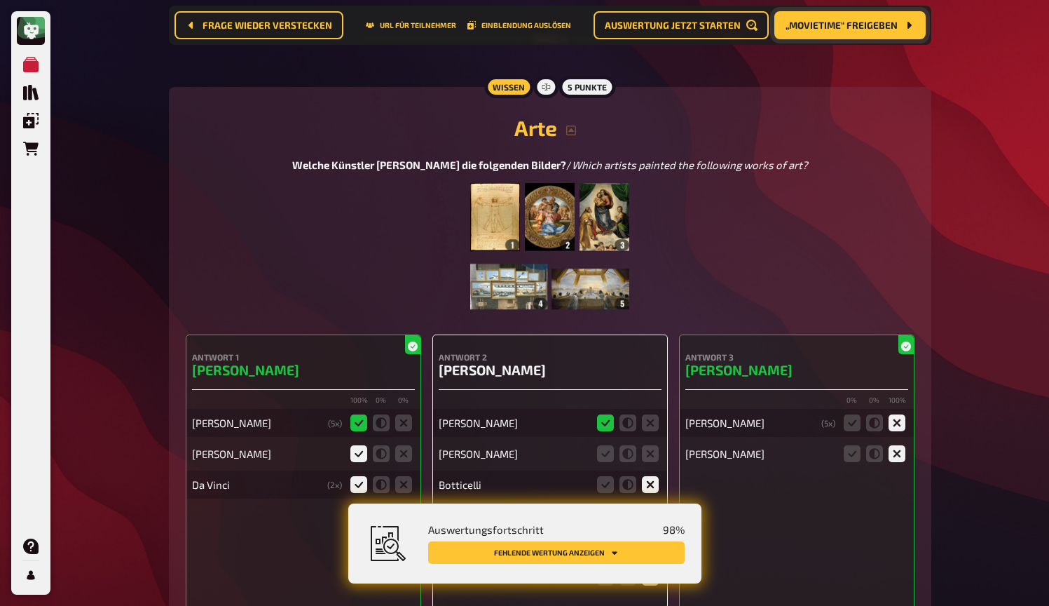
click at [510, 274] on img at bounding box center [549, 253] width 158 height 140
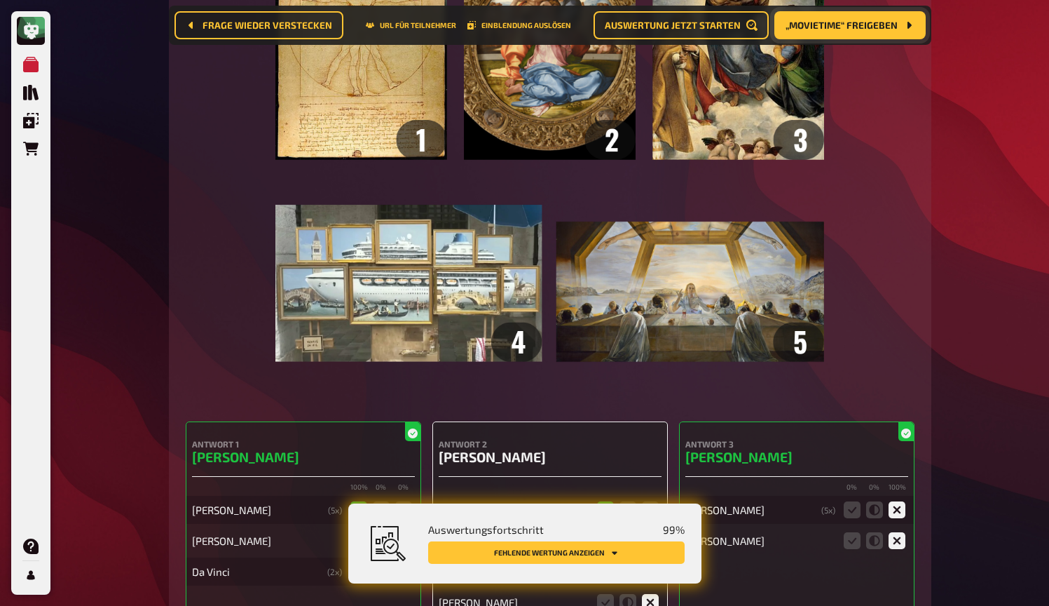
scroll to position [8817, 0]
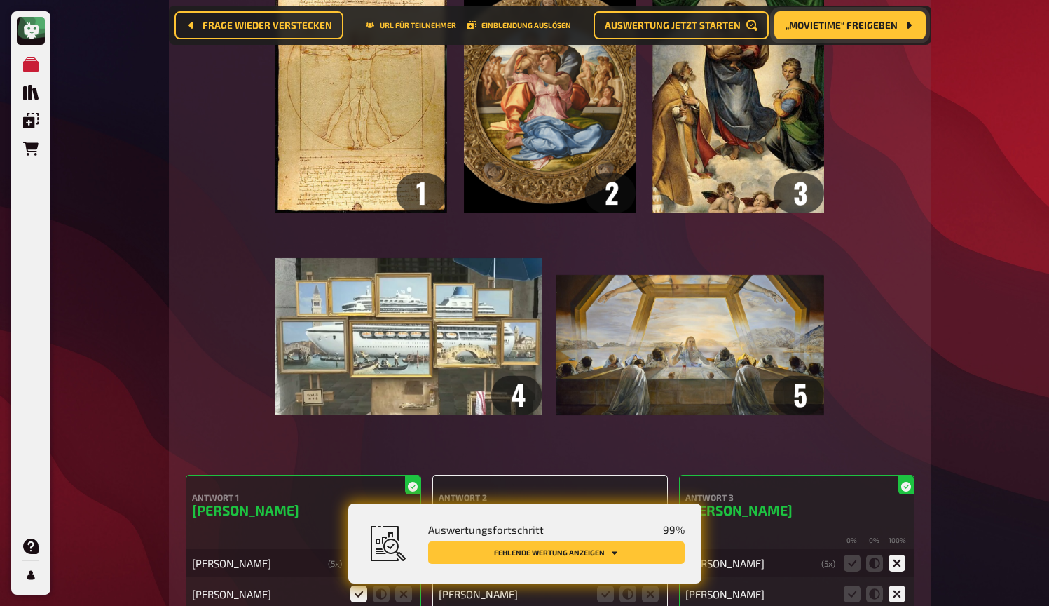
click at [562, 266] on img at bounding box center [550, 221] width 548 height 484
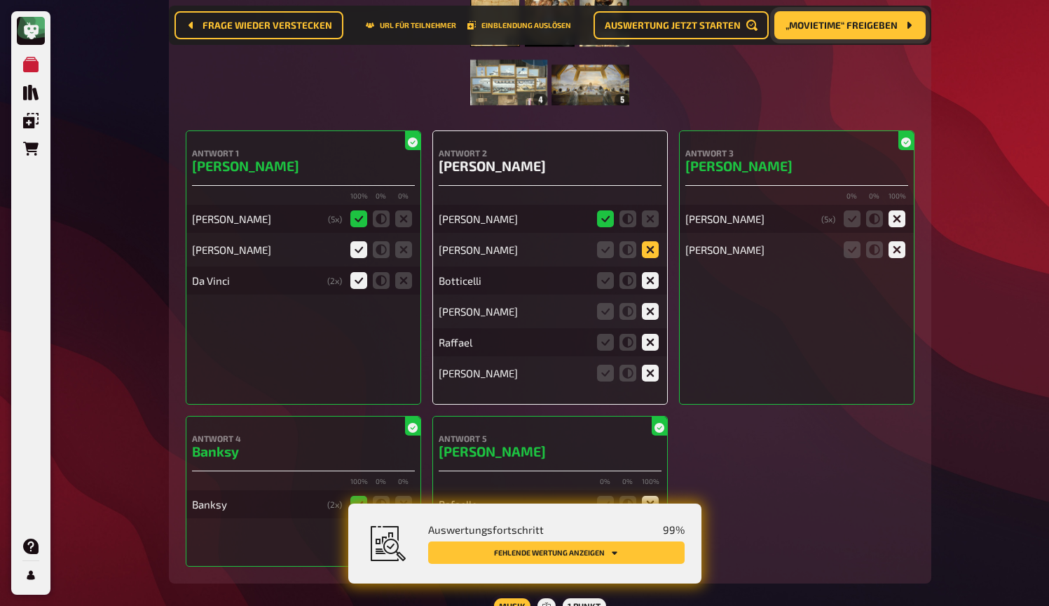
click at [648, 248] on icon at bounding box center [650, 249] width 17 height 17
click at [0, 0] on input "radio" at bounding box center [0, 0] width 0 height 0
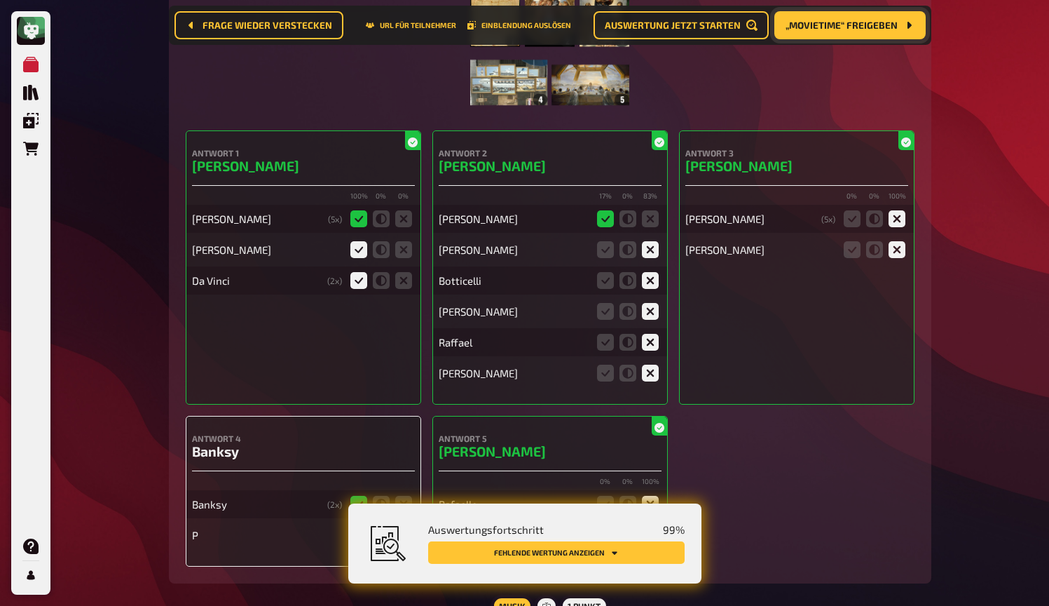
click at [608, 555] on button "Fehlende Wertung anzeigen" at bounding box center [556, 552] width 257 height 22
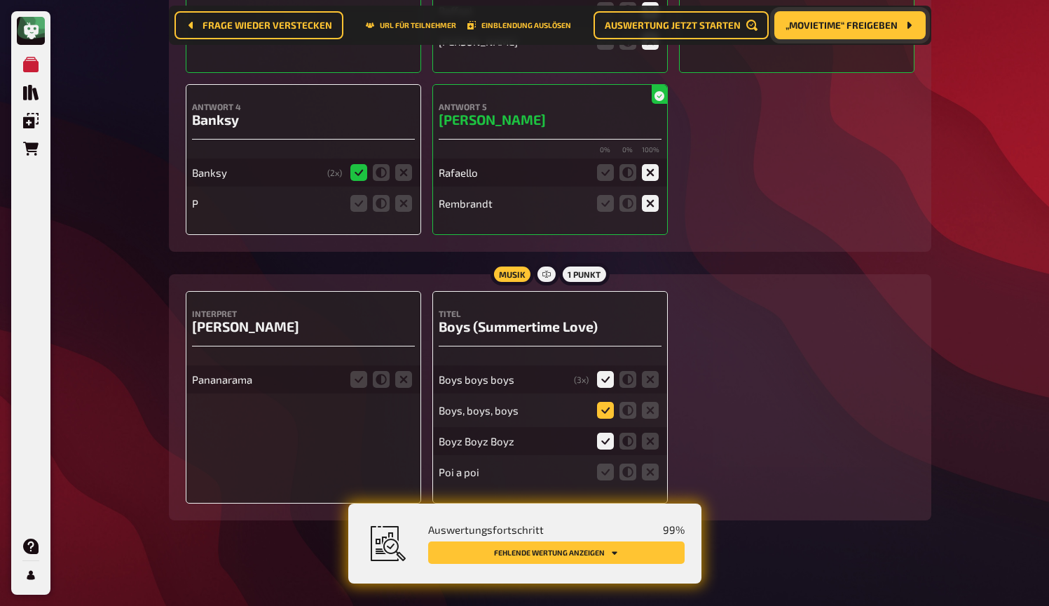
click at [604, 402] on icon at bounding box center [605, 410] width 17 height 17
click at [0, 0] on input "radio" at bounding box center [0, 0] width 0 height 0
click at [655, 468] on icon at bounding box center [650, 471] width 17 height 17
click at [0, 0] on input "radio" at bounding box center [0, 0] width 0 height 0
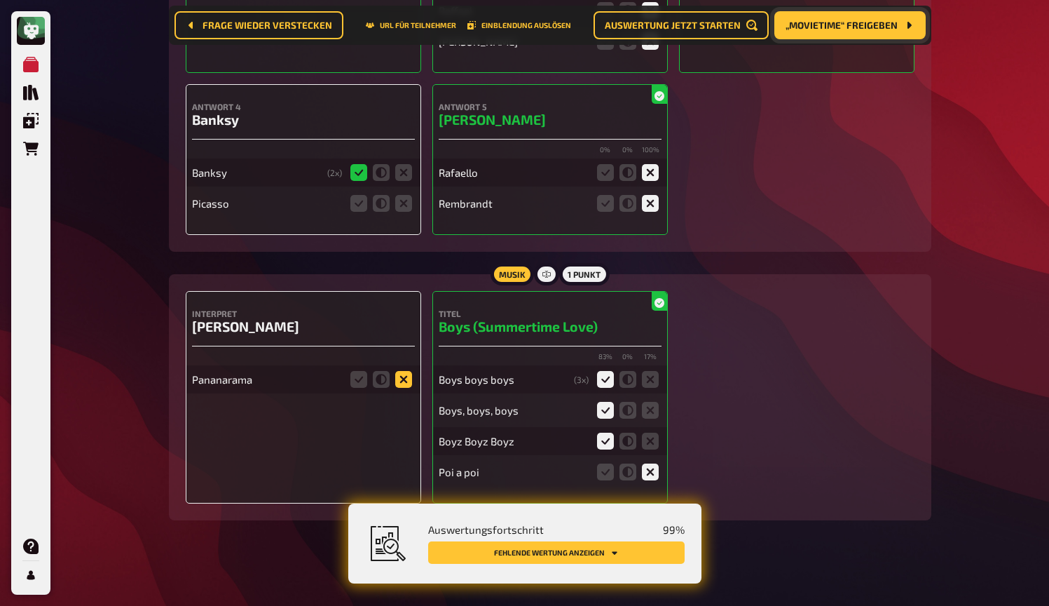
click at [400, 376] on icon at bounding box center [403, 379] width 17 height 17
click at [0, 0] on input "radio" at bounding box center [0, 0] width 0 height 0
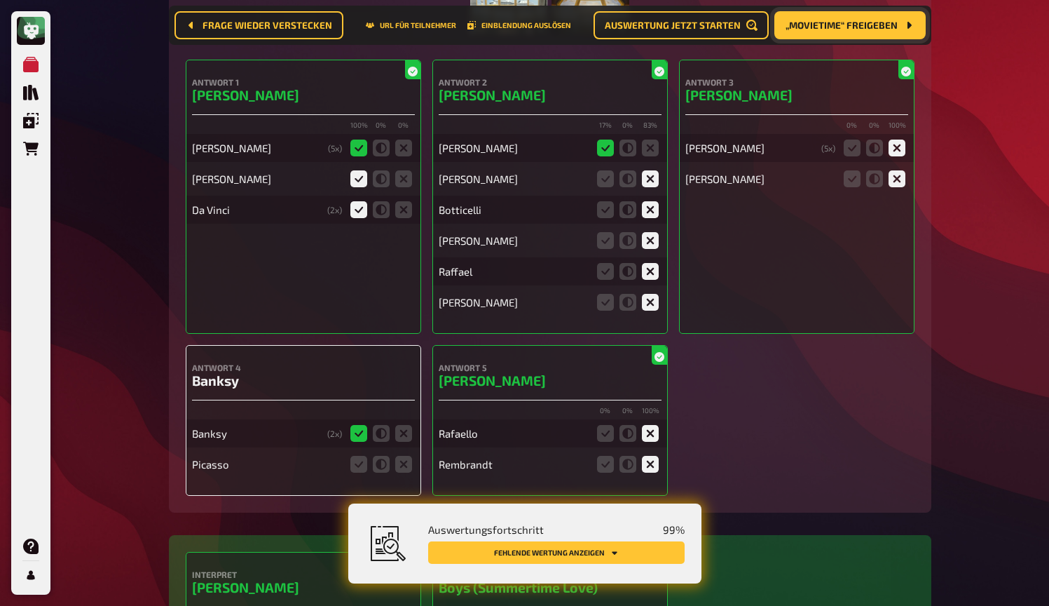
scroll to position [8916, 0]
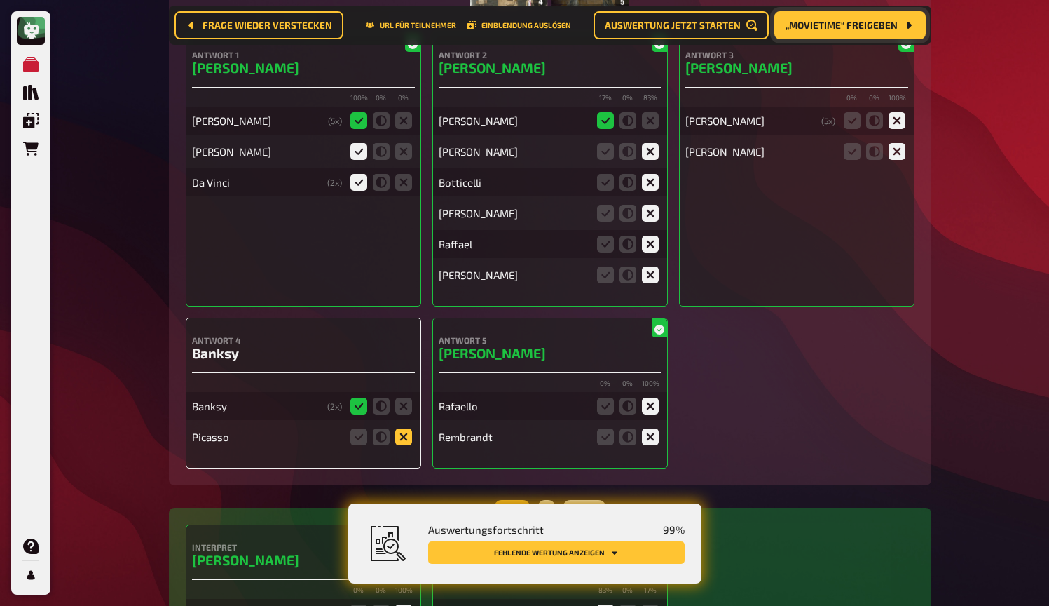
click at [402, 433] on icon at bounding box center [403, 436] width 17 height 17
click at [0, 0] on input "radio" at bounding box center [0, 0] width 0 height 0
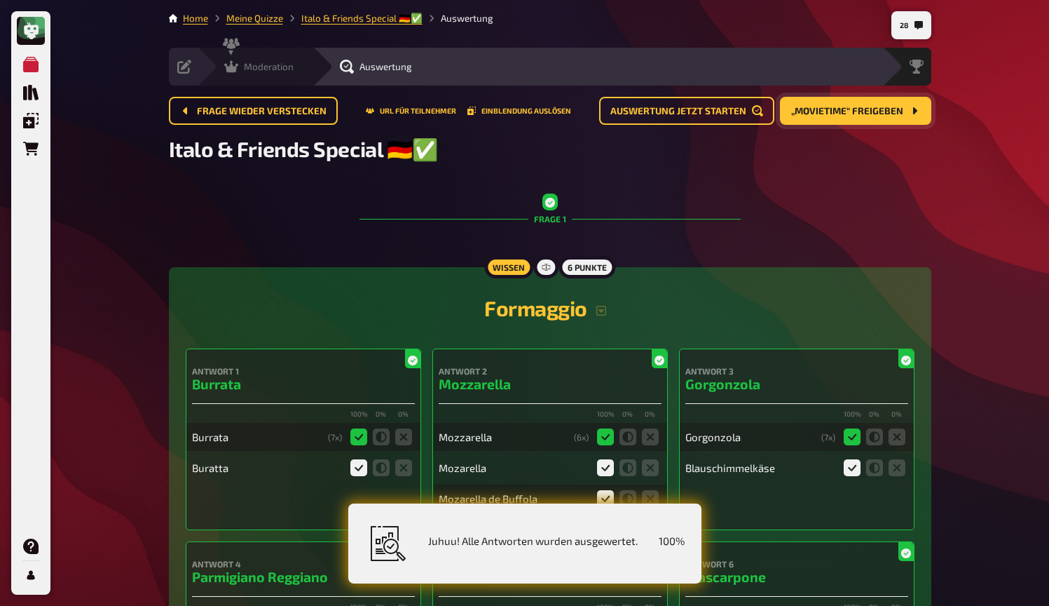
scroll to position [0, 0]
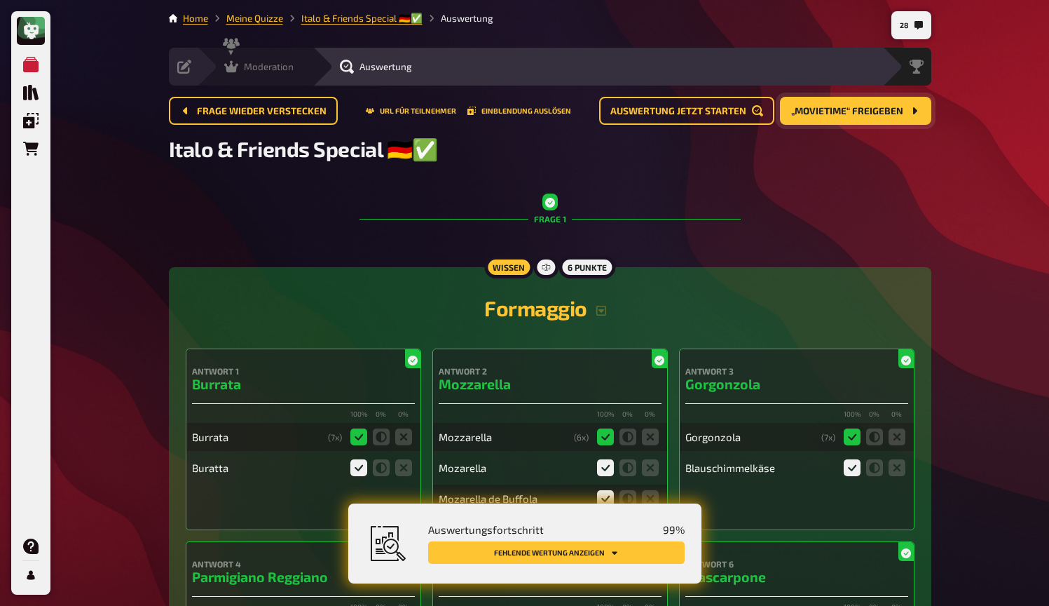
click at [233, 63] on icon at bounding box center [231, 67] width 14 height 14
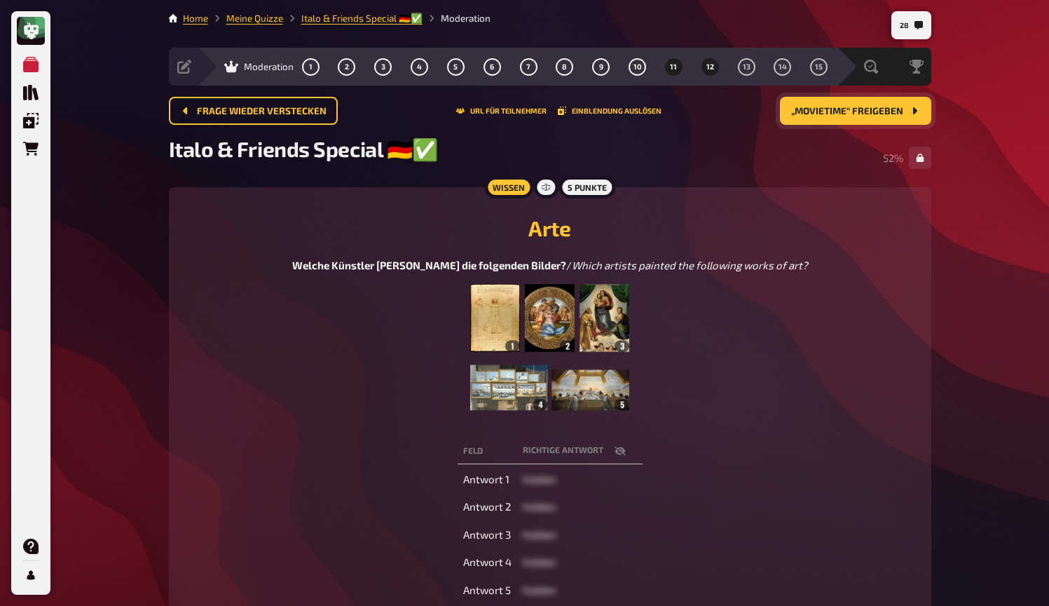
click at [716, 68] on button "12" at bounding box center [710, 66] width 22 height 22
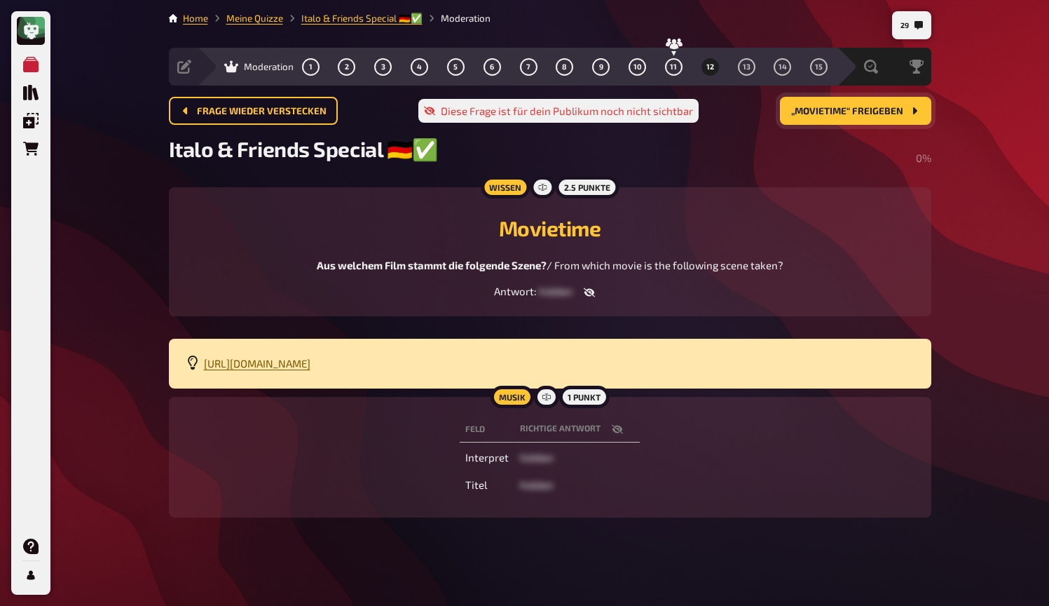
click at [311, 362] on span "[URL][DOMAIN_NAME]" at bounding box center [257, 363] width 107 height 13
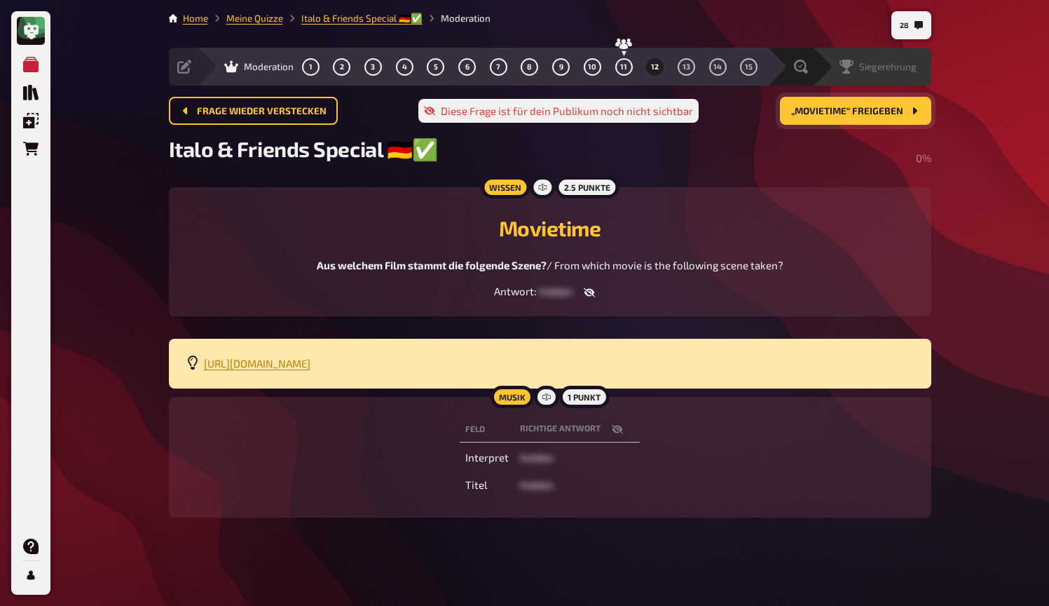
click at [906, 74] on div "Siegerehrung" at bounding box center [871, 67] width 119 height 38
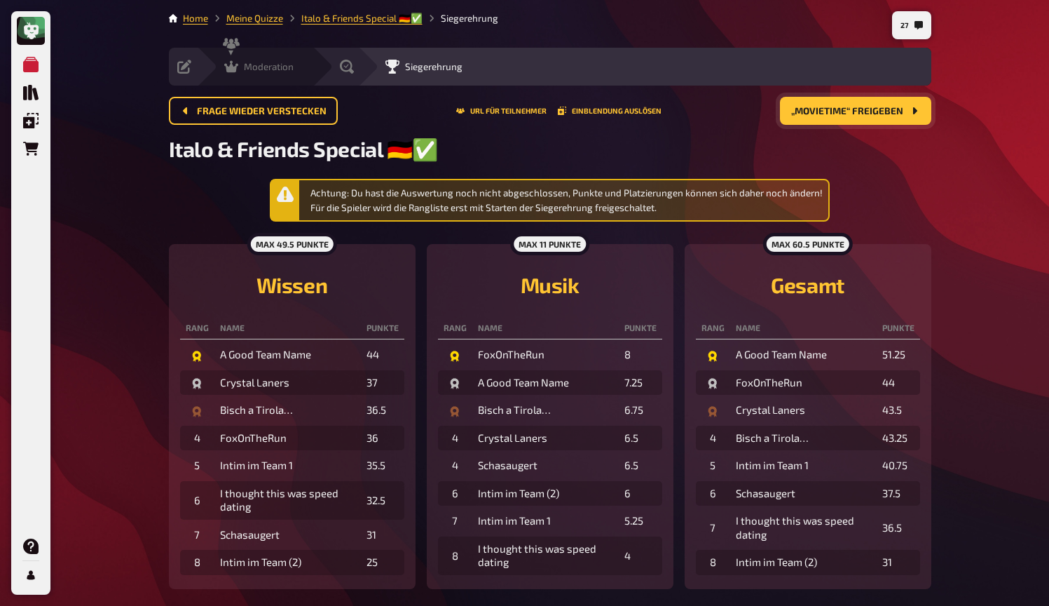
click at [236, 66] on icon at bounding box center [231, 67] width 14 height 14
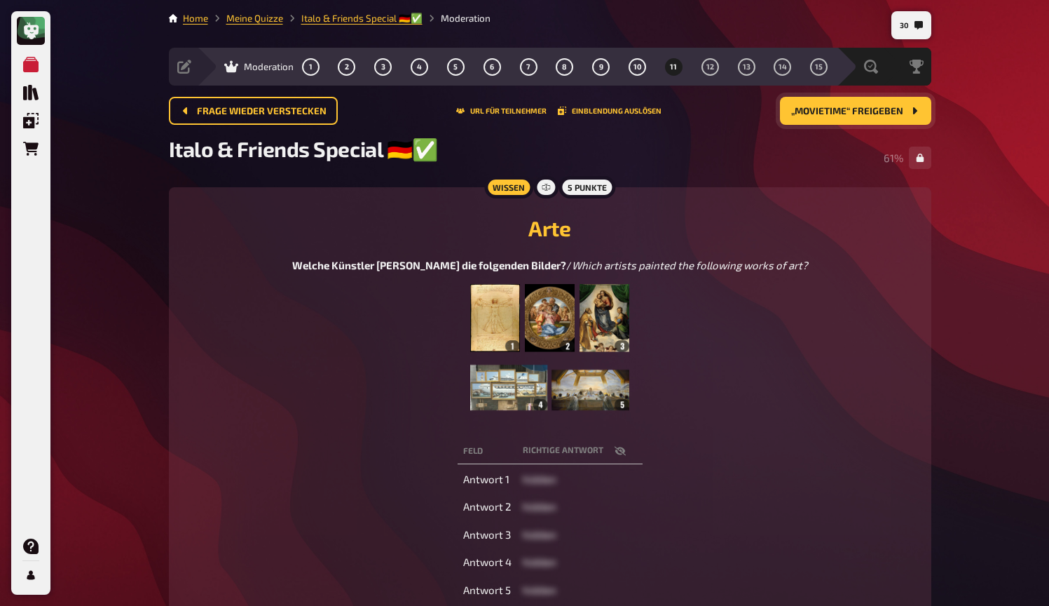
click at [836, 116] on button "„Movietime“ freigeben" at bounding box center [855, 111] width 151 height 28
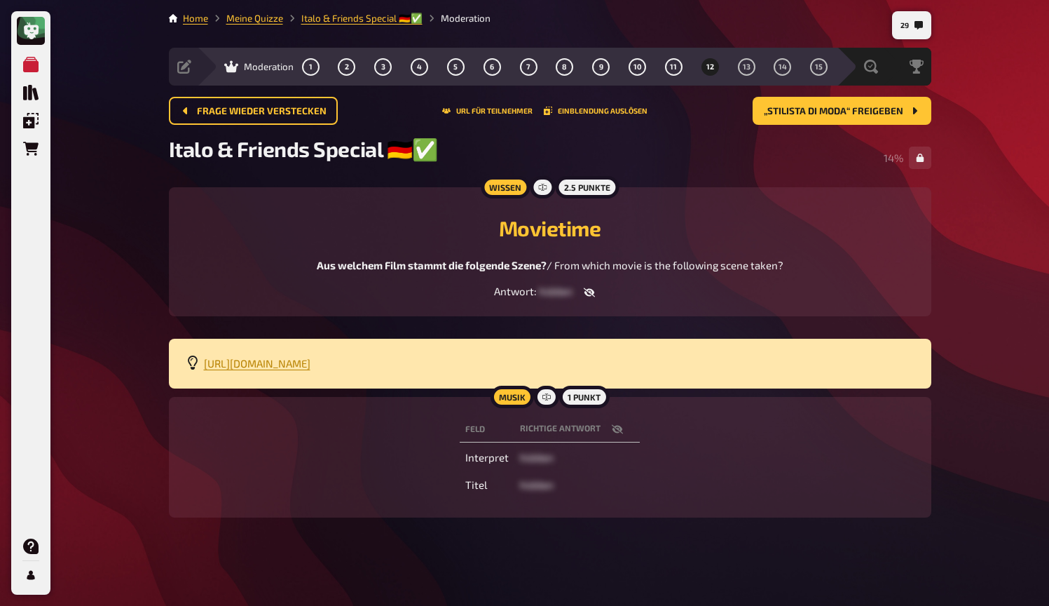
click at [593, 294] on icon "button" at bounding box center [589, 292] width 11 height 11
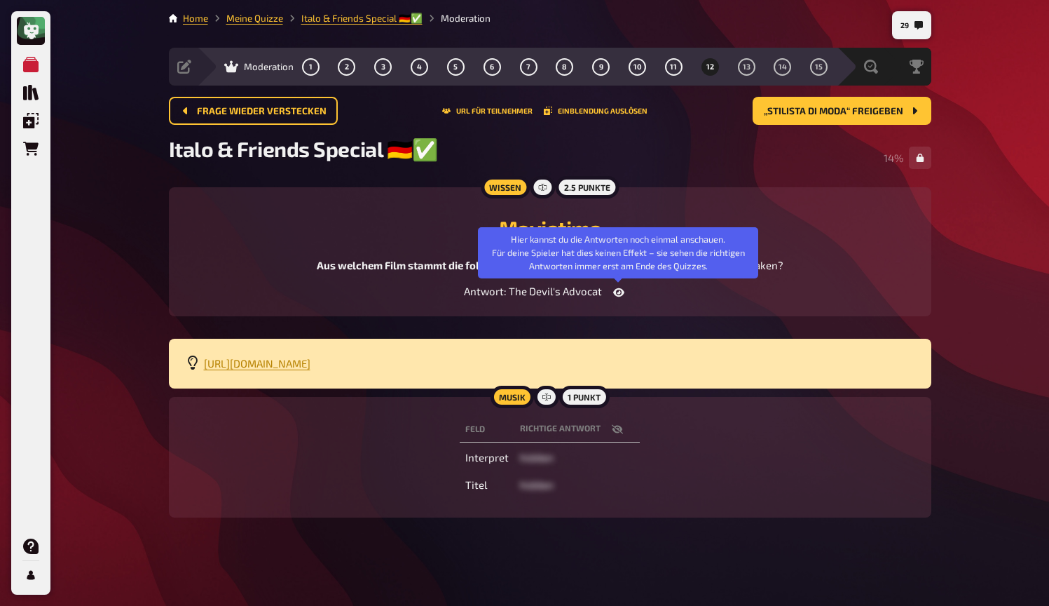
click at [618, 297] on icon "button" at bounding box center [618, 292] width 11 height 8
click at [620, 427] on icon "button" at bounding box center [617, 428] width 11 height 11
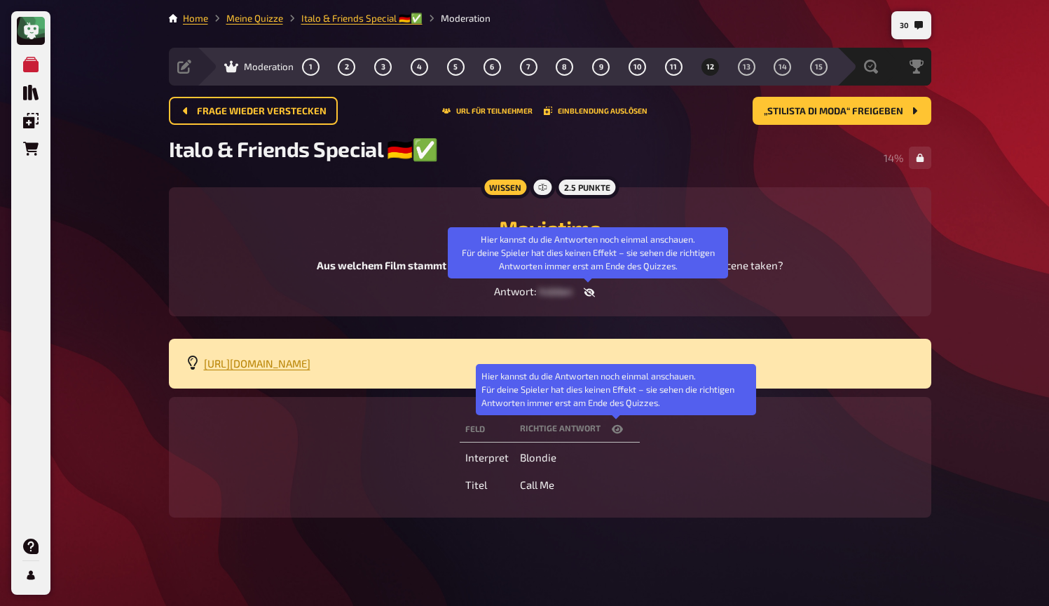
click at [620, 427] on icon "button" at bounding box center [617, 428] width 11 height 8
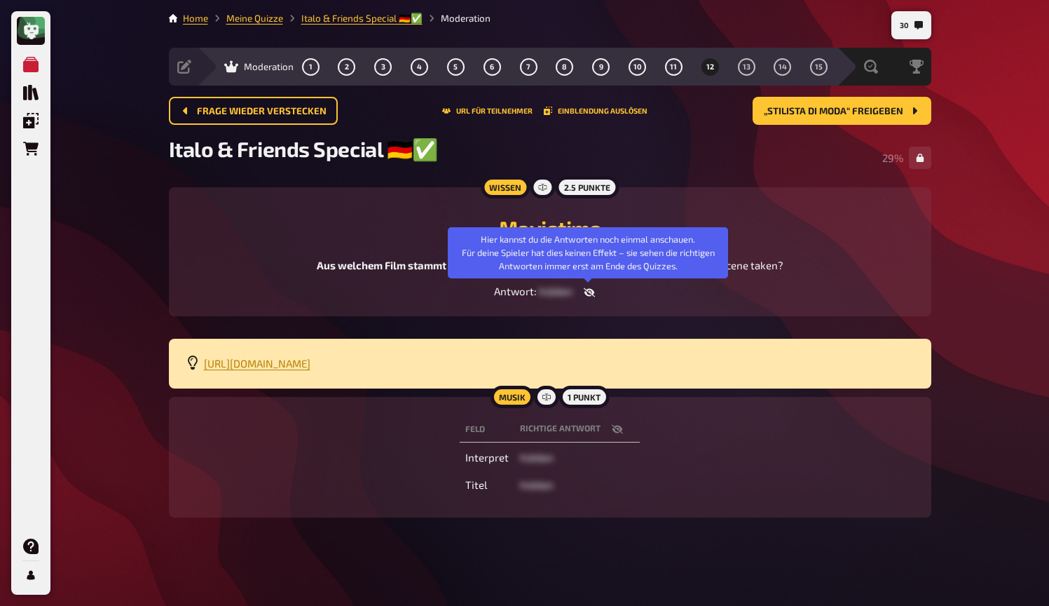
click at [618, 424] on icon "button" at bounding box center [617, 428] width 11 height 11
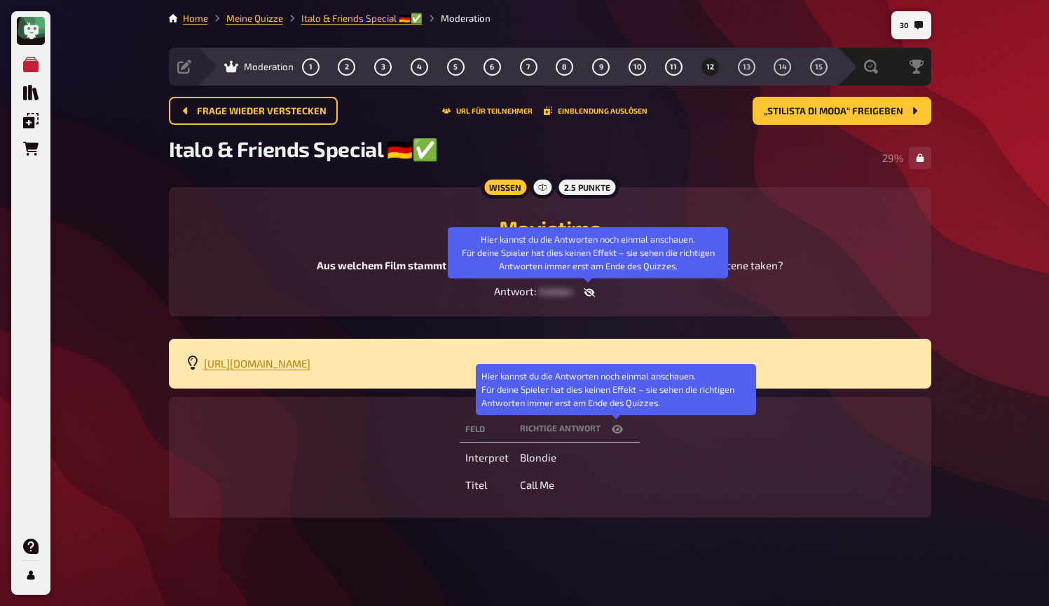
click at [618, 424] on icon "button" at bounding box center [617, 428] width 11 height 11
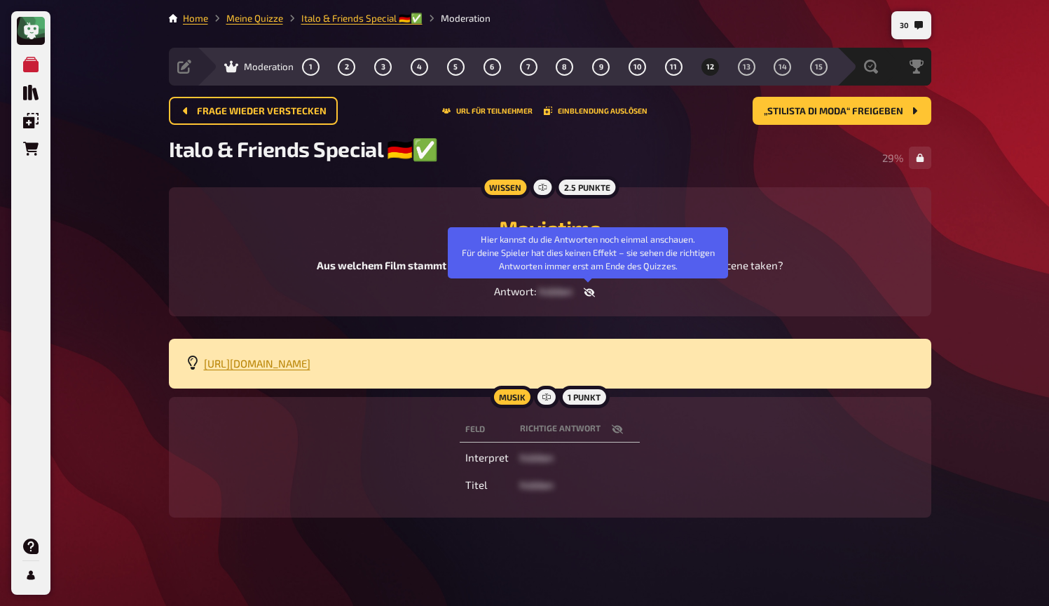
click at [589, 290] on icon "button" at bounding box center [588, 292] width 11 height 9
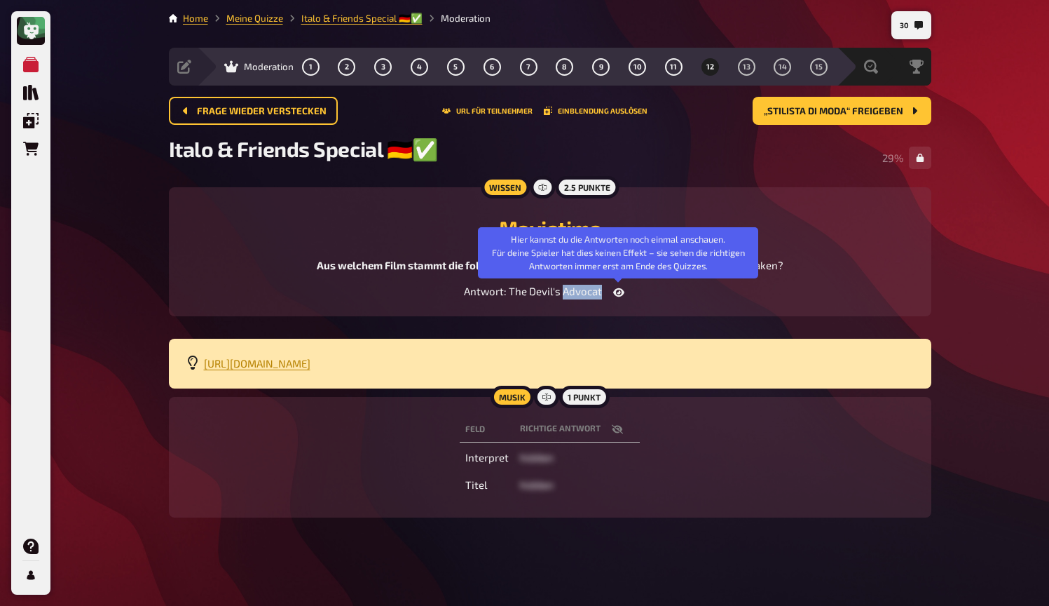
click at [589, 290] on span "The Devil's Advocat" at bounding box center [555, 291] width 93 height 13
click at [615, 294] on icon "button" at bounding box center [618, 292] width 11 height 8
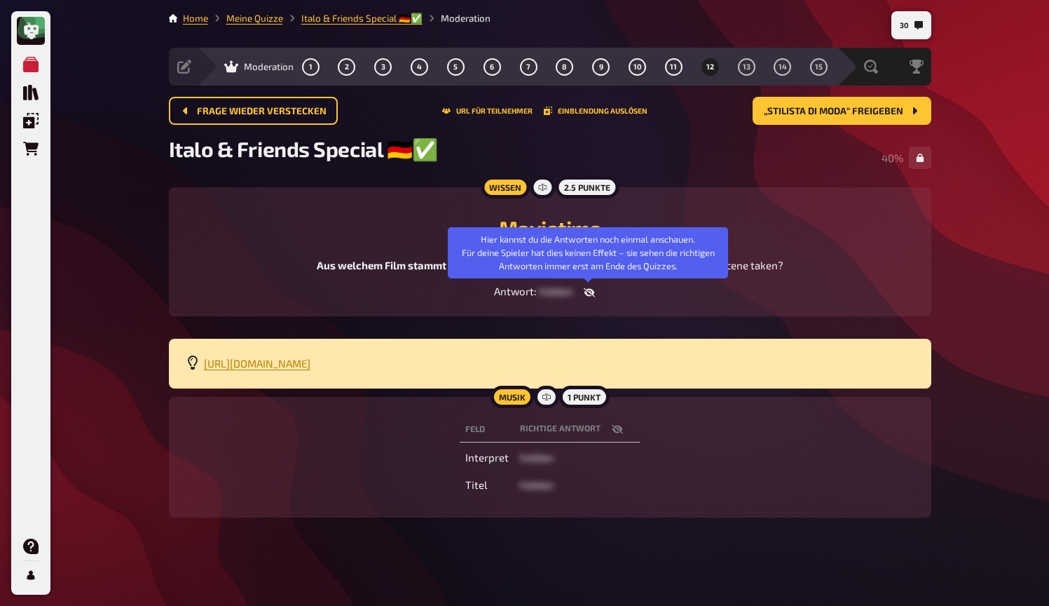
click at [735, 330] on main "30 Home Meine Quizze Italo & Friends Special 🇩🇪✅ Moderation Vorbereitung Inhalt…" at bounding box center [550, 275] width 763 height 529
click at [681, 315] on div "Wissen 2.5 Punkte Movietime Aus welchem Film stammt die folgende Szene? / From …" at bounding box center [550, 251] width 763 height 129
click at [311, 365] on span "[URL][DOMAIN_NAME]" at bounding box center [257, 363] width 107 height 13
click at [694, 209] on div "Movietime Aus welchem Film stammt die folgende Szene? / From which movie is the…" at bounding box center [550, 238] width 729 height 69
click at [590, 292] on icon "button" at bounding box center [589, 292] width 11 height 11
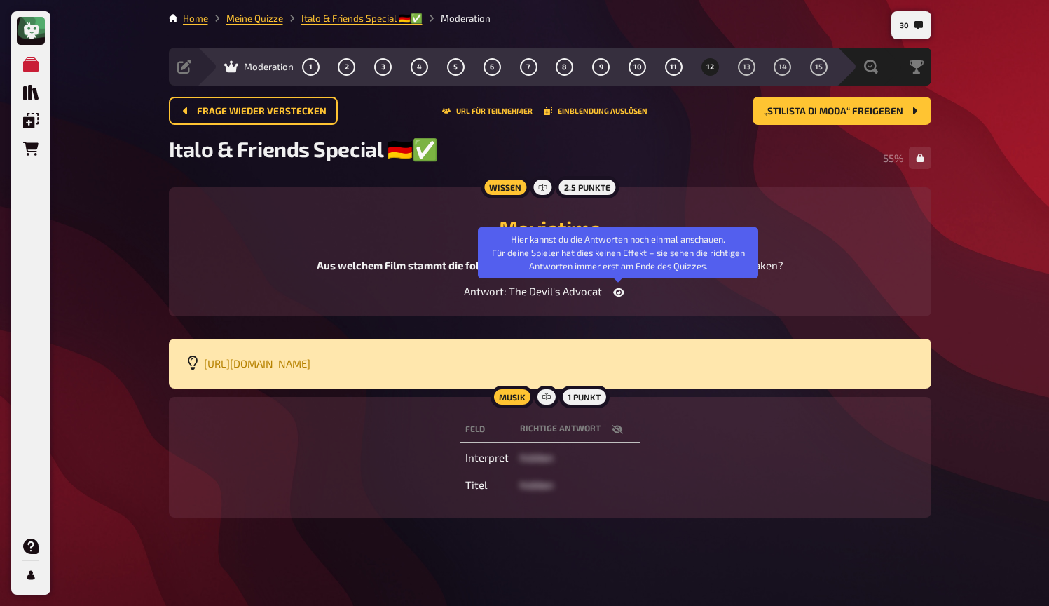
click at [616, 292] on icon "button" at bounding box center [618, 292] width 11 height 11
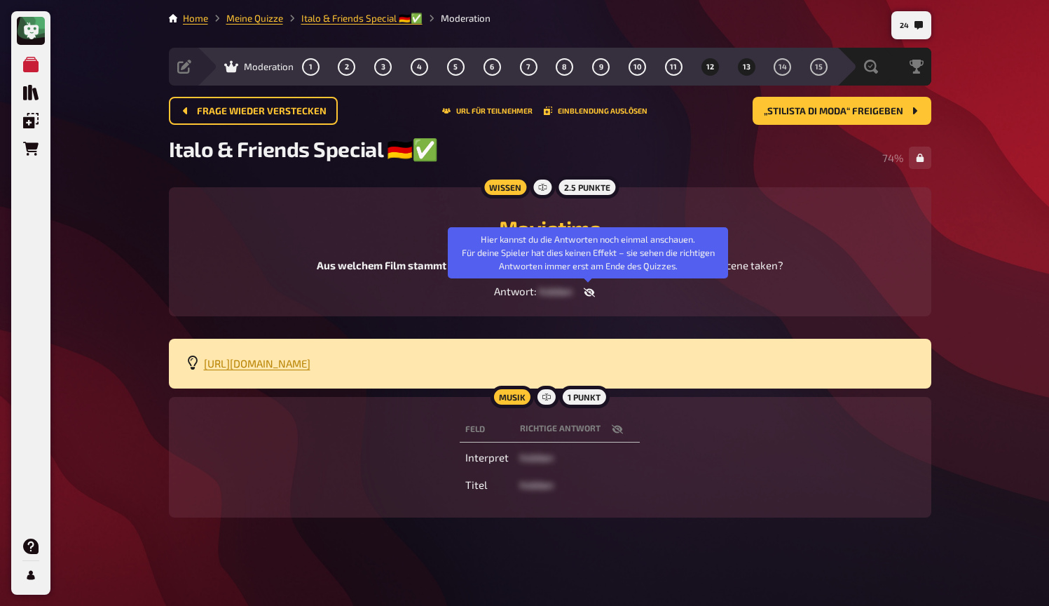
click at [749, 72] on button "13" at bounding box center [746, 66] width 22 height 22
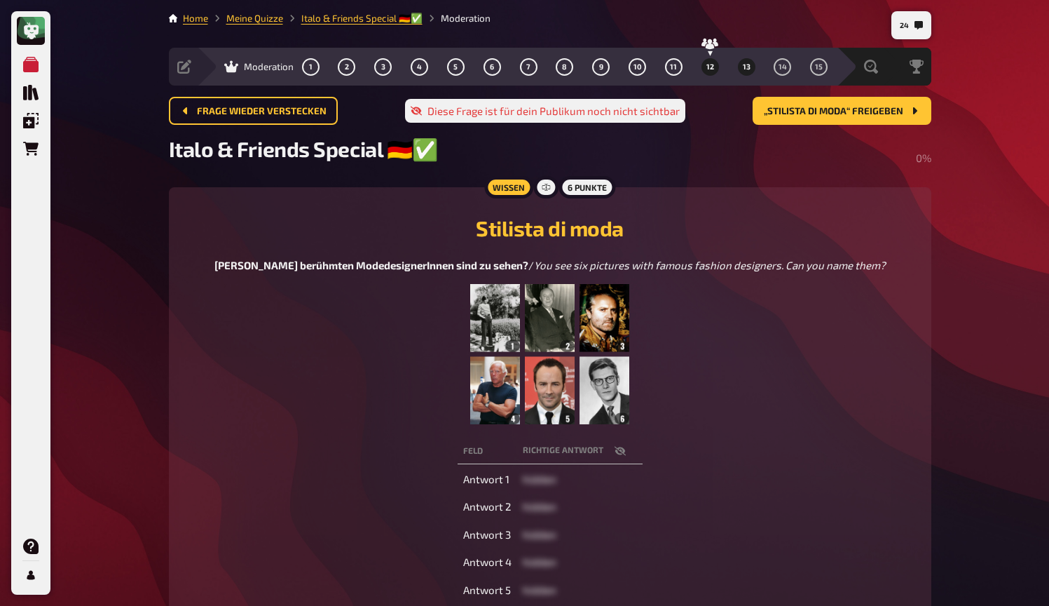
click at [710, 69] on span "12" at bounding box center [711, 67] width 8 height 8
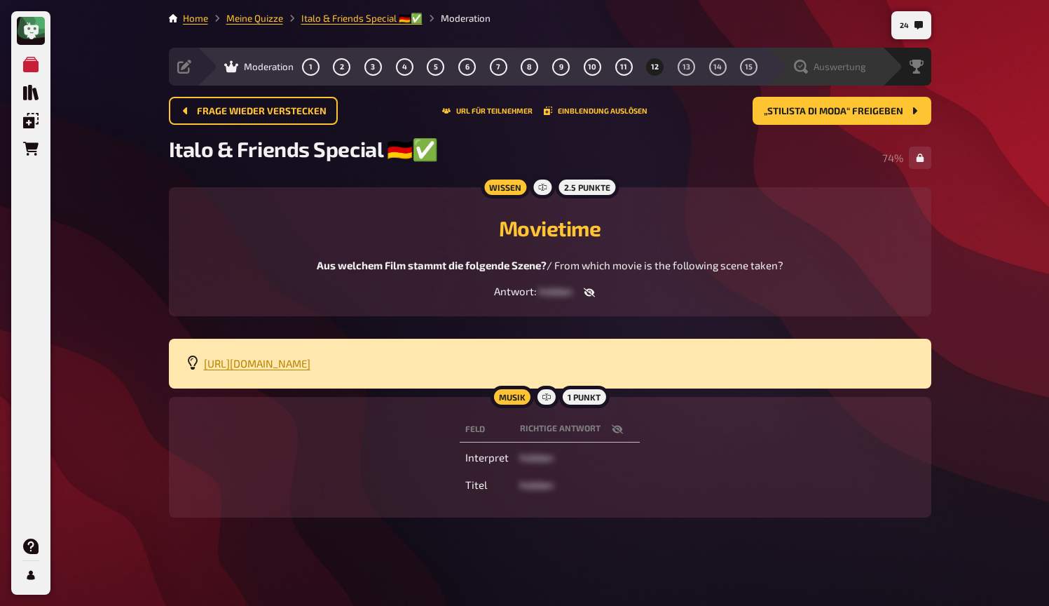
click at [862, 60] on div "Auswertung" at bounding box center [830, 67] width 72 height 14
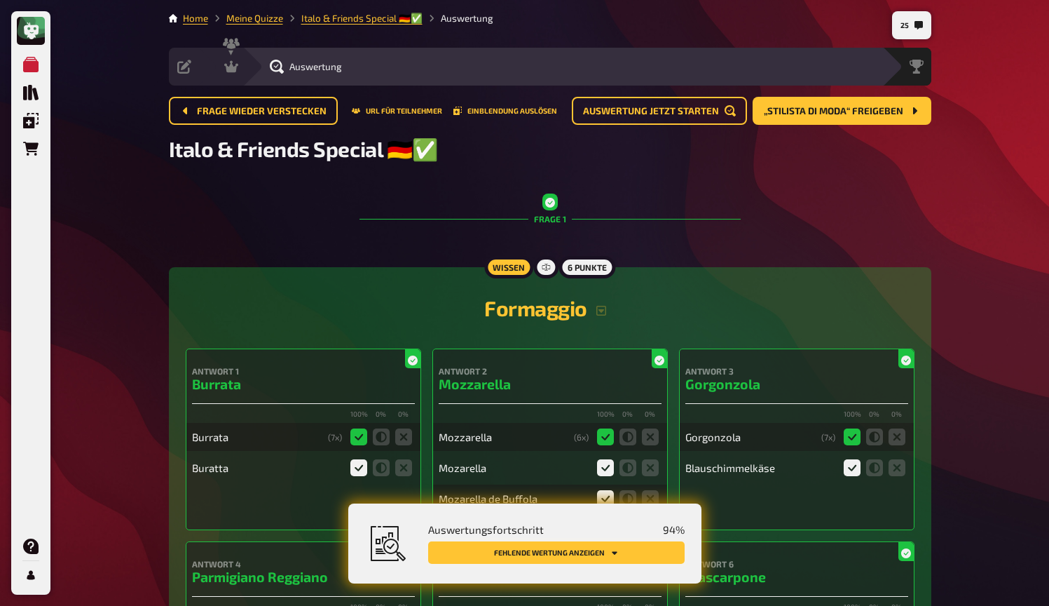
click at [661, 555] on button "Fehlende Wertung anzeigen" at bounding box center [556, 552] width 257 height 22
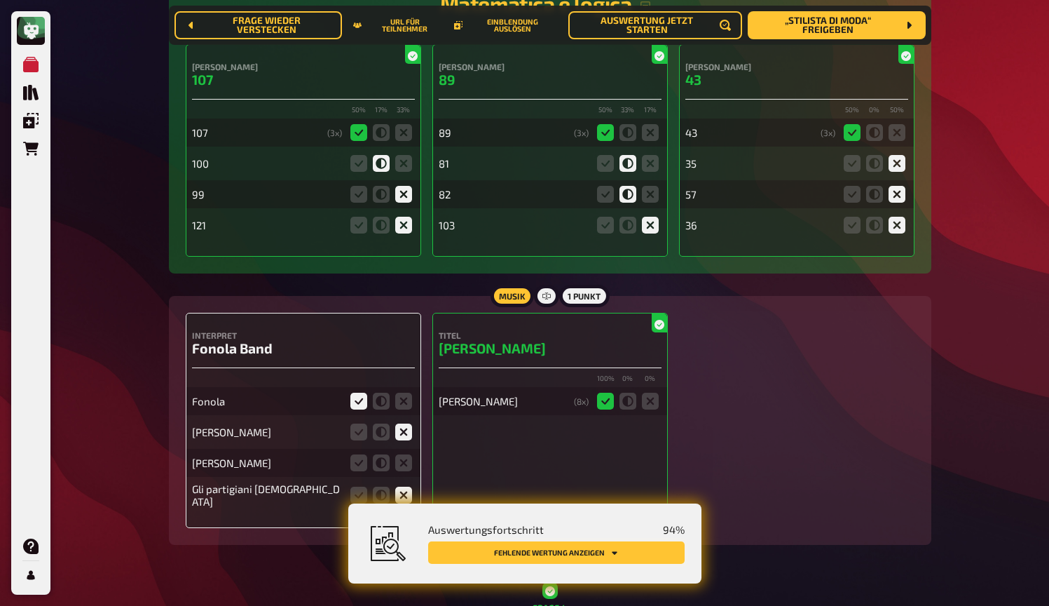
scroll to position [2049, 0]
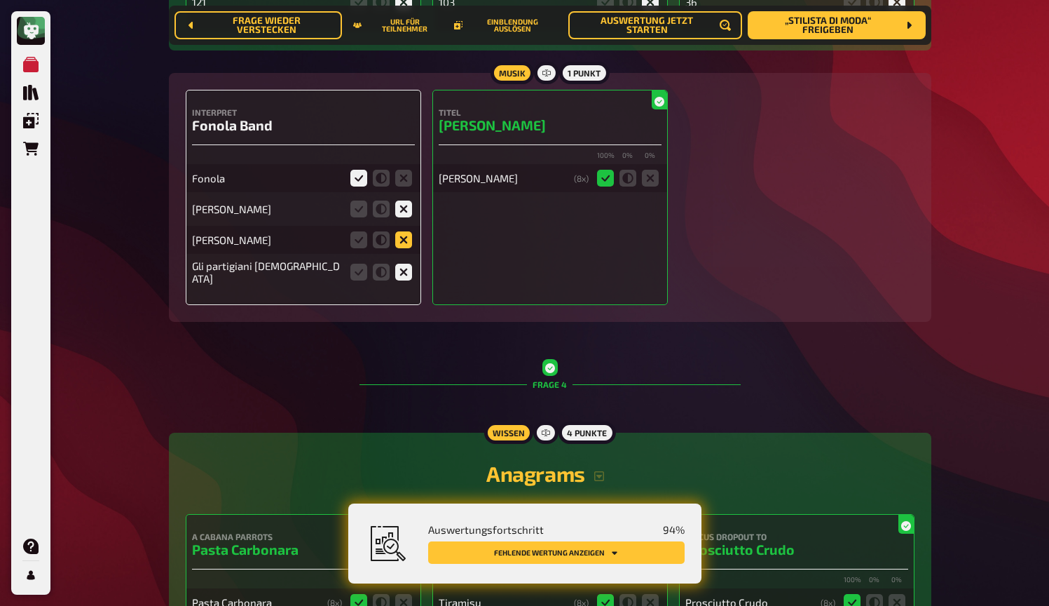
click at [400, 240] on icon at bounding box center [403, 239] width 17 height 17
click at [0, 0] on input "radio" at bounding box center [0, 0] width 0 height 0
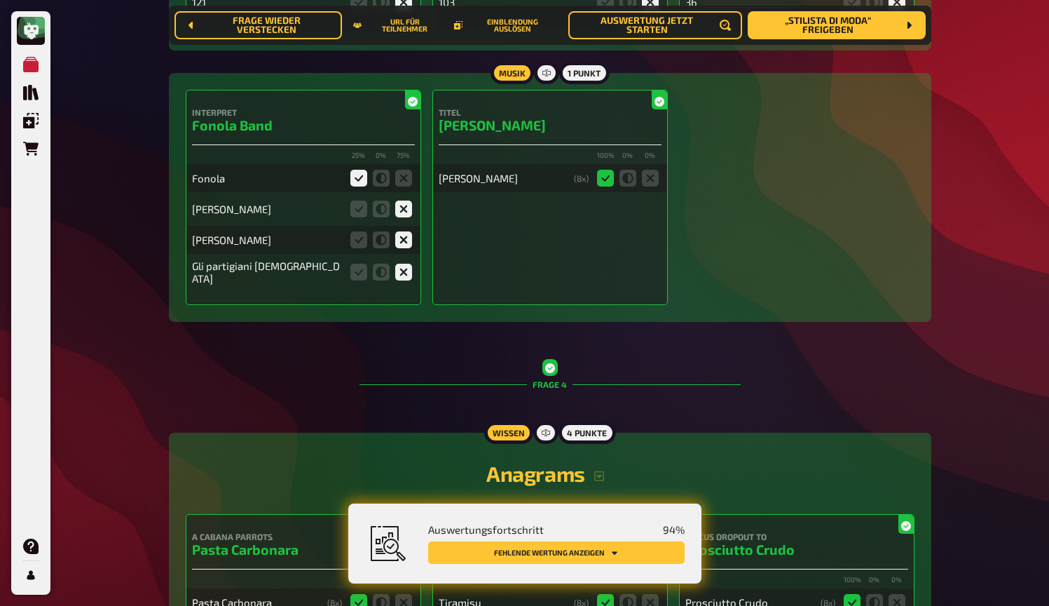
click at [597, 556] on button "Fehlende Wertung anzeigen" at bounding box center [556, 552] width 257 height 22
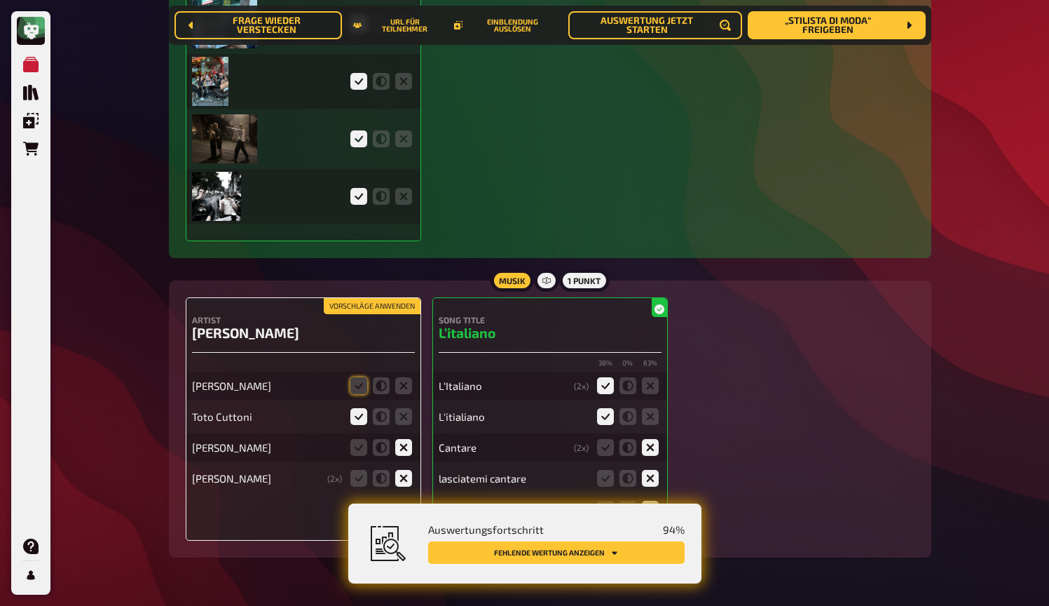
scroll to position [3711, 0]
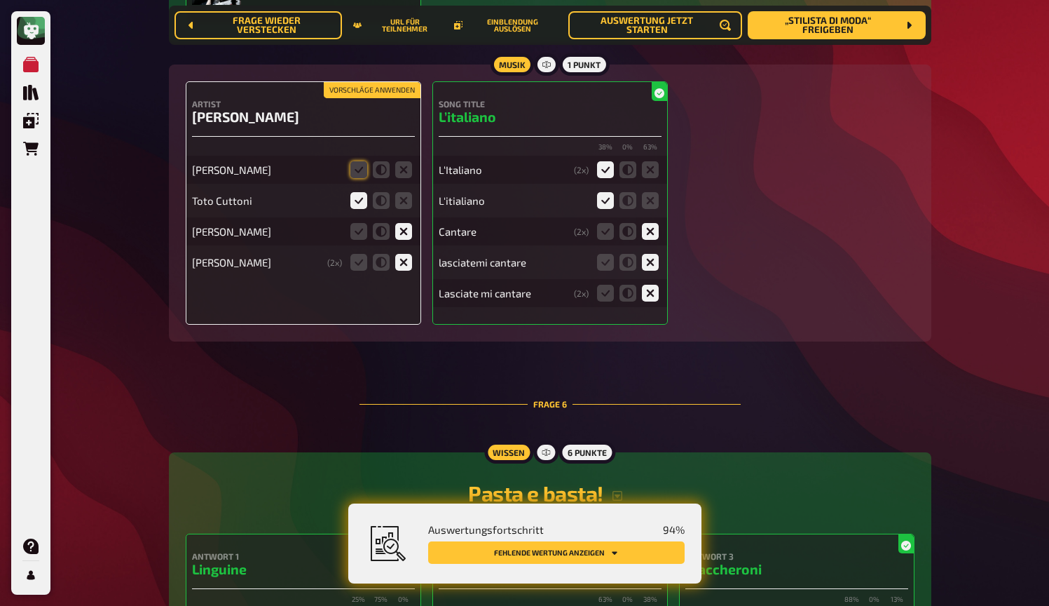
click at [374, 88] on button "Vorschläge anwenden" at bounding box center [372, 90] width 97 height 15
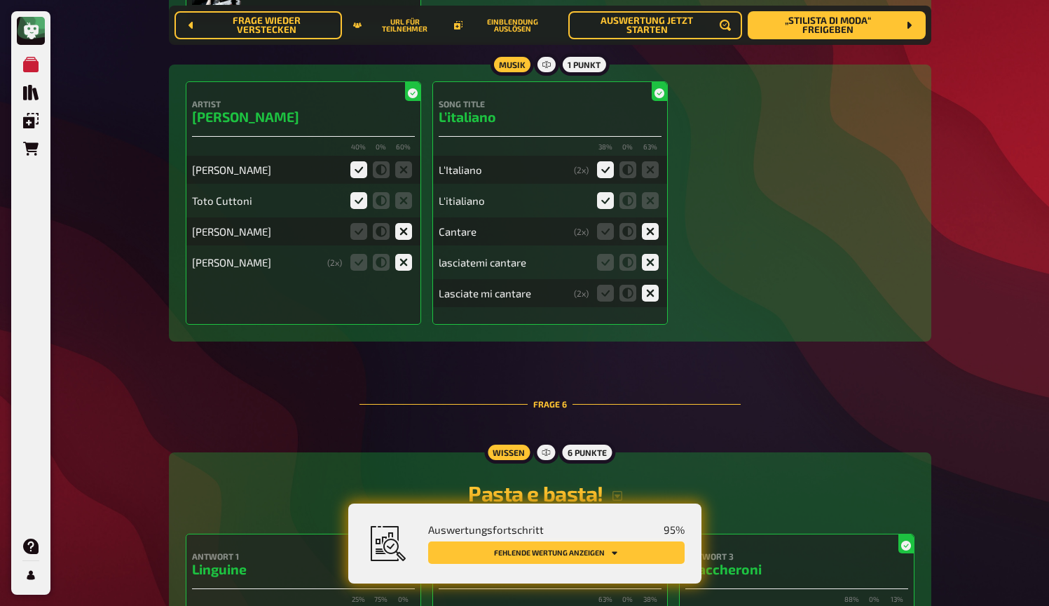
click at [651, 555] on button "Fehlende Wertung anzeigen" at bounding box center [556, 552] width 257 height 22
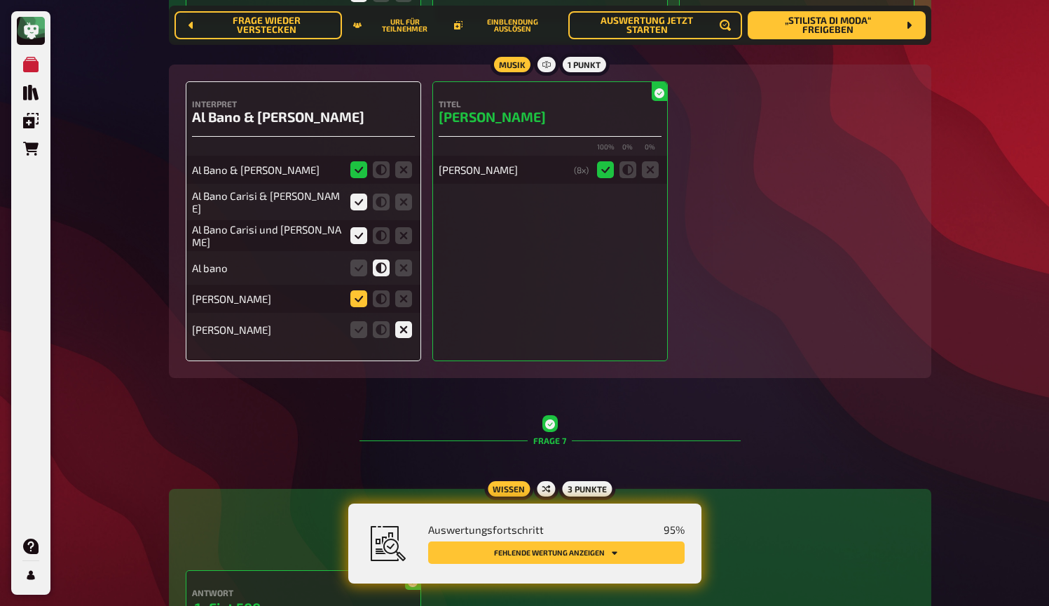
click at [360, 292] on icon at bounding box center [359, 298] width 17 height 17
click at [0, 0] on input "radio" at bounding box center [0, 0] width 0 height 0
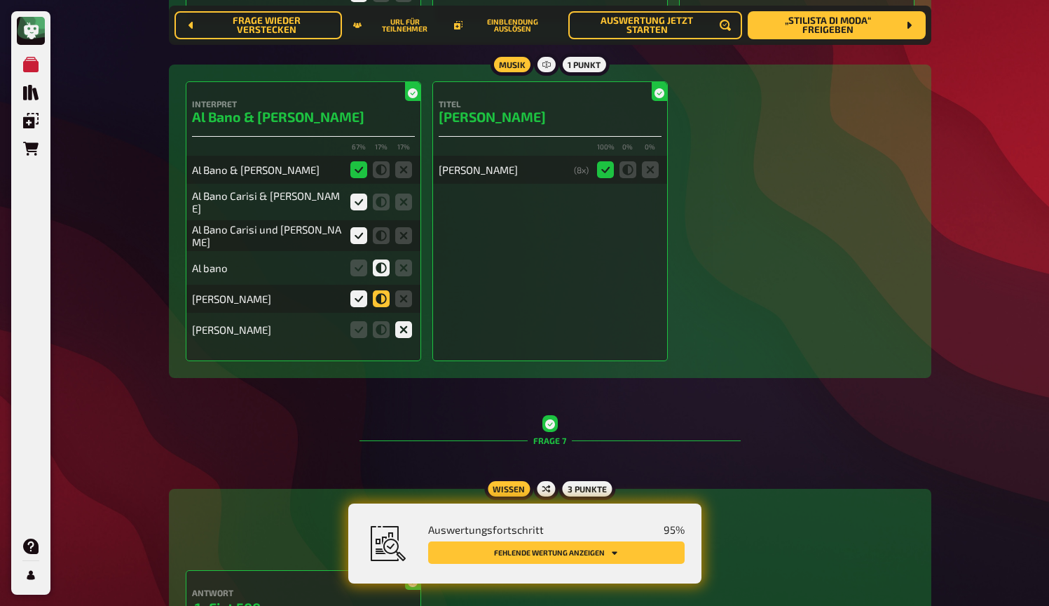
click at [380, 301] on icon at bounding box center [381, 298] width 17 height 17
click at [0, 0] on input "radio" at bounding box center [0, 0] width 0 height 0
click at [656, 551] on button "Fehlende Wertung anzeigen" at bounding box center [556, 552] width 257 height 22
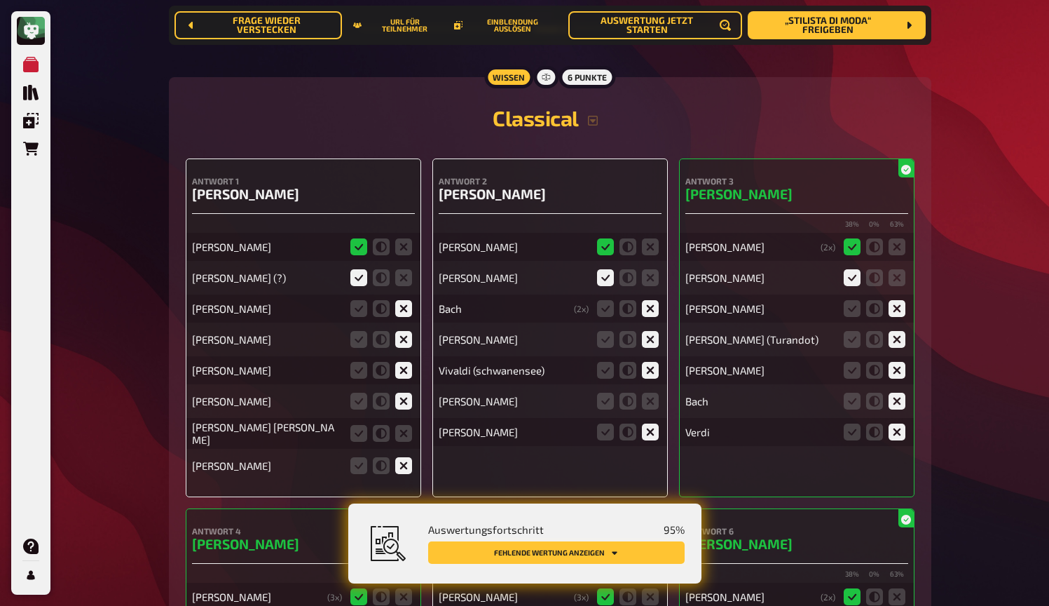
scroll to position [5965, 0]
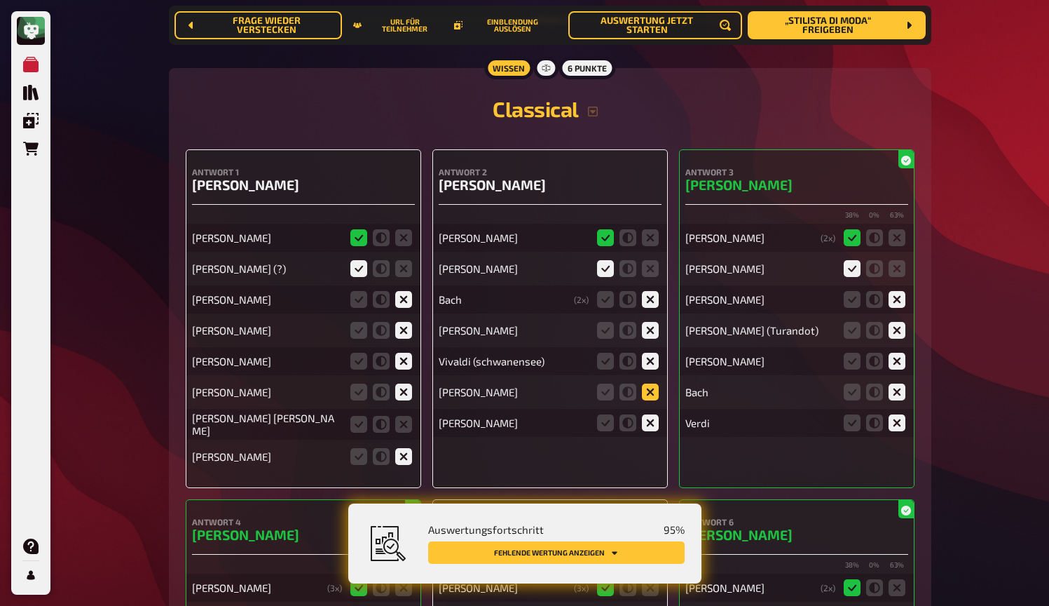
click at [653, 384] on icon at bounding box center [650, 391] width 17 height 17
click at [0, 0] on input "radio" at bounding box center [0, 0] width 0 height 0
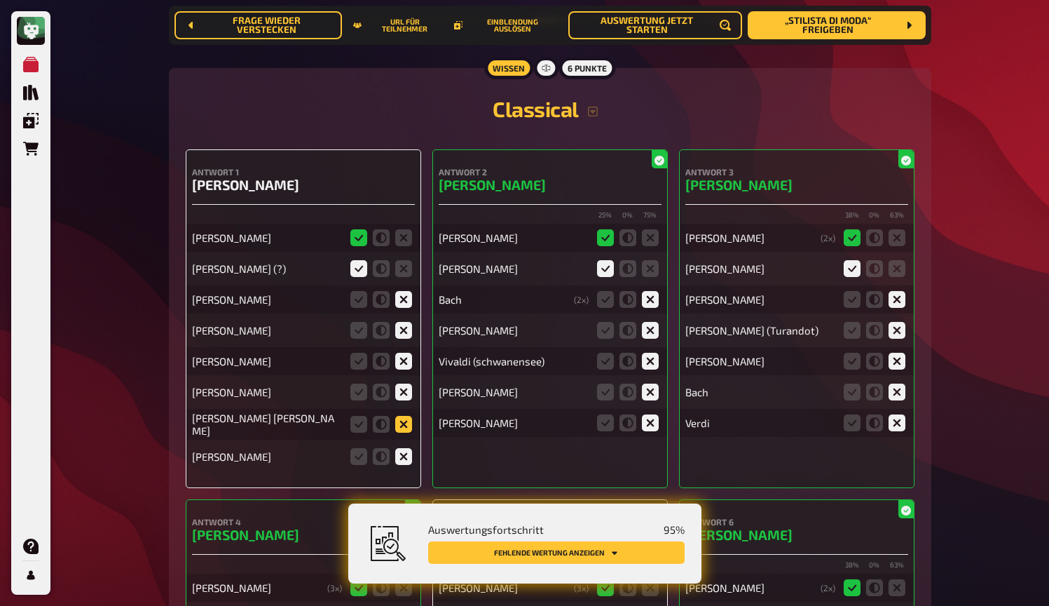
click at [406, 416] on icon at bounding box center [403, 424] width 17 height 17
click at [0, 0] on input "radio" at bounding box center [0, 0] width 0 height 0
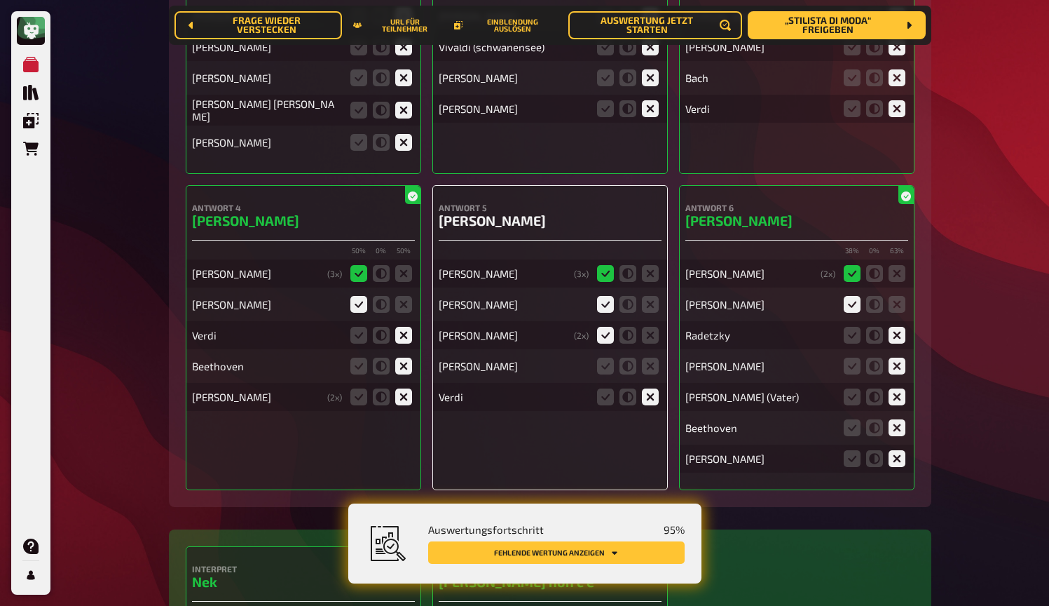
scroll to position [6296, 0]
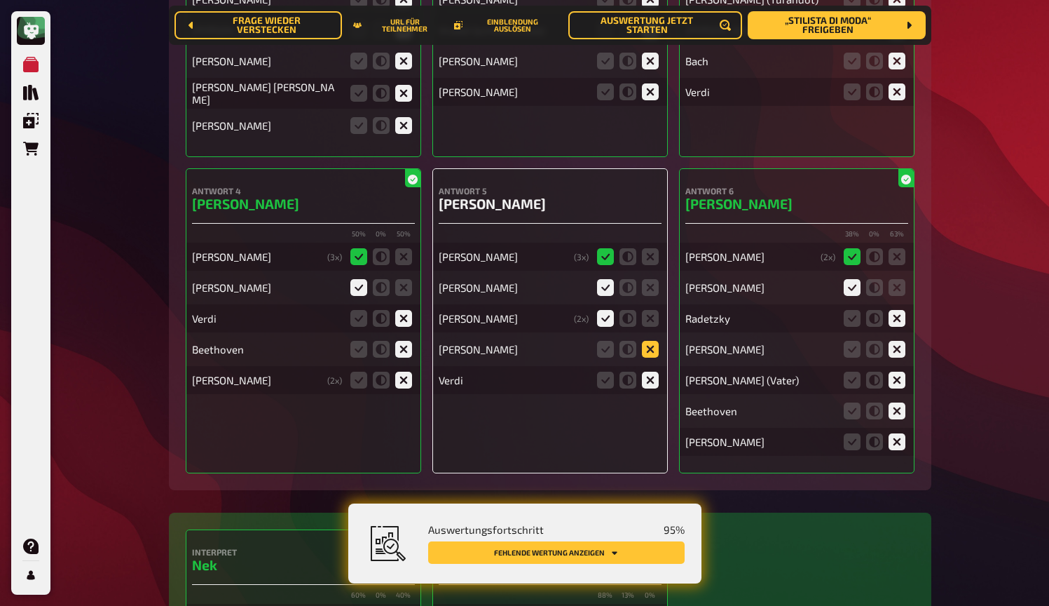
click at [645, 343] on icon at bounding box center [650, 349] width 17 height 17
click at [0, 0] on input "radio" at bounding box center [0, 0] width 0 height 0
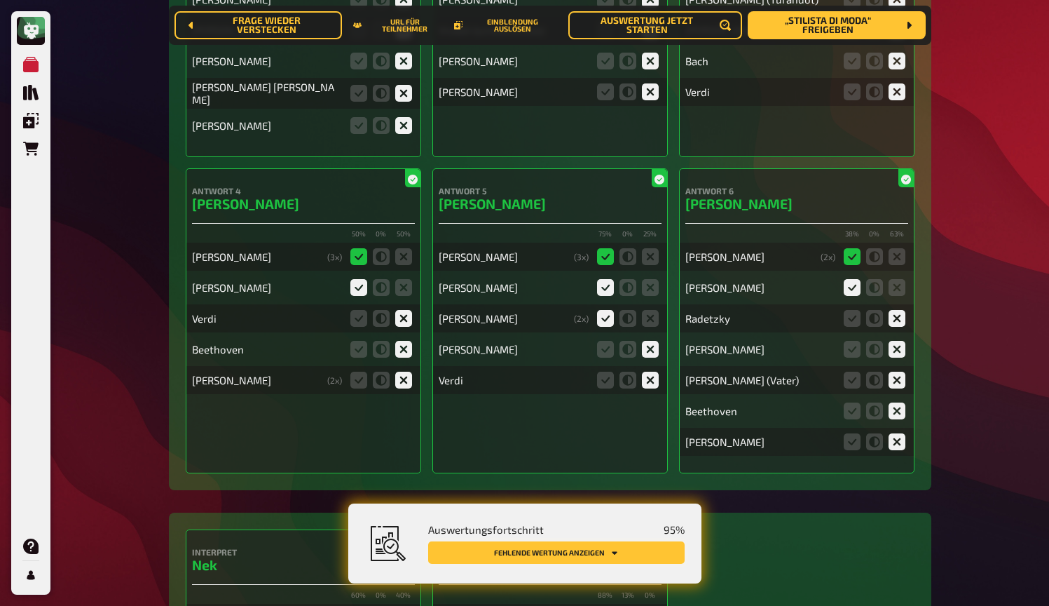
click at [648, 551] on button "Fehlende Wertung anzeigen" at bounding box center [556, 552] width 257 height 22
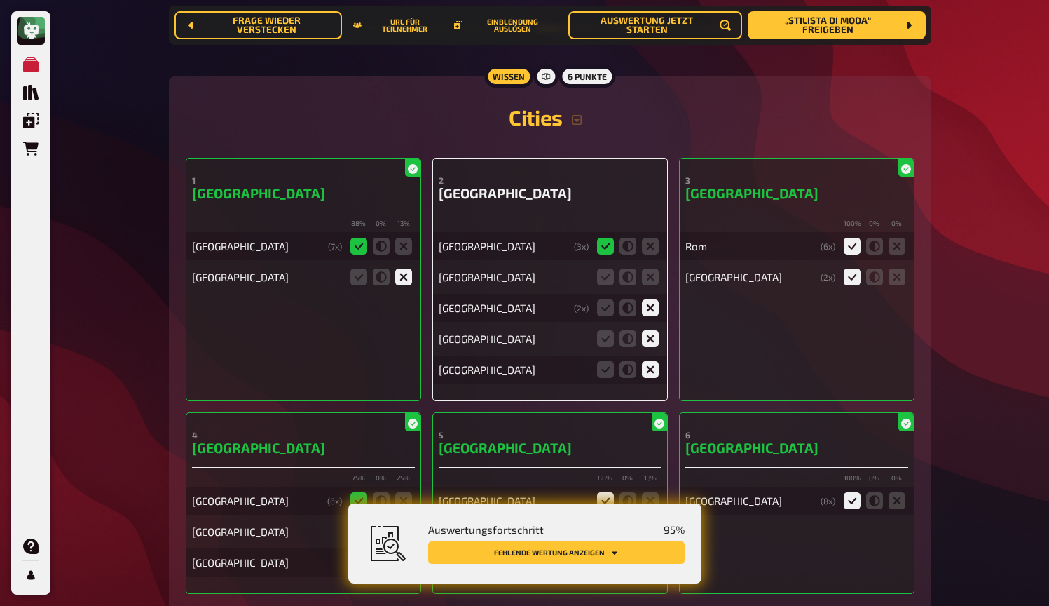
scroll to position [7064, 0]
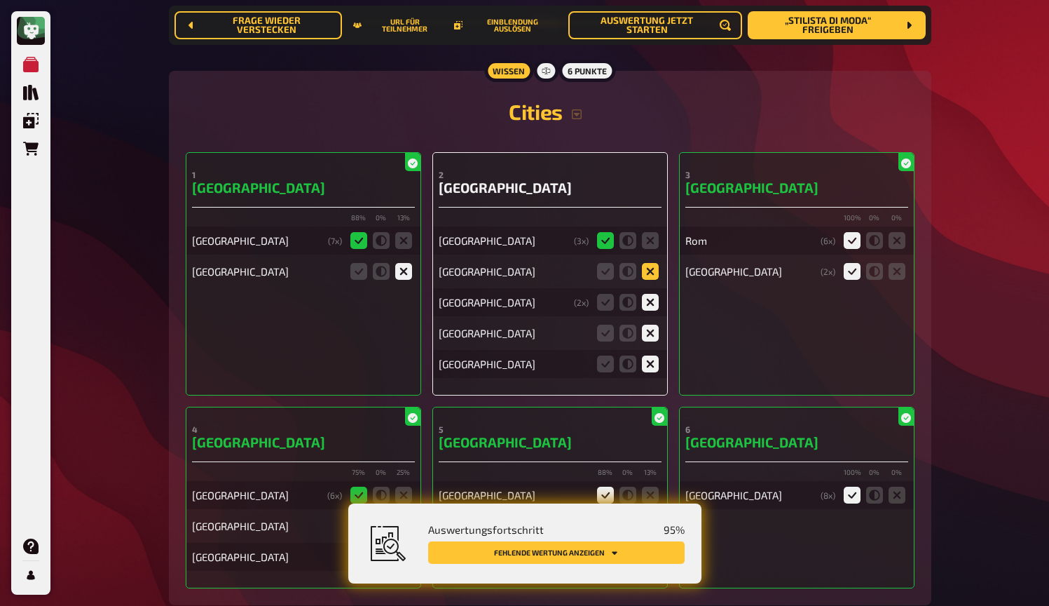
click at [654, 264] on icon at bounding box center [650, 271] width 17 height 17
click at [0, 0] on input "radio" at bounding box center [0, 0] width 0 height 0
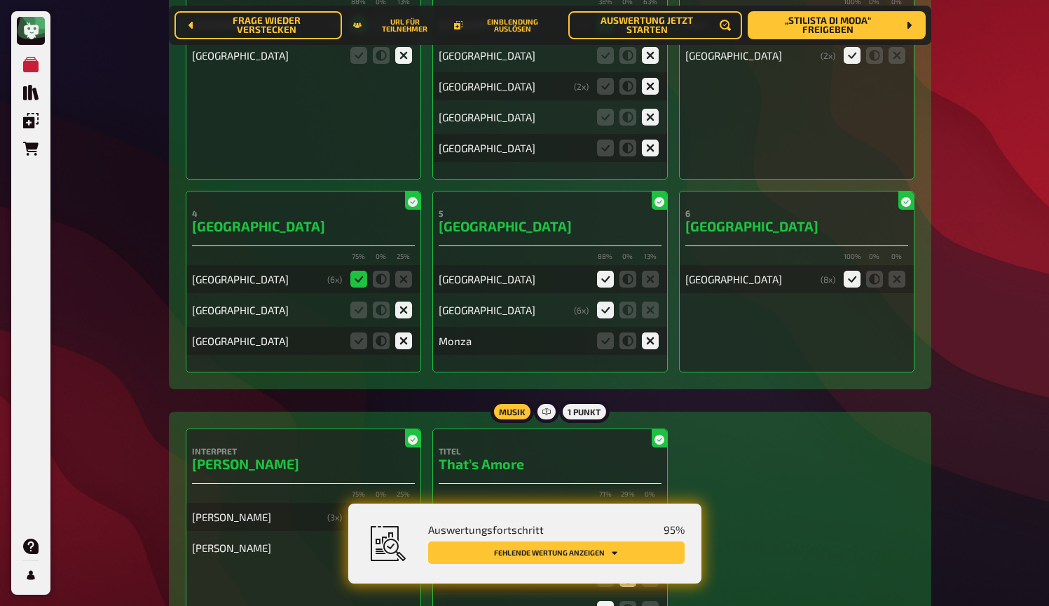
click at [642, 552] on button "Fehlende Wertung anzeigen" at bounding box center [556, 552] width 257 height 22
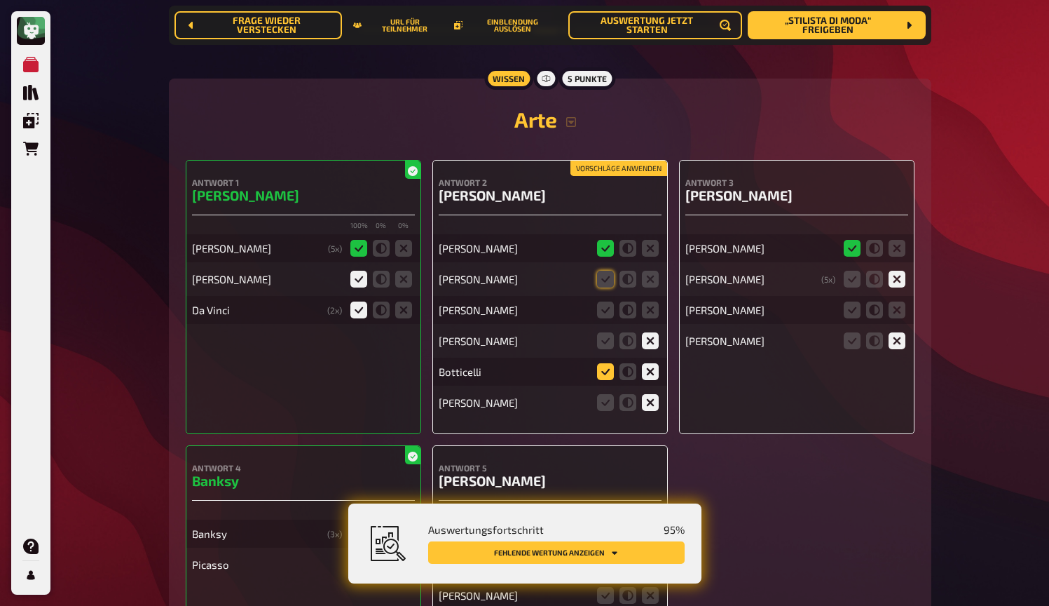
scroll to position [8725, 0]
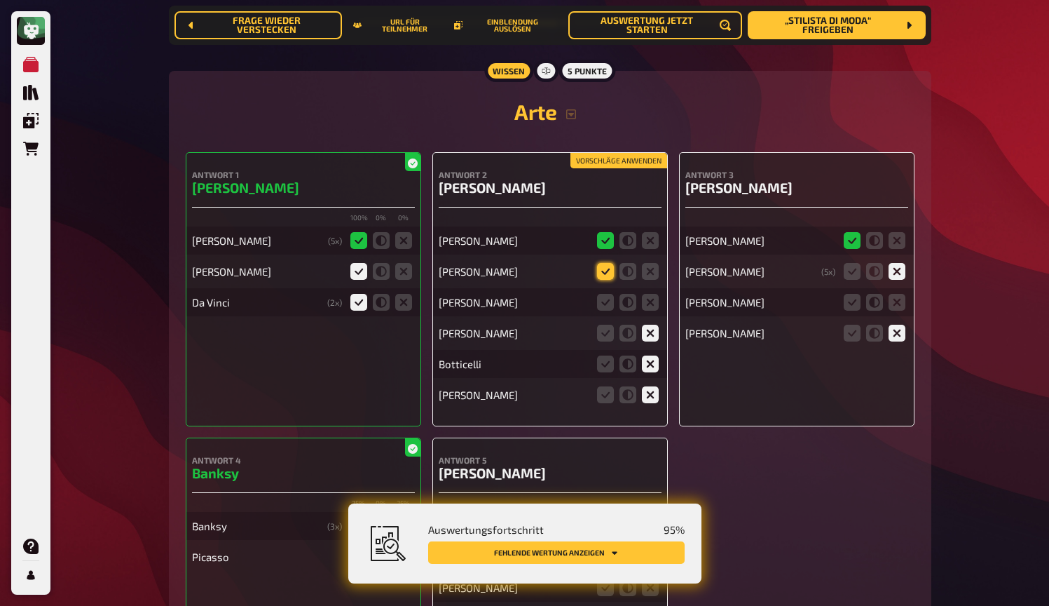
click at [604, 265] on icon at bounding box center [605, 271] width 17 height 17
click at [0, 0] on input "radio" at bounding box center [0, 0] width 0 height 0
click at [618, 550] on icon "Fehlende Wertung anzeigen" at bounding box center [615, 552] width 8 height 8
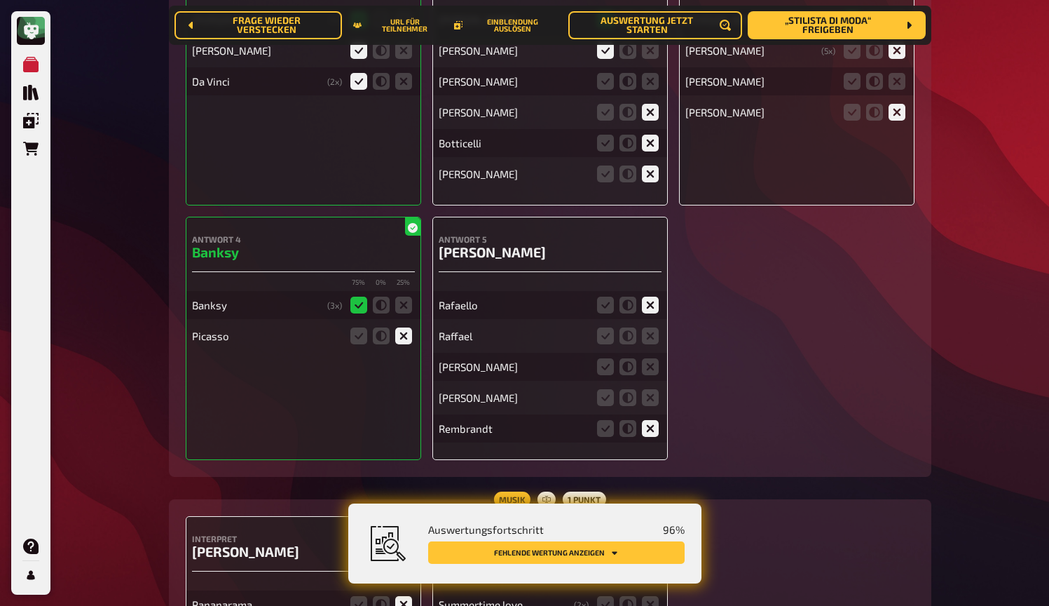
scroll to position [8944, 0]
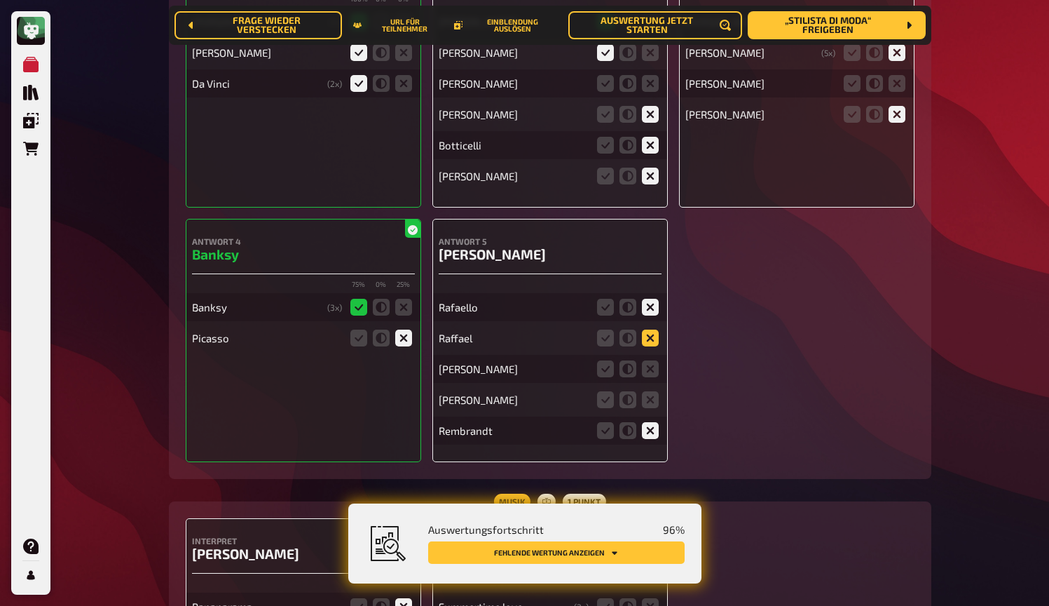
click at [654, 329] on icon at bounding box center [650, 337] width 17 height 17
click at [0, 0] on input "radio" at bounding box center [0, 0] width 0 height 0
click at [653, 360] on icon at bounding box center [650, 368] width 17 height 17
click at [0, 0] on input "radio" at bounding box center [0, 0] width 0 height 0
click at [653, 395] on icon at bounding box center [650, 399] width 17 height 17
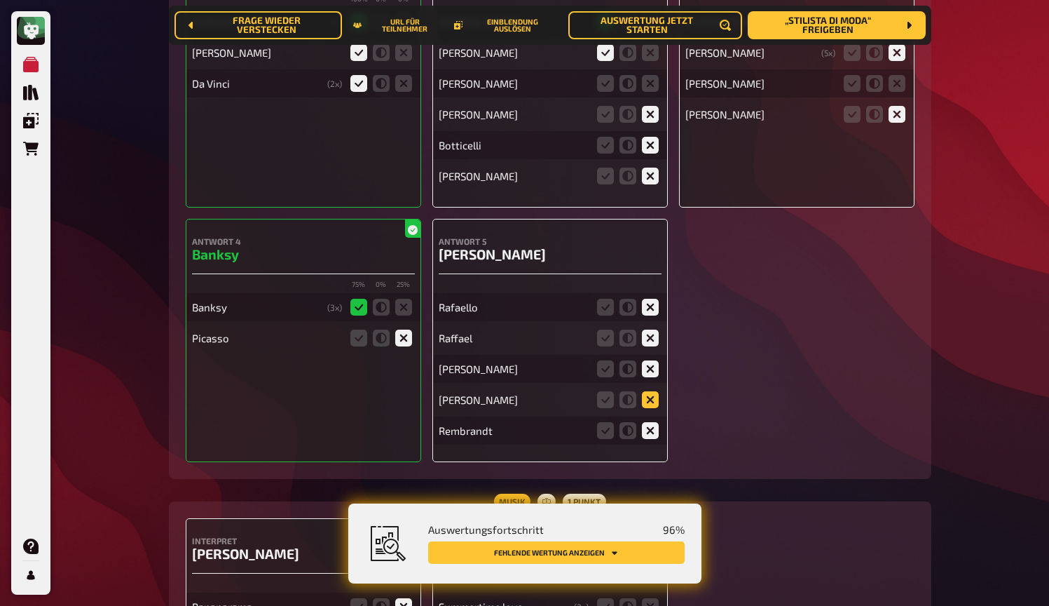
click at [0, 0] on input "radio" at bounding box center [0, 0] width 0 height 0
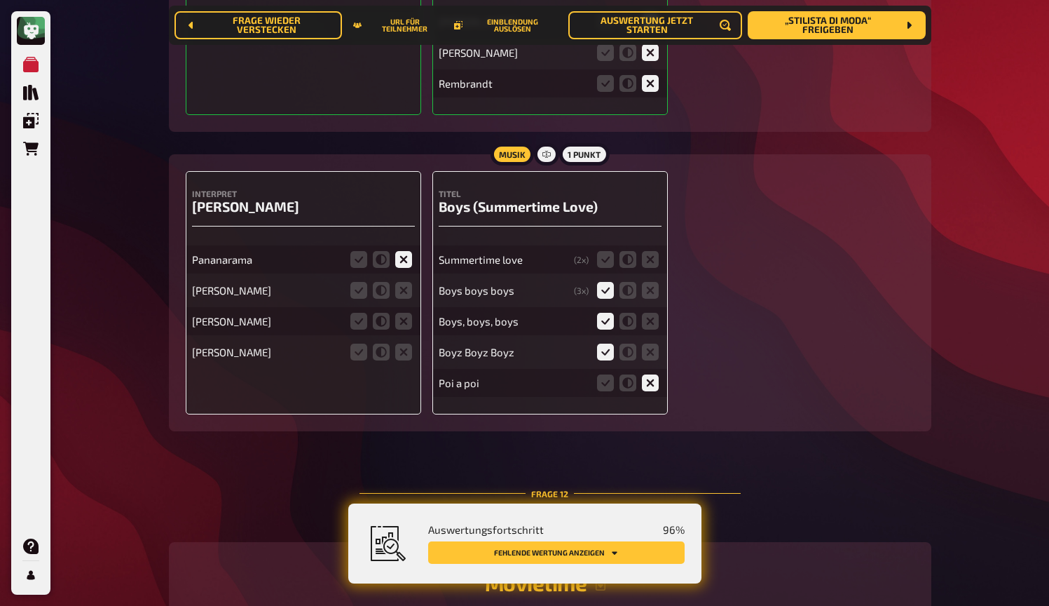
scroll to position [9300, 0]
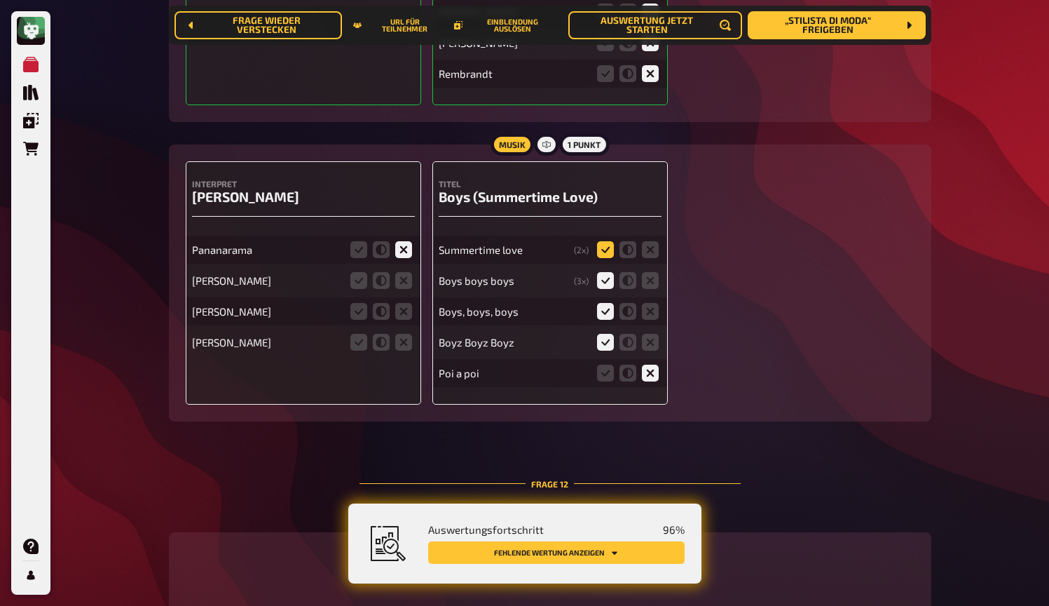
click at [606, 241] on icon at bounding box center [605, 249] width 17 height 17
click at [0, 0] on input "radio" at bounding box center [0, 0] width 0 height 0
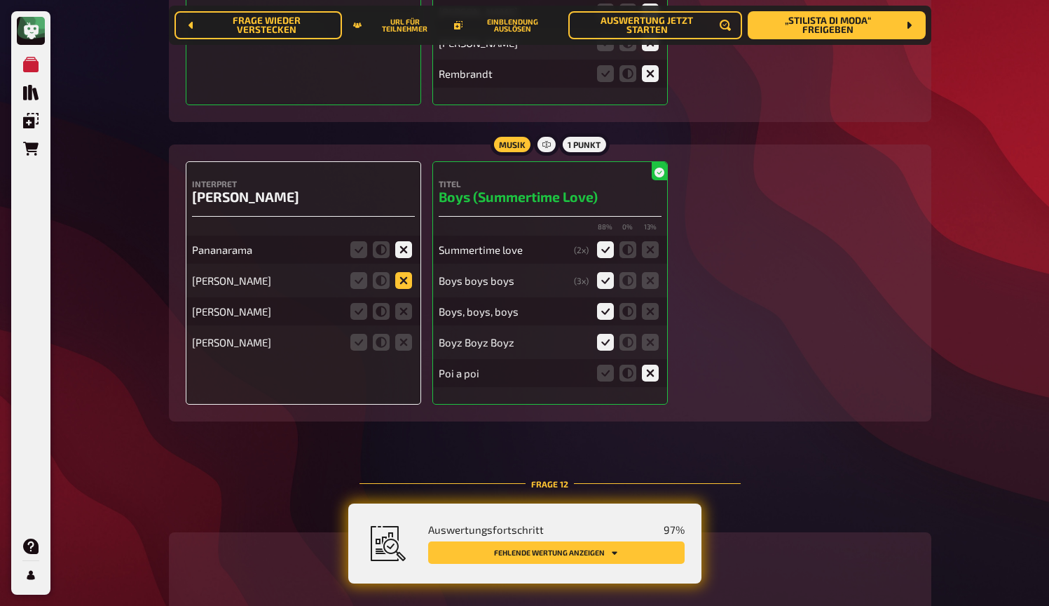
click at [400, 276] on icon at bounding box center [403, 280] width 17 height 17
click at [0, 0] on input "radio" at bounding box center [0, 0] width 0 height 0
click at [402, 303] on icon at bounding box center [403, 311] width 17 height 17
click at [0, 0] on input "radio" at bounding box center [0, 0] width 0 height 0
click at [402, 347] on div "[PERSON_NAME]" at bounding box center [303, 342] width 223 height 28
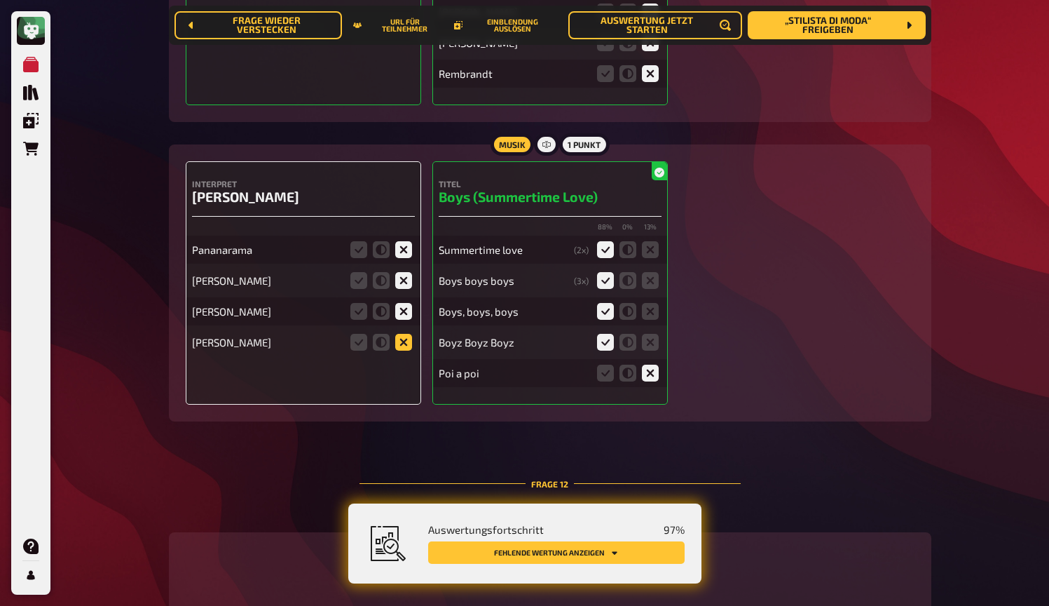
click at [404, 334] on icon at bounding box center [403, 342] width 17 height 17
click at [0, 0] on input "radio" at bounding box center [0, 0] width 0 height 0
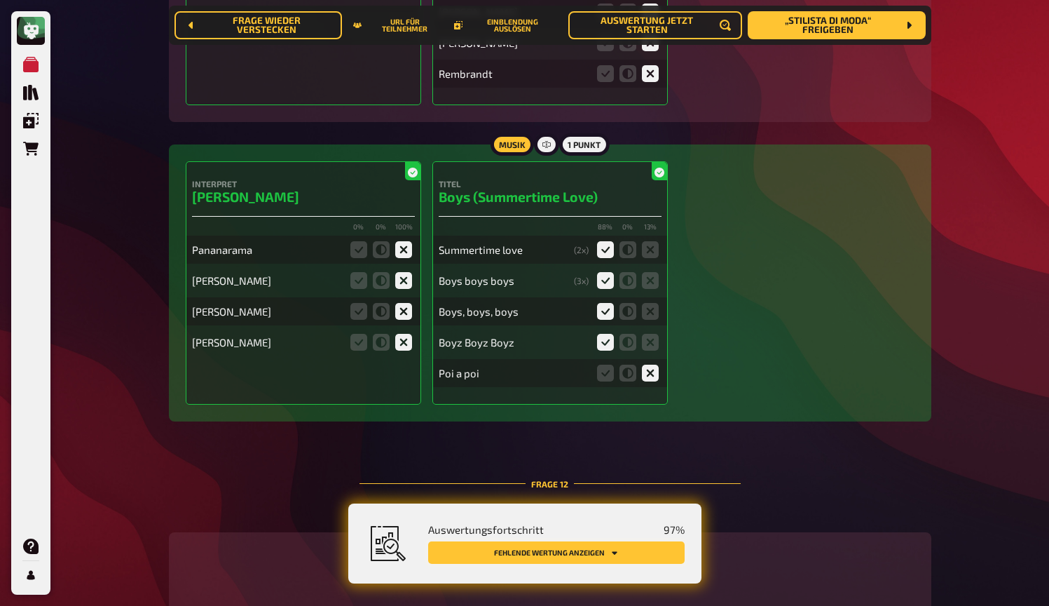
click at [564, 550] on button "Fehlende Wertung anzeigen" at bounding box center [556, 552] width 257 height 22
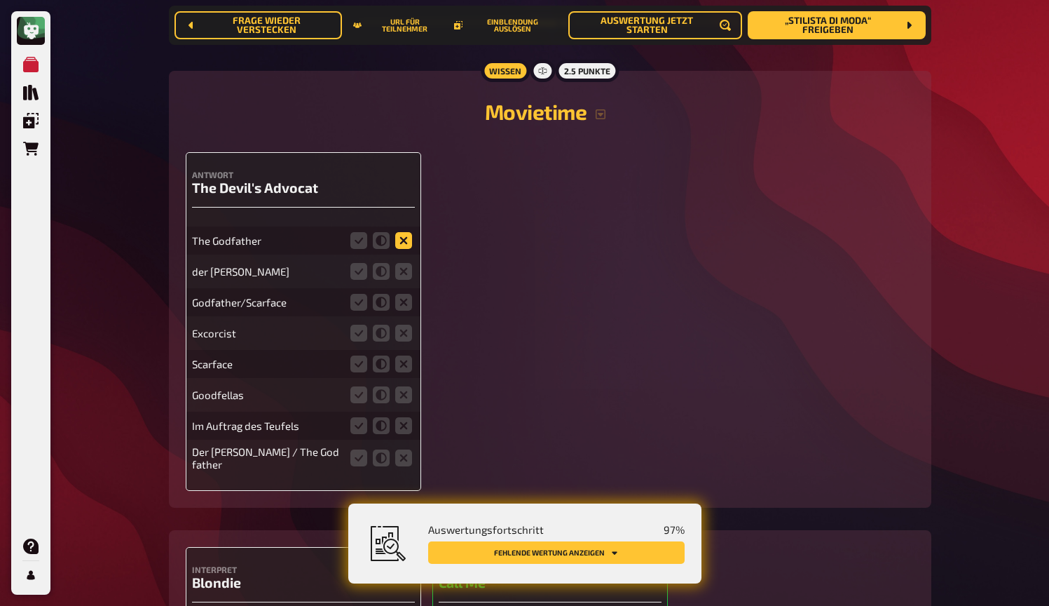
click at [404, 234] on icon at bounding box center [403, 240] width 17 height 17
click at [0, 0] on input "radio" at bounding box center [0, 0] width 0 height 0
click at [362, 233] on icon at bounding box center [359, 240] width 17 height 17
click at [0, 0] on input "radio" at bounding box center [0, 0] width 0 height 0
click at [400, 232] on icon at bounding box center [403, 240] width 17 height 17
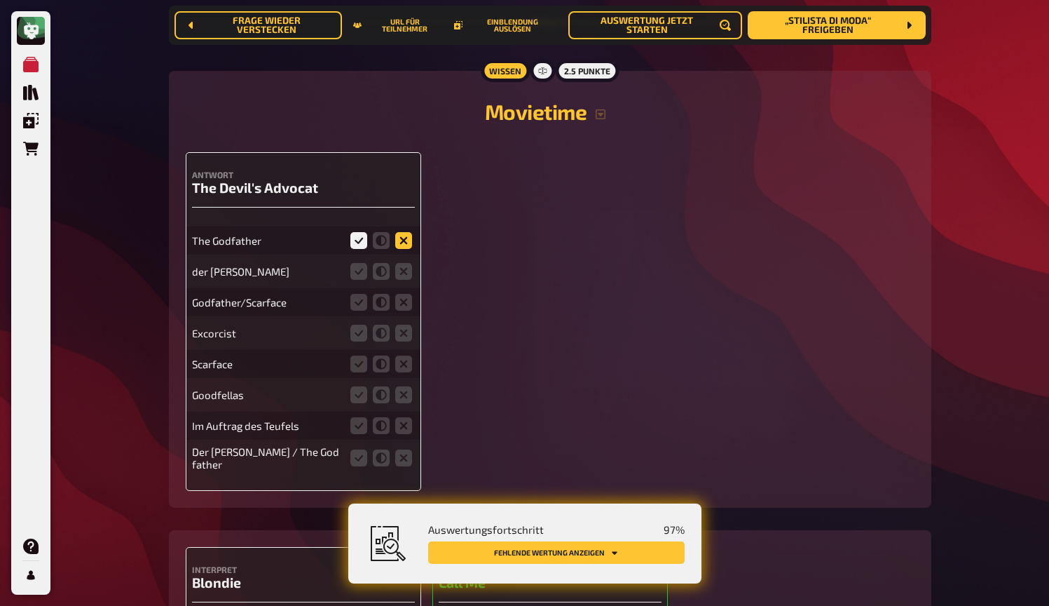
click at [0, 0] on input "radio" at bounding box center [0, 0] width 0 height 0
click at [404, 264] on icon at bounding box center [403, 271] width 17 height 17
click at [0, 0] on input "radio" at bounding box center [0, 0] width 0 height 0
click at [403, 294] on icon at bounding box center [403, 302] width 17 height 17
click at [0, 0] on input "radio" at bounding box center [0, 0] width 0 height 0
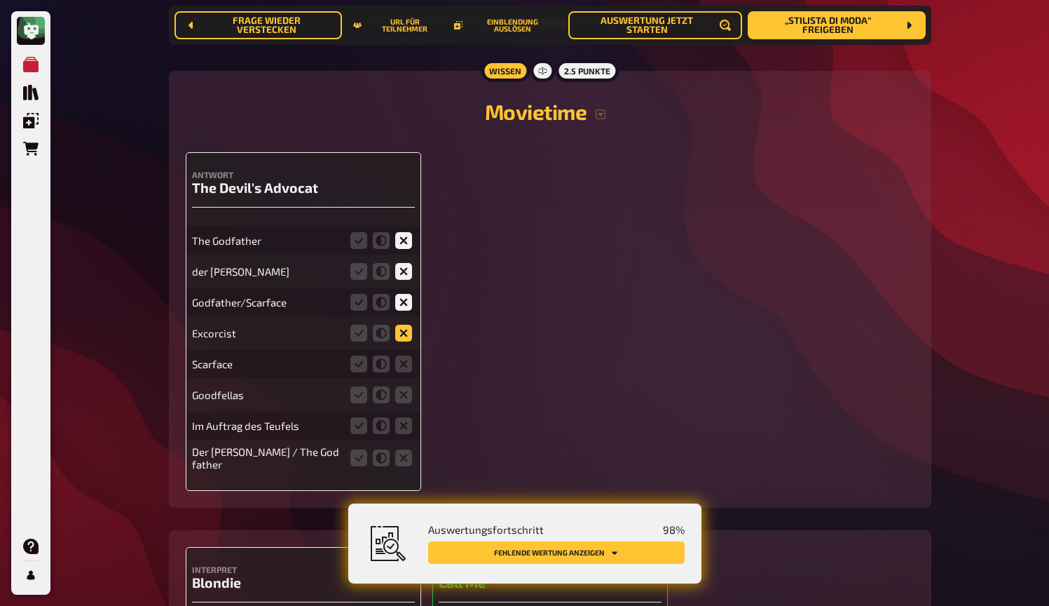
click at [404, 327] on icon at bounding box center [403, 333] width 17 height 17
click at [0, 0] on input "radio" at bounding box center [0, 0] width 0 height 0
click at [405, 358] on icon at bounding box center [403, 363] width 17 height 17
click at [0, 0] on input "radio" at bounding box center [0, 0] width 0 height 0
click at [404, 386] on icon at bounding box center [403, 394] width 17 height 17
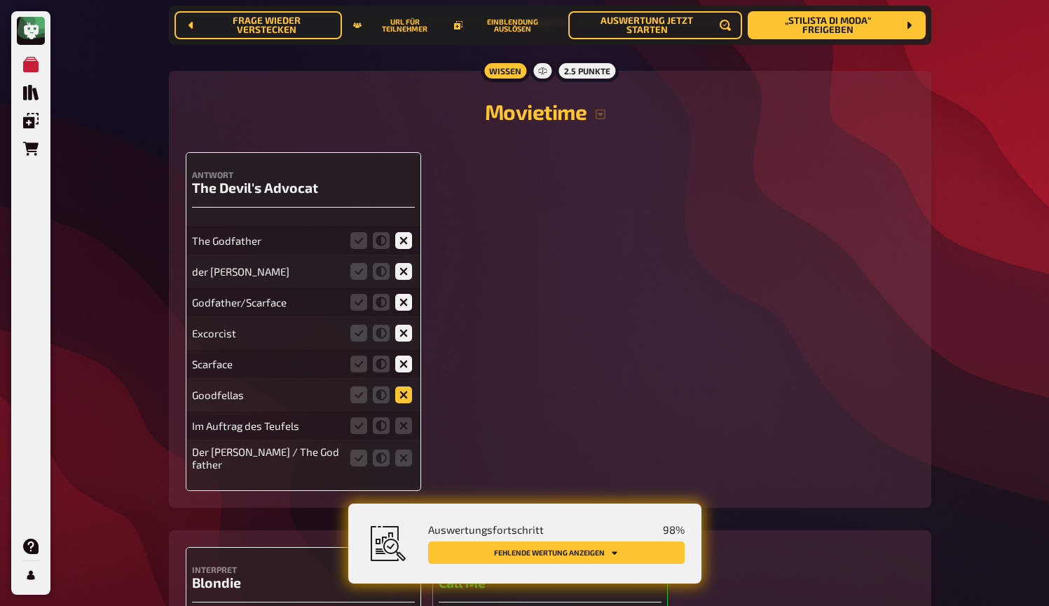
click at [0, 0] on input "radio" at bounding box center [0, 0] width 0 height 0
click at [360, 417] on icon at bounding box center [359, 425] width 17 height 17
click at [0, 0] on input "radio" at bounding box center [0, 0] width 0 height 0
click at [407, 449] on icon at bounding box center [403, 457] width 17 height 17
click at [0, 0] on input "radio" at bounding box center [0, 0] width 0 height 0
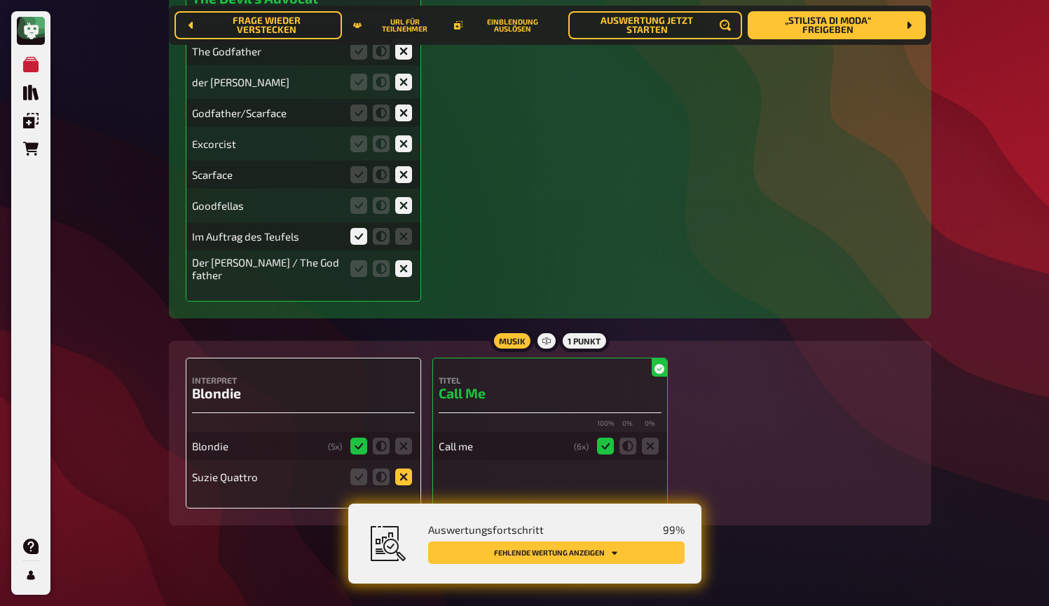
scroll to position [9950, 0]
click at [408, 471] on icon at bounding box center [403, 477] width 17 height 17
click at [0, 0] on input "radio" at bounding box center [0, 0] width 0 height 0
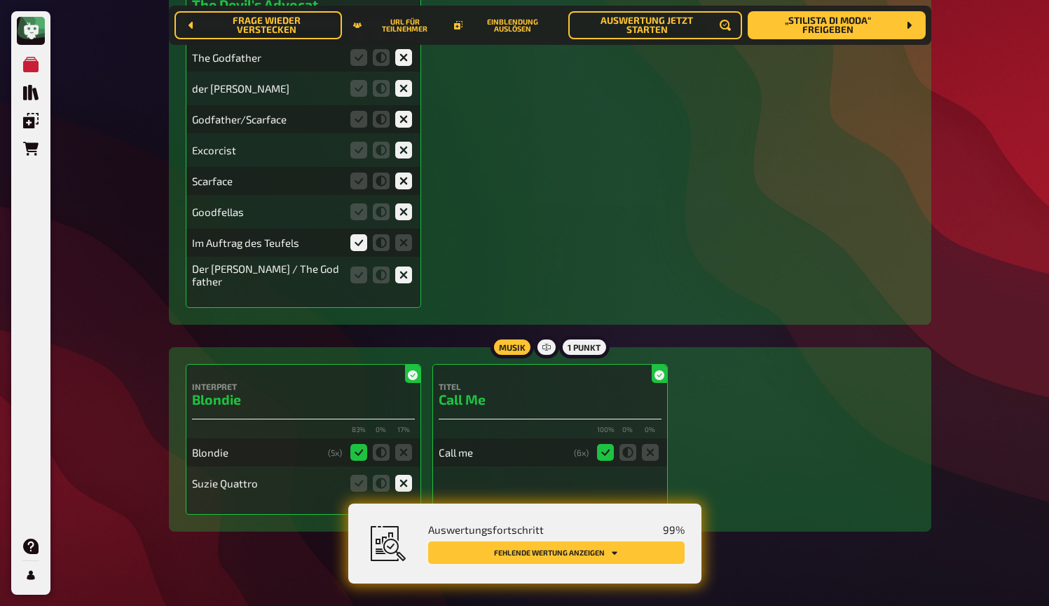
click at [553, 554] on button "Fehlende Wertung anzeigen" at bounding box center [556, 552] width 257 height 22
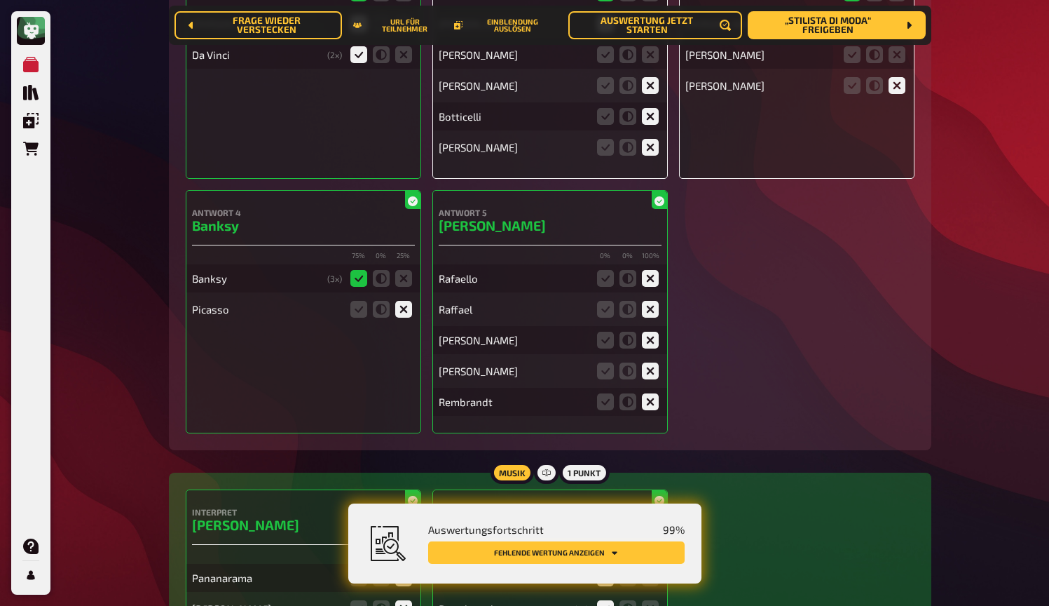
scroll to position [8725, 0]
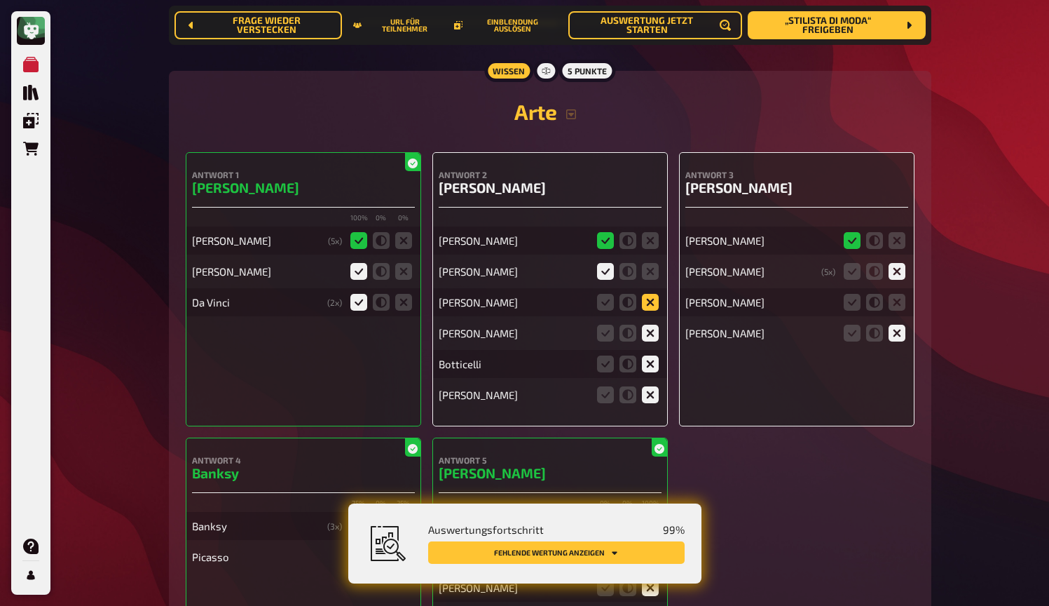
click at [653, 298] on icon at bounding box center [650, 302] width 17 height 17
click at [0, 0] on input "radio" at bounding box center [0, 0] width 0 height 0
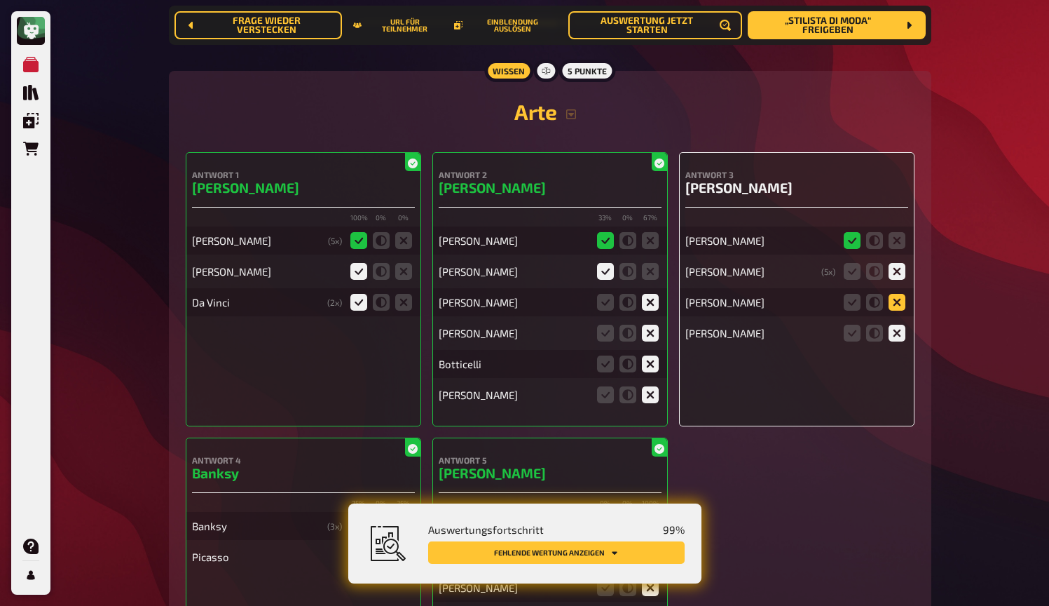
click at [896, 299] on icon at bounding box center [897, 302] width 17 height 17
click at [0, 0] on input "radio" at bounding box center [0, 0] width 0 height 0
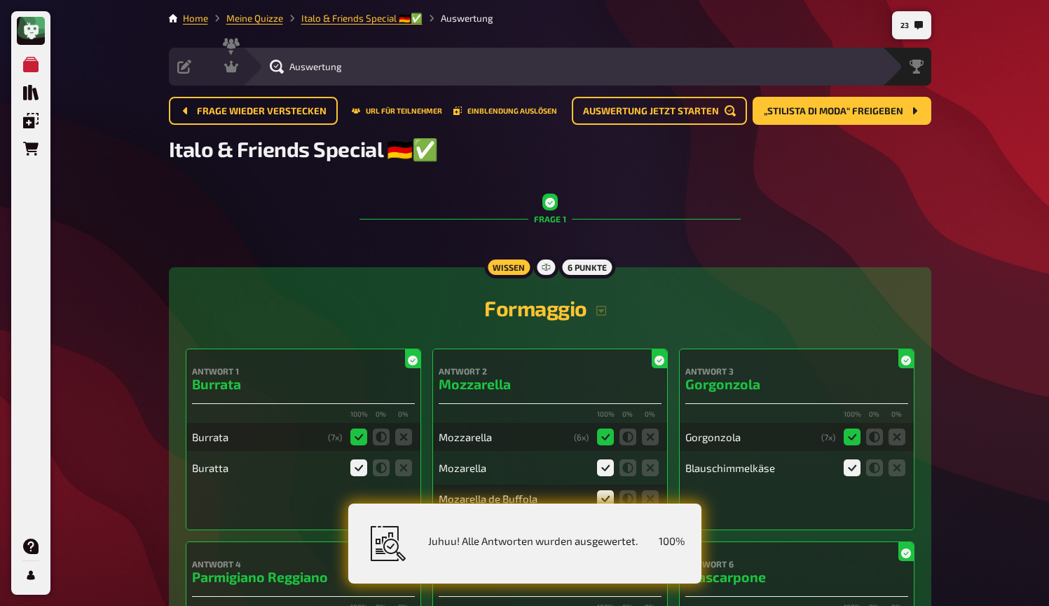
scroll to position [0, 0]
click at [243, 61] on div "Auswertung" at bounding box center [563, 67] width 640 height 38
click at [231, 67] on icon at bounding box center [231, 67] width 14 height 12
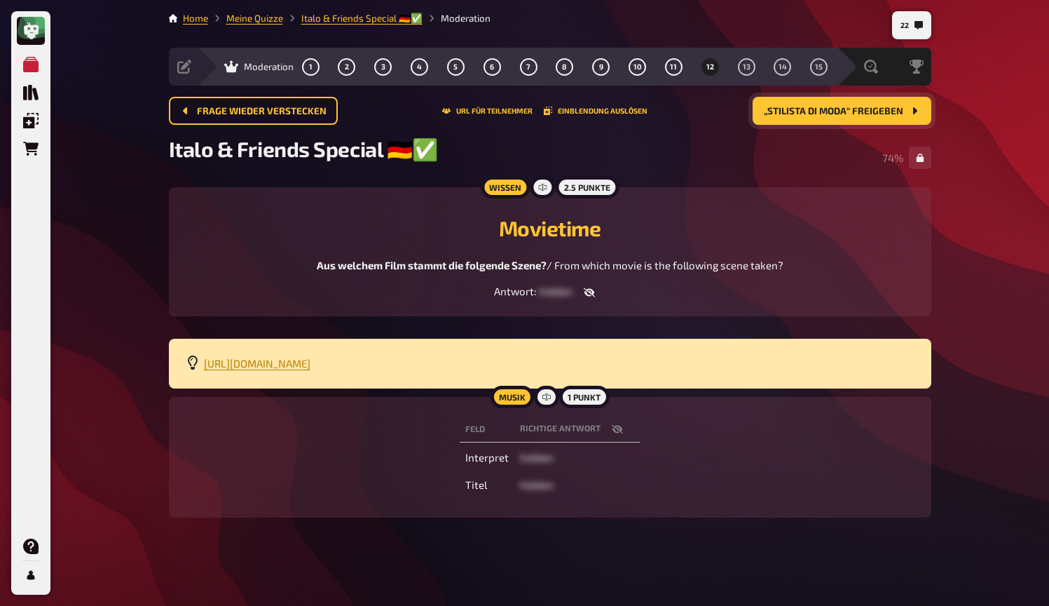
click at [794, 114] on span "„Stilista di moda“ freigeben" at bounding box center [834, 112] width 140 height 10
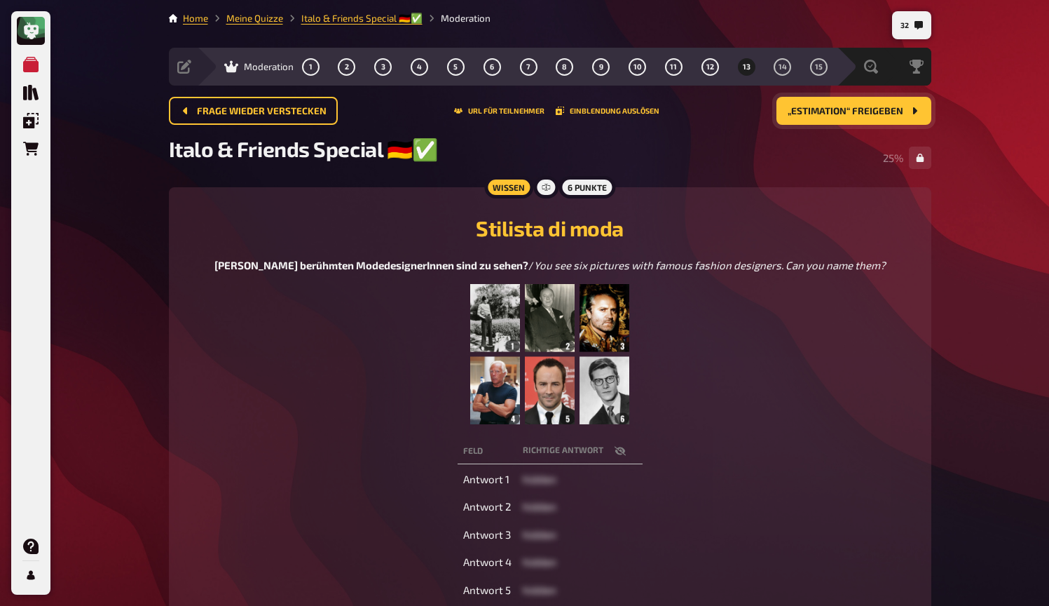
click at [623, 455] on icon "button" at bounding box center [620, 450] width 11 height 11
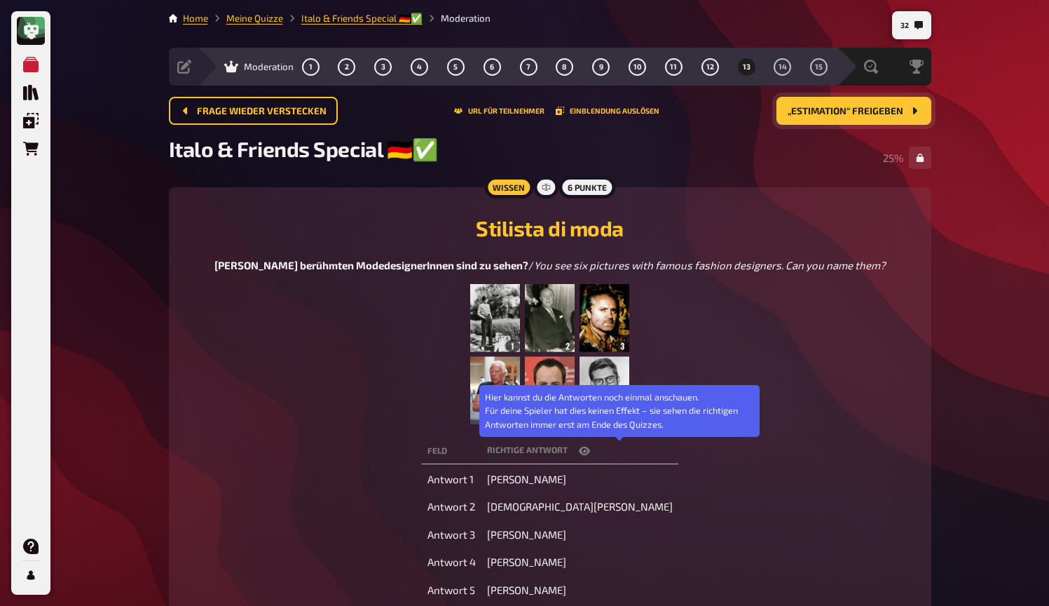
click at [590, 455] on icon "button" at bounding box center [584, 450] width 11 height 11
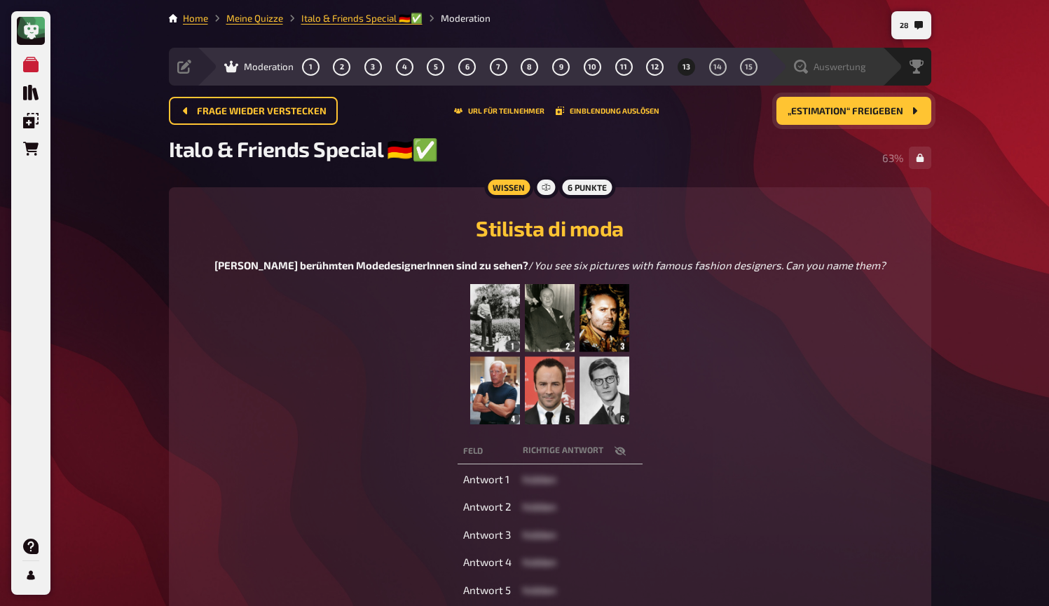
click at [855, 67] on span "Auswertung" at bounding box center [840, 66] width 53 height 11
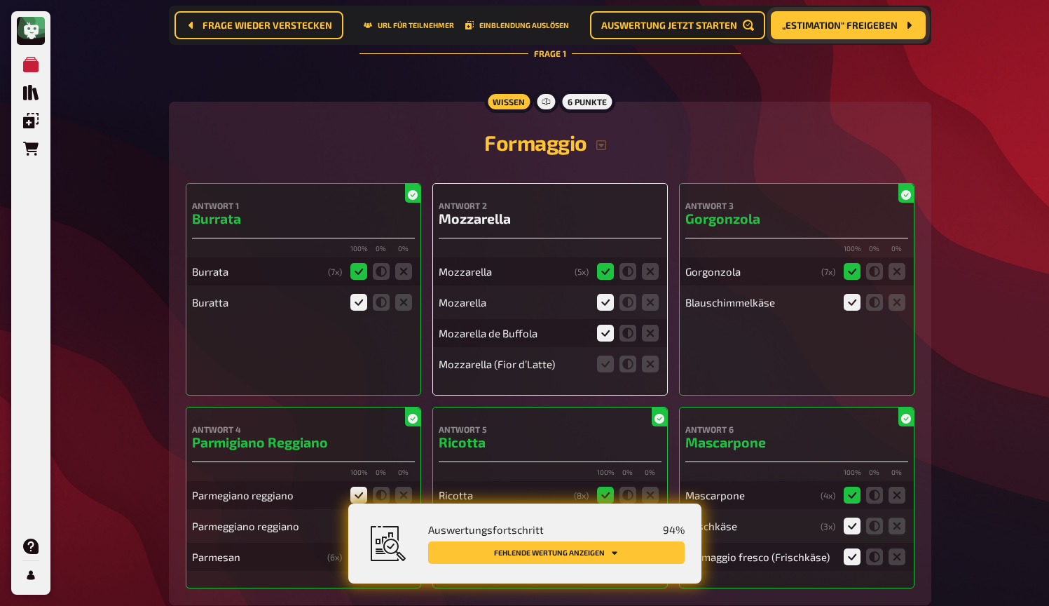
scroll to position [191, 0]
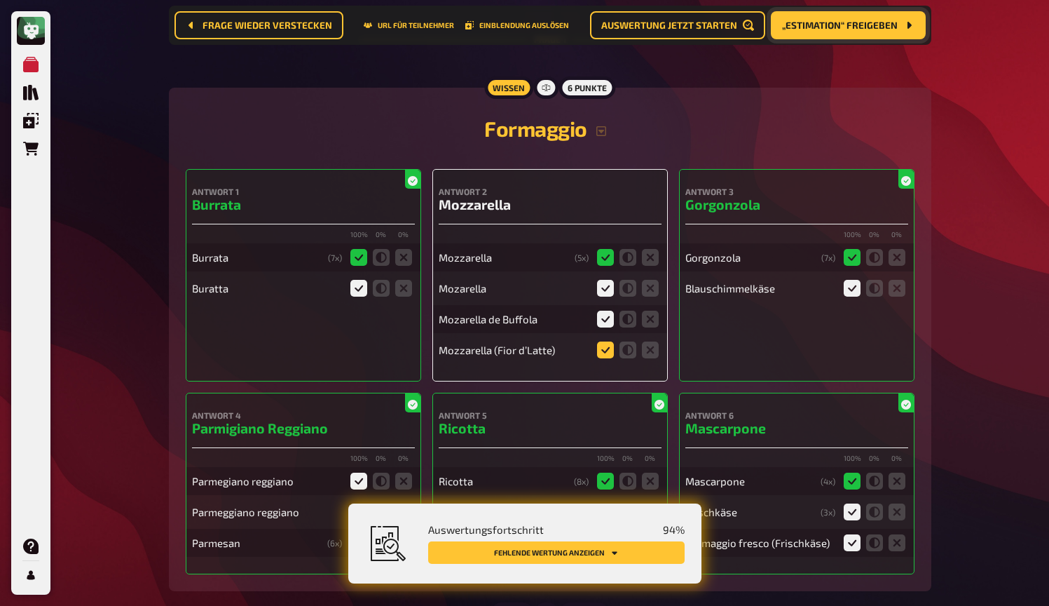
click at [604, 353] on icon at bounding box center [605, 349] width 17 height 17
click at [0, 0] on input "radio" at bounding box center [0, 0] width 0 height 0
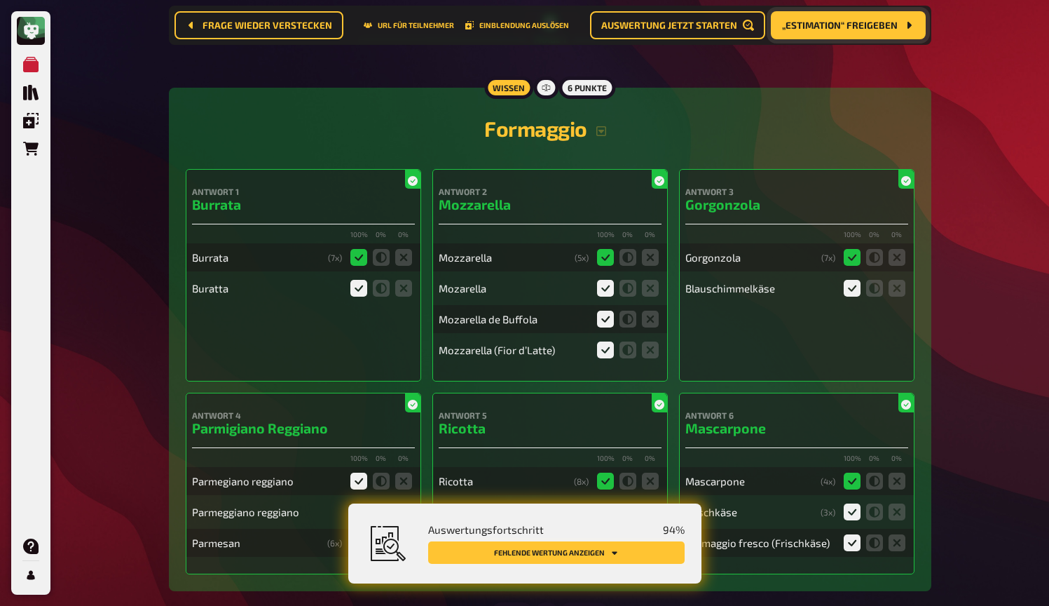
click at [637, 548] on button "Fehlende Wertung anzeigen" at bounding box center [556, 552] width 257 height 22
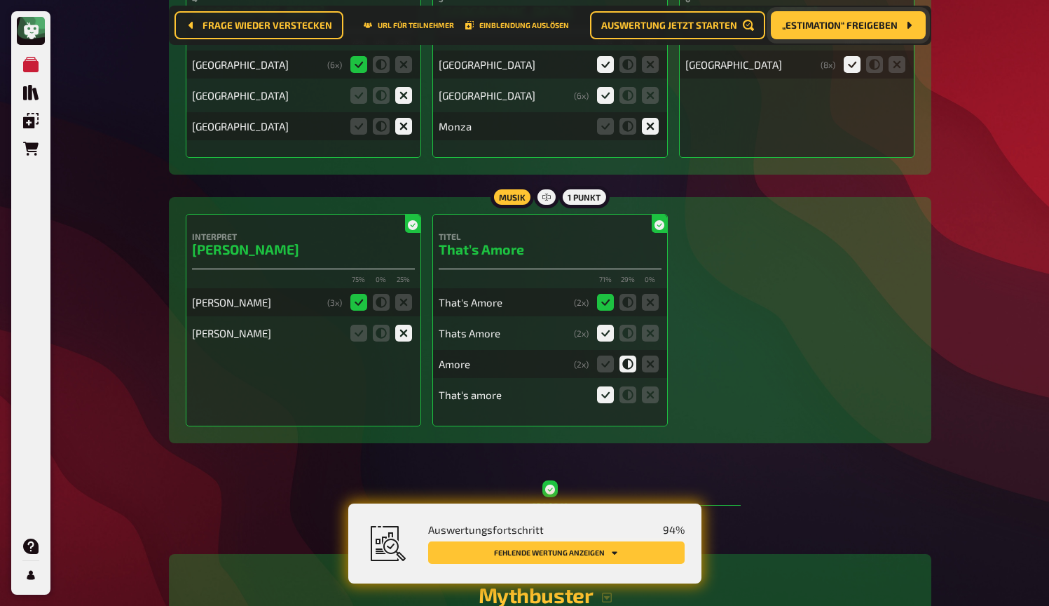
scroll to position [9405, 0]
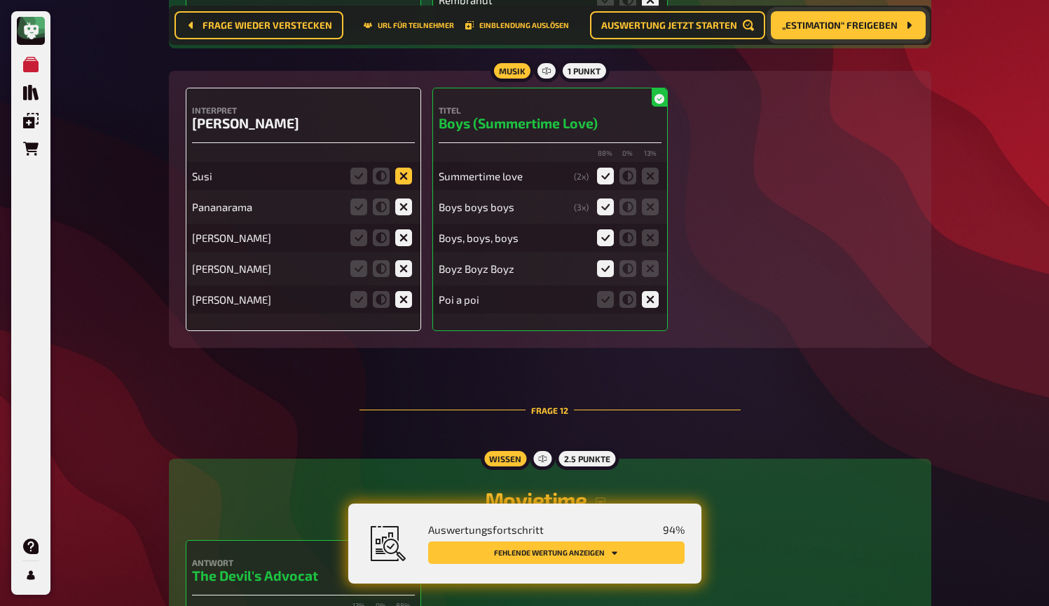
click at [404, 168] on icon at bounding box center [403, 176] width 17 height 17
click at [0, 0] on input "radio" at bounding box center [0, 0] width 0 height 0
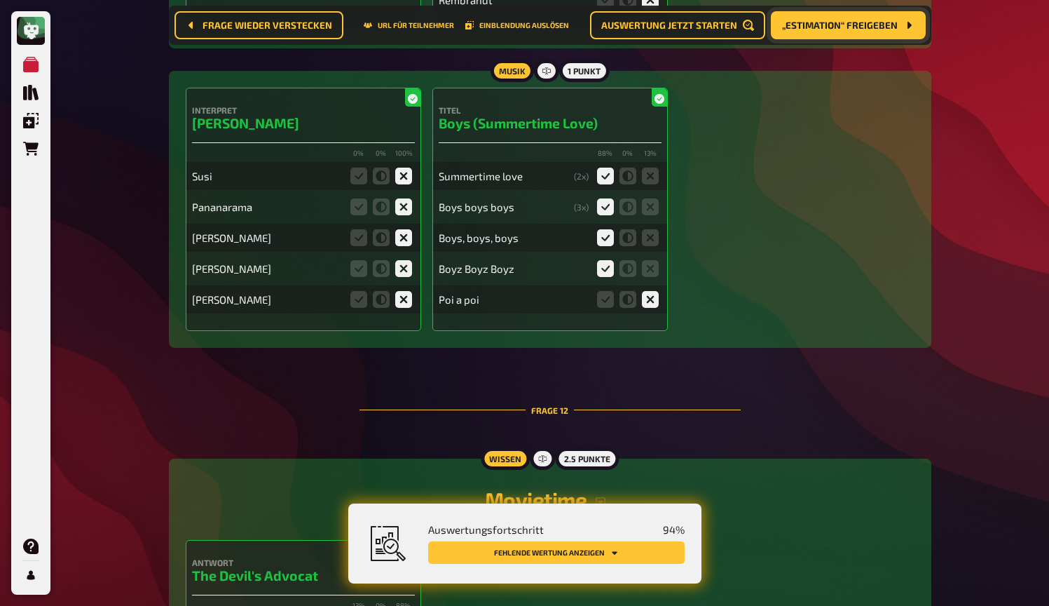
click at [533, 530] on span "Auswertungsfortschritt" at bounding box center [486, 529] width 116 height 13
click at [548, 550] on button "Fehlende Wertung anzeigen" at bounding box center [556, 552] width 257 height 22
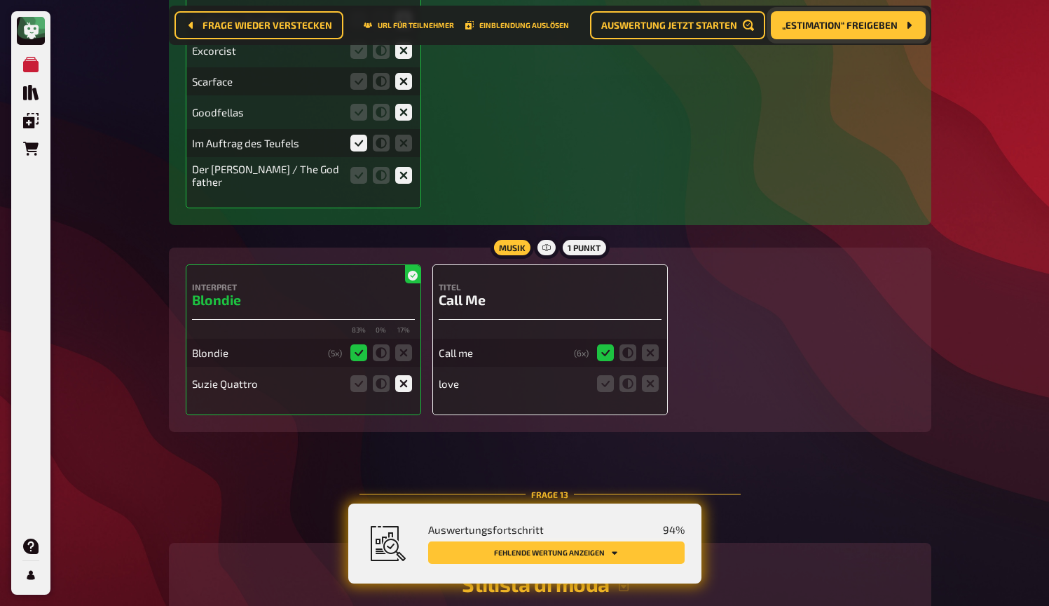
scroll to position [10249, 0]
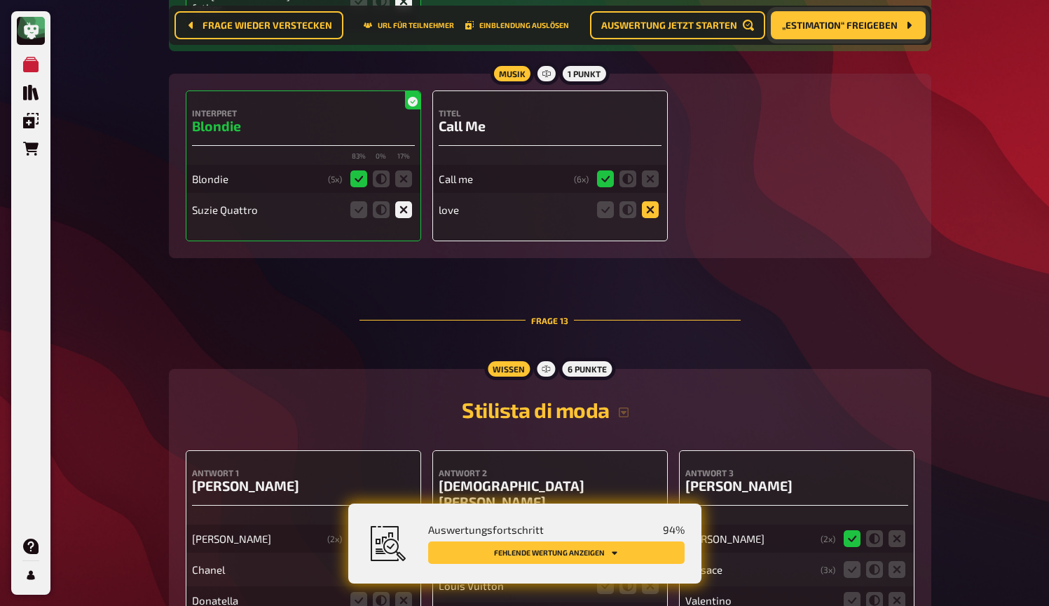
click at [655, 201] on icon at bounding box center [650, 209] width 17 height 17
click at [0, 0] on input "radio" at bounding box center [0, 0] width 0 height 0
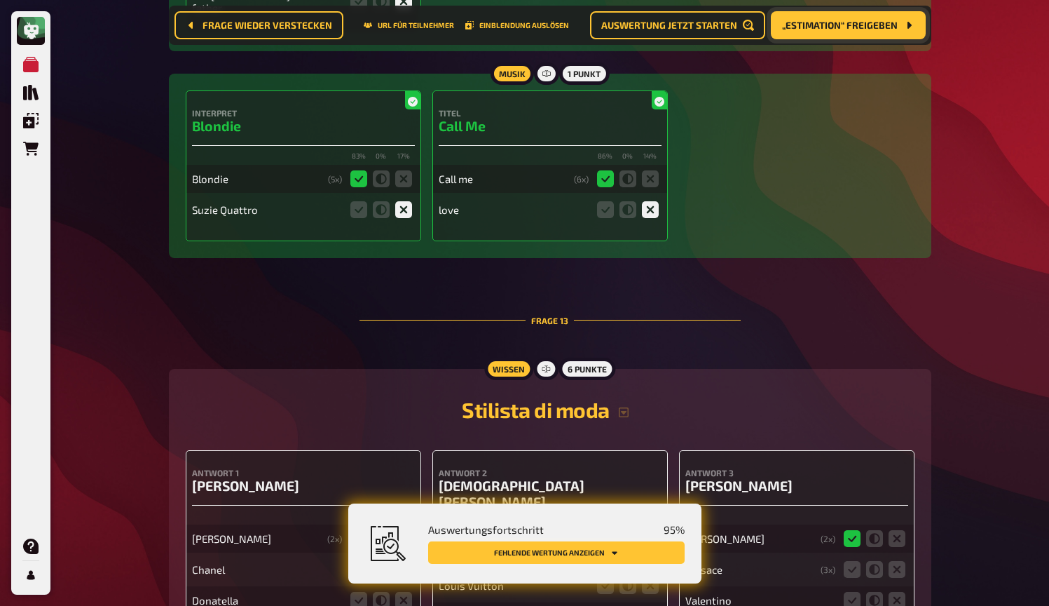
click at [552, 556] on button "Fehlende Wertung anzeigen" at bounding box center [556, 552] width 257 height 22
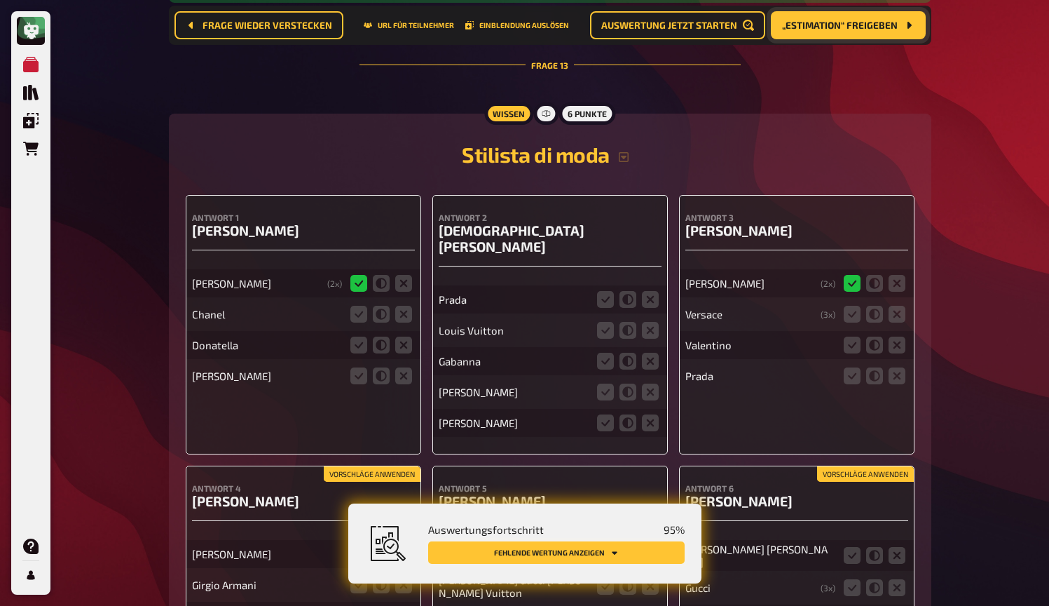
scroll to position [10544, 0]
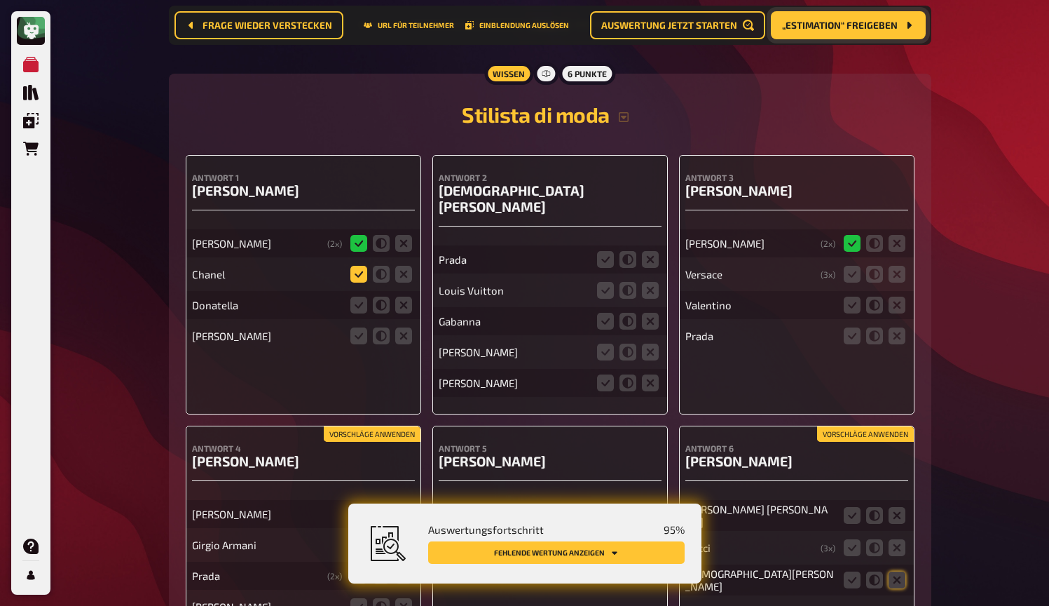
click at [362, 266] on icon at bounding box center [359, 274] width 17 height 17
click at [0, 0] on input "radio" at bounding box center [0, 0] width 0 height 0
click at [404, 297] on icon at bounding box center [403, 305] width 17 height 17
click at [0, 0] on input "radio" at bounding box center [0, 0] width 0 height 0
click at [402, 328] on icon at bounding box center [403, 335] width 17 height 17
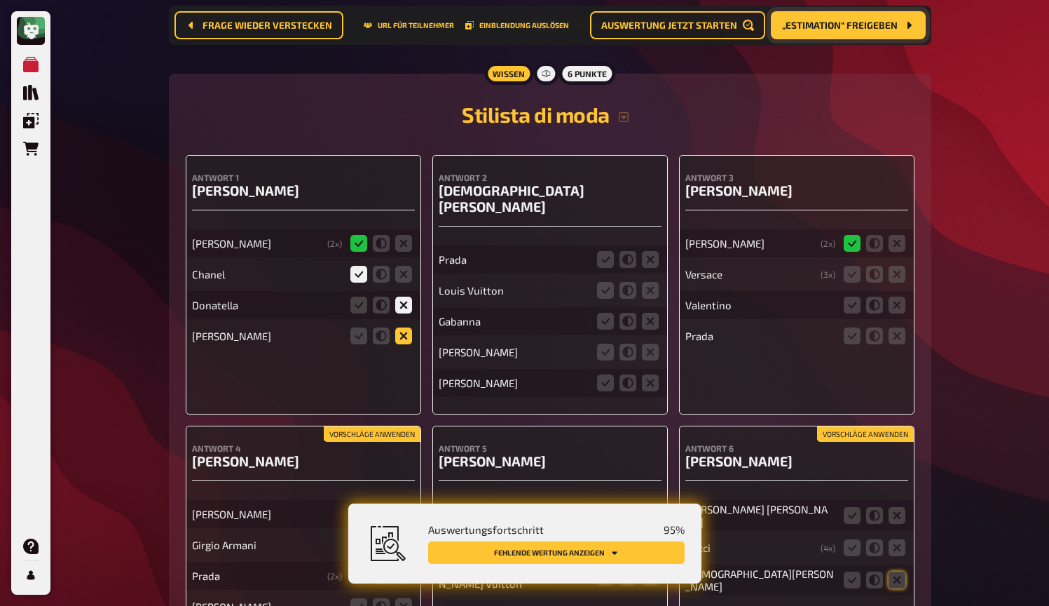
click at [0, 0] on input "radio" at bounding box center [0, 0] width 0 height 0
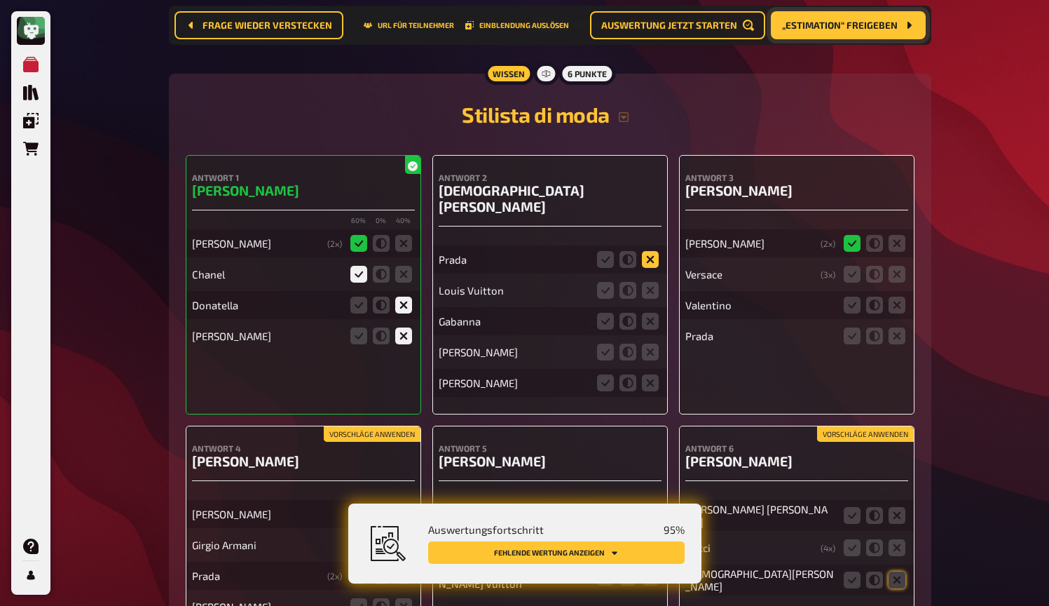
click at [651, 251] on icon at bounding box center [650, 259] width 17 height 17
click at [0, 0] on input "radio" at bounding box center [0, 0] width 0 height 0
click at [653, 282] on icon at bounding box center [650, 290] width 17 height 17
click at [0, 0] on input "radio" at bounding box center [0, 0] width 0 height 0
click at [653, 313] on icon at bounding box center [650, 321] width 17 height 17
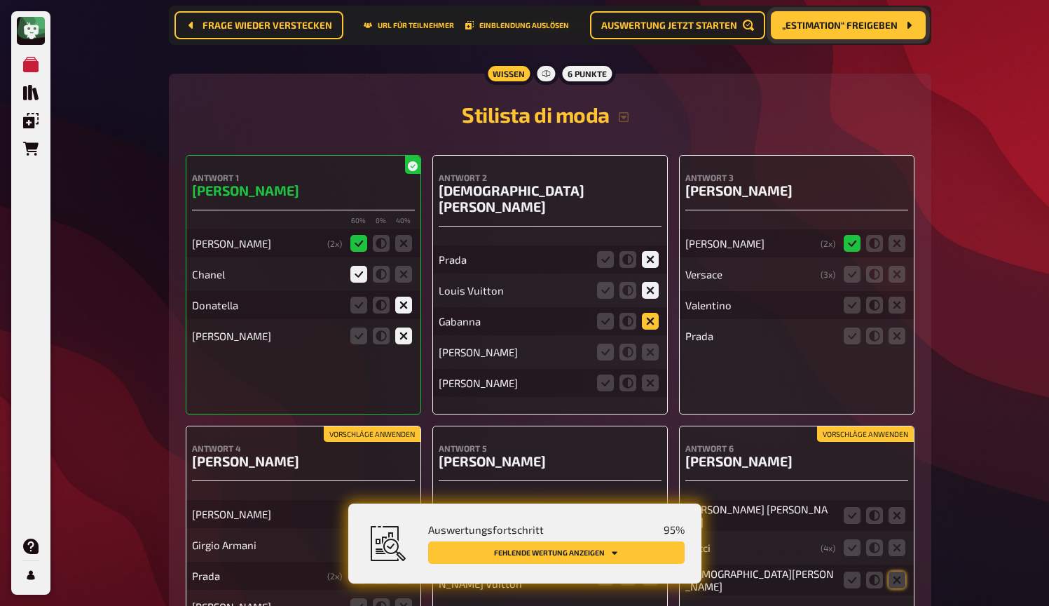
click at [0, 0] on input "radio" at bounding box center [0, 0] width 0 height 0
click at [646, 344] on icon at bounding box center [650, 352] width 17 height 17
click at [0, 0] on input "radio" at bounding box center [0, 0] width 0 height 0
click at [646, 374] on icon at bounding box center [650, 382] width 17 height 17
click at [0, 0] on input "radio" at bounding box center [0, 0] width 0 height 0
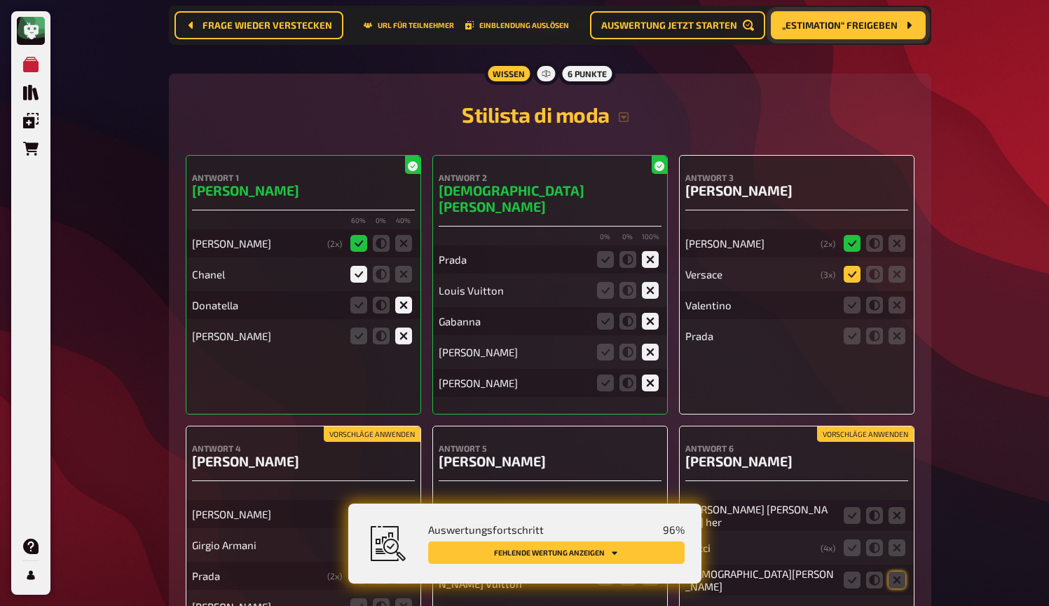
click at [851, 266] on icon at bounding box center [852, 274] width 17 height 17
click at [0, 0] on input "radio" at bounding box center [0, 0] width 0 height 0
click at [904, 297] on icon at bounding box center [897, 305] width 17 height 17
click at [0, 0] on input "radio" at bounding box center [0, 0] width 0 height 0
click at [904, 327] on icon at bounding box center [897, 335] width 17 height 17
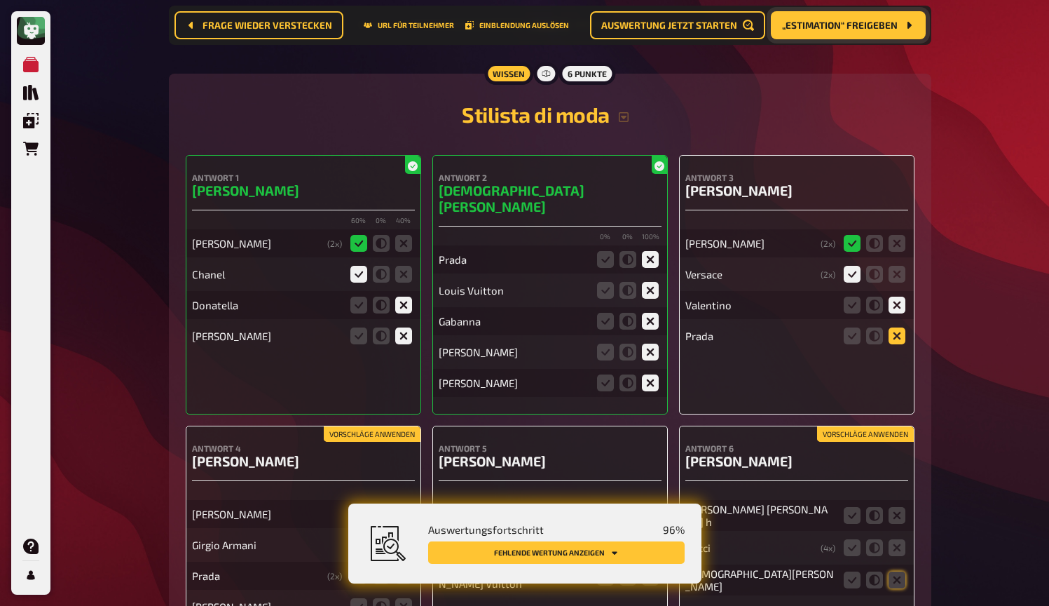
click at [0, 0] on input "radio" at bounding box center [0, 0] width 0 height 0
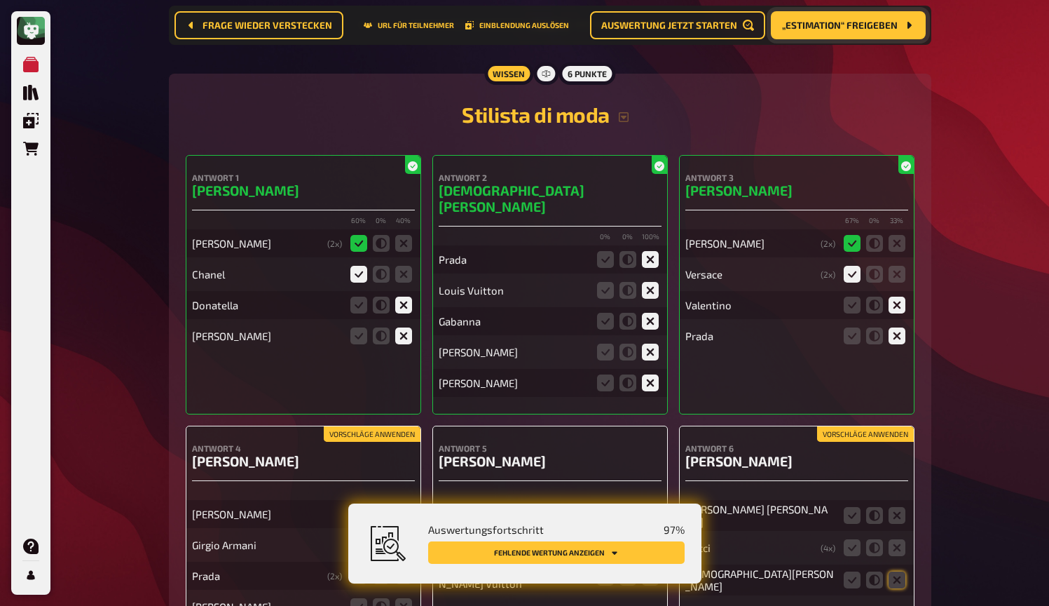
click at [617, 565] on div "Auswertungsfortschritt 97 % Fehlende Wertung anzeigen" at bounding box center [548, 543] width 273 height 46
click at [617, 556] on icon "Fehlende Wertung anzeigen" at bounding box center [615, 552] width 8 height 8
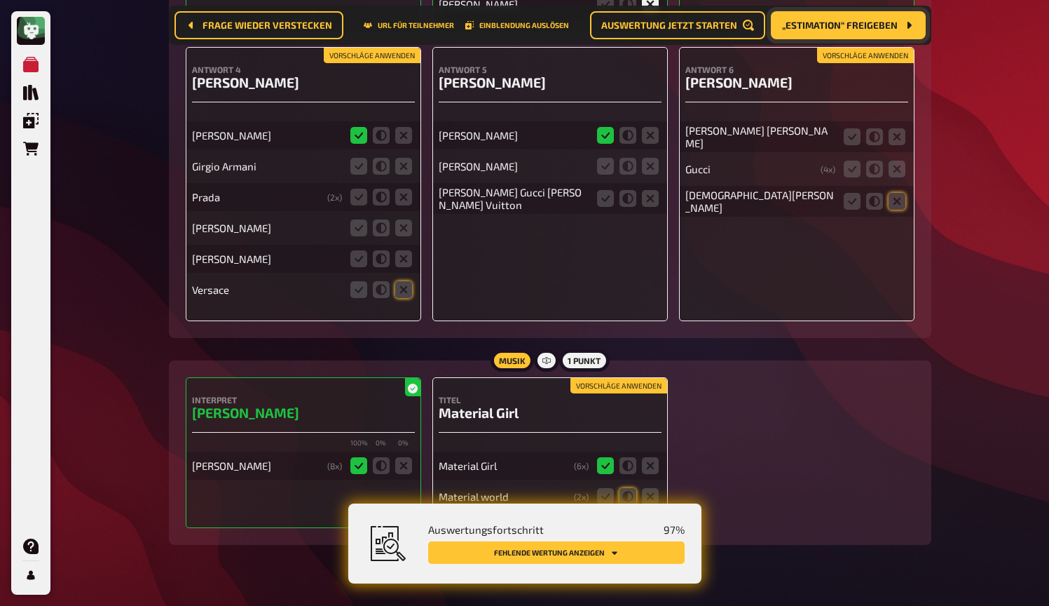
scroll to position [10925, 0]
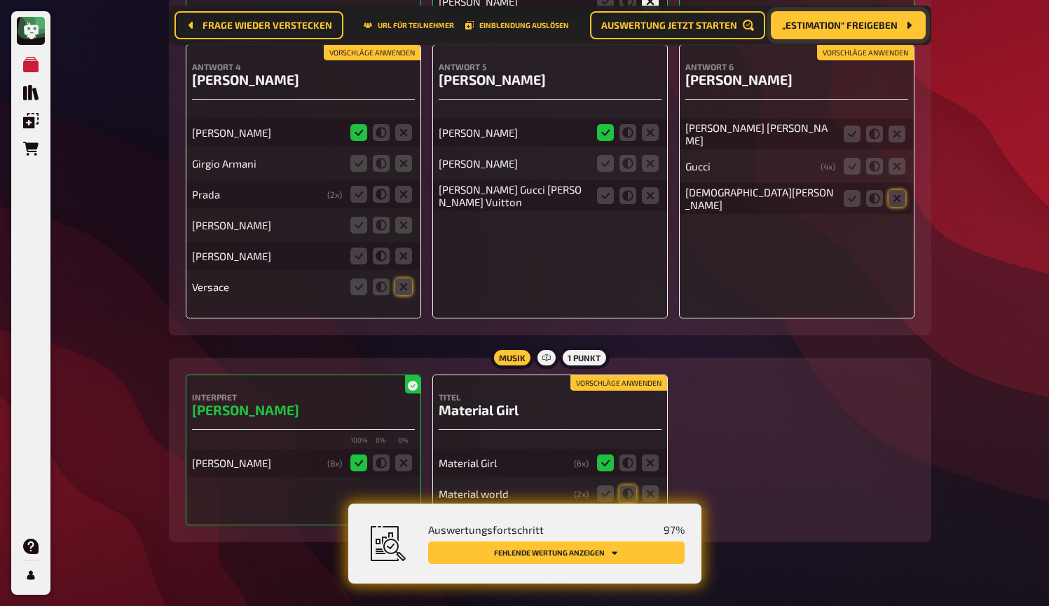
click at [617, 556] on icon "Fehlende Wertung anzeigen" at bounding box center [615, 552] width 8 height 8
click at [617, 555] on icon "Fehlende Wertung anzeigen" at bounding box center [615, 552] width 8 height 8
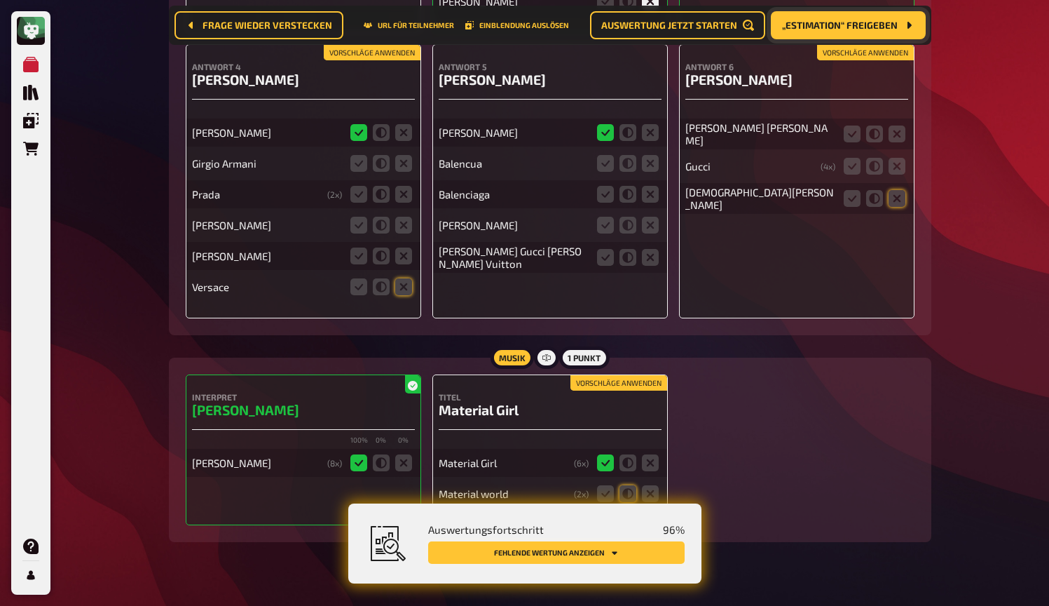
click at [625, 551] on button "Fehlende Wertung anzeigen" at bounding box center [556, 552] width 257 height 22
click at [629, 555] on button "Fehlende Wertung anzeigen" at bounding box center [556, 552] width 257 height 22
click at [630, 551] on button "Fehlende Wertung anzeigen" at bounding box center [556, 552] width 257 height 22
click at [632, 485] on icon at bounding box center [628, 493] width 17 height 17
click at [0, 0] on input "radio" at bounding box center [0, 0] width 0 height 0
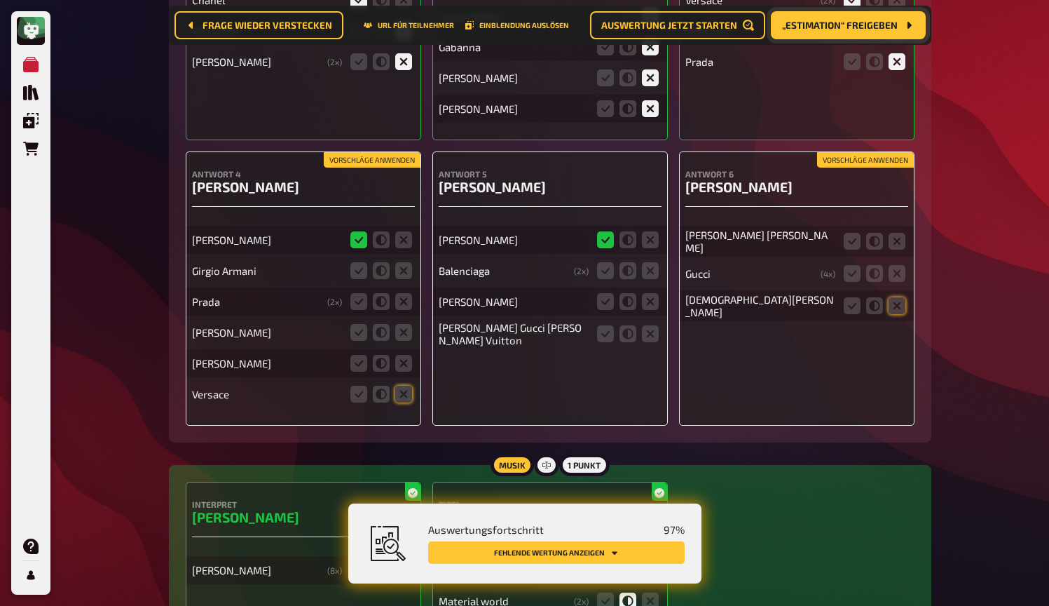
scroll to position [10816, 0]
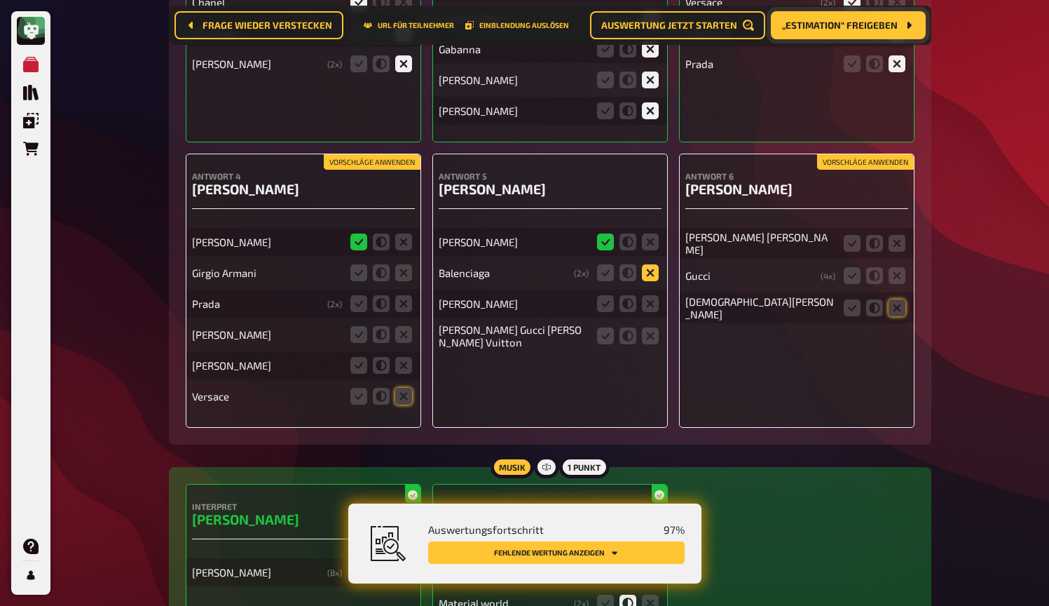
click at [648, 264] on icon at bounding box center [650, 272] width 17 height 17
click at [0, 0] on input "radio" at bounding box center [0, 0] width 0 height 0
click at [648, 295] on icon at bounding box center [650, 303] width 17 height 17
click at [0, 0] on input "radio" at bounding box center [0, 0] width 0 height 0
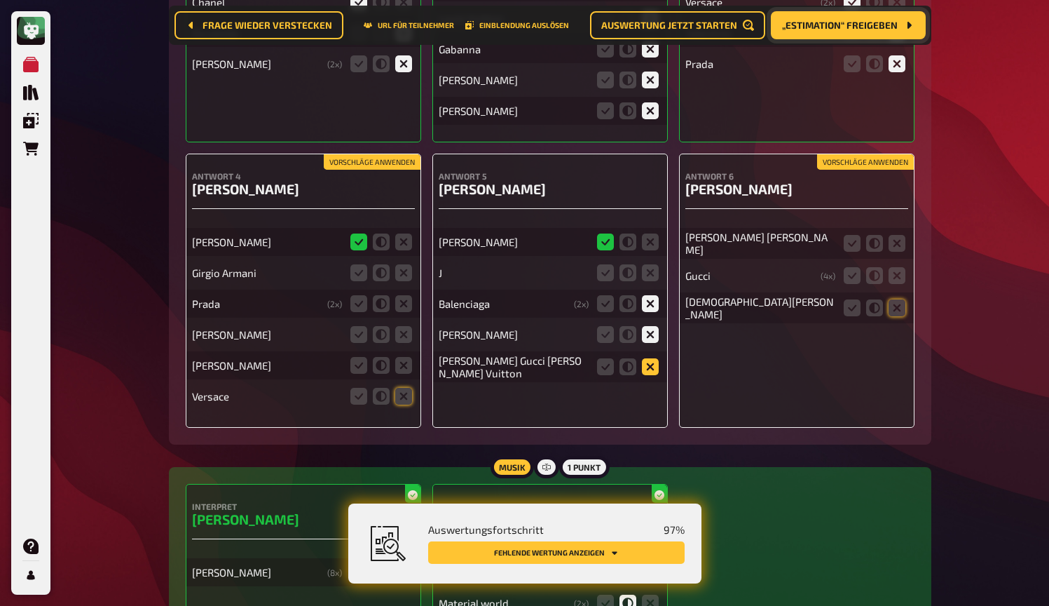
click at [644, 358] on icon at bounding box center [650, 366] width 17 height 17
click at [0, 0] on input "radio" at bounding box center [0, 0] width 0 height 0
click at [843, 154] on button "Vorschläge anwenden" at bounding box center [865, 161] width 97 height 15
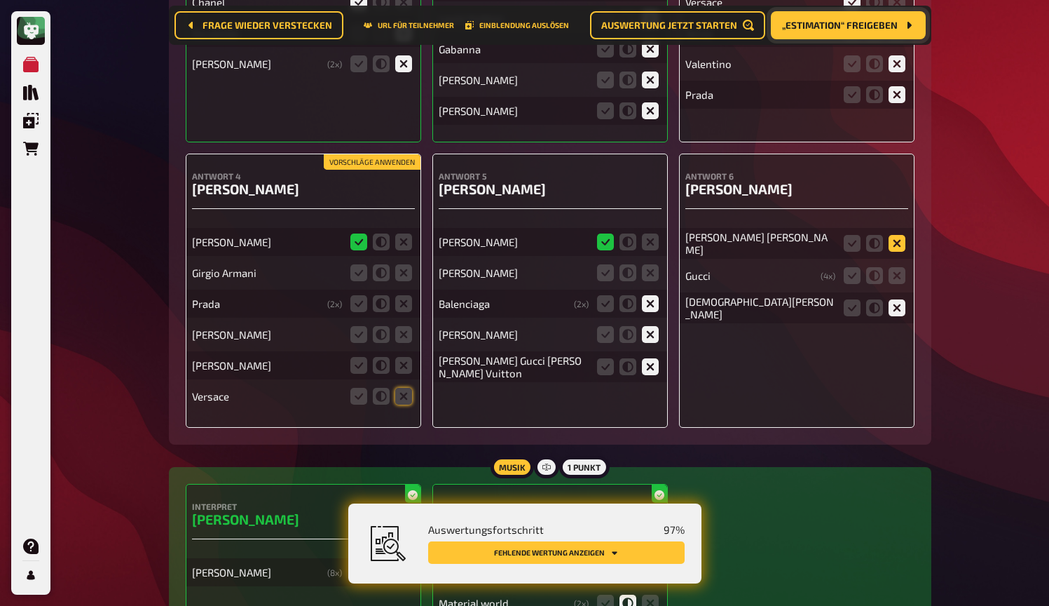
click at [892, 235] on icon at bounding box center [897, 243] width 17 height 17
click at [0, 0] on input "radio" at bounding box center [0, 0] width 0 height 0
click at [896, 267] on icon at bounding box center [897, 275] width 17 height 17
click at [0, 0] on input "radio" at bounding box center [0, 0] width 0 height 0
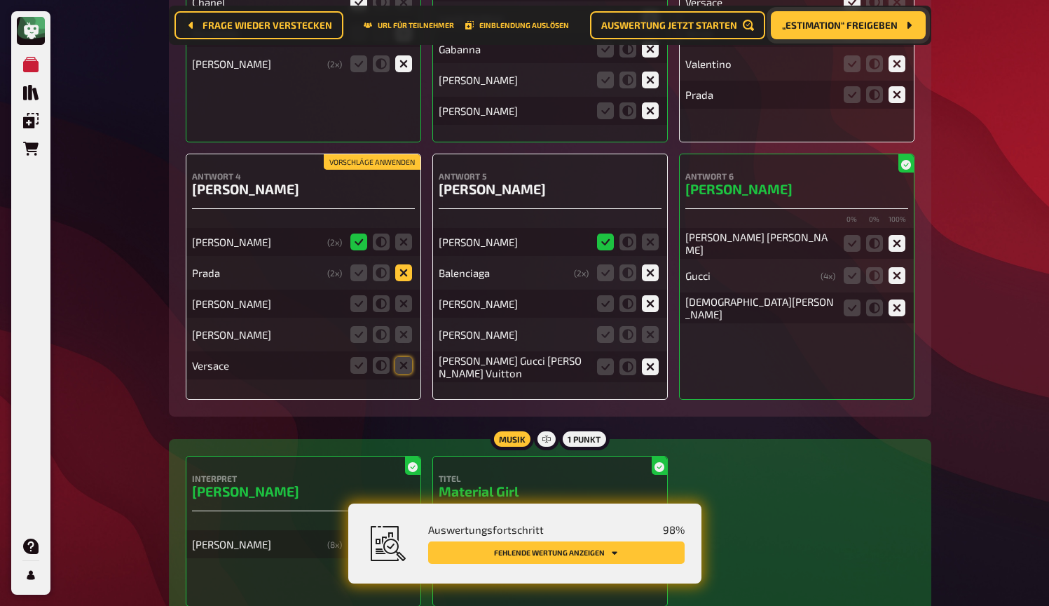
click at [402, 264] on icon at bounding box center [403, 272] width 17 height 17
click at [0, 0] on input "radio" at bounding box center [0, 0] width 0 height 0
click at [402, 295] on icon at bounding box center [403, 303] width 17 height 17
click at [0, 0] on input "radio" at bounding box center [0, 0] width 0 height 0
click at [402, 326] on icon at bounding box center [403, 334] width 17 height 17
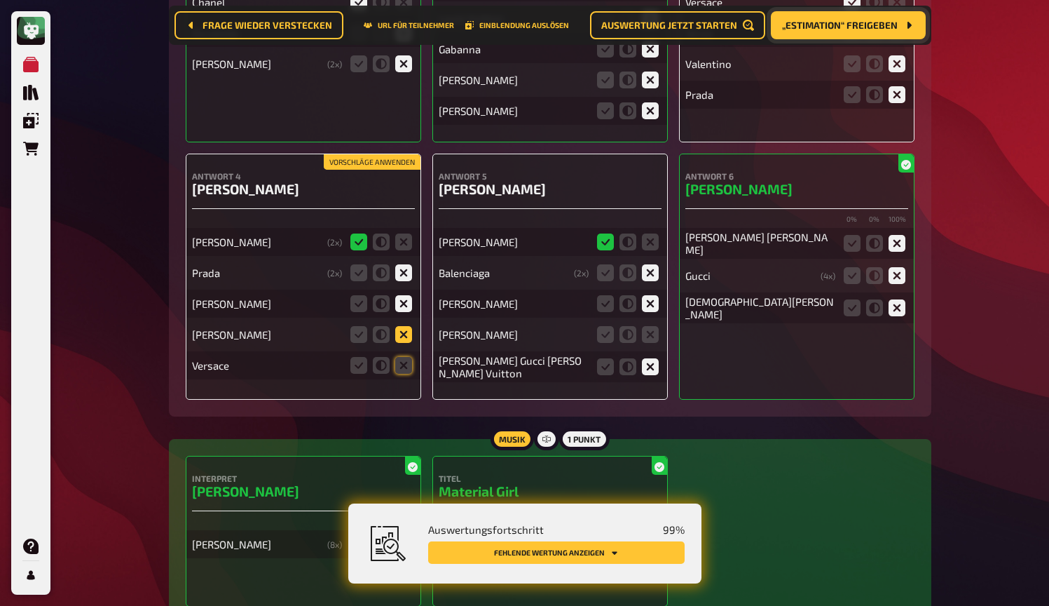
click at [0, 0] on input "radio" at bounding box center [0, 0] width 0 height 0
click at [402, 357] on icon at bounding box center [403, 365] width 17 height 17
click at [0, 0] on input "radio" at bounding box center [0, 0] width 0 height 0
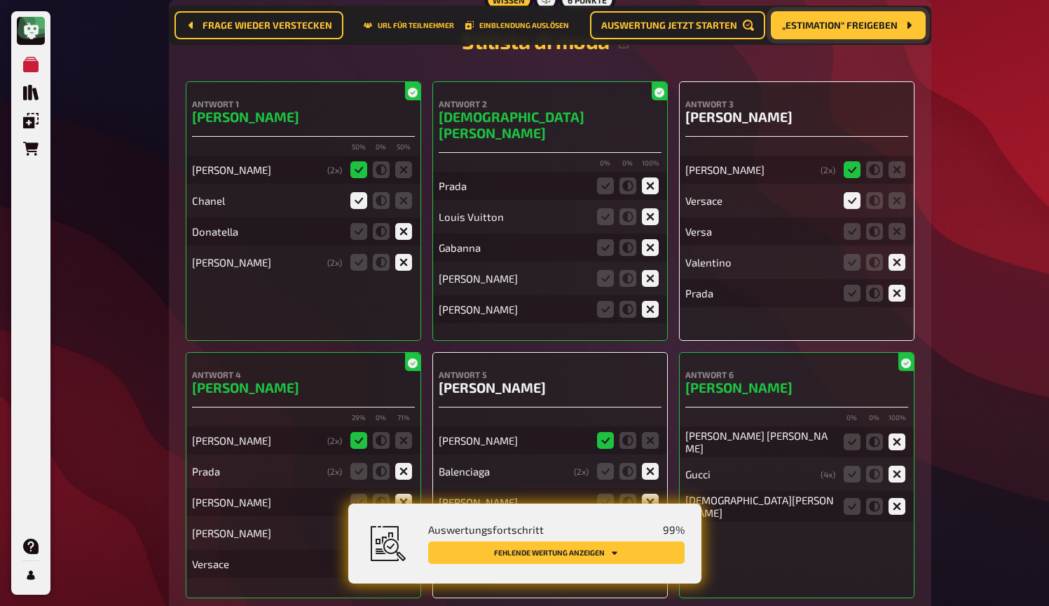
scroll to position [10613, 0]
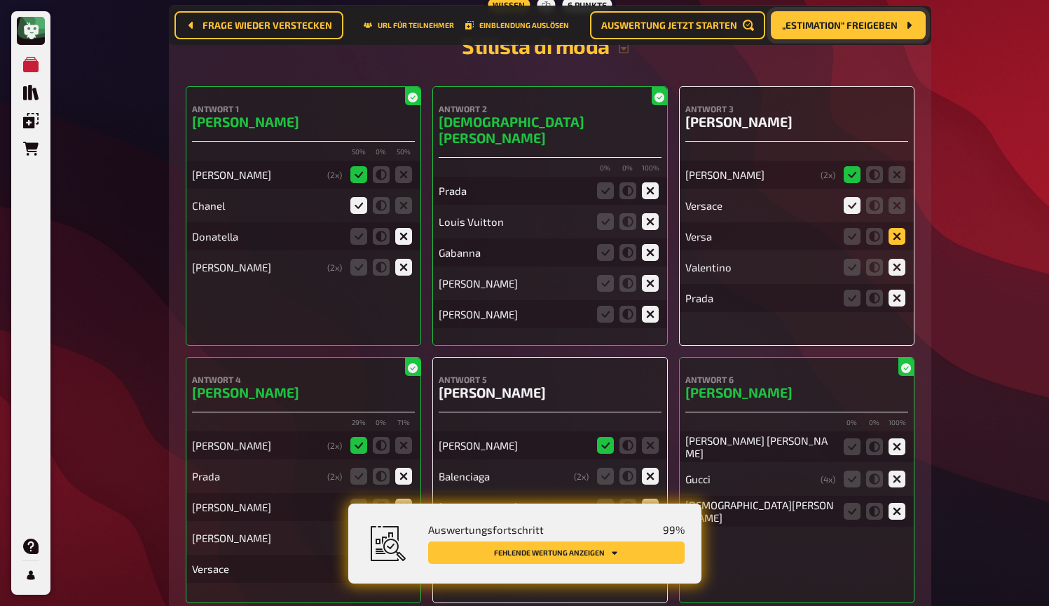
click at [900, 228] on icon at bounding box center [897, 236] width 17 height 17
click at [0, 0] on input "radio" at bounding box center [0, 0] width 0 height 0
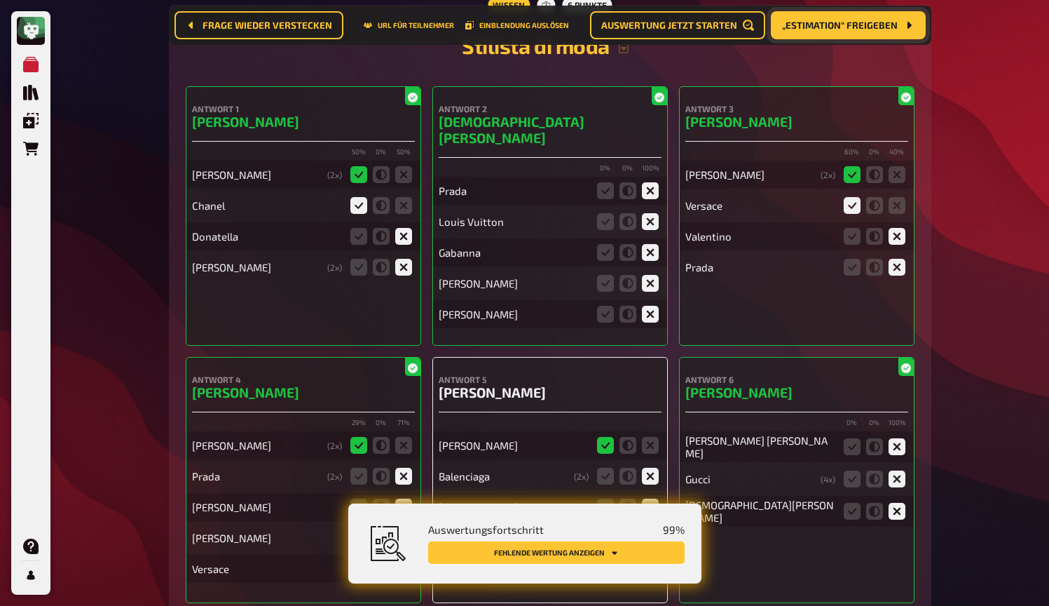
click at [624, 548] on button "Fehlende Wertung anzeigen" at bounding box center [556, 552] width 257 height 22
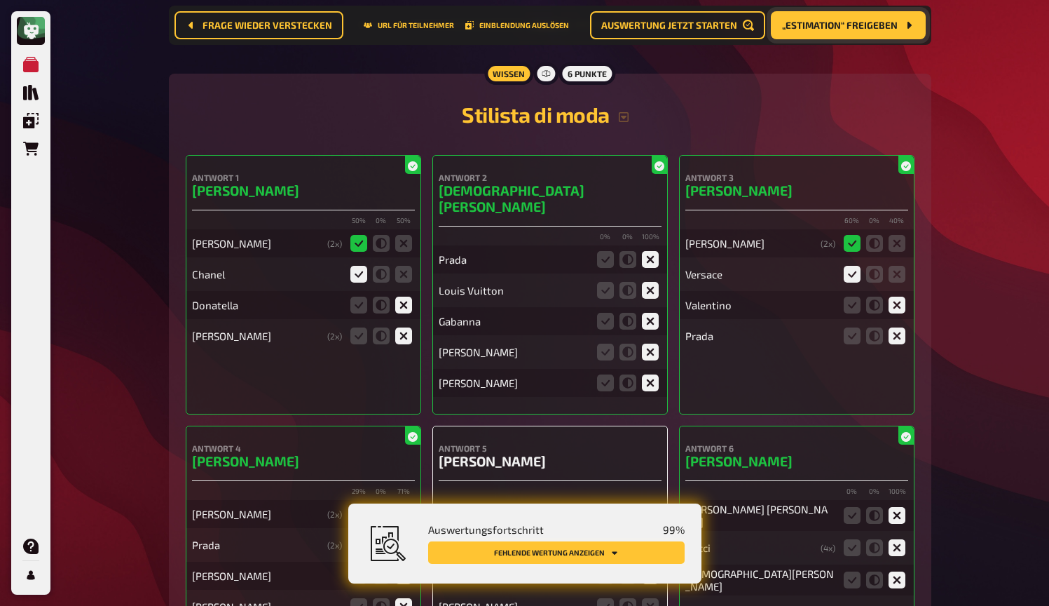
click at [634, 550] on button "Fehlende Wertung anzeigen" at bounding box center [556, 552] width 257 height 22
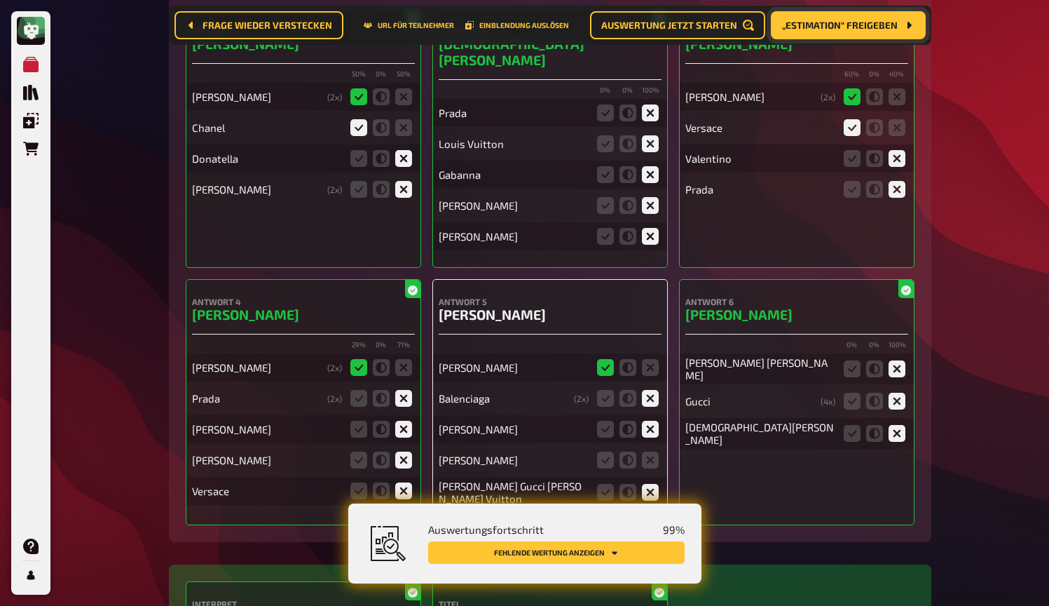
scroll to position [10727, 0]
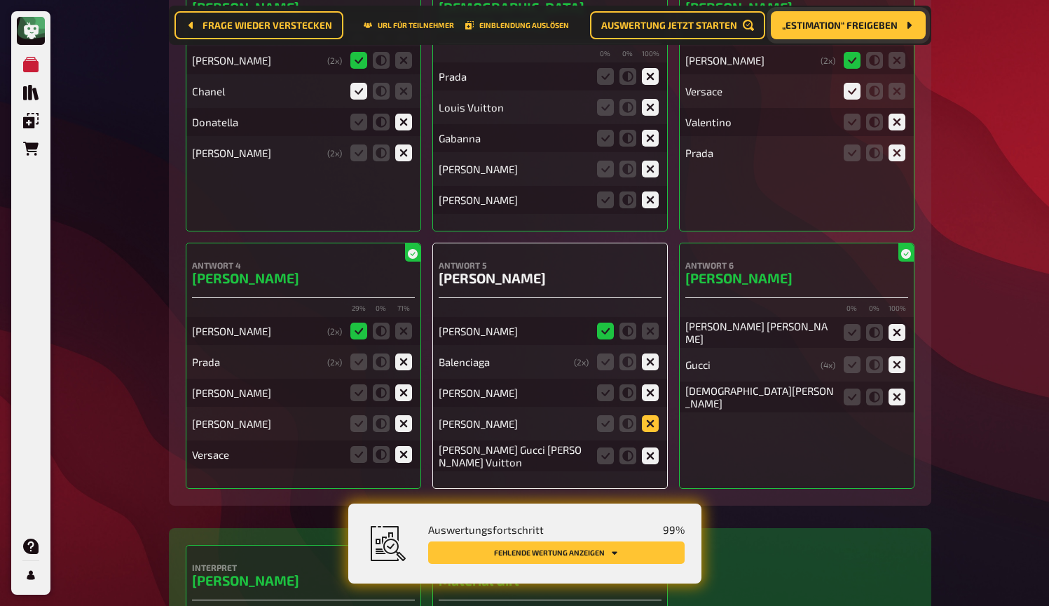
click at [653, 415] on icon at bounding box center [650, 423] width 17 height 17
click at [0, 0] on input "radio" at bounding box center [0, 0] width 0 height 0
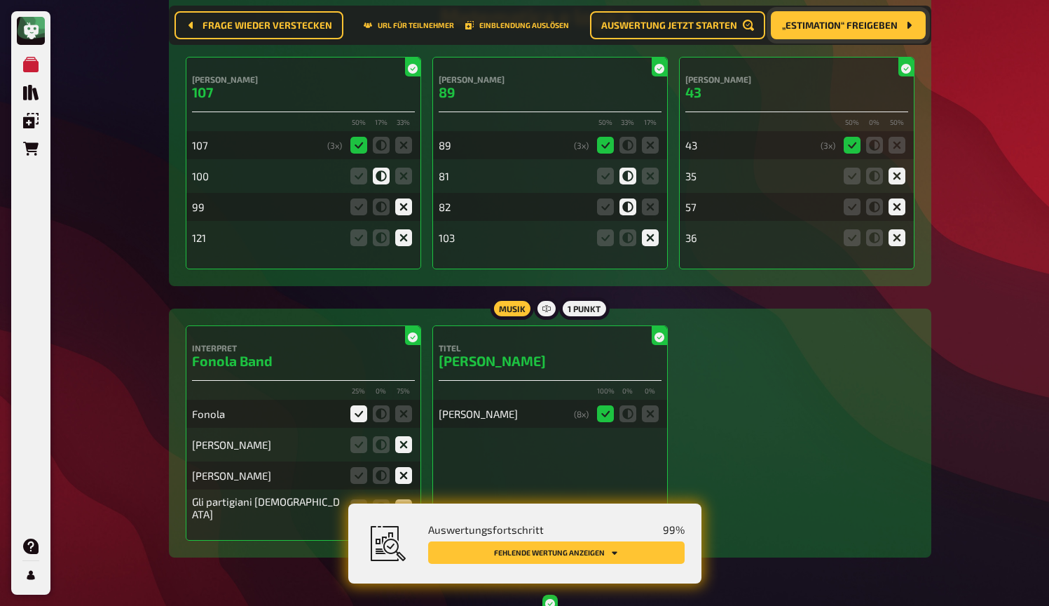
scroll to position [1846, 0]
click at [608, 552] on button "Fehlende Wertung anzeigen" at bounding box center [556, 552] width 257 height 22
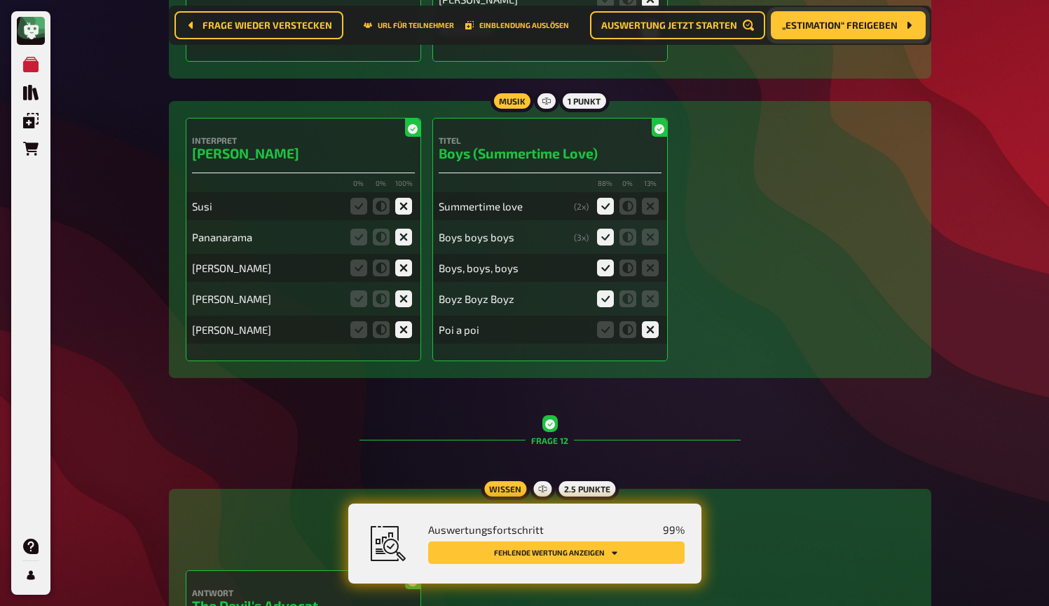
scroll to position [10544, 0]
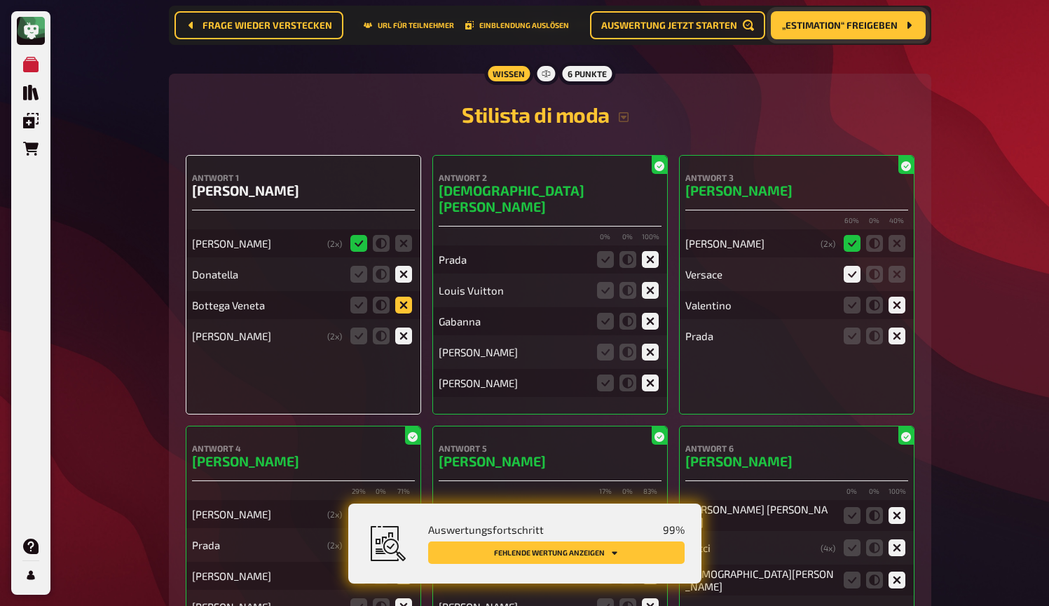
click at [404, 297] on icon at bounding box center [403, 305] width 17 height 17
click at [0, 0] on input "radio" at bounding box center [0, 0] width 0 height 0
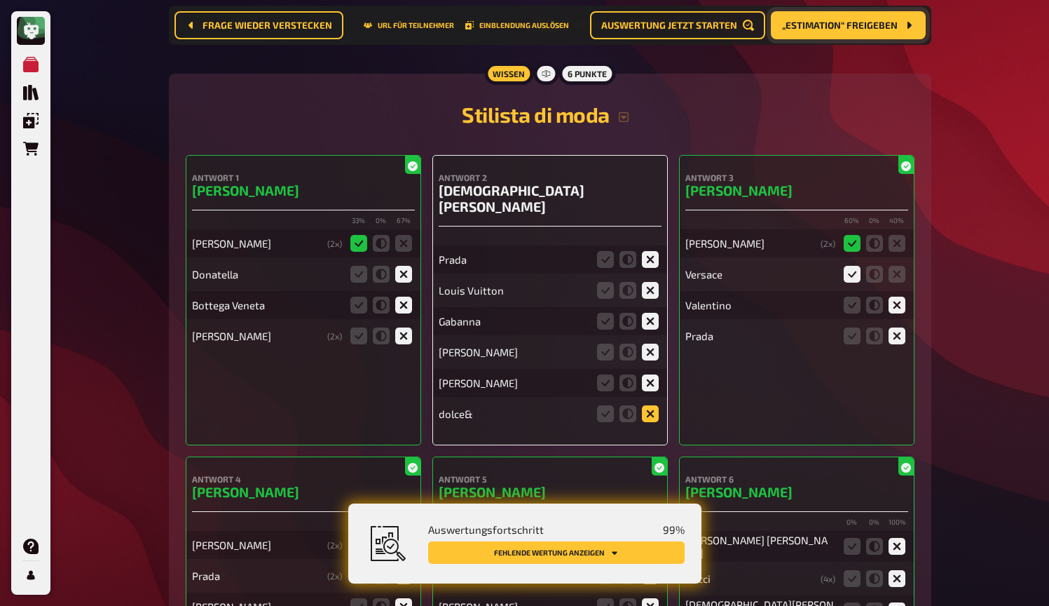
click at [651, 405] on icon at bounding box center [650, 413] width 17 height 17
click at [0, 0] on input "radio" at bounding box center [0, 0] width 0 height 0
click at [648, 374] on icon at bounding box center [650, 382] width 17 height 17
click at [0, 0] on input "radio" at bounding box center [0, 0] width 0 height 0
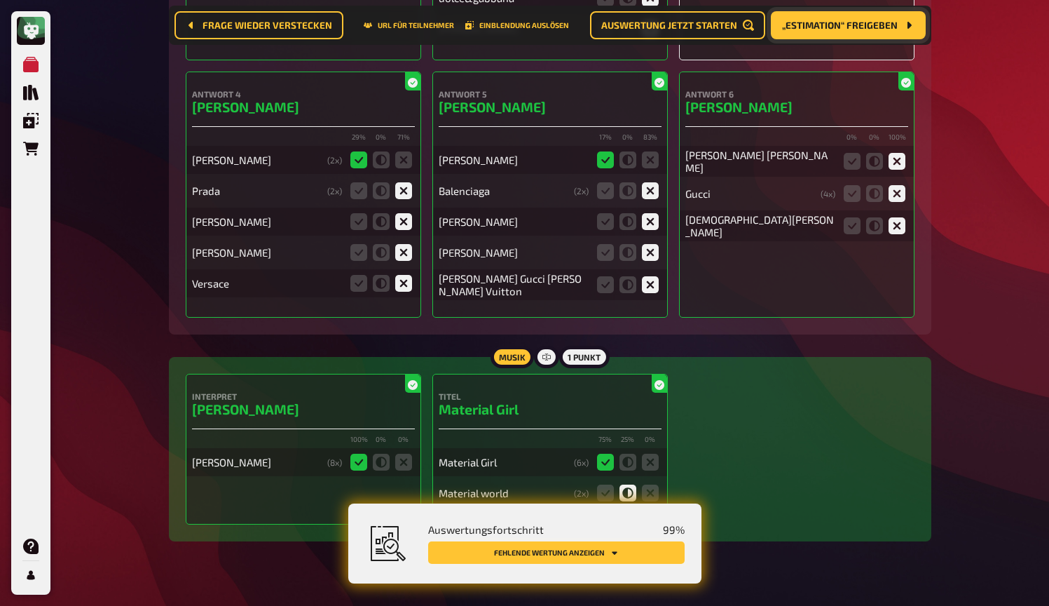
scroll to position [10928, 0]
click at [561, 552] on button "Fehlende Wertung anzeigen" at bounding box center [556, 552] width 257 height 22
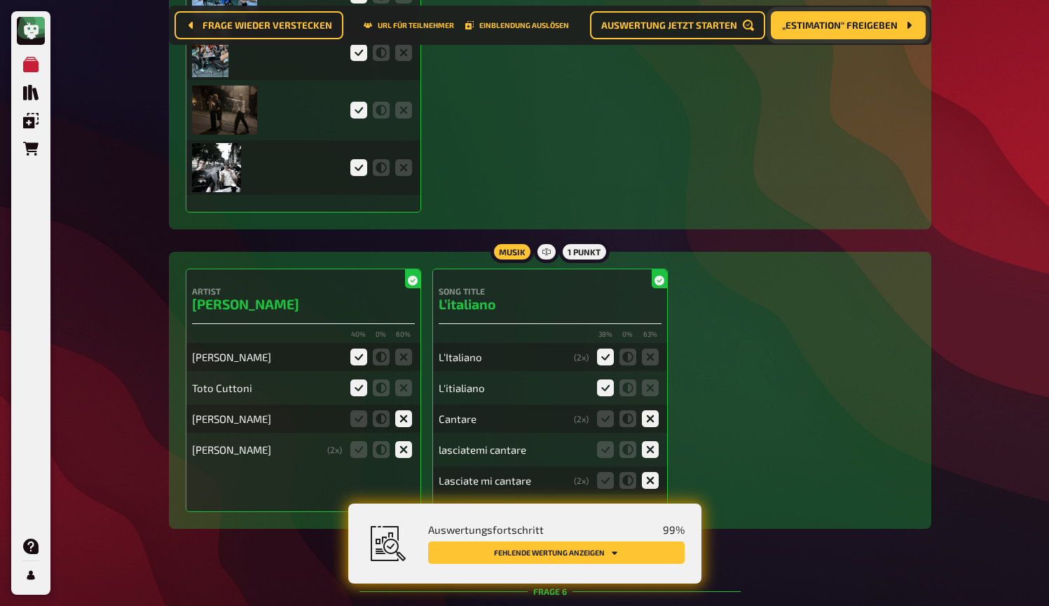
scroll to position [1758, 0]
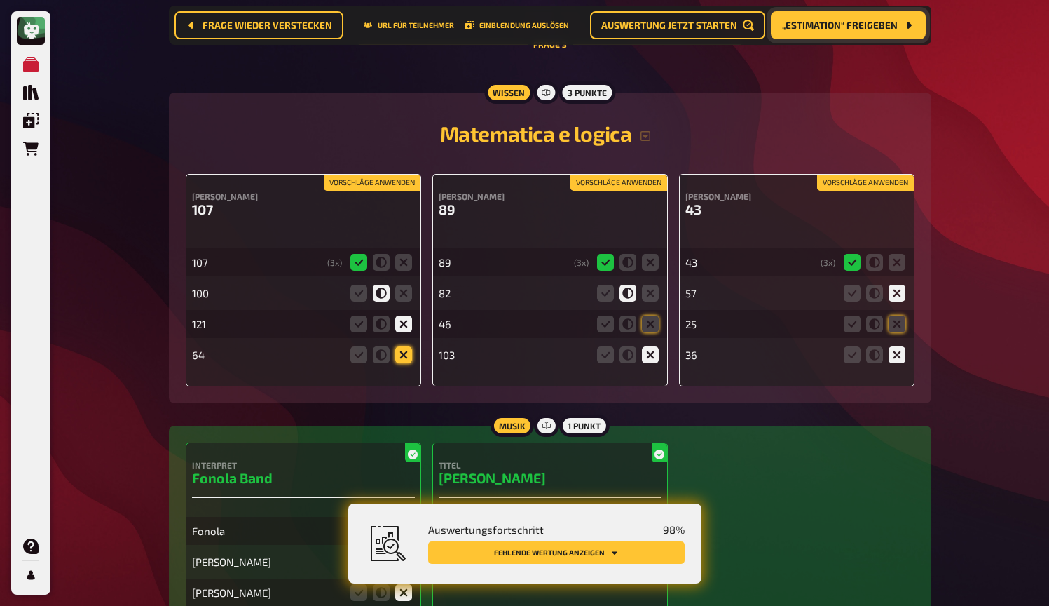
click at [407, 358] on icon at bounding box center [403, 354] width 17 height 17
click at [0, 0] on input "radio" at bounding box center [0, 0] width 0 height 0
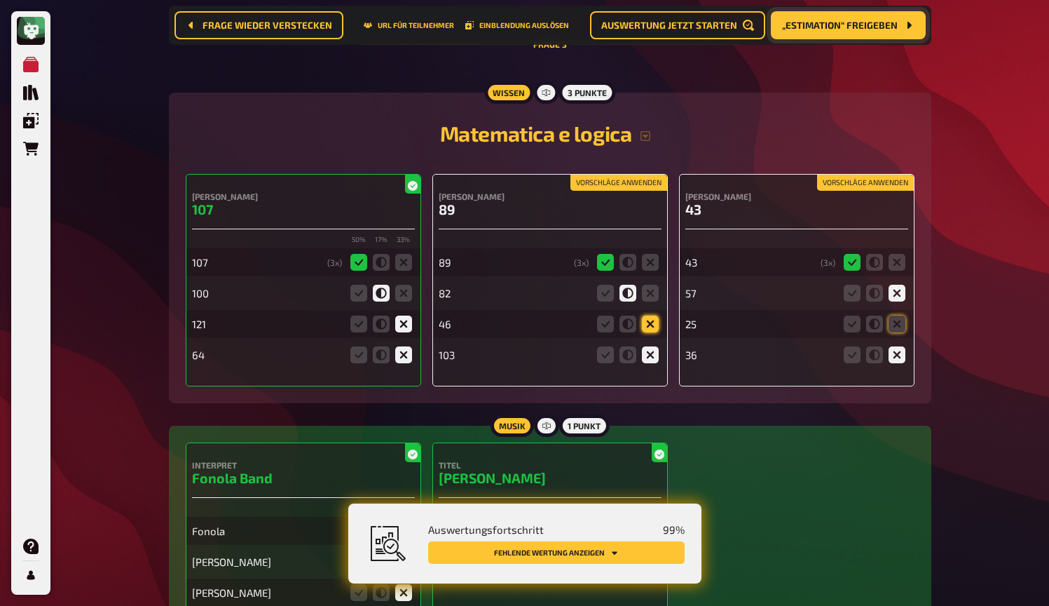
click at [649, 328] on icon at bounding box center [650, 323] width 17 height 17
click at [0, 0] on input "radio" at bounding box center [0, 0] width 0 height 0
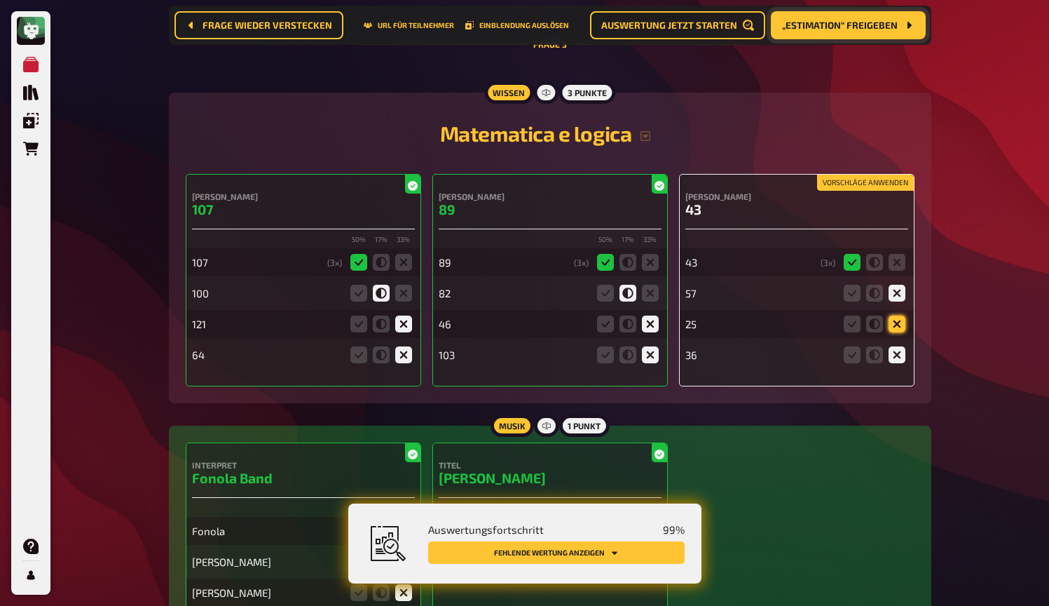
click at [901, 325] on icon at bounding box center [897, 323] width 17 height 17
click at [0, 0] on input "radio" at bounding box center [0, 0] width 0 height 0
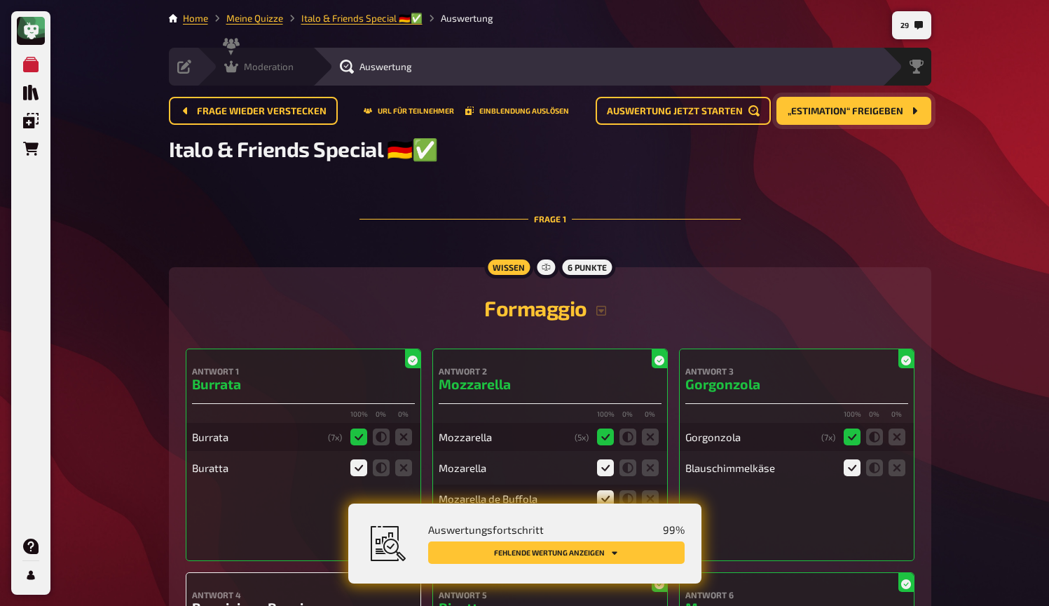
scroll to position [0, 0]
click at [226, 64] on icon at bounding box center [231, 67] width 14 height 12
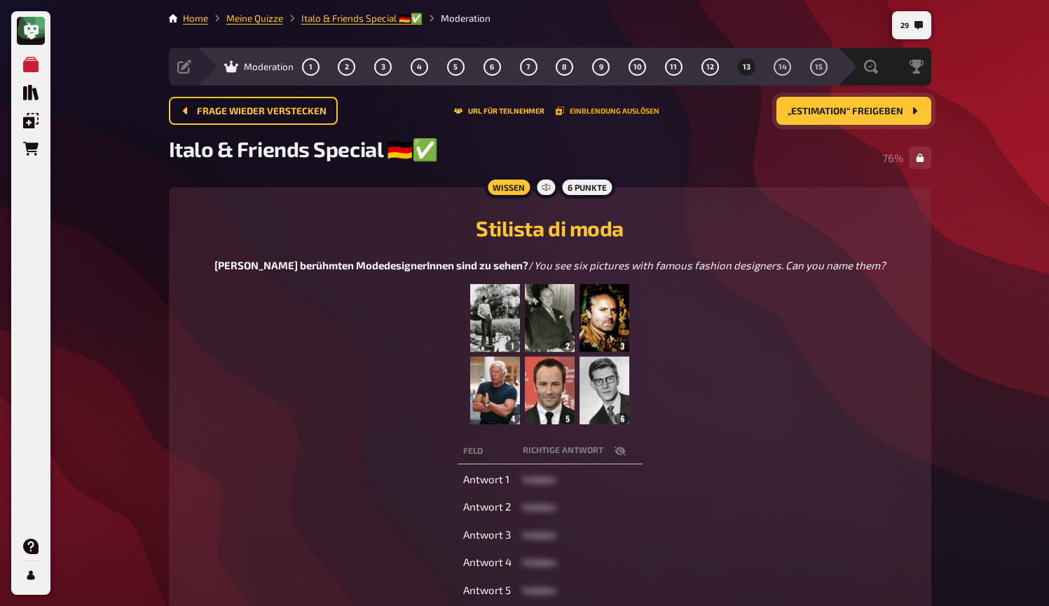
click at [637, 114] on button "Einblendung auslösen" at bounding box center [608, 111] width 104 height 8
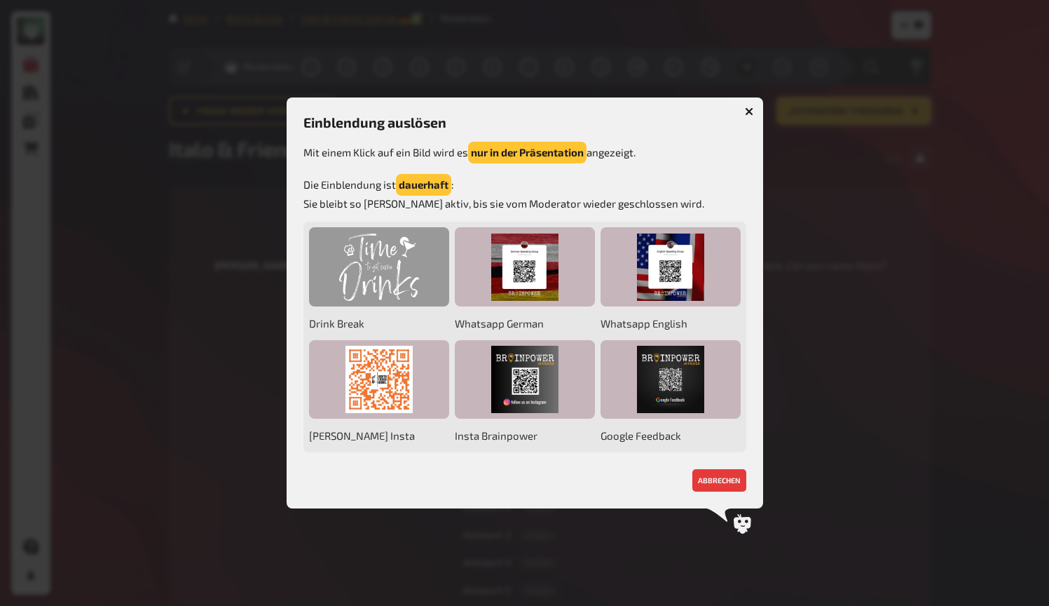
click at [335, 302] on div at bounding box center [379, 266] width 140 height 79
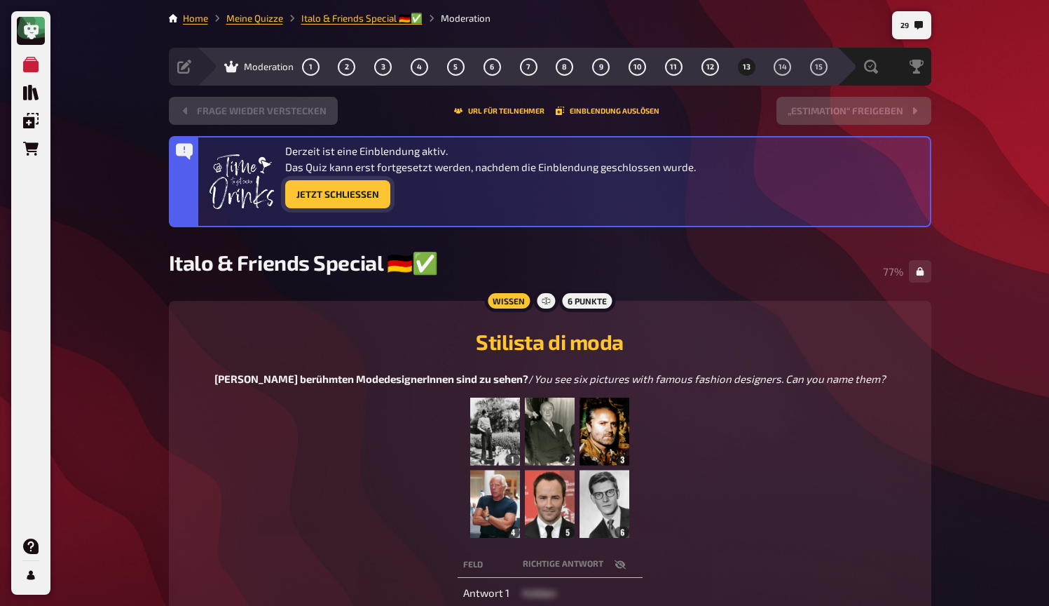
click at [340, 197] on button "Jetzt Schließen" at bounding box center [337, 194] width 105 height 28
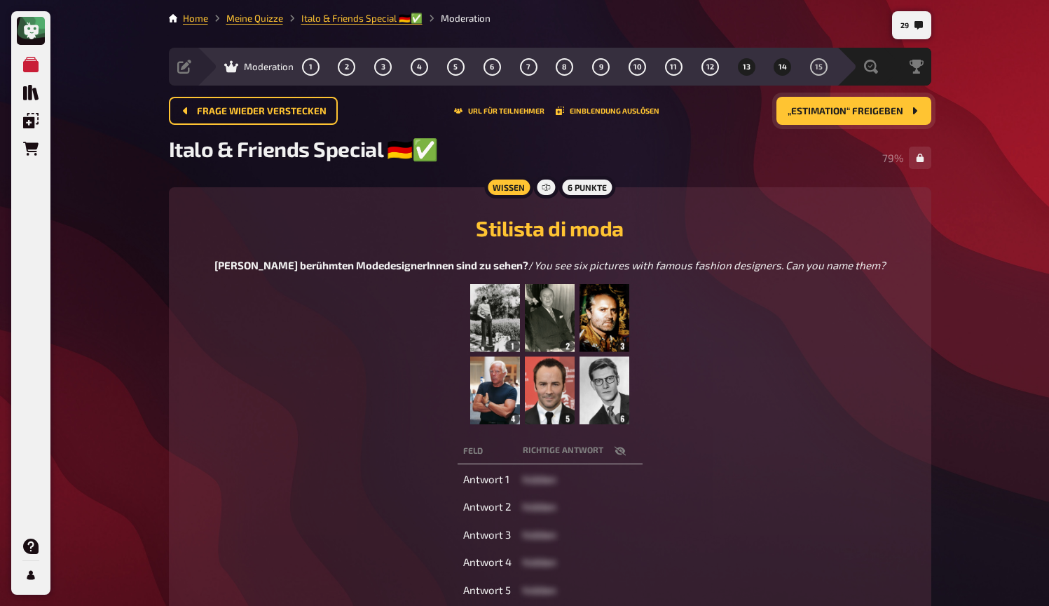
click at [783, 65] on span "14" at bounding box center [783, 67] width 8 height 8
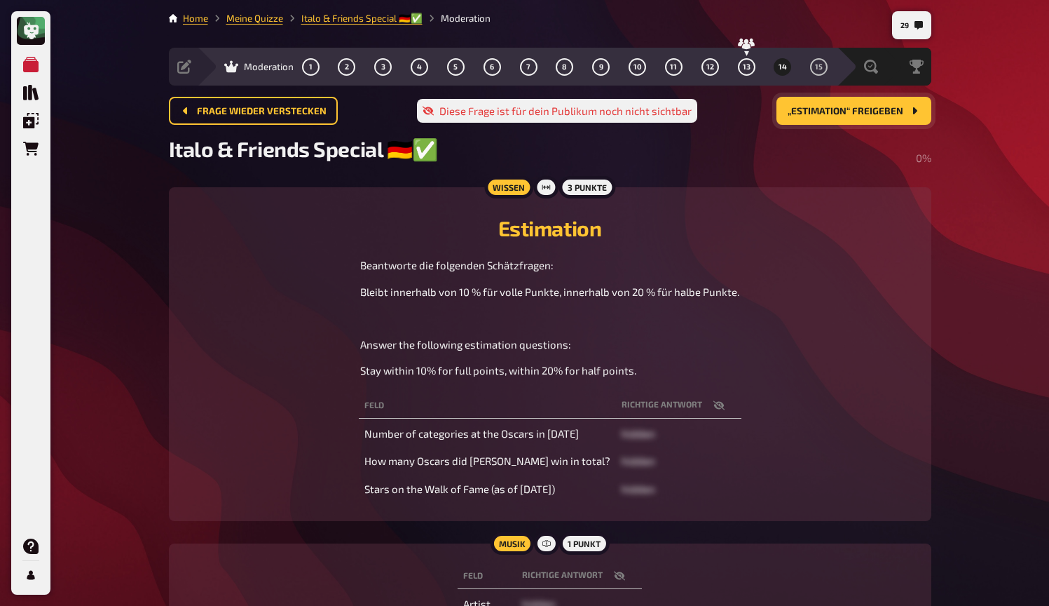
click at [815, 117] on button "„Estimation“ freigeben" at bounding box center [854, 111] width 155 height 28
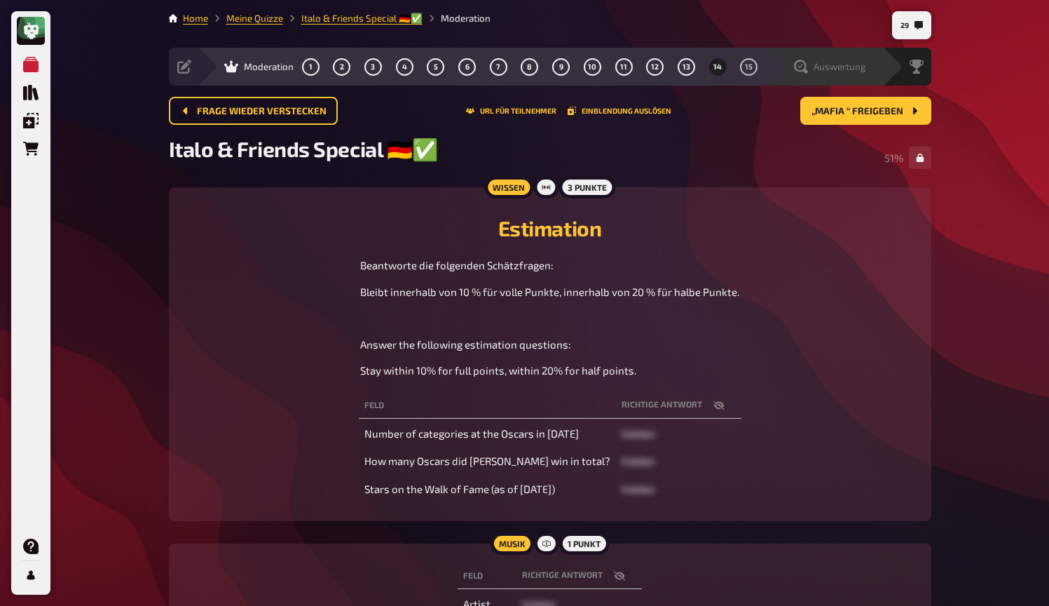
click at [837, 62] on span "Auswertung" at bounding box center [840, 66] width 53 height 11
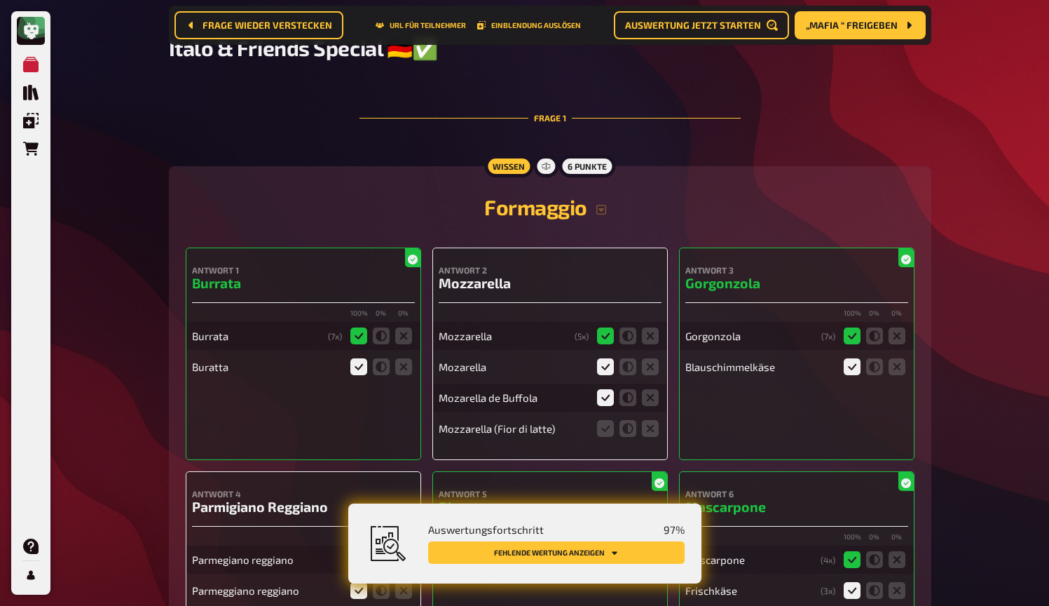
scroll to position [129, 0]
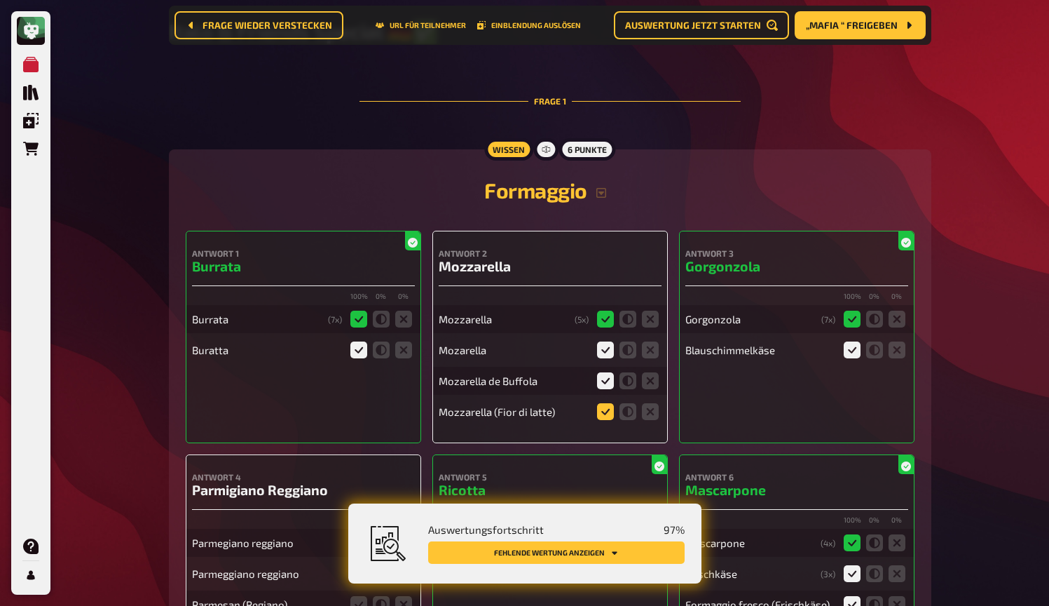
click at [607, 413] on icon at bounding box center [605, 411] width 17 height 17
click at [0, 0] on input "radio" at bounding box center [0, 0] width 0 height 0
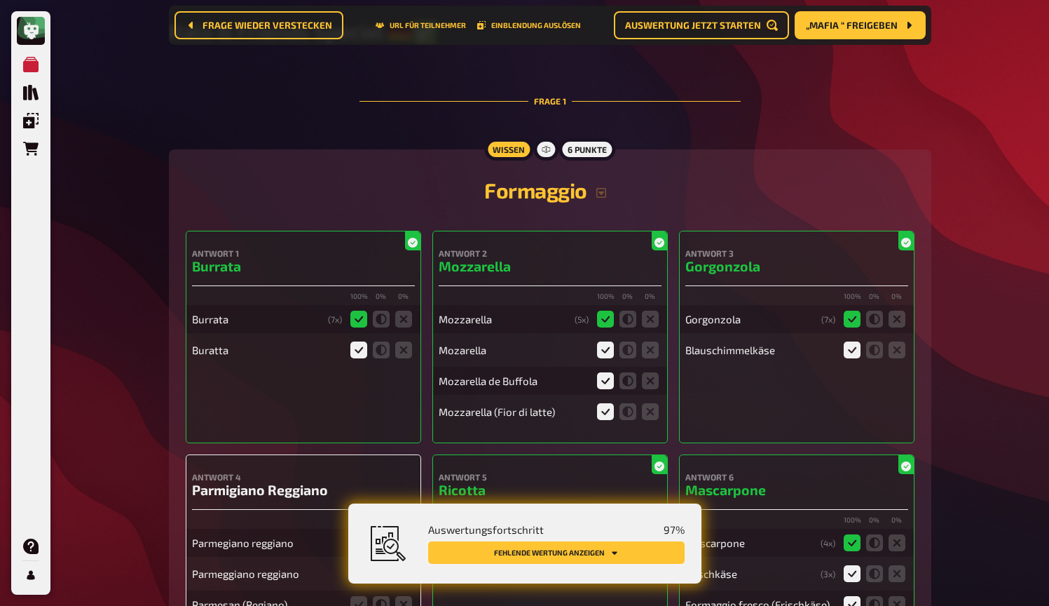
click at [632, 557] on button "Fehlende Wertung anzeigen" at bounding box center [556, 552] width 257 height 22
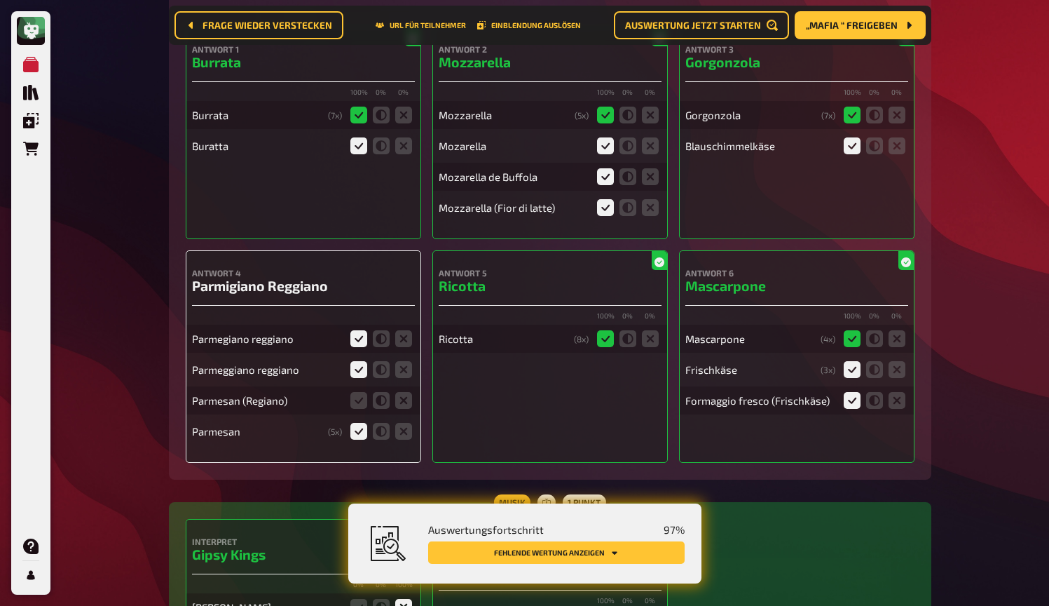
scroll to position [348, 0]
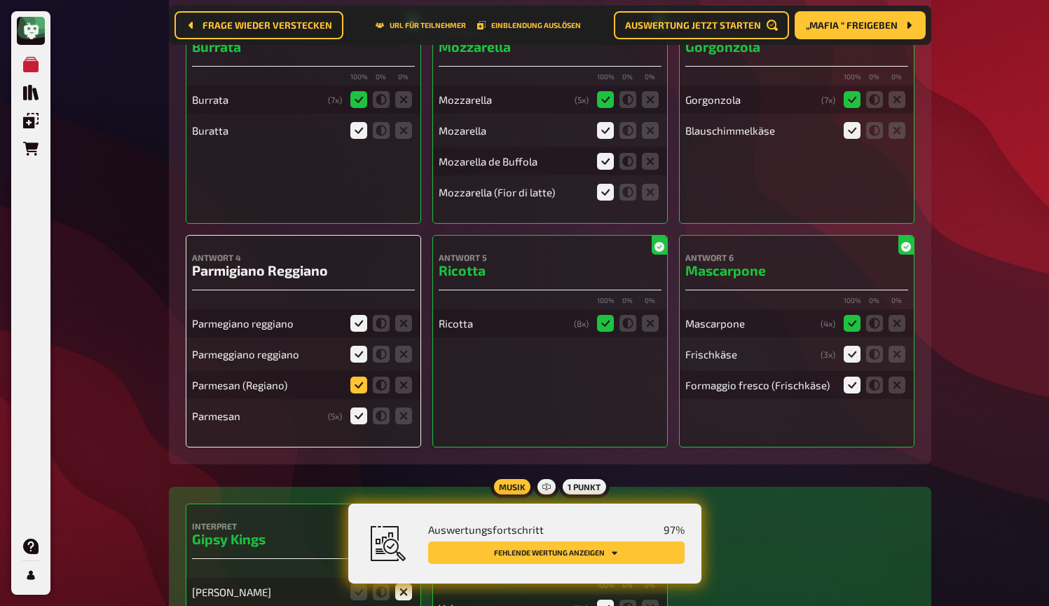
click at [362, 386] on icon at bounding box center [359, 384] width 17 height 17
click at [0, 0] on input "radio" at bounding box center [0, 0] width 0 height 0
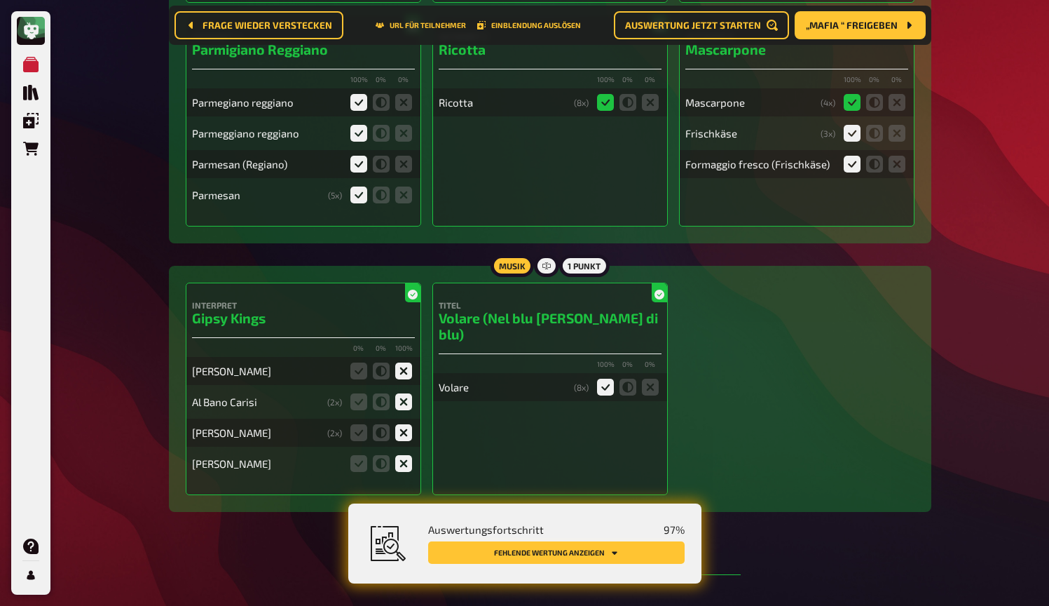
click at [641, 548] on button "Fehlende Wertung anzeigen" at bounding box center [556, 552] width 257 height 22
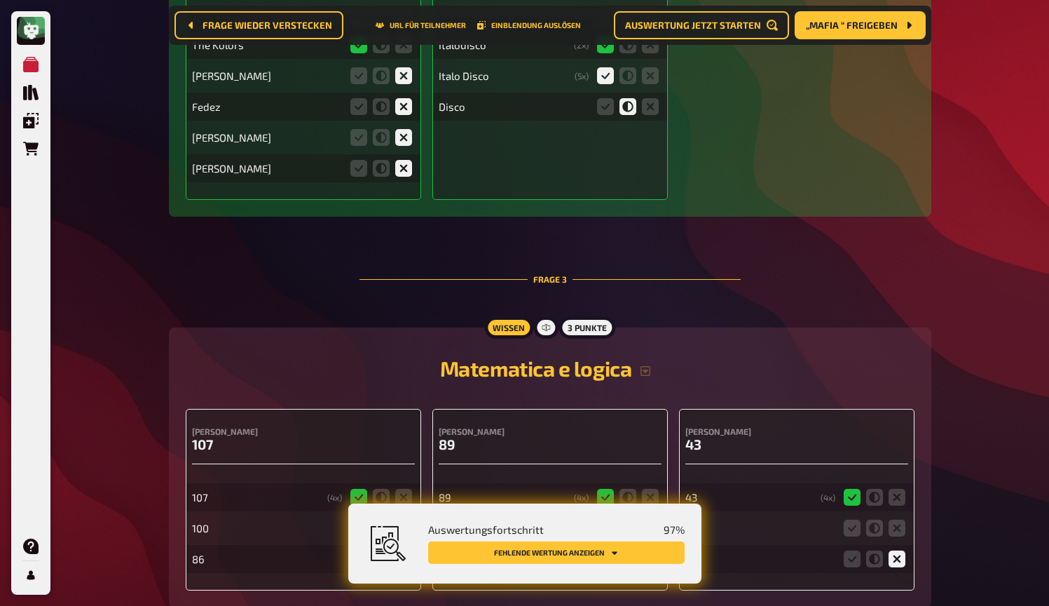
scroll to position [1789, 0]
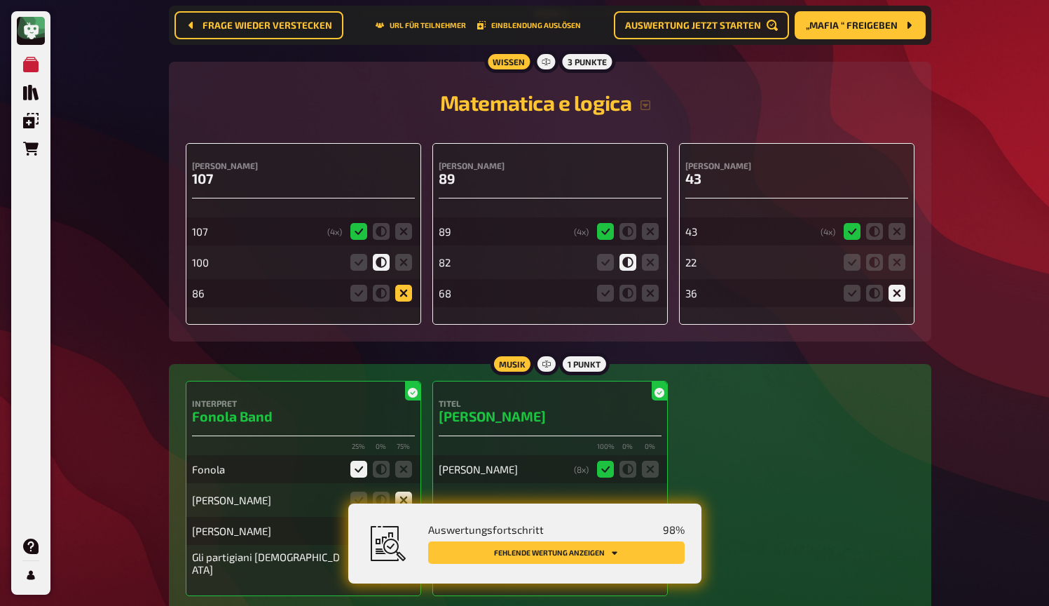
click at [404, 297] on icon at bounding box center [403, 293] width 17 height 17
click at [0, 0] on input "radio" at bounding box center [0, 0] width 0 height 0
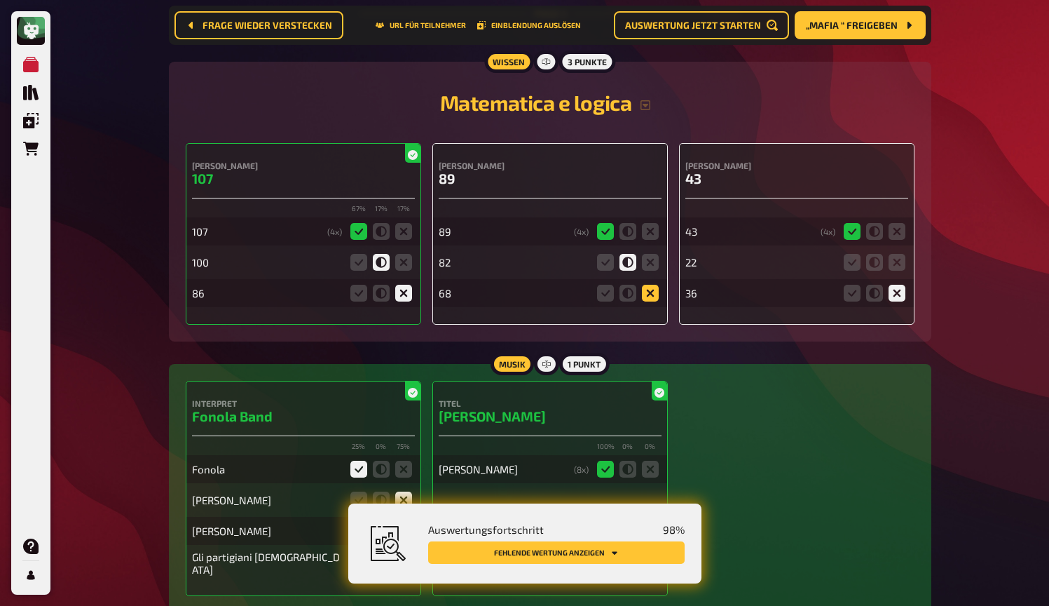
click at [655, 295] on icon at bounding box center [650, 293] width 17 height 17
click at [0, 0] on input "radio" at bounding box center [0, 0] width 0 height 0
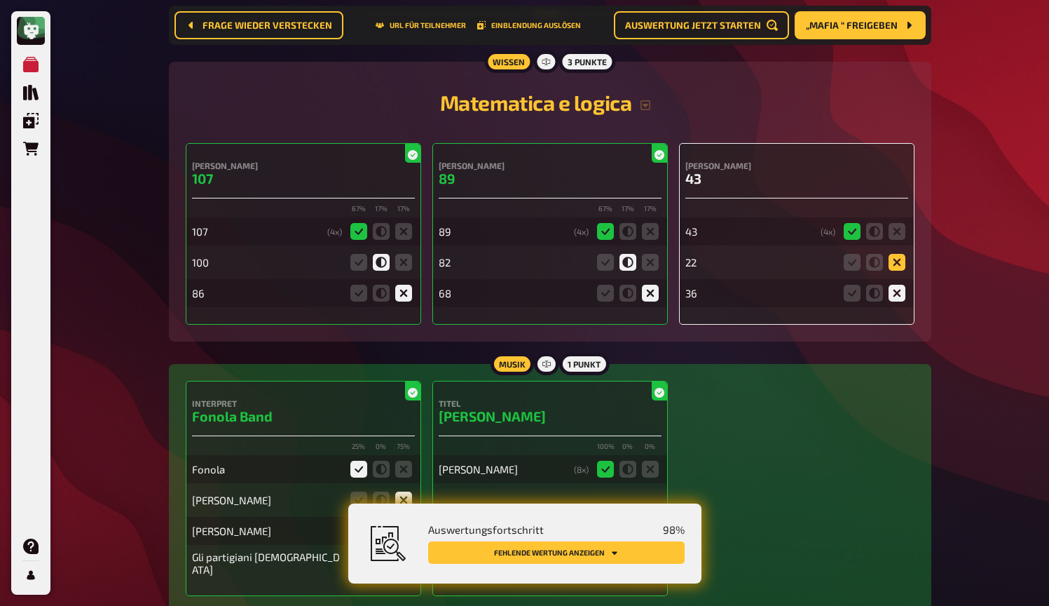
click at [896, 268] on icon at bounding box center [897, 262] width 17 height 17
click at [0, 0] on input "radio" at bounding box center [0, 0] width 0 height 0
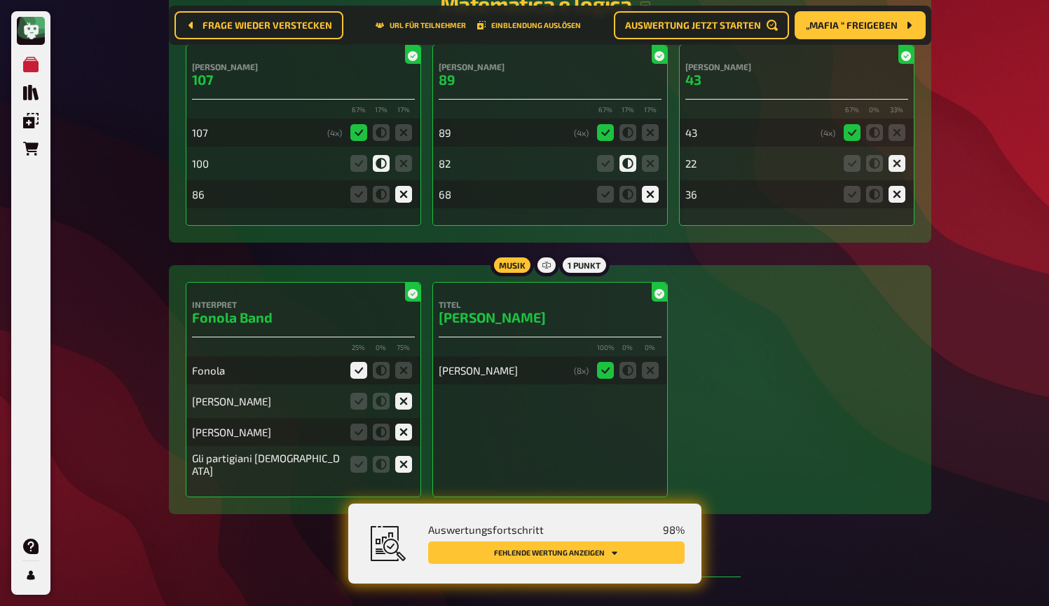
scroll to position [1875, 1]
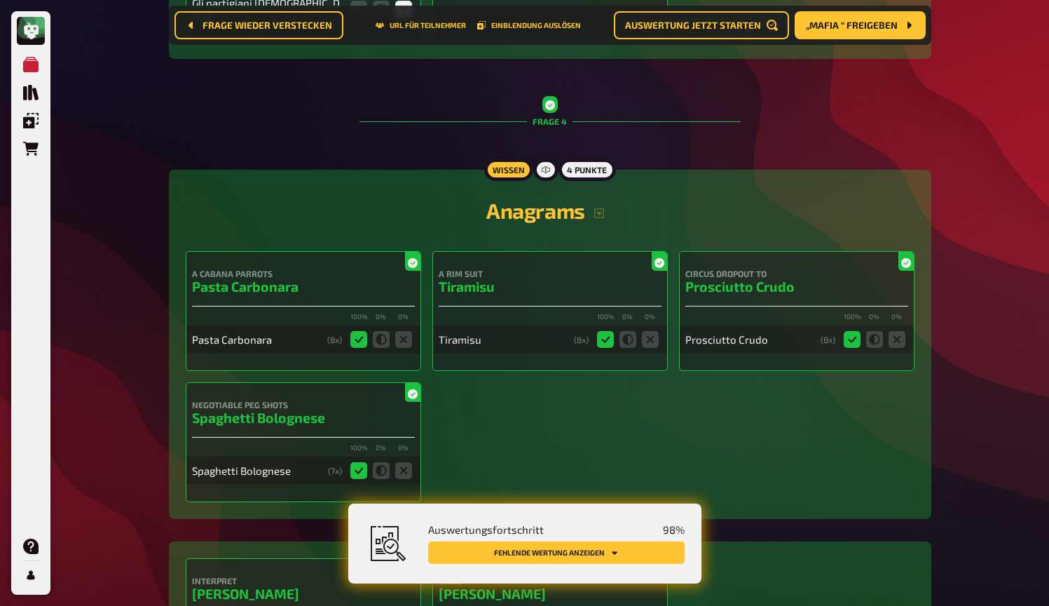
click at [654, 551] on button "Fehlende Wertung anzeigen" at bounding box center [556, 552] width 257 height 22
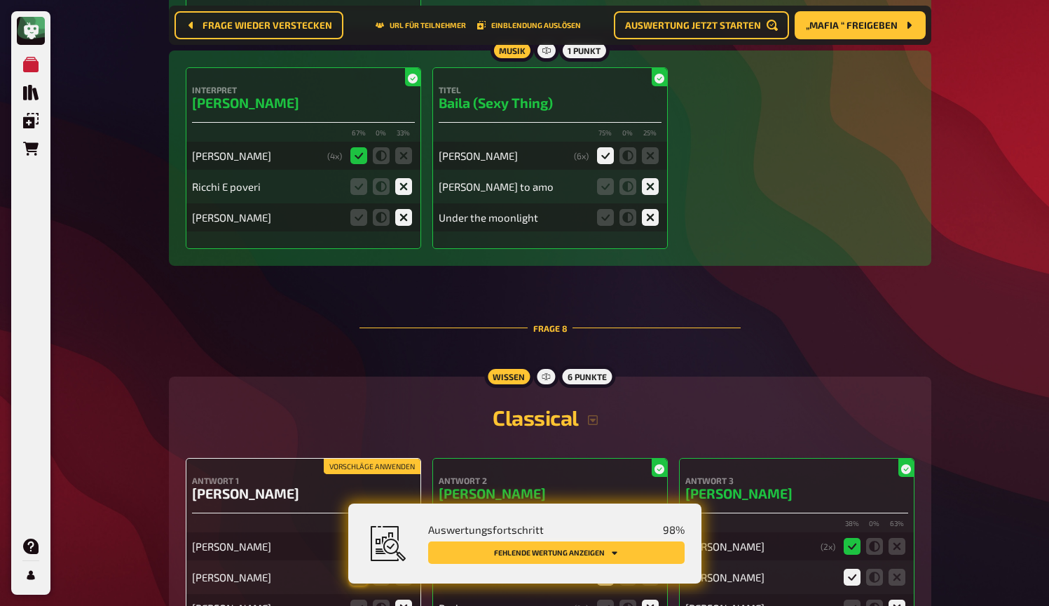
scroll to position [5996, 0]
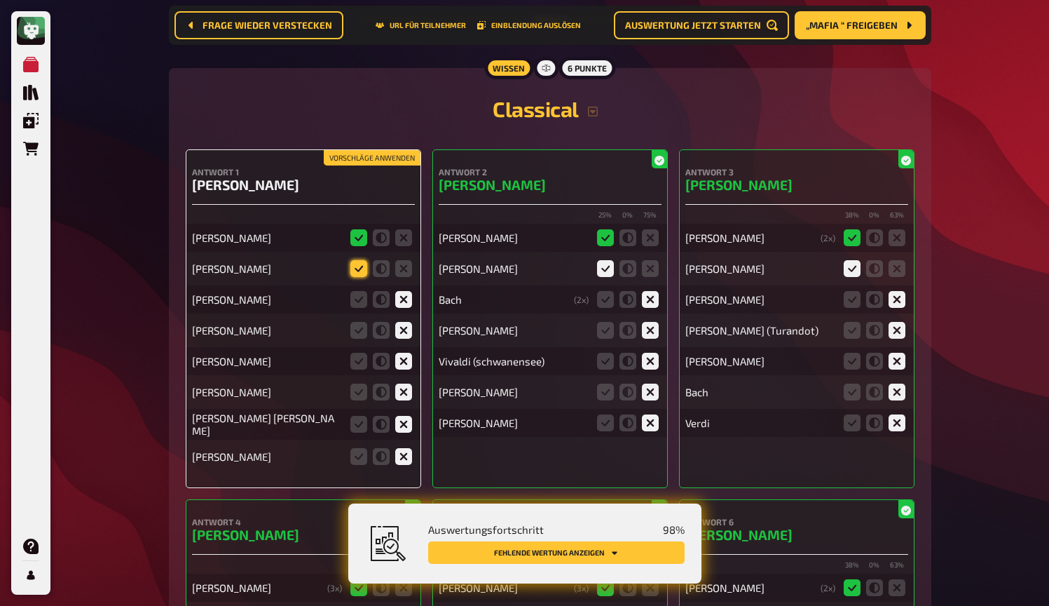
click at [355, 263] on icon at bounding box center [359, 268] width 17 height 17
click at [0, 0] on input "radio" at bounding box center [0, 0] width 0 height 0
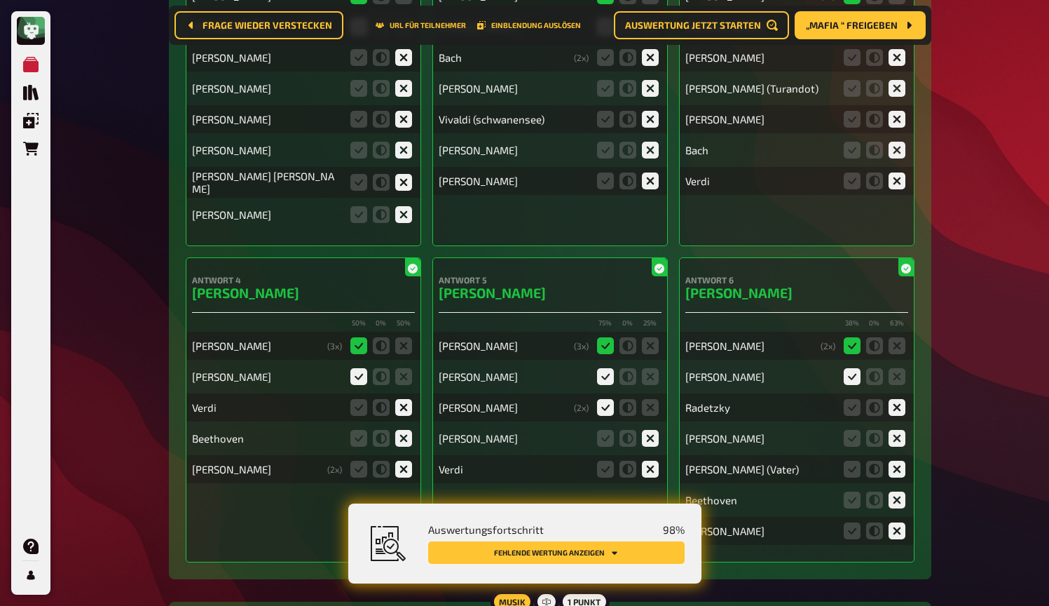
click at [637, 553] on button "Fehlende Wertung anzeigen" at bounding box center [556, 552] width 257 height 22
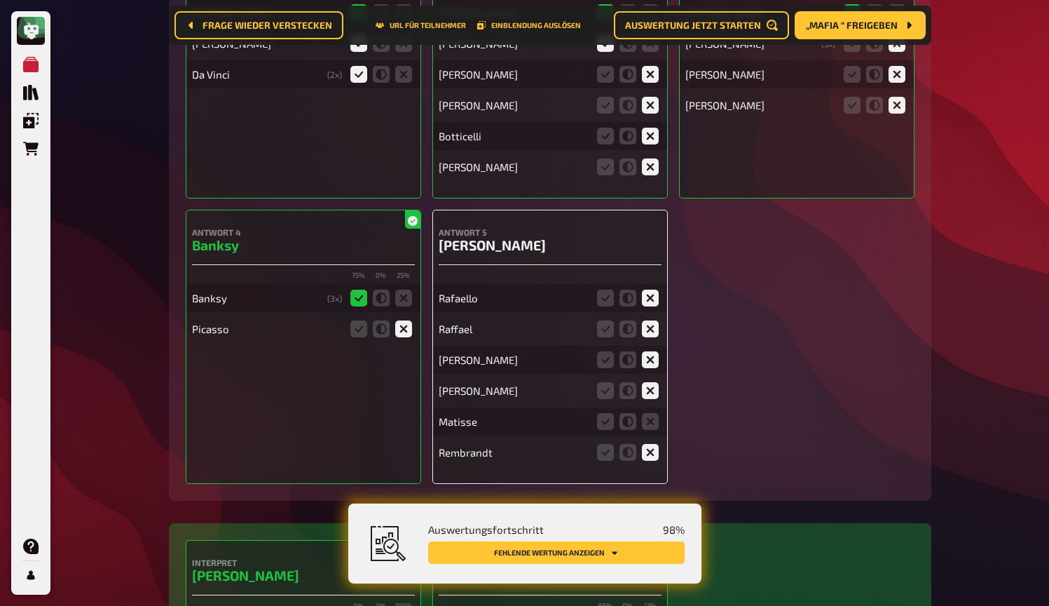
scroll to position [9007, 0]
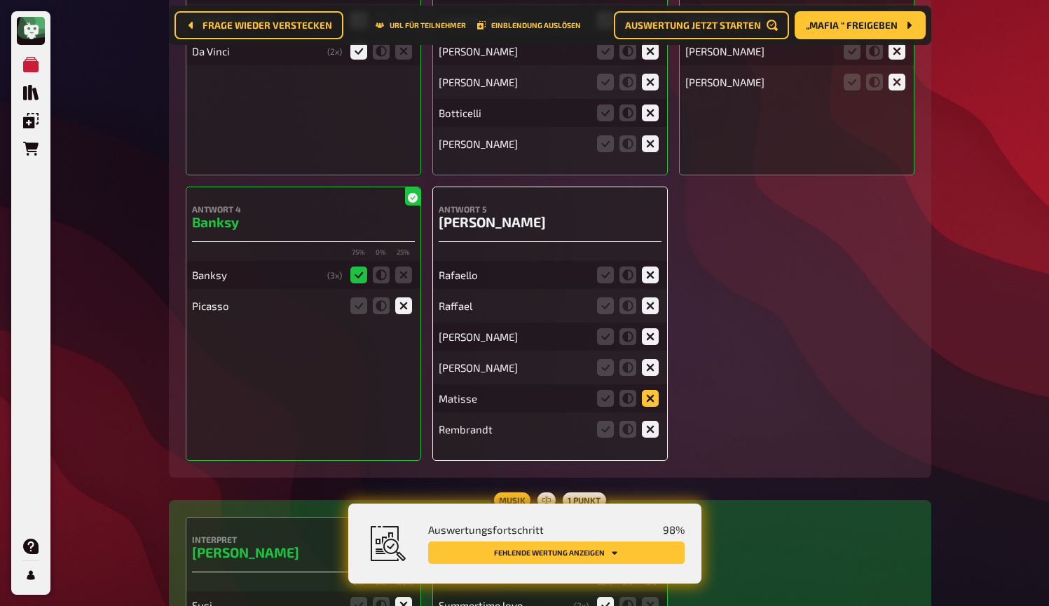
click at [646, 393] on icon at bounding box center [650, 398] width 17 height 17
click at [0, 0] on input "radio" at bounding box center [0, 0] width 0 height 0
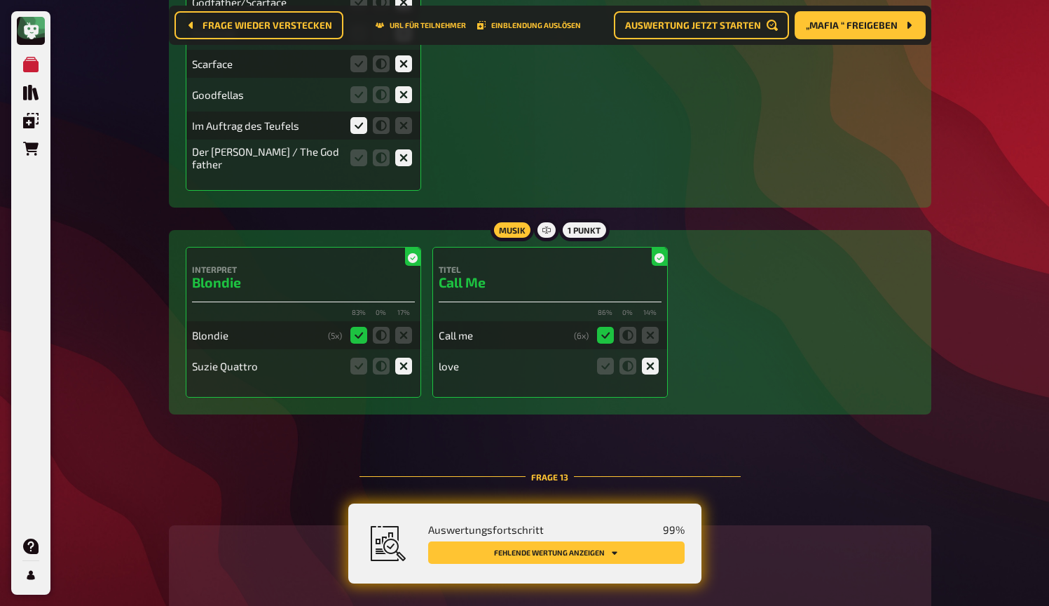
scroll to position [10269, 0]
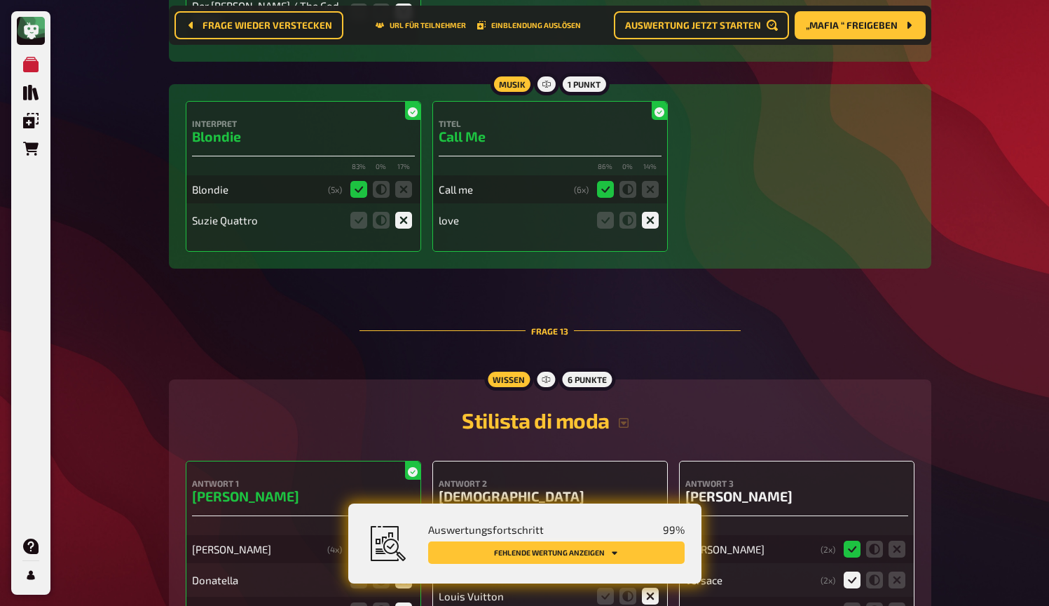
click at [639, 558] on button "Fehlende Wertung anzeigen" at bounding box center [556, 552] width 257 height 22
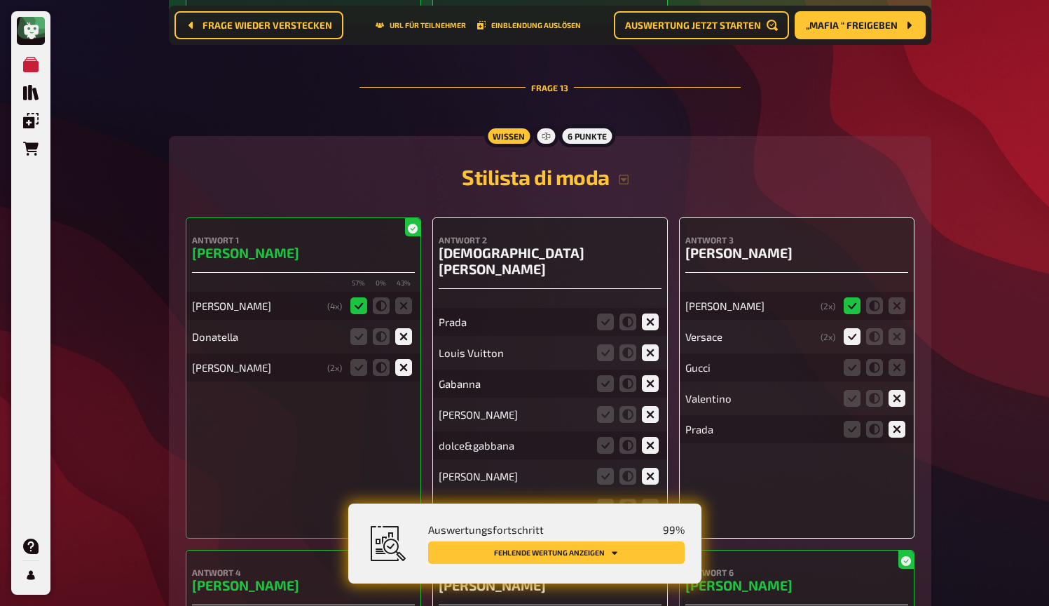
scroll to position [10575, 0]
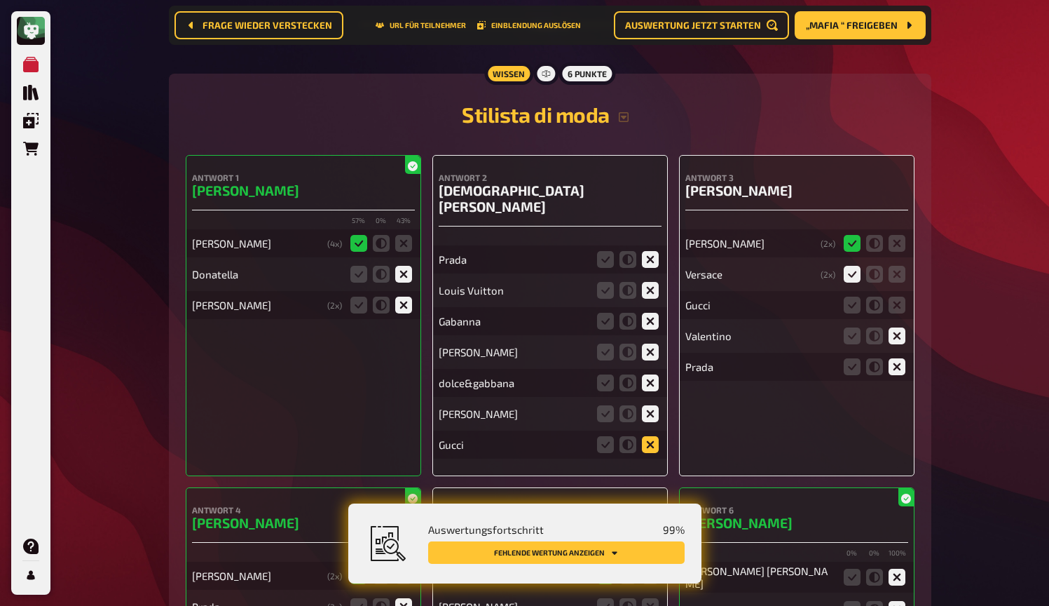
click at [649, 436] on icon at bounding box center [650, 444] width 17 height 17
click at [0, 0] on input "radio" at bounding box center [0, 0] width 0 height 0
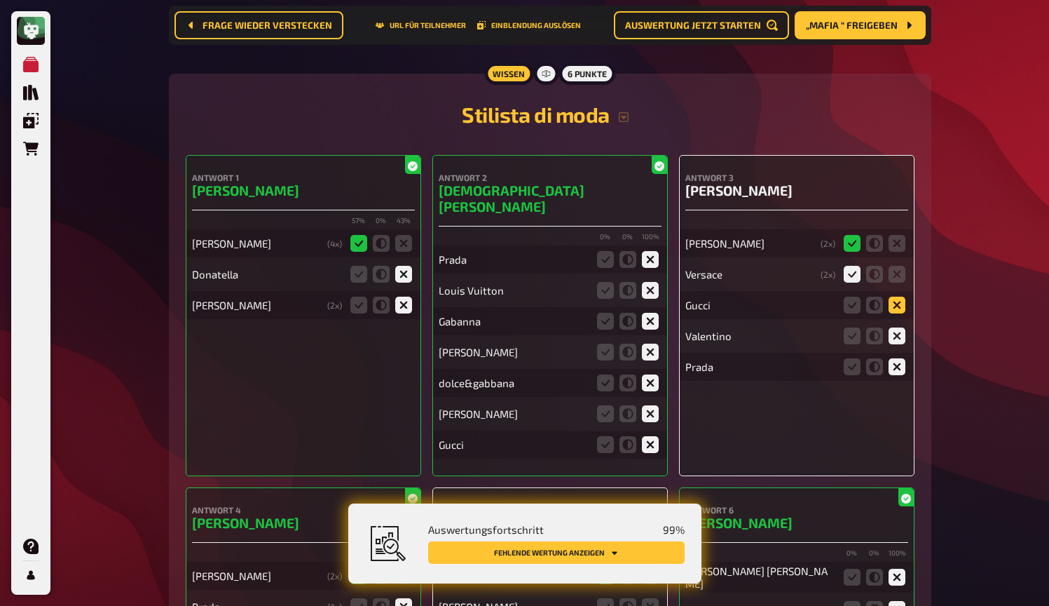
click at [899, 297] on icon at bounding box center [897, 305] width 17 height 17
click at [0, 0] on input "radio" at bounding box center [0, 0] width 0 height 0
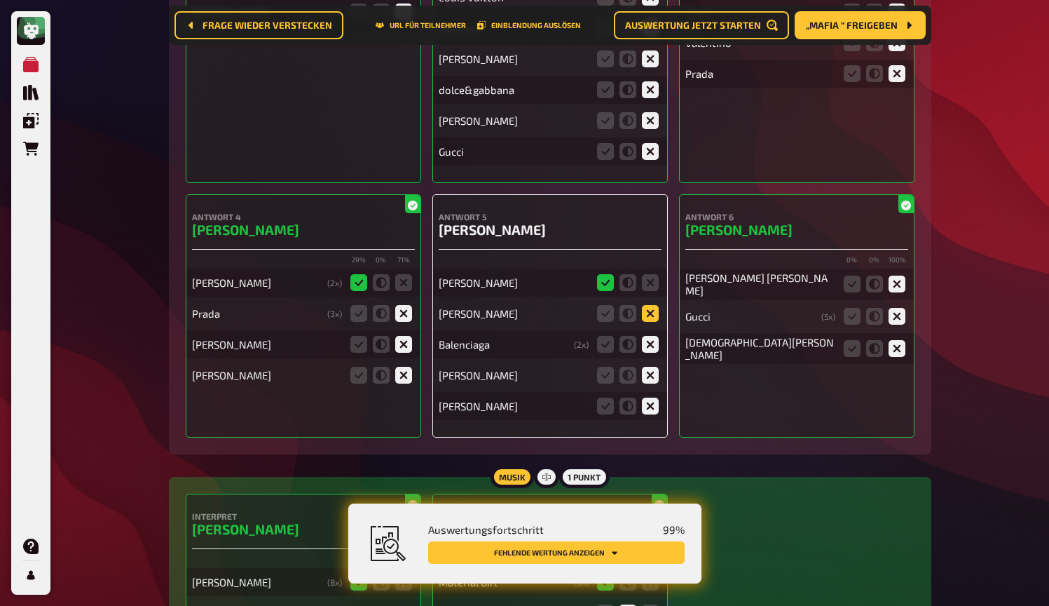
scroll to position [10885, 0]
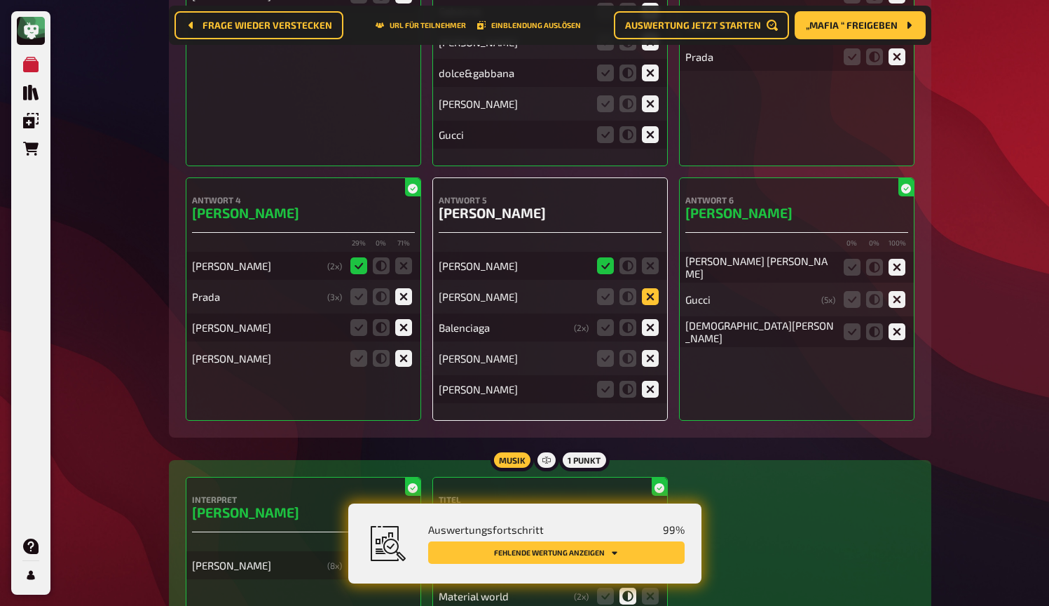
click at [651, 288] on icon at bounding box center [650, 296] width 17 height 17
click at [0, 0] on input "radio" at bounding box center [0, 0] width 0 height 0
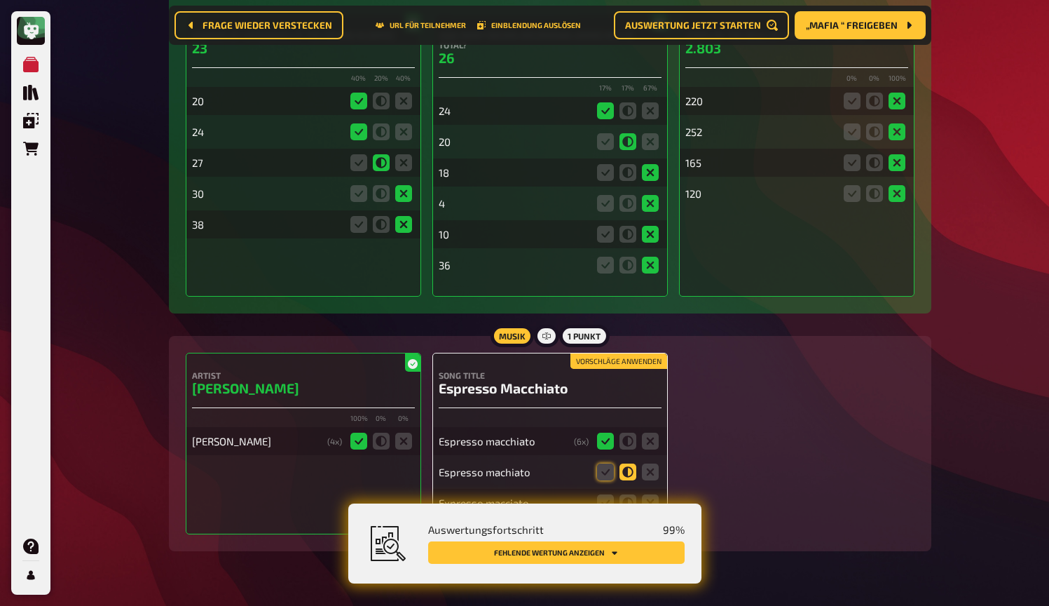
scroll to position [11708, 0]
click at [611, 464] on icon at bounding box center [605, 472] width 17 height 17
click at [0, 0] on input "radio" at bounding box center [0, 0] width 0 height 0
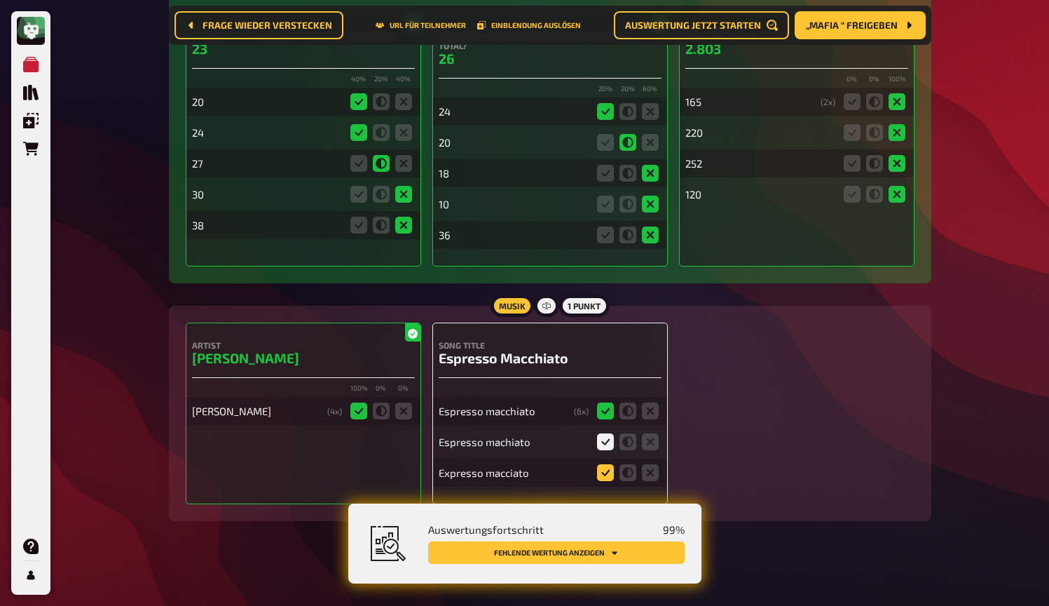
click at [601, 464] on icon at bounding box center [605, 472] width 17 height 17
click at [0, 0] on input "radio" at bounding box center [0, 0] width 0 height 0
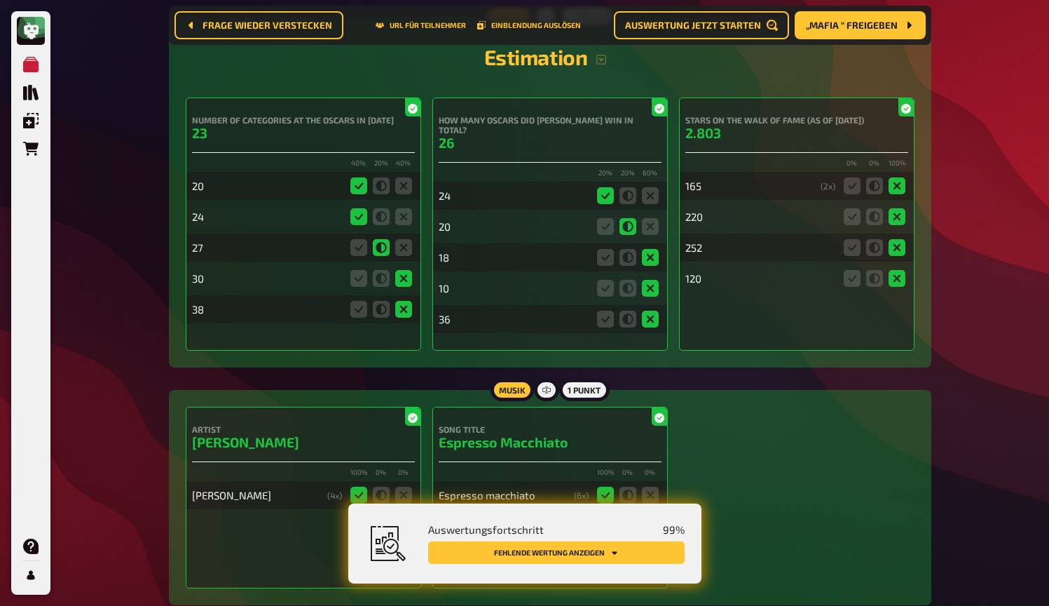
click at [657, 551] on button "Fehlende Wertung anzeigen" at bounding box center [556, 552] width 257 height 22
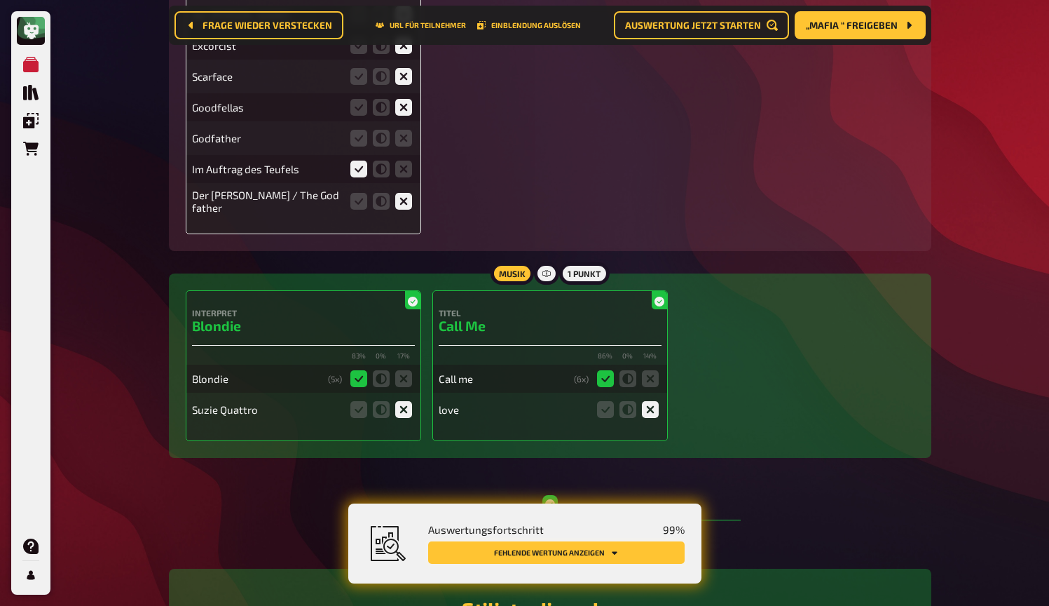
scroll to position [9823, 0]
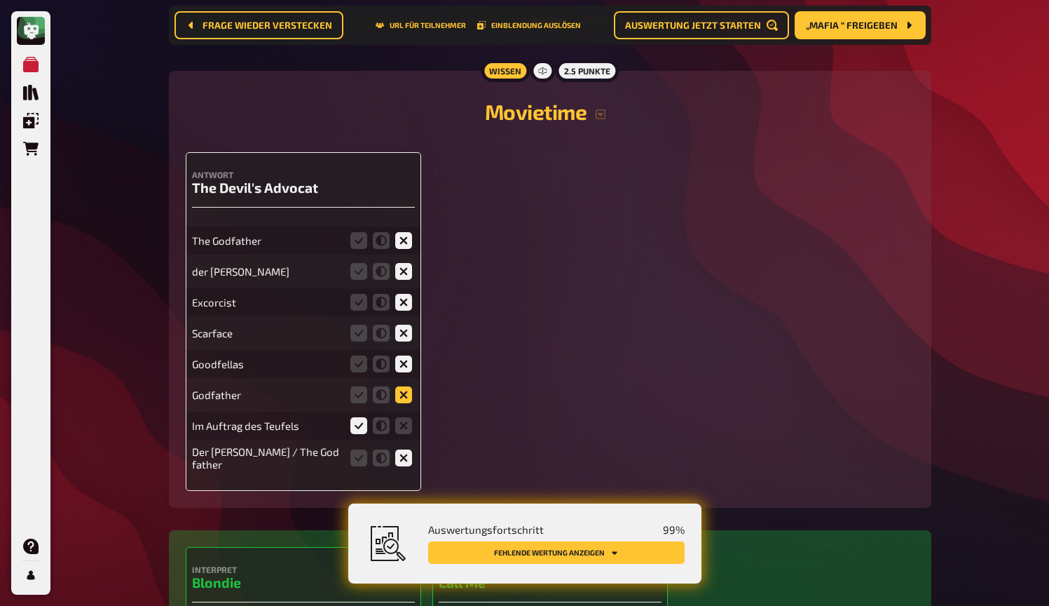
click at [400, 386] on icon at bounding box center [403, 394] width 17 height 17
click at [0, 0] on input "radio" at bounding box center [0, 0] width 0 height 0
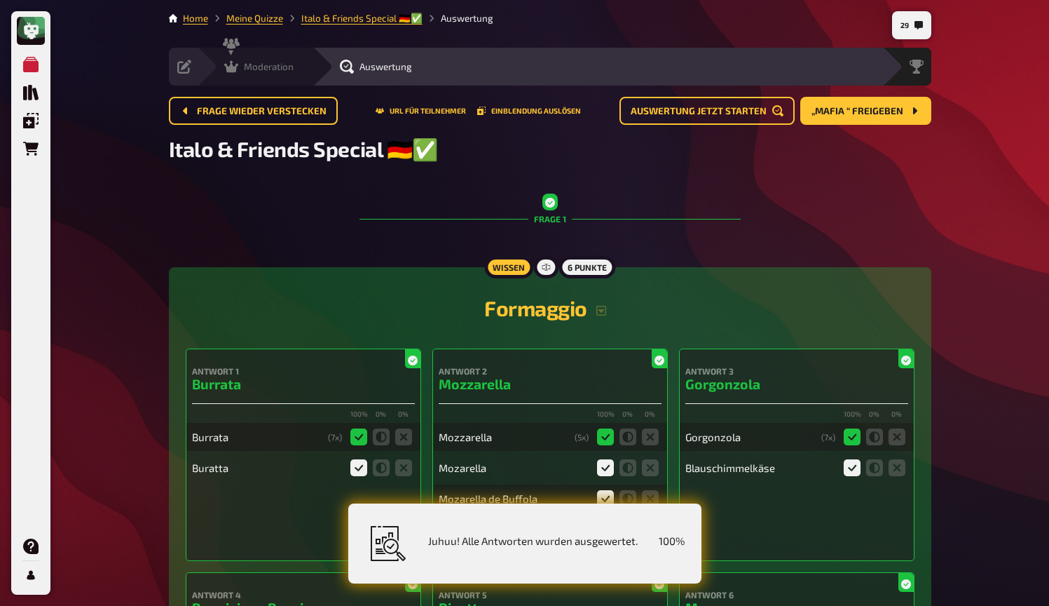
scroll to position [0, 0]
click at [233, 71] on icon at bounding box center [231, 67] width 14 height 12
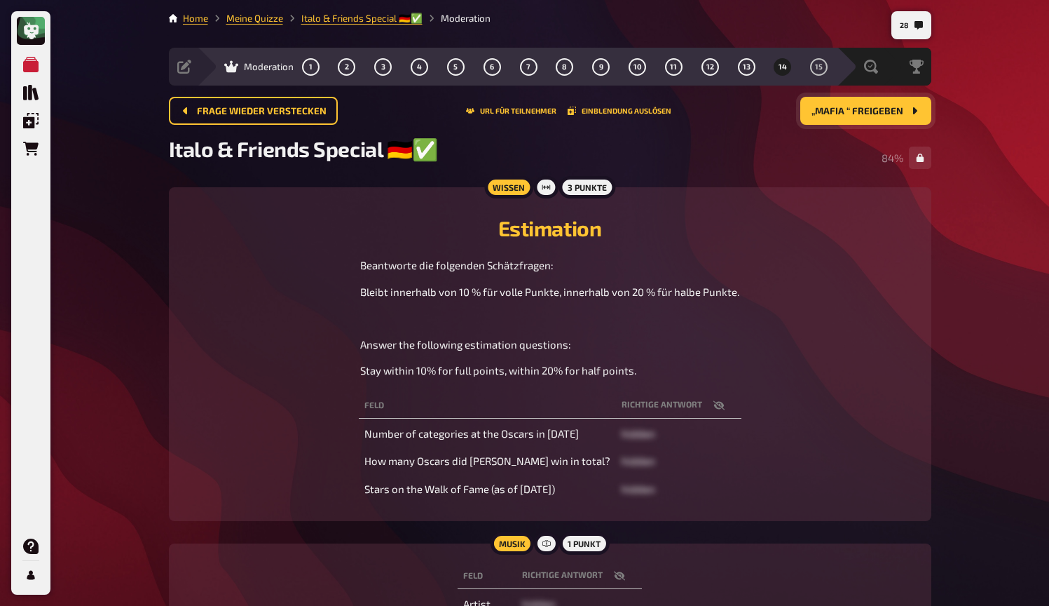
click at [827, 116] on span "„Mafia “ freigeben" at bounding box center [858, 112] width 92 height 10
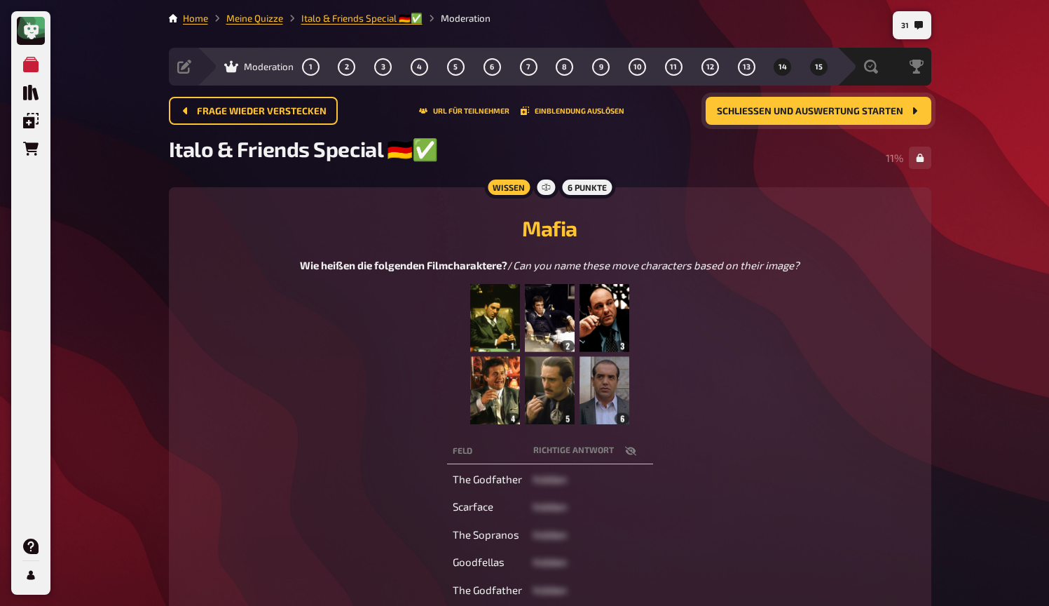
click at [782, 63] on span "14" at bounding box center [783, 67] width 8 height 8
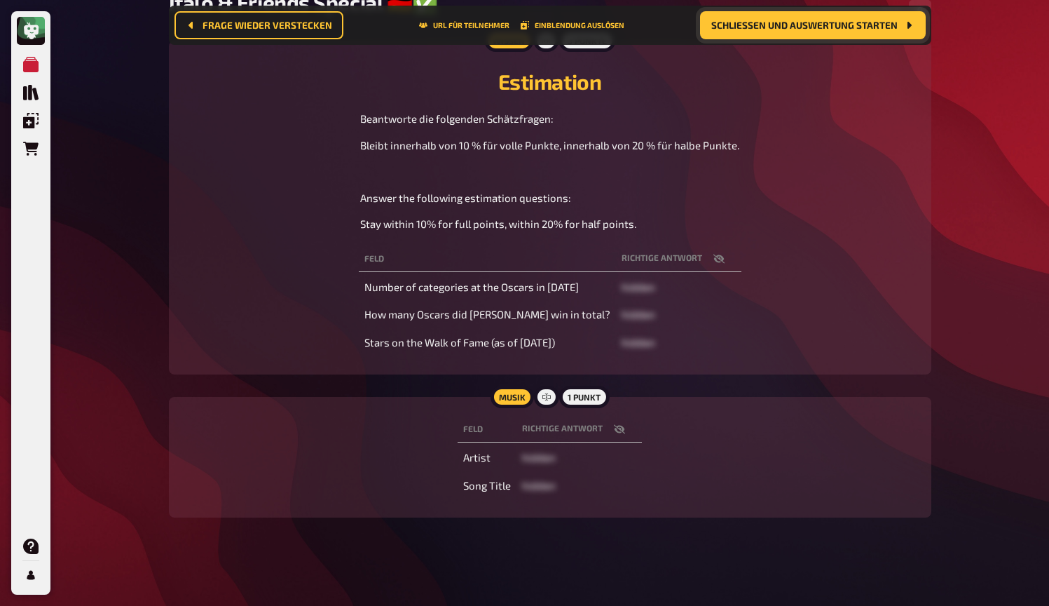
scroll to position [157, 0]
click at [714, 259] on icon "button" at bounding box center [719, 259] width 11 height 11
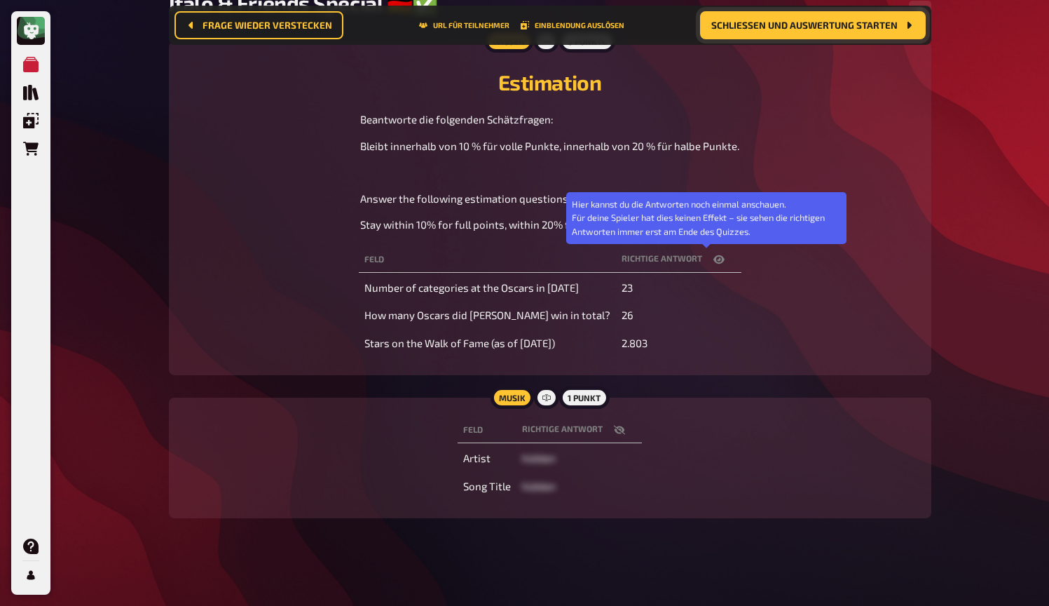
click at [714, 259] on icon "button" at bounding box center [719, 259] width 11 height 8
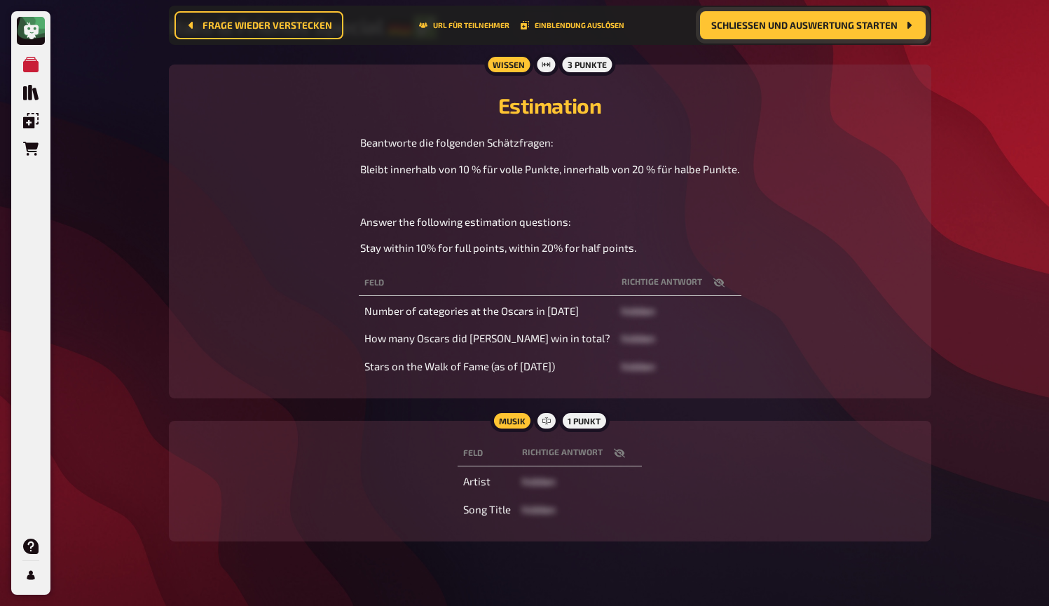
scroll to position [123, 0]
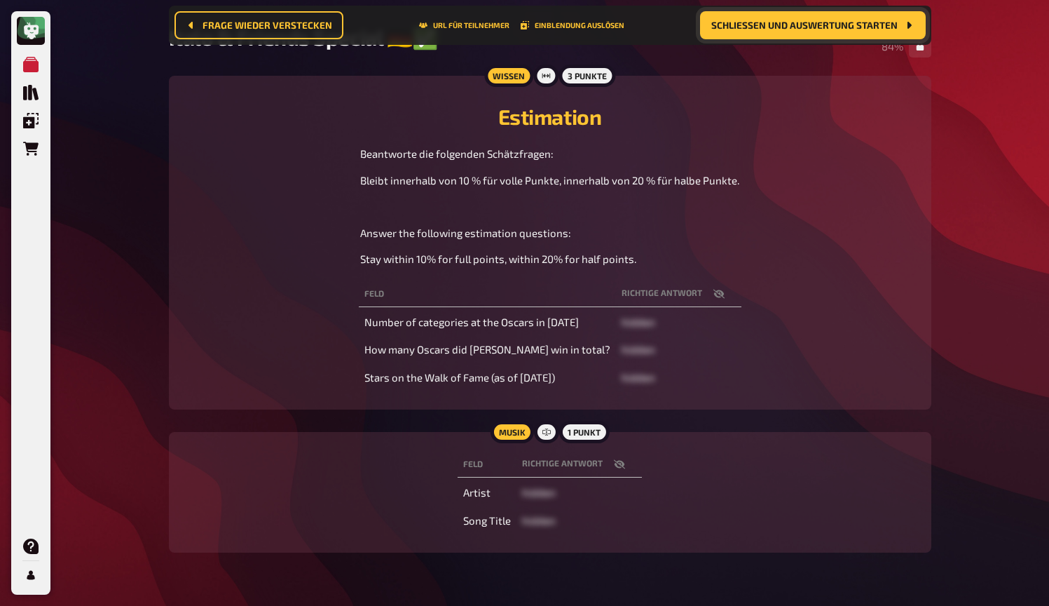
click at [713, 296] on icon "button" at bounding box center [718, 293] width 11 height 9
click at [714, 291] on icon "button" at bounding box center [719, 293] width 11 height 11
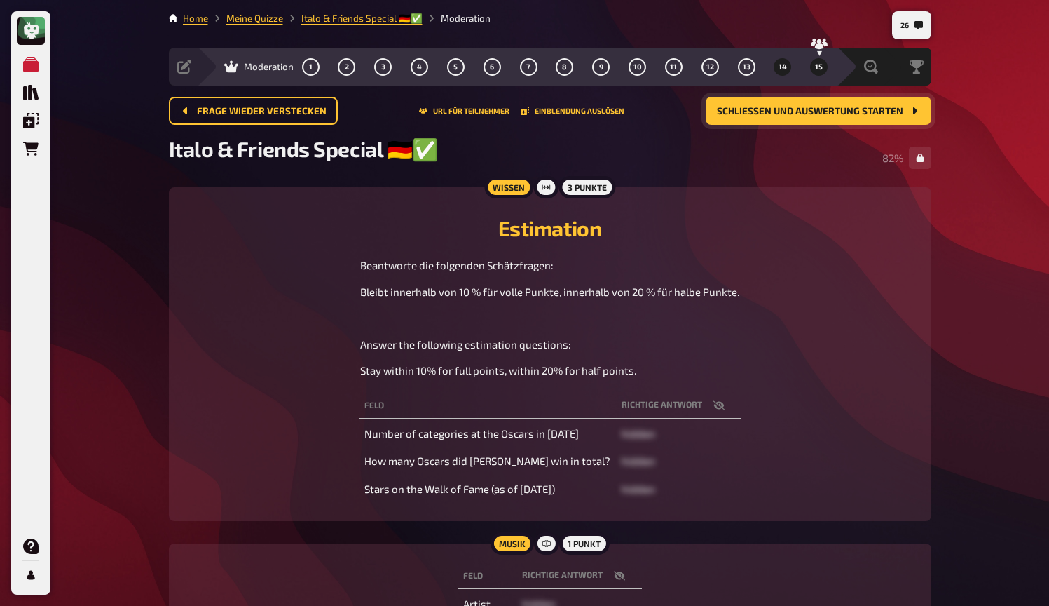
scroll to position [0, 0]
click at [819, 69] on span "15" at bounding box center [819, 67] width 8 height 8
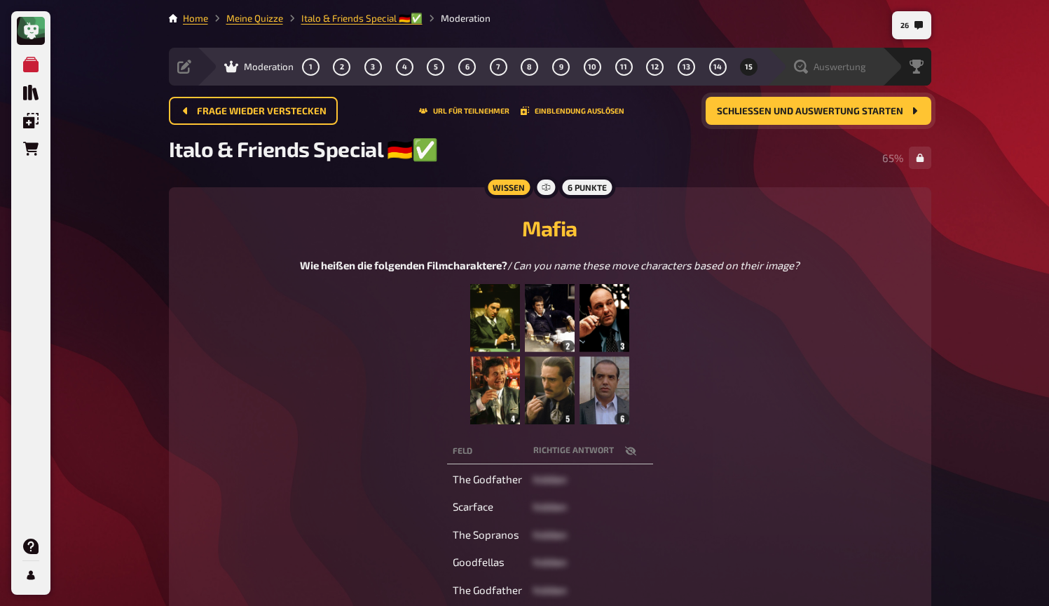
click at [862, 58] on div "Auswertung" at bounding box center [825, 67] width 116 height 38
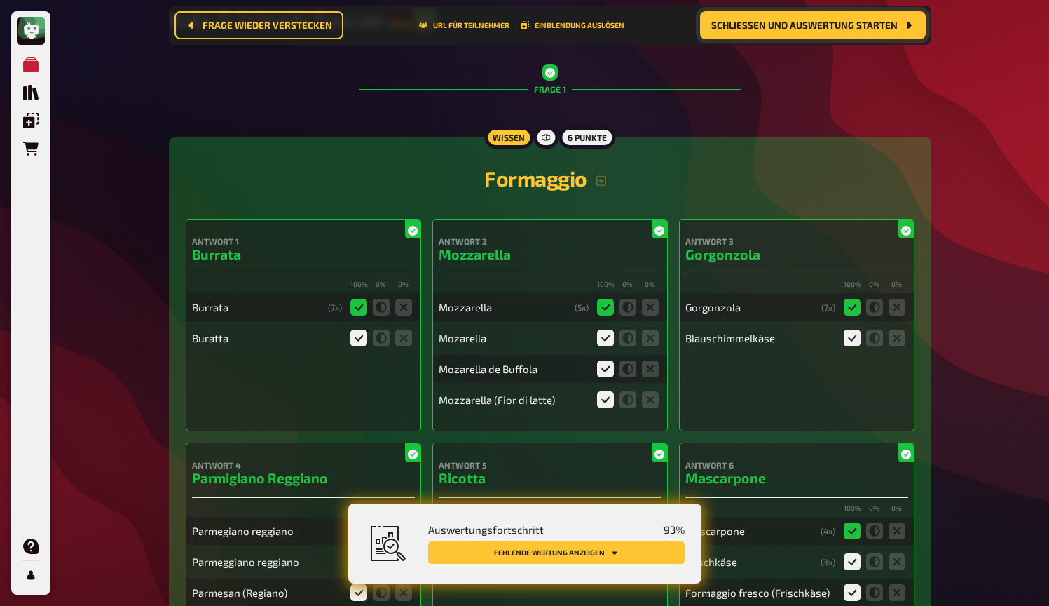
click at [617, 546] on button "Fehlende Wertung anzeigen" at bounding box center [556, 552] width 257 height 22
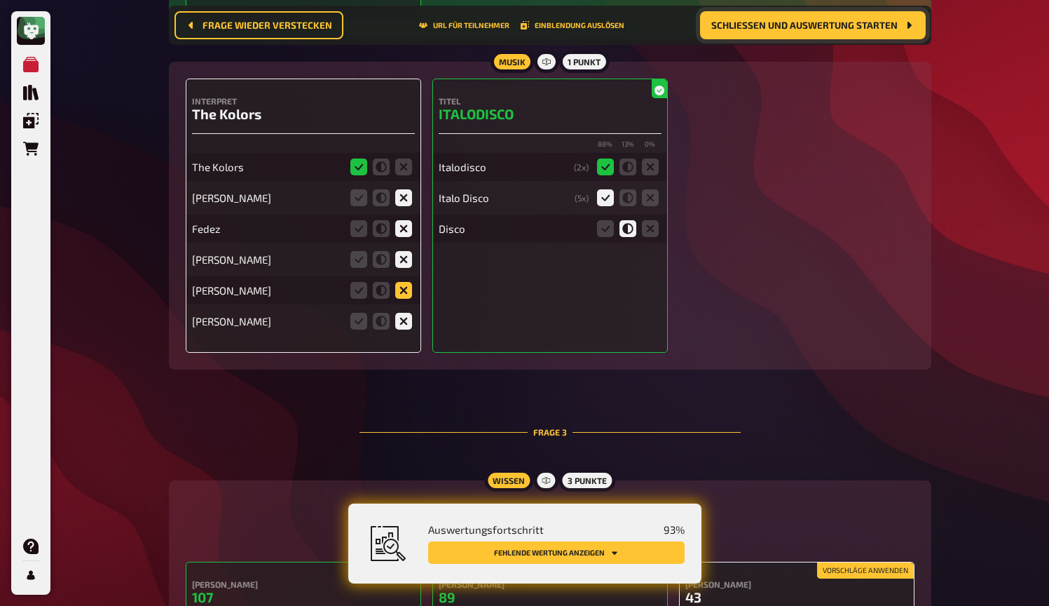
click at [402, 293] on icon at bounding box center [403, 290] width 17 height 17
click at [0, 0] on input "radio" at bounding box center [0, 0] width 0 height 0
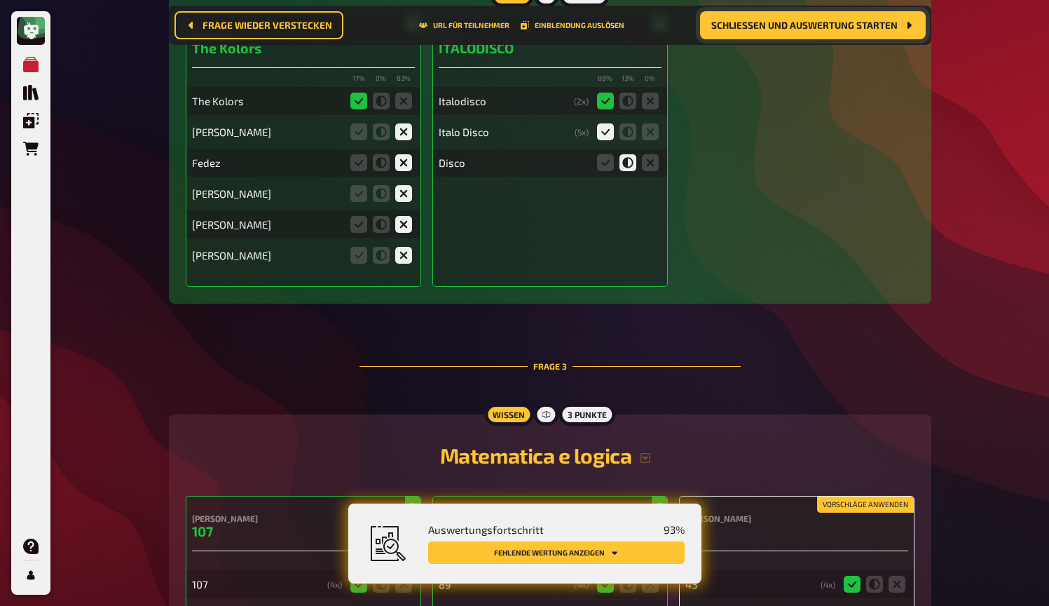
click at [576, 550] on button "Fehlende Wertung anzeigen" at bounding box center [556, 552] width 257 height 22
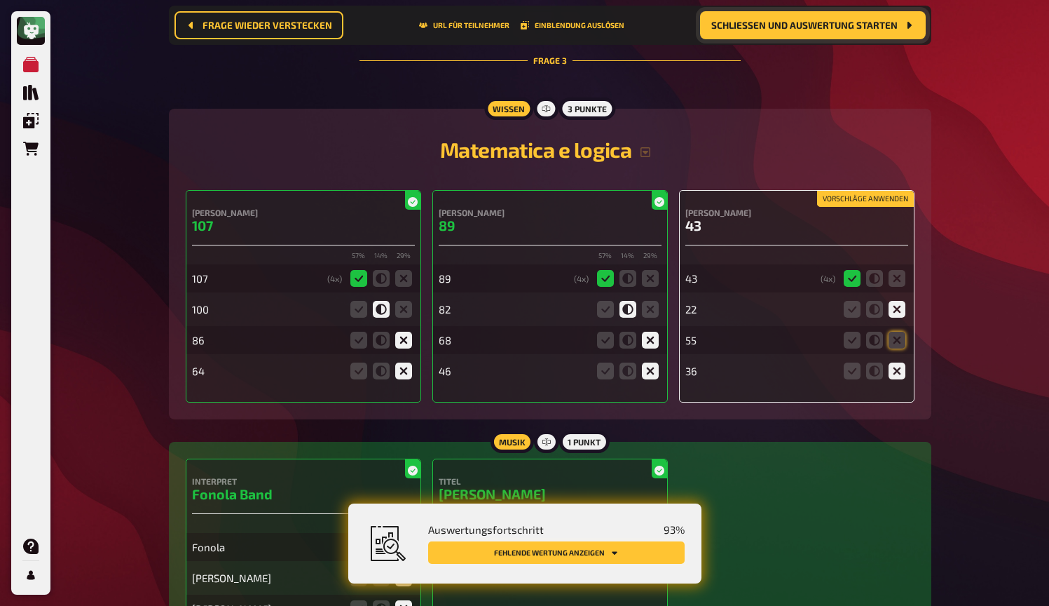
scroll to position [1820, 0]
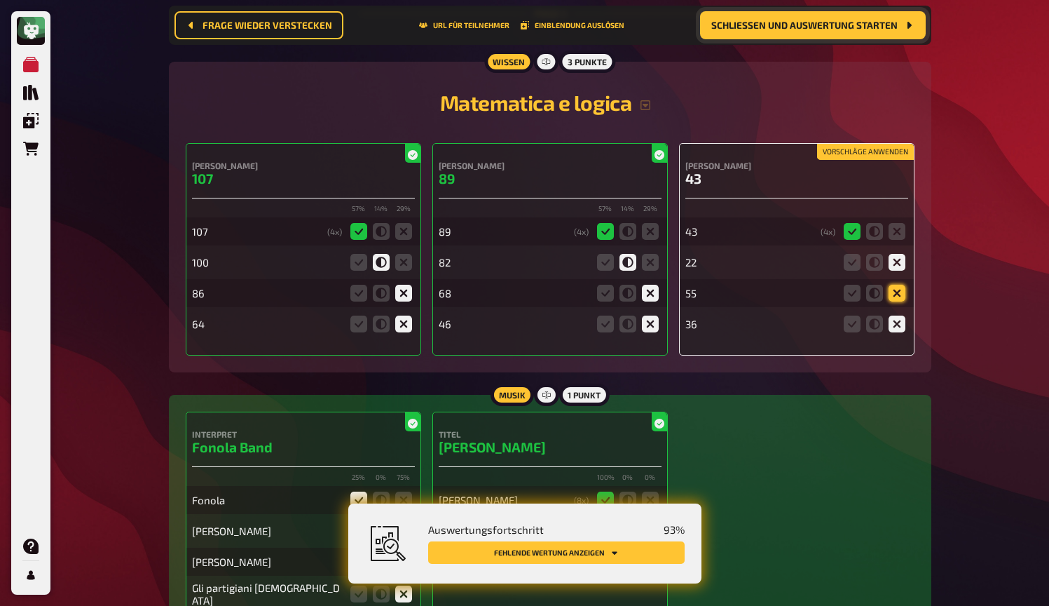
click at [899, 294] on icon at bounding box center [897, 293] width 17 height 17
click at [0, 0] on input "radio" at bounding box center [0, 0] width 0 height 0
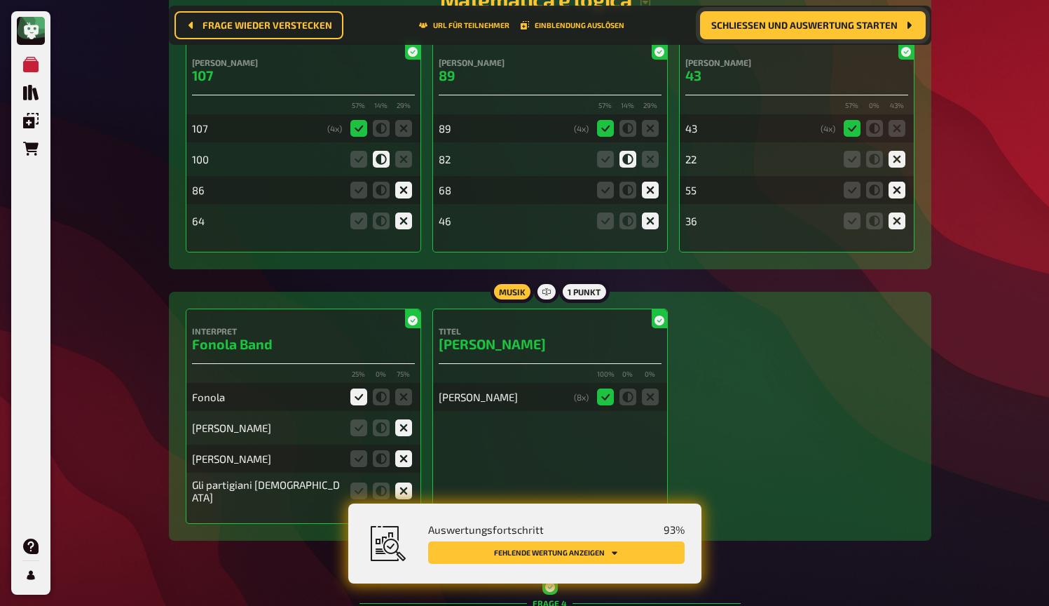
scroll to position [1923, 0]
click at [877, 193] on icon at bounding box center [874, 190] width 17 height 17
click at [0, 0] on input "radio" at bounding box center [0, 0] width 0 height 0
click at [791, 29] on span "Schließen und Auswertung starten" at bounding box center [805, 25] width 186 height 10
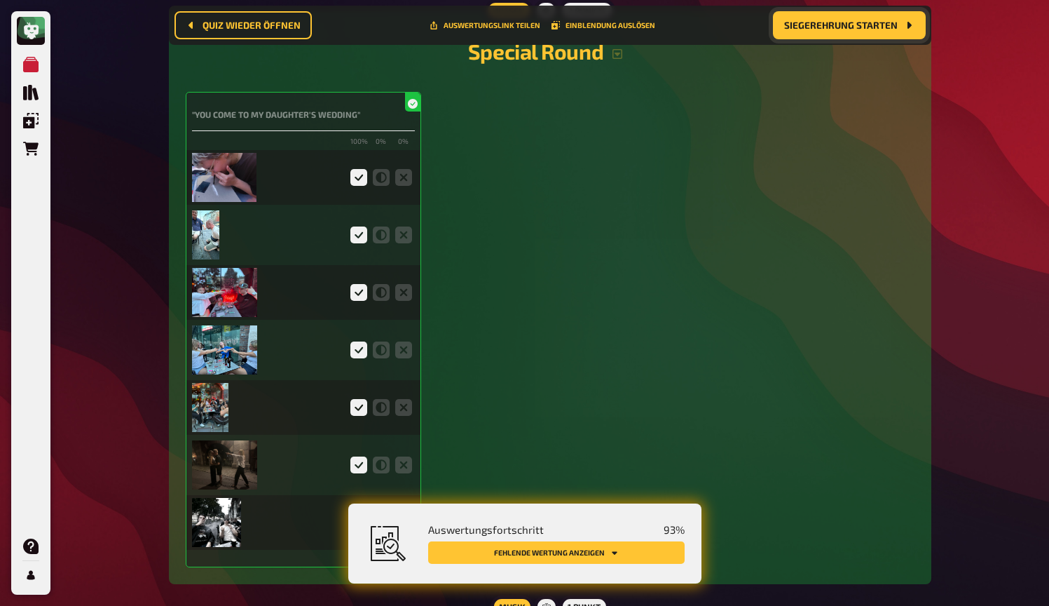
scroll to position [3450, 0]
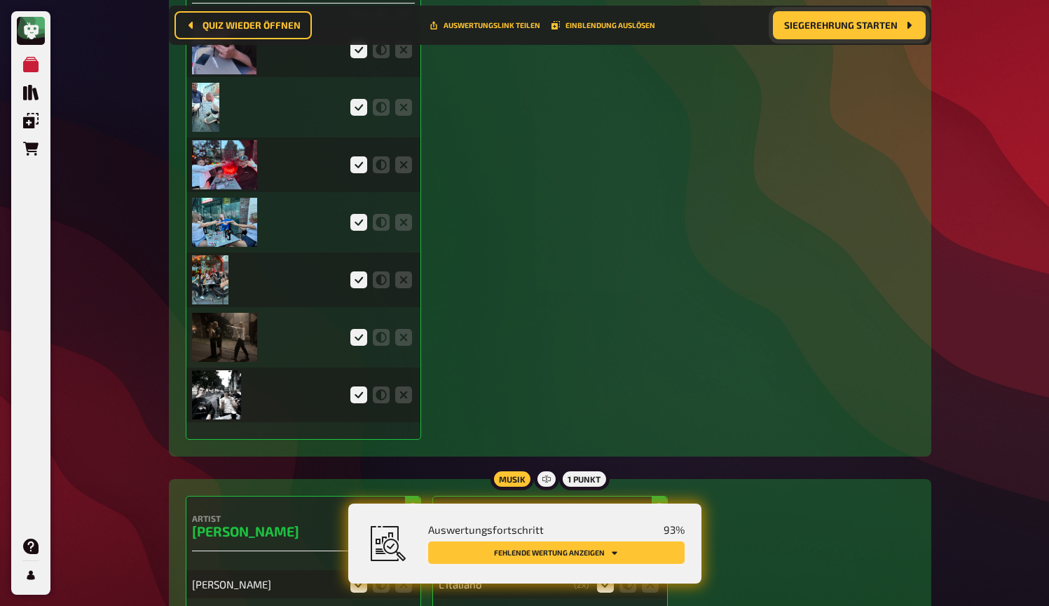
click at [613, 552] on icon "Fehlende Wertung anzeigen" at bounding box center [615, 553] width 6 height 4
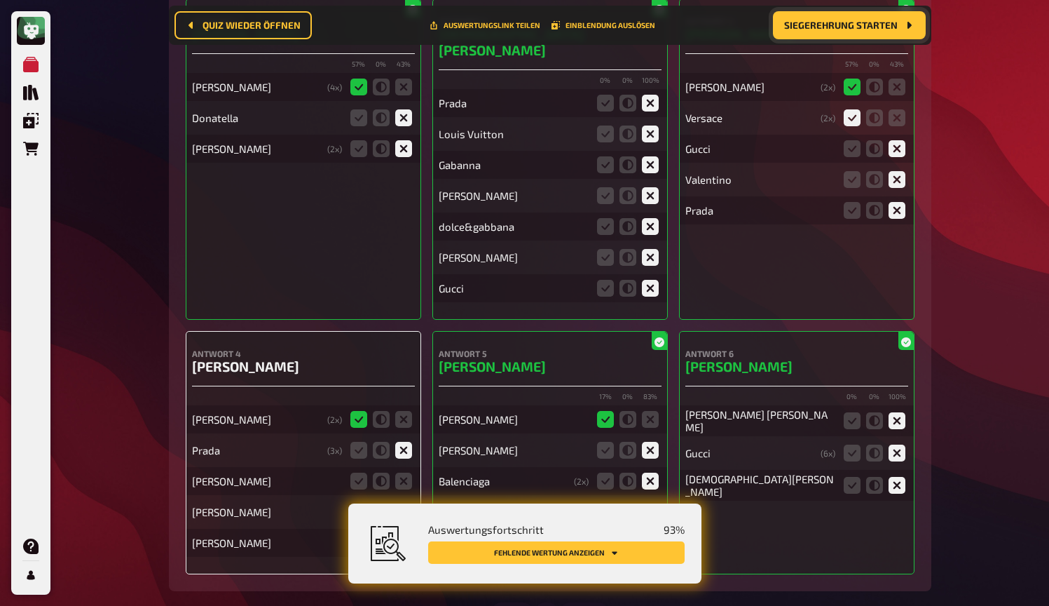
scroll to position [10955, 0]
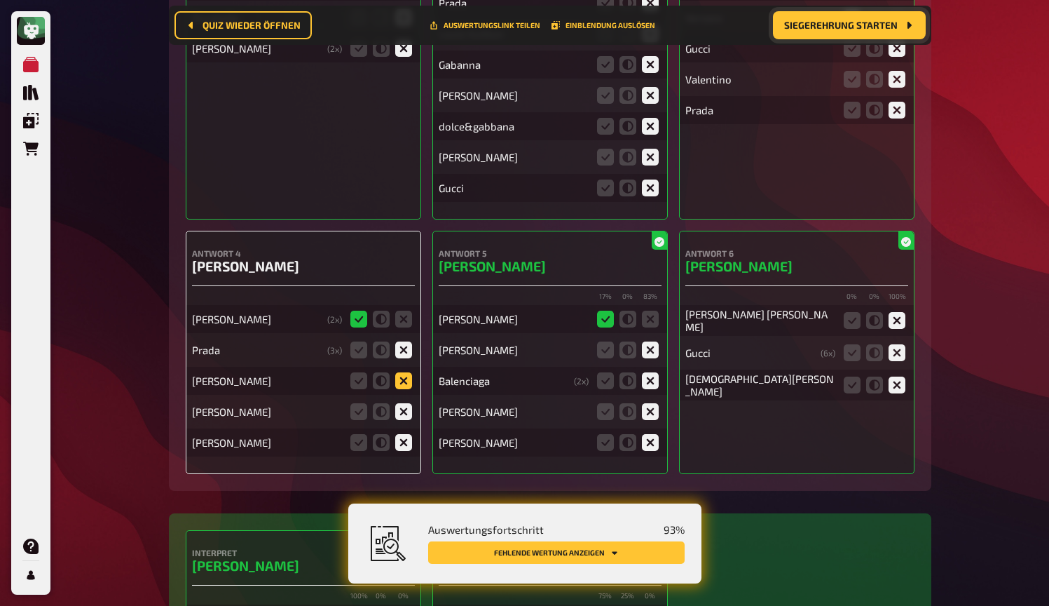
click at [400, 372] on icon at bounding box center [403, 380] width 17 height 17
click at [0, 0] on input "radio" at bounding box center [0, 0] width 0 height 0
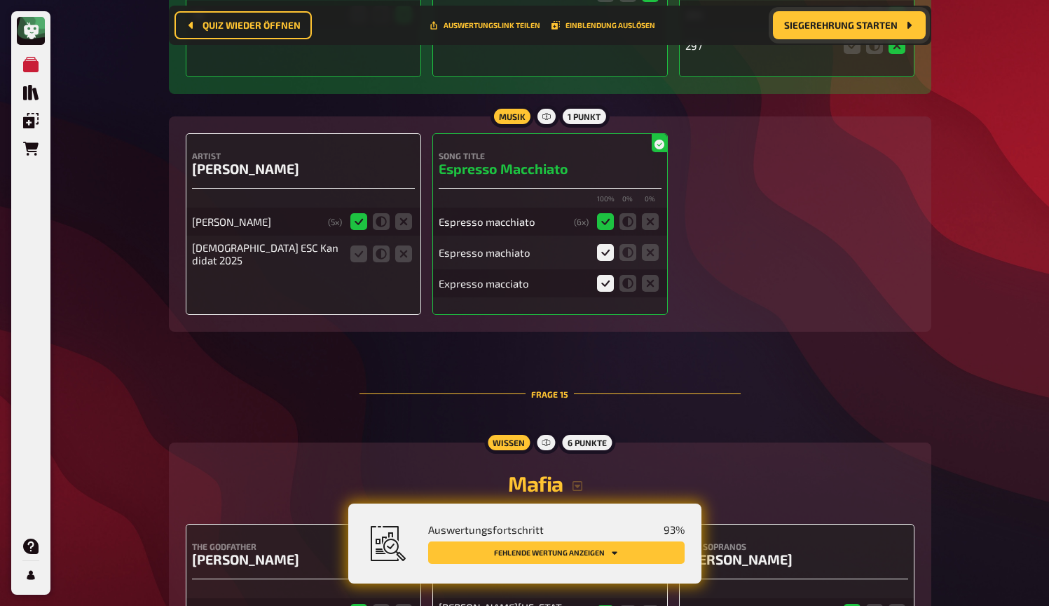
scroll to position [12105, 0]
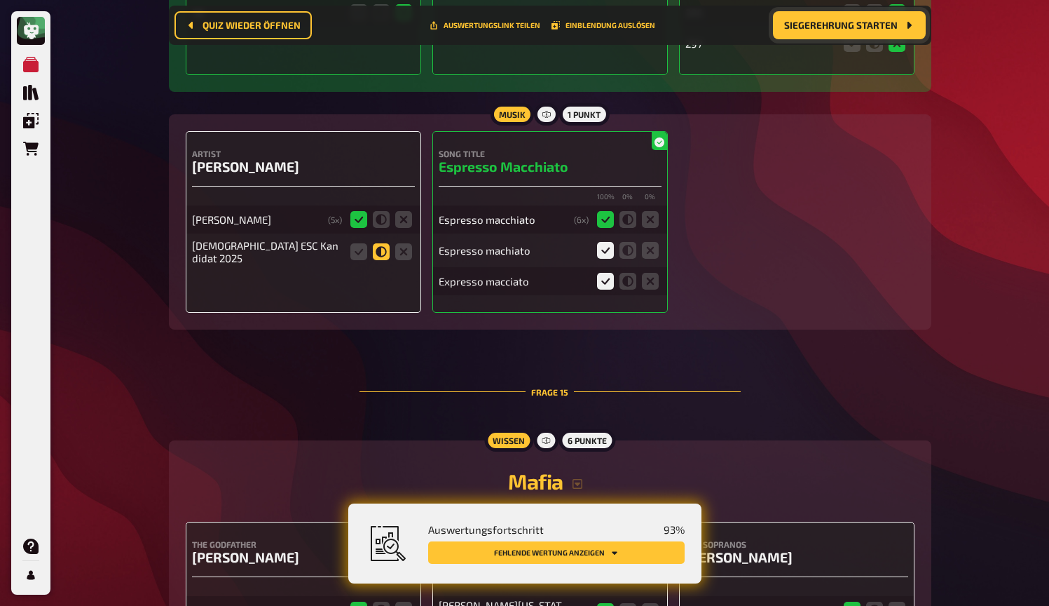
click at [379, 243] on icon at bounding box center [381, 251] width 17 height 17
click at [0, 0] on input "radio" at bounding box center [0, 0] width 0 height 0
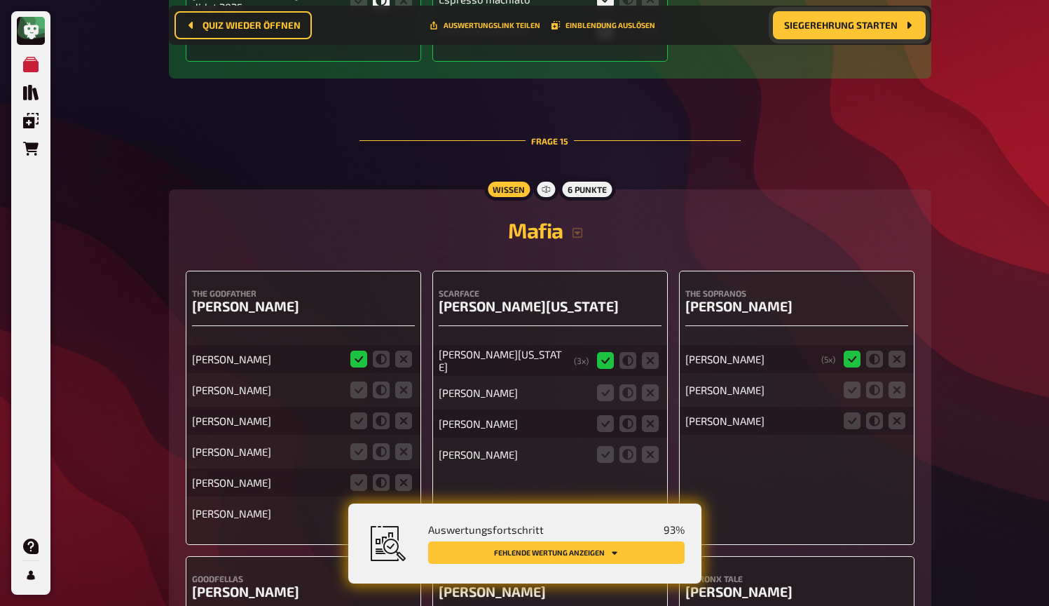
scroll to position [12376, 0]
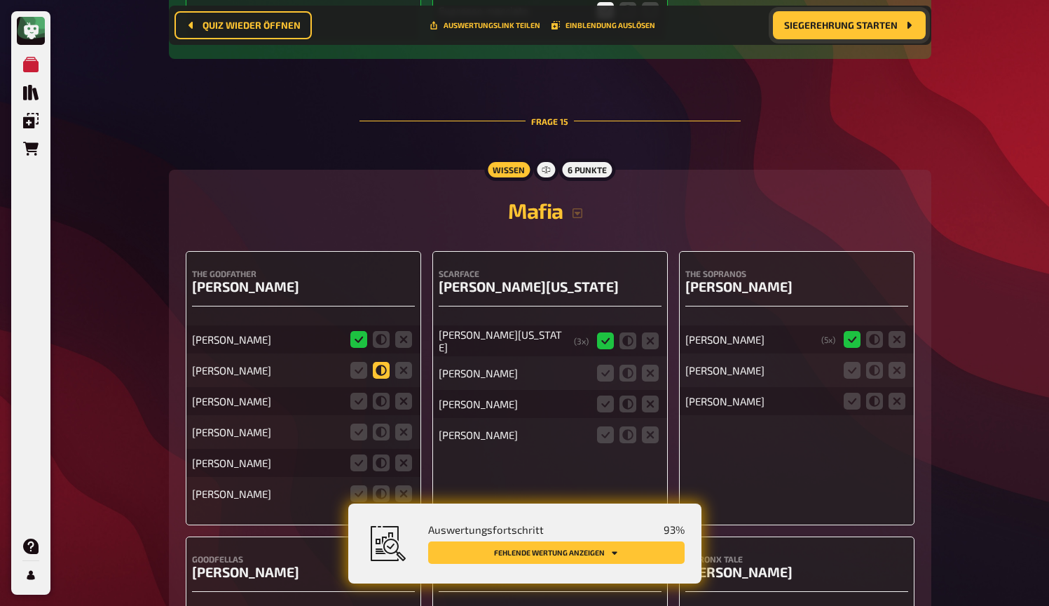
click at [381, 362] on icon at bounding box center [381, 370] width 17 height 17
click at [0, 0] on input "radio" at bounding box center [0, 0] width 0 height 0
click at [361, 393] on icon at bounding box center [359, 401] width 17 height 17
click at [0, 0] on input "radio" at bounding box center [0, 0] width 0 height 0
click at [407, 423] on icon at bounding box center [403, 431] width 17 height 17
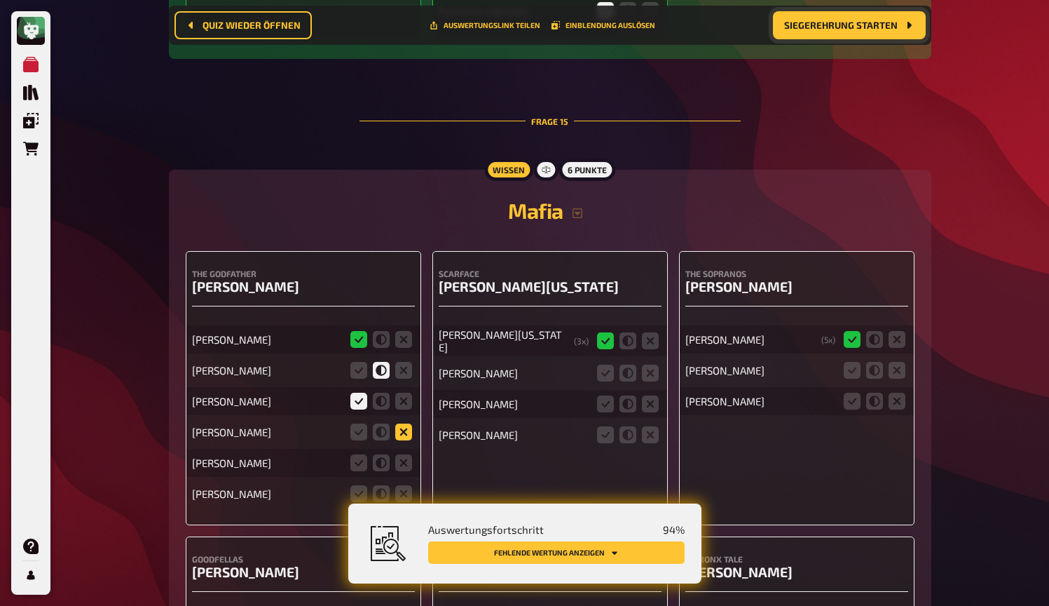
click at [0, 0] on input "radio" at bounding box center [0, 0] width 0 height 0
click at [407, 454] on icon at bounding box center [403, 462] width 17 height 17
click at [0, 0] on input "radio" at bounding box center [0, 0] width 0 height 0
click at [407, 485] on icon at bounding box center [403, 493] width 17 height 17
click at [0, 0] on input "radio" at bounding box center [0, 0] width 0 height 0
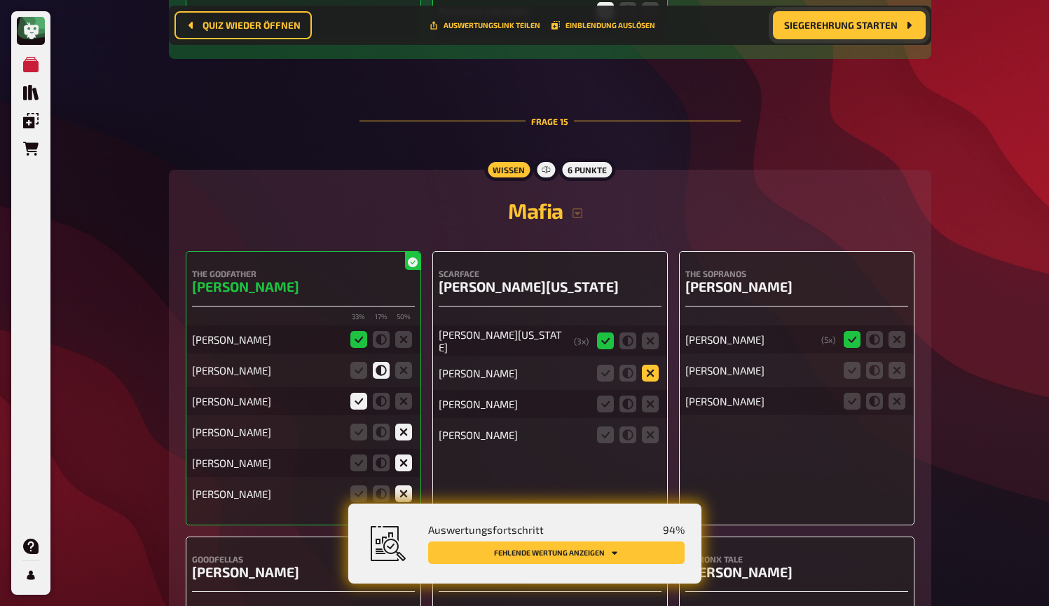
click at [646, 365] on icon at bounding box center [650, 373] width 17 height 17
click at [0, 0] on input "radio" at bounding box center [0, 0] width 0 height 0
click at [653, 395] on icon at bounding box center [650, 403] width 17 height 17
click at [0, 0] on input "radio" at bounding box center [0, 0] width 0 height 0
click at [644, 426] on icon at bounding box center [650, 434] width 17 height 17
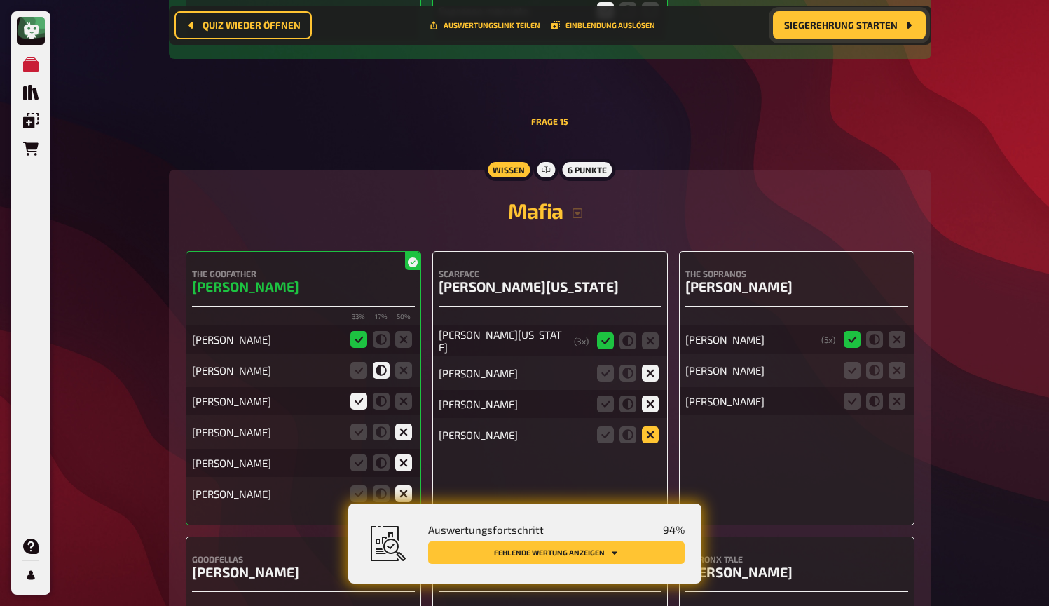
click at [0, 0] on input "radio" at bounding box center [0, 0] width 0 height 0
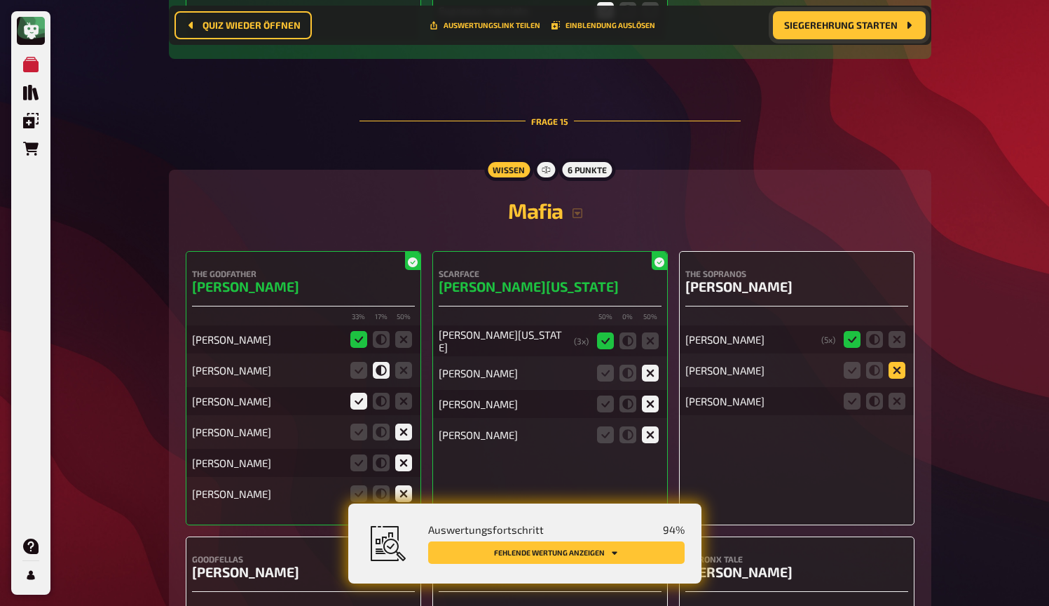
click at [899, 362] on icon at bounding box center [897, 370] width 17 height 17
click at [0, 0] on input "radio" at bounding box center [0, 0] width 0 height 0
click at [895, 393] on icon at bounding box center [897, 401] width 17 height 17
click at [0, 0] on input "radio" at bounding box center [0, 0] width 0 height 0
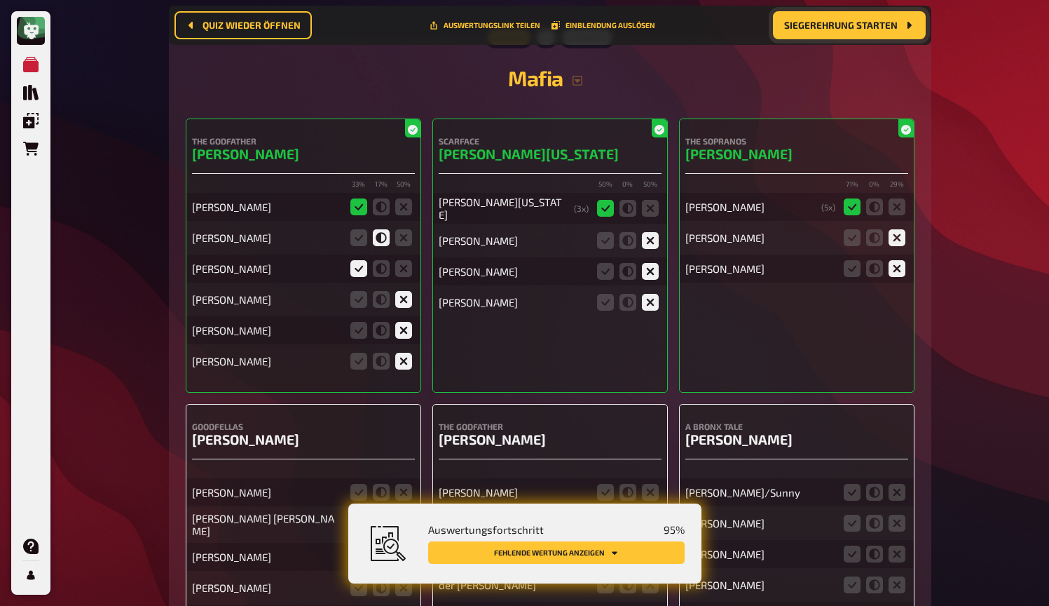
scroll to position [12578, 0]
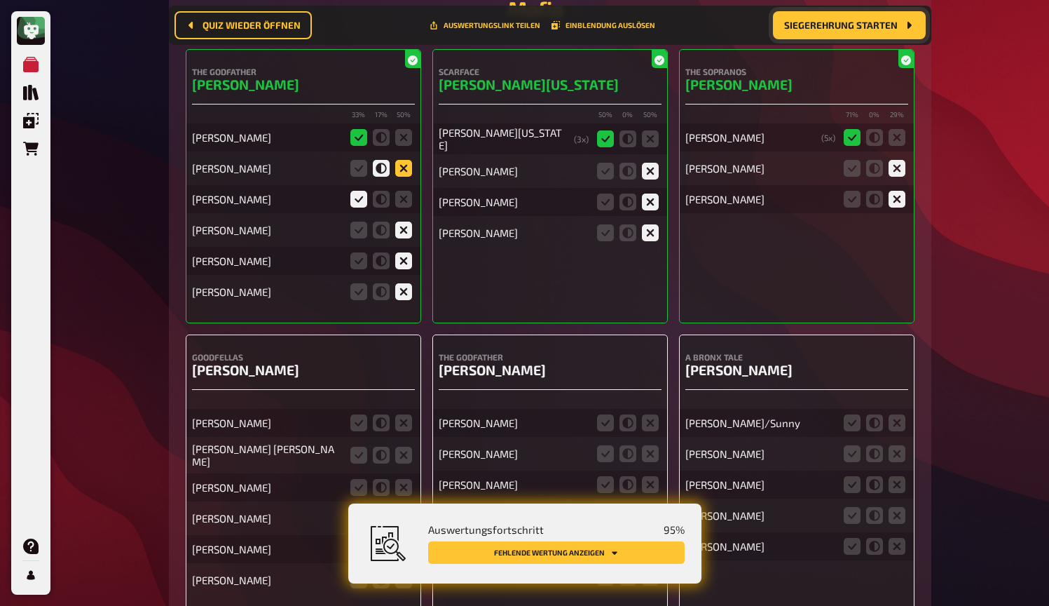
click at [402, 160] on icon at bounding box center [403, 168] width 17 height 17
click at [0, 0] on input "radio" at bounding box center [0, 0] width 0 height 0
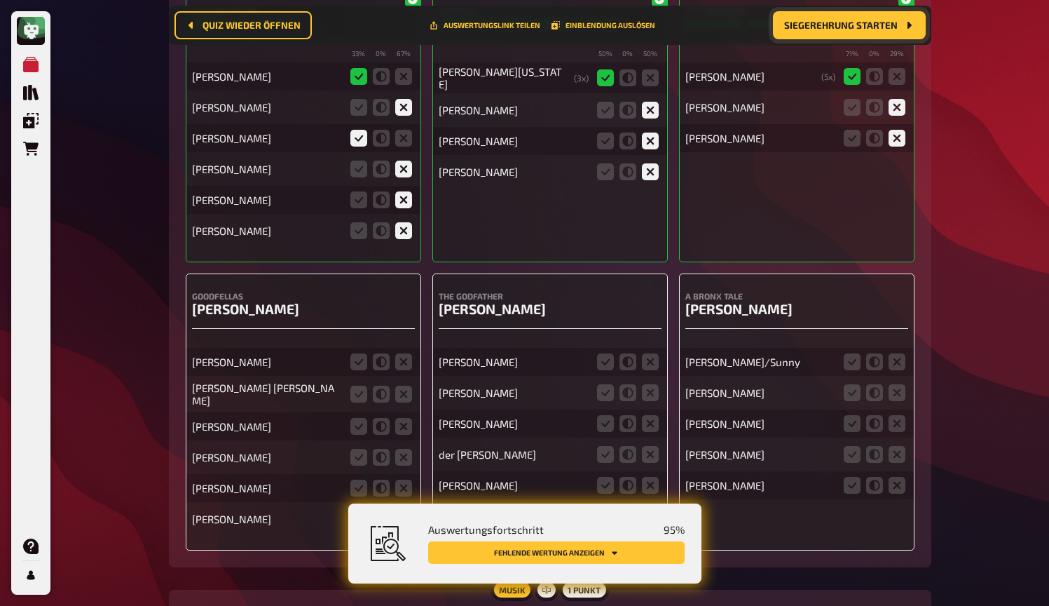
scroll to position [12642, 0]
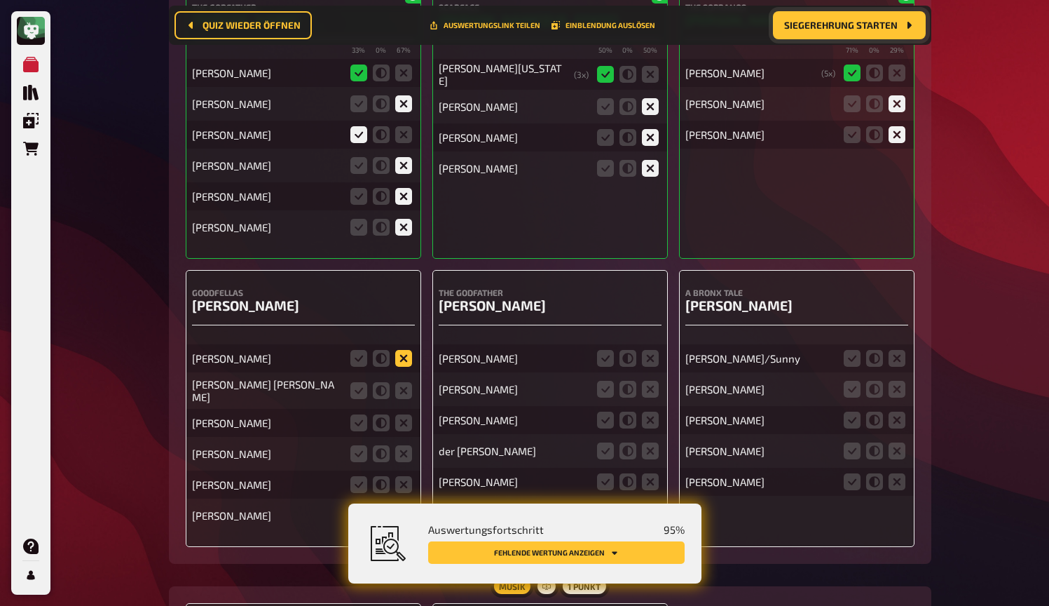
click at [405, 350] on icon at bounding box center [403, 358] width 17 height 17
click at [0, 0] on input "radio" at bounding box center [0, 0] width 0 height 0
click at [404, 382] on icon at bounding box center [403, 390] width 17 height 17
click at [0, 0] on input "radio" at bounding box center [0, 0] width 0 height 0
click at [402, 414] on icon at bounding box center [403, 422] width 17 height 17
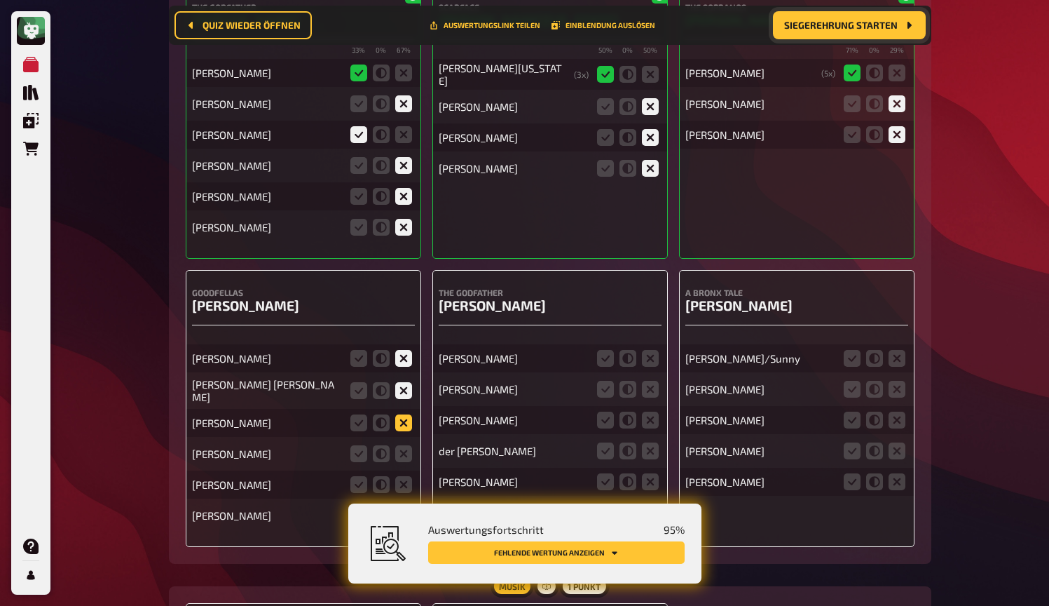
click at [0, 0] on input "radio" at bounding box center [0, 0] width 0 height 0
click at [404, 445] on icon at bounding box center [403, 453] width 17 height 17
click at [0, 0] on input "radio" at bounding box center [0, 0] width 0 height 0
click at [404, 476] on icon at bounding box center [403, 484] width 17 height 17
click at [0, 0] on input "radio" at bounding box center [0, 0] width 0 height 0
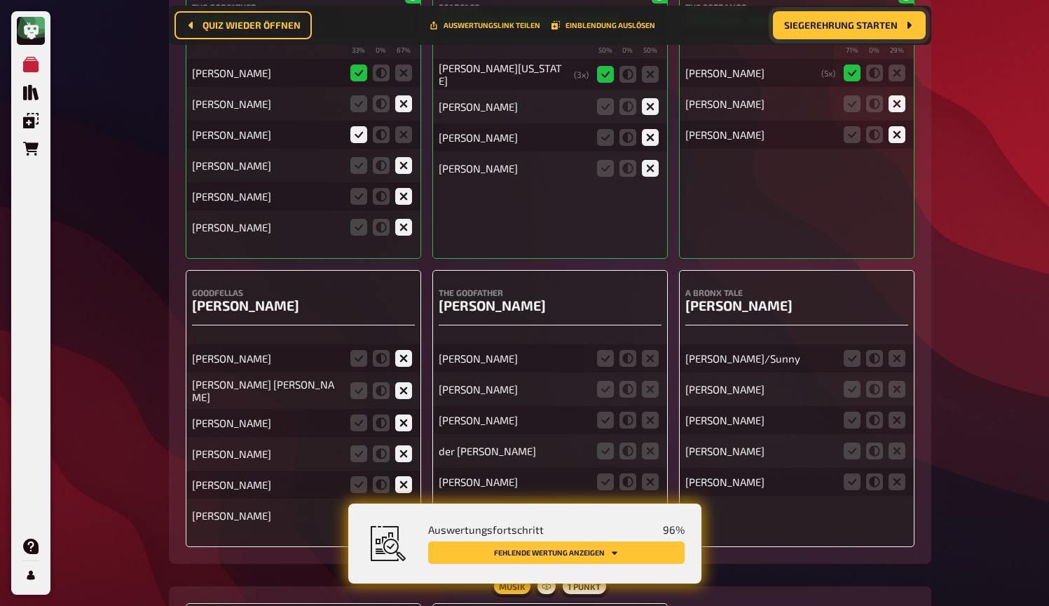
click at [406, 507] on icon at bounding box center [403, 515] width 17 height 17
click at [0, 0] on input "radio" at bounding box center [0, 0] width 0 height 0
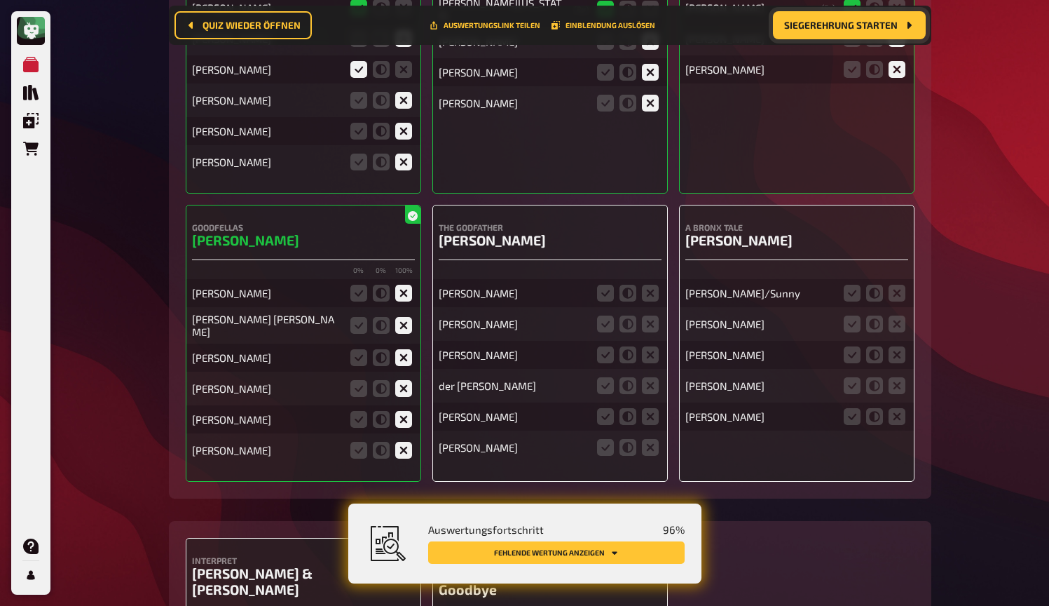
scroll to position [12715, 0]
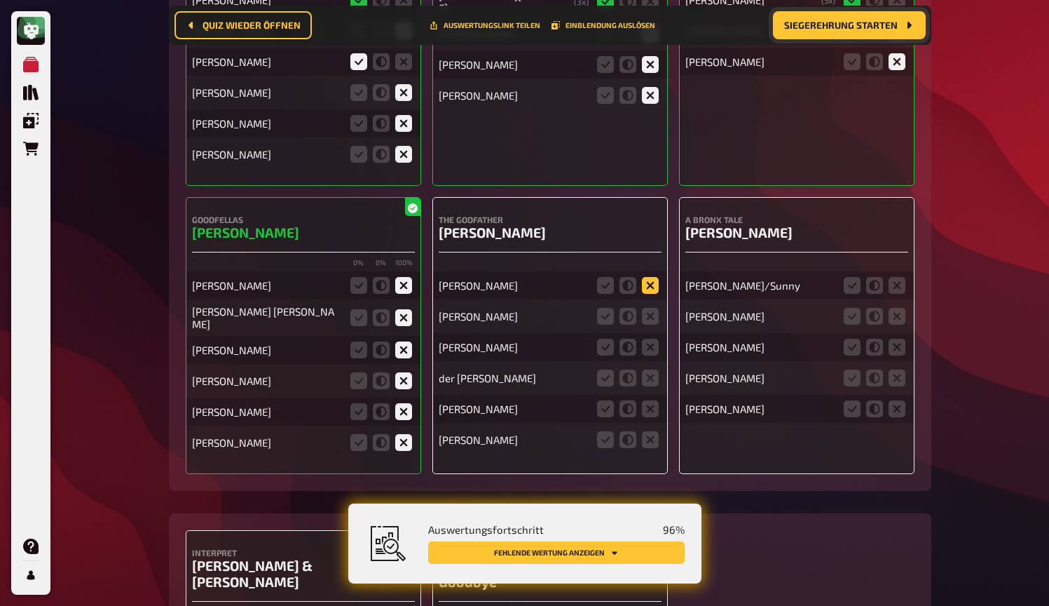
click at [653, 277] on icon at bounding box center [650, 285] width 17 height 17
click at [0, 0] on input "radio" at bounding box center [0, 0] width 0 height 0
click at [653, 308] on icon at bounding box center [650, 316] width 17 height 17
click at [0, 0] on input "radio" at bounding box center [0, 0] width 0 height 0
click at [653, 339] on icon at bounding box center [650, 347] width 17 height 17
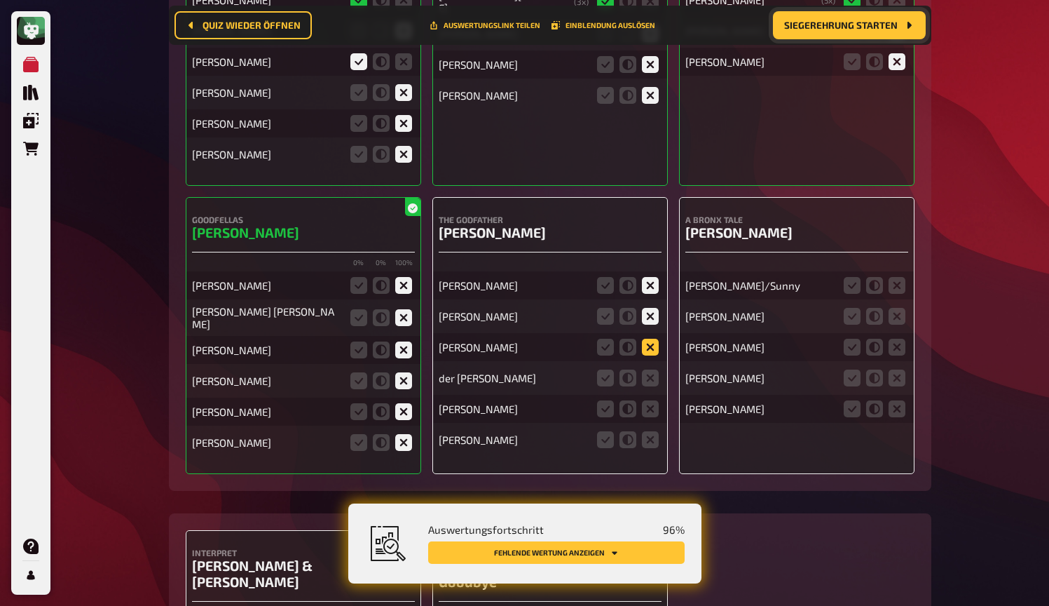
click at [0, 0] on input "radio" at bounding box center [0, 0] width 0 height 0
click at [648, 369] on icon at bounding box center [650, 377] width 17 height 17
click at [0, 0] on input "radio" at bounding box center [0, 0] width 0 height 0
click at [648, 395] on div "[PERSON_NAME]" at bounding box center [550, 409] width 223 height 28
click at [648, 400] on icon at bounding box center [650, 408] width 17 height 17
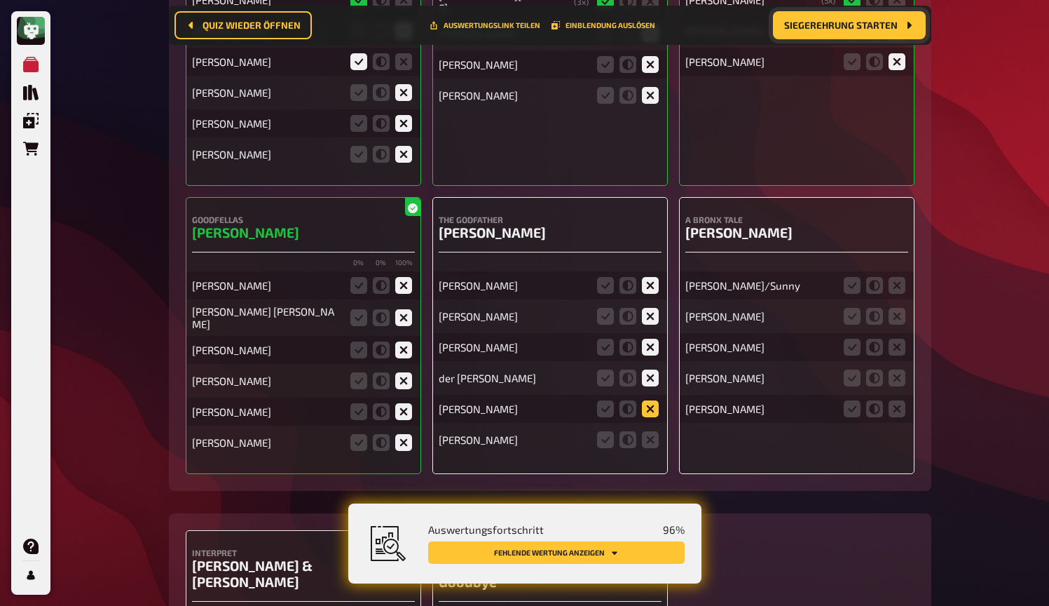
click at [0, 0] on input "radio" at bounding box center [0, 0] width 0 height 0
click at [650, 431] on icon at bounding box center [650, 439] width 17 height 17
click at [0, 0] on input "radio" at bounding box center [0, 0] width 0 height 0
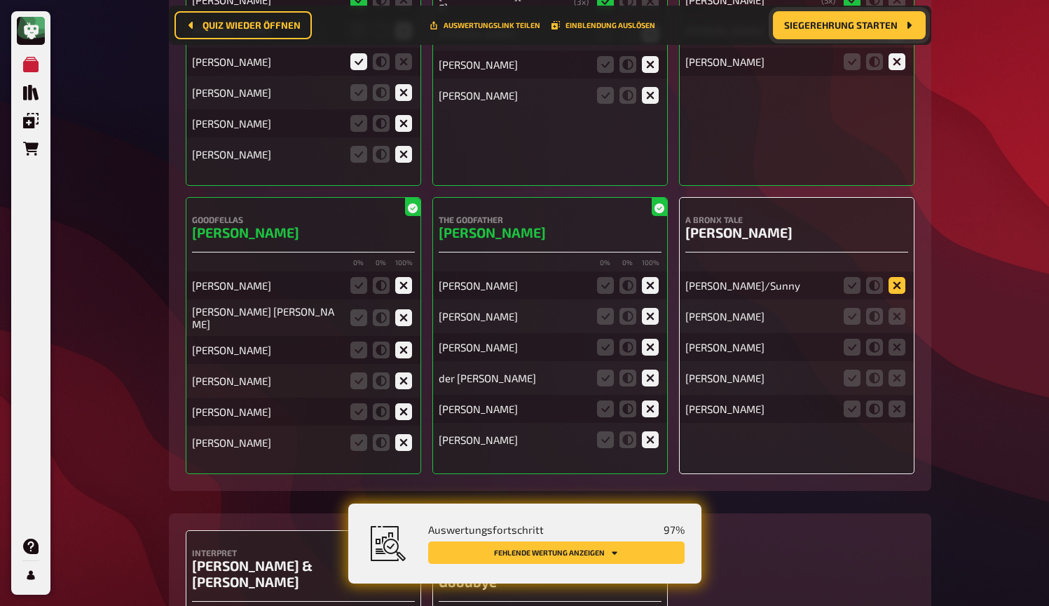
click at [900, 277] on icon at bounding box center [897, 285] width 17 height 17
click at [0, 0] on input "radio" at bounding box center [0, 0] width 0 height 0
click at [852, 277] on icon at bounding box center [852, 285] width 17 height 17
click at [0, 0] on input "radio" at bounding box center [0, 0] width 0 height 0
click at [851, 308] on icon at bounding box center [852, 316] width 17 height 17
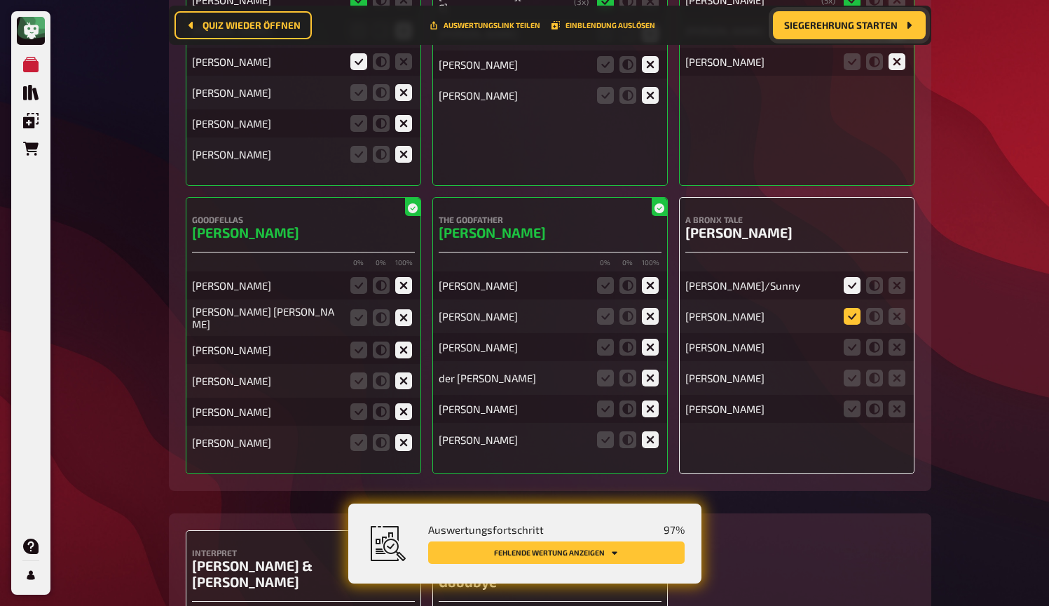
click at [0, 0] on input "radio" at bounding box center [0, 0] width 0 height 0
click at [895, 339] on icon at bounding box center [897, 347] width 17 height 17
click at [0, 0] on input "radio" at bounding box center [0, 0] width 0 height 0
click at [900, 369] on icon at bounding box center [897, 377] width 17 height 17
click at [0, 0] on input "radio" at bounding box center [0, 0] width 0 height 0
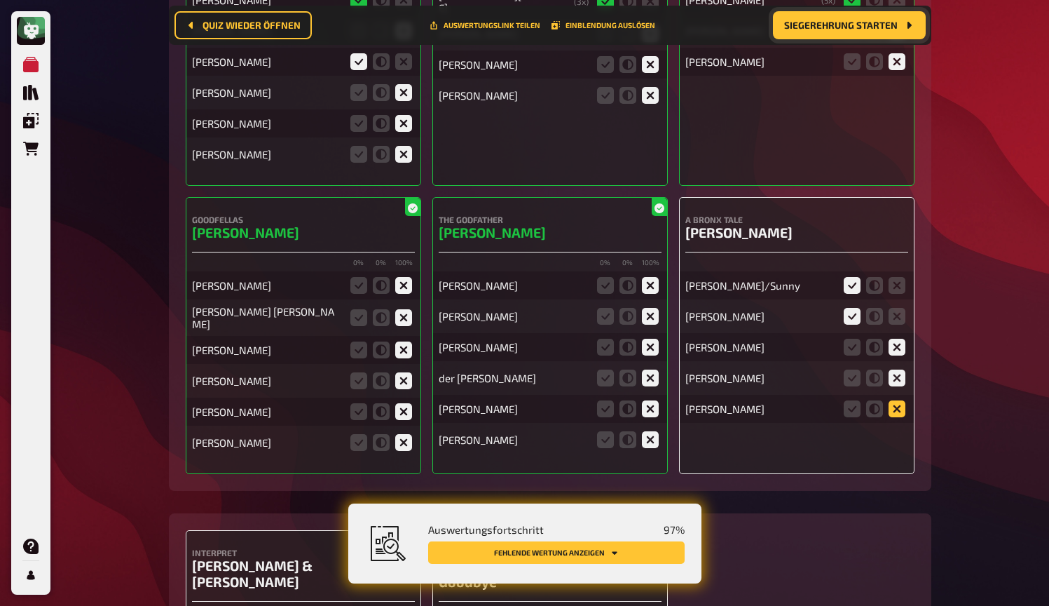
click at [902, 400] on icon at bounding box center [897, 408] width 17 height 17
click at [0, 0] on input "radio" at bounding box center [0, 0] width 0 height 0
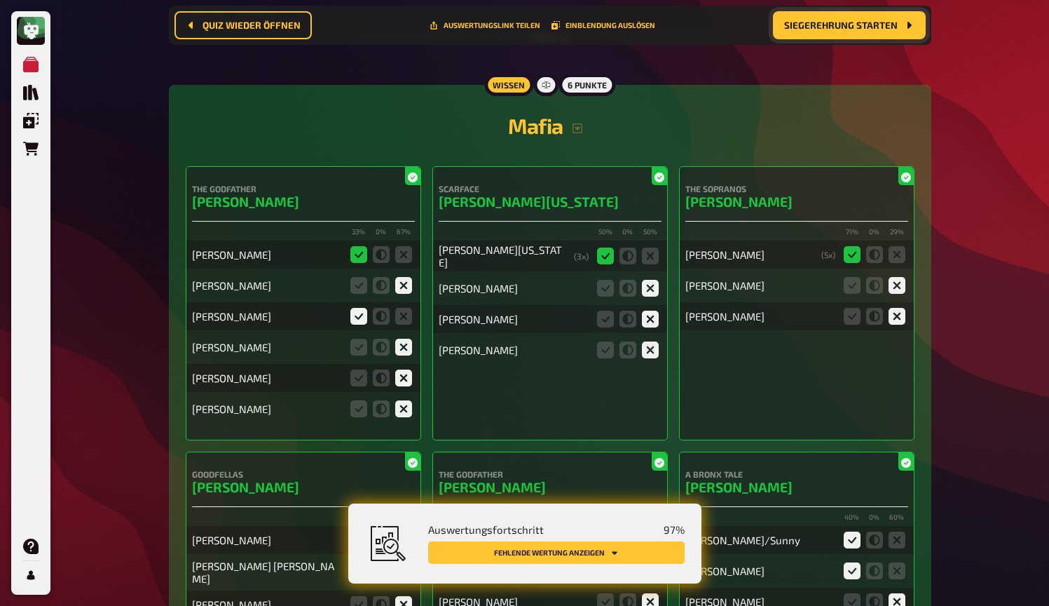
scroll to position [12425, 0]
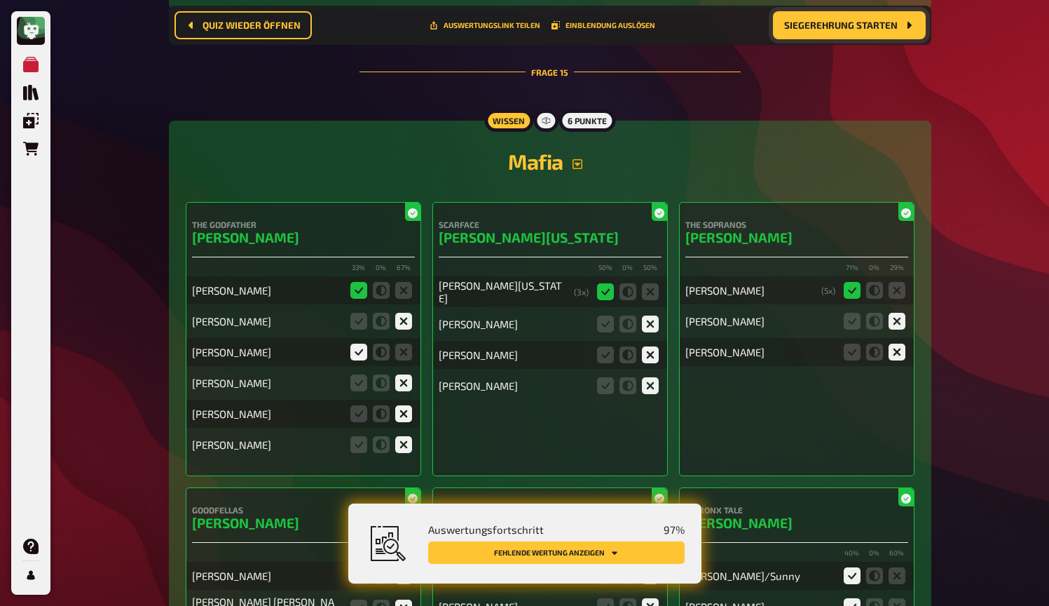
click at [583, 159] on icon "button" at bounding box center [578, 164] width 10 height 10
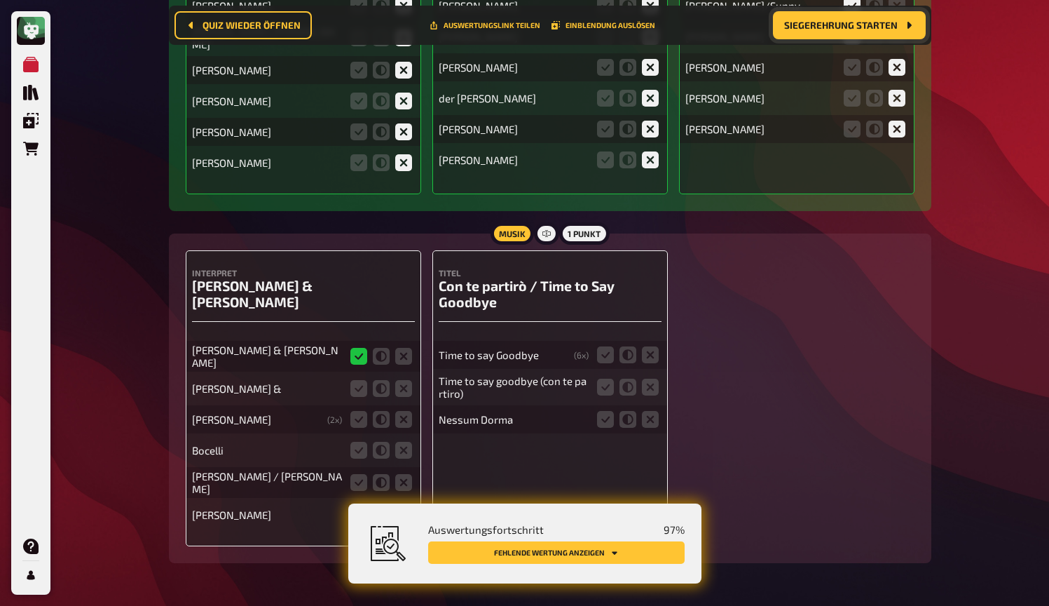
scroll to position [13160, 0]
click at [383, 381] on icon at bounding box center [381, 389] width 17 height 17
click at [0, 0] on input "radio" at bounding box center [0, 0] width 0 height 0
click at [386, 412] on icon at bounding box center [381, 420] width 17 height 17
click at [0, 0] on input "radio" at bounding box center [0, 0] width 0 height 0
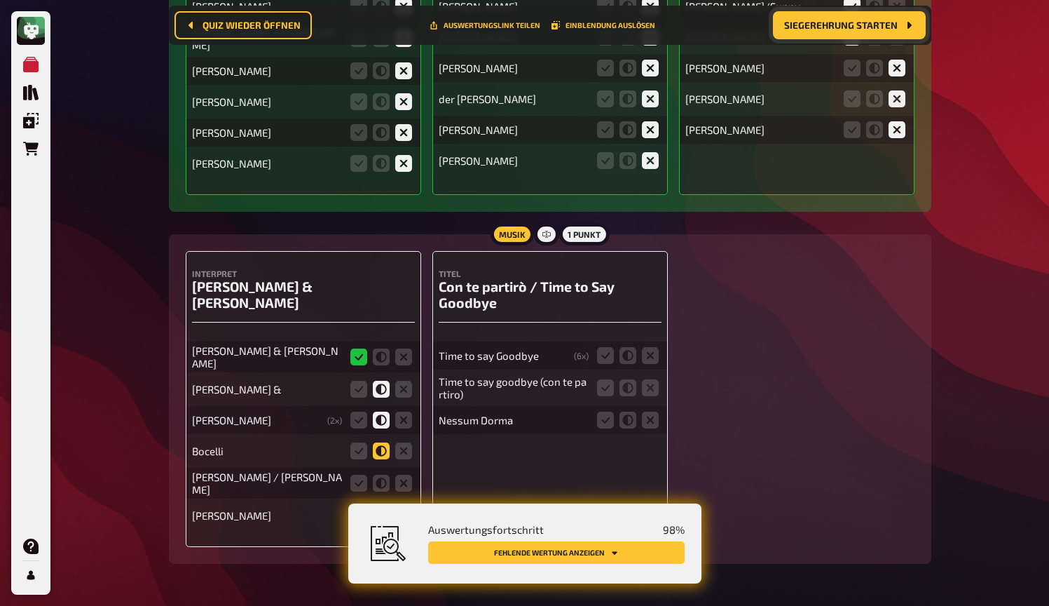
click at [381, 442] on icon at bounding box center [381, 450] width 17 height 17
click at [0, 0] on input "radio" at bounding box center [0, 0] width 0 height 0
click at [406, 475] on icon at bounding box center [403, 483] width 17 height 17
click at [0, 0] on input "radio" at bounding box center [0, 0] width 0 height 0
click at [404, 507] on icon at bounding box center [403, 515] width 17 height 17
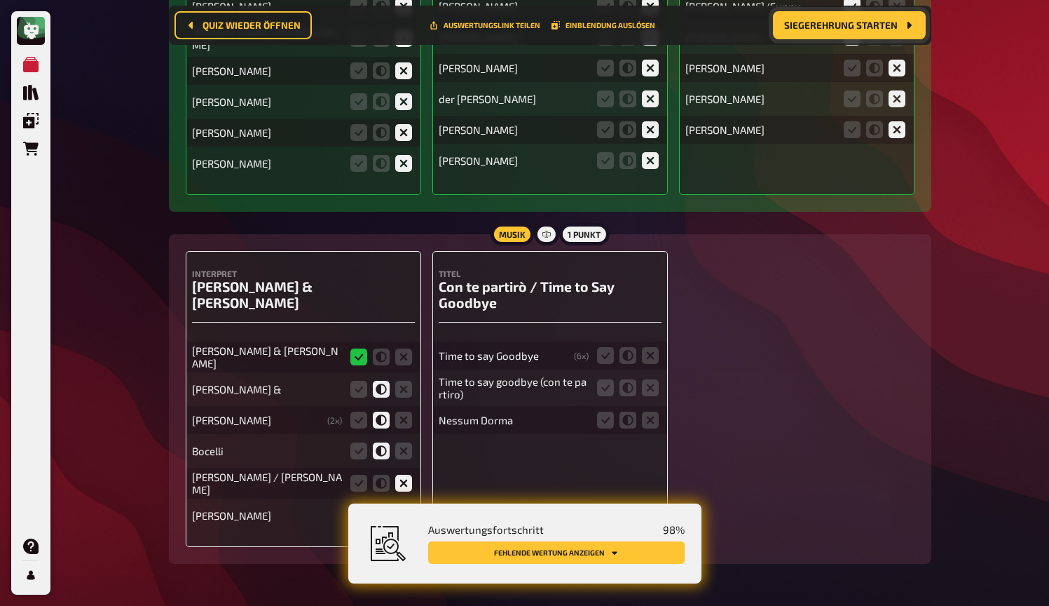
click at [0, 0] on input "radio" at bounding box center [0, 0] width 0 height 0
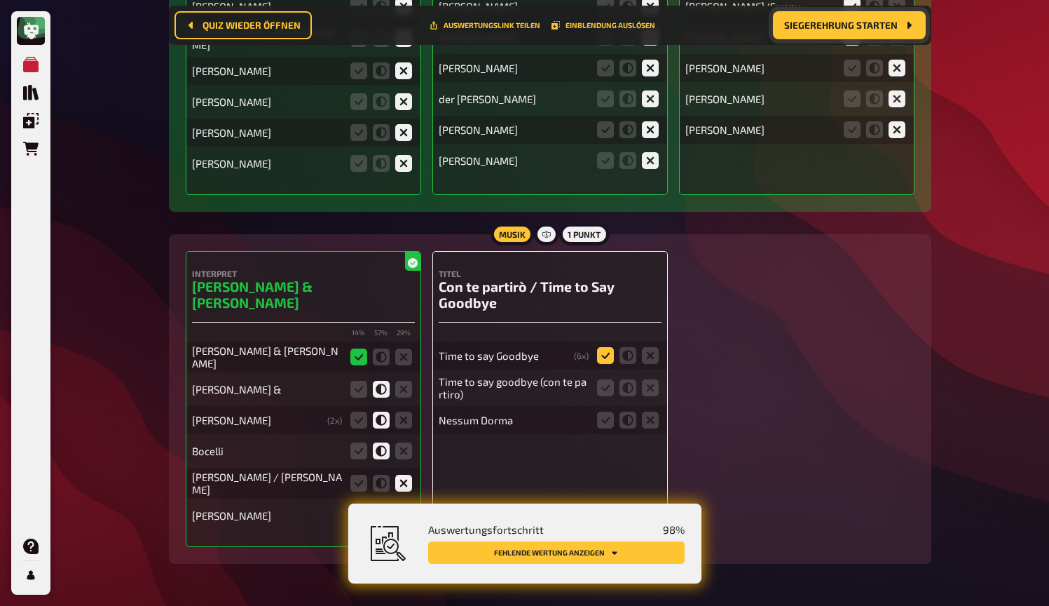
click at [608, 347] on icon at bounding box center [605, 355] width 17 height 17
click at [0, 0] on input "radio" at bounding box center [0, 0] width 0 height 0
click at [606, 379] on icon at bounding box center [605, 387] width 17 height 17
click at [0, 0] on input "radio" at bounding box center [0, 0] width 0 height 0
click at [605, 412] on icon at bounding box center [605, 420] width 17 height 17
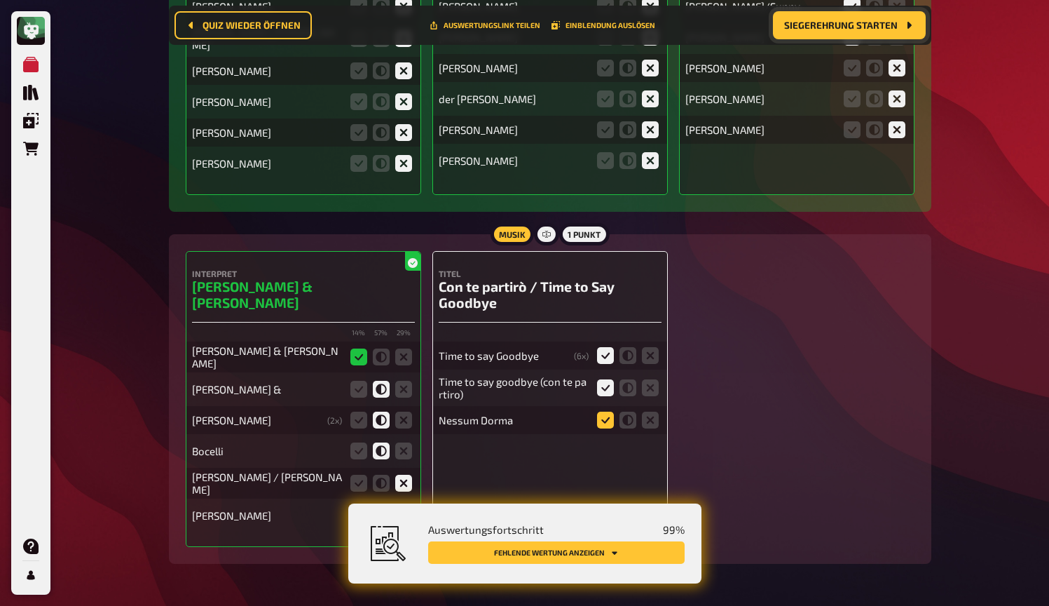
click at [0, 0] on input "radio" at bounding box center [0, 0] width 0 height 0
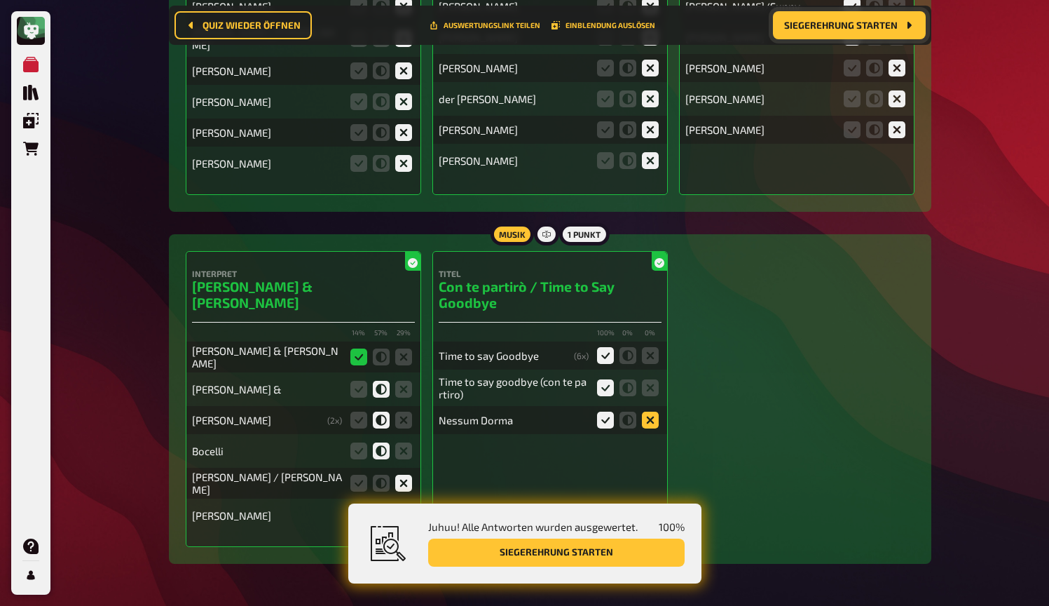
click at [650, 412] on icon at bounding box center [650, 420] width 17 height 17
click at [0, 0] on input "radio" at bounding box center [0, 0] width 0 height 0
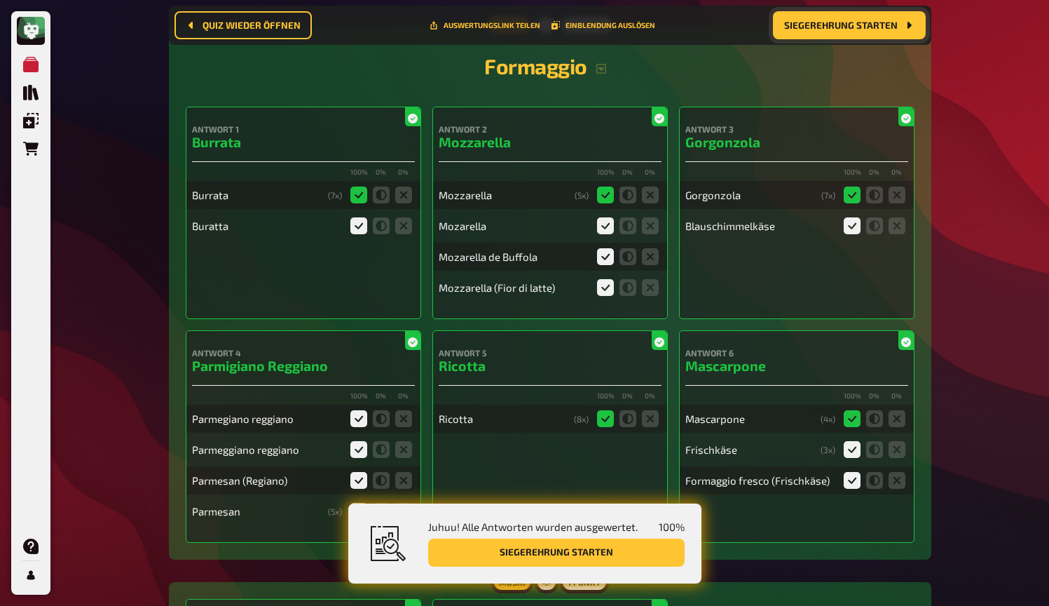
scroll to position [343, 0]
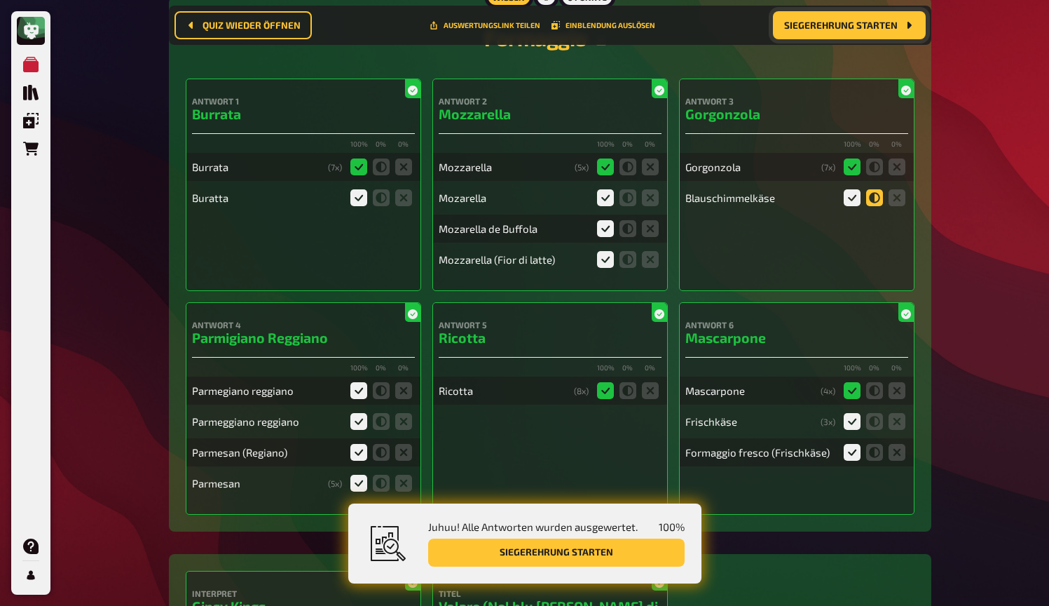
click at [876, 202] on icon at bounding box center [874, 197] width 17 height 17
click at [0, 0] on input "radio" at bounding box center [0, 0] width 0 height 0
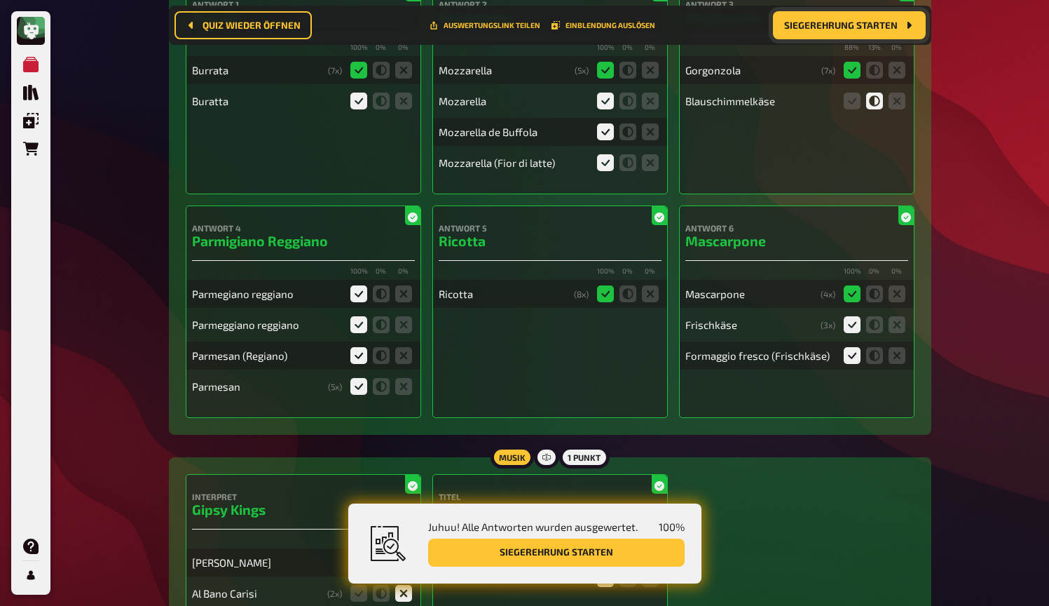
scroll to position [440, 0]
click at [873, 327] on icon at bounding box center [874, 323] width 17 height 17
click at [0, 0] on input "radio" at bounding box center [0, 0] width 0 height 0
click at [873, 354] on icon at bounding box center [874, 354] width 17 height 17
click at [0, 0] on input "radio" at bounding box center [0, 0] width 0 height 0
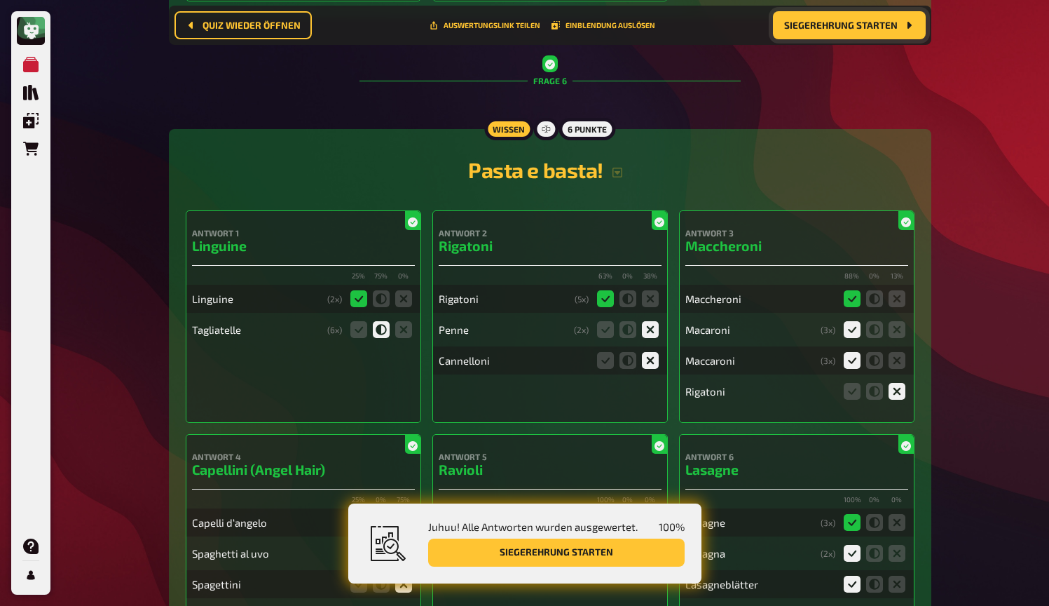
scroll to position [4178, 0]
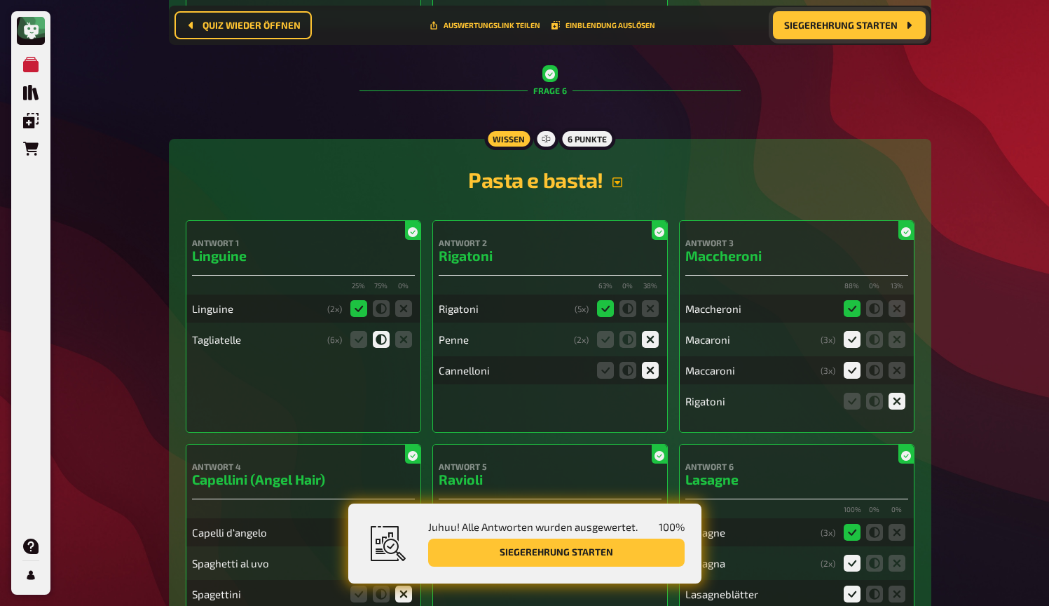
click at [618, 179] on icon "button" at bounding box center [617, 182] width 11 height 11
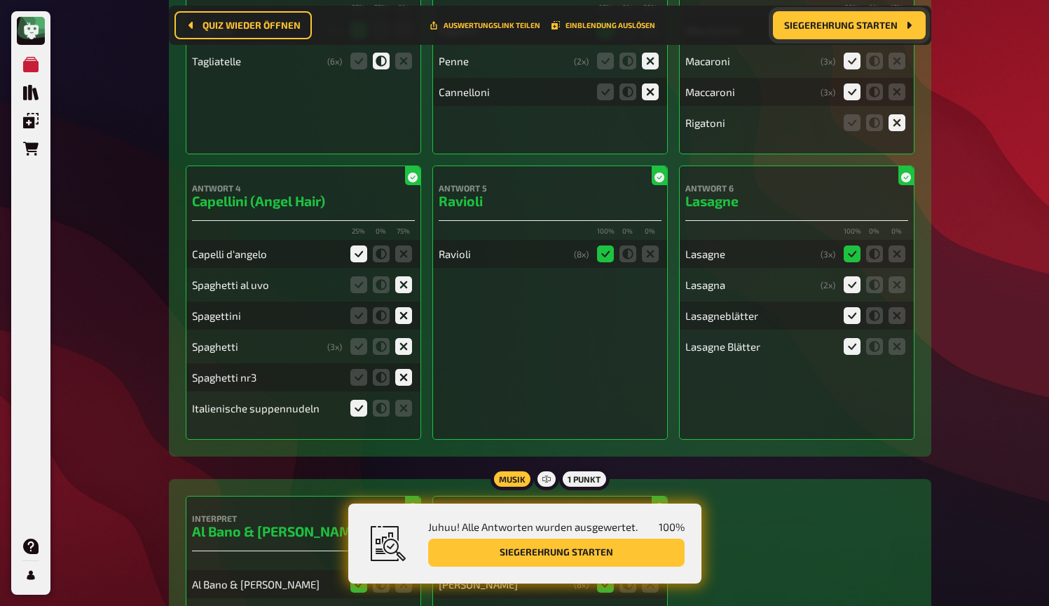
scroll to position [4627, 0]
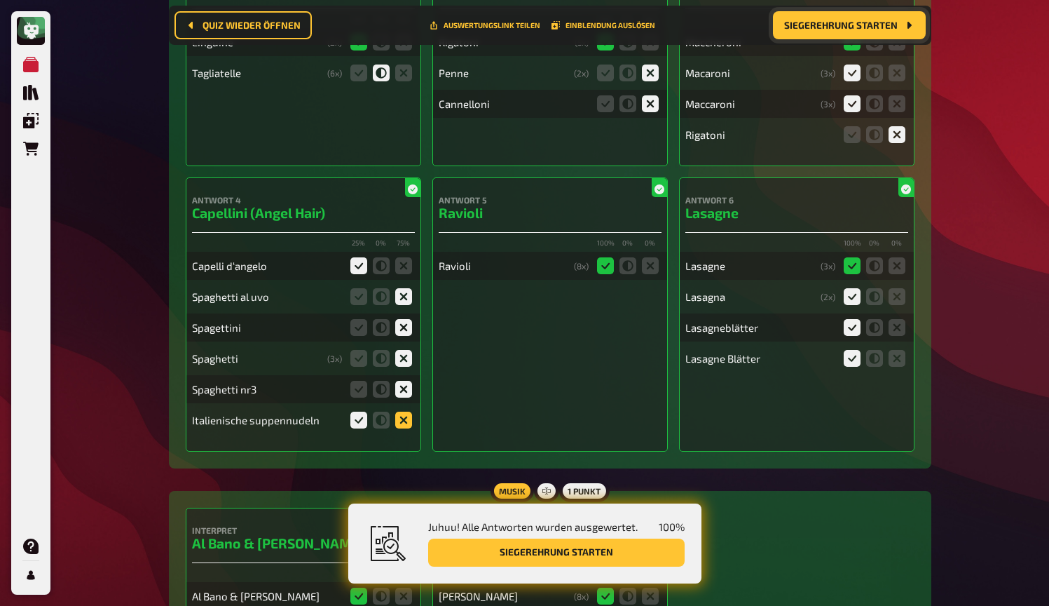
click at [405, 416] on icon at bounding box center [403, 420] width 17 height 17
click at [0, 0] on input "radio" at bounding box center [0, 0] width 0 height 0
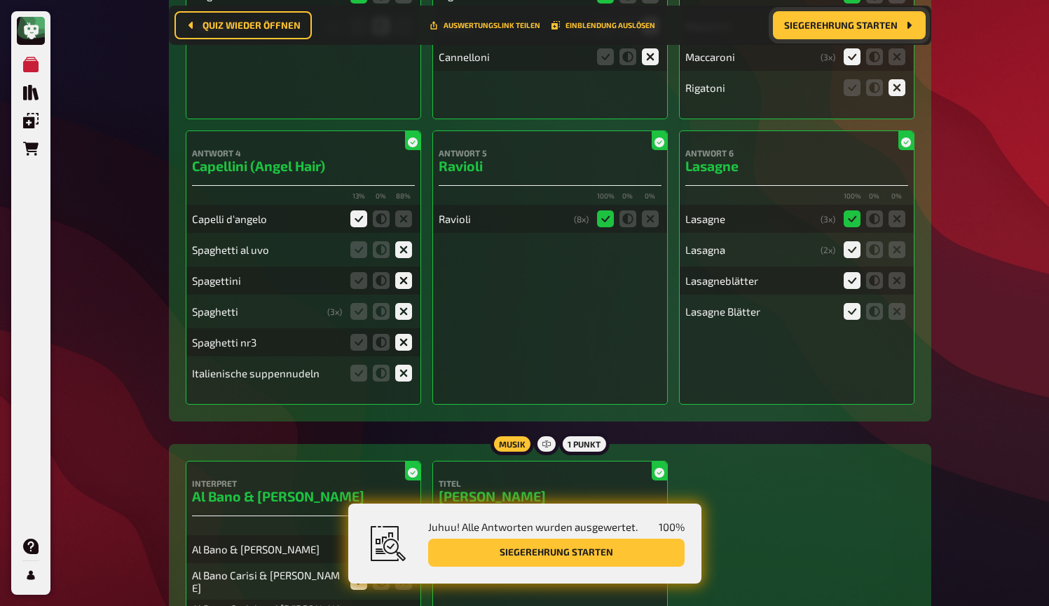
scroll to position [4677, 0]
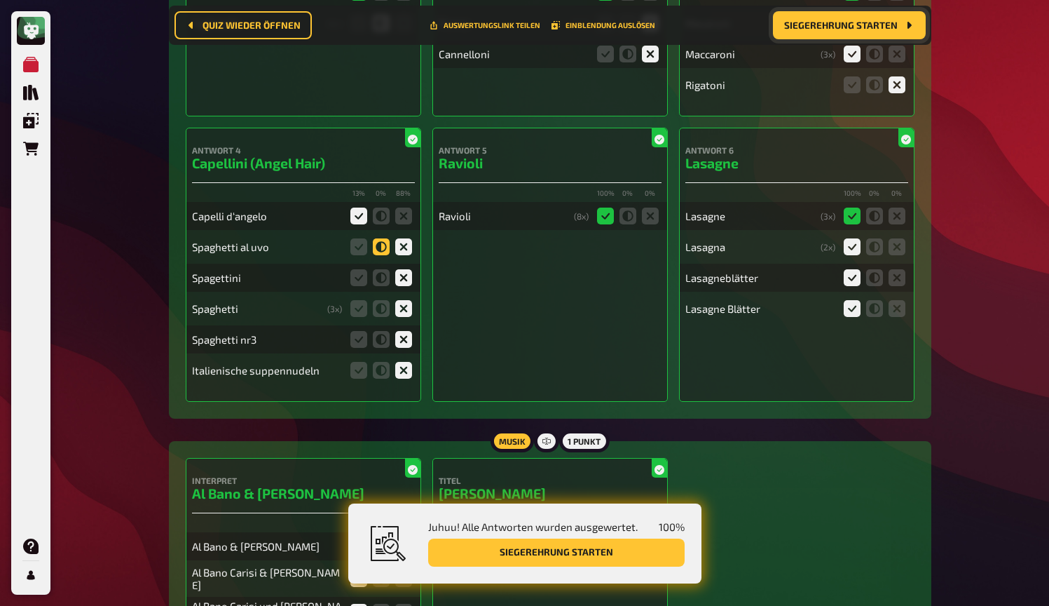
click at [381, 247] on icon at bounding box center [381, 246] width 17 height 17
click at [0, 0] on input "radio" at bounding box center [0, 0] width 0 height 0
click at [382, 280] on icon at bounding box center [381, 277] width 17 height 17
click at [0, 0] on input "radio" at bounding box center [0, 0] width 0 height 0
click at [383, 304] on icon at bounding box center [381, 308] width 17 height 17
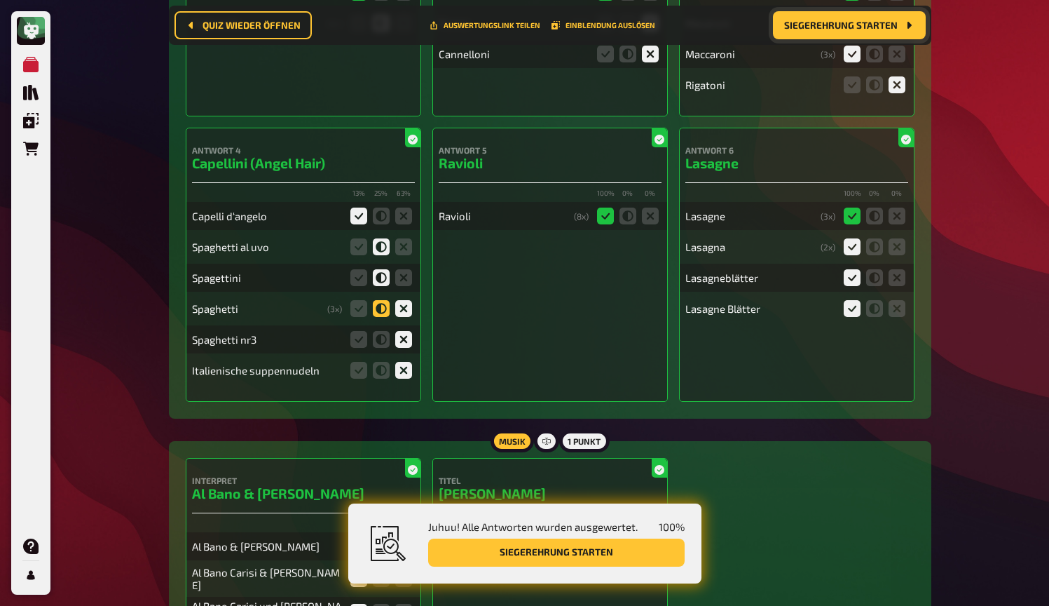
click at [0, 0] on input "radio" at bounding box center [0, 0] width 0 height 0
click at [382, 333] on icon at bounding box center [381, 339] width 17 height 17
click at [0, 0] on input "radio" at bounding box center [0, 0] width 0 height 0
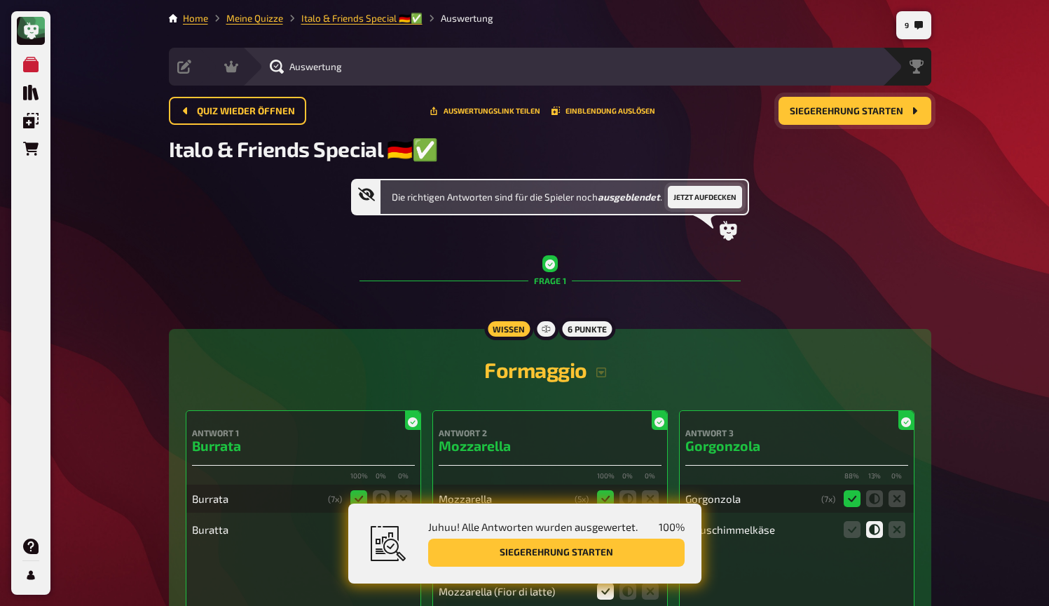
scroll to position [0, 0]
click at [698, 191] on button "Jetzt aufdecken" at bounding box center [705, 197] width 74 height 22
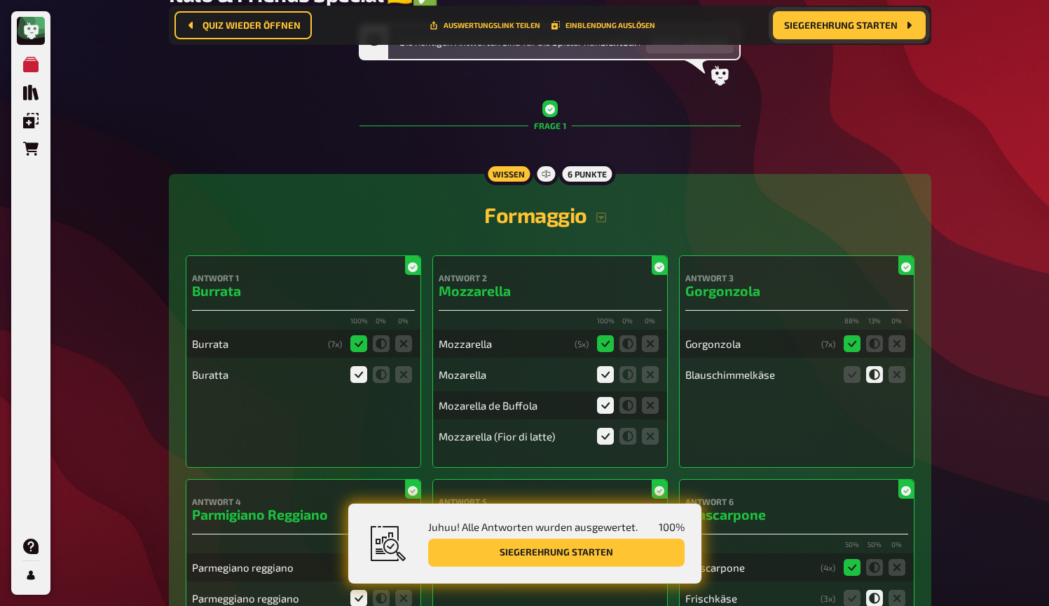
scroll to position [166, 0]
click at [598, 220] on icon "button" at bounding box center [601, 217] width 11 height 11
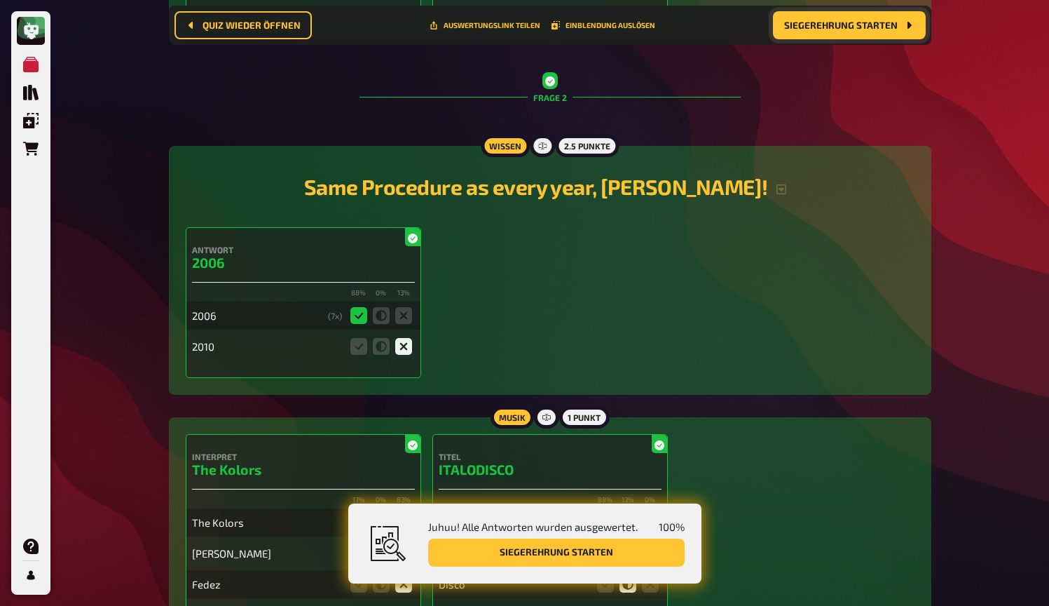
scroll to position [1284, 0]
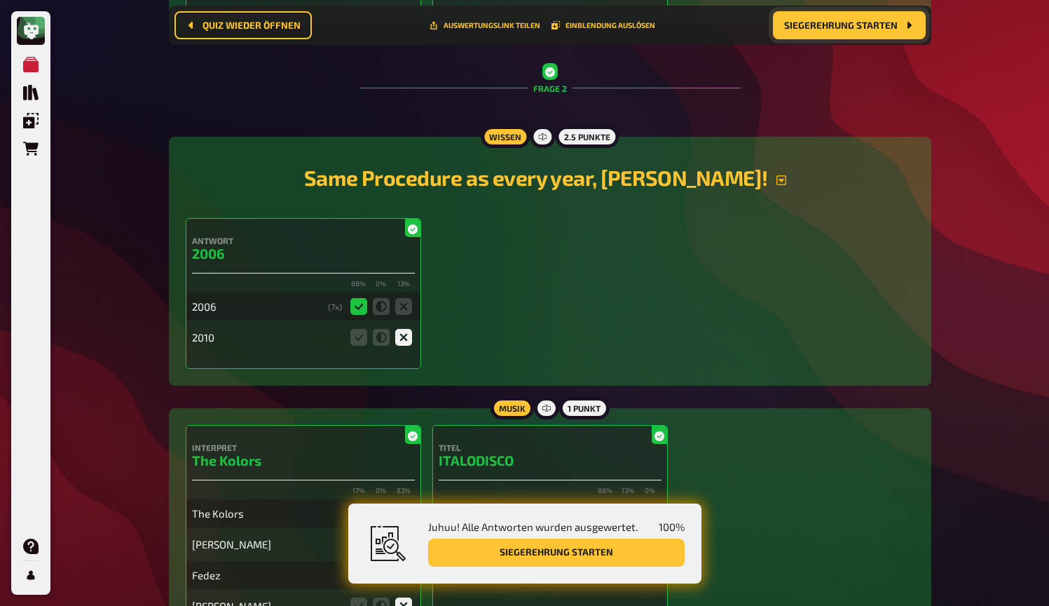
click at [776, 182] on icon "button" at bounding box center [781, 180] width 11 height 11
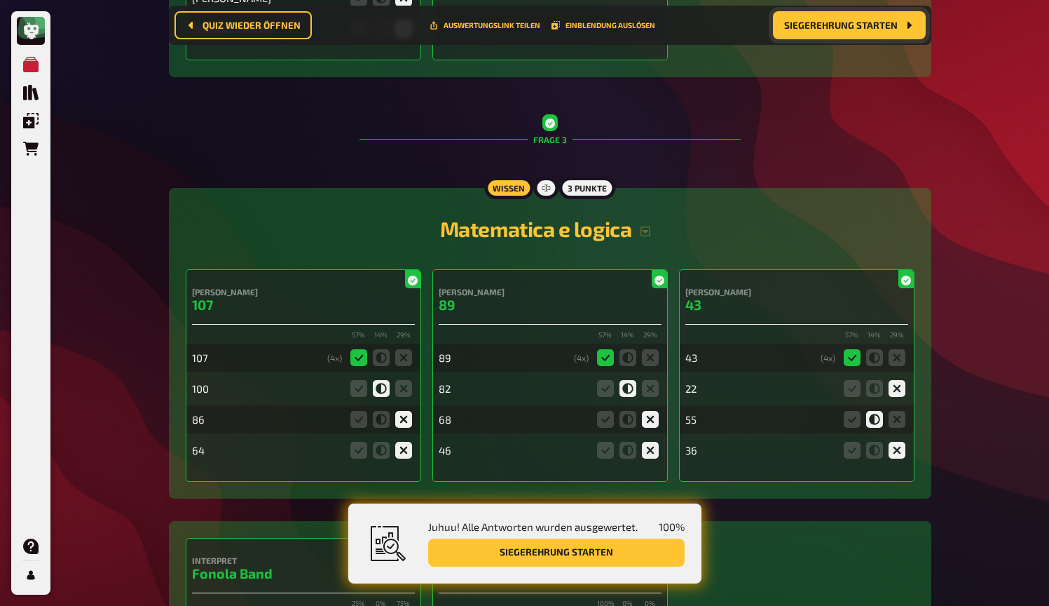
scroll to position [2015, 0]
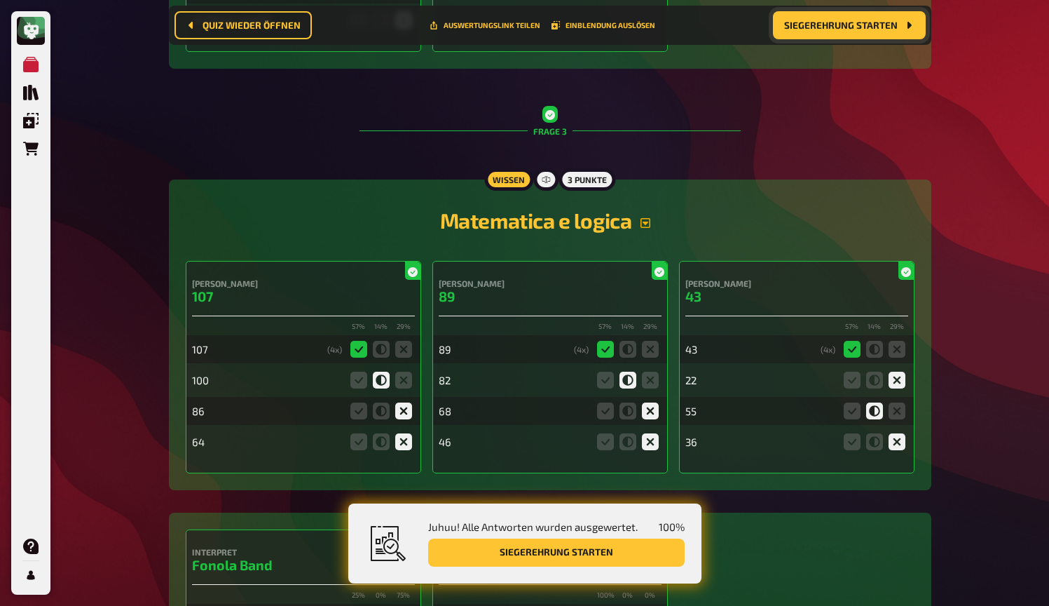
click at [647, 224] on icon "button" at bounding box center [646, 223] width 10 height 10
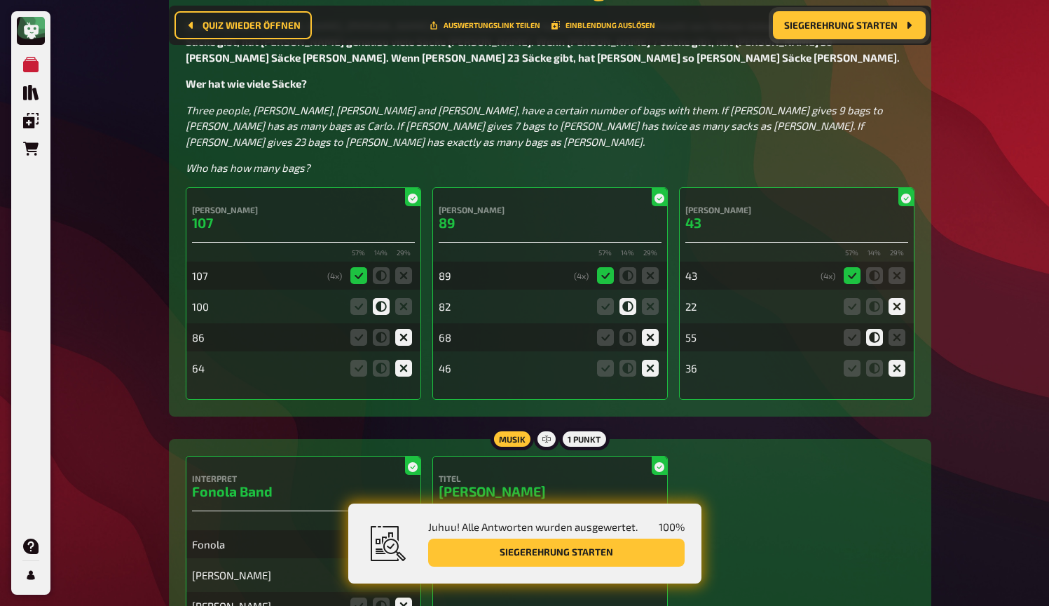
scroll to position [2123, 0]
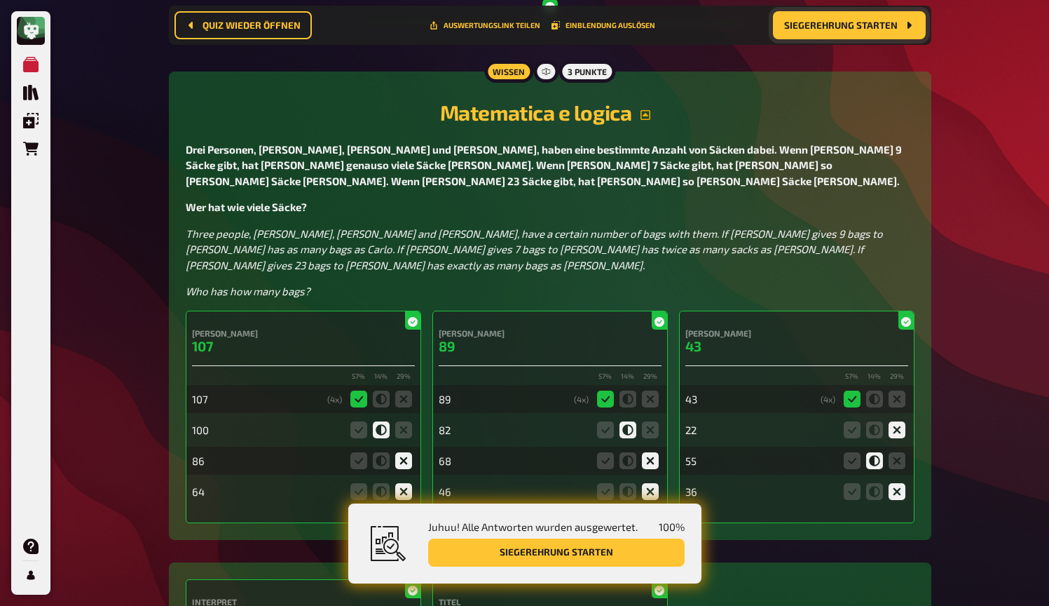
click at [577, 199] on p "Wer hat wie viele Säcke?" at bounding box center [550, 207] width 729 height 16
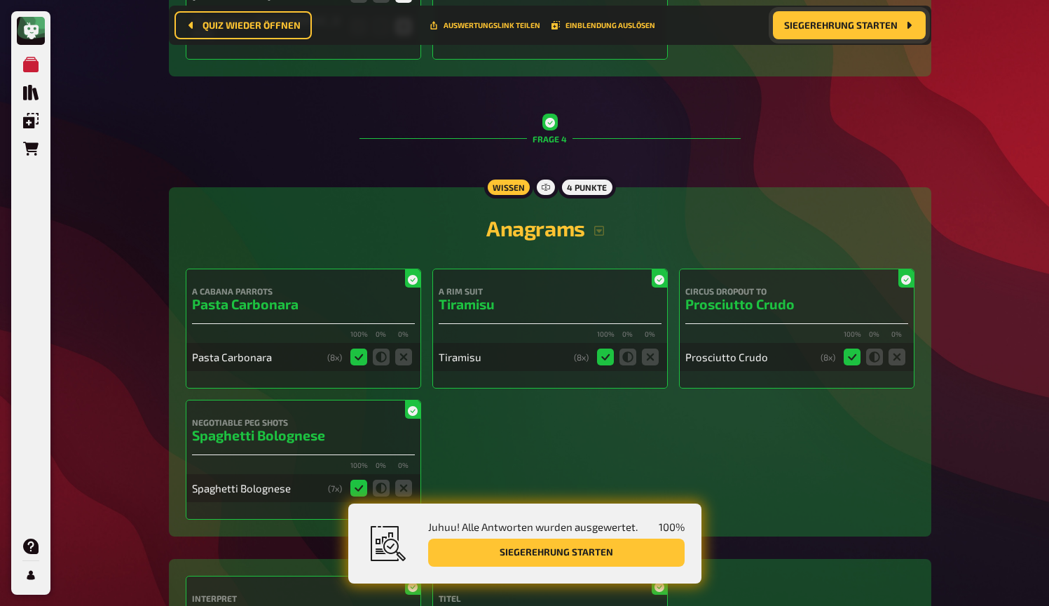
scroll to position [2857, 0]
click at [603, 225] on icon "button" at bounding box center [599, 230] width 11 height 11
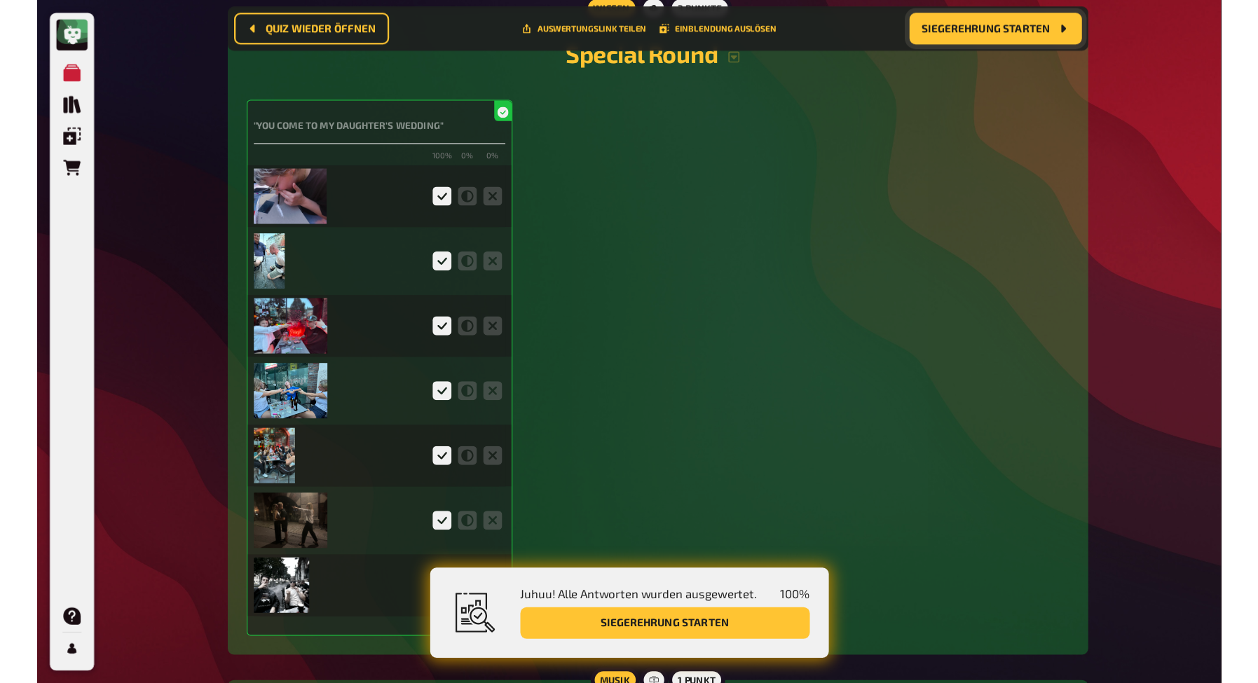
scroll to position [3777, 0]
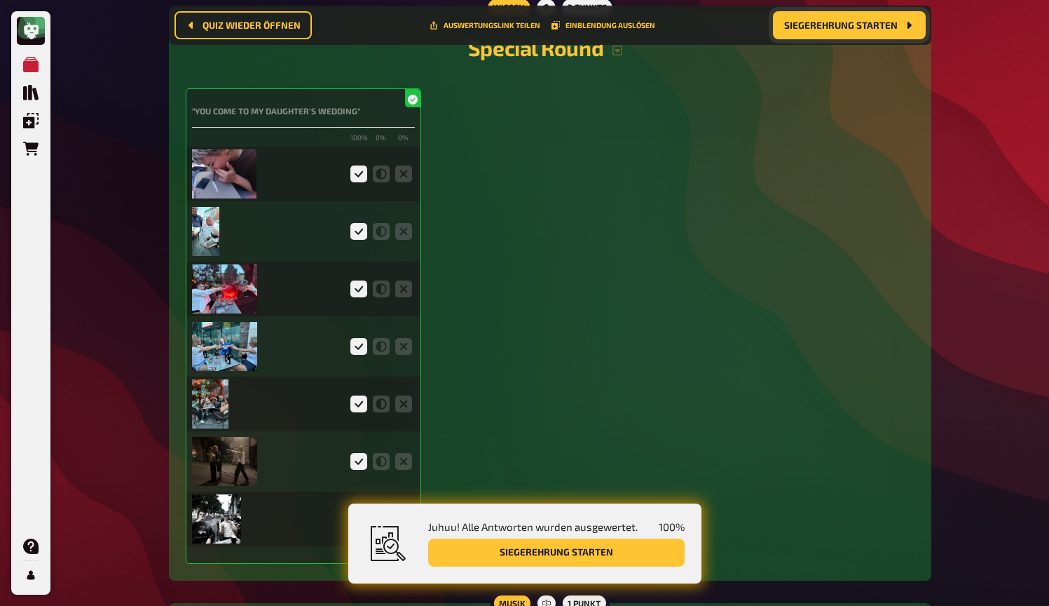
click at [222, 169] on img at bounding box center [224, 173] width 65 height 49
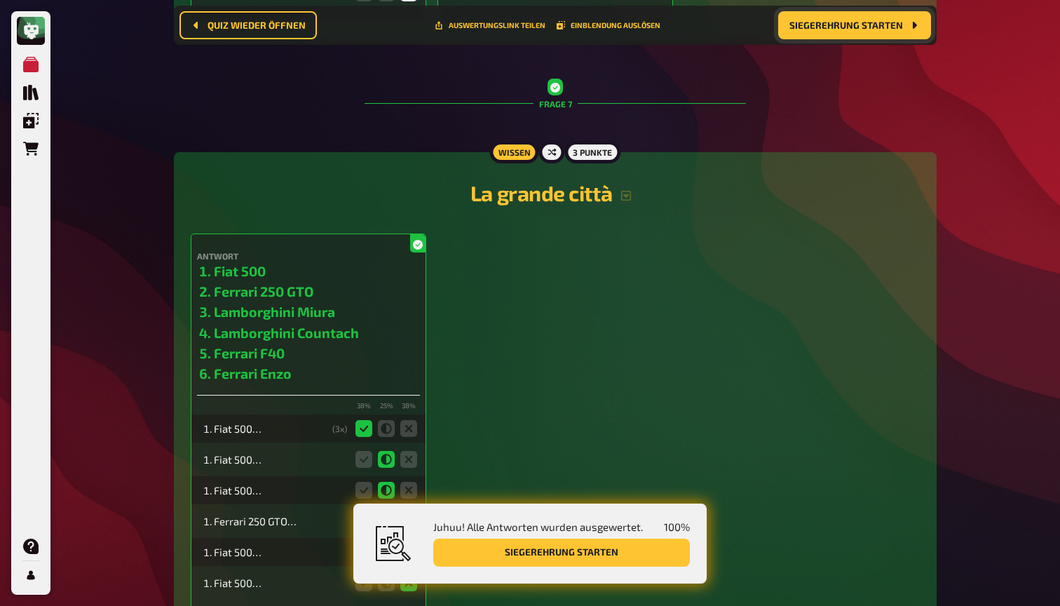
scroll to position [5842, 0]
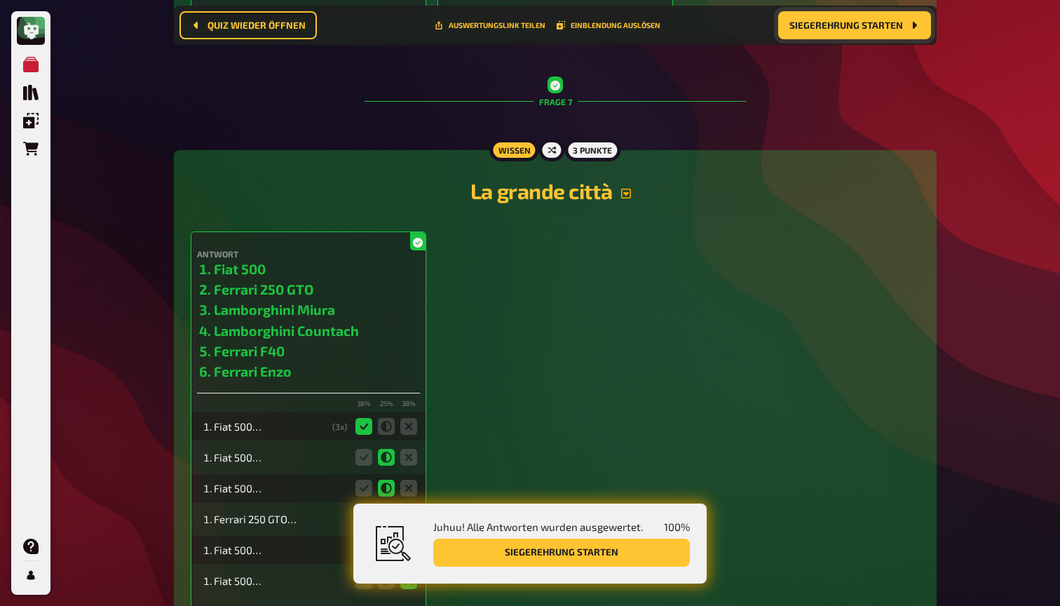
click at [628, 189] on icon "button" at bounding box center [626, 194] width 10 height 10
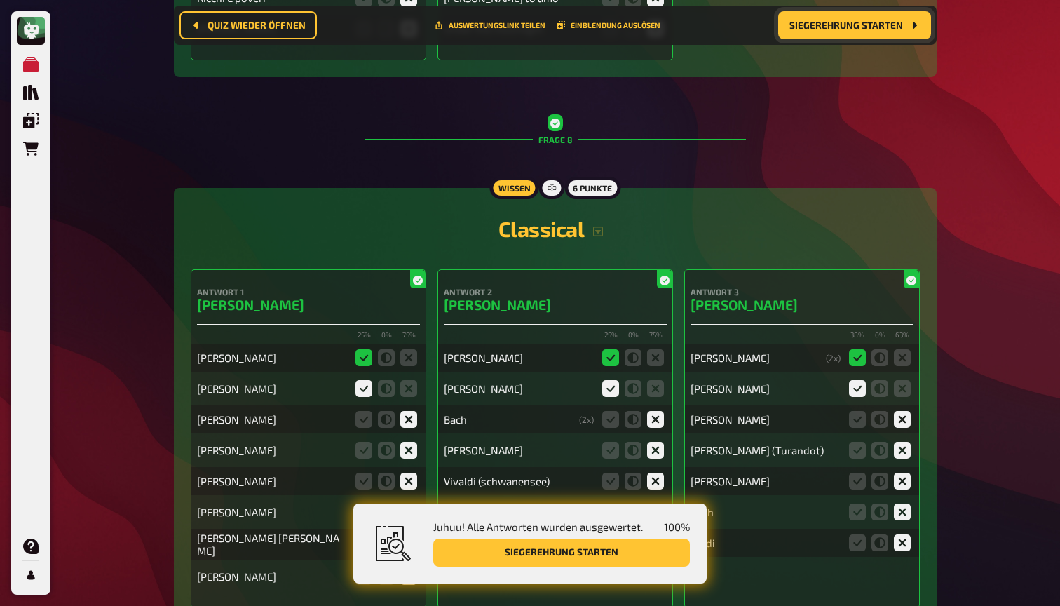
scroll to position [6799, 0]
click at [597, 226] on icon "button" at bounding box center [598, 231] width 10 height 10
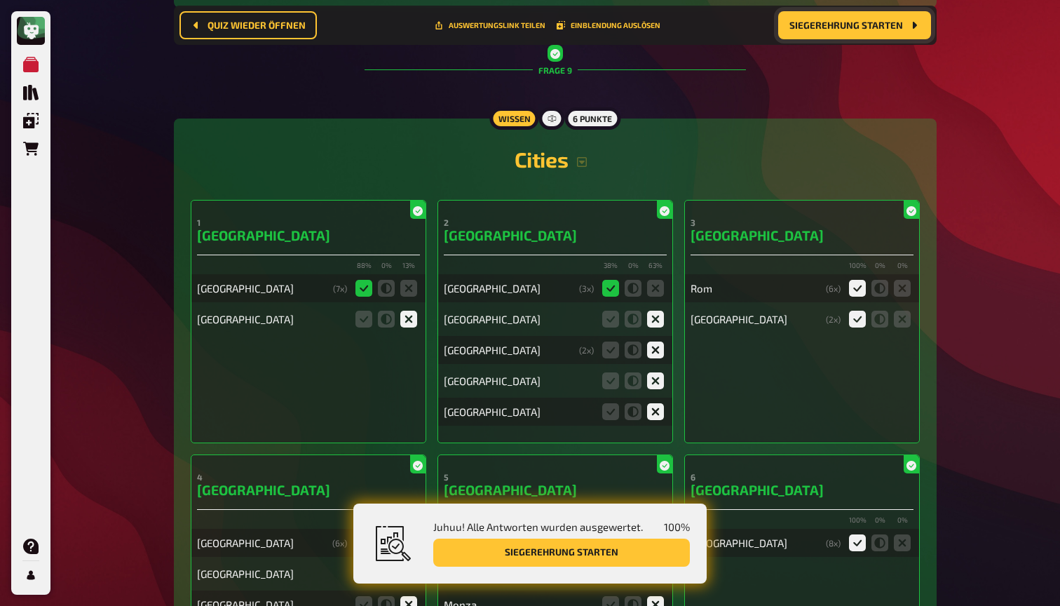
scroll to position [8025, 0]
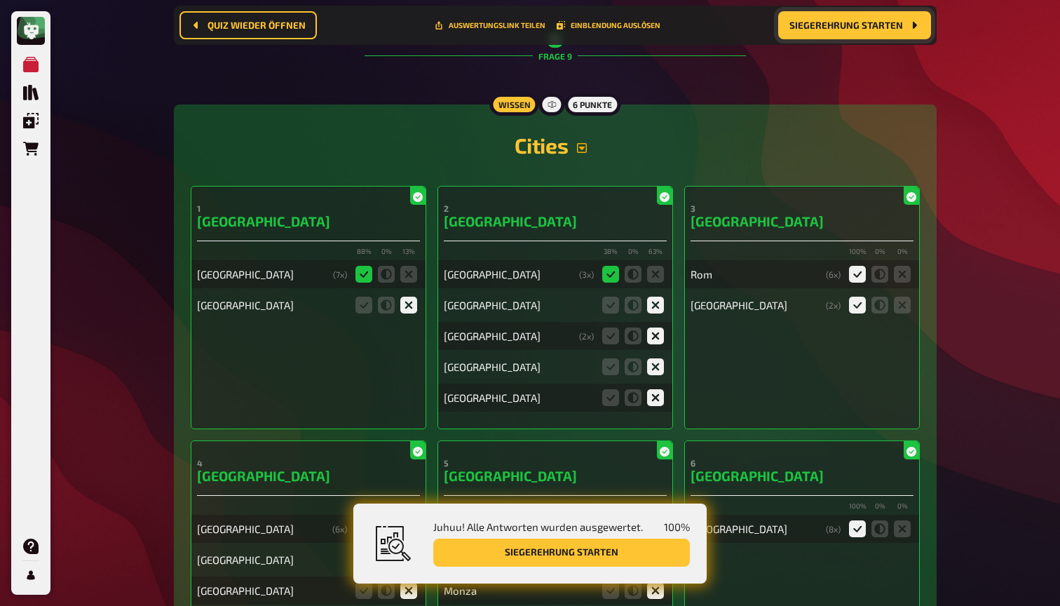
click at [587, 143] on icon "button" at bounding box center [582, 148] width 10 height 10
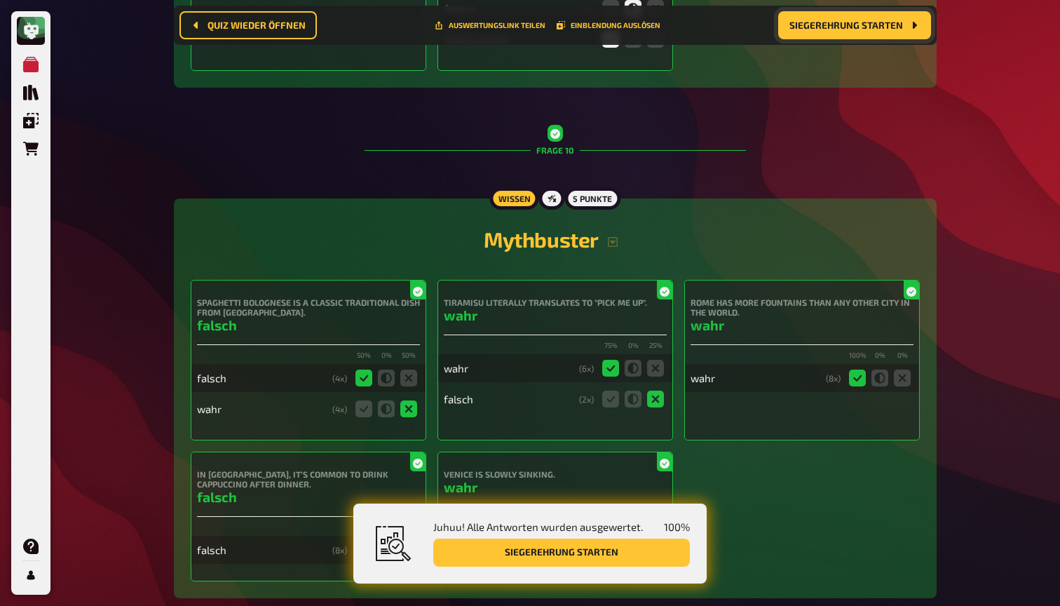
scroll to position [9035, 0]
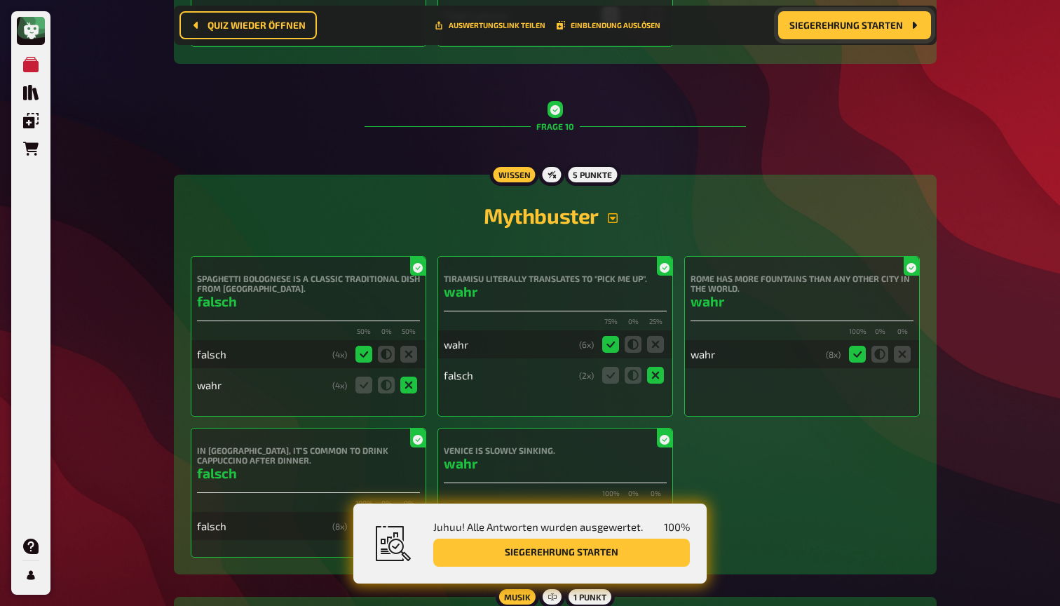
click at [612, 212] on icon "button" at bounding box center [612, 217] width 11 height 11
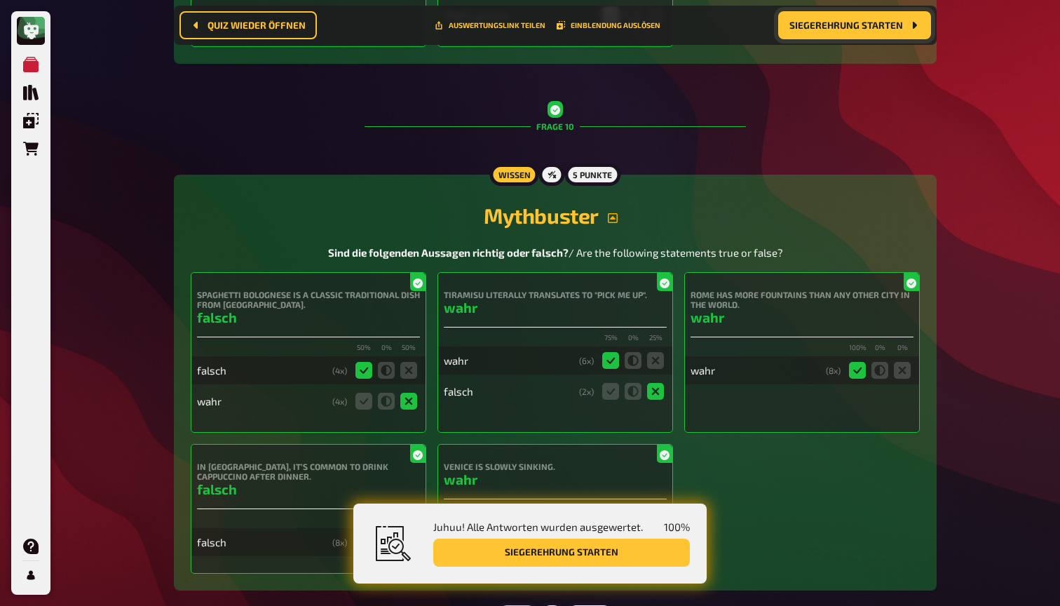
click at [772, 290] on h4 "Rome has more fountains than any other city in the world." at bounding box center [802, 300] width 223 height 20
click at [827, 309] on h3 "wahr" at bounding box center [802, 317] width 223 height 16
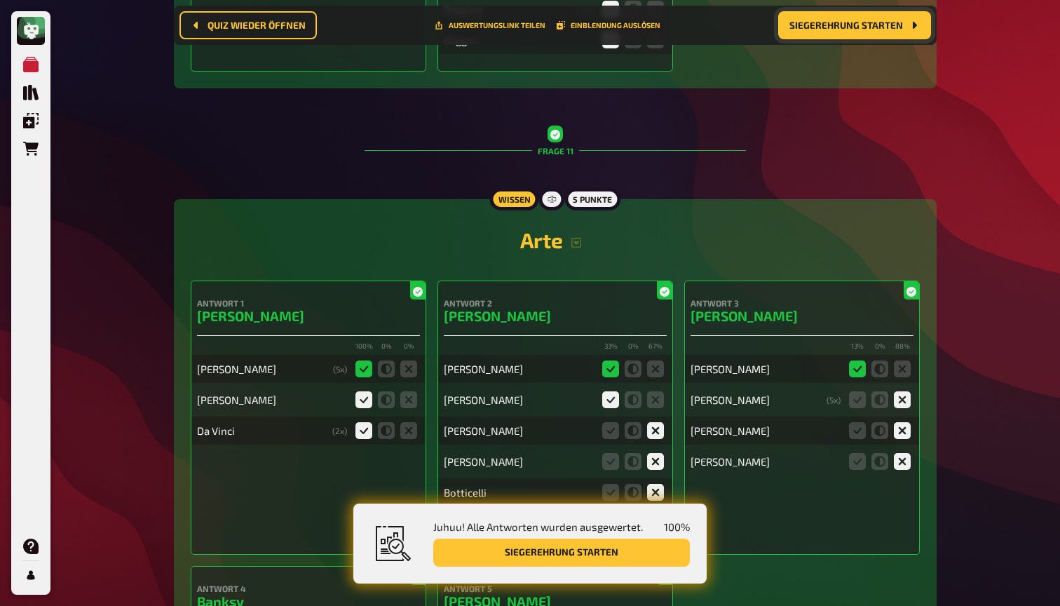
scroll to position [9892, 0]
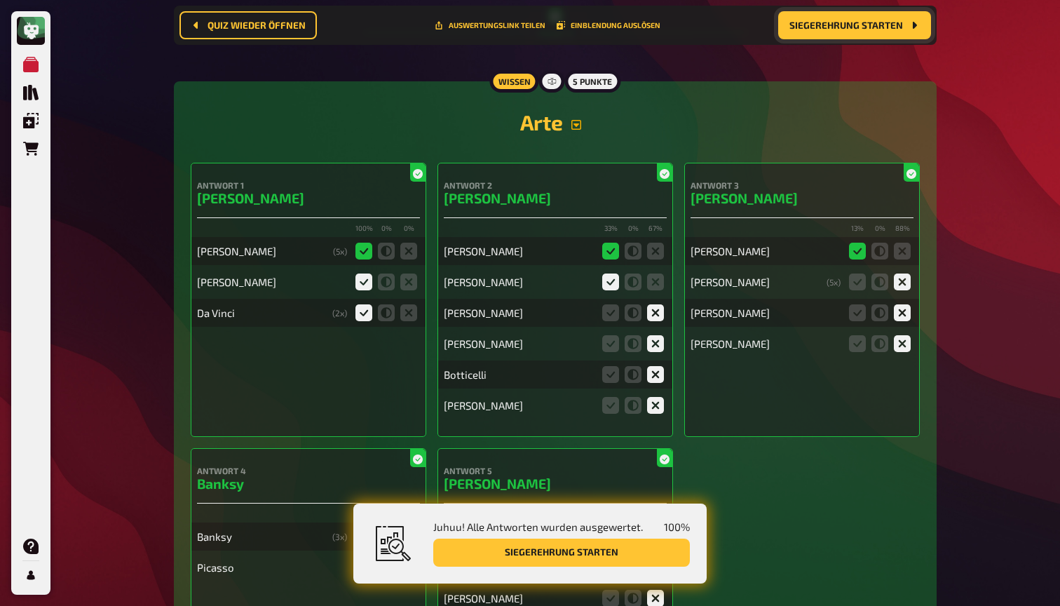
click at [579, 119] on icon "button" at bounding box center [576, 124] width 11 height 11
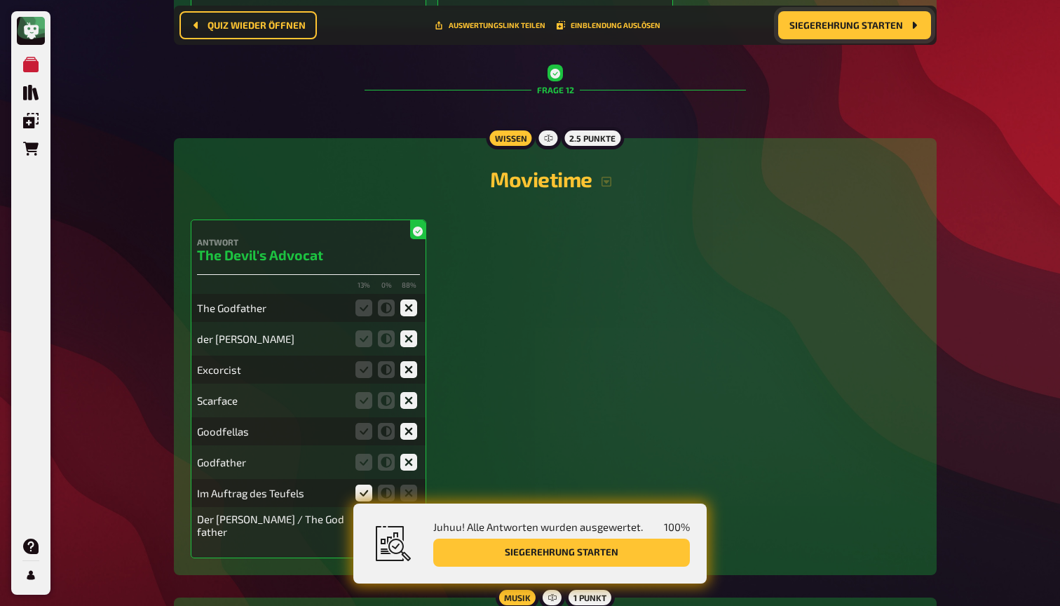
scroll to position [0, 0]
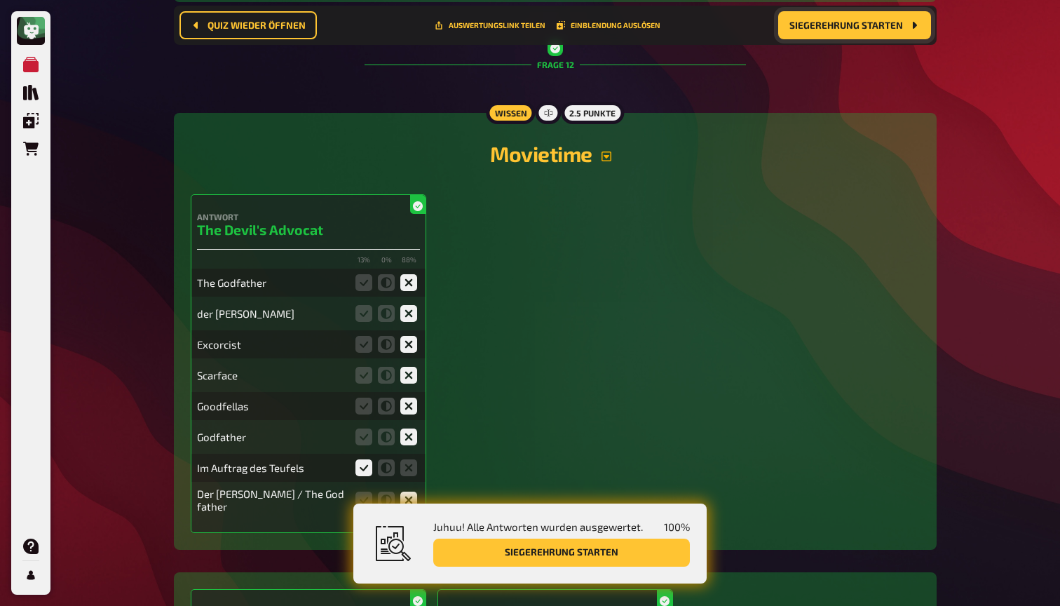
click at [608, 151] on icon "button" at bounding box center [606, 156] width 11 height 11
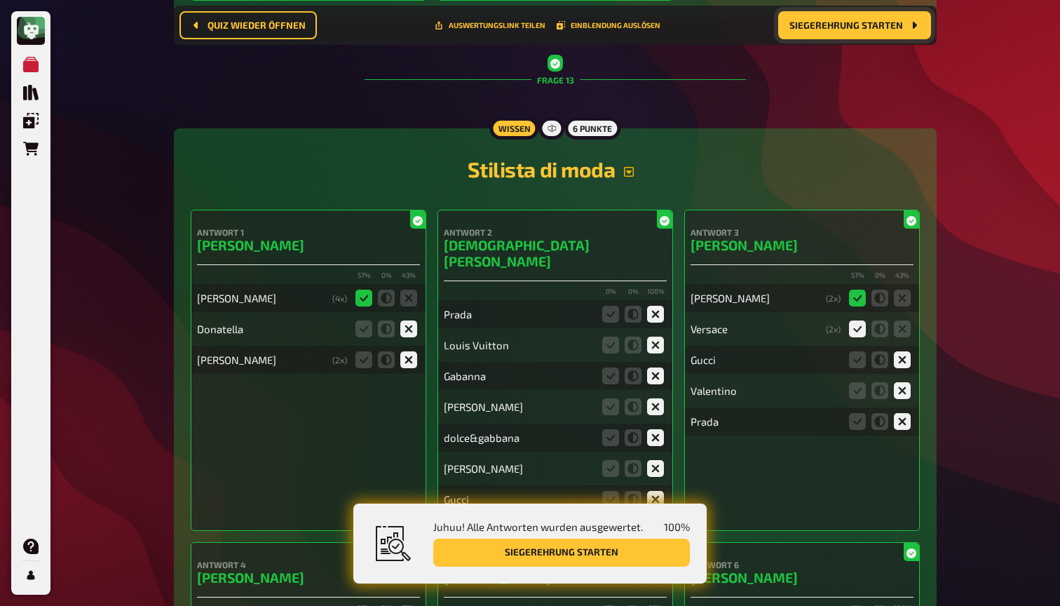
click at [633, 166] on icon "button" at bounding box center [628, 171] width 11 height 11
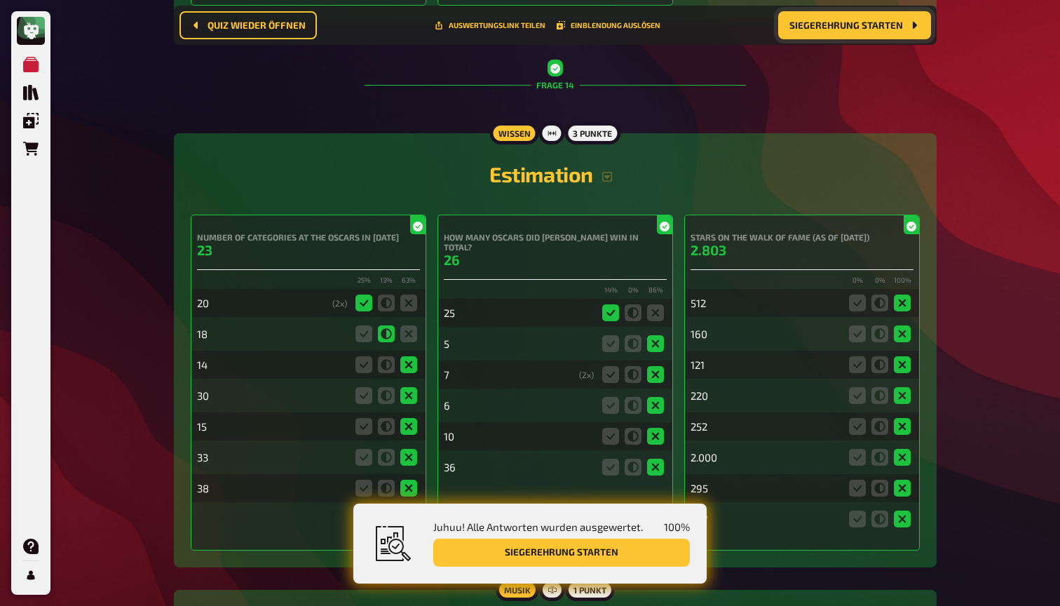
scroll to position [12991, 0]
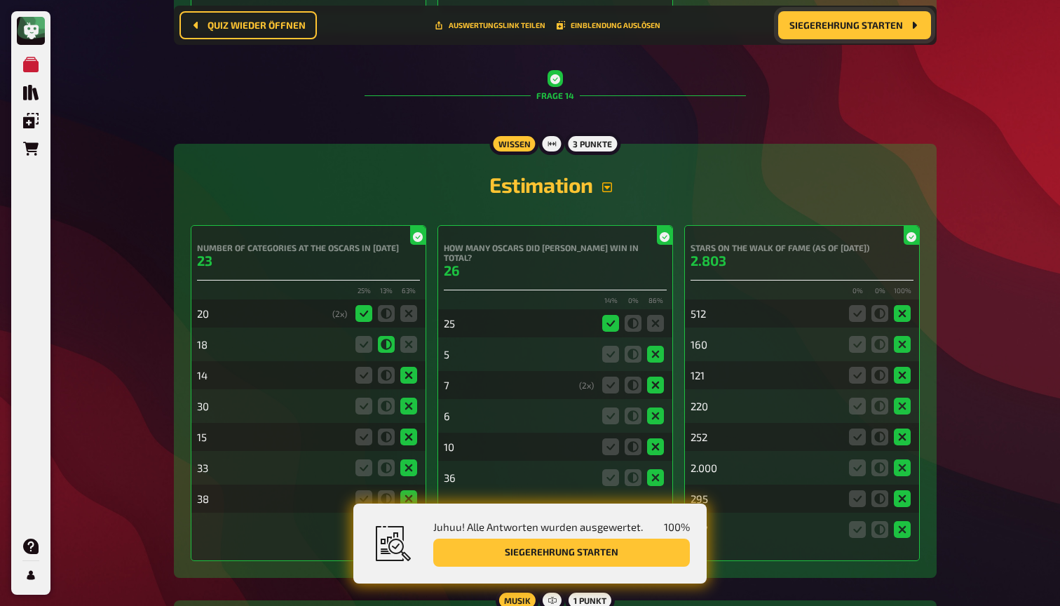
click at [610, 182] on icon "button" at bounding box center [606, 187] width 11 height 11
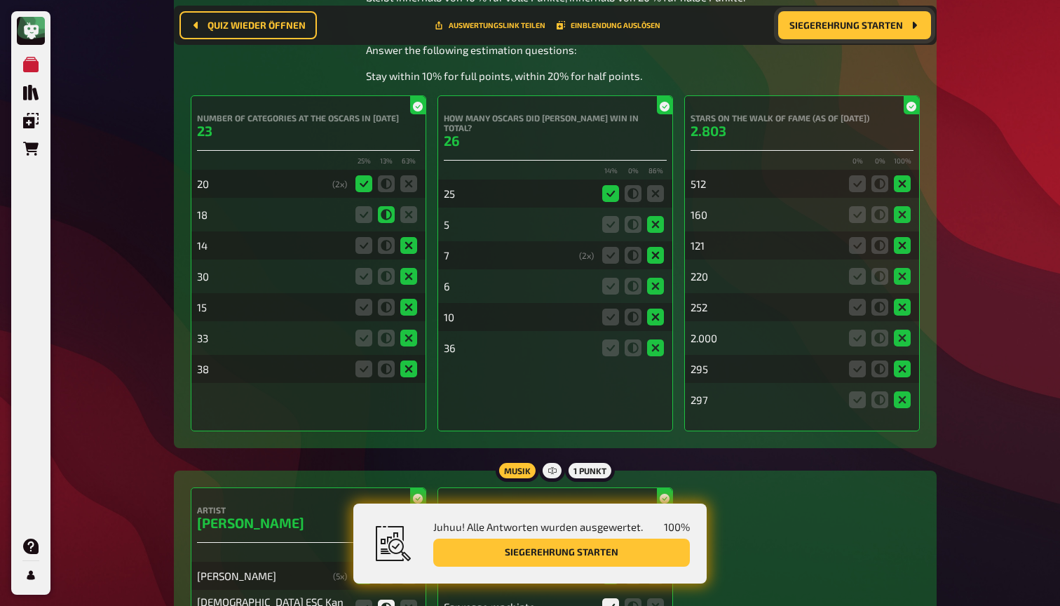
scroll to position [13241, 0]
click at [880, 331] on icon at bounding box center [879, 339] width 17 height 17
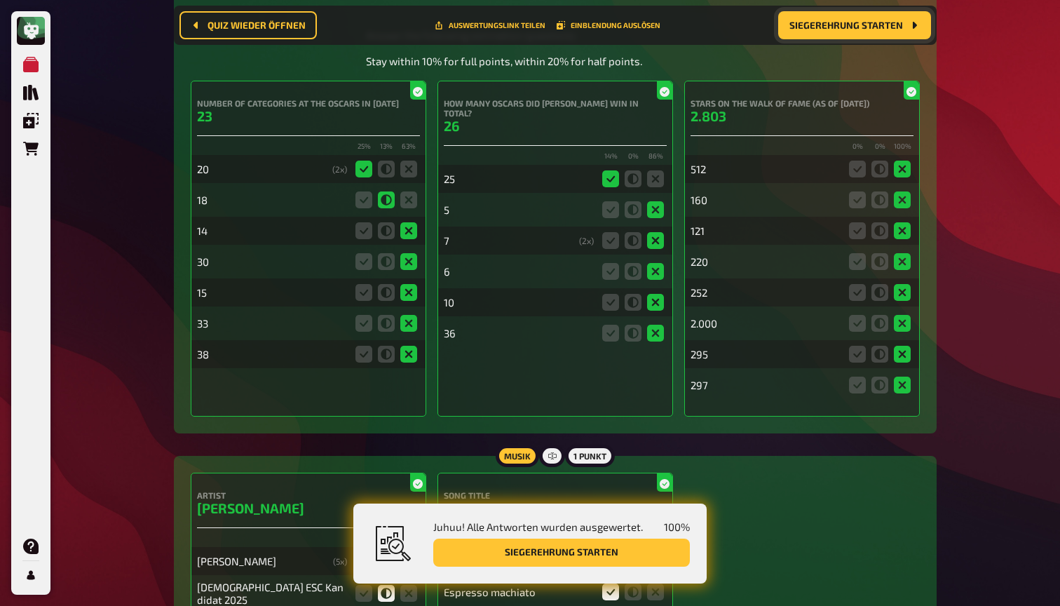
scroll to position [13321, 0]
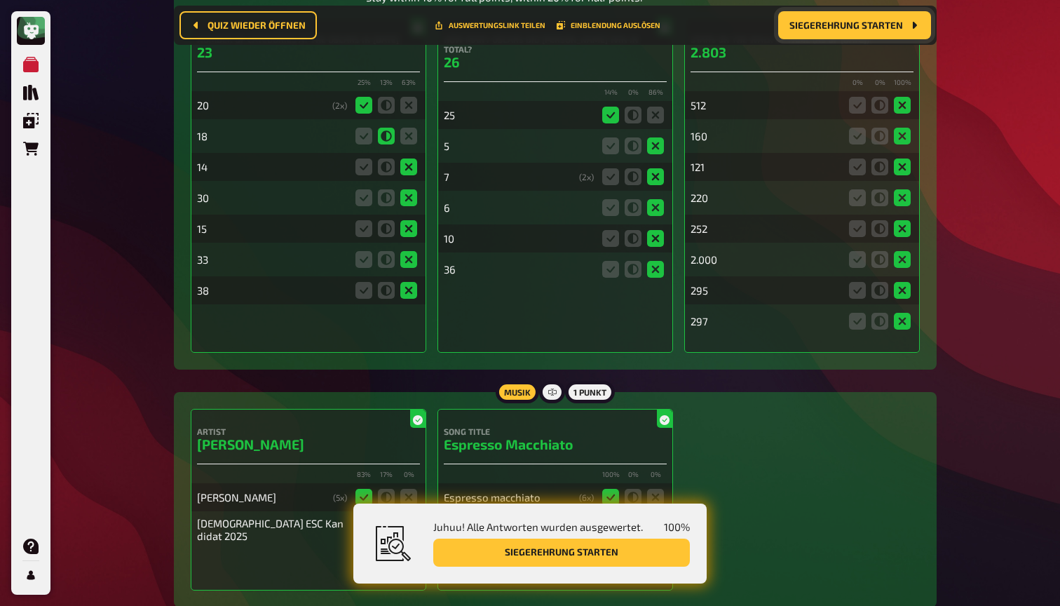
click at [879, 251] on icon at bounding box center [879, 259] width 17 height 17
click at [855, 251] on icon at bounding box center [857, 259] width 17 height 17
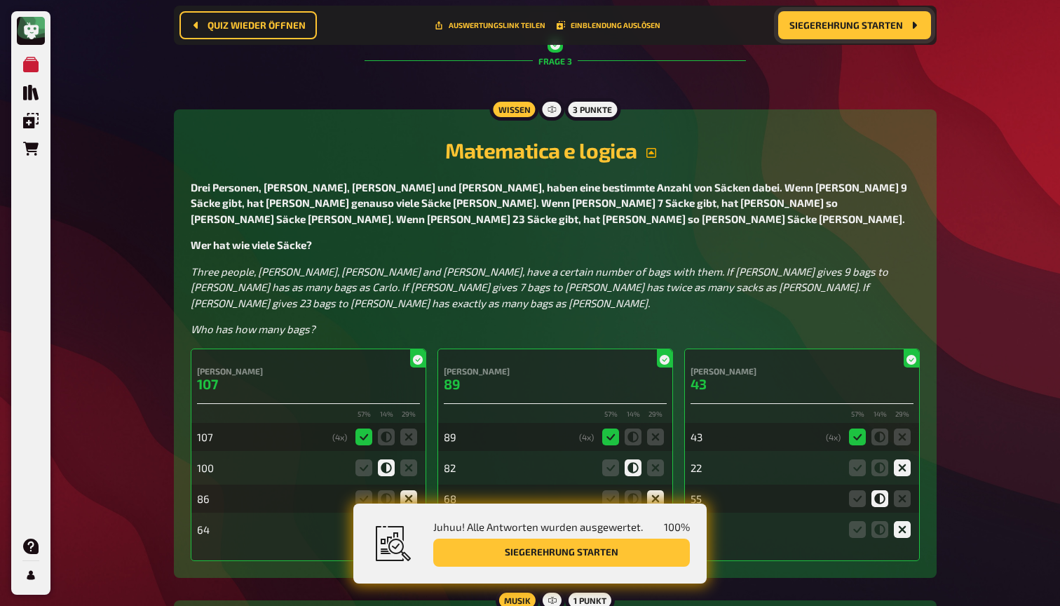
scroll to position [2081, 0]
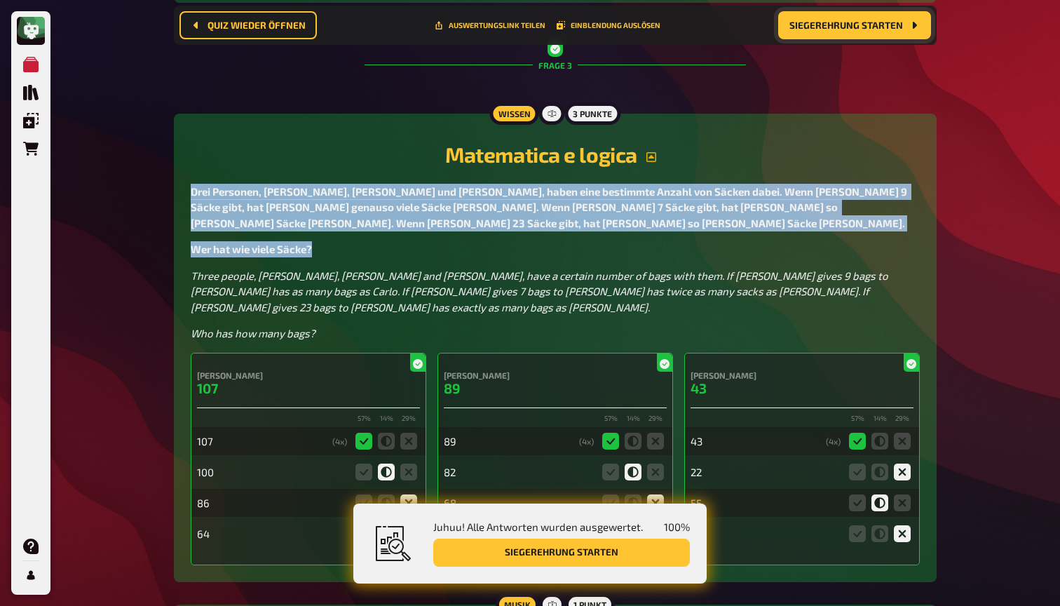
drag, startPoint x: 191, startPoint y: 192, endPoint x: 339, endPoint y: 247, distance: 157.7
copy div "Drei Personen, [PERSON_NAME], [PERSON_NAME] und [PERSON_NAME], haben eine besti…"
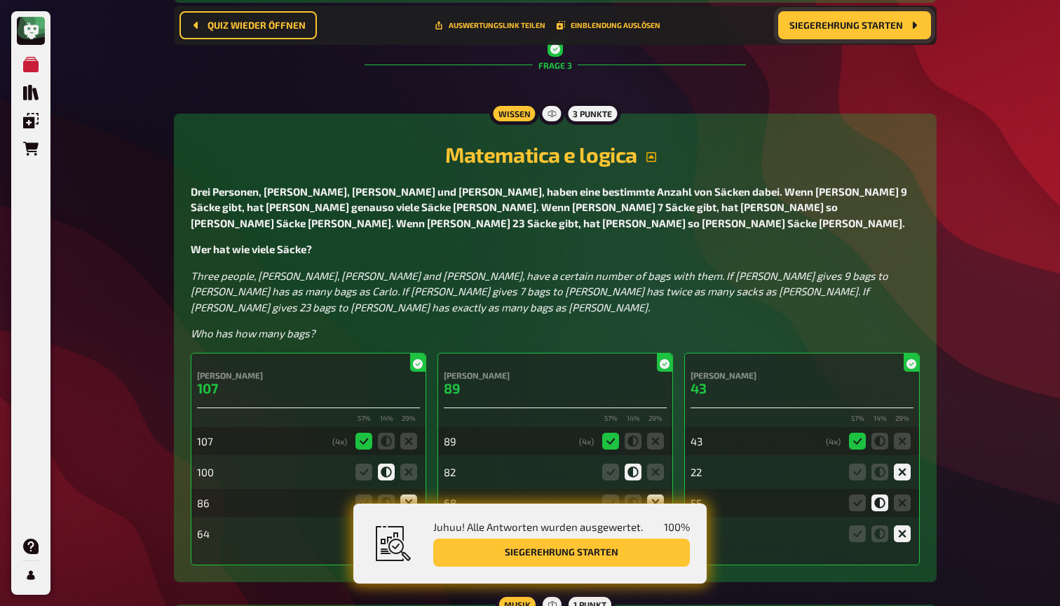
click at [472, 291] on span "Three people, [PERSON_NAME], [PERSON_NAME] and [PERSON_NAME], have a certain nu…" at bounding box center [541, 291] width 700 height 44
click at [620, 552] on button "Siegerehrung starten" at bounding box center [561, 552] width 257 height 28
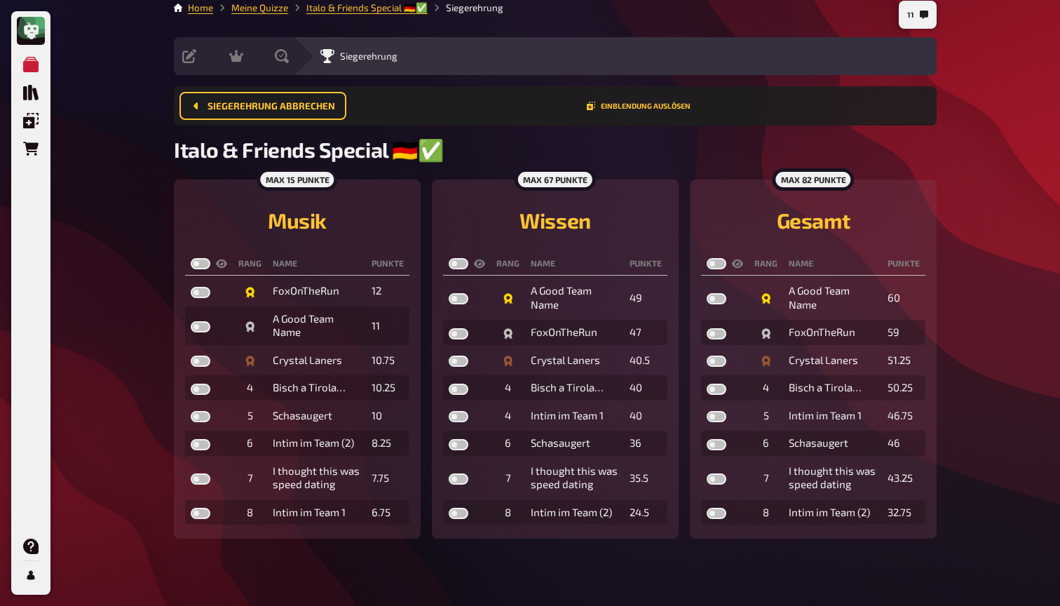
drag, startPoint x: 620, startPoint y: 552, endPoint x: 423, endPoint y: 198, distance: 406.1
click at [423, 198] on html "Meine Quizze Quiz Sammlung Einblendungen Bestellungen Hilfe Profil 11 Home Mein…" at bounding box center [530, 297] width 1060 height 616
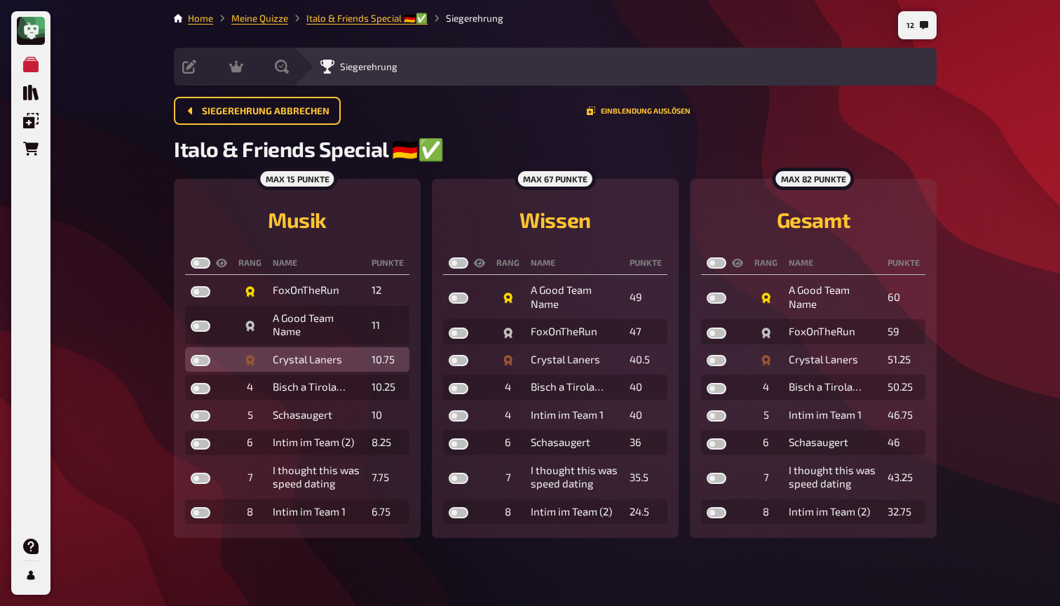
click at [199, 360] on label at bounding box center [201, 360] width 20 height 11
click at [191, 355] on input "checkbox" at bounding box center [190, 354] width 1 height 1
checkbox input "true"
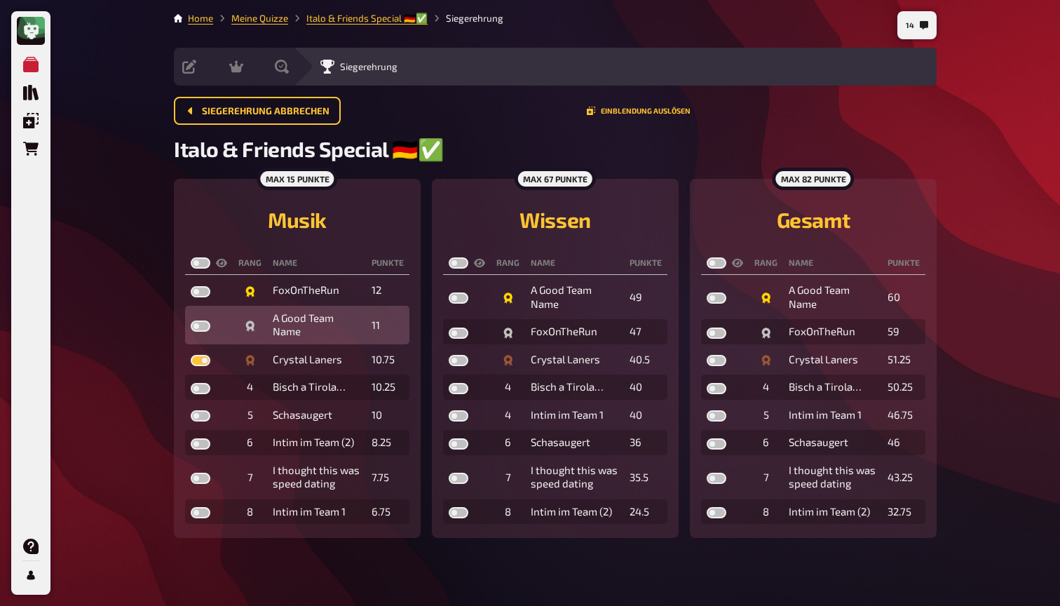
click at [202, 325] on label at bounding box center [201, 325] width 20 height 11
click at [191, 320] on input "checkbox" at bounding box center [190, 320] width 1 height 1
checkbox input "true"
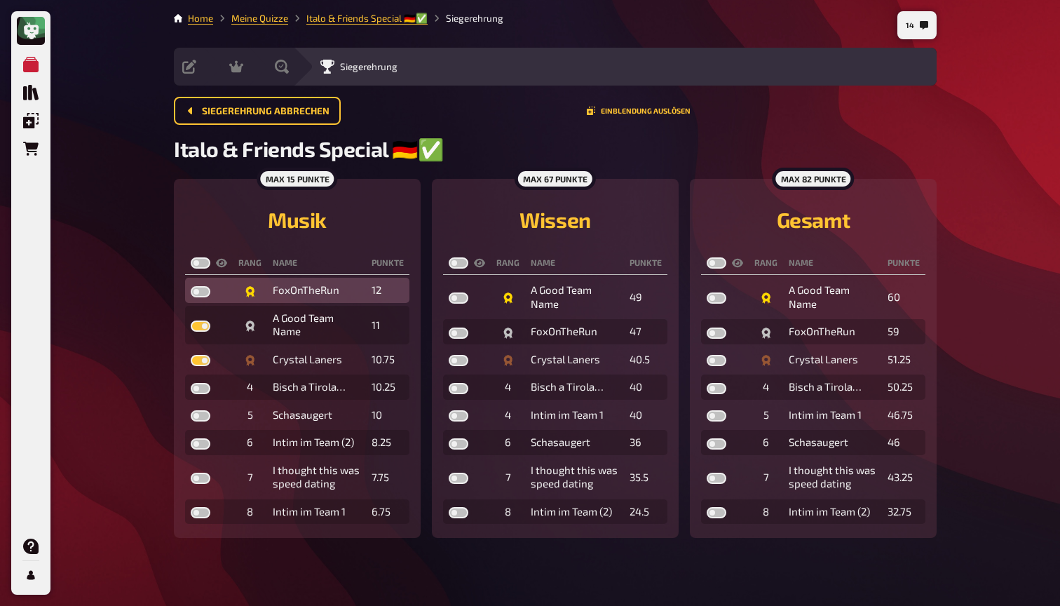
click at [196, 293] on label at bounding box center [201, 291] width 20 height 11
click at [191, 286] on input "checkbox" at bounding box center [190, 285] width 1 height 1
checkbox input "true"
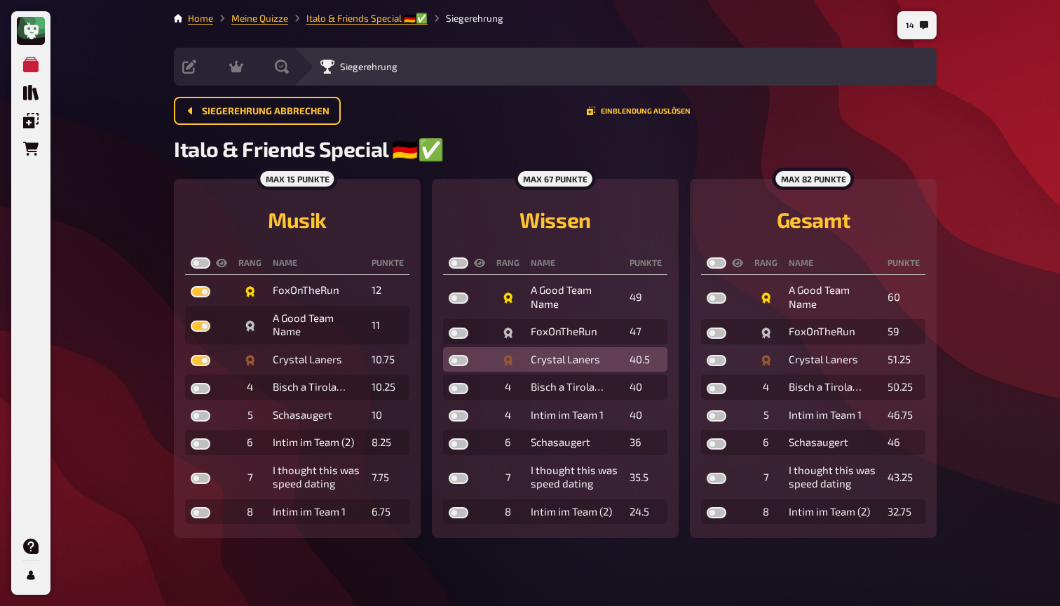
click at [463, 361] on label at bounding box center [459, 360] width 20 height 11
click at [449, 355] on input "checkbox" at bounding box center [448, 354] width 1 height 1
checkbox input "true"
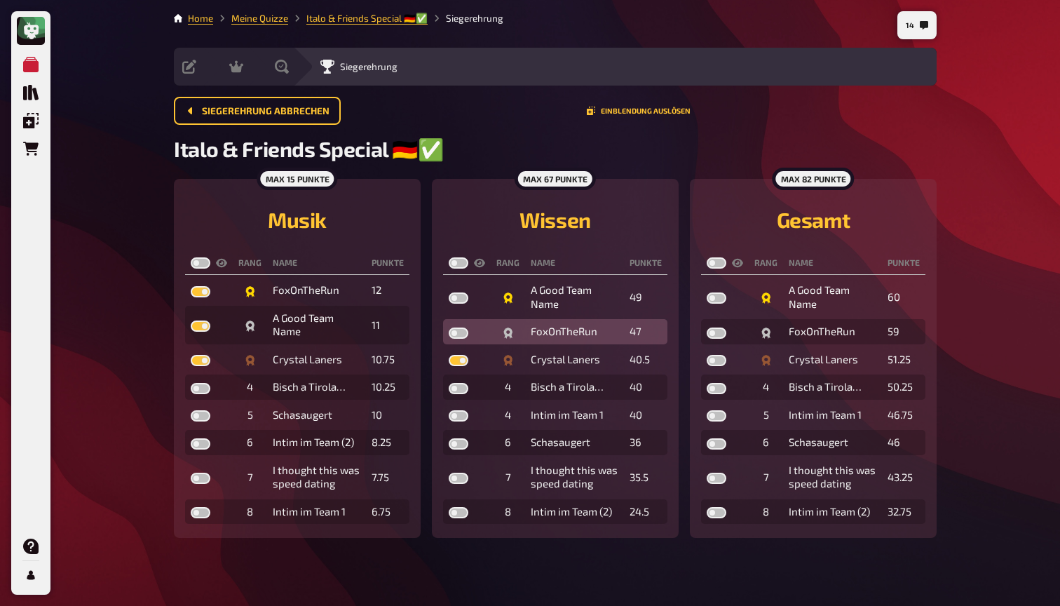
click at [458, 334] on label at bounding box center [459, 332] width 20 height 11
click at [449, 327] on input "checkbox" at bounding box center [448, 327] width 1 height 1
checkbox input "true"
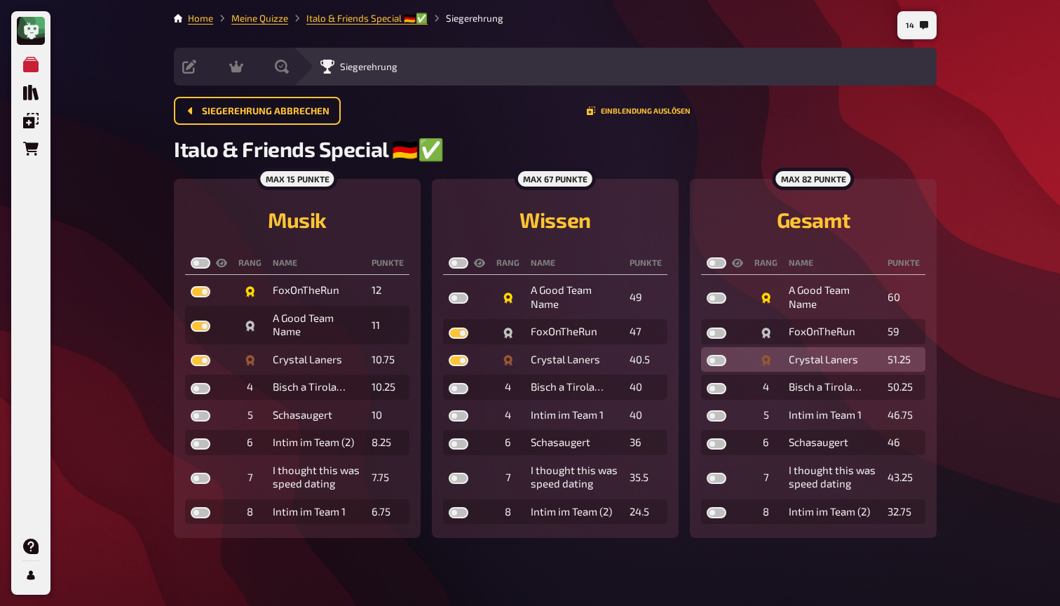
click at [720, 360] on label at bounding box center [717, 360] width 20 height 11
click at [707, 355] on input "checkbox" at bounding box center [706, 354] width 1 height 1
checkbox input "true"
click at [717, 332] on label at bounding box center [717, 332] width 20 height 11
click at [707, 327] on input "checkbox" at bounding box center [706, 327] width 1 height 1
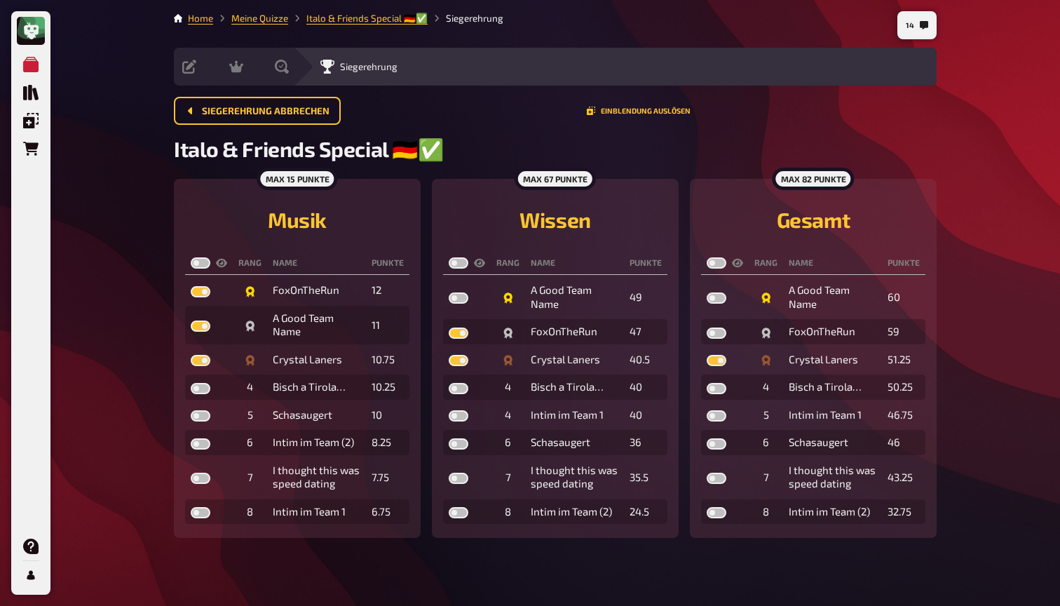
checkbox input "true"
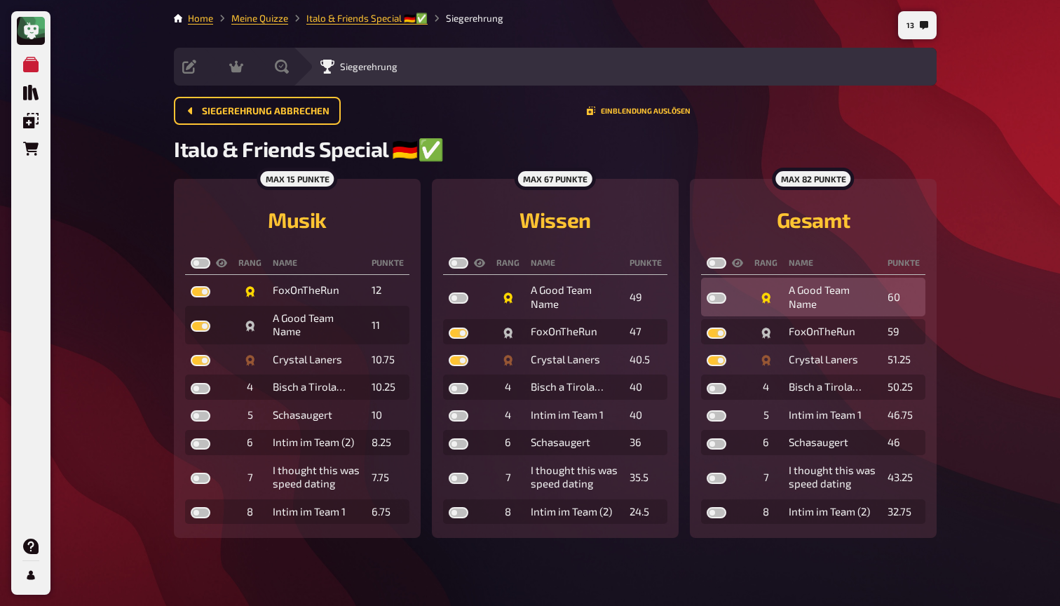
click at [716, 300] on label at bounding box center [717, 297] width 20 height 11
click at [707, 292] on input "checkbox" at bounding box center [706, 292] width 1 height 1
checkbox input "true"
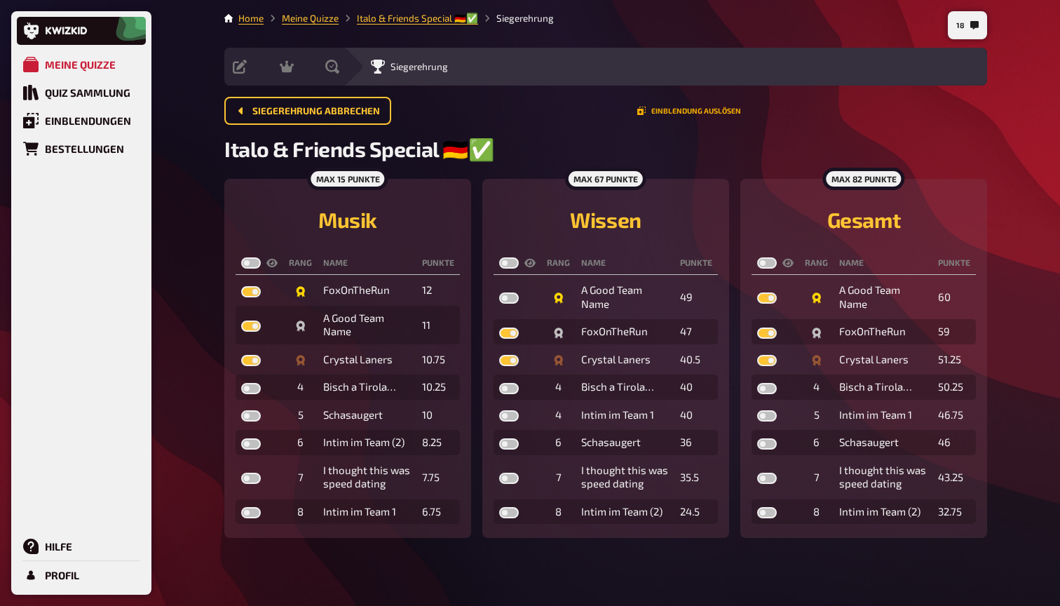
click at [691, 112] on button "Einblendung auslösen" at bounding box center [689, 111] width 104 height 8
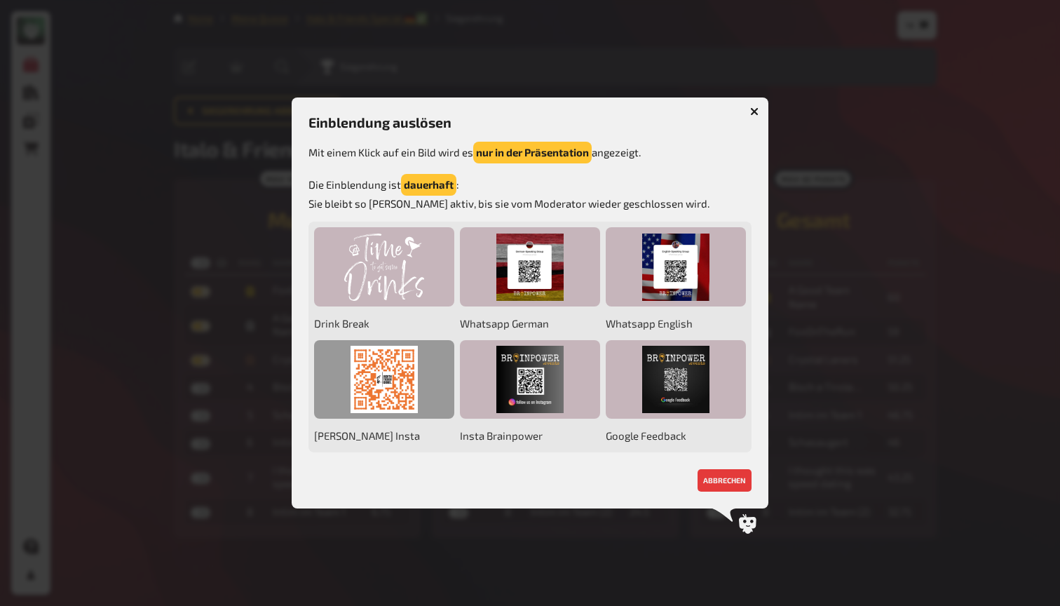
click at [400, 385] on div at bounding box center [384, 379] width 140 height 79
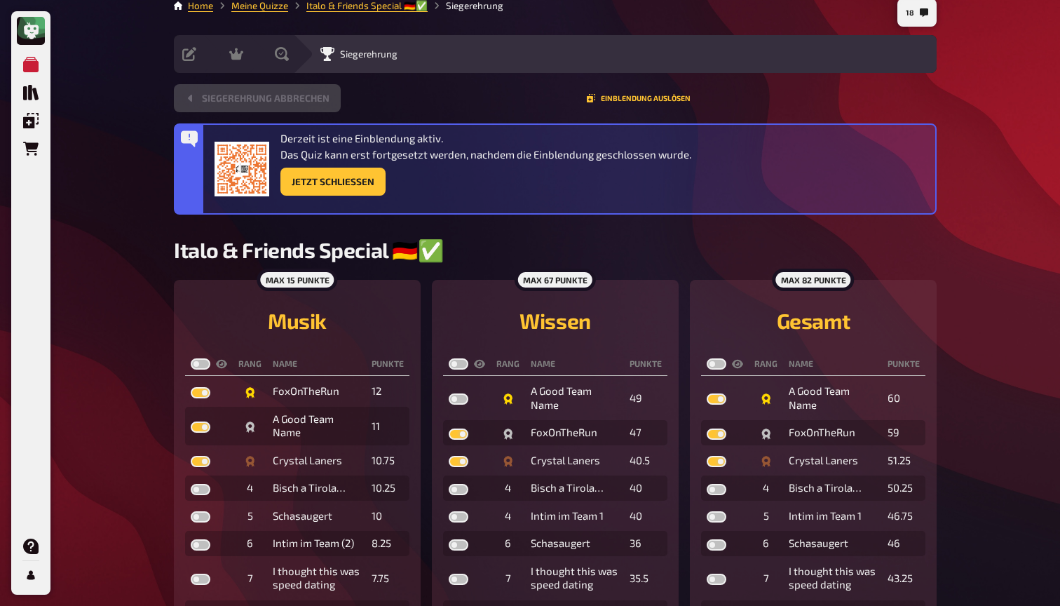
scroll to position [15, 0]
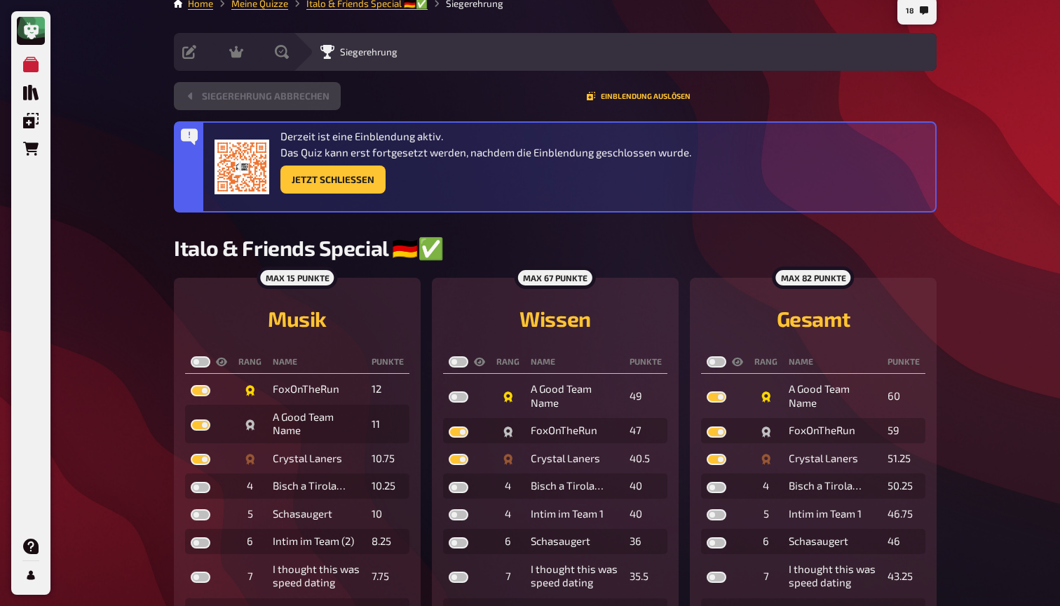
click at [463, 360] on label at bounding box center [459, 361] width 20 height 11
click at [449, 356] on input "checkbox" at bounding box center [448, 355] width 1 height 1
checkbox input "true"
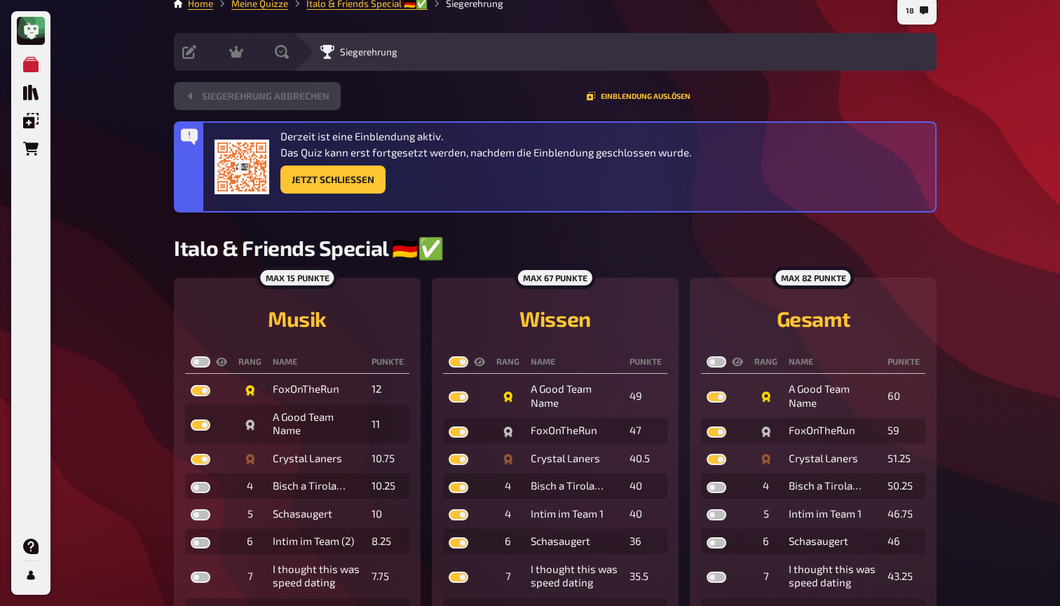
checkbox input "true"
click at [203, 366] on label at bounding box center [201, 361] width 20 height 11
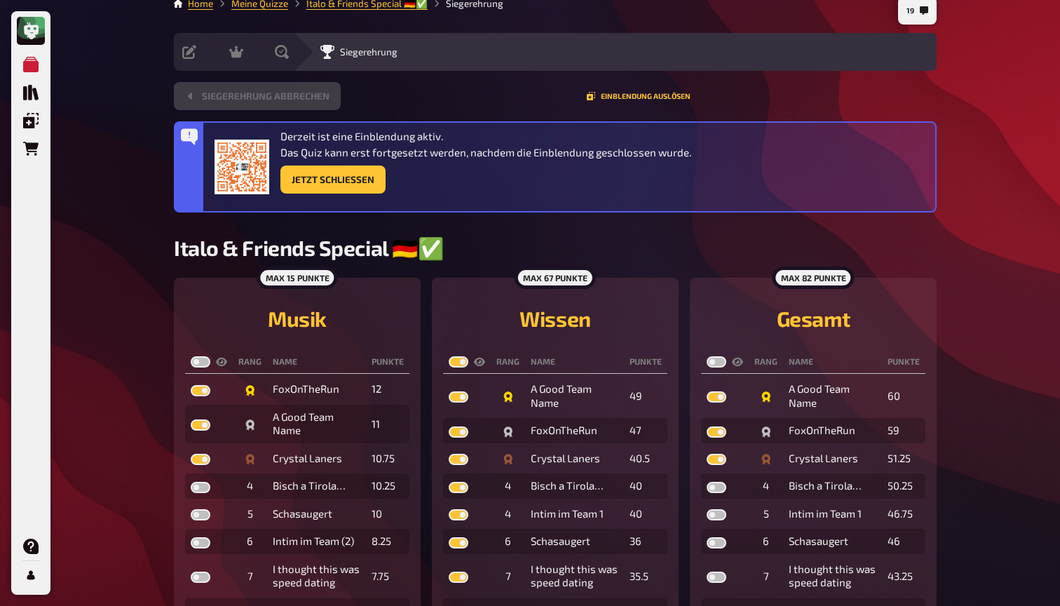
click at [191, 356] on input "checkbox" at bounding box center [190, 355] width 1 height 1
checkbox input "true"
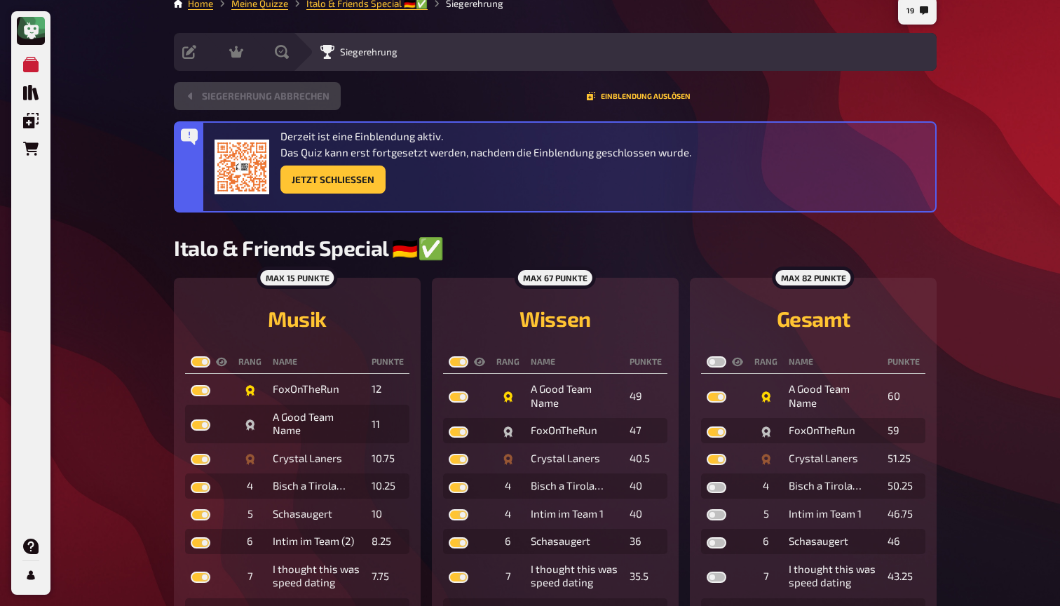
checkbox input "true"
click at [719, 358] on label at bounding box center [717, 361] width 20 height 11
click at [707, 356] on input "checkbox" at bounding box center [706, 355] width 1 height 1
checkbox input "true"
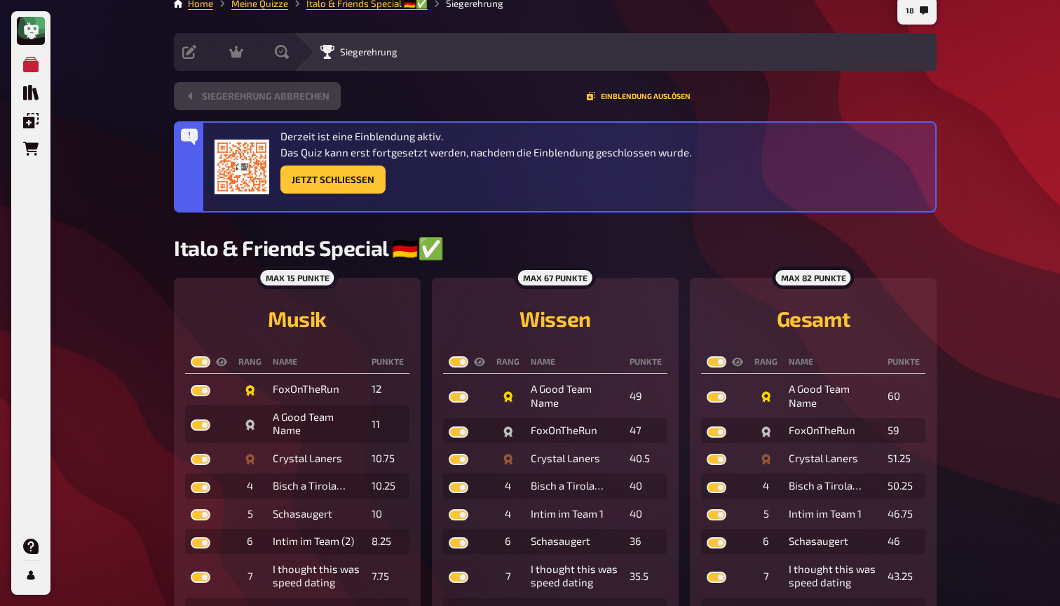
checkbox input "true"
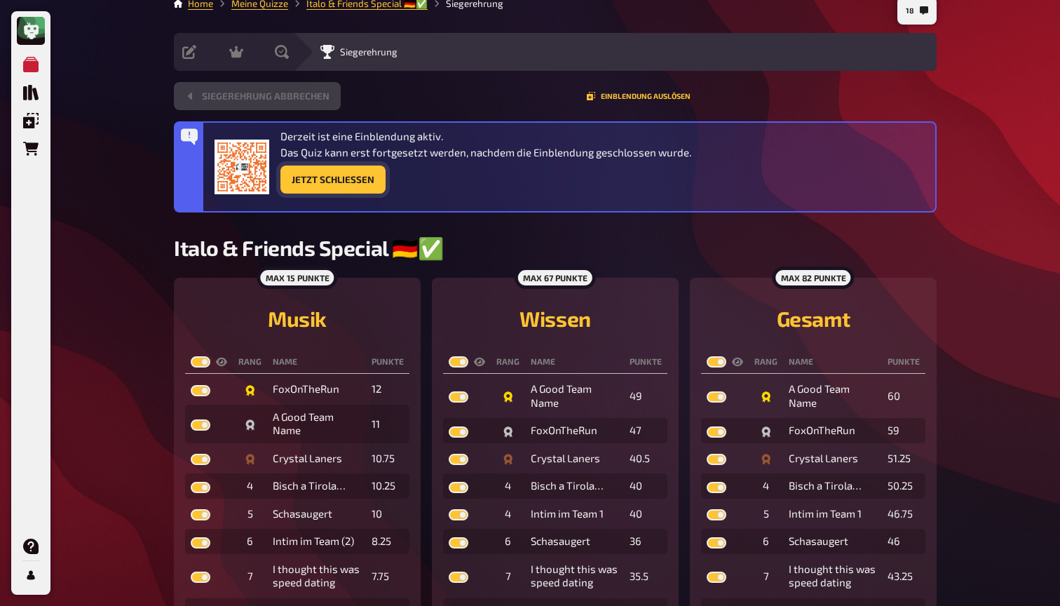
click at [364, 181] on button "Jetzt Schließen" at bounding box center [332, 179] width 105 height 28
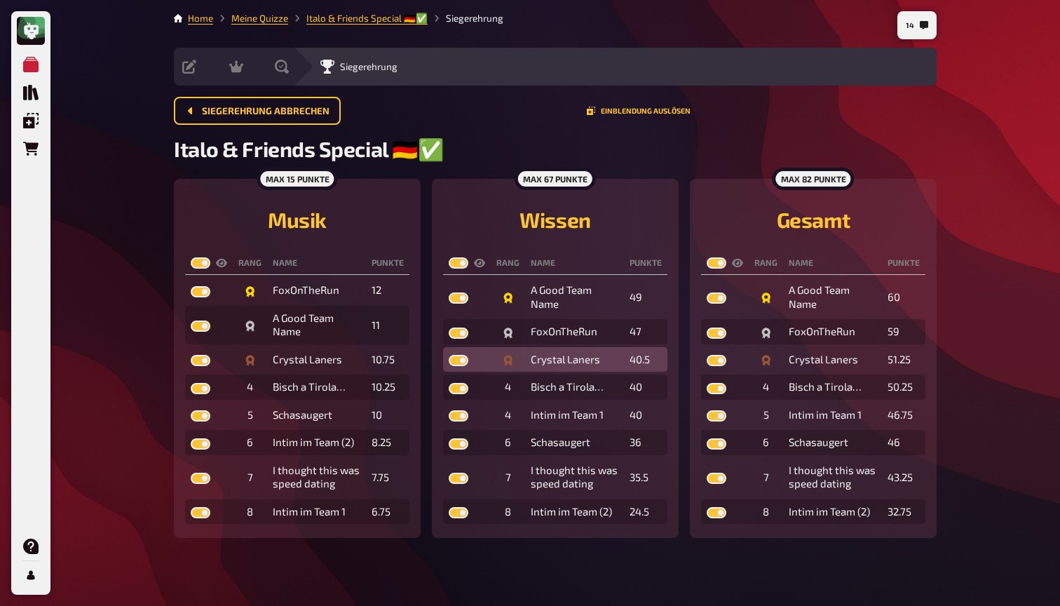
scroll to position [0, 0]
click at [638, 110] on button "Einblendung auslösen" at bounding box center [639, 111] width 104 height 8
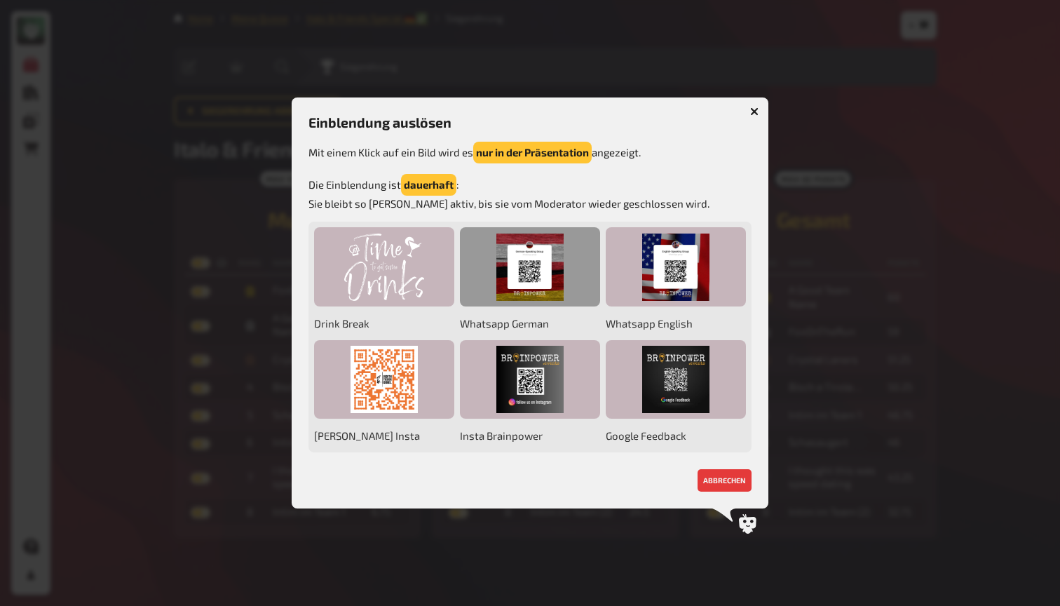
click at [551, 280] on div at bounding box center [530, 266] width 140 height 79
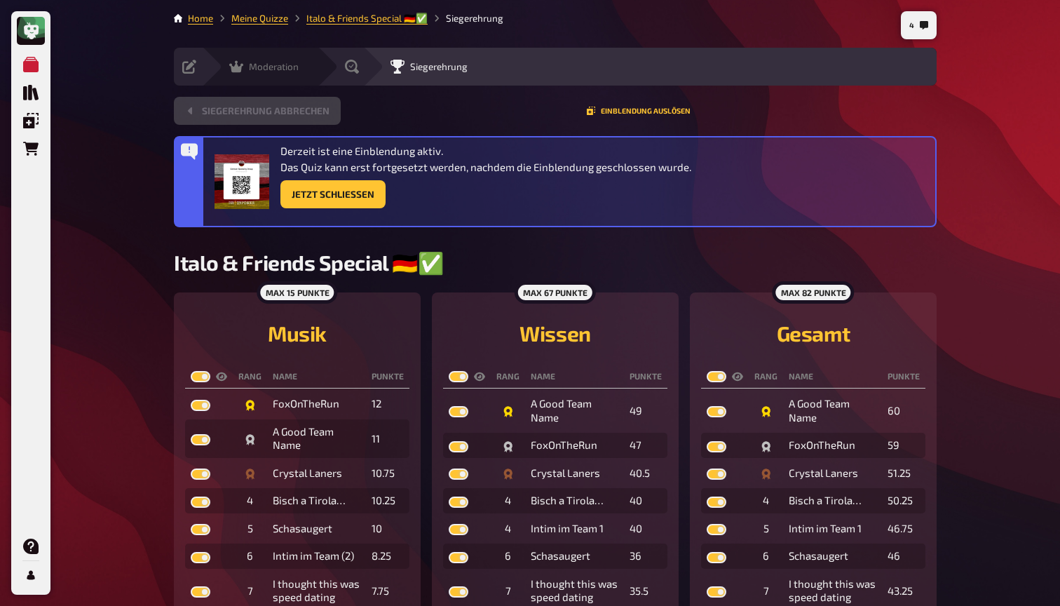
click at [237, 62] on icon at bounding box center [236, 67] width 14 height 12
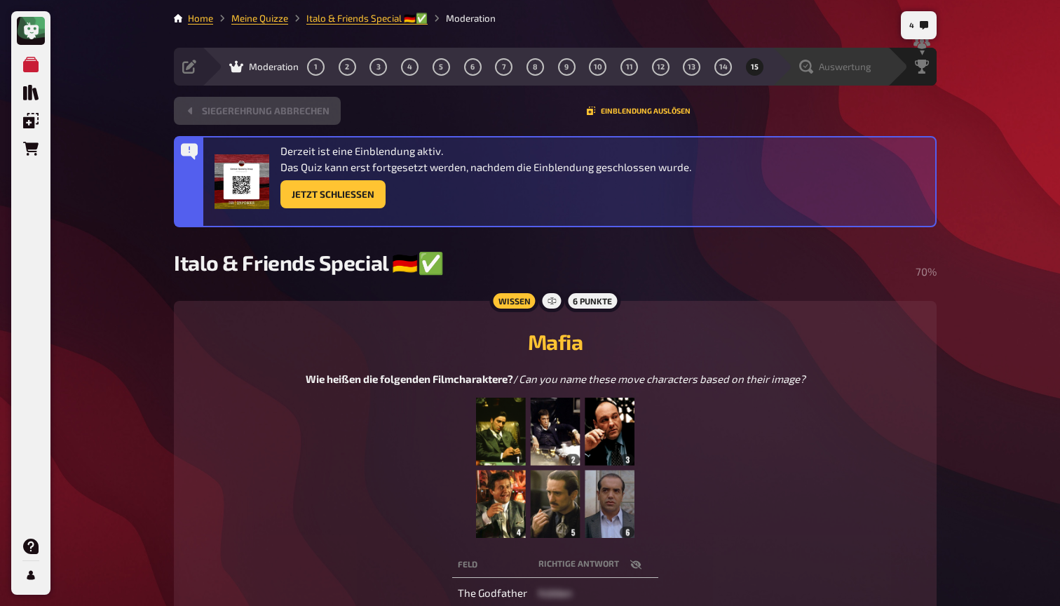
click at [812, 63] on icon at bounding box center [806, 67] width 14 height 14
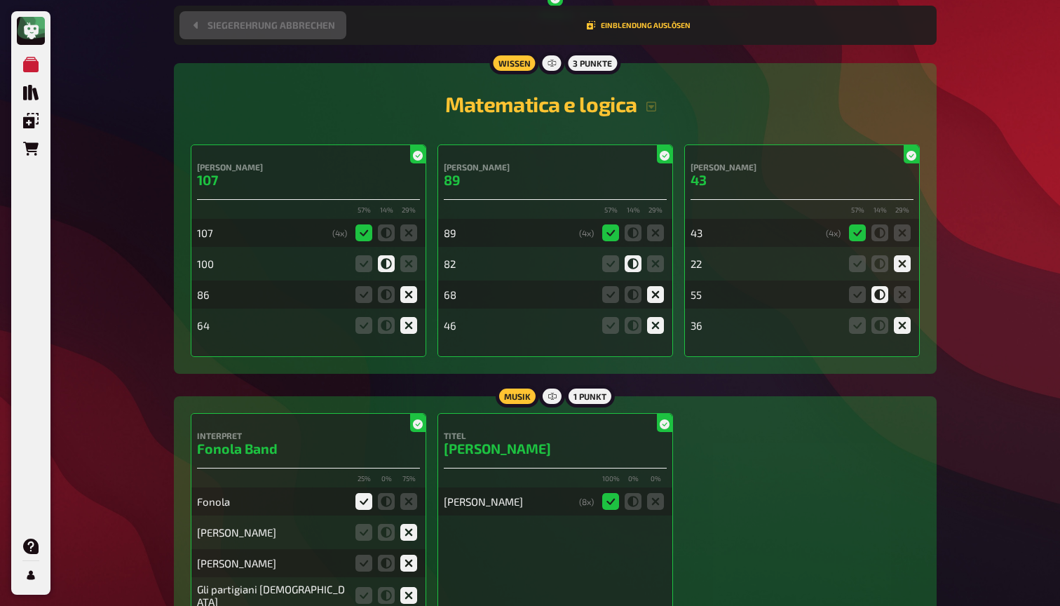
scroll to position [2035, 0]
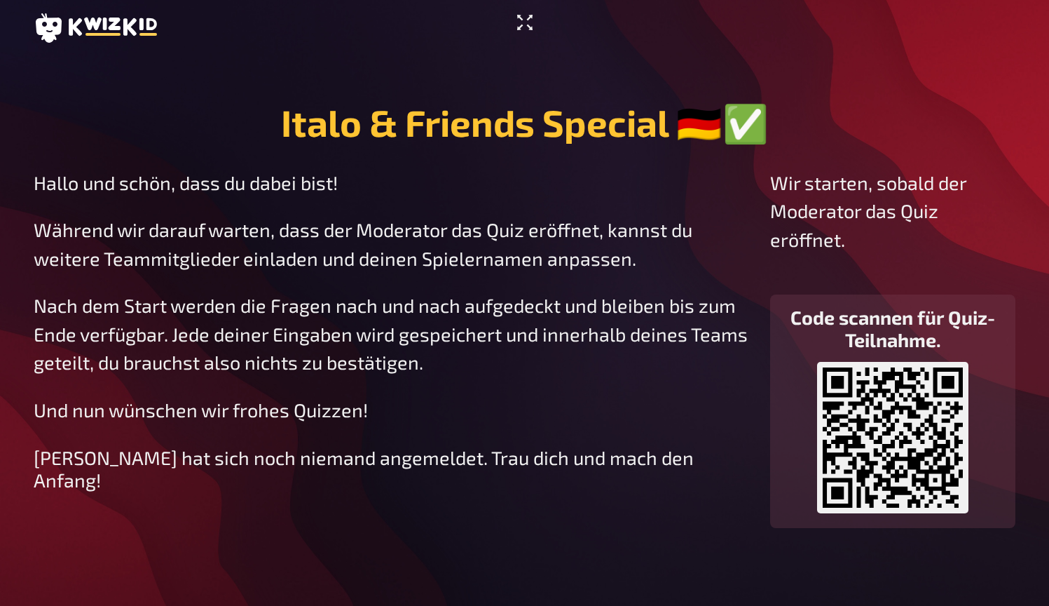
click at [525, 16] on icon "Vollbildmodus aktivieren" at bounding box center [525, 22] width 22 height 22
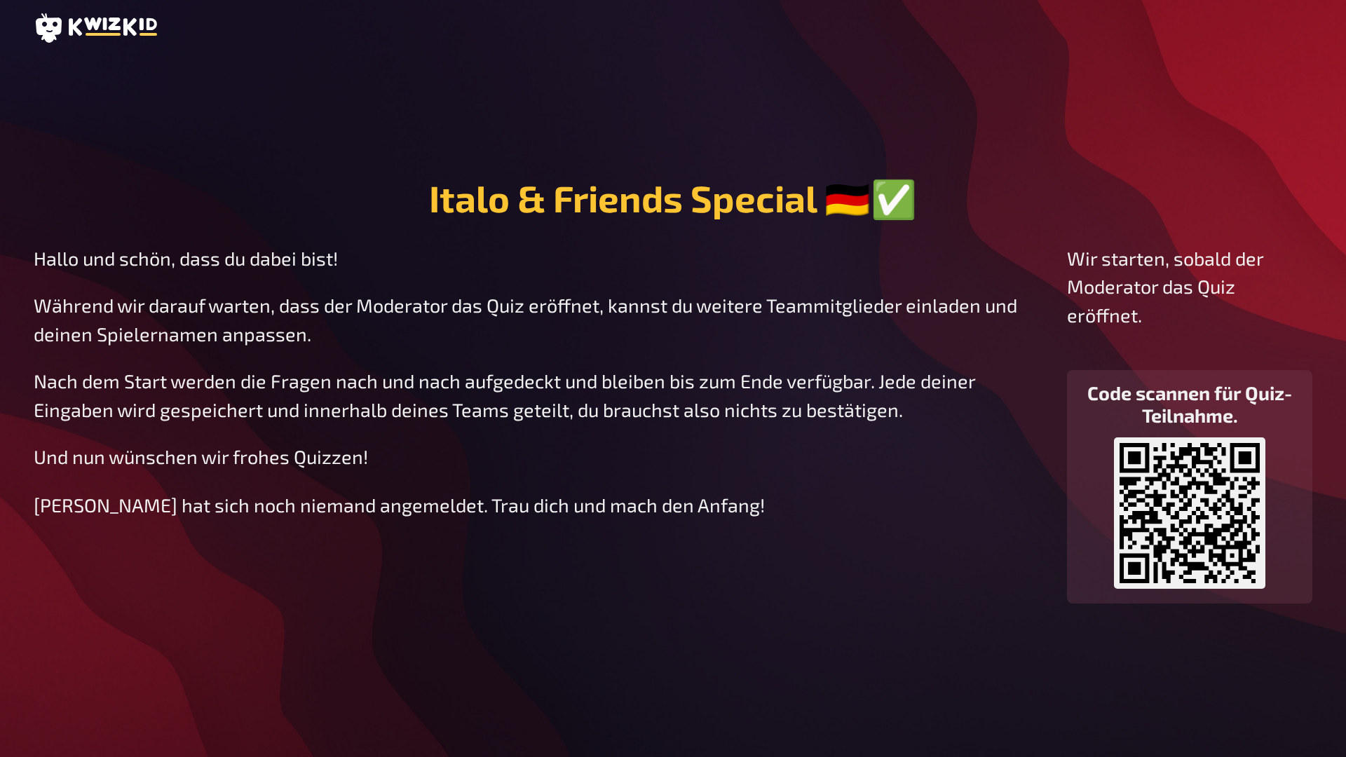
click at [711, 57] on main "Italo & Friends Special 🇩🇪✅ Hallo und schön, dass du dabei bist! Während wir da…" at bounding box center [673, 389] width 1279 height 667
click at [712, 43] on div "Italo & Friends Special 🇩🇪✅ Hallo und schön, dass du dabei bist! Während wir da…" at bounding box center [673, 378] width 1346 height 757
click at [719, 76] on main "Italo & Friends Special 🇩🇪✅ Hallo und schön, dass du dabei bist! Während wir da…" at bounding box center [673, 389] width 1279 height 667
